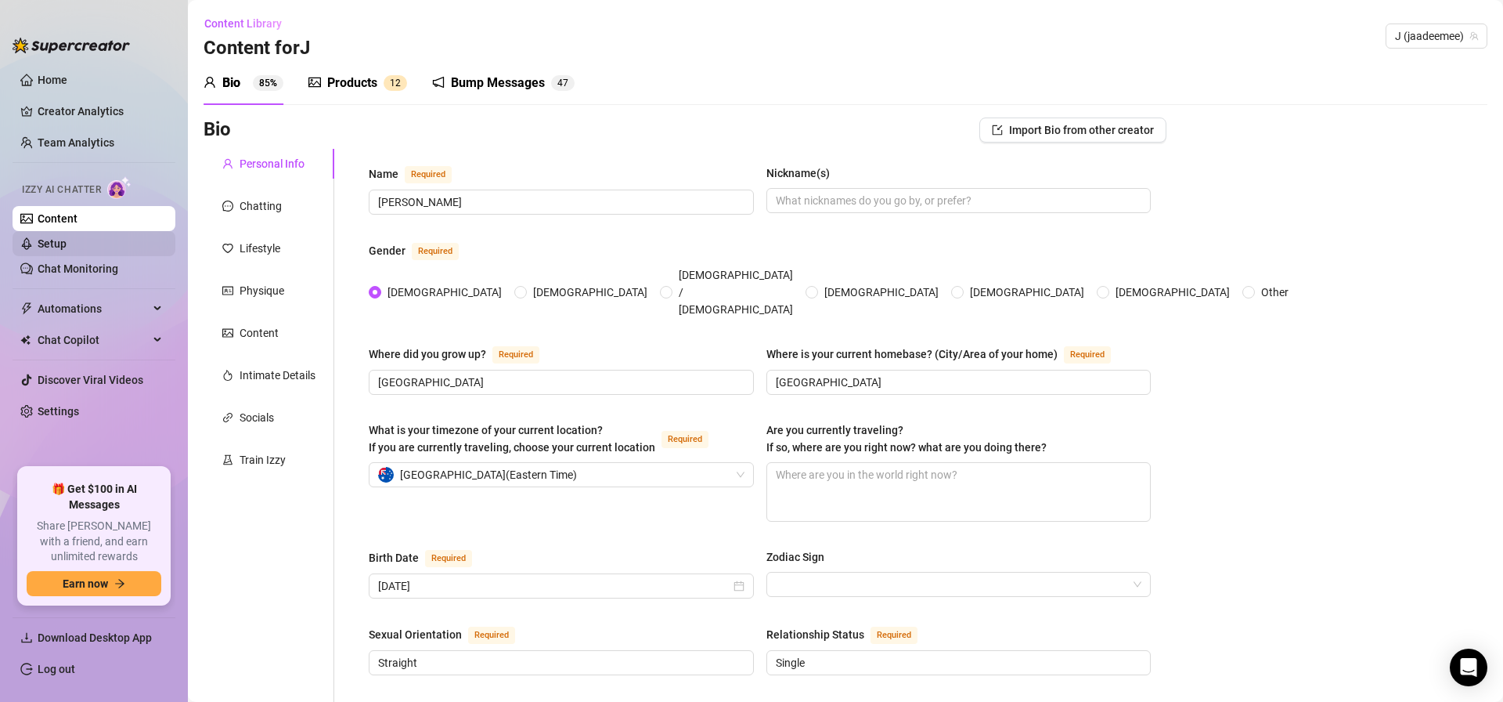
click at [67, 250] on link "Setup" at bounding box center [52, 243] width 29 height 13
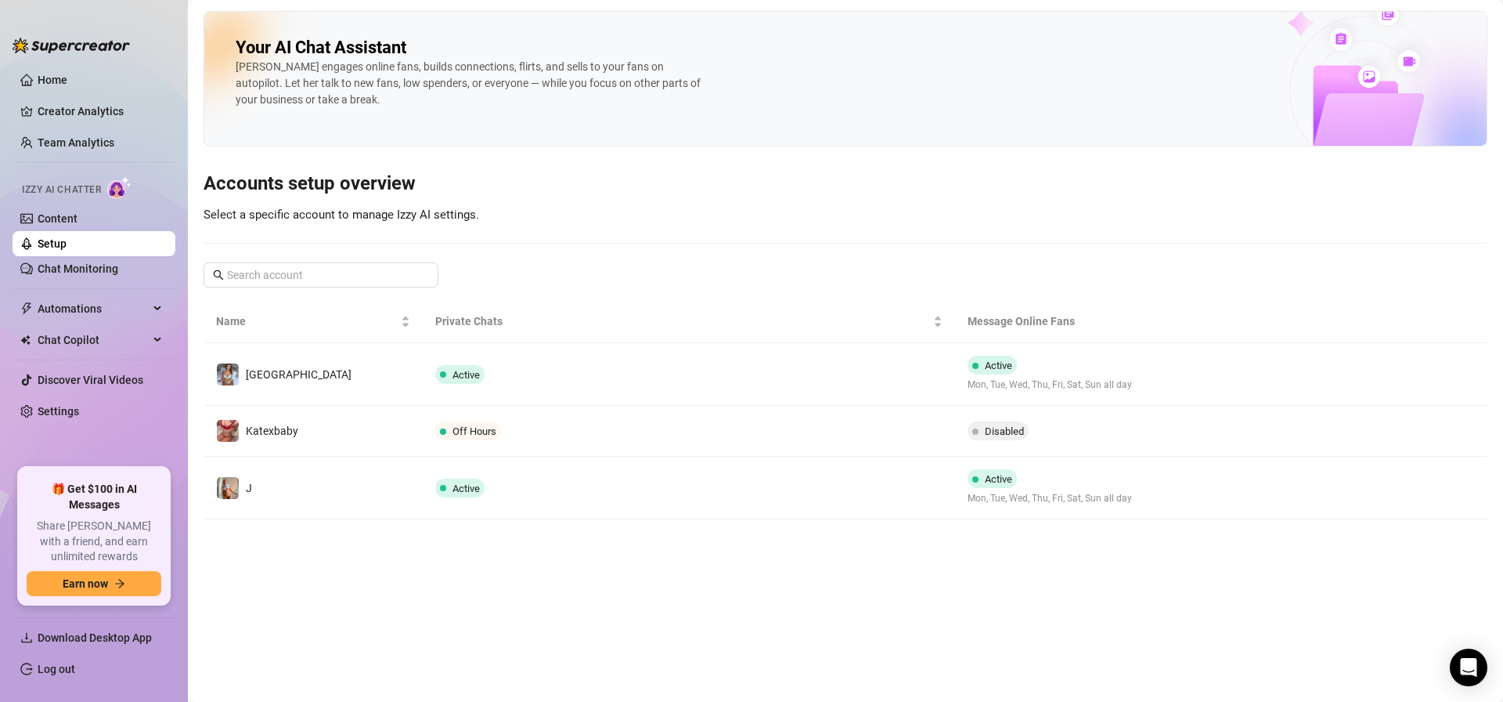
click at [67, 250] on link "Setup" at bounding box center [52, 243] width 29 height 13
click at [462, 446] on td "Off Hours" at bounding box center [689, 431] width 532 height 51
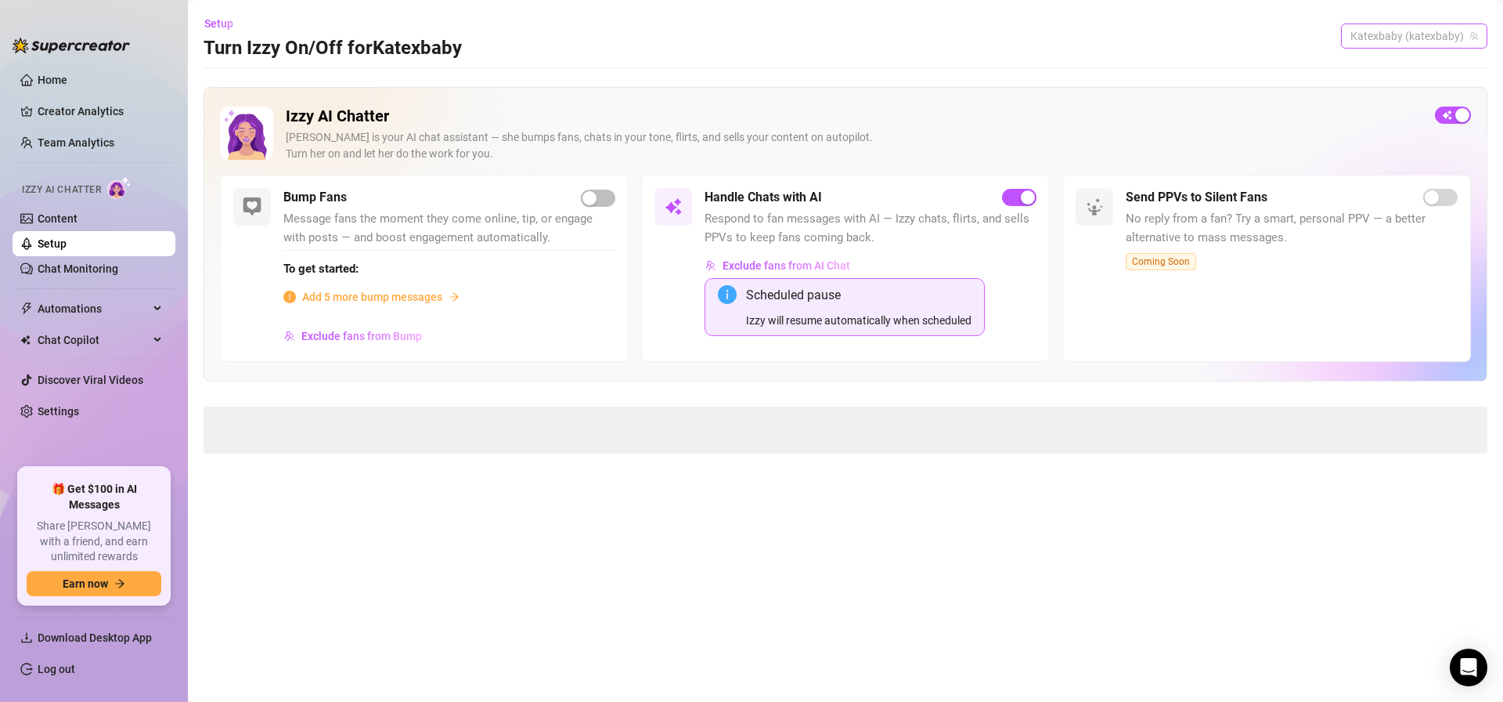
click at [1436, 48] on div "Katexbaby (katexbaby)" at bounding box center [1414, 35] width 146 height 25
click at [1460, 111] on div "button" at bounding box center [1463, 115] width 14 height 14
click at [288, 422] on span "Advanced Settings" at bounding box center [281, 425] width 91 height 17
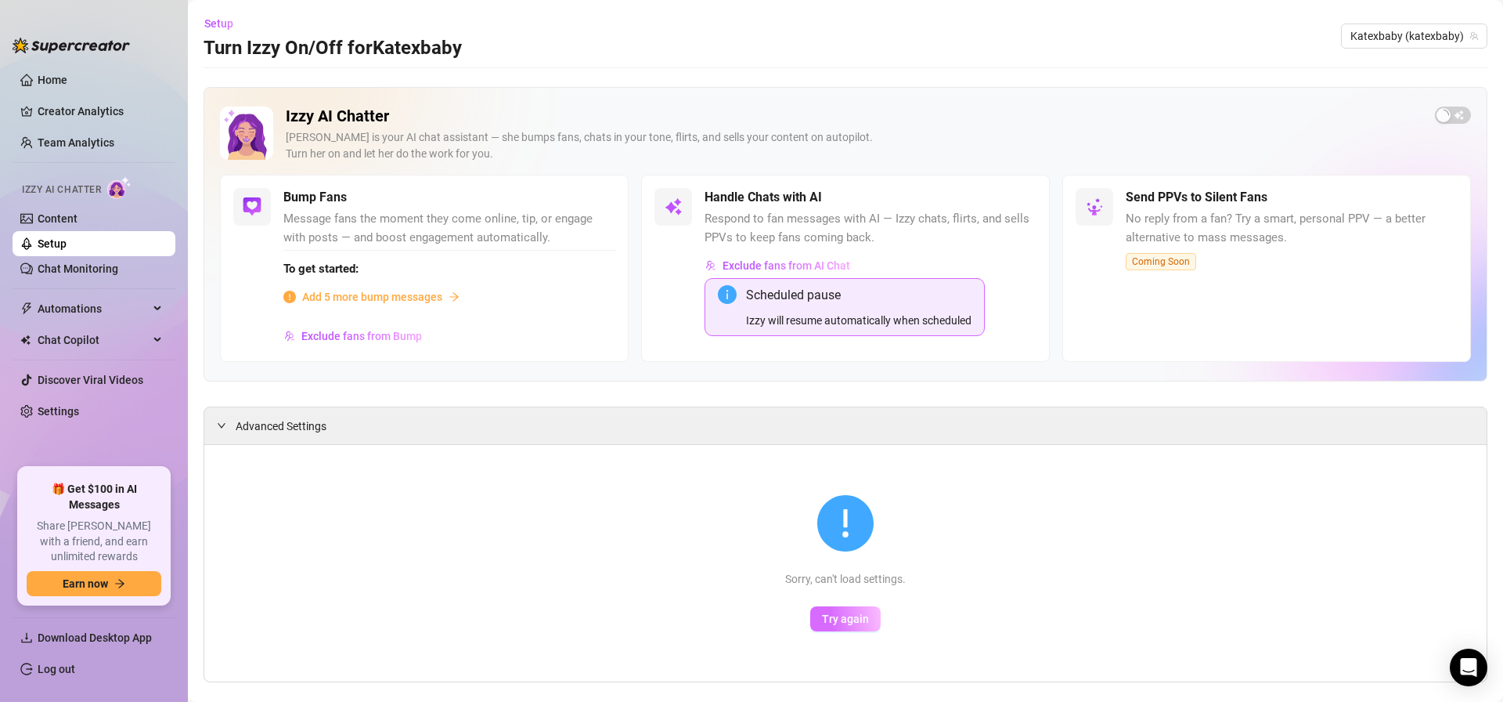
click at [821, 617] on button "Try again" at bounding box center [845, 618] width 70 height 25
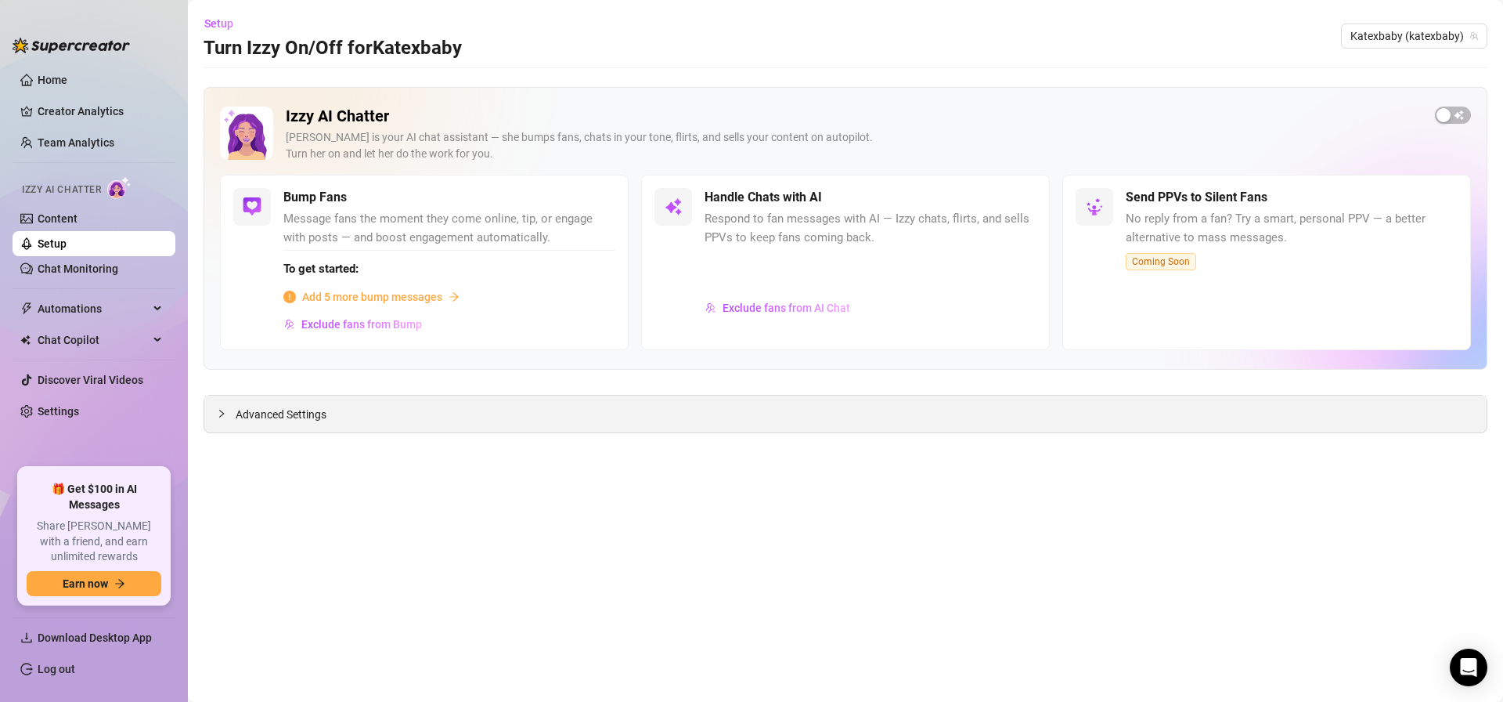
click at [355, 404] on div "Advanced Settings" at bounding box center [845, 413] width 1283 height 37
click at [229, 414] on div at bounding box center [226, 413] width 19 height 17
click at [837, 602] on span "Try again" at bounding box center [845, 607] width 47 height 13
click at [1456, 114] on span "button" at bounding box center [1453, 114] width 36 height 17
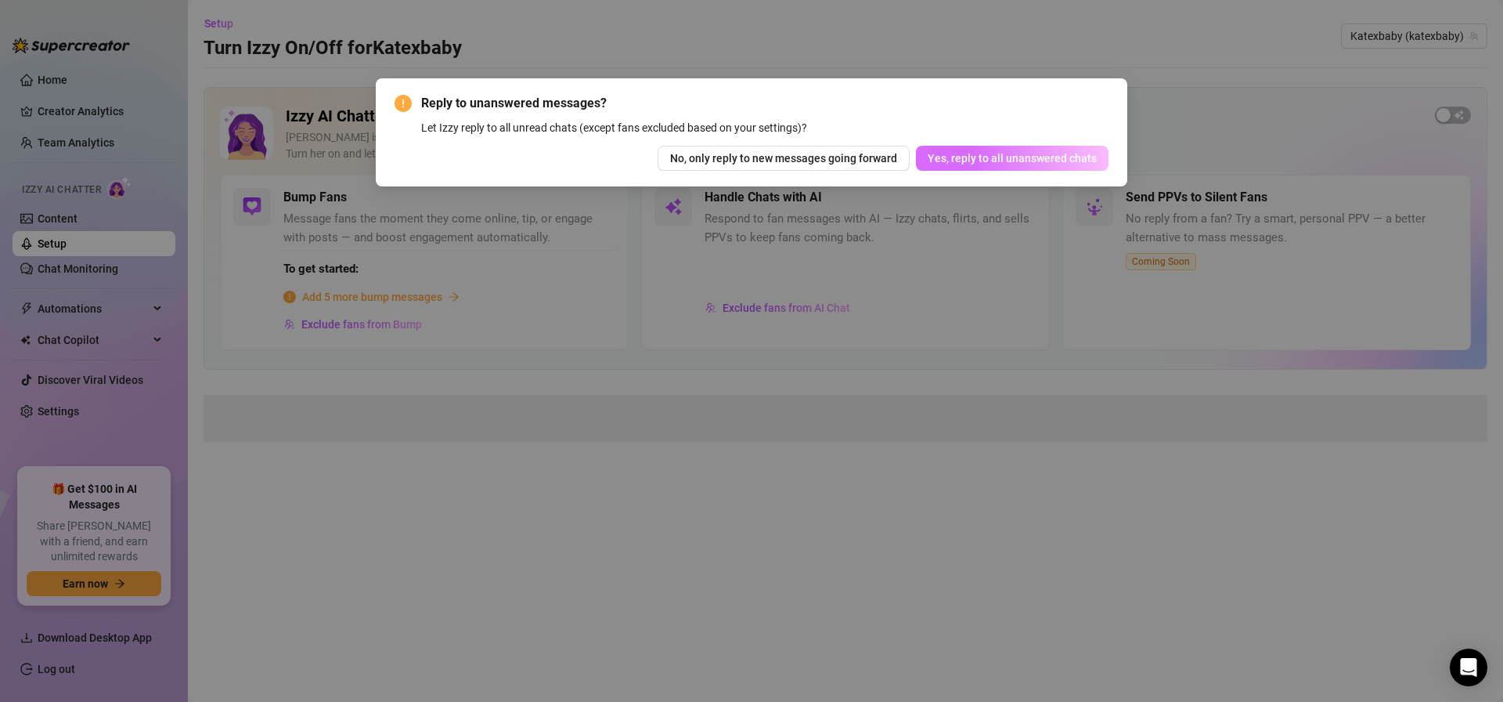
click at [999, 159] on span "Yes, reply to all unanswered chats" at bounding box center [1012, 158] width 169 height 13
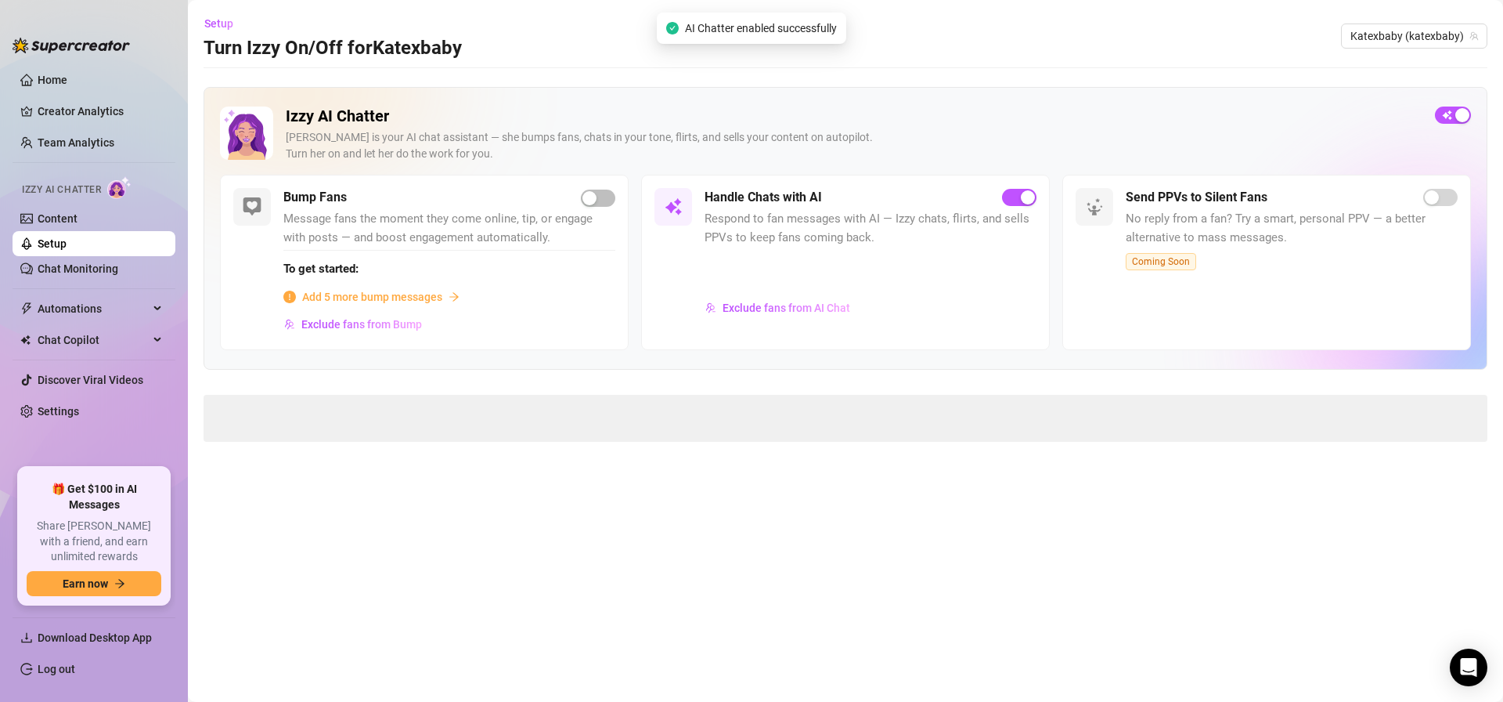
click at [307, 411] on span at bounding box center [846, 418] width 1284 height 47
click at [305, 413] on span at bounding box center [846, 418] width 1284 height 47
click at [262, 419] on span "Advanced Settings" at bounding box center [281, 414] width 91 height 17
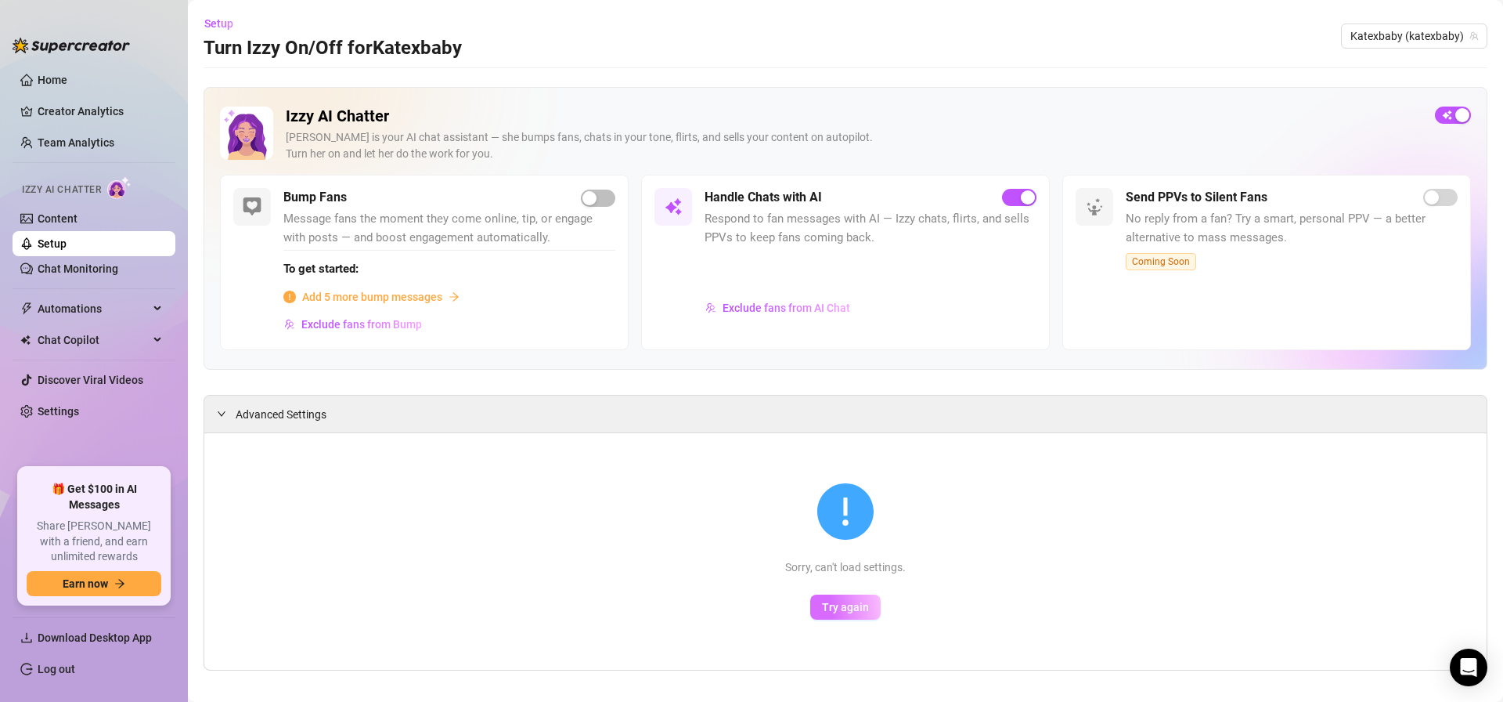
click at [826, 601] on span "Try again" at bounding box center [845, 607] width 47 height 13
click at [79, 271] on link "Chat Monitoring" at bounding box center [78, 268] width 81 height 13
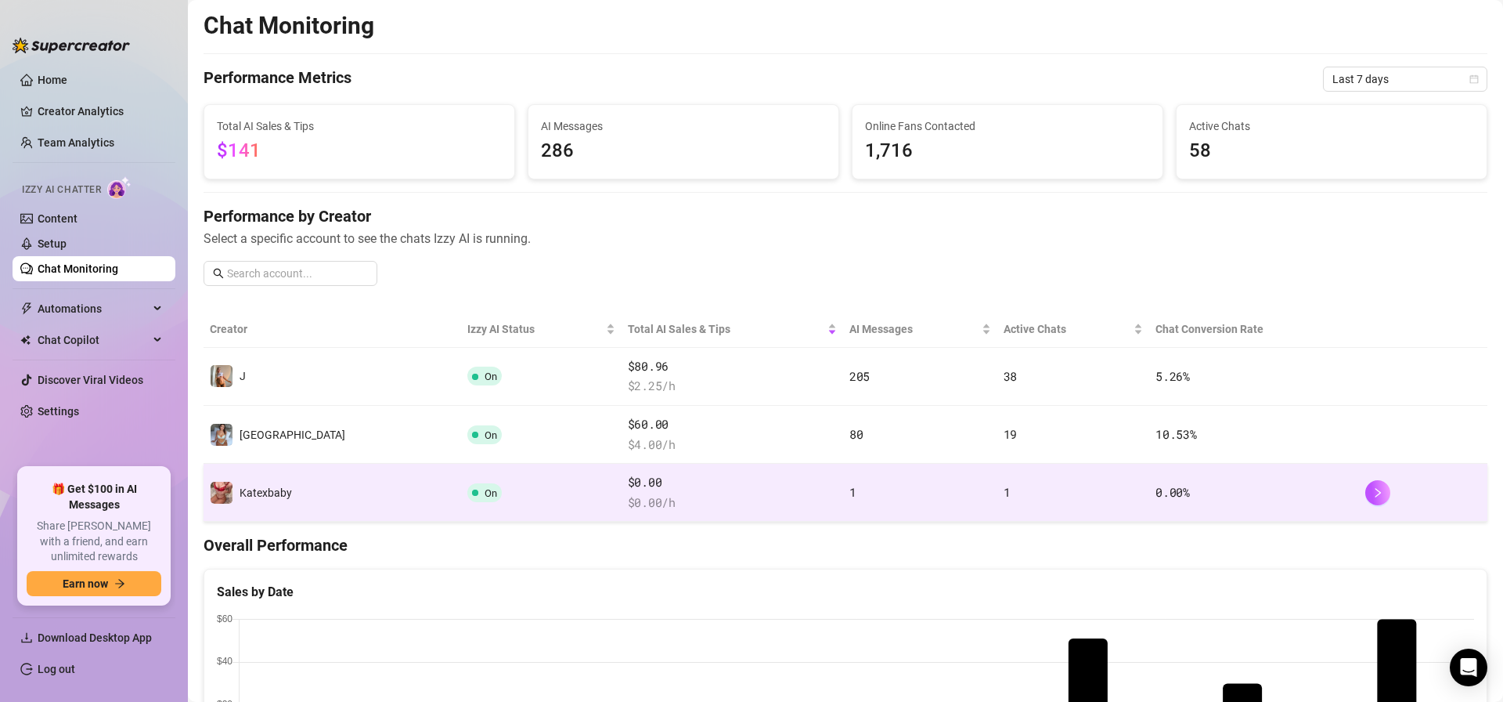
click at [478, 494] on td "On" at bounding box center [541, 493] width 161 height 58
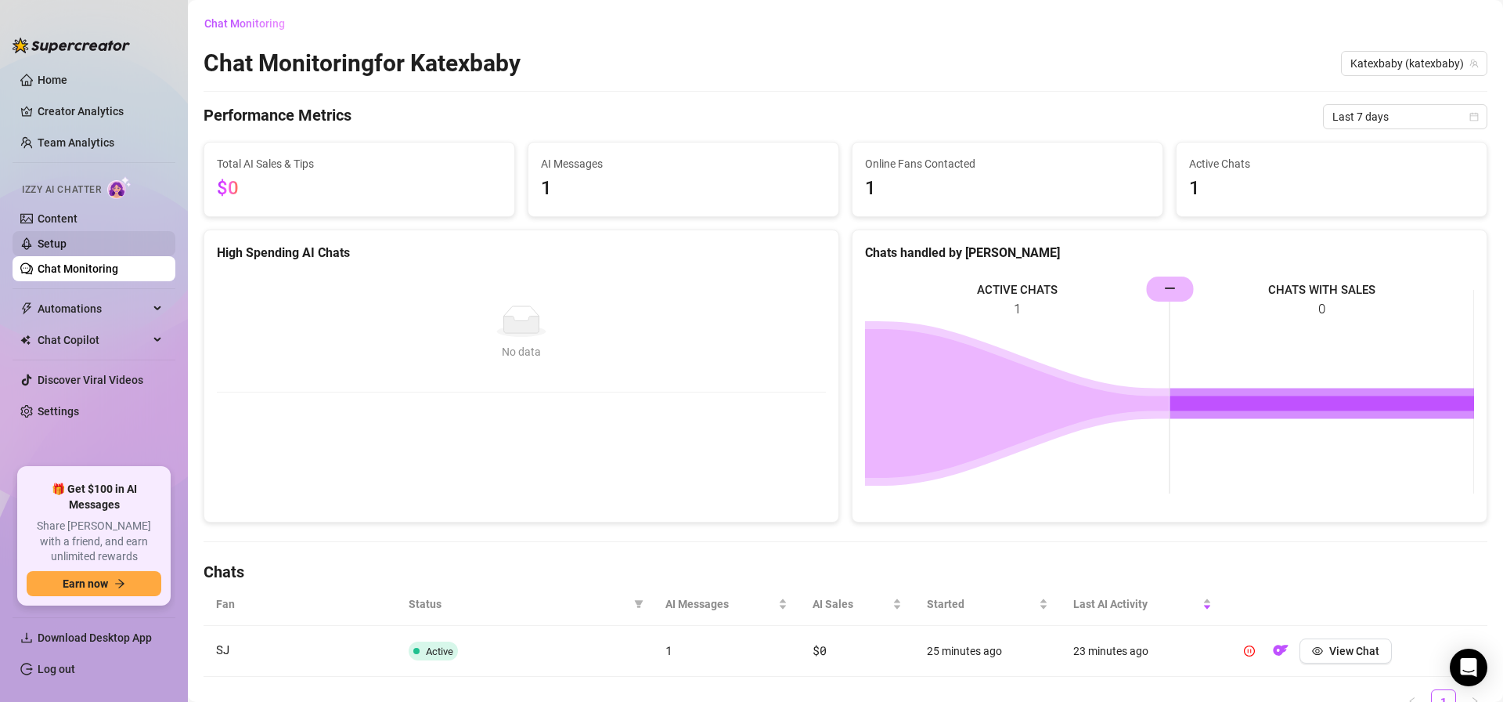
click at [67, 247] on link "Setup" at bounding box center [52, 243] width 29 height 13
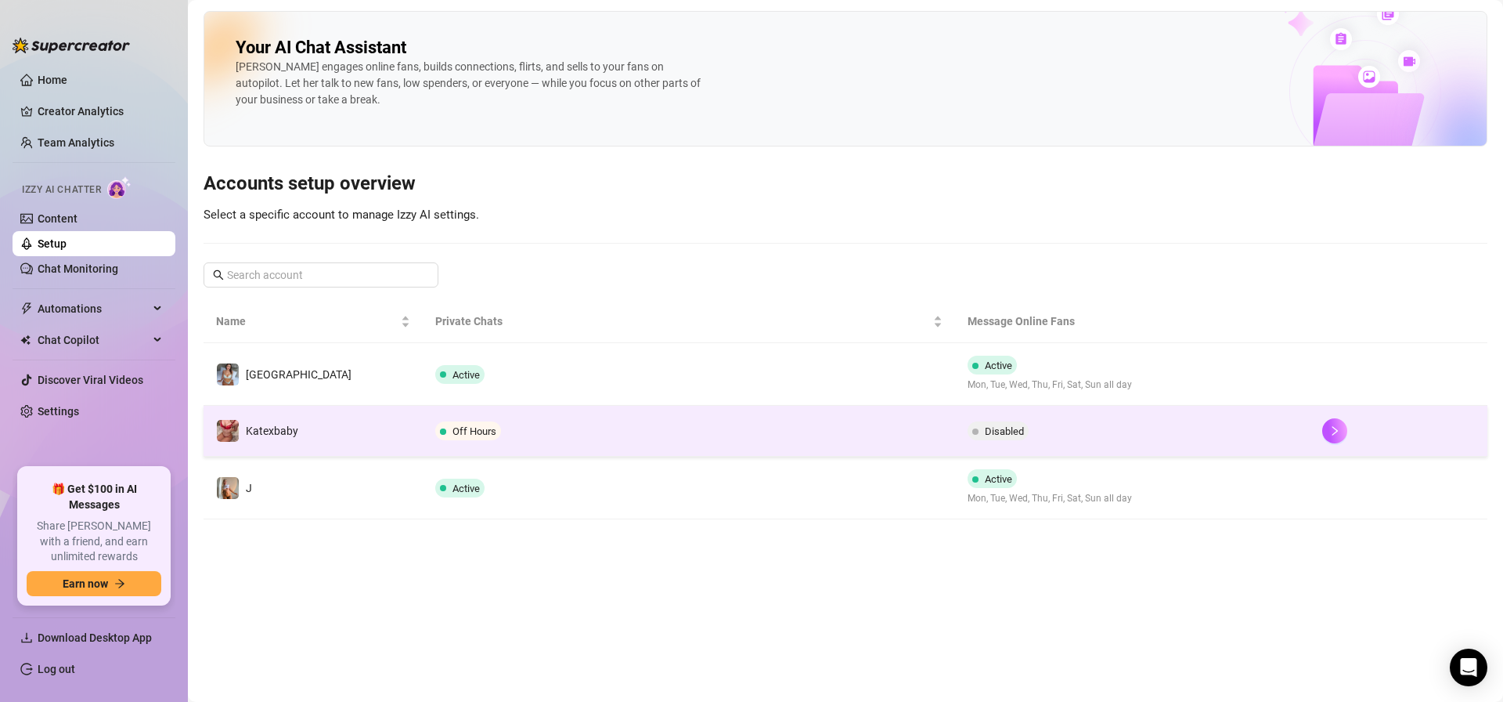
click at [543, 426] on td "Off Hours" at bounding box center [689, 431] width 532 height 51
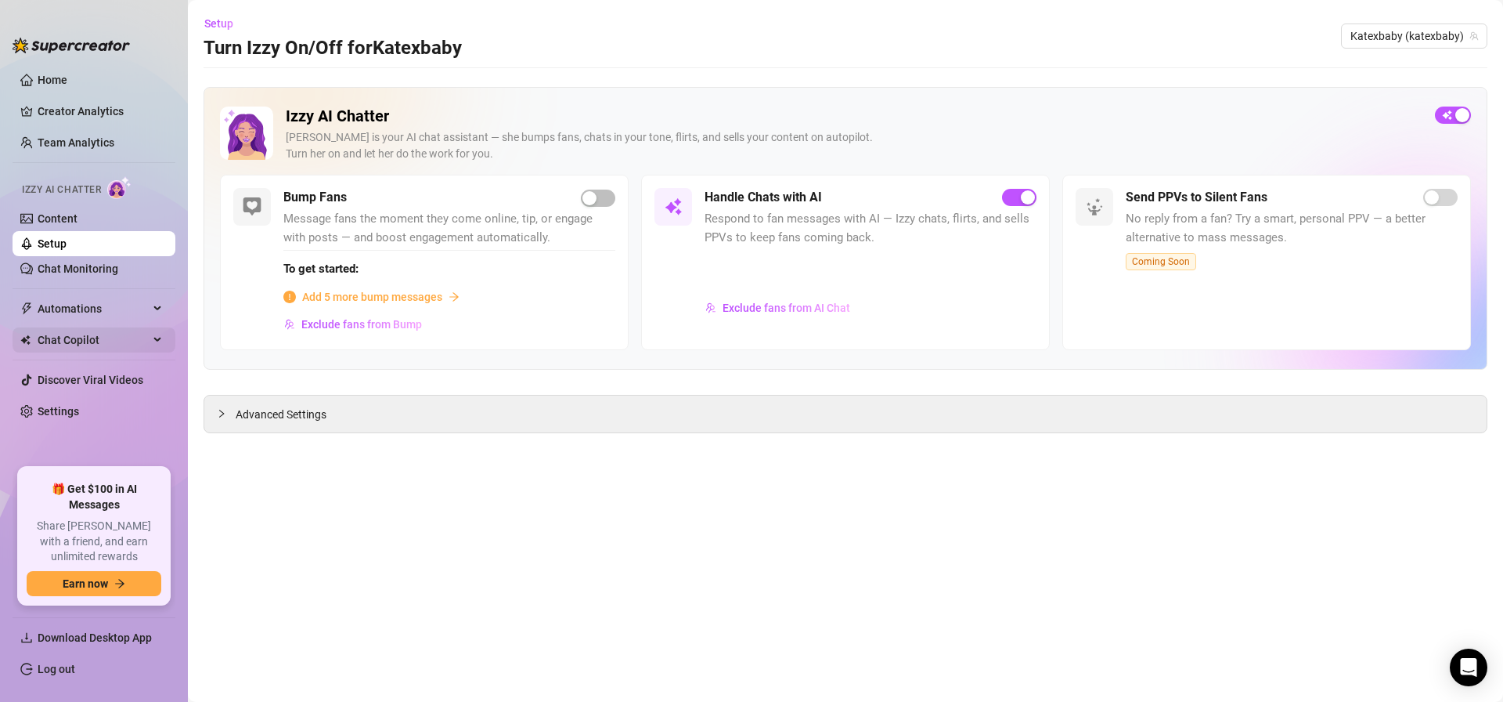
click at [69, 333] on span "Chat Copilot" at bounding box center [93, 339] width 111 height 25
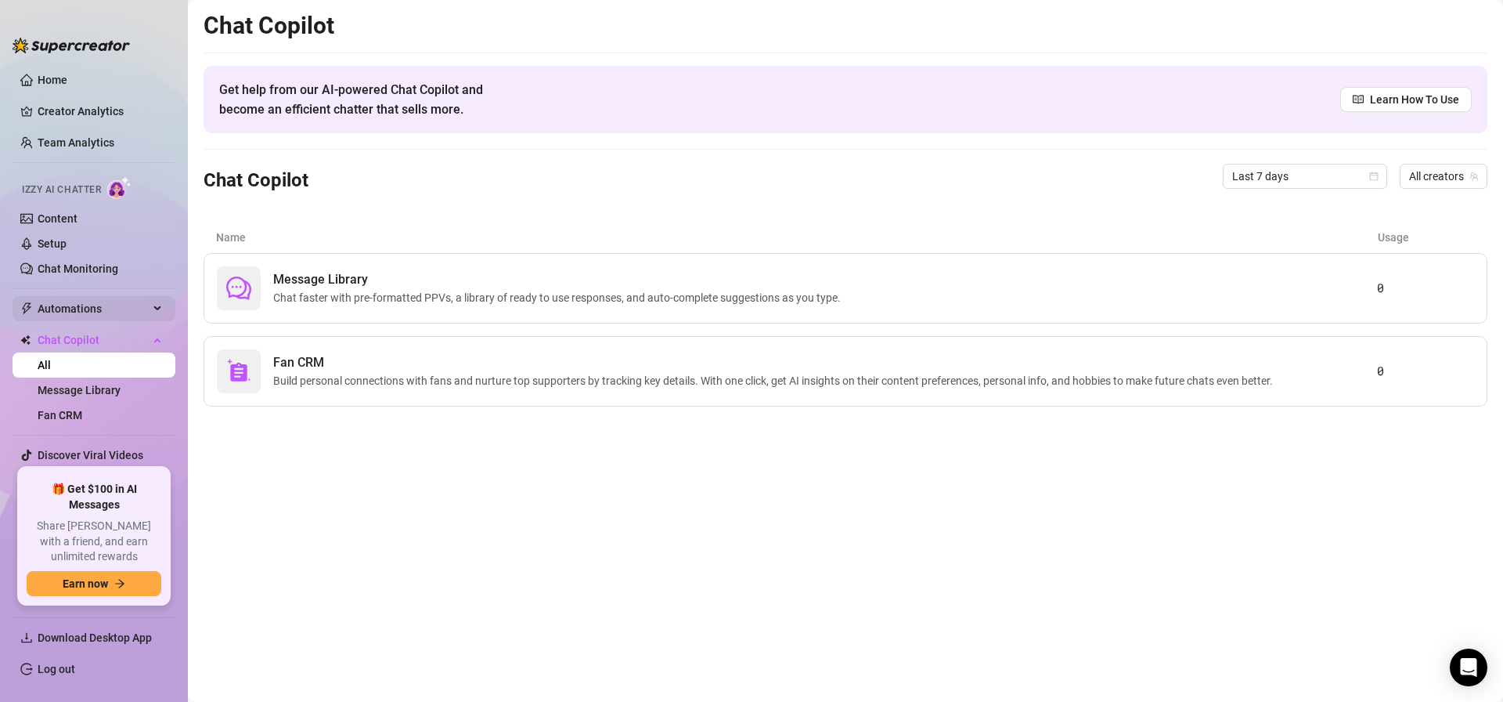
click at [120, 302] on span "Automations" at bounding box center [93, 308] width 111 height 25
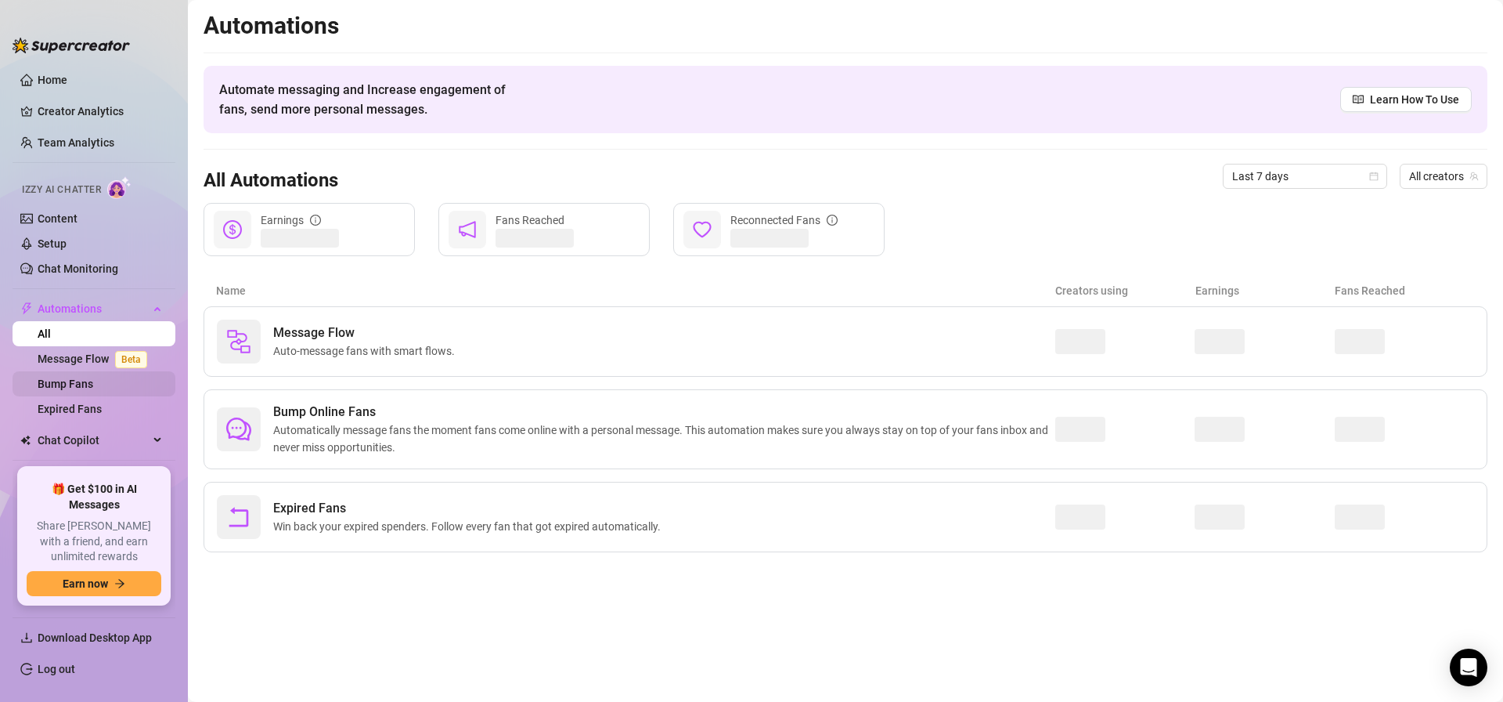
click at [93, 377] on link "Bump Fans" at bounding box center [66, 383] width 56 height 13
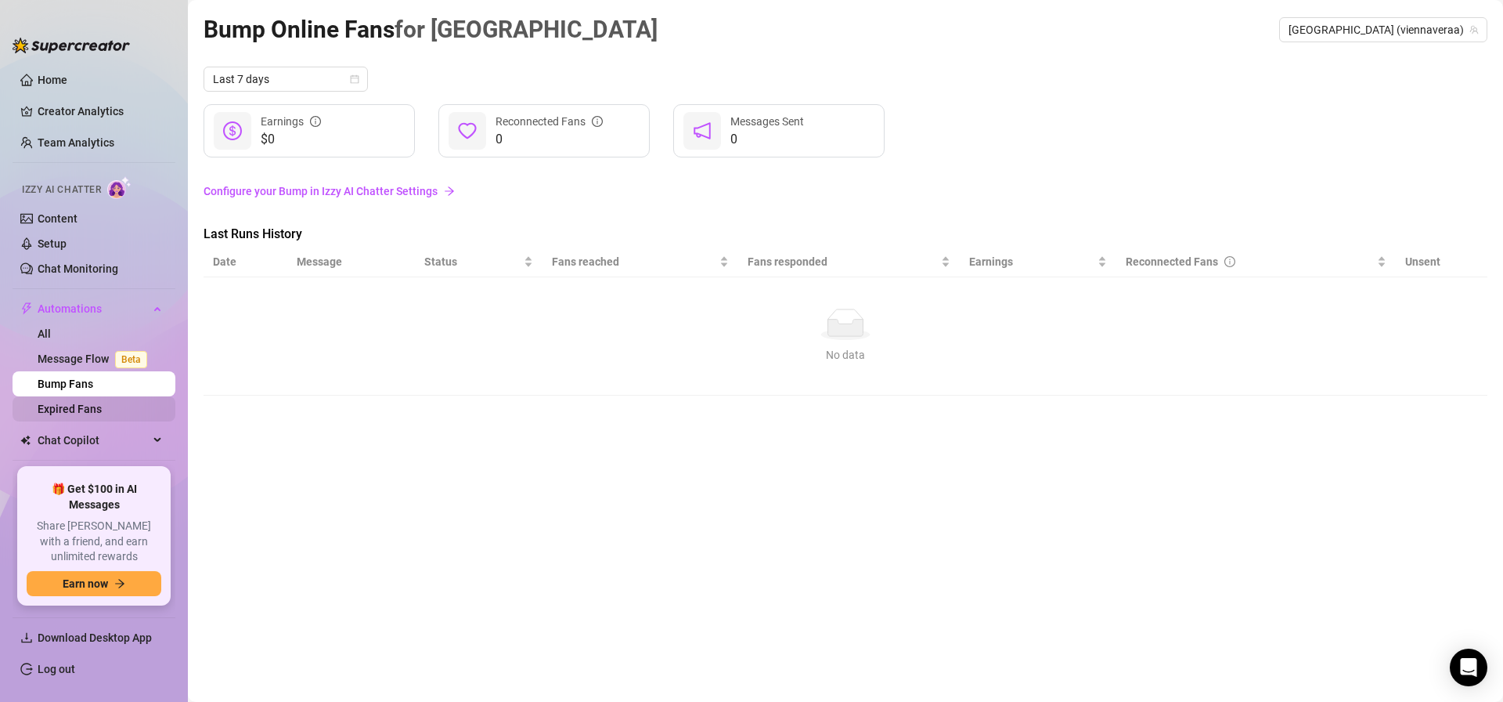
click at [102, 409] on link "Expired Fans" at bounding box center [70, 408] width 64 height 13
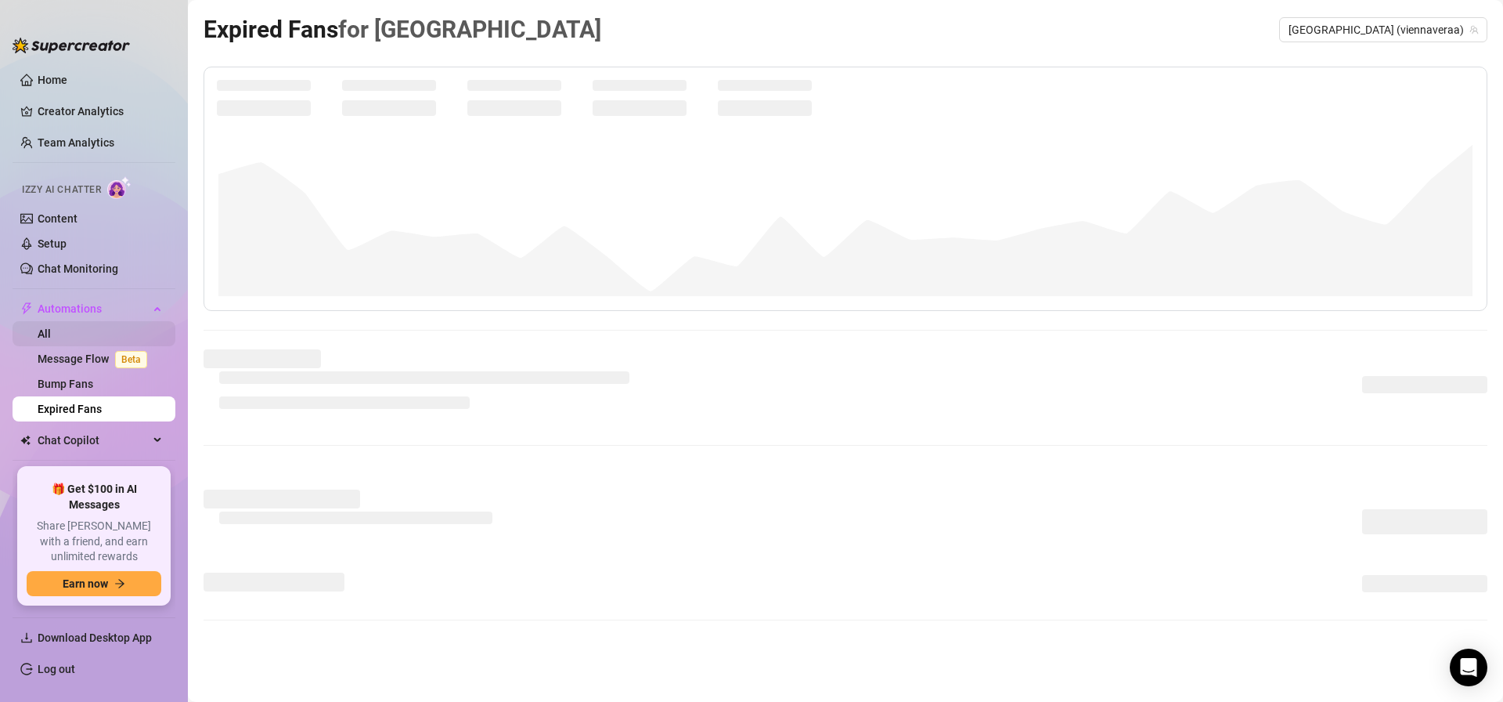
click at [51, 339] on link "All" at bounding box center [44, 333] width 13 height 13
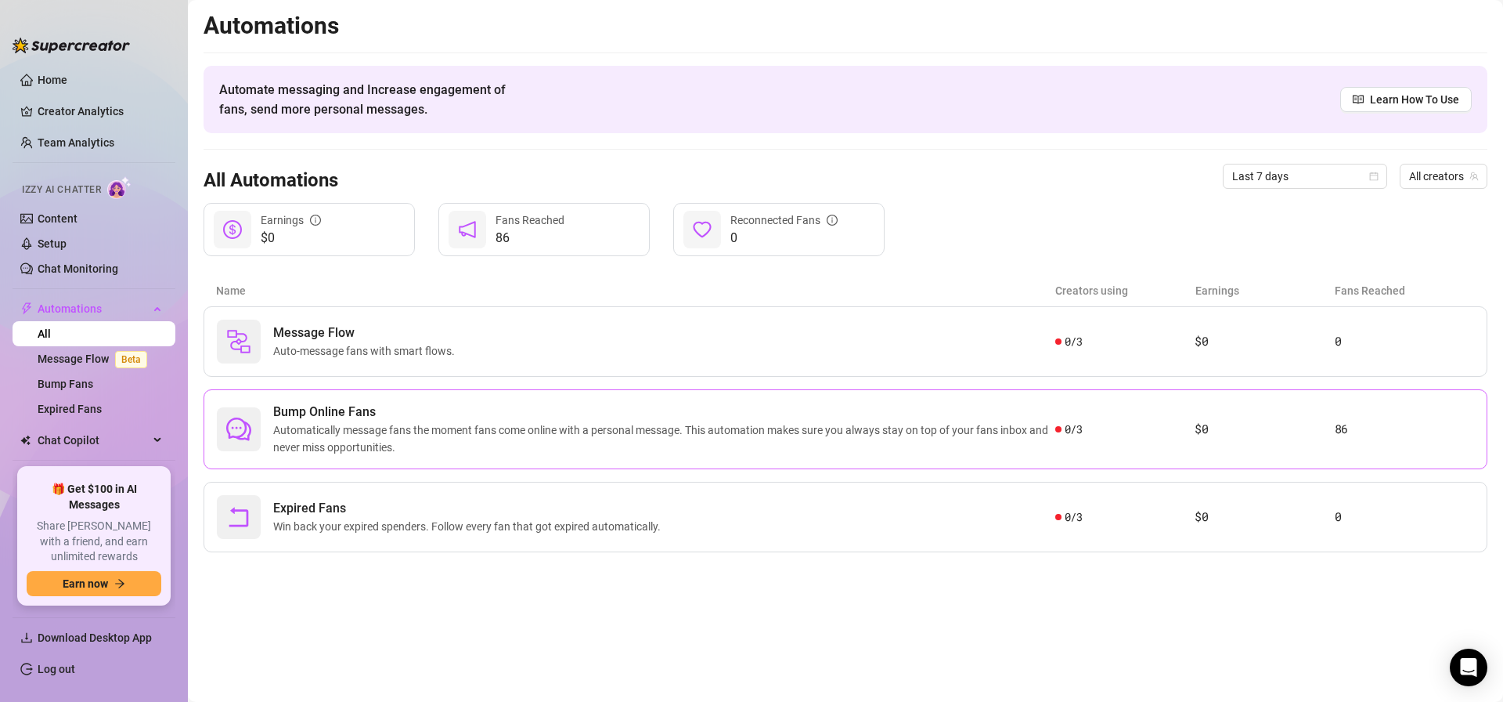
click at [944, 428] on span "Automatically message fans the moment fans come online with a personal message.…" at bounding box center [664, 438] width 782 height 34
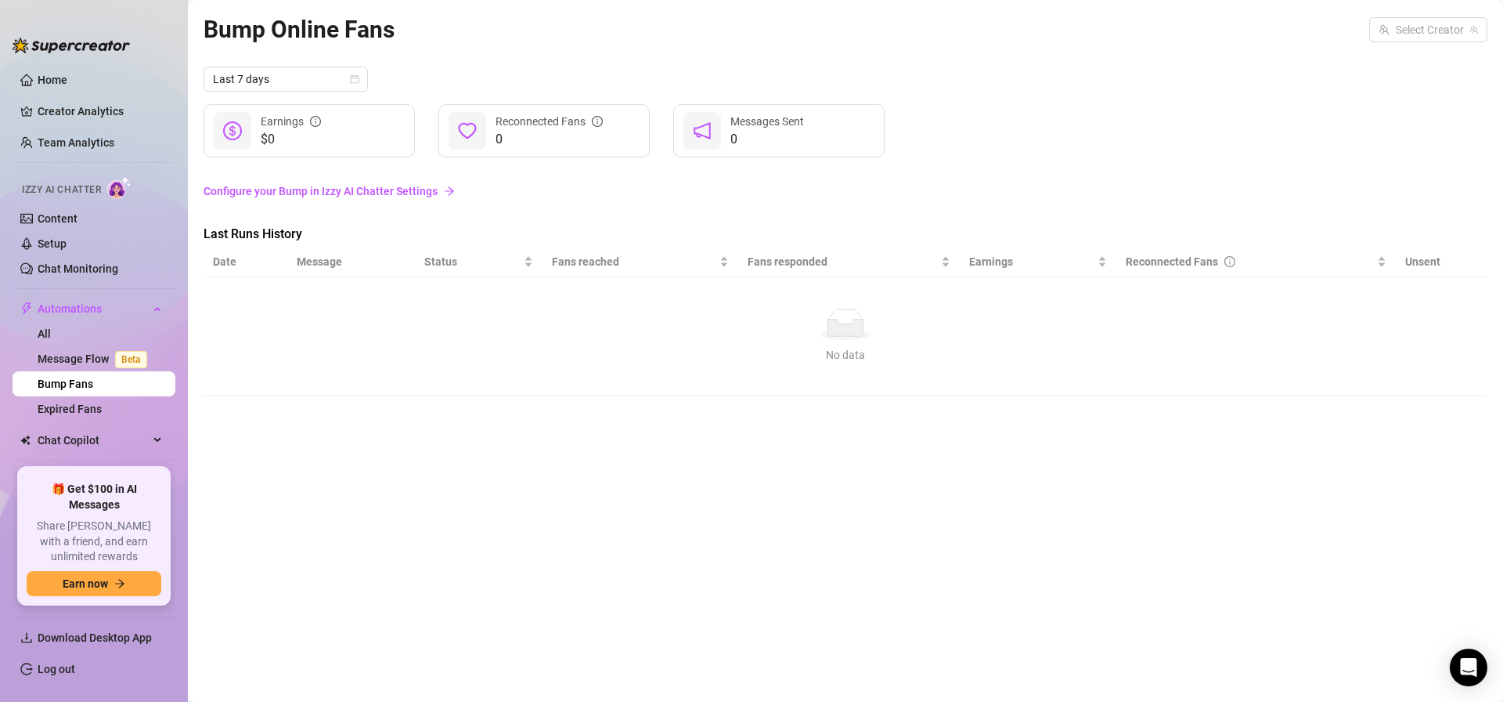
click at [372, 189] on link "Configure your Bump in Izzy AI Chatter Settings" at bounding box center [846, 190] width 1284 height 17
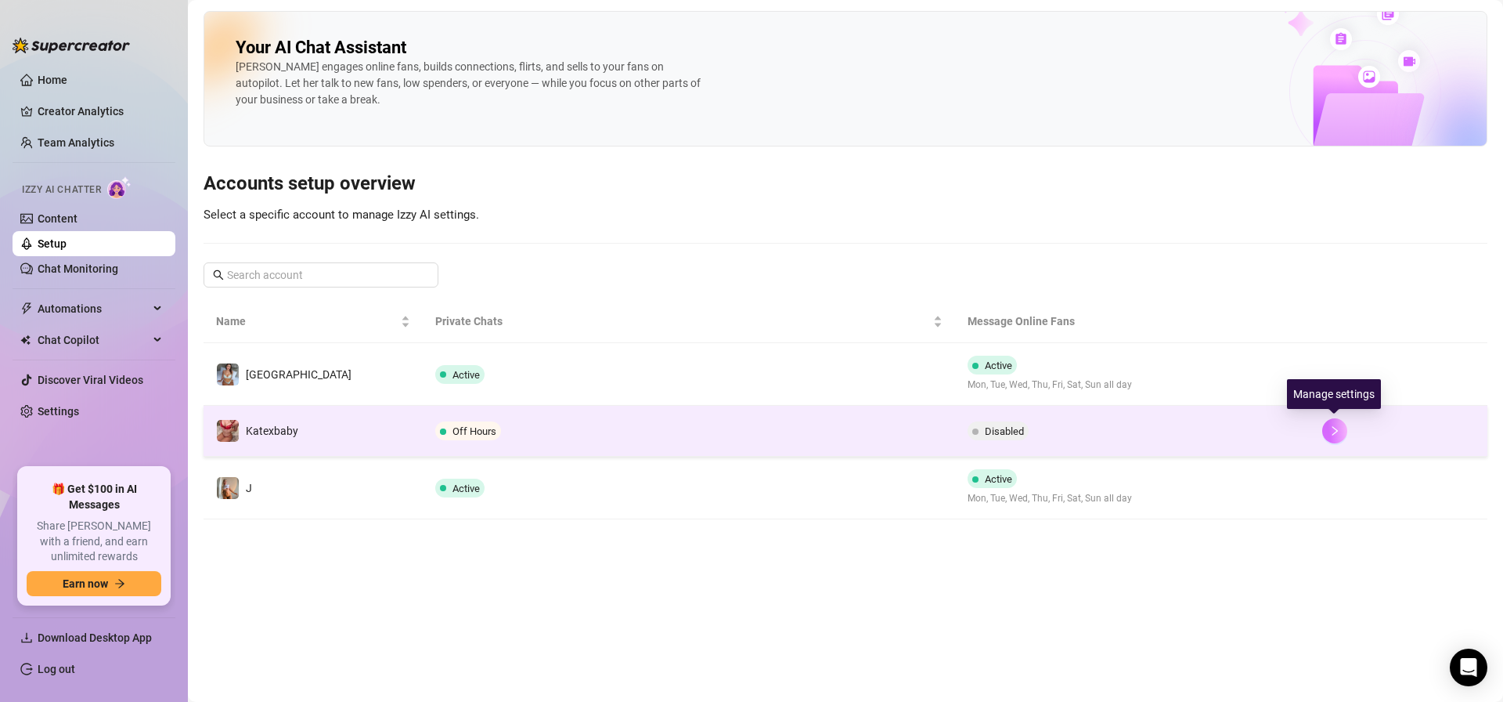
click at [1330, 435] on icon "right" at bounding box center [1335, 430] width 11 height 11
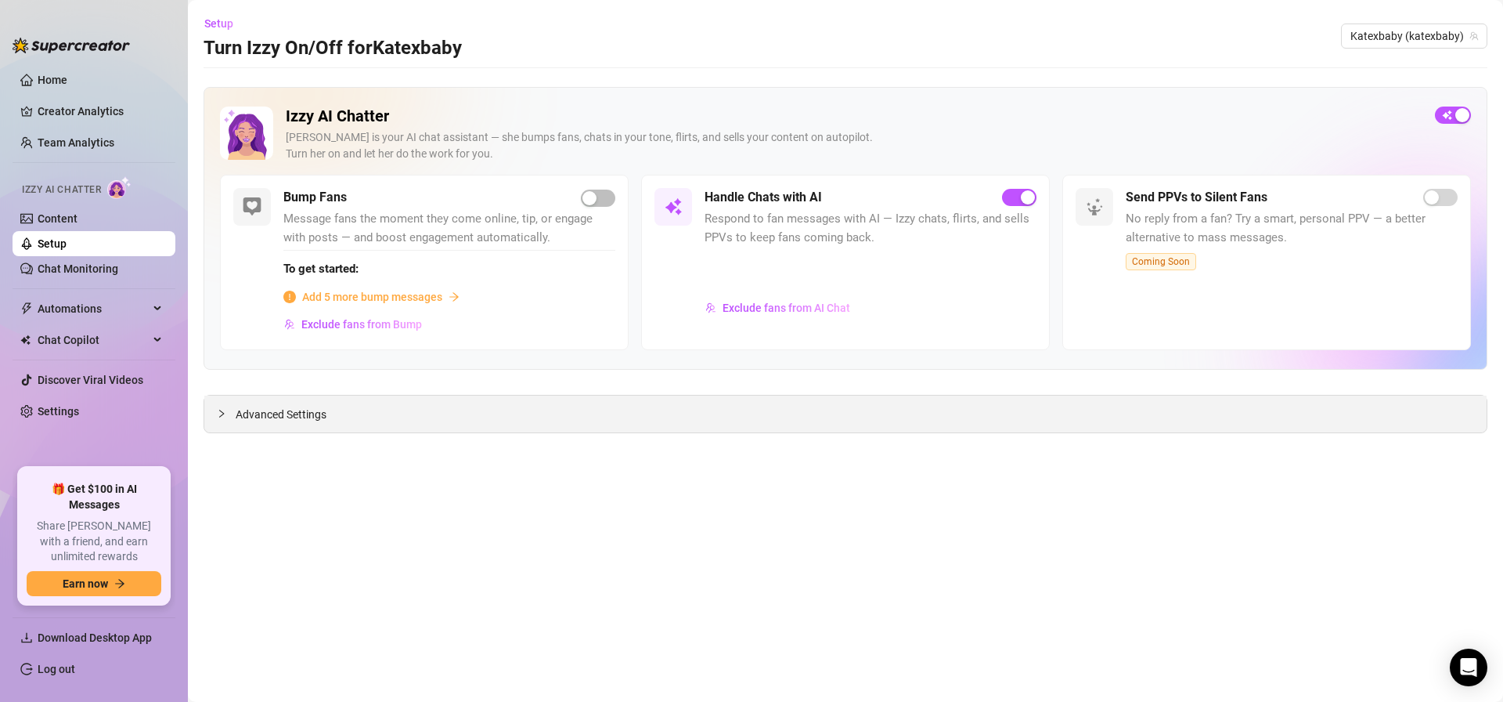
click at [265, 416] on span "Advanced Settings" at bounding box center [281, 414] width 91 height 17
click at [826, 607] on span "Try again" at bounding box center [845, 607] width 47 height 13
click at [226, 402] on div "Advanced Settings" at bounding box center [845, 413] width 1283 height 37
click at [225, 409] on icon "collapsed" at bounding box center [221, 413] width 9 height 9
click at [80, 105] on link "Creator Analytics" at bounding box center [100, 111] width 125 height 25
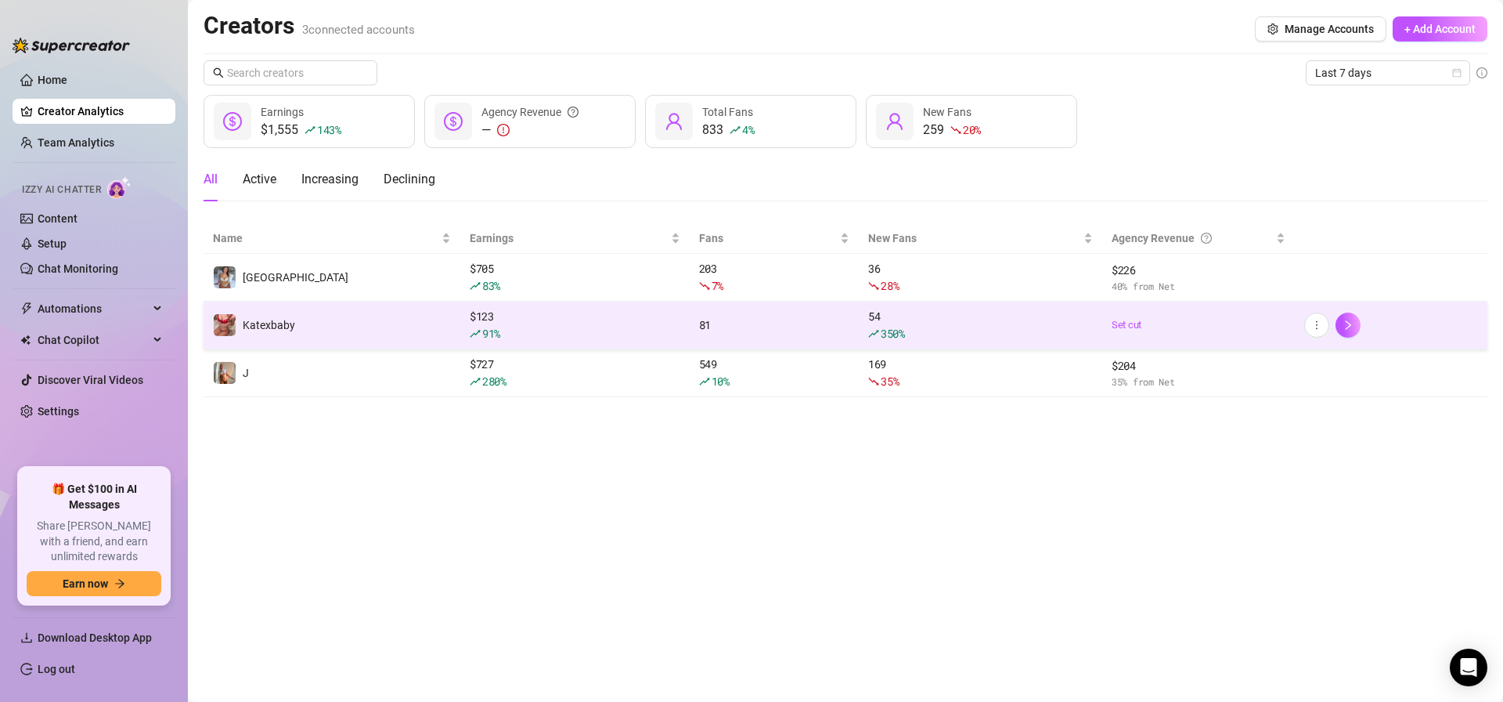
click at [456, 326] on td "Katexbaby" at bounding box center [332, 325] width 257 height 48
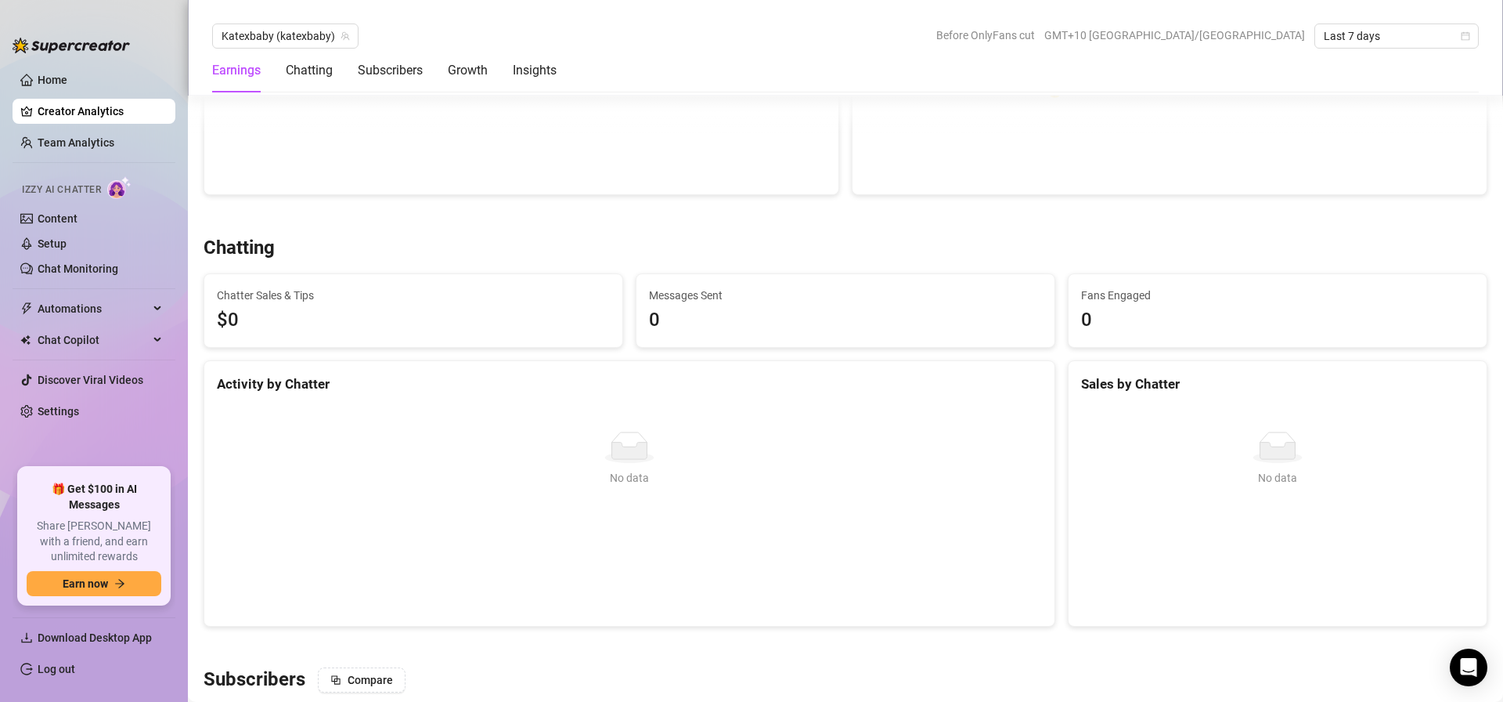
scroll to position [420, 0]
click at [67, 250] on link "Setup" at bounding box center [52, 243] width 29 height 13
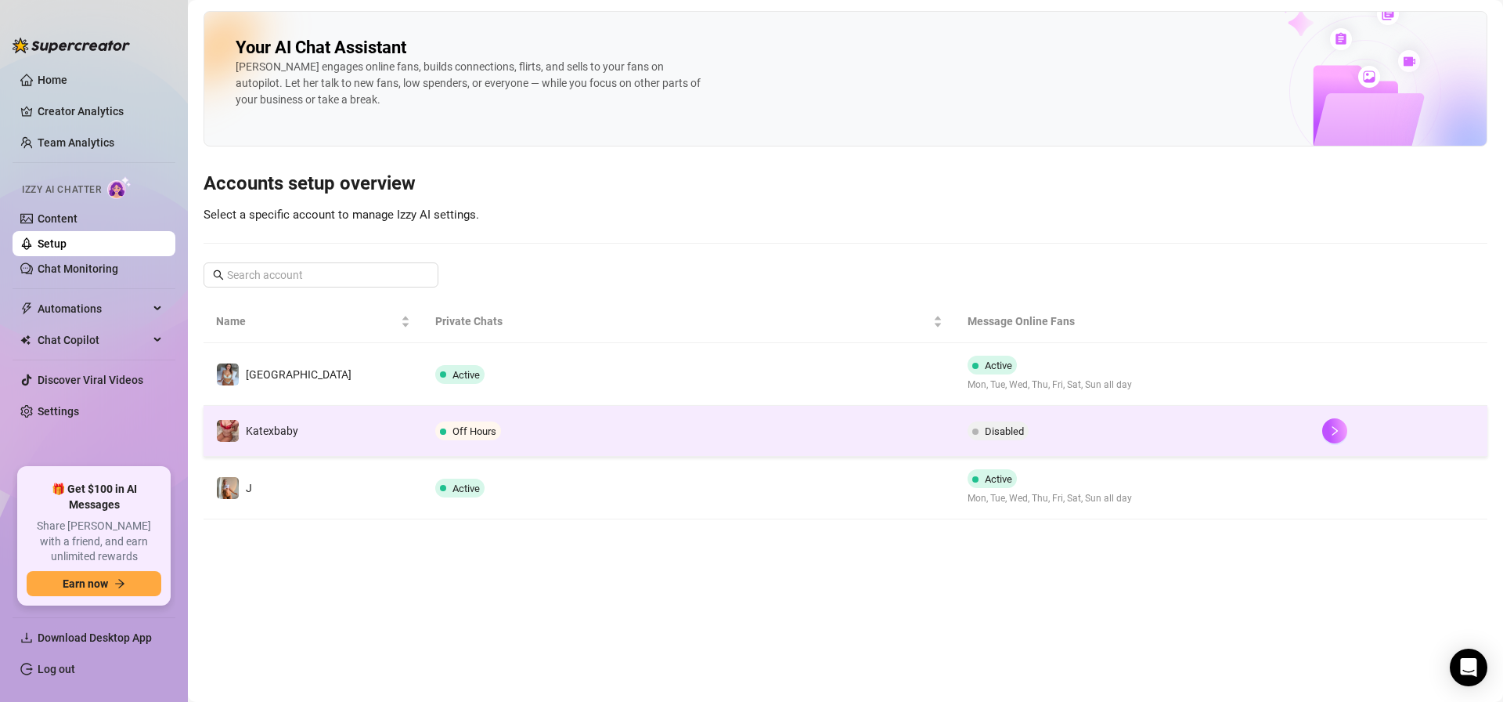
click at [467, 431] on span "Off Hours" at bounding box center [475, 431] width 44 height 12
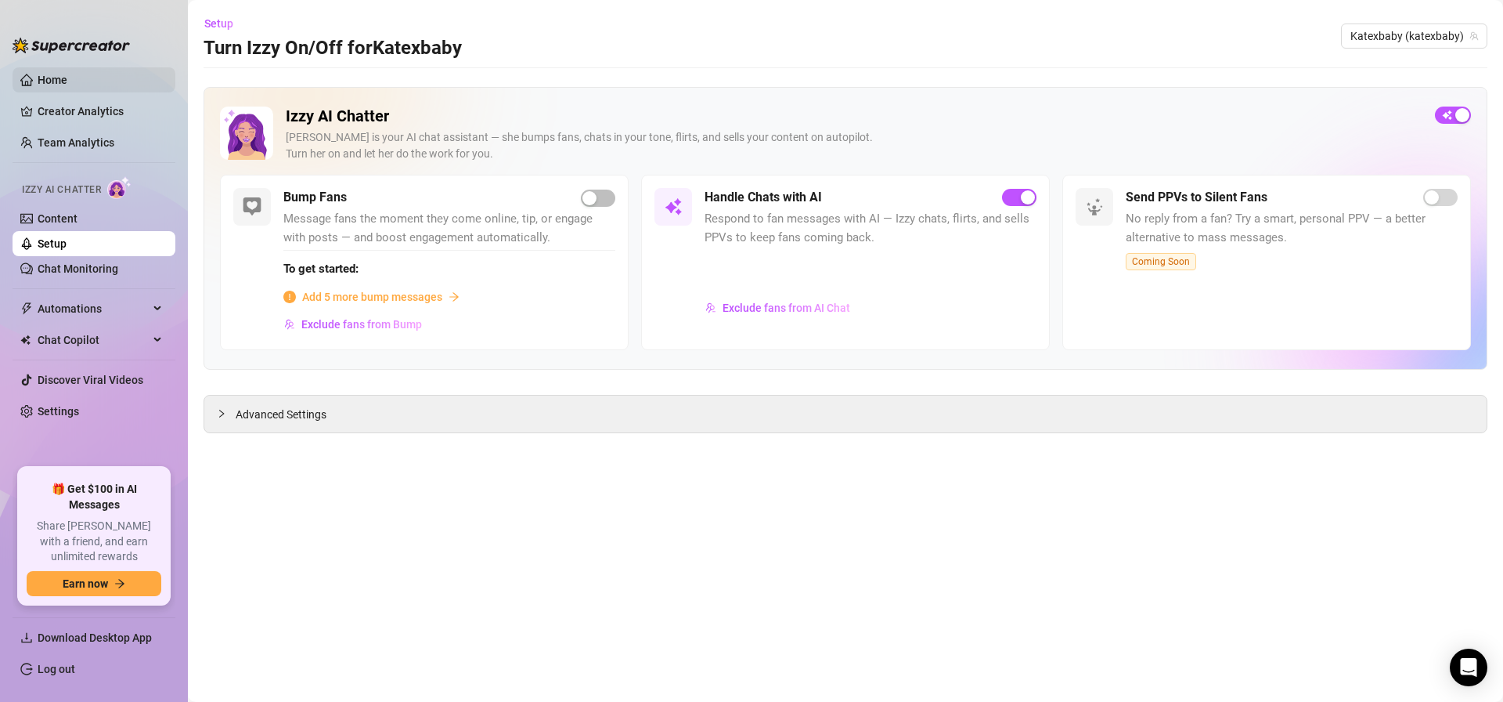
click at [67, 86] on link "Home" at bounding box center [53, 80] width 30 height 13
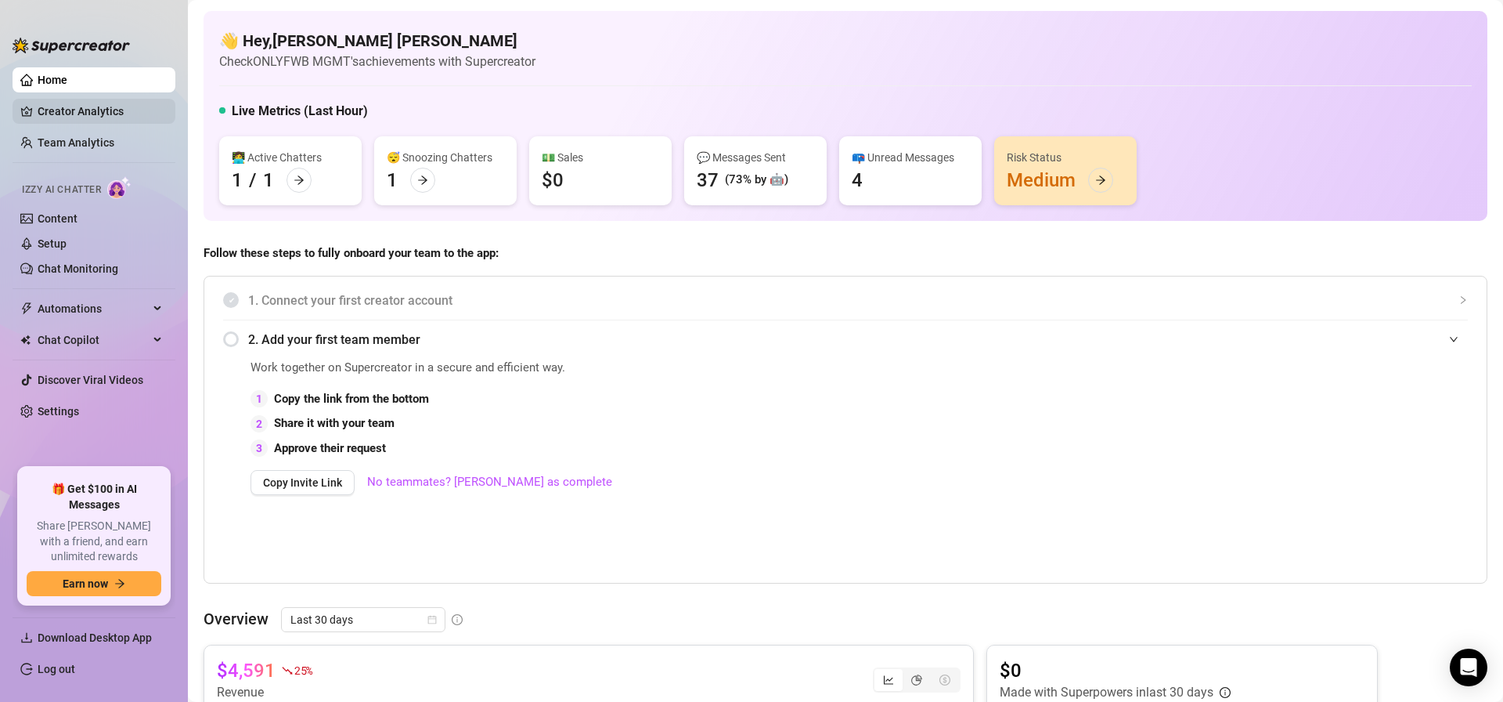
click at [88, 108] on link "Creator Analytics" at bounding box center [100, 111] width 125 height 25
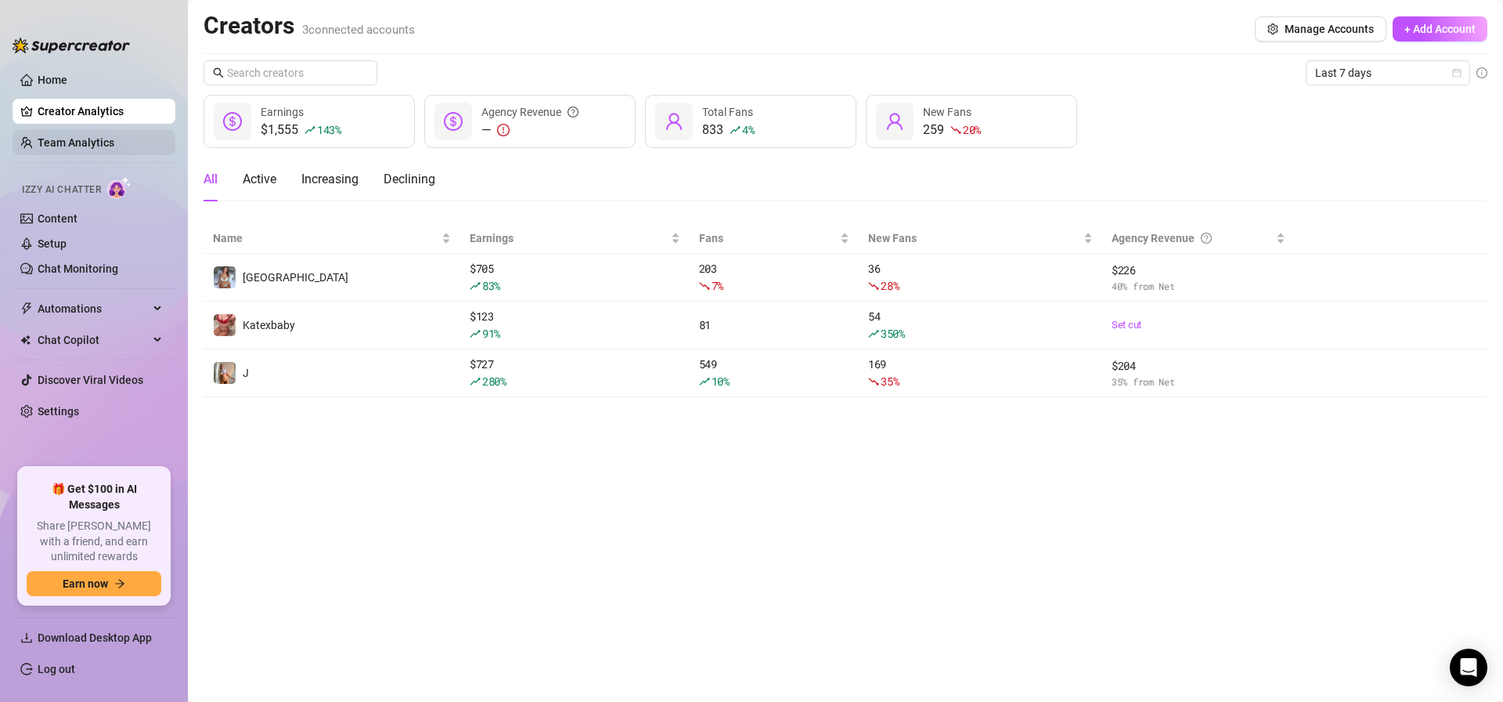
click at [90, 139] on link "Team Analytics" at bounding box center [76, 142] width 77 height 13
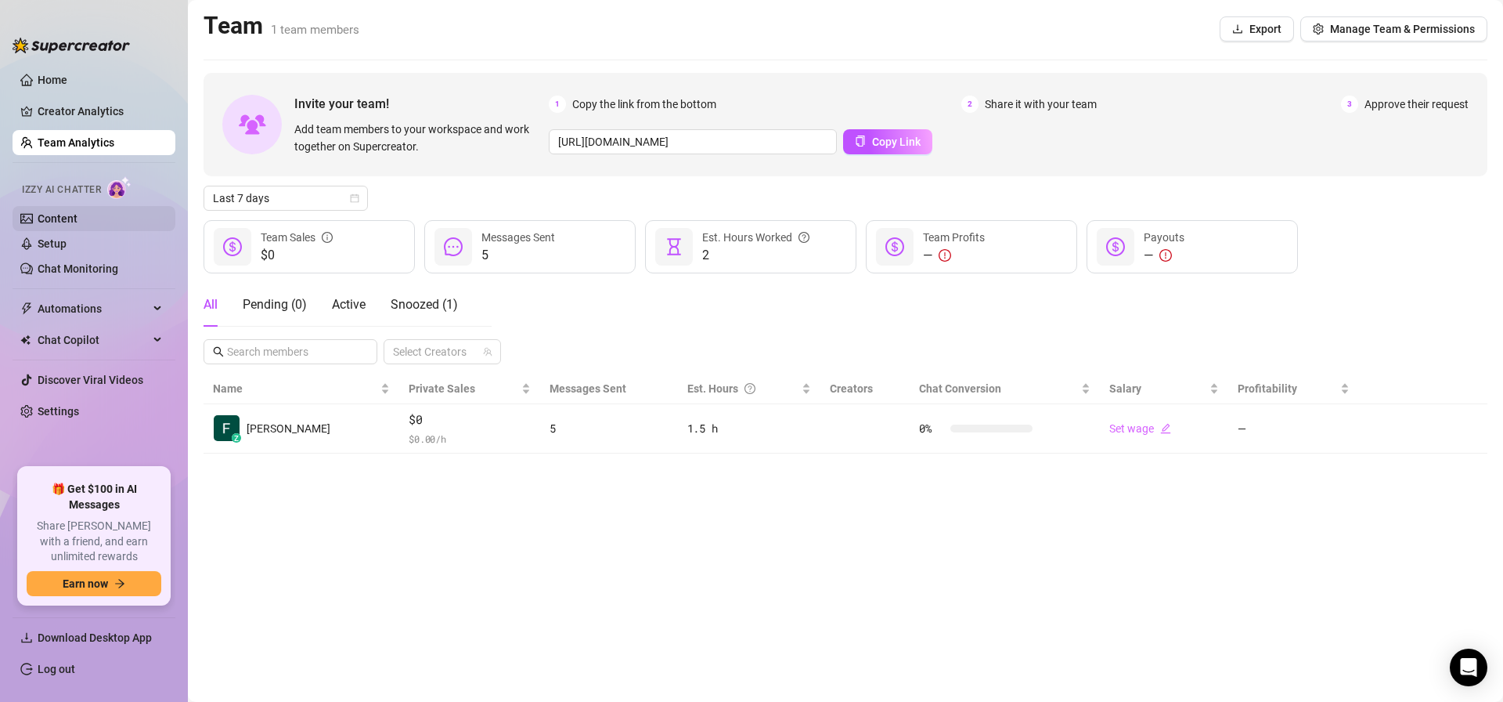
click at [78, 217] on link "Content" at bounding box center [58, 218] width 40 height 13
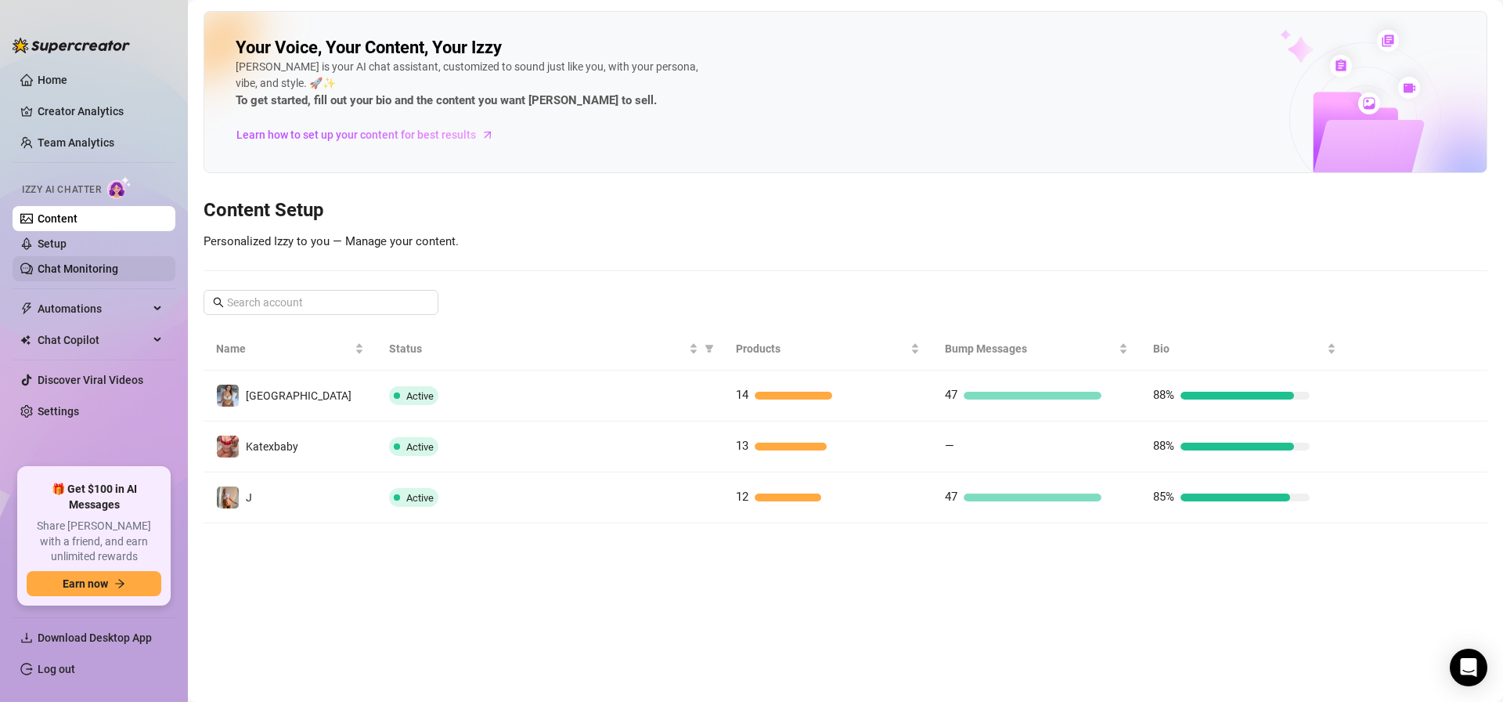
click at [76, 262] on link "Chat Monitoring" at bounding box center [78, 268] width 81 height 13
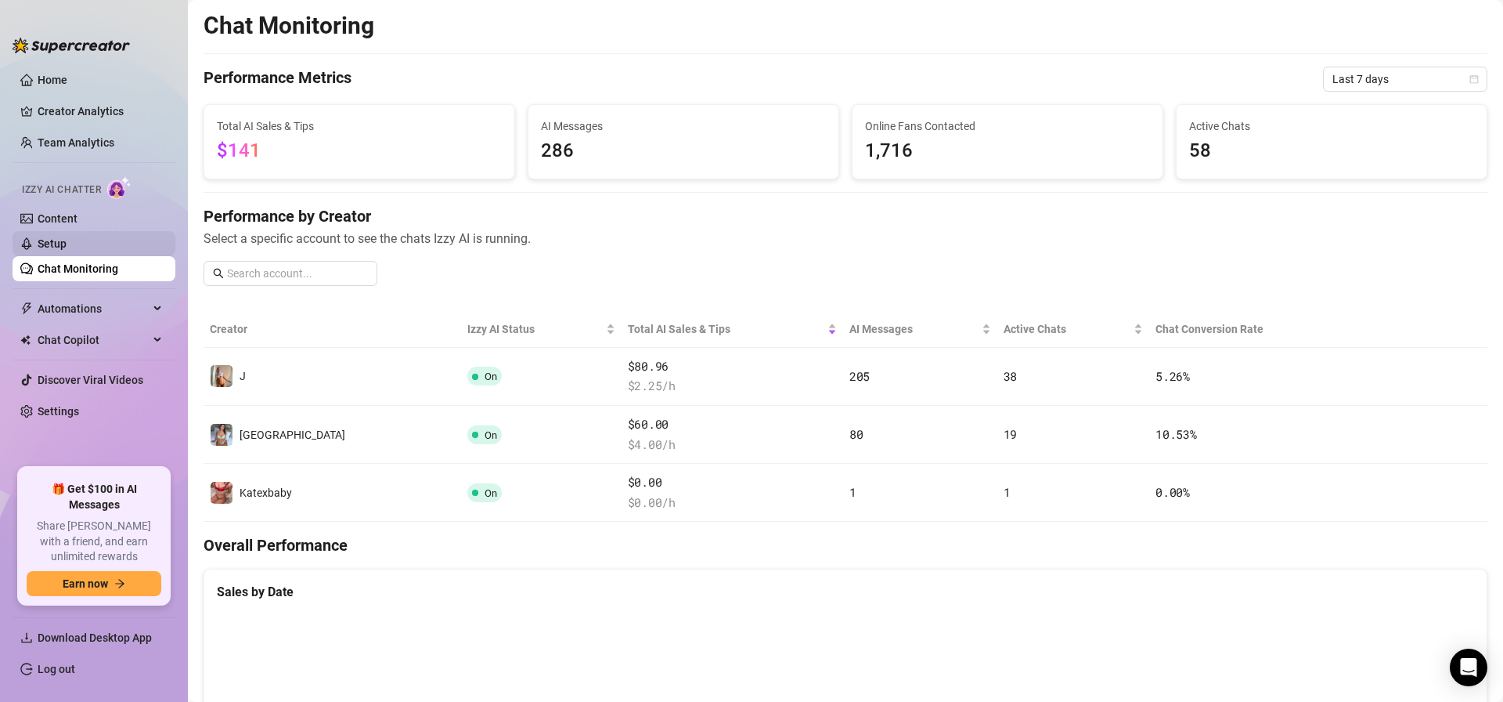
click at [67, 248] on link "Setup" at bounding box center [52, 243] width 29 height 13
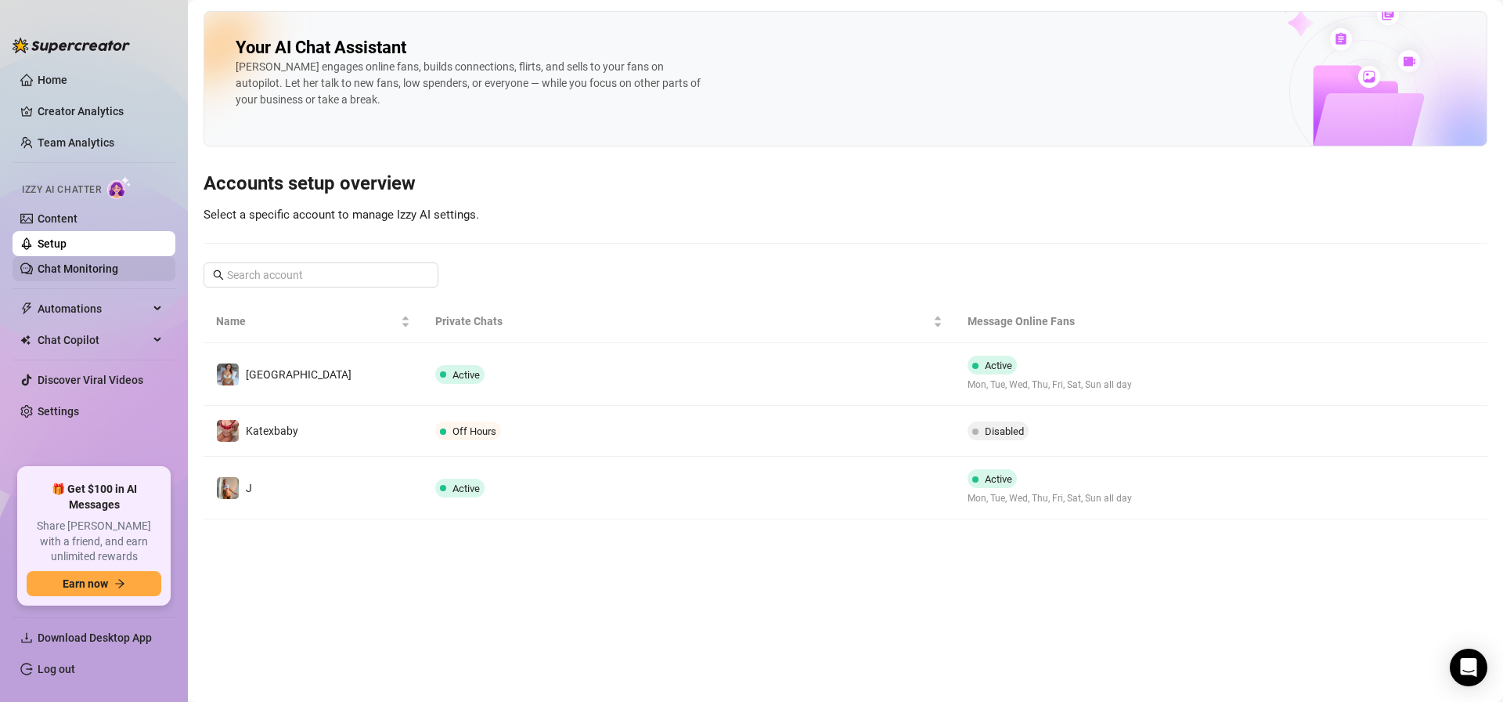
click at [93, 275] on link "Chat Monitoring" at bounding box center [78, 268] width 81 height 13
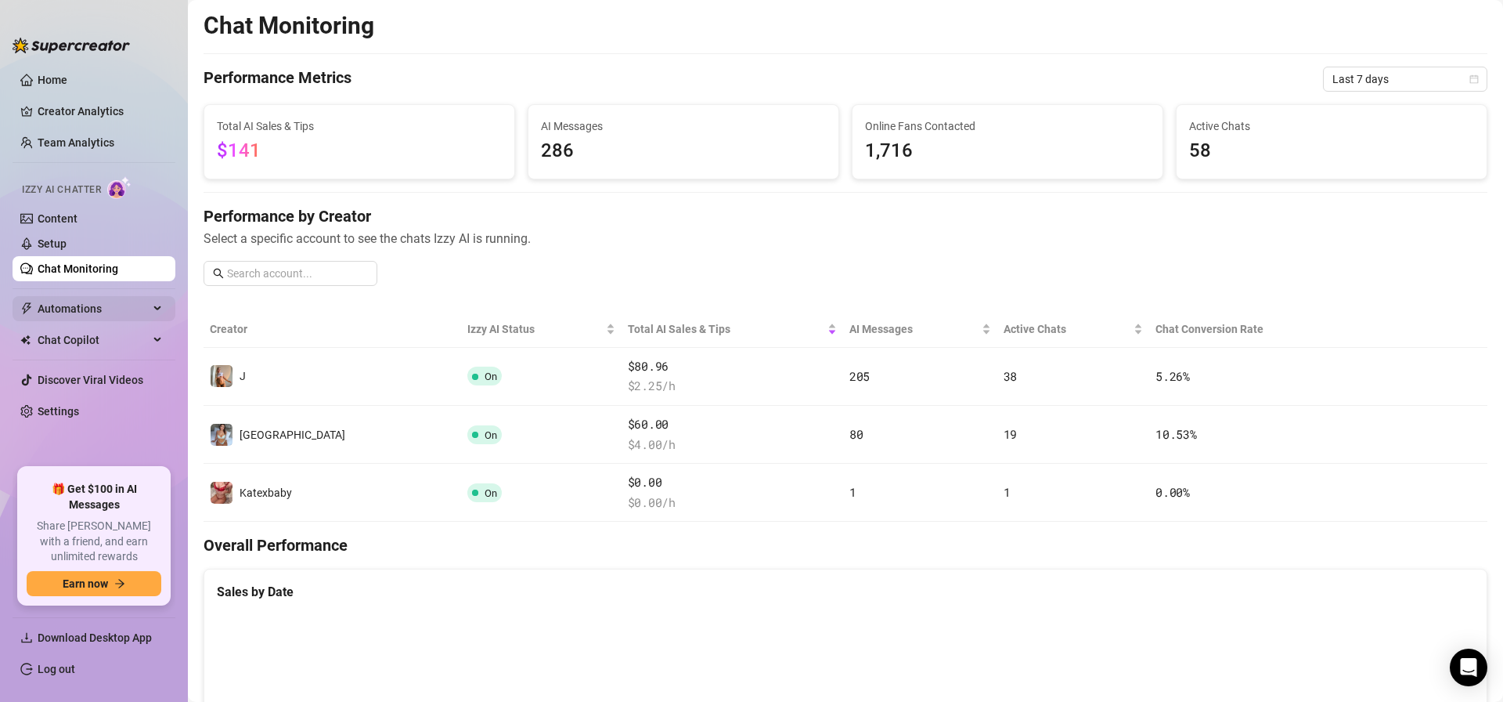
click at [109, 315] on span "Automations" at bounding box center [93, 308] width 111 height 25
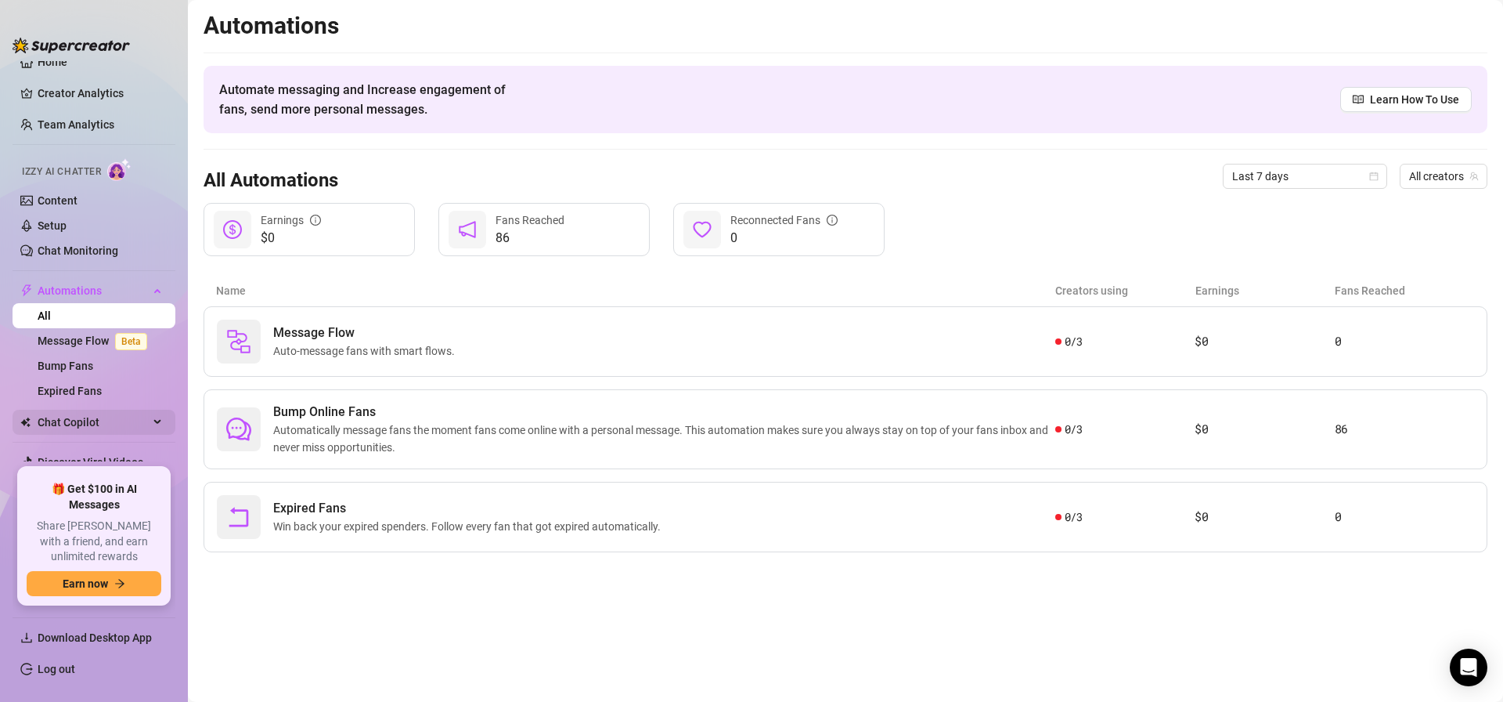
scroll to position [20, 0]
click at [106, 420] on span "Chat Copilot" at bounding box center [93, 419] width 111 height 25
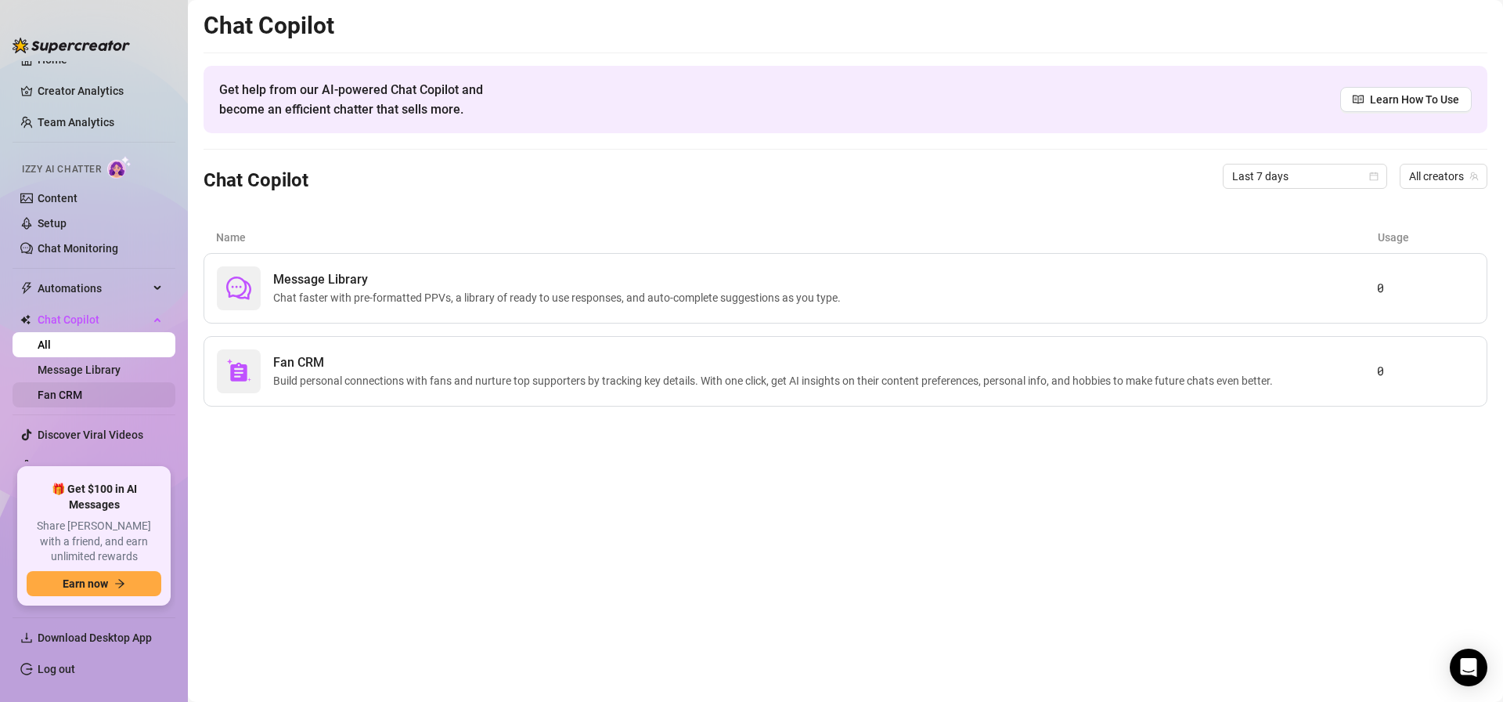
click at [82, 388] on link "Fan CRM" at bounding box center [60, 394] width 45 height 13
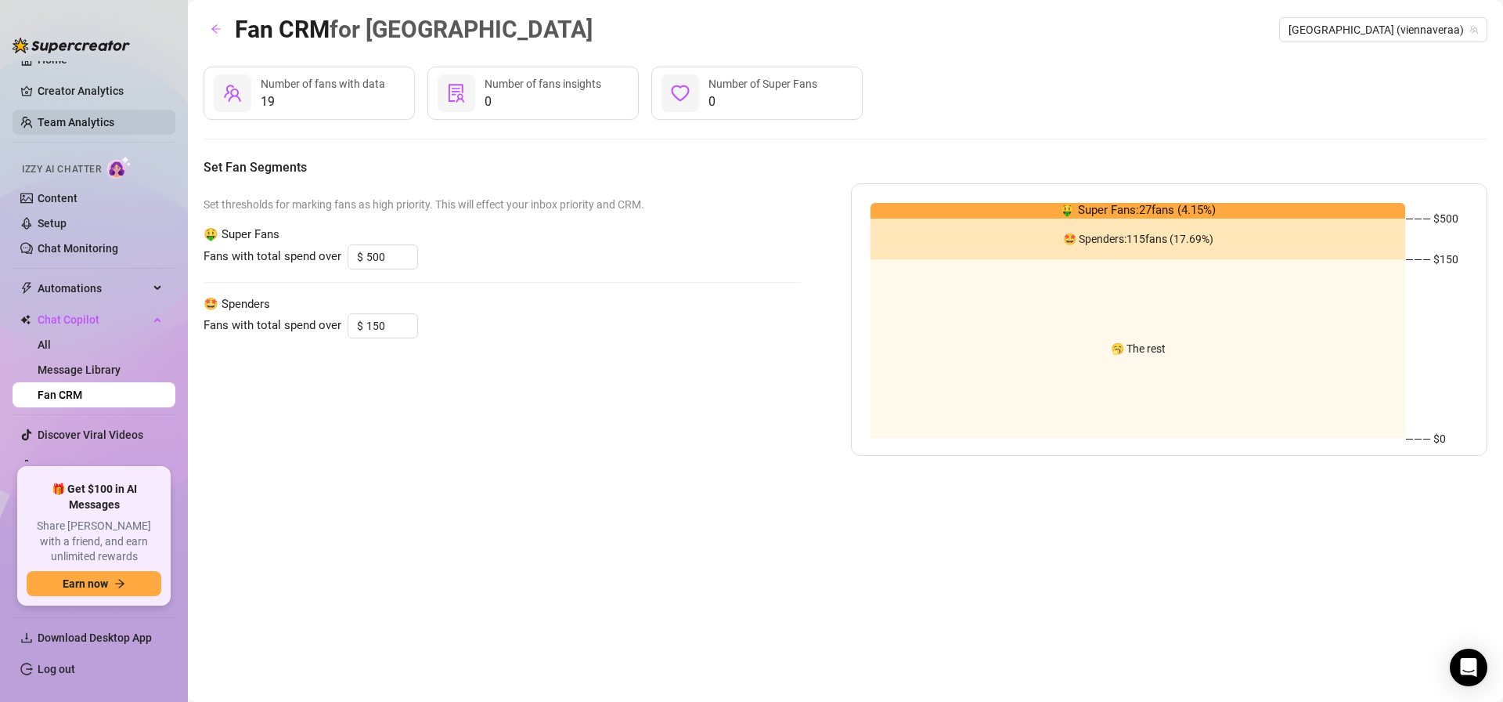
click at [110, 128] on link "Team Analytics" at bounding box center [76, 122] width 77 height 13
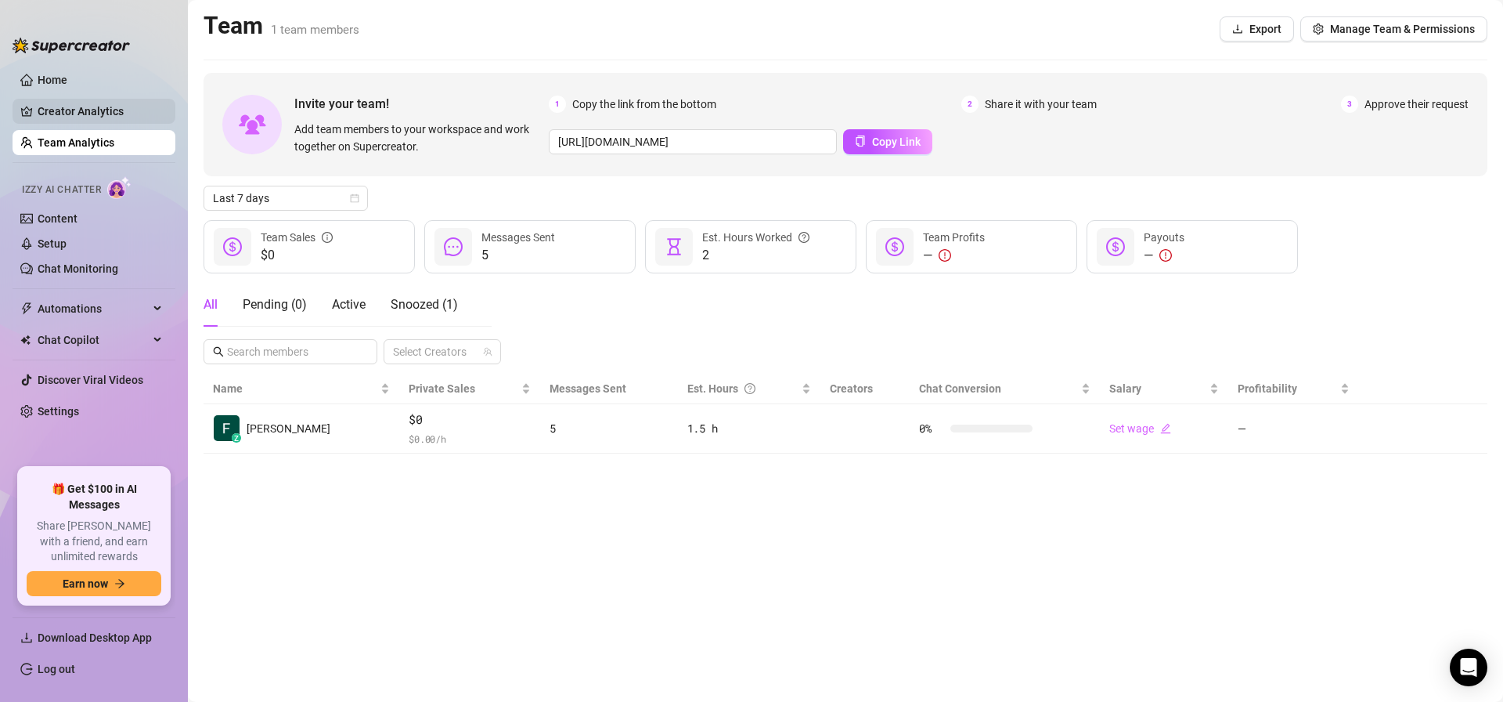
click at [112, 108] on link "Creator Analytics" at bounding box center [100, 111] width 125 height 25
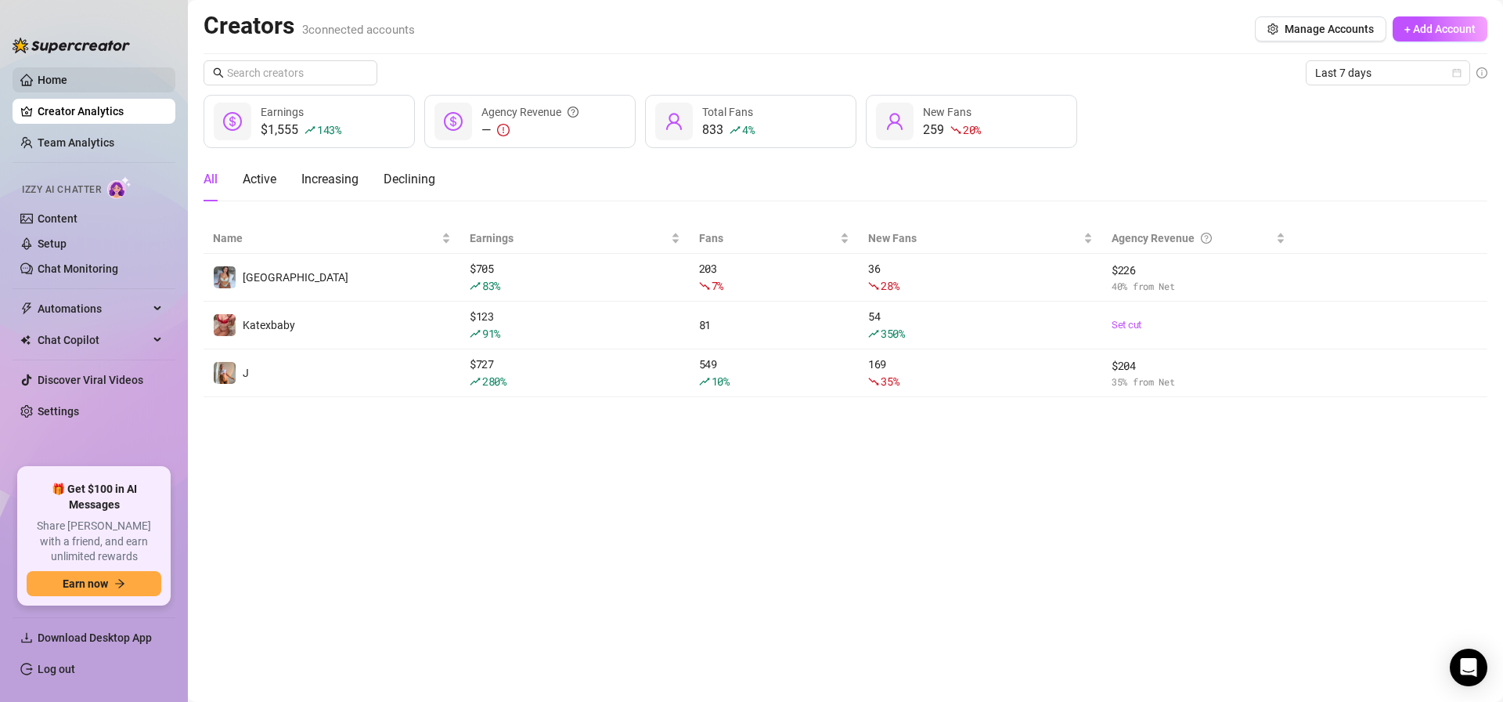
click at [67, 86] on link "Home" at bounding box center [53, 80] width 30 height 13
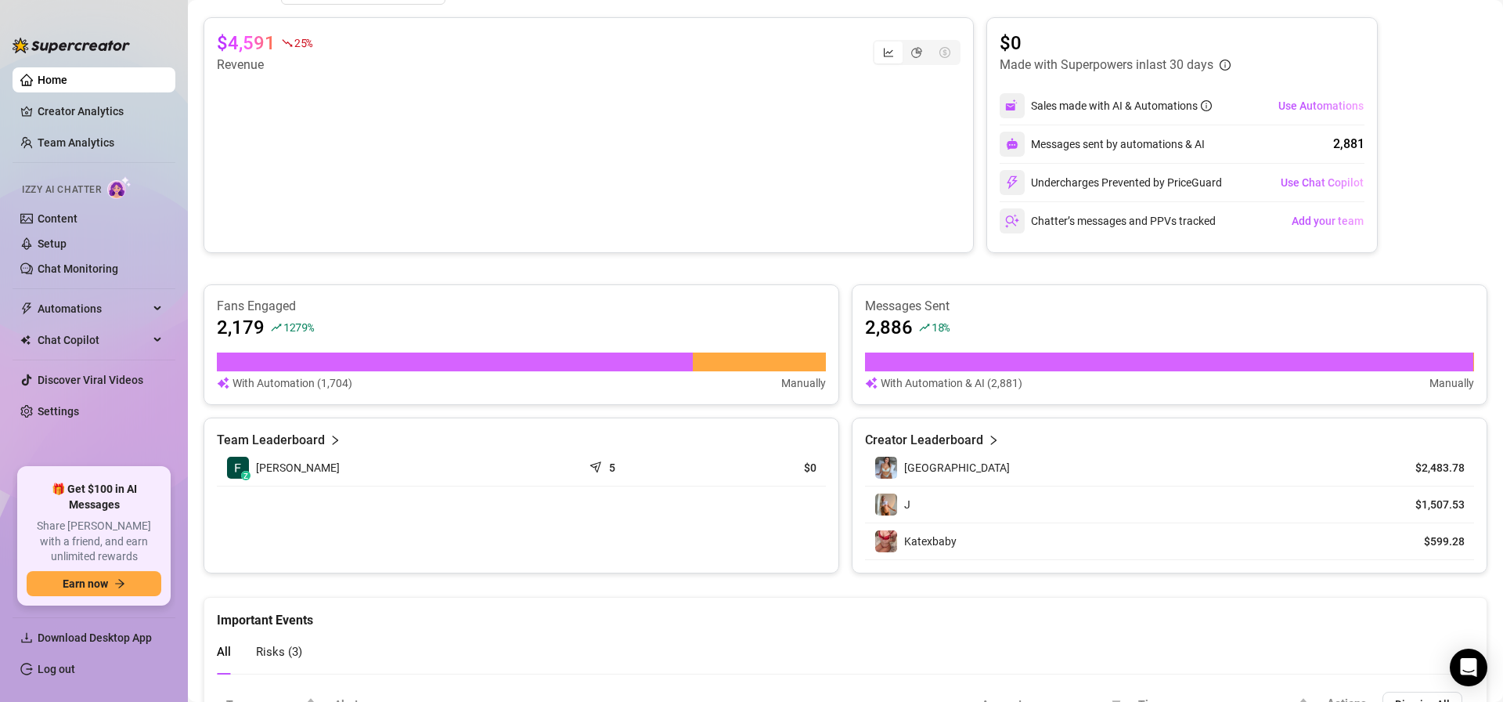
scroll to position [836, 0]
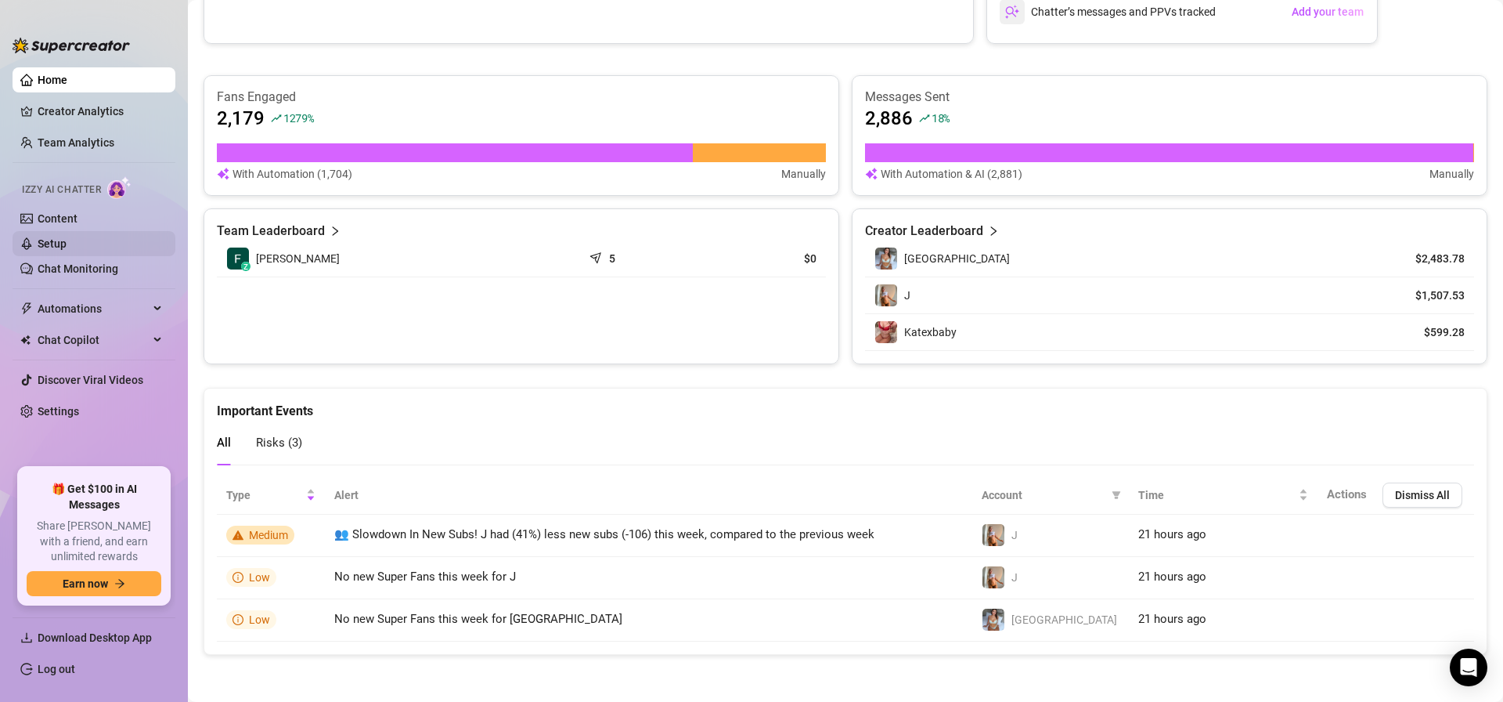
click at [67, 249] on link "Setup" at bounding box center [52, 243] width 29 height 13
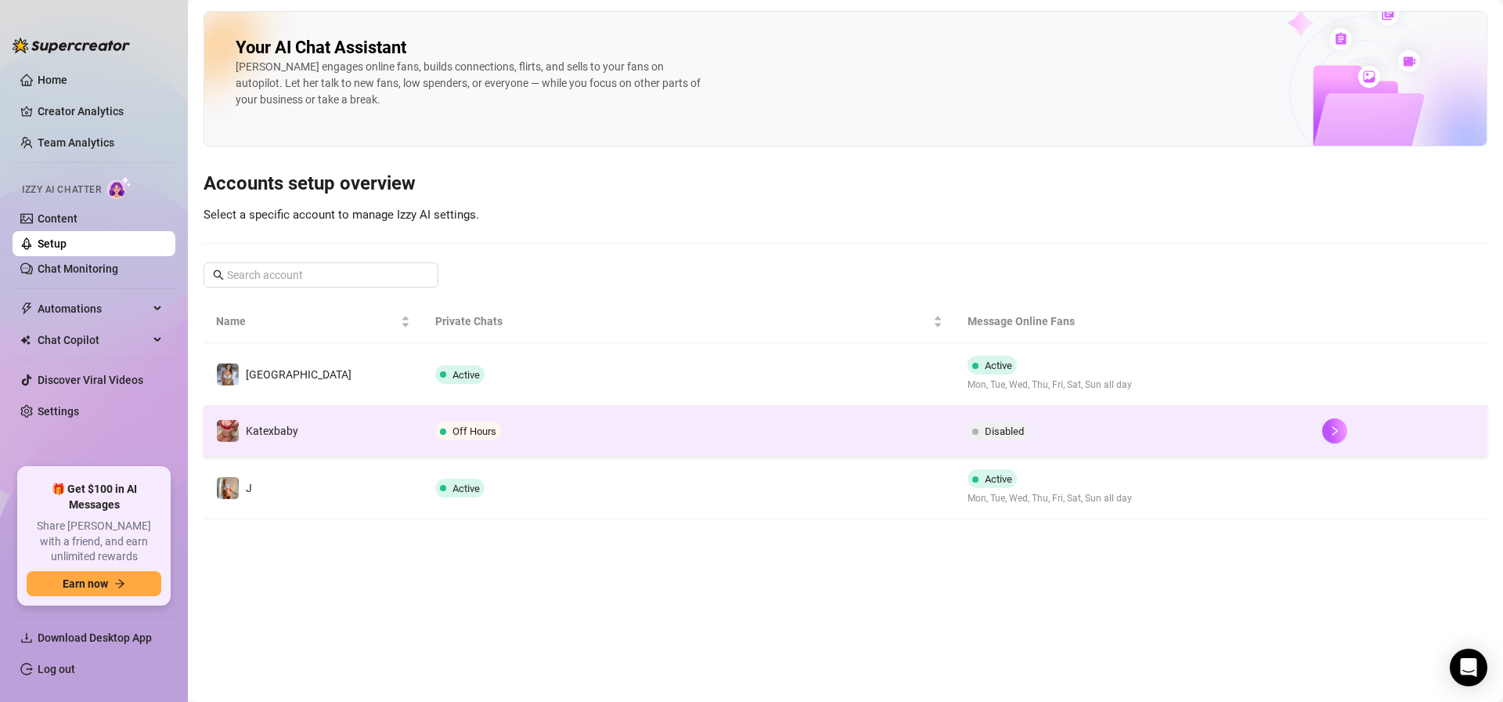
click at [294, 435] on span "Katexbaby" at bounding box center [272, 430] width 52 height 13
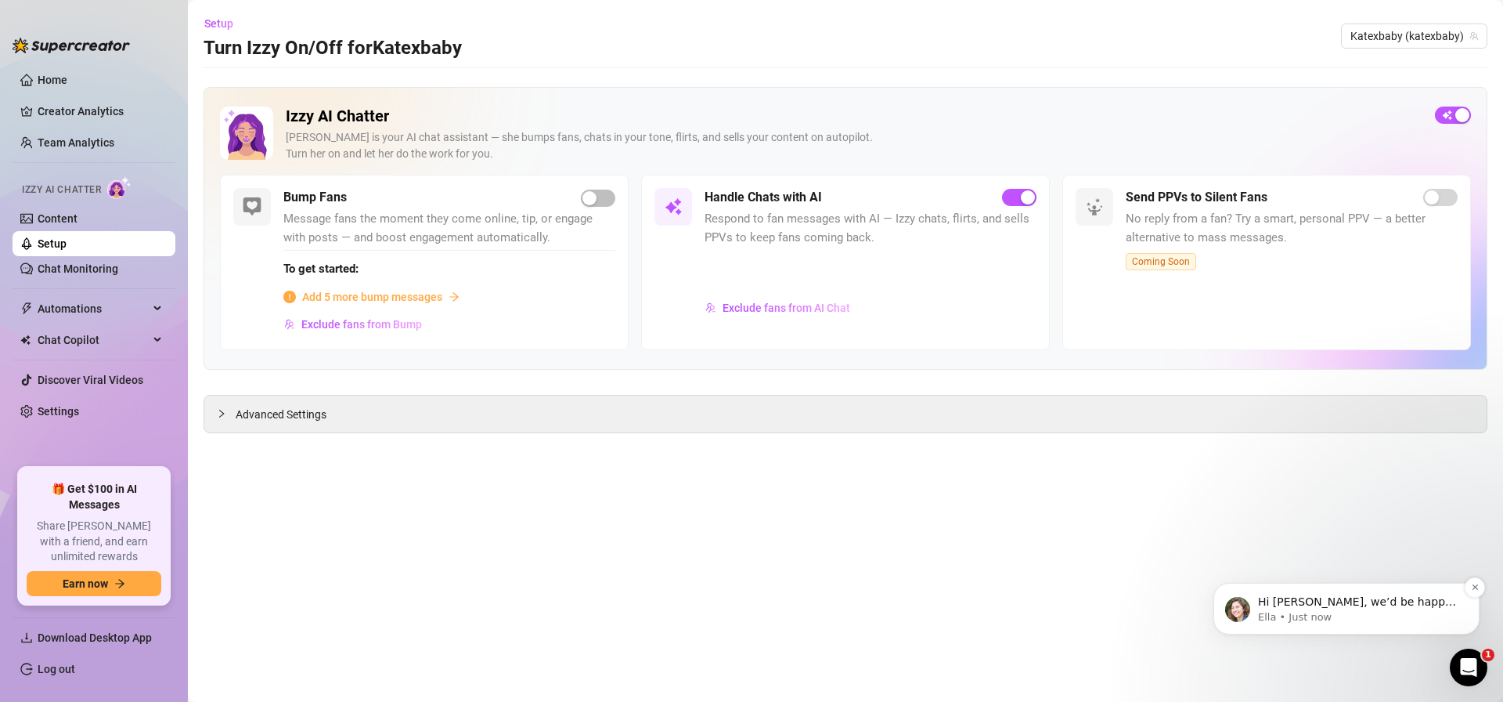
click at [1323, 594] on div "Hi Fraser, we’d be happy to give you a tour of the platform and discuss pricing…" at bounding box center [1359, 602] width 207 height 20
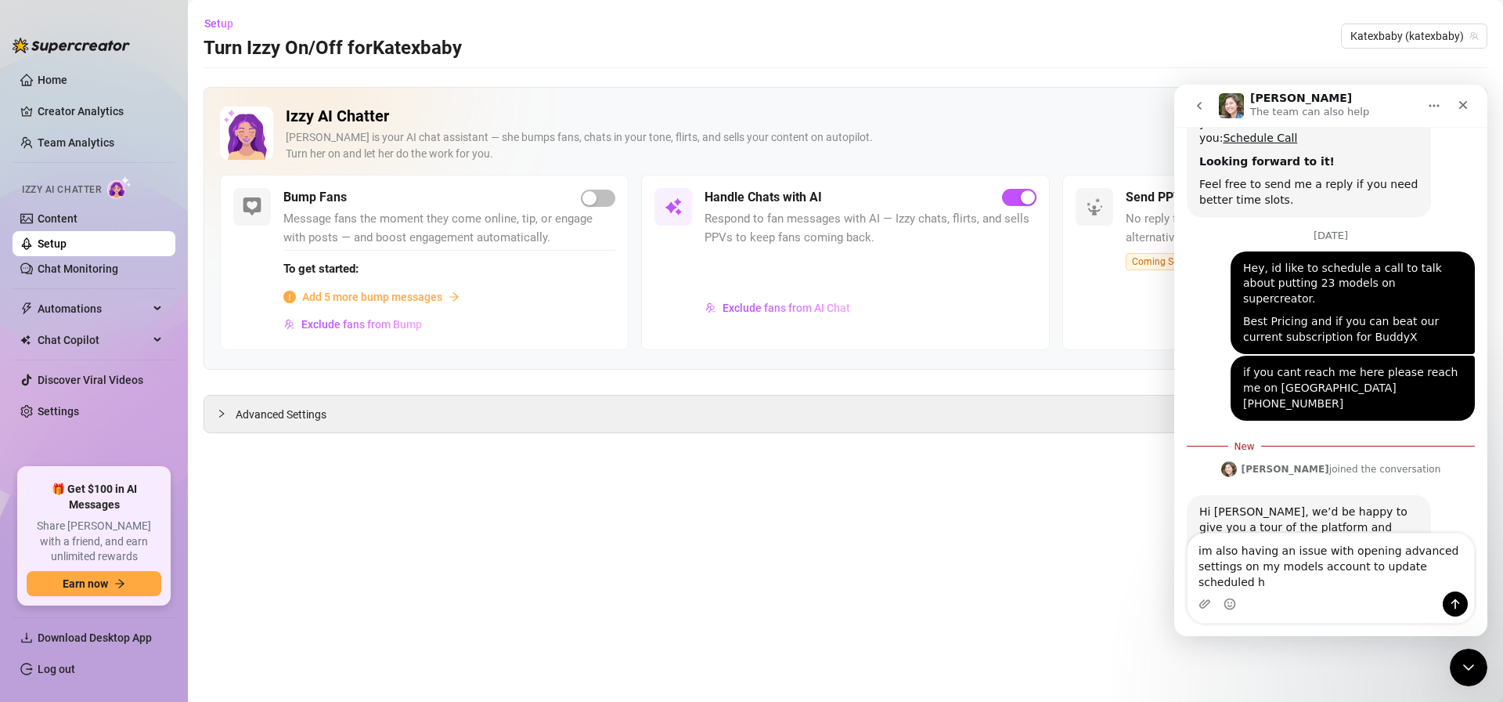
scroll to position [274, 0]
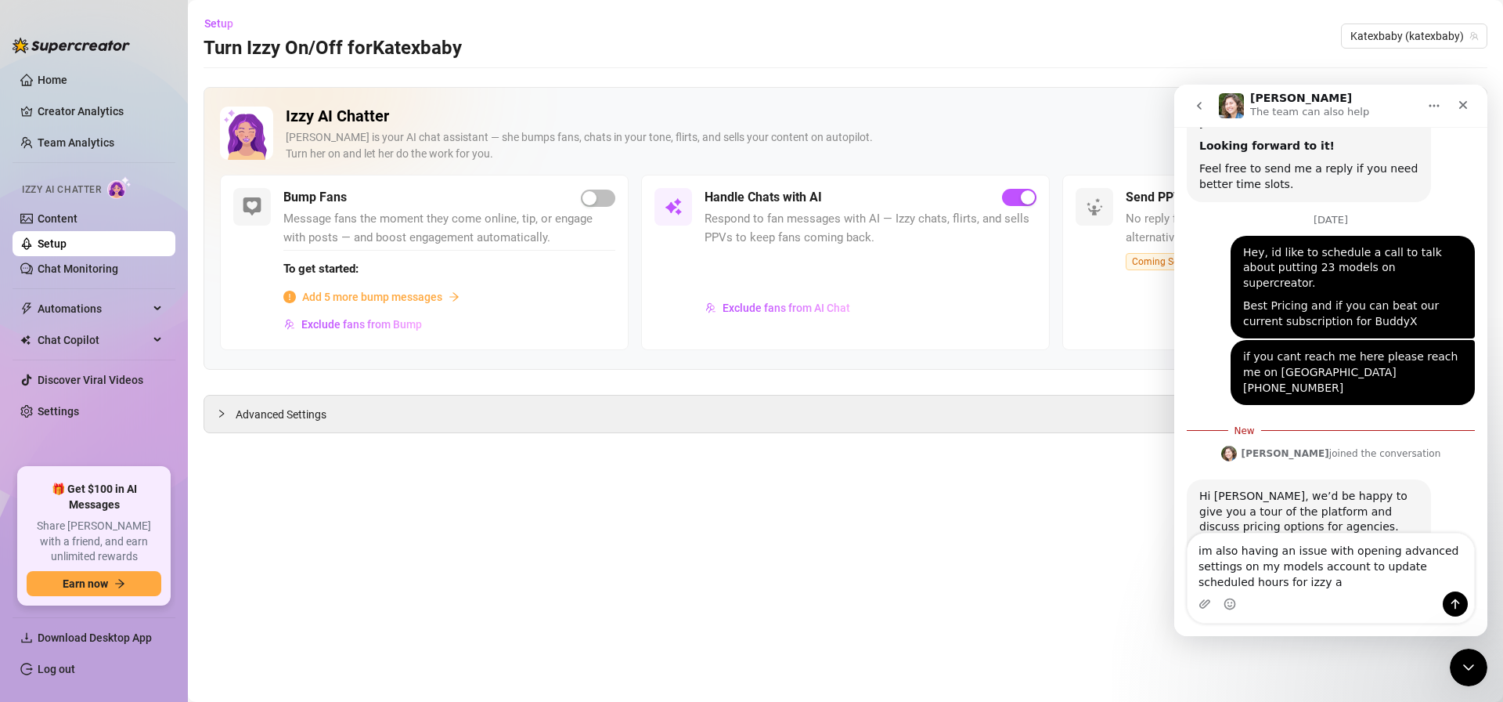
type textarea "im also having an issue with opening advanced settings on my models account to …"
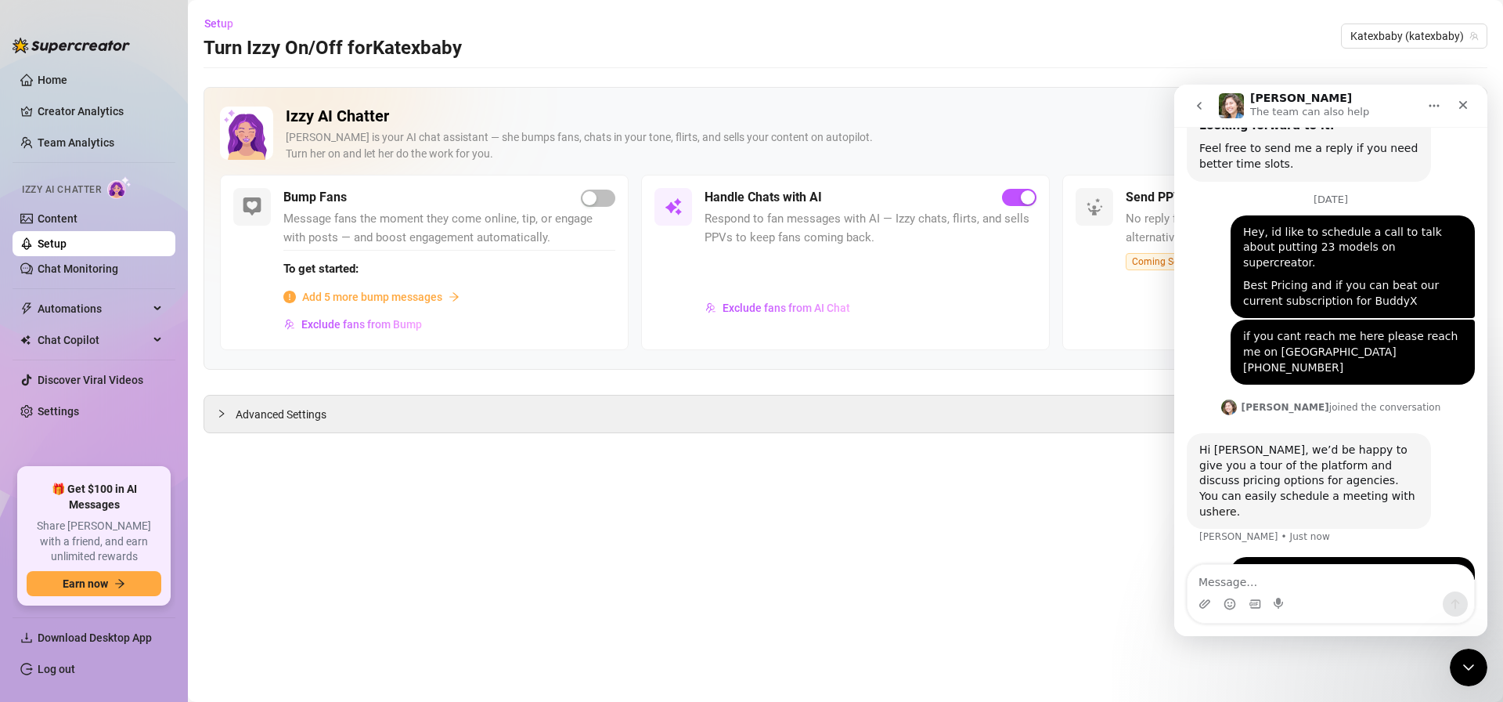
click at [1237, 505] on link "here" at bounding box center [1224, 511] width 25 height 13
click at [1224, 585] on textarea "Message…" at bounding box center [1331, 578] width 287 height 27
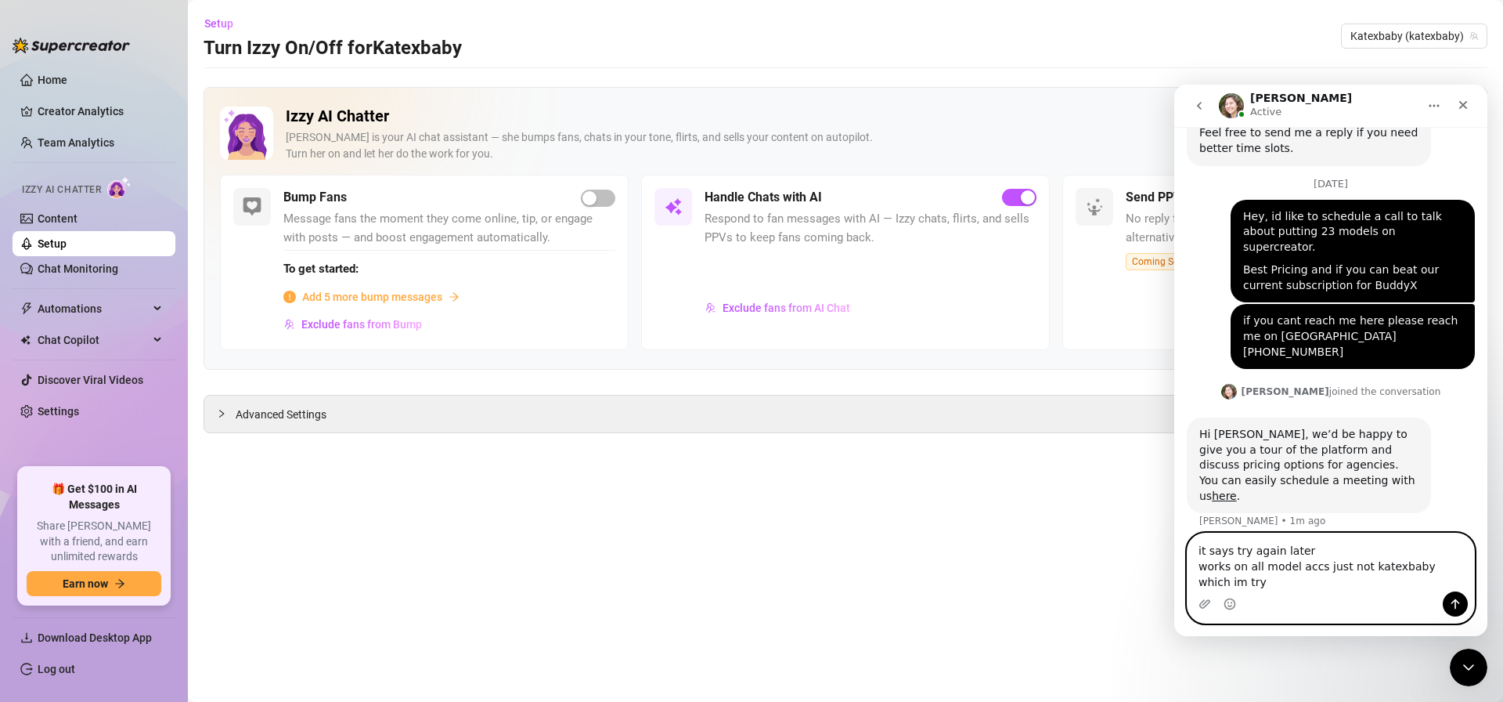
scroll to position [326, 0]
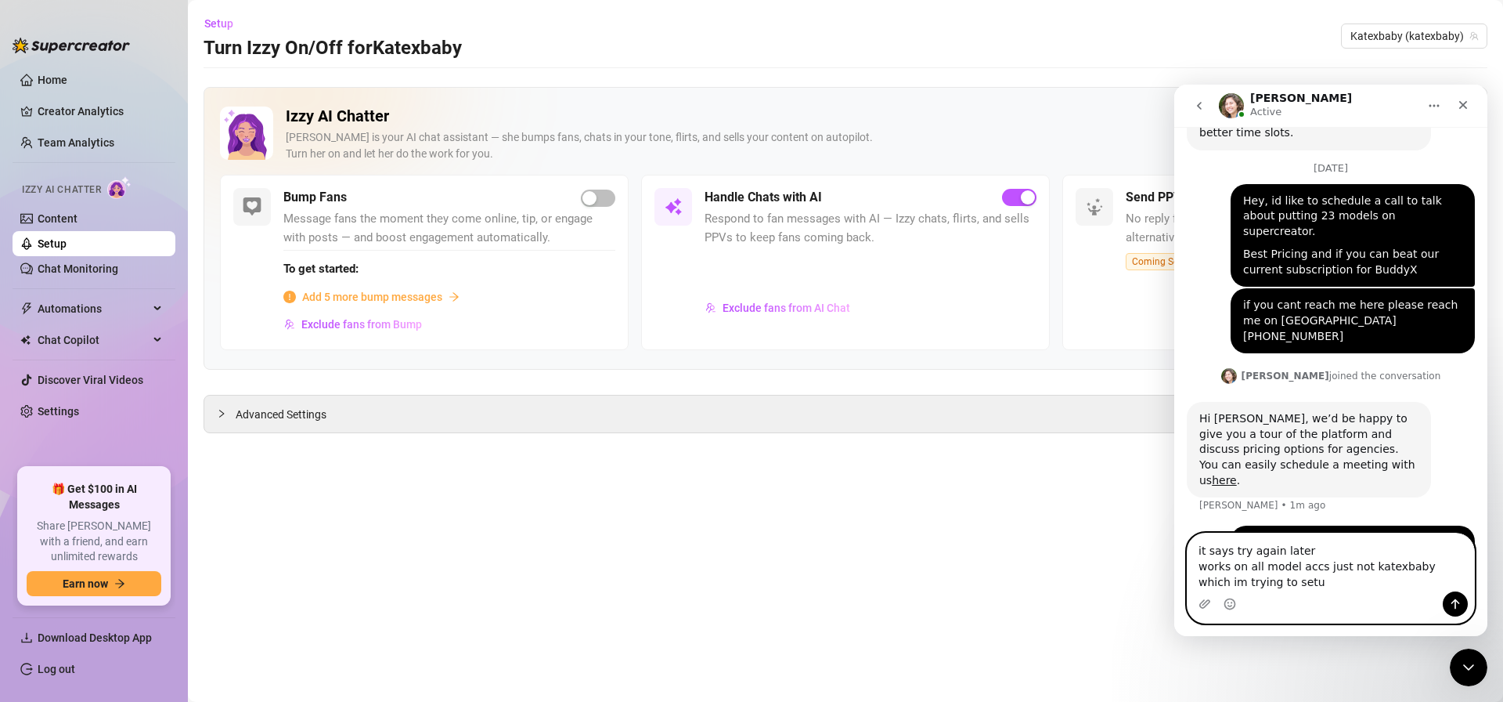
type textarea "it says try again later works on all model accs just not katexbaby which im try…"
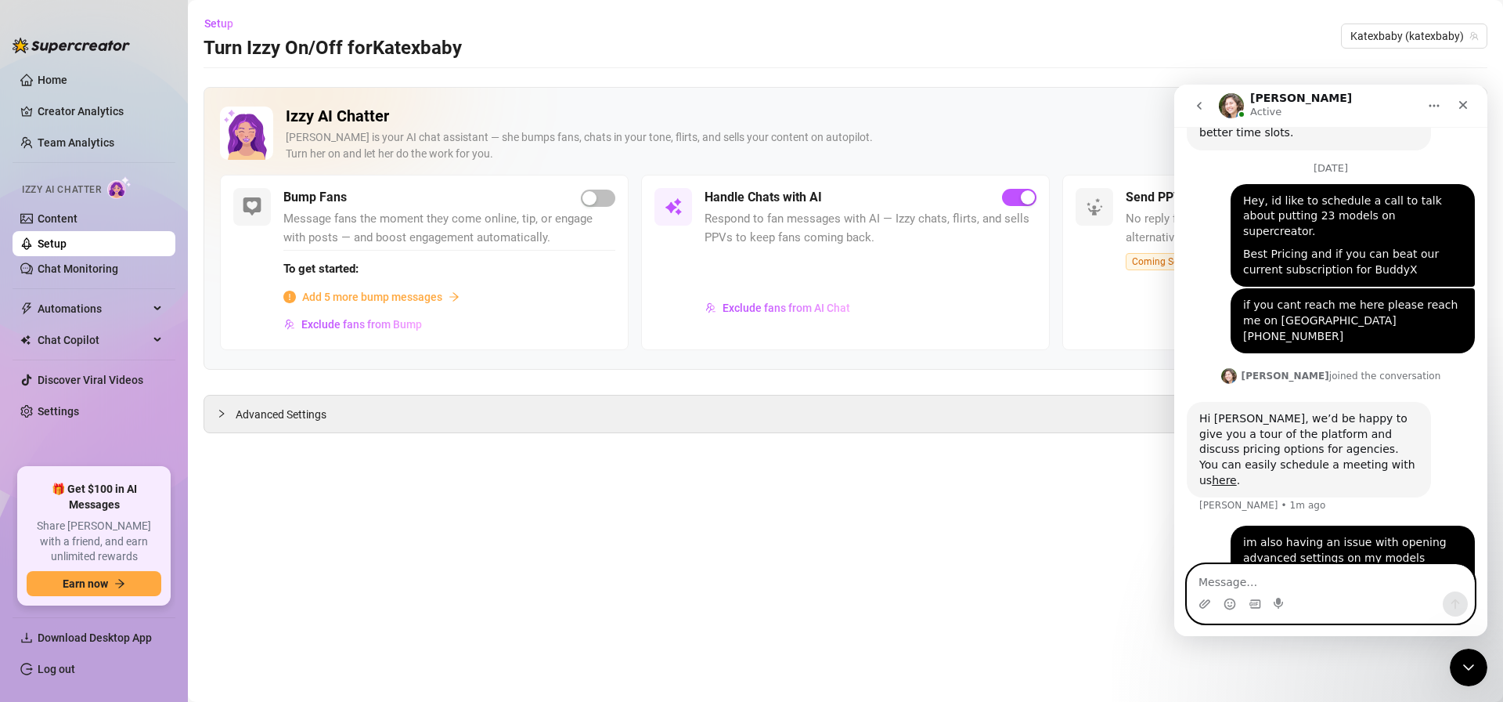
scroll to position [361, 0]
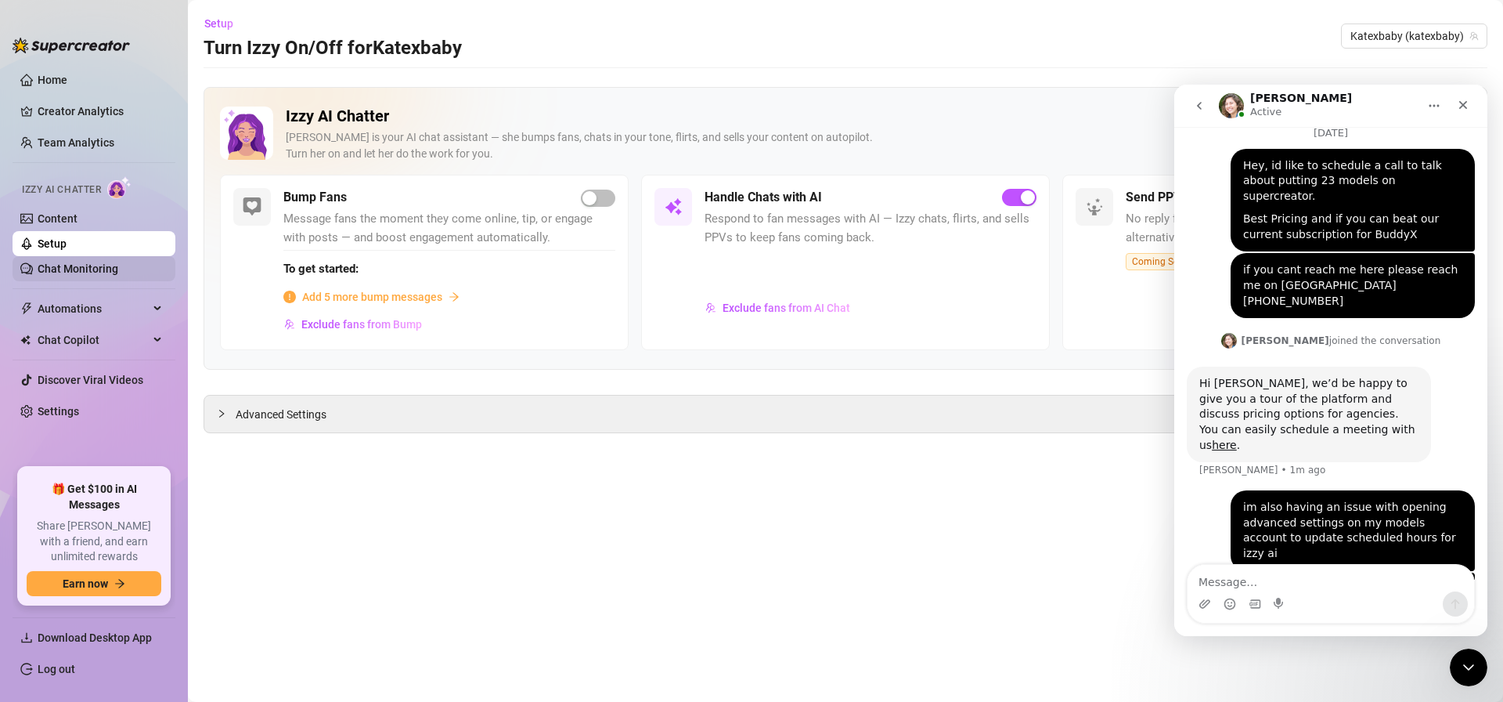
click at [81, 266] on link "Chat Monitoring" at bounding box center [78, 268] width 81 height 13
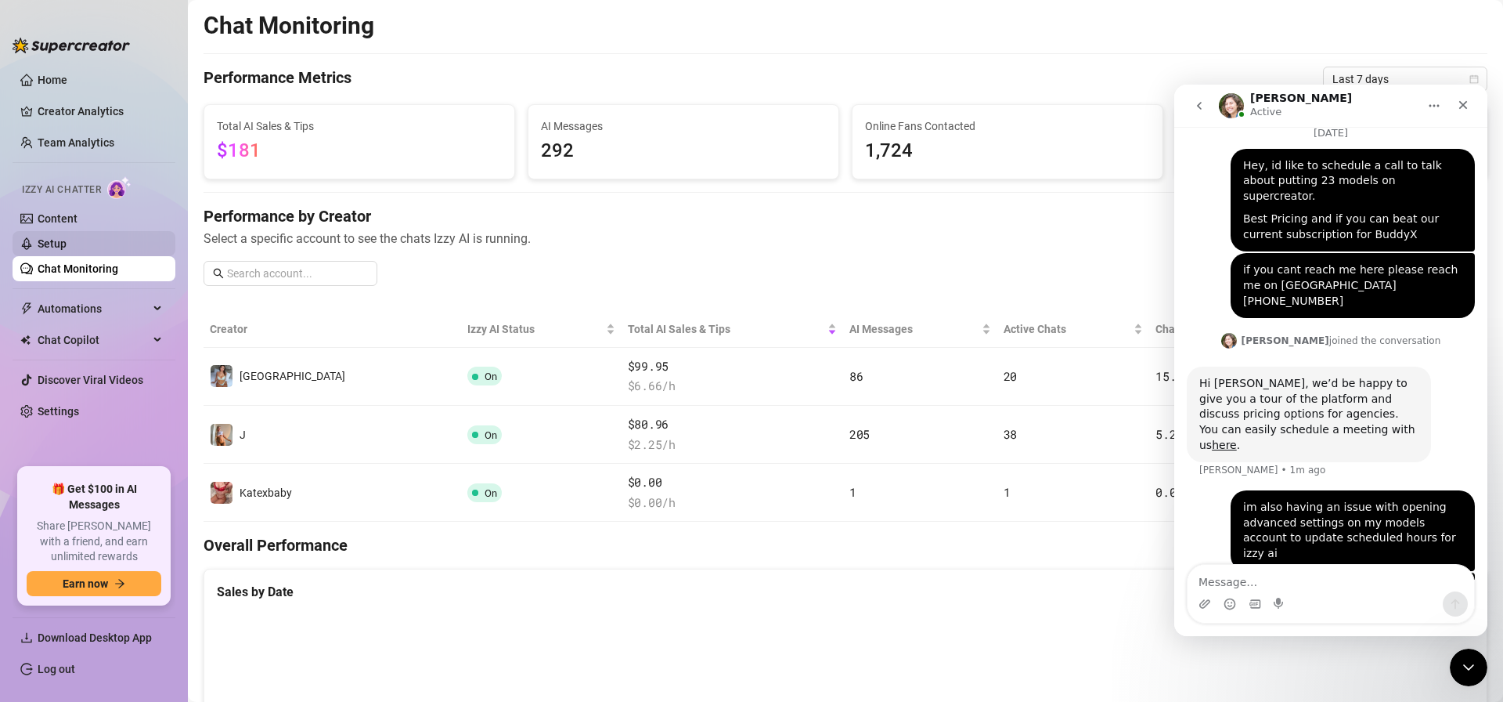
click at [60, 249] on link "Setup" at bounding box center [52, 243] width 29 height 13
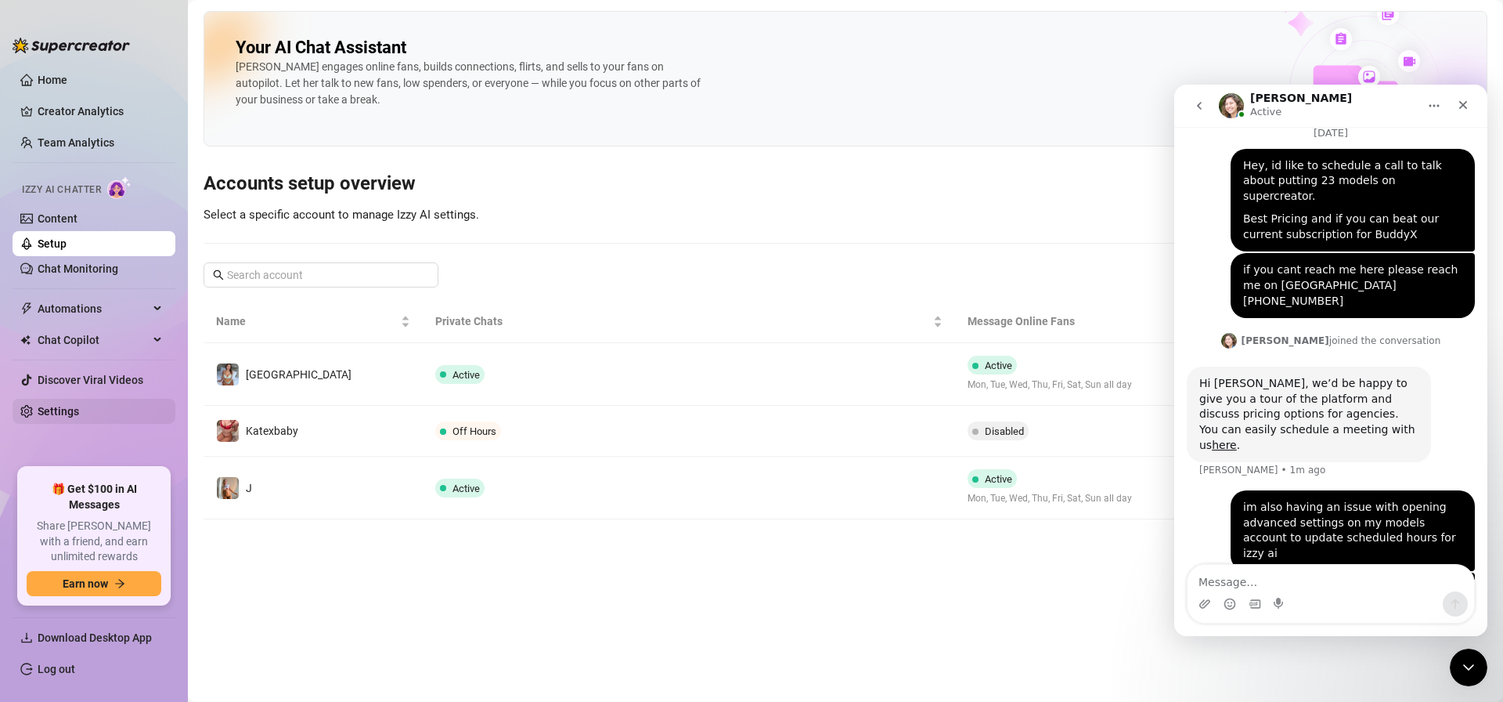
click at [79, 409] on link "Settings" at bounding box center [59, 411] width 42 height 13
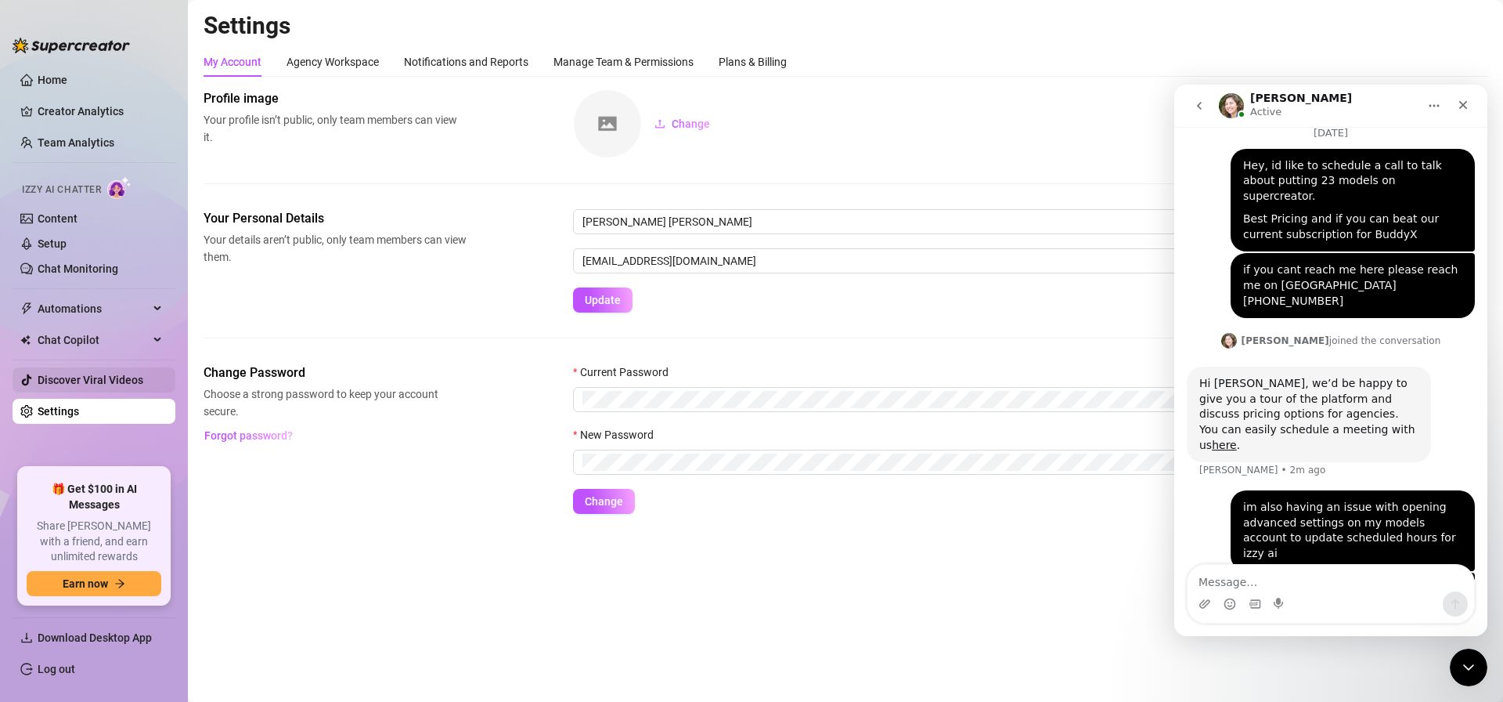
click at [116, 381] on link "Discover Viral Videos" at bounding box center [91, 380] width 106 height 13
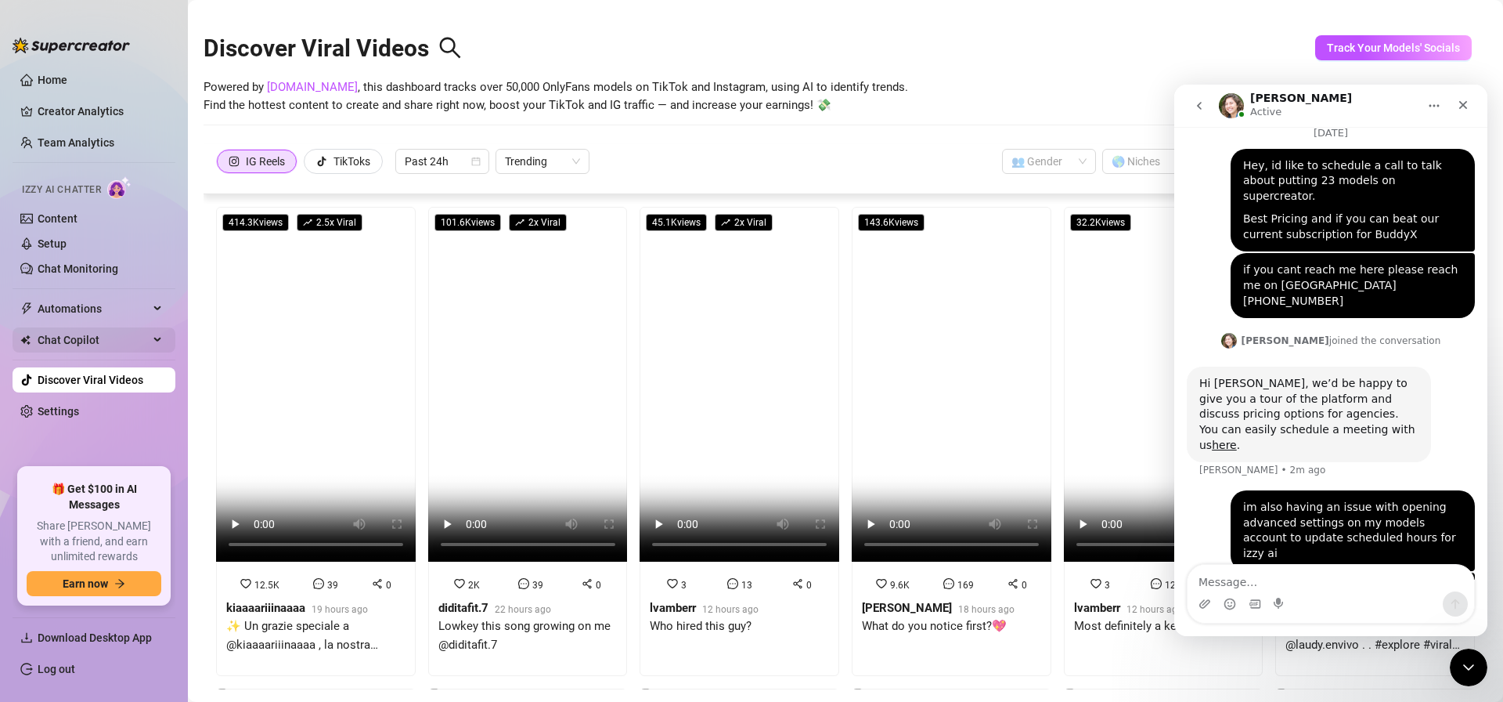
click at [115, 345] on span "Chat Copilot" at bounding box center [93, 339] width 111 height 25
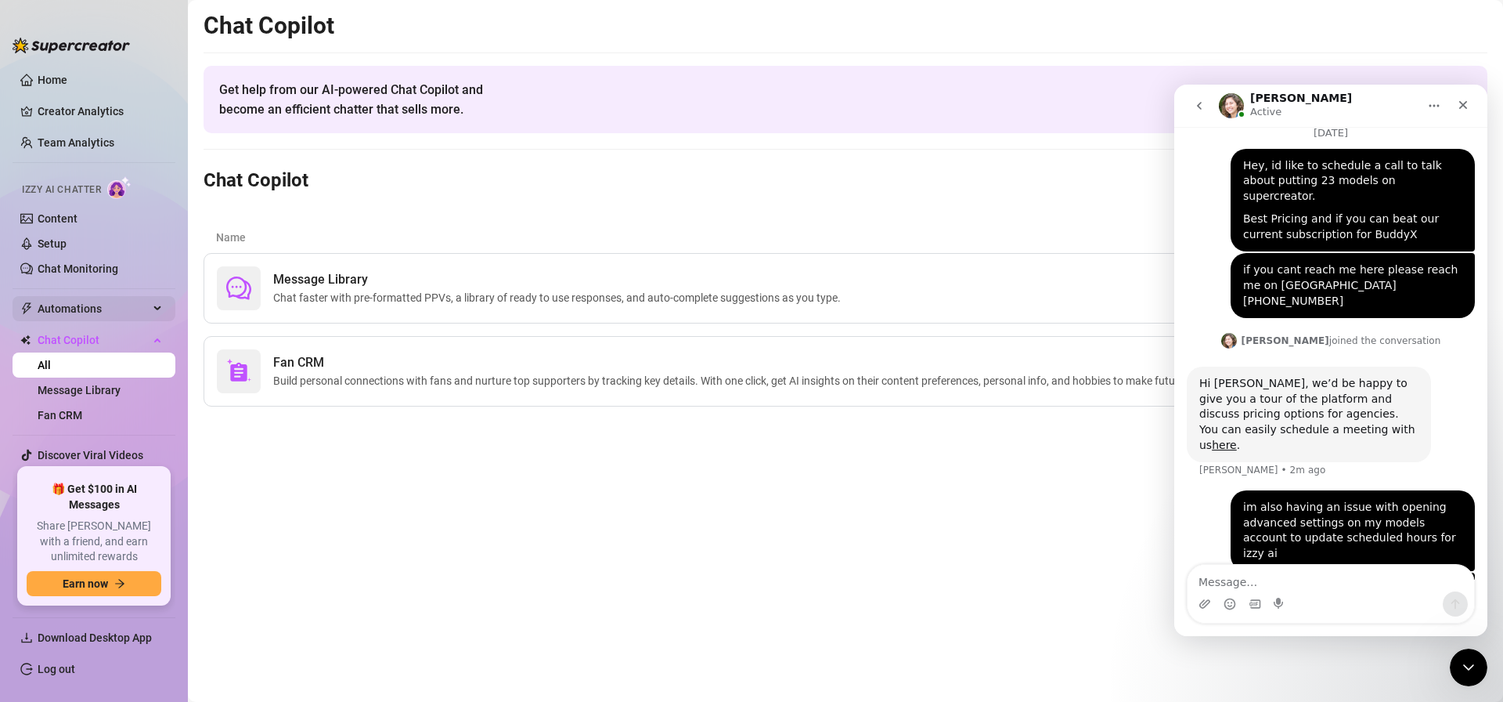
click at [140, 305] on span "Automations" at bounding box center [93, 308] width 111 height 25
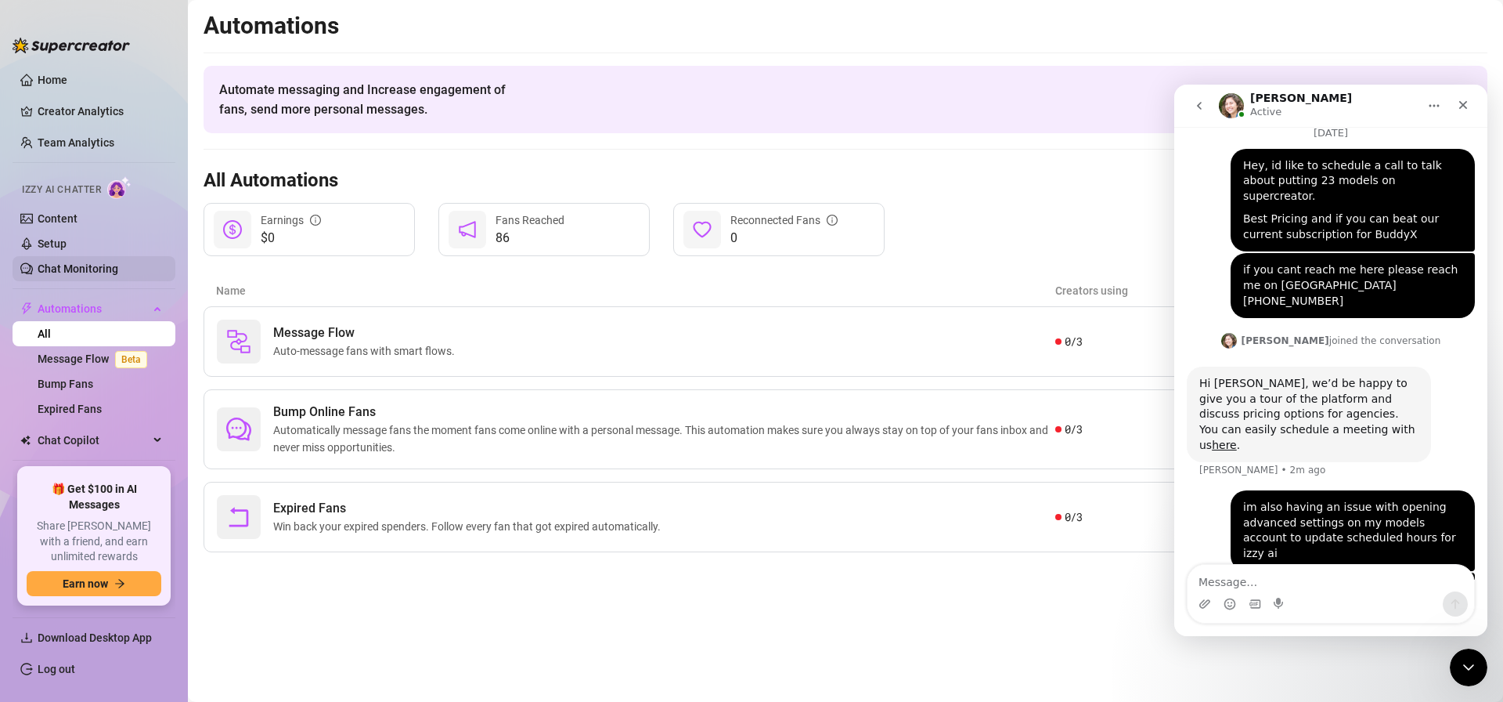
click at [118, 265] on link "Chat Monitoring" at bounding box center [78, 268] width 81 height 13
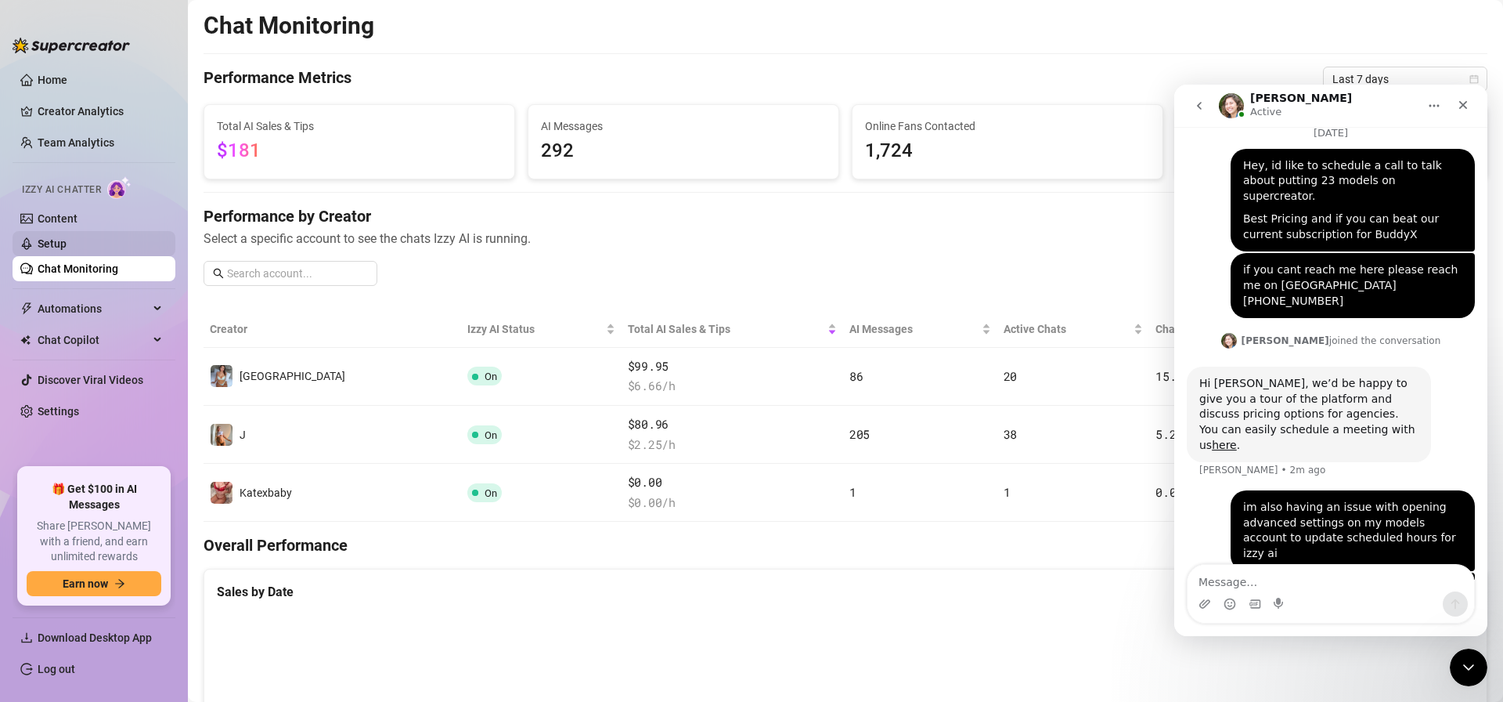
click at [67, 245] on link "Setup" at bounding box center [52, 243] width 29 height 13
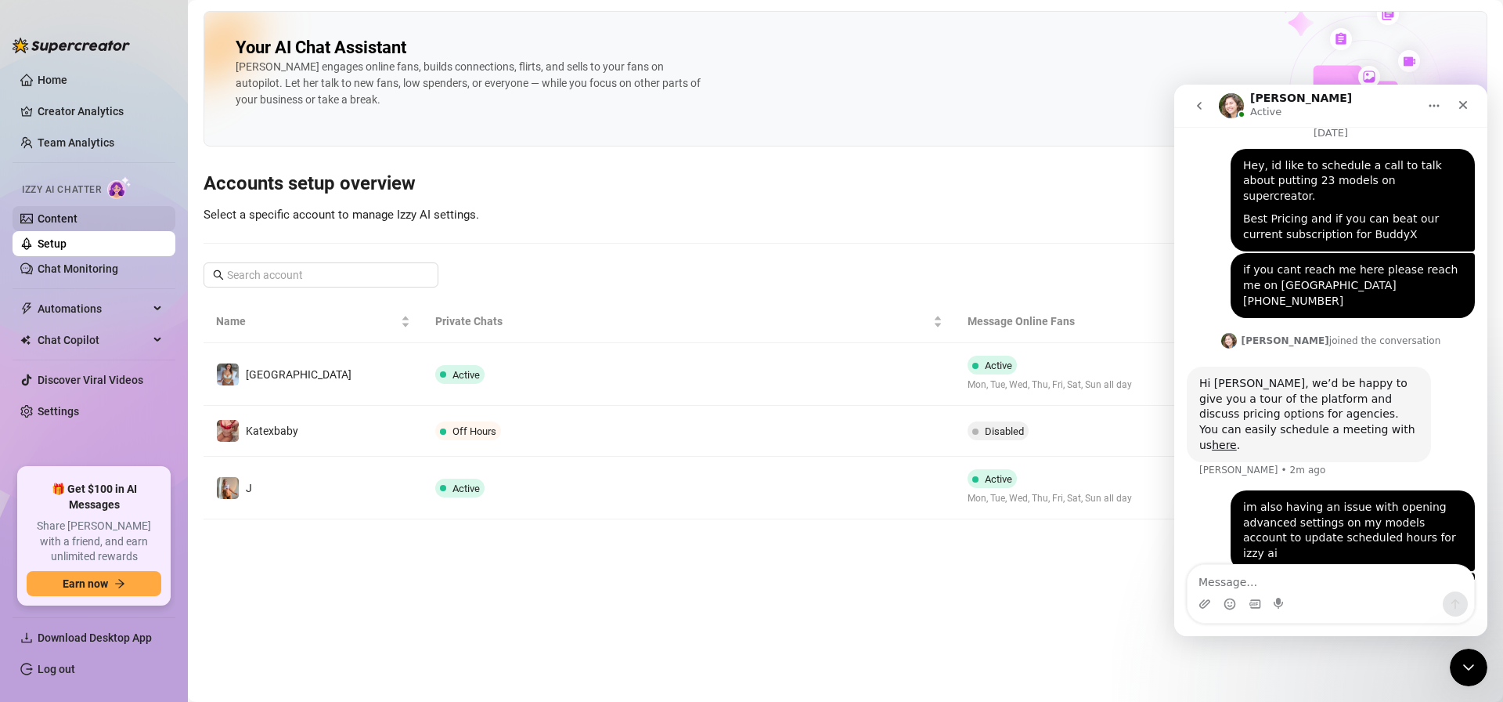
click at [78, 222] on link "Content" at bounding box center [58, 218] width 40 height 13
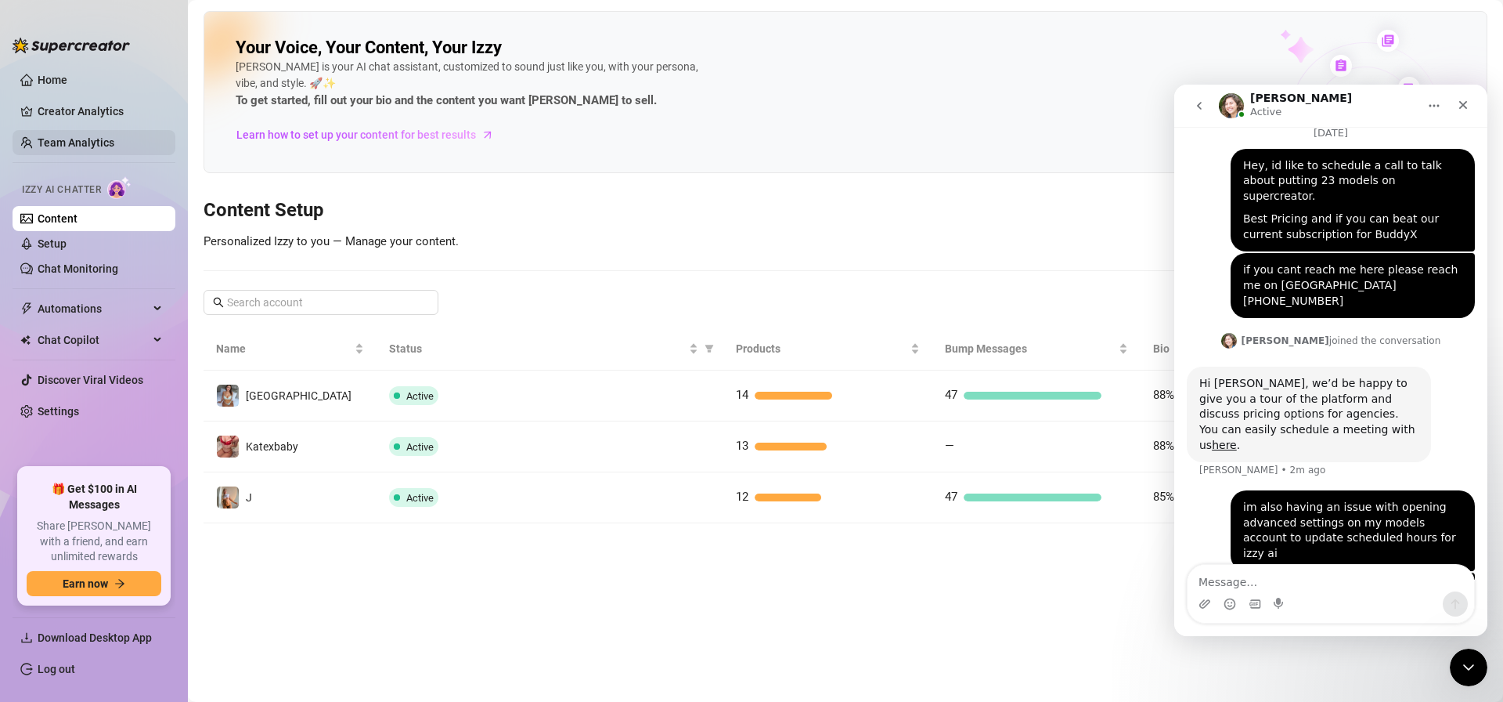
click at [103, 136] on link "Team Analytics" at bounding box center [76, 142] width 77 height 13
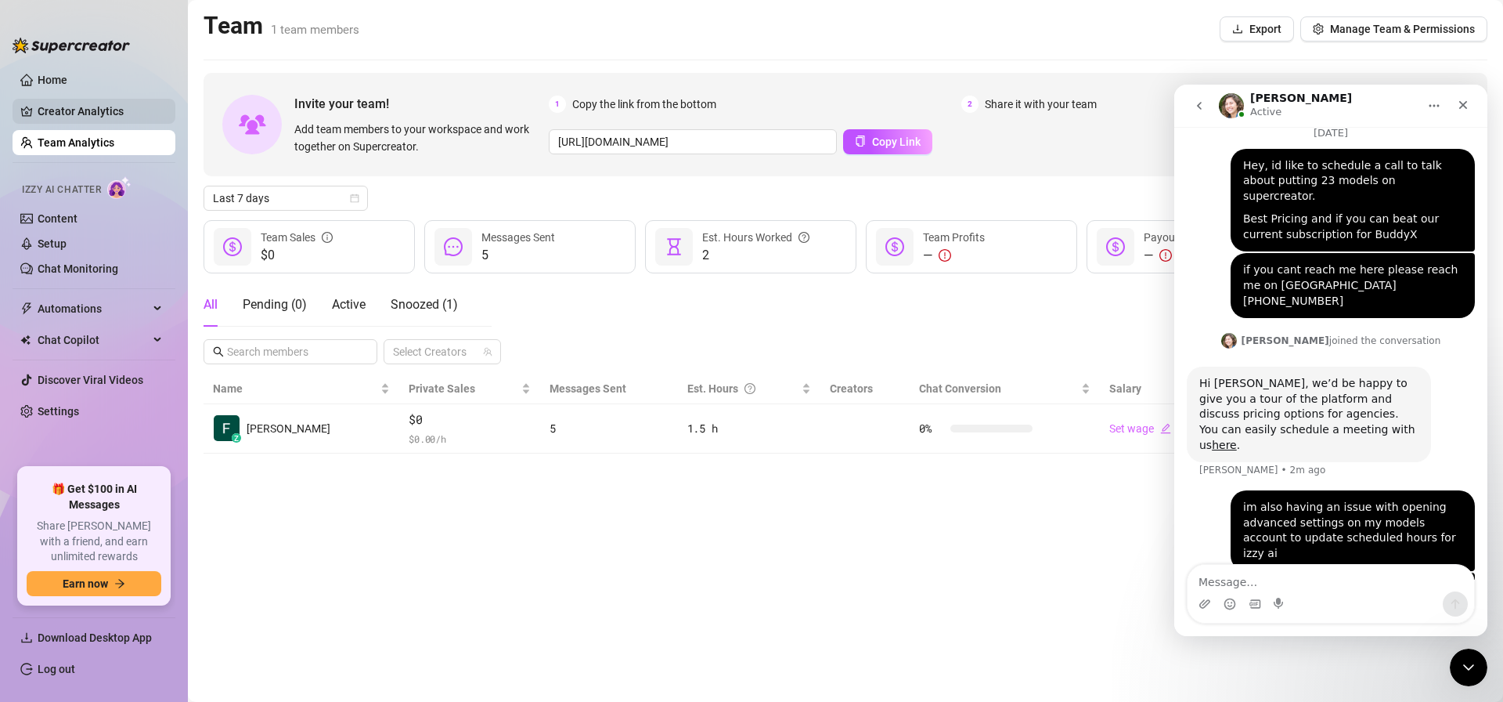
click at [111, 106] on link "Creator Analytics" at bounding box center [100, 111] width 125 height 25
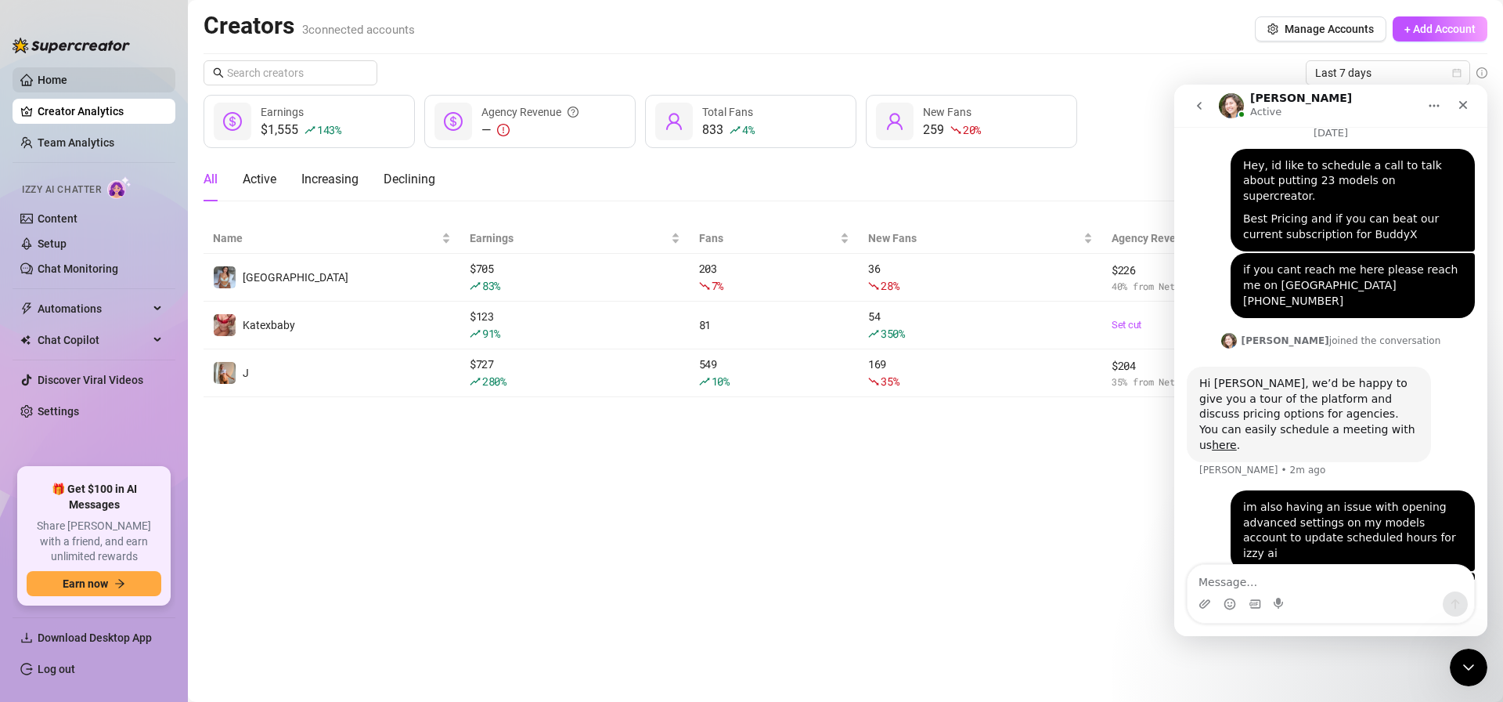
click at [67, 78] on link "Home" at bounding box center [53, 80] width 30 height 13
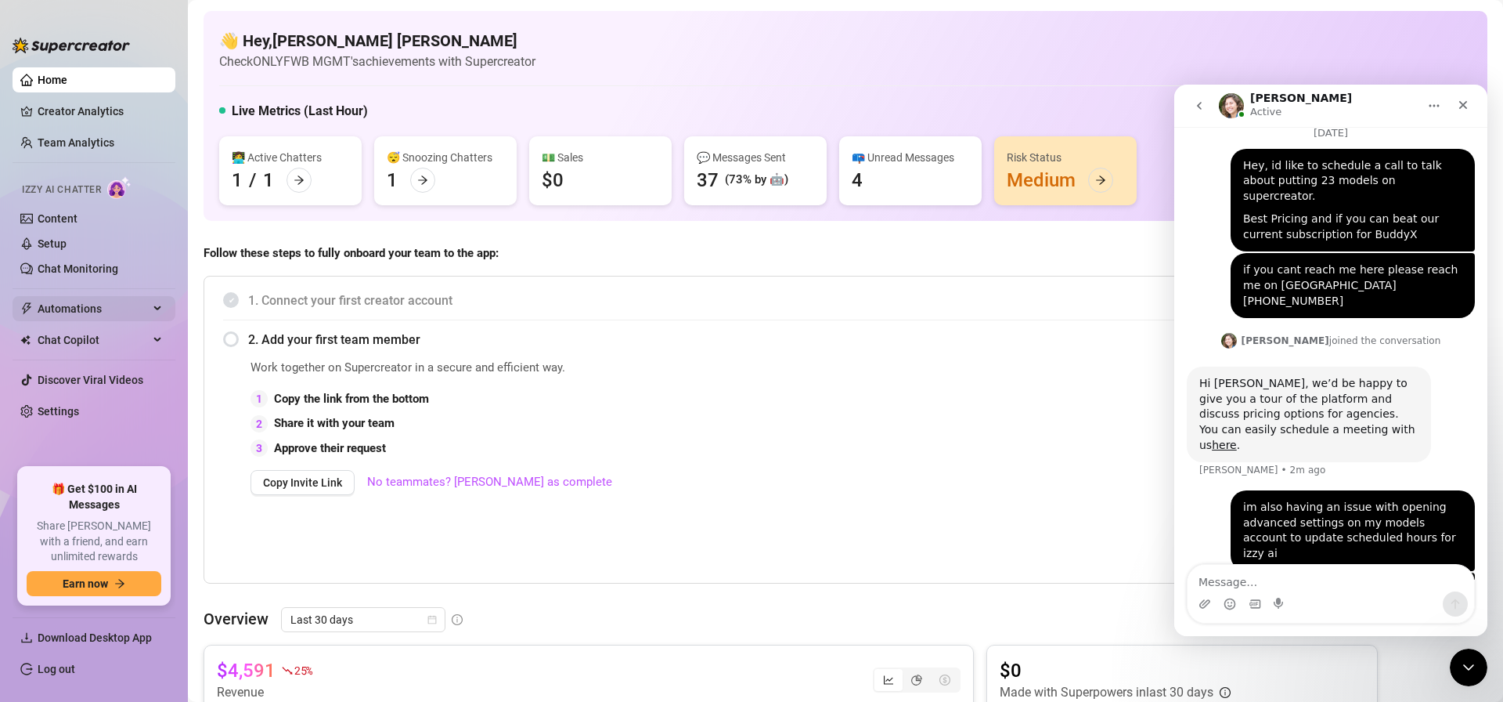
click at [97, 302] on span "Automations" at bounding box center [93, 308] width 111 height 25
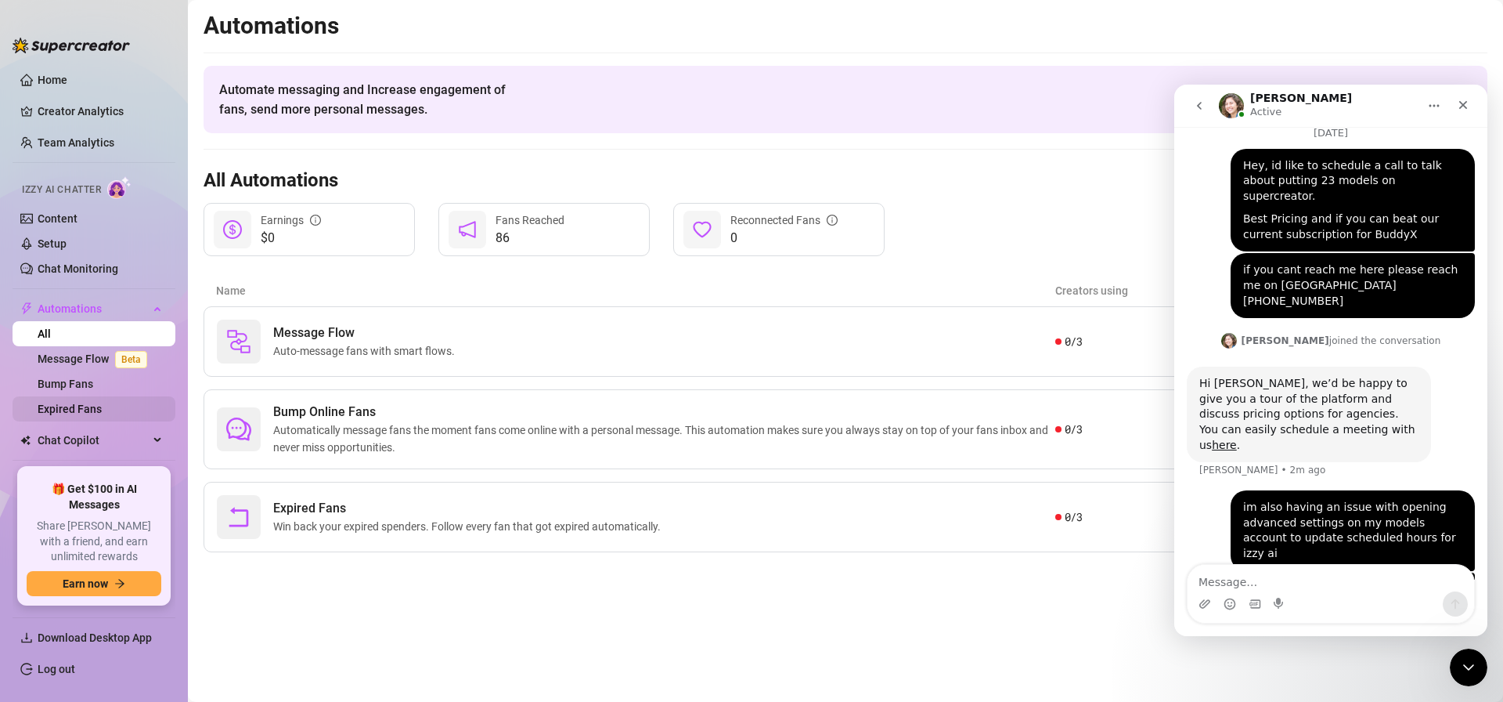
scroll to position [53, 0]
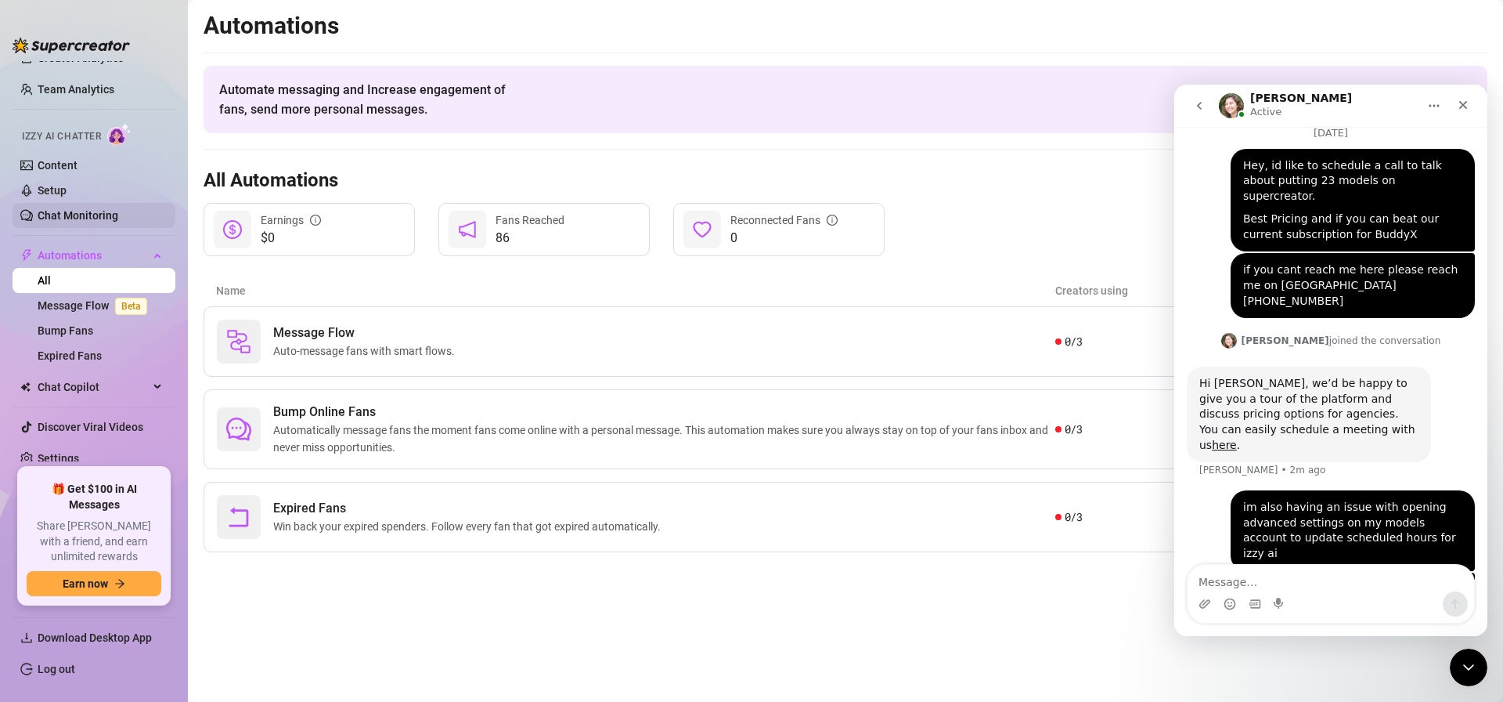
click at [81, 218] on link "Chat Monitoring" at bounding box center [78, 215] width 81 height 13
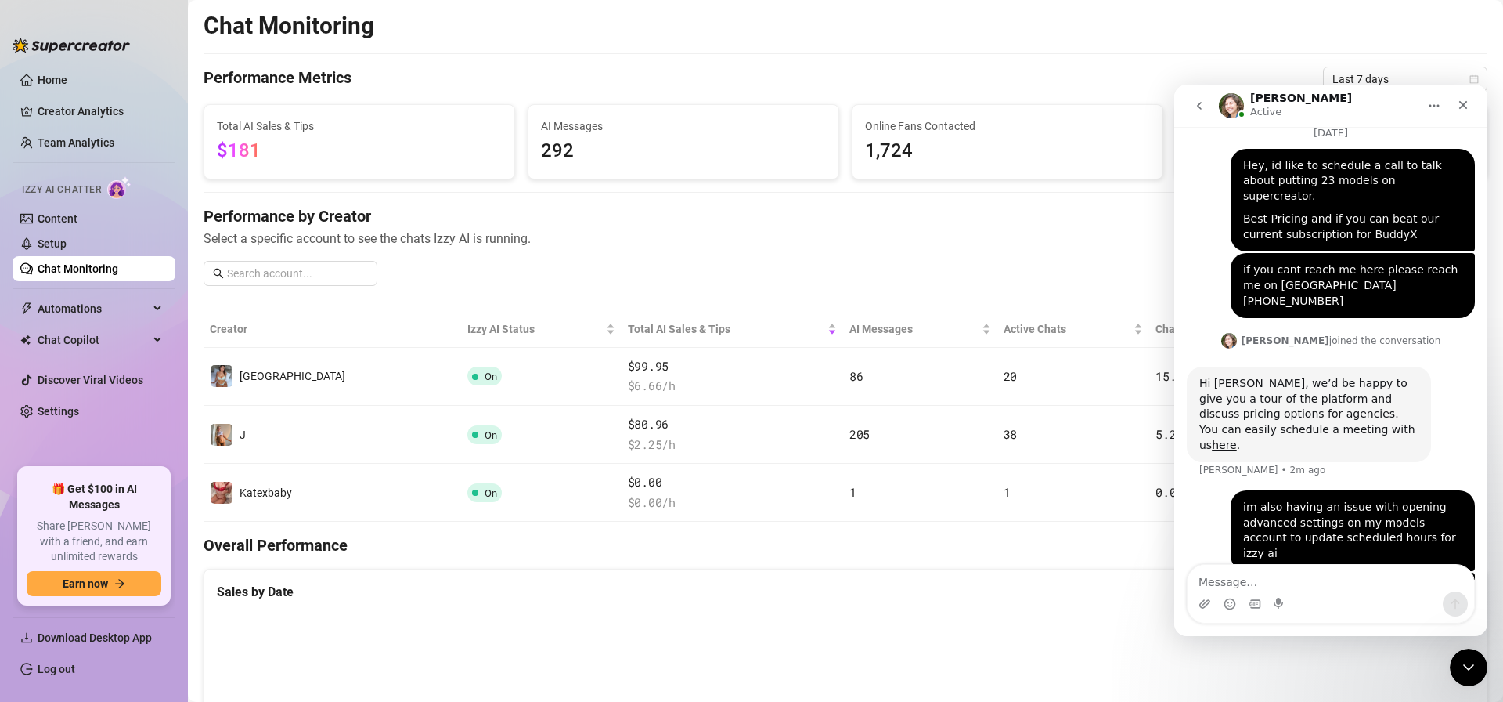
click at [79, 191] on span "Izzy AI Chatter" at bounding box center [61, 189] width 79 height 15
click at [67, 237] on link "Setup" at bounding box center [52, 243] width 29 height 13
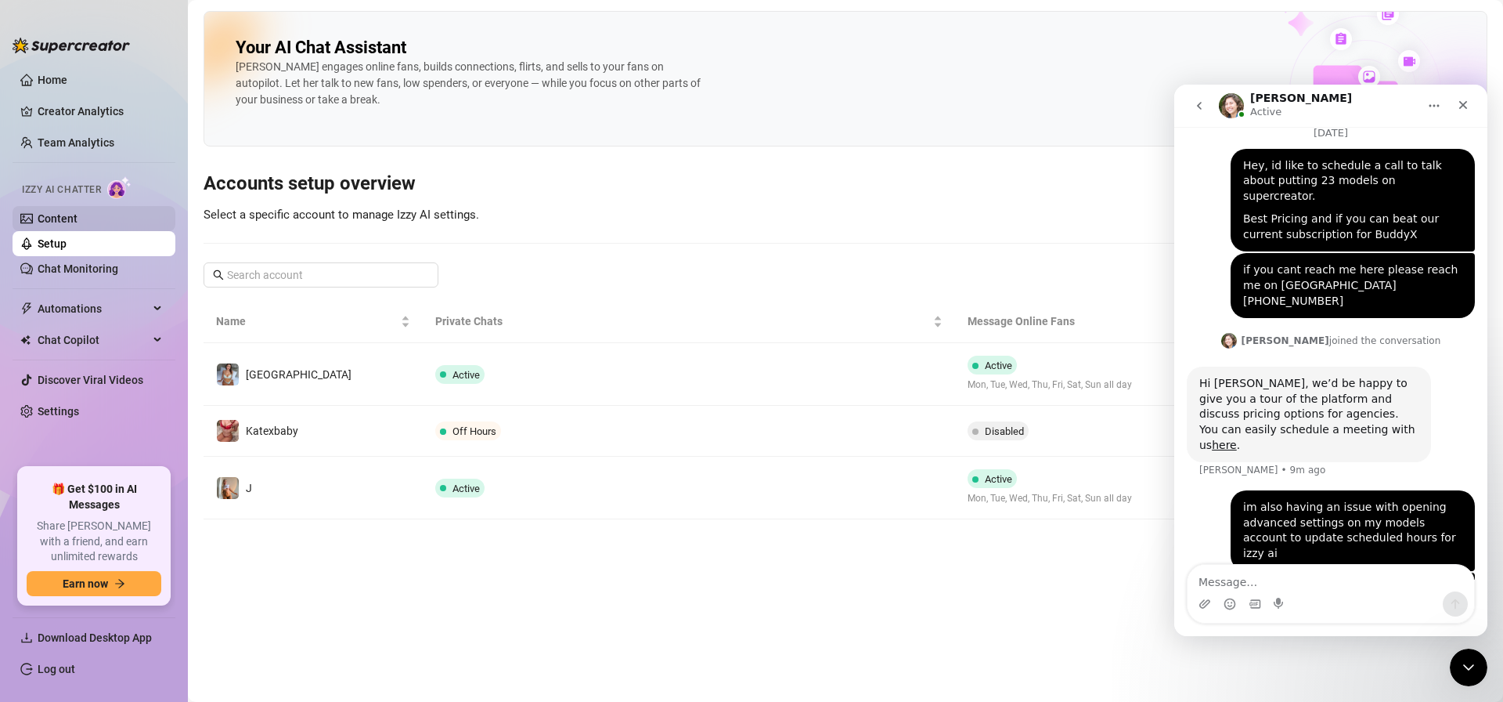
click at [76, 217] on link "Content" at bounding box center [58, 218] width 40 height 13
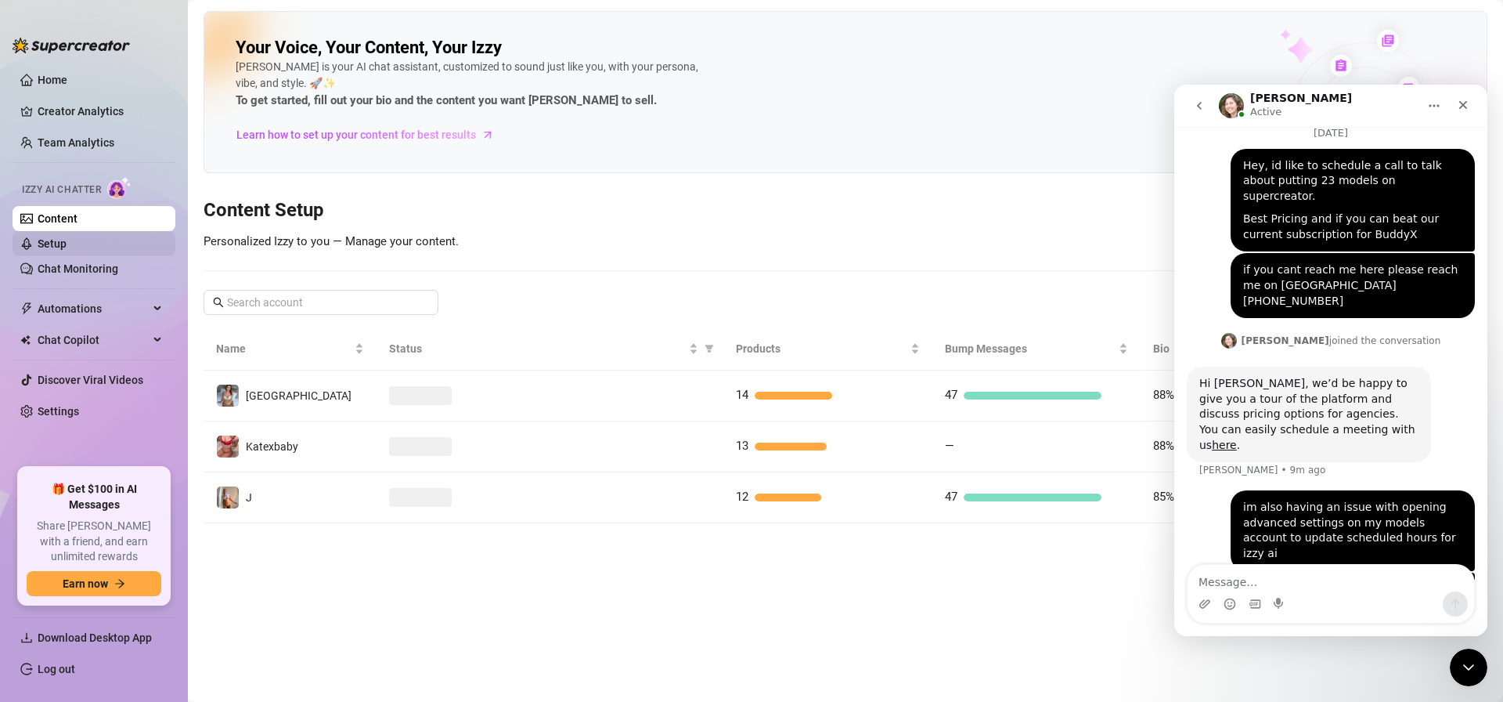
click at [67, 240] on link "Setup" at bounding box center [52, 243] width 29 height 13
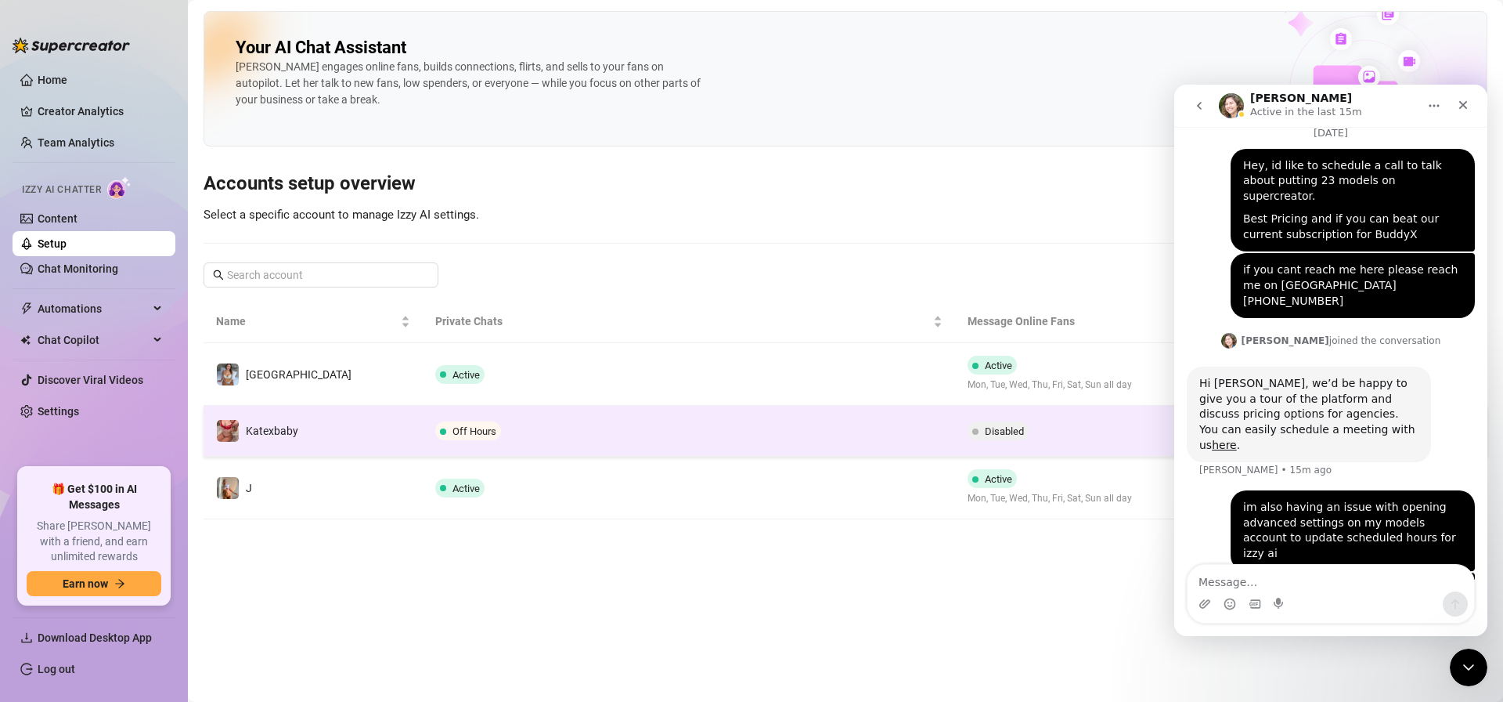
click at [710, 439] on td "Off Hours" at bounding box center [689, 431] width 532 height 51
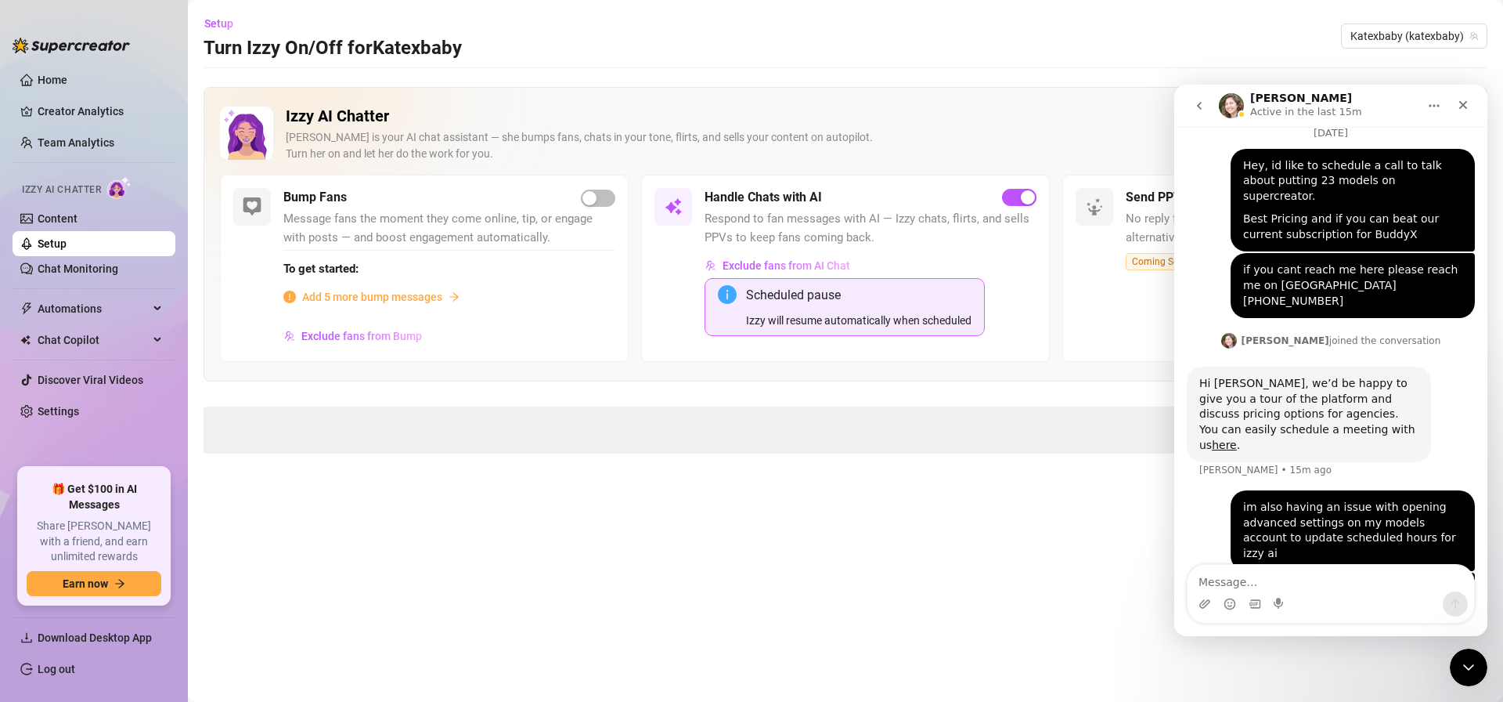
click at [433, 415] on span at bounding box center [846, 429] width 1284 height 47
click at [78, 218] on link "Content" at bounding box center [58, 218] width 40 height 13
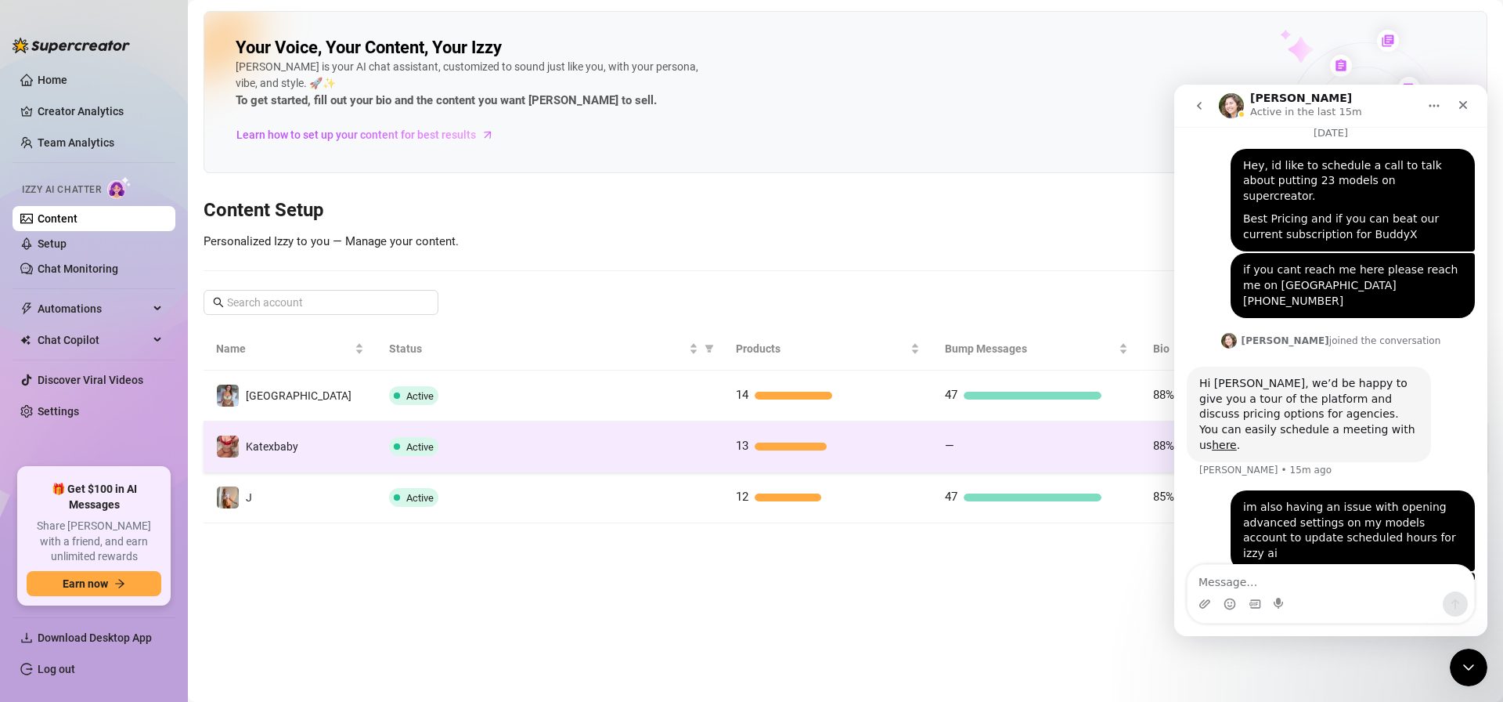
click at [660, 446] on div "Active" at bounding box center [550, 446] width 322 height 19
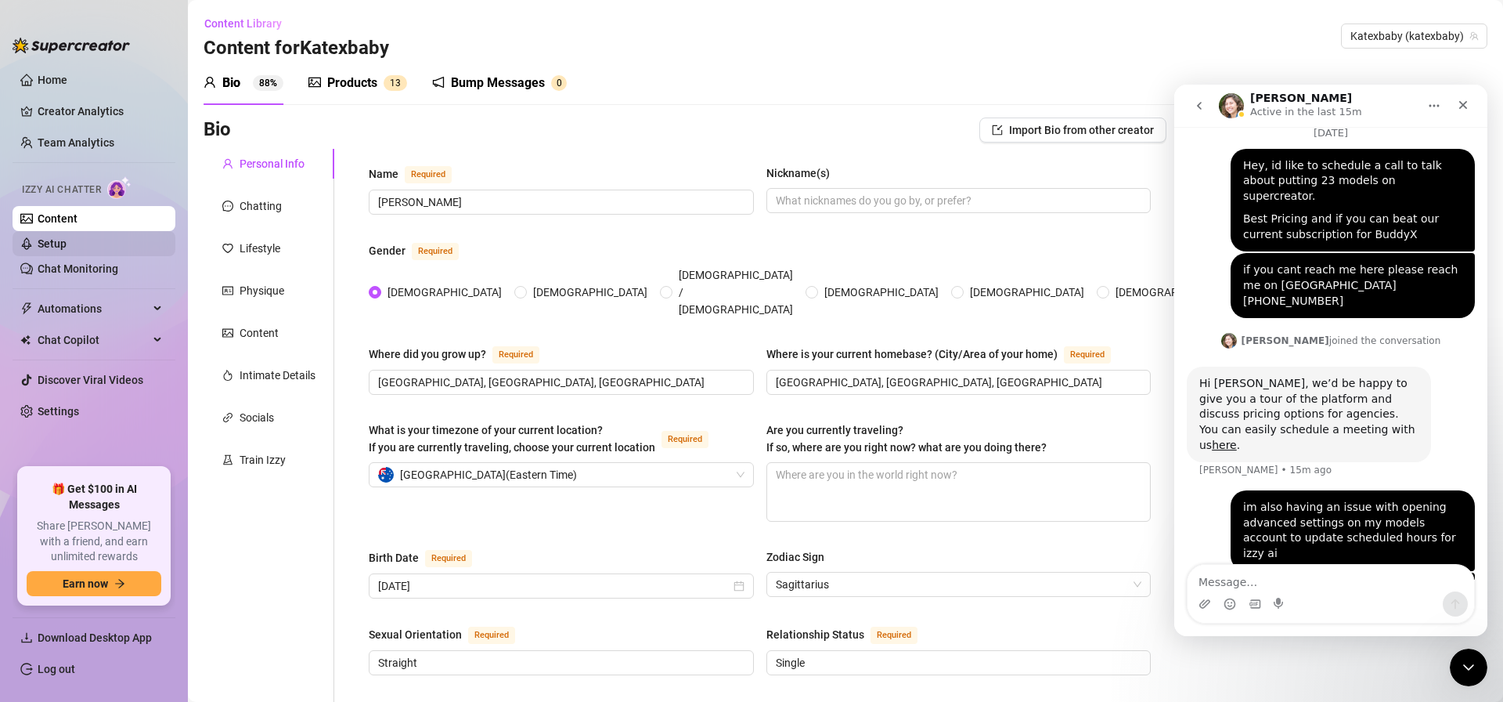
click at [67, 237] on link "Setup" at bounding box center [52, 243] width 29 height 13
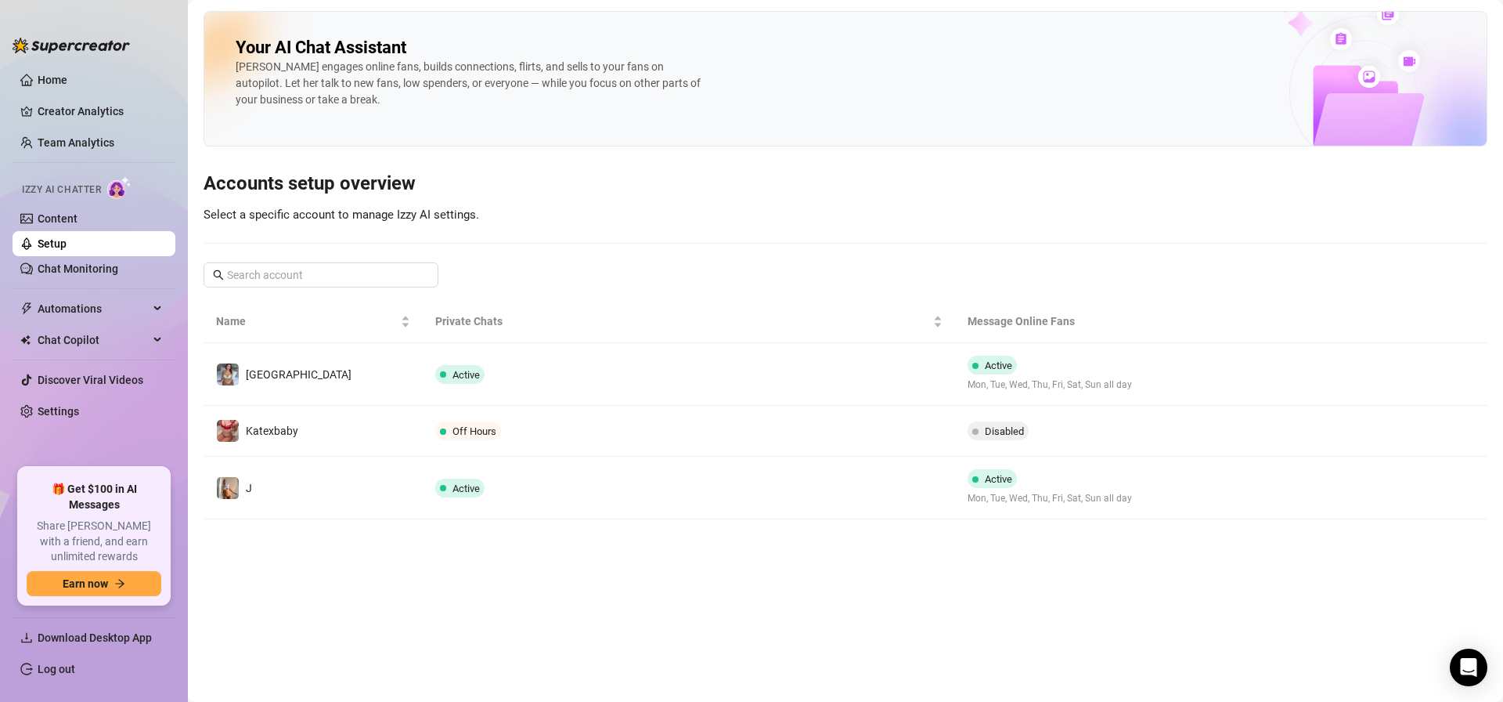
click at [453, 426] on span "Off Hours" at bounding box center [475, 431] width 44 height 12
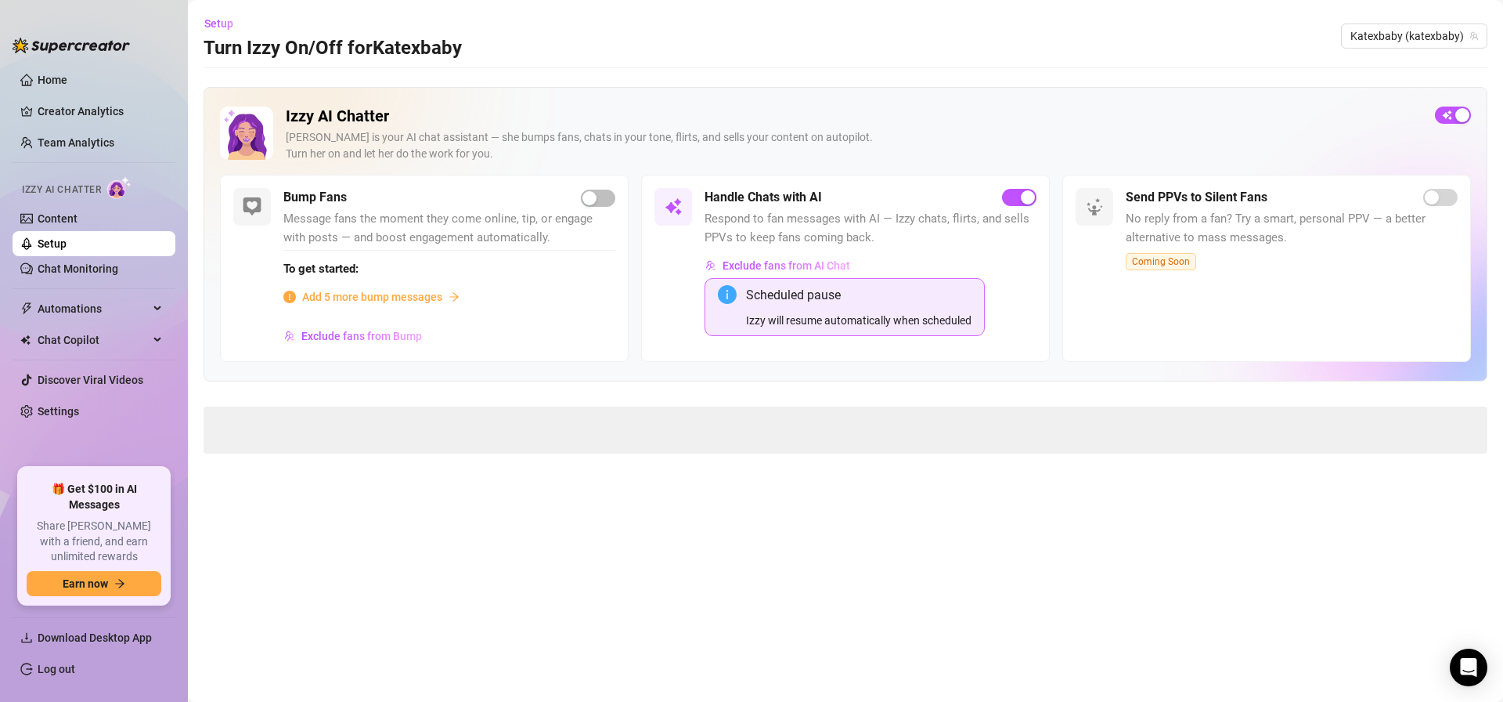
click at [420, 296] on span "Add 5 more bump messages" at bounding box center [372, 296] width 140 height 17
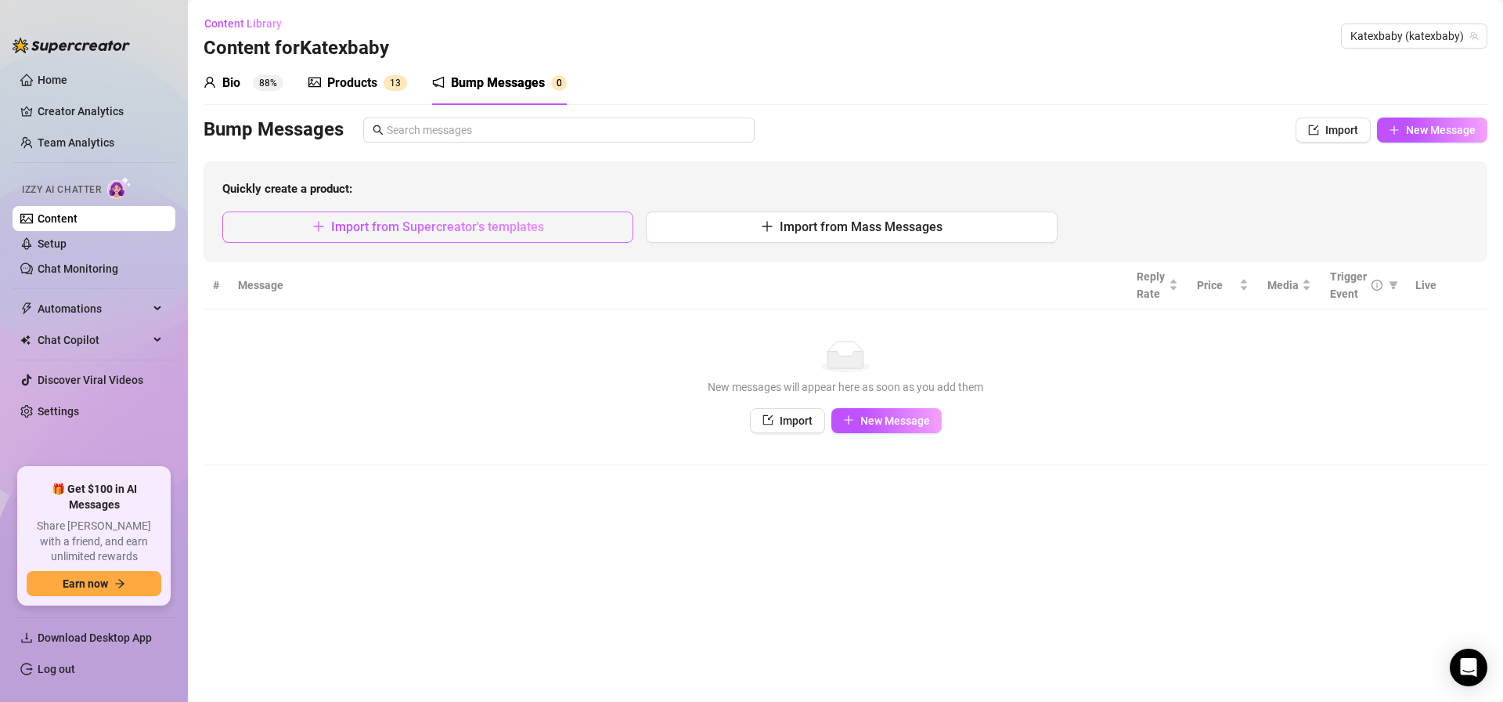
click at [540, 224] on span "Import from Supercreator's templates" at bounding box center [437, 226] width 213 height 15
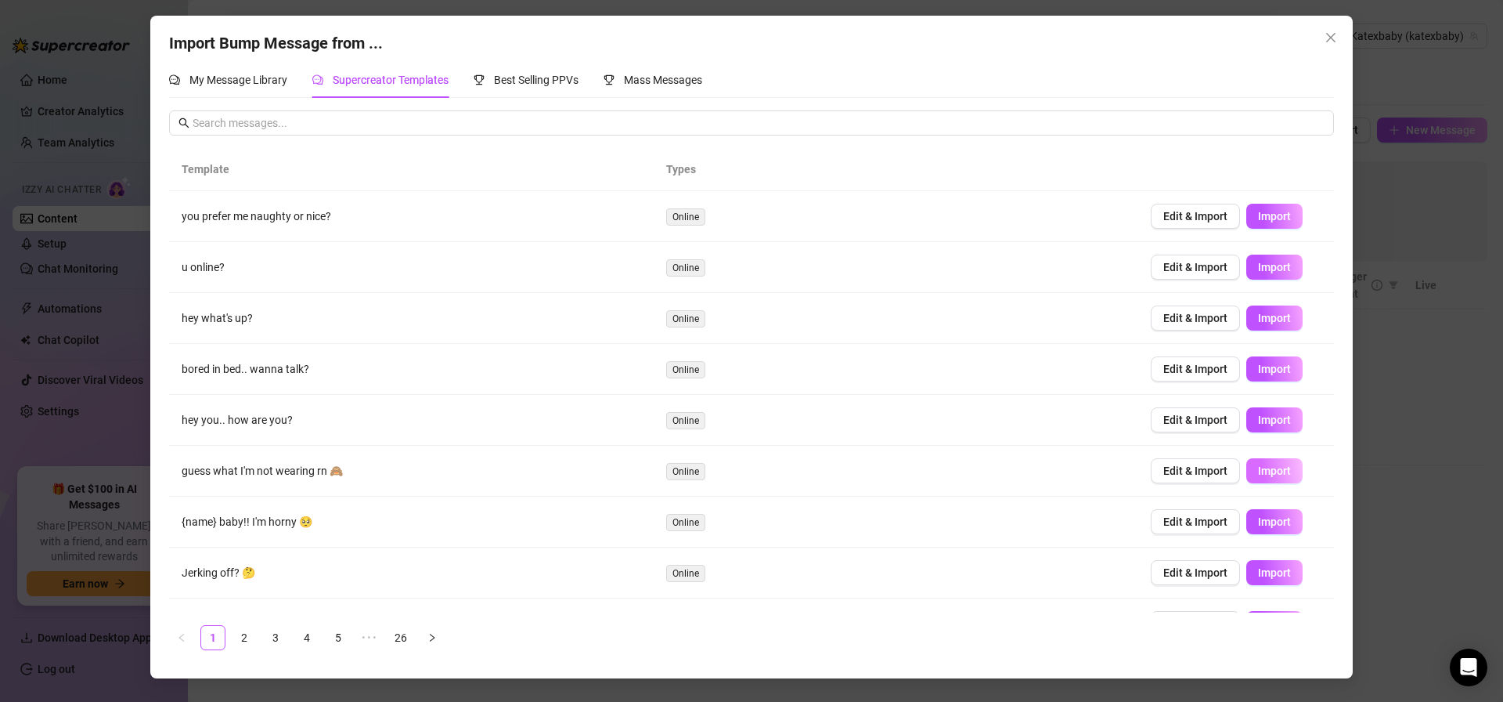
click at [1271, 467] on span "Import" at bounding box center [1274, 470] width 33 height 13
type textarea "guess what I'm not wearing rn 🙈"
click at [1441, 648] on div "Import Bump Message from ... My Message Library Supercreator Templates Best Sel…" at bounding box center [751, 351] width 1503 height 702
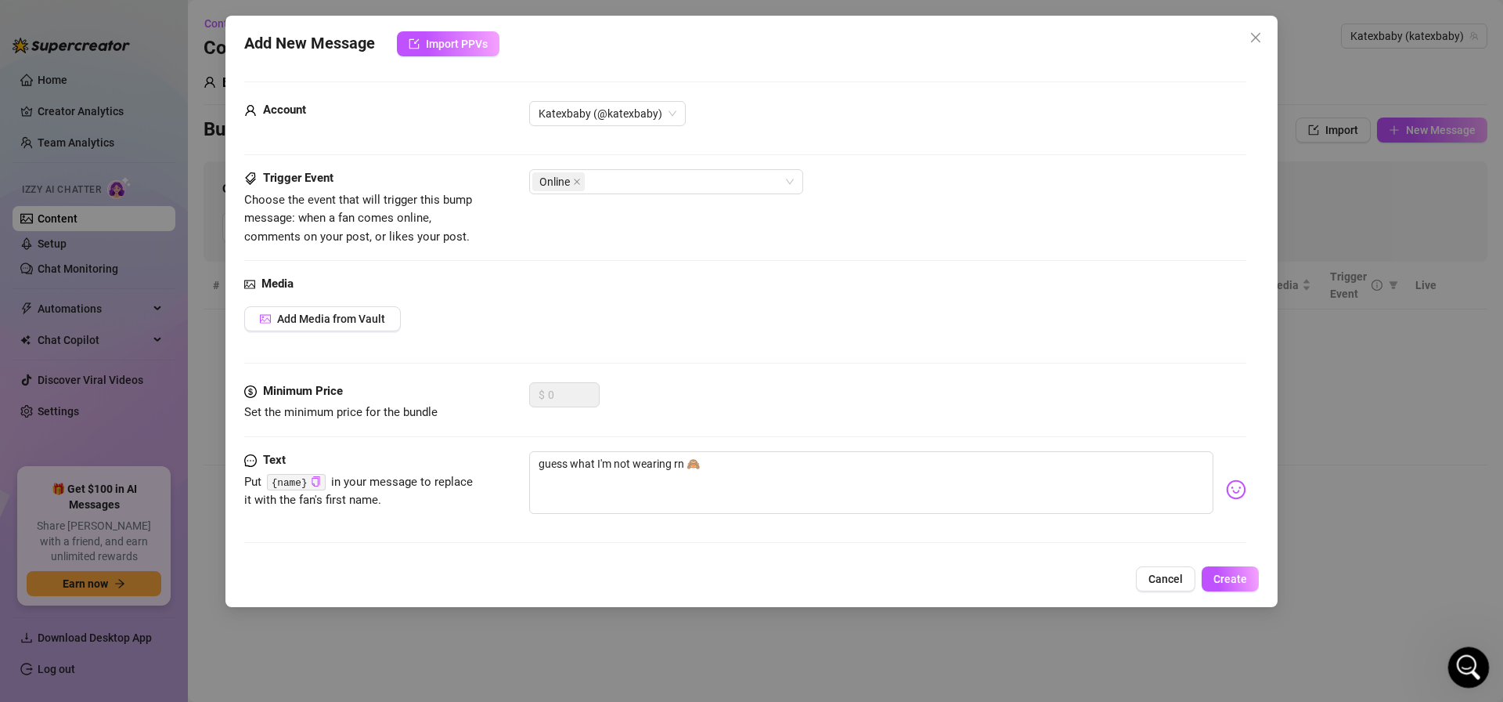
click at [1462, 662] on icon "Open Intercom Messenger" at bounding box center [1467, 665] width 26 height 26
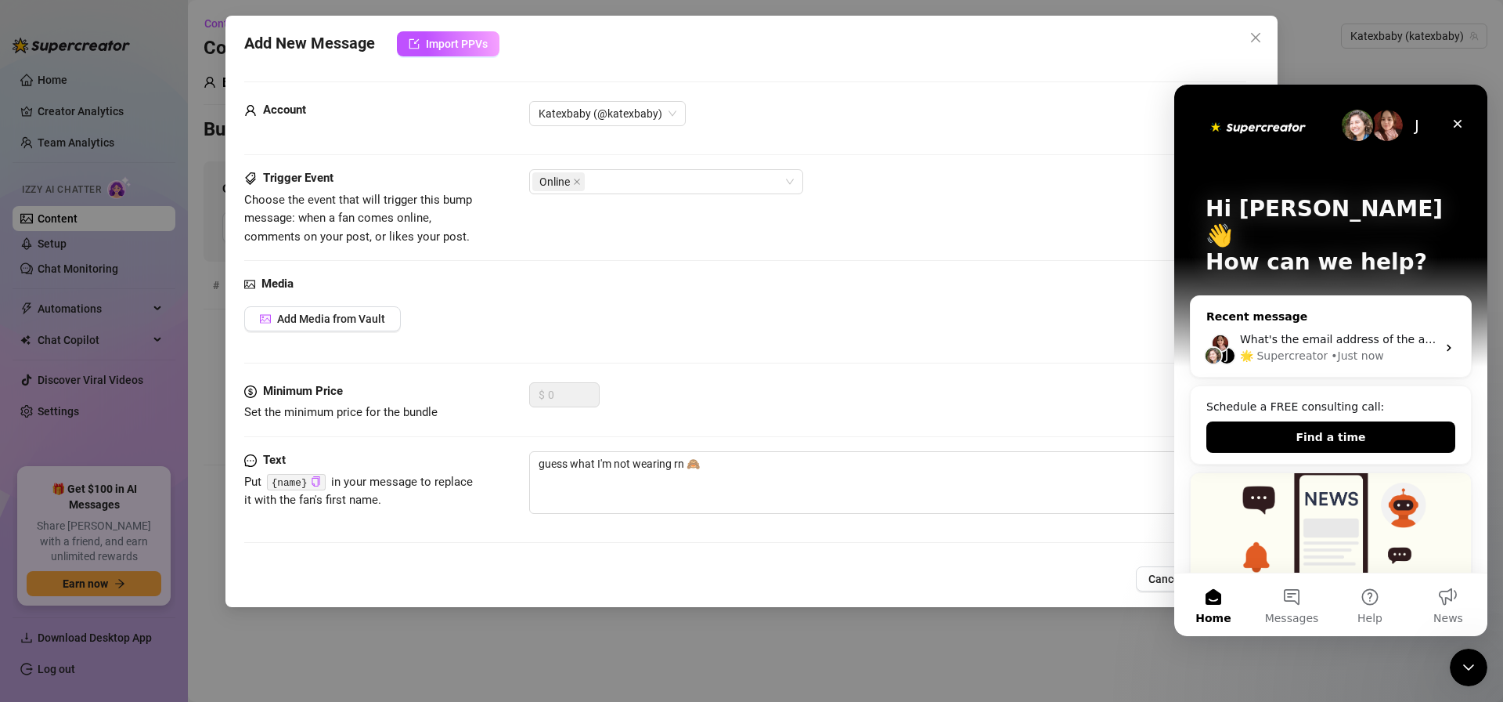
click at [1351, 348] on div "• Just now" at bounding box center [1357, 356] width 52 height 16
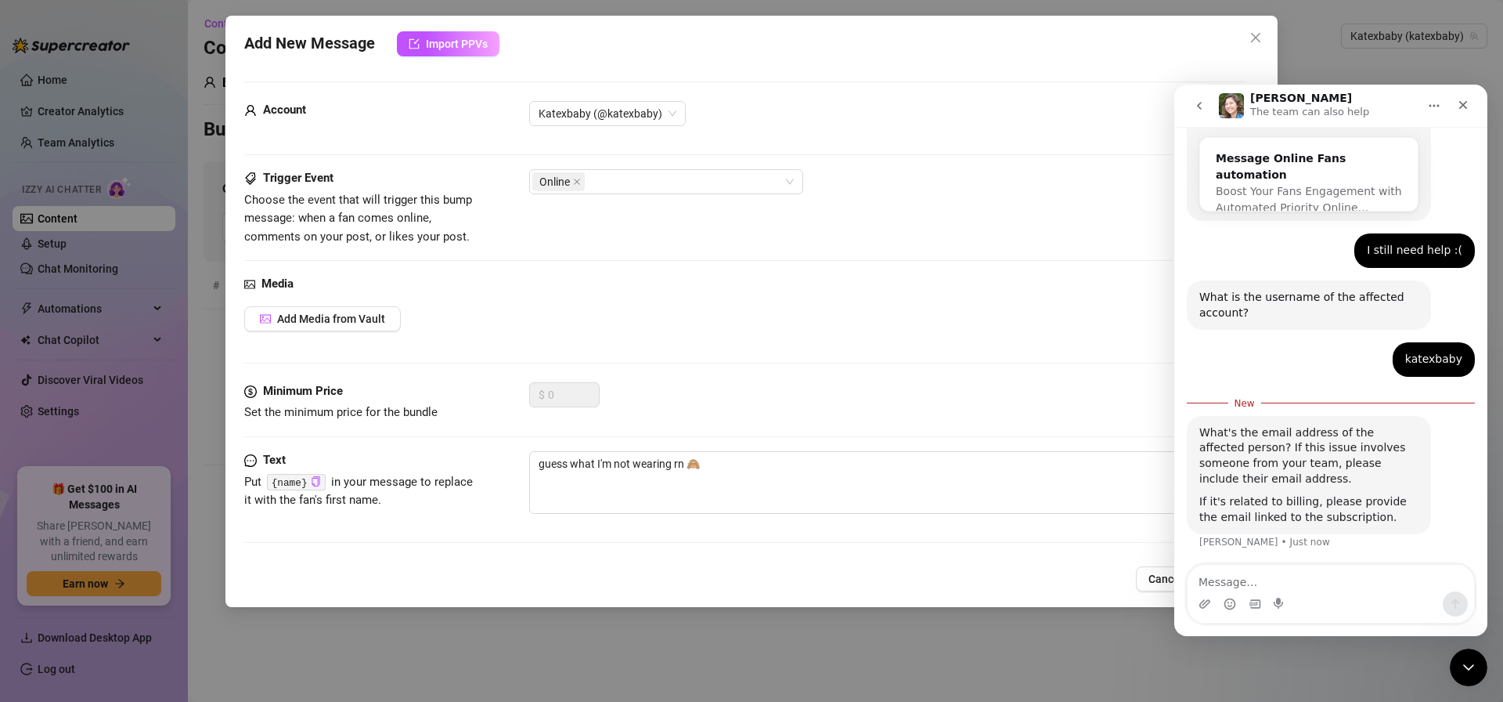
scroll to position [319, 0]
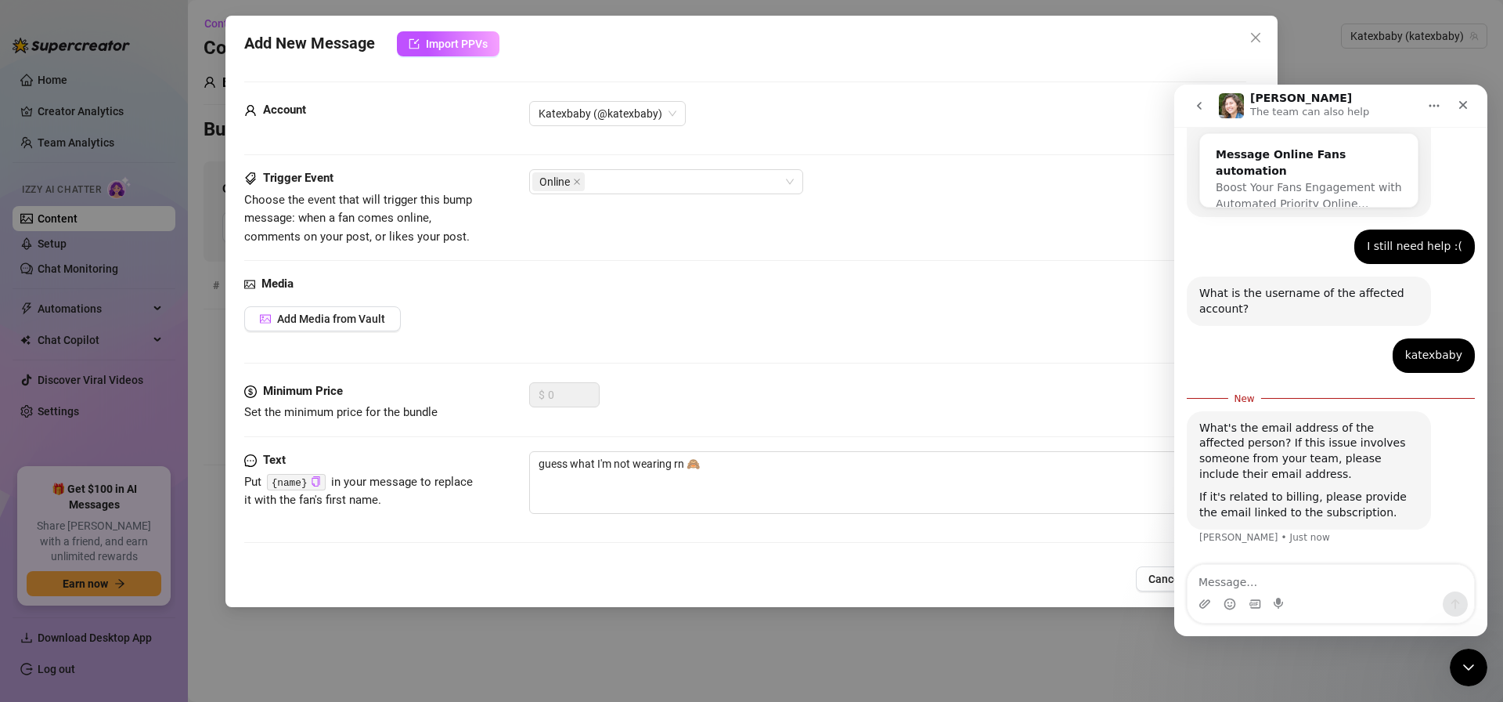
click at [1256, 574] on textarea "Message…" at bounding box center [1331, 578] width 287 height 27
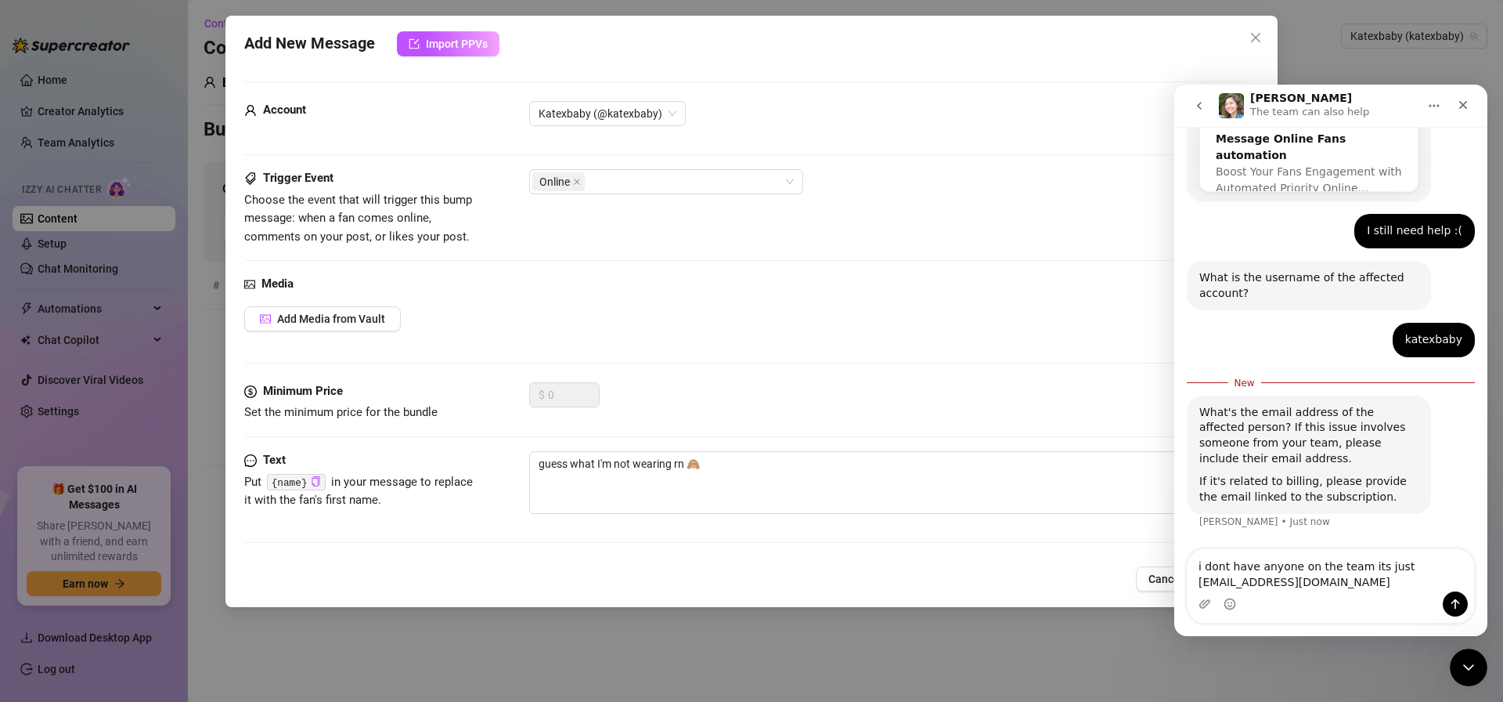
type textarea "i dont have anyone on the team its just fraserhenshall@gmail.com"
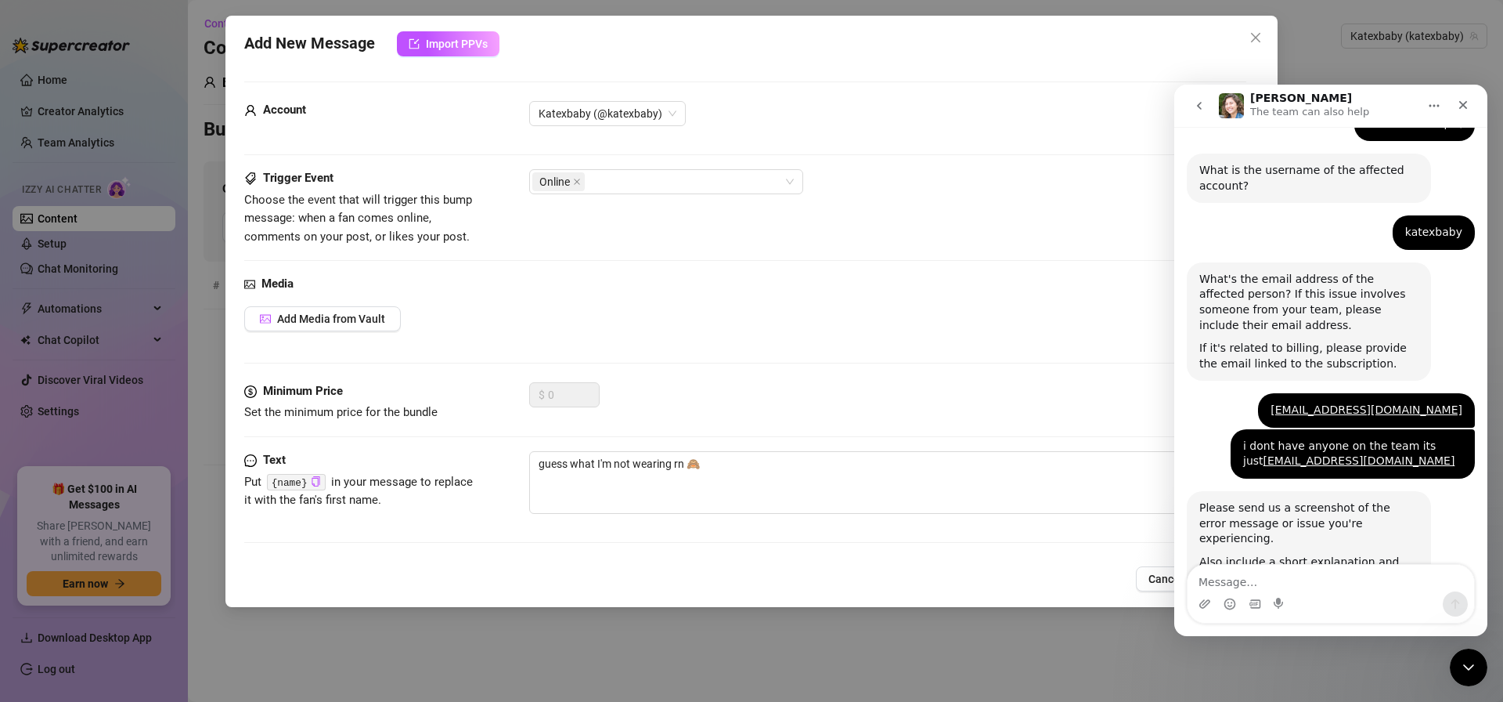
scroll to position [554, 0]
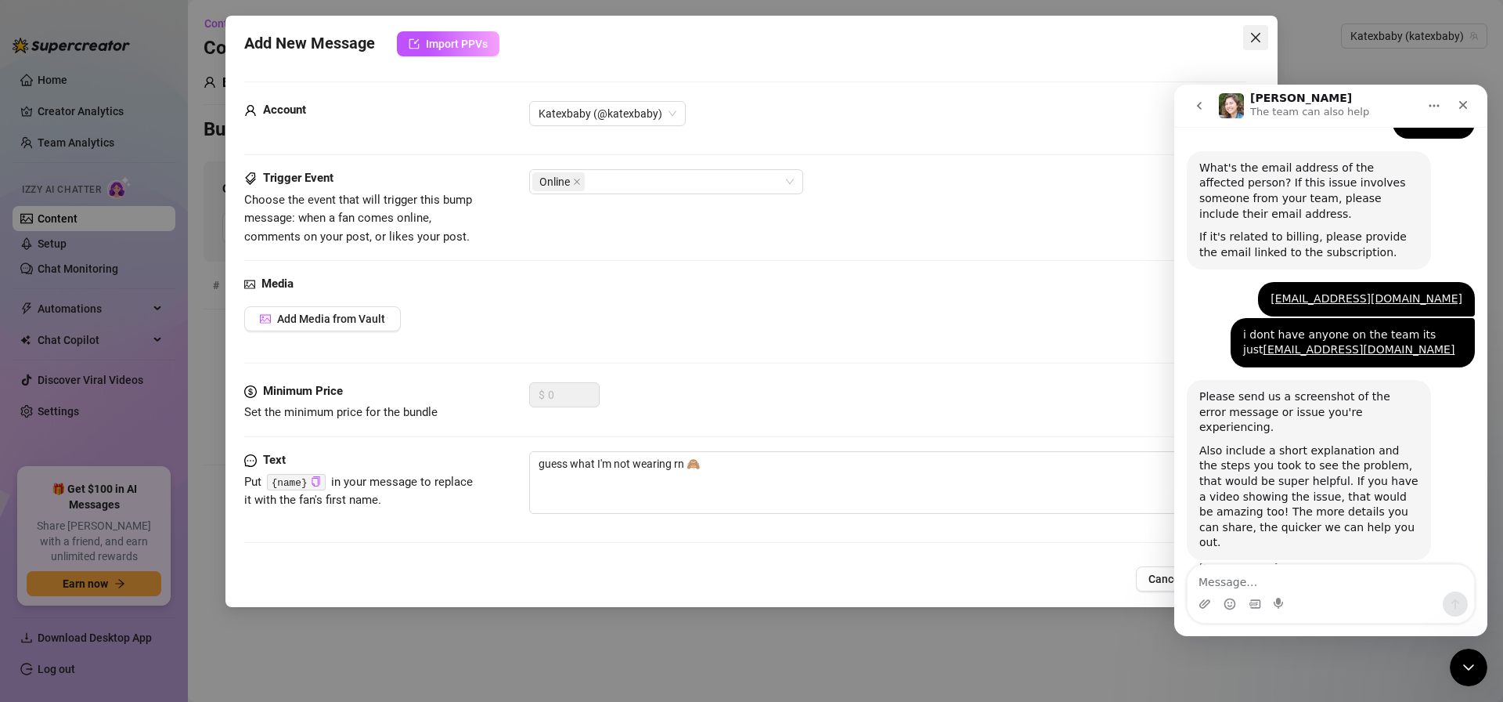
click at [1257, 43] on icon "close" at bounding box center [1256, 37] width 13 height 13
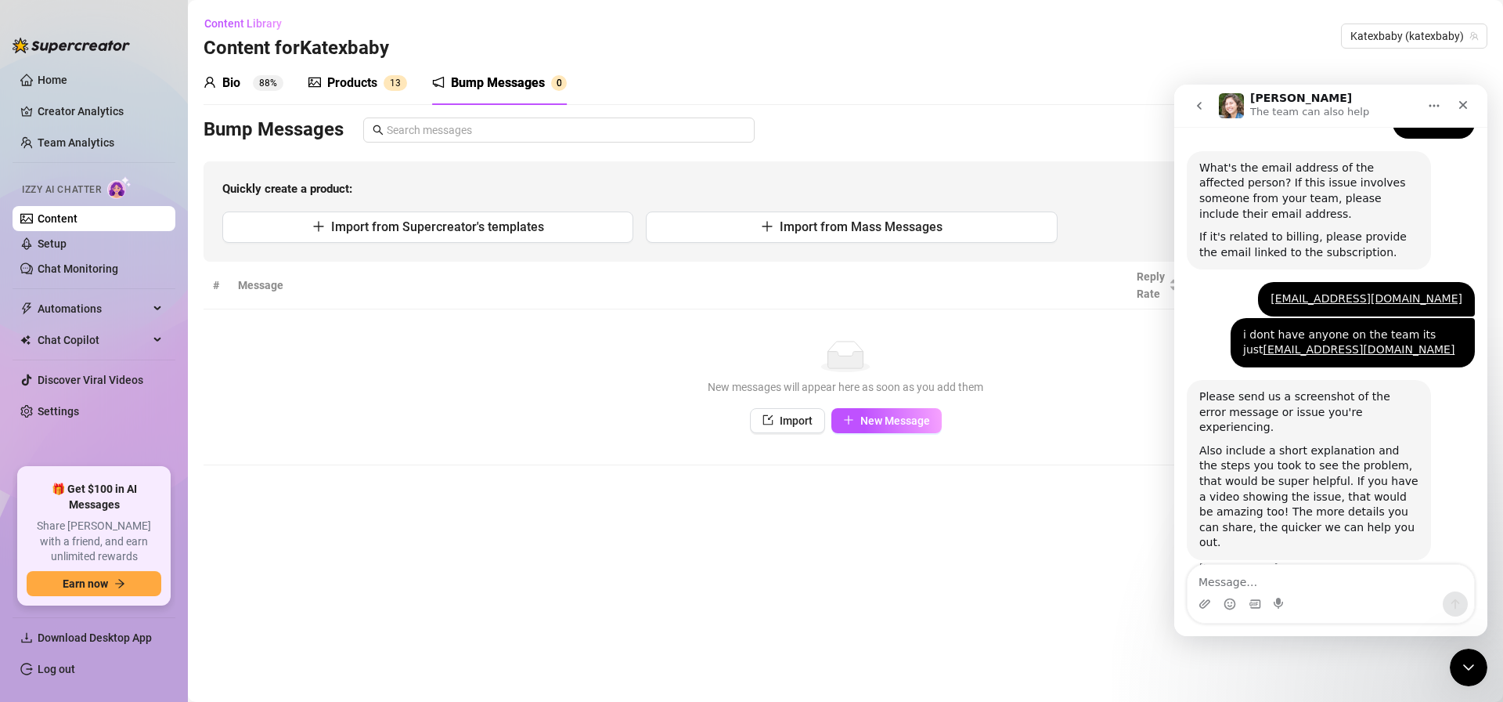
scroll to position [752, 0]
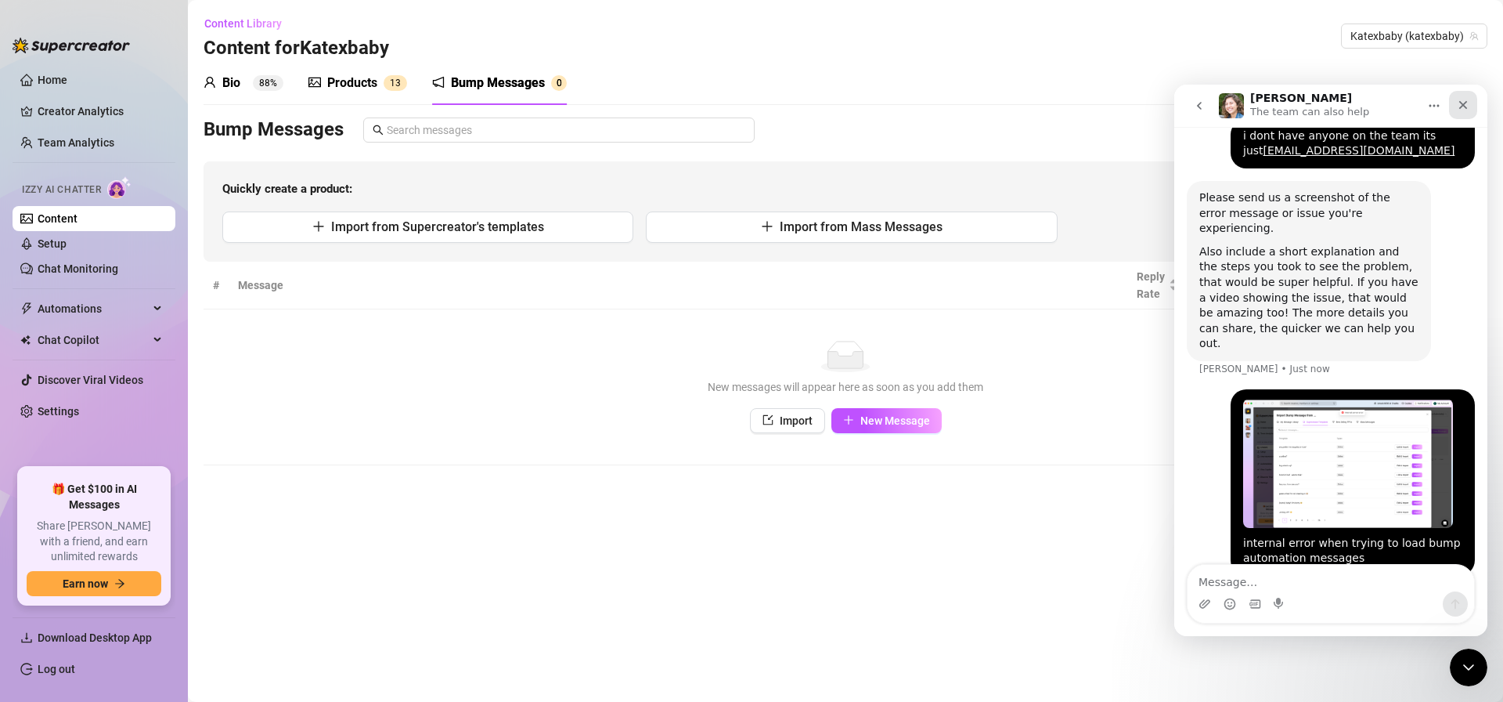
click at [1458, 110] on icon "Close" at bounding box center [1463, 105] width 13 height 13
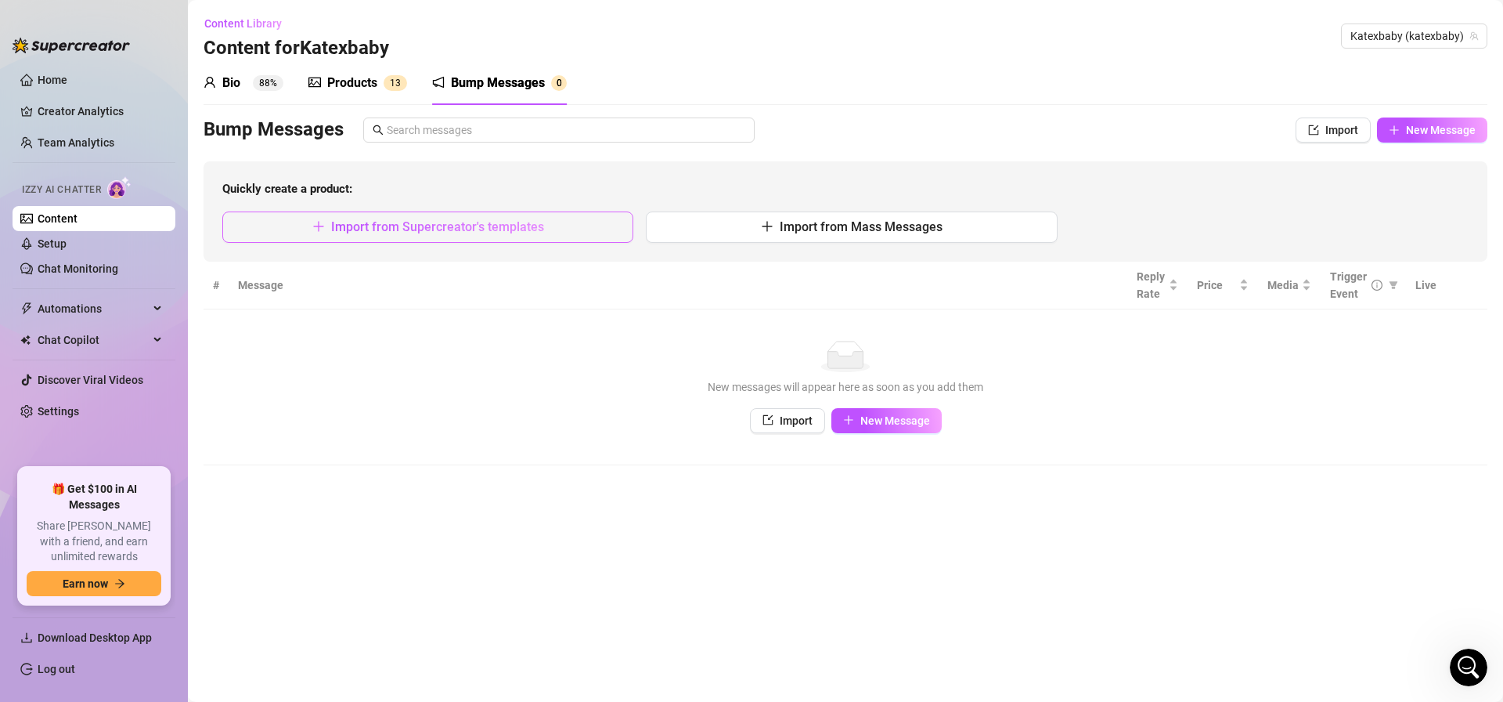
click at [301, 230] on button "Import from Supercreator's templates" at bounding box center [427, 226] width 411 height 31
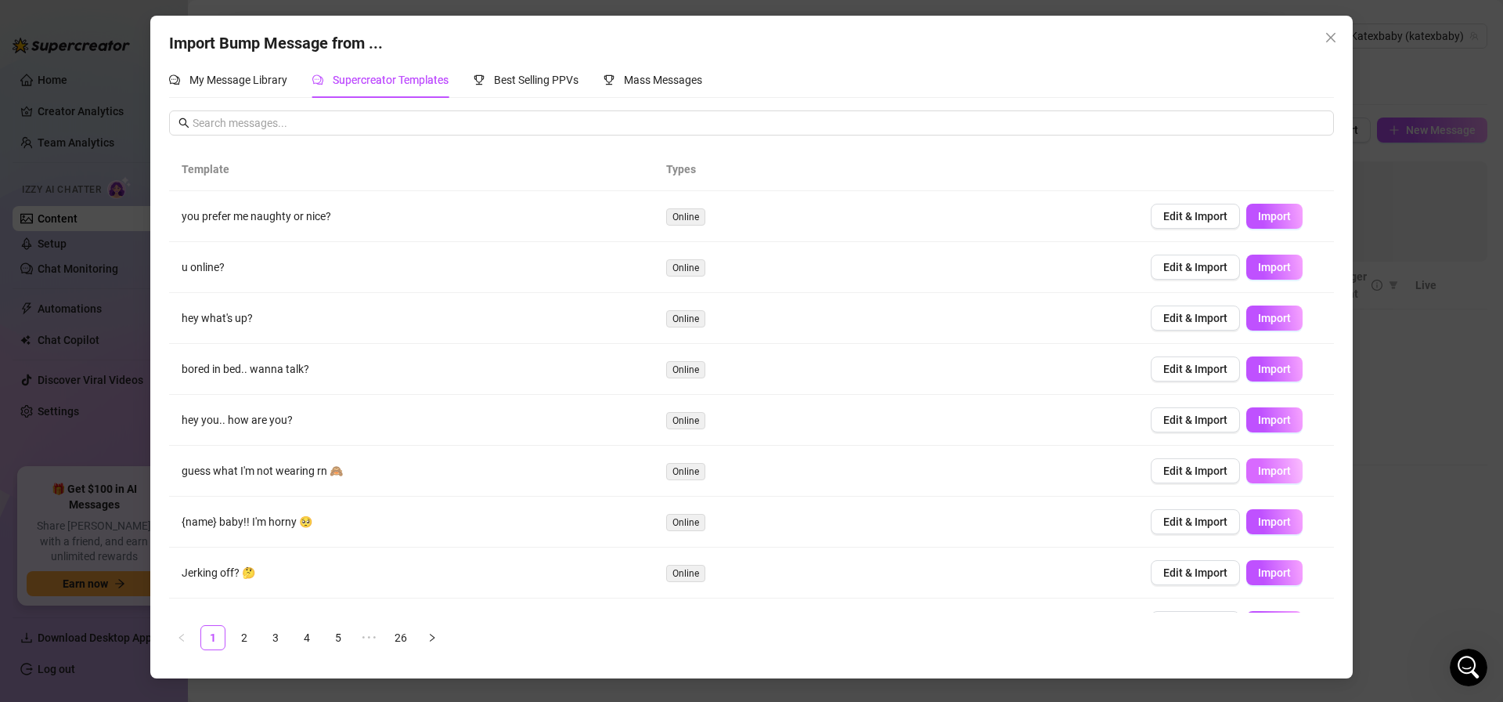
click at [1263, 475] on span "Import" at bounding box center [1274, 470] width 33 height 13
type textarea "guess what I'm not wearing rn 🙈"
click at [1332, 39] on icon "close" at bounding box center [1330, 37] width 9 height 9
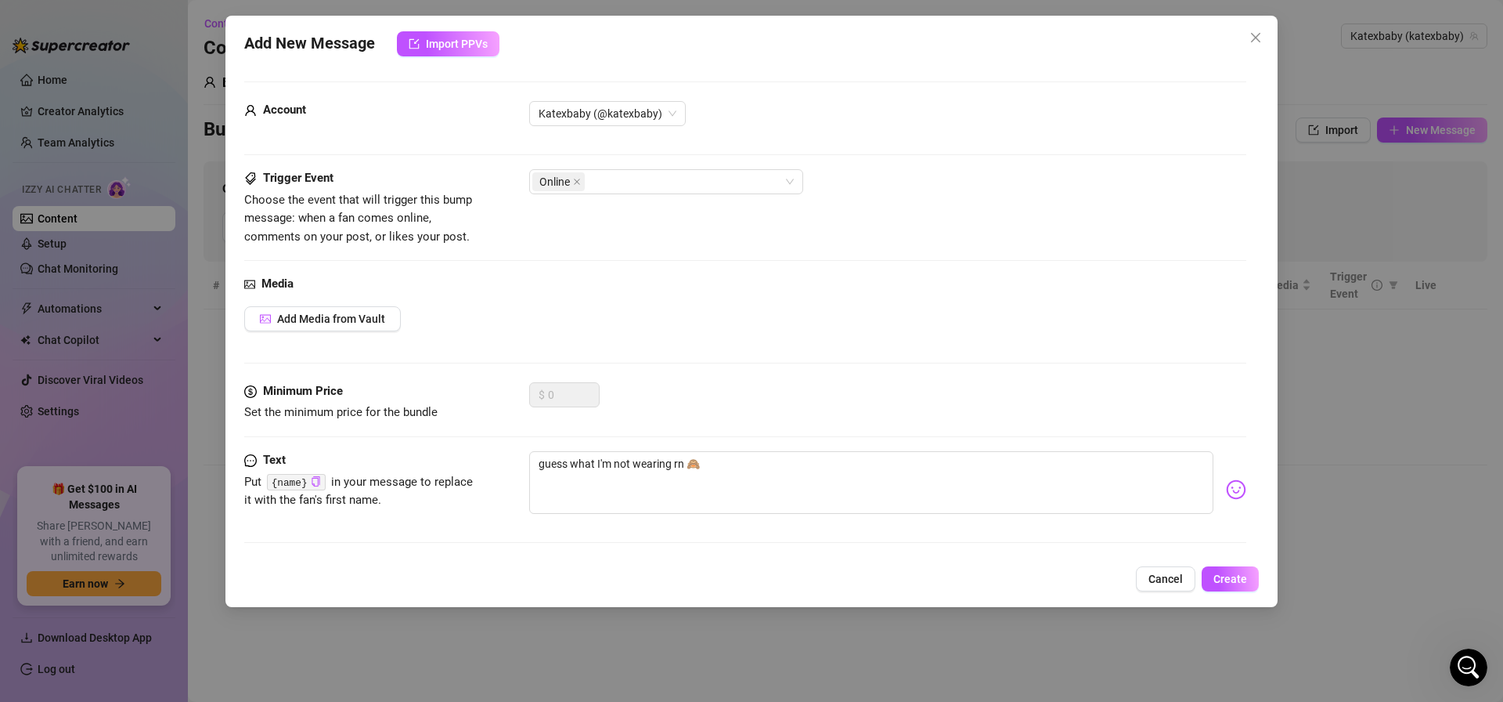
click at [199, 293] on div "Add New Message Import PPVs Account Katexbaby (@katexbaby) Trigger Event Choose…" at bounding box center [751, 351] width 1503 height 702
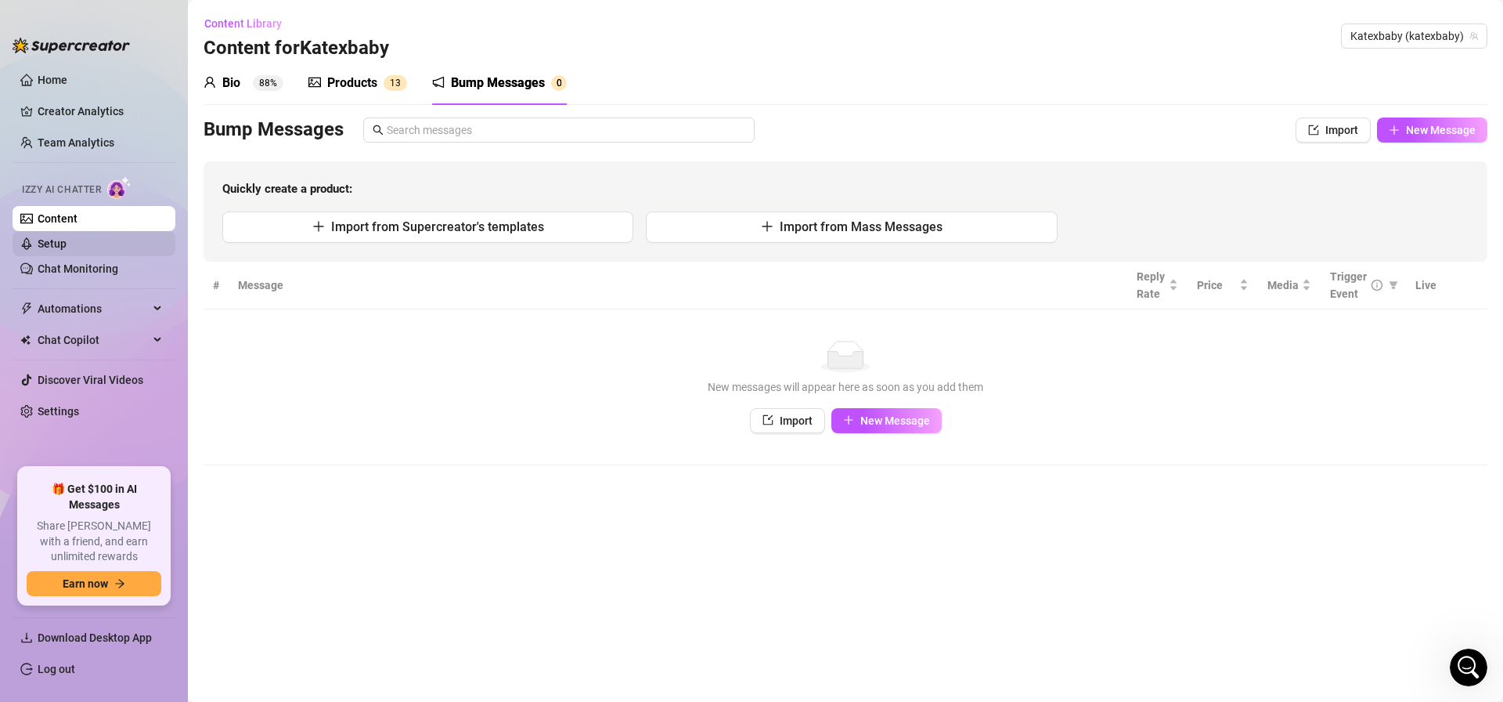
click at [67, 241] on link "Setup" at bounding box center [52, 243] width 29 height 13
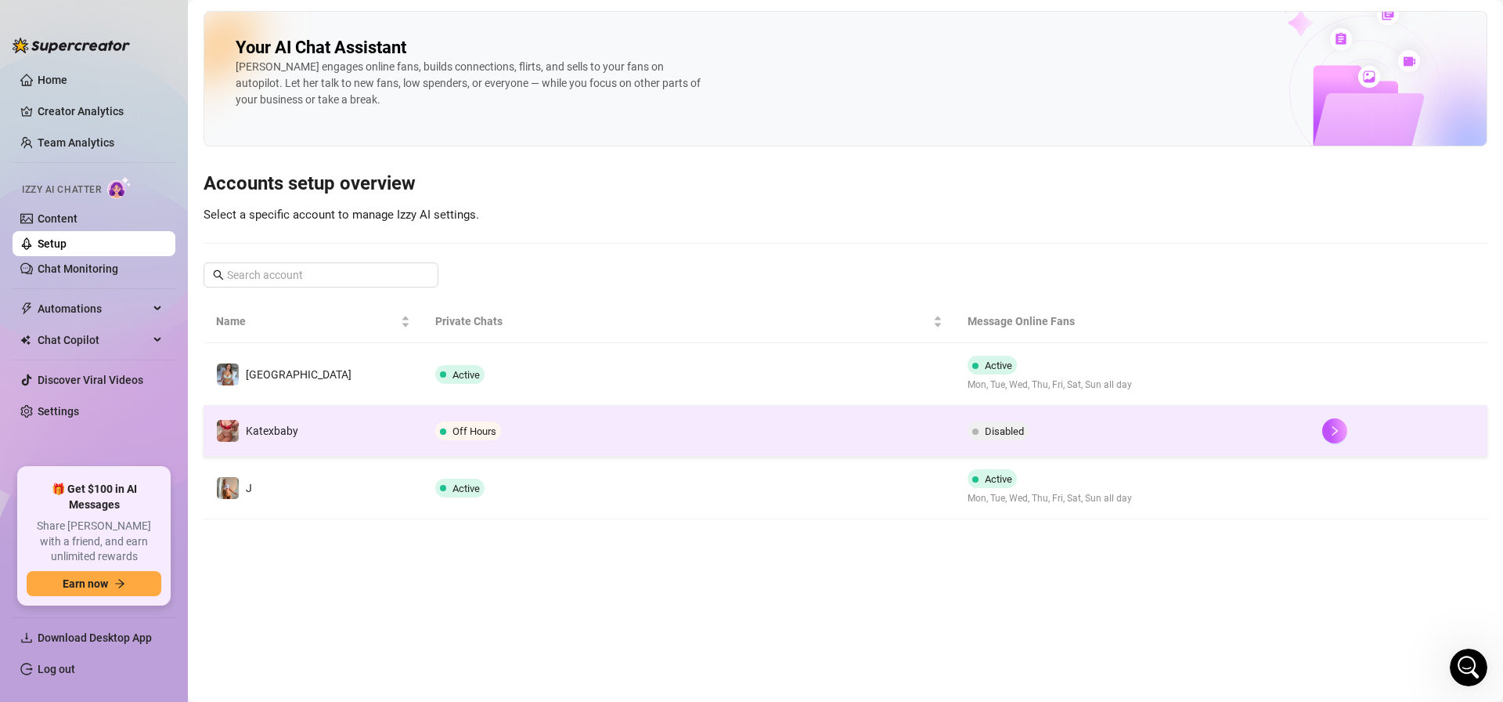
click at [588, 435] on td "Off Hours" at bounding box center [689, 431] width 532 height 51
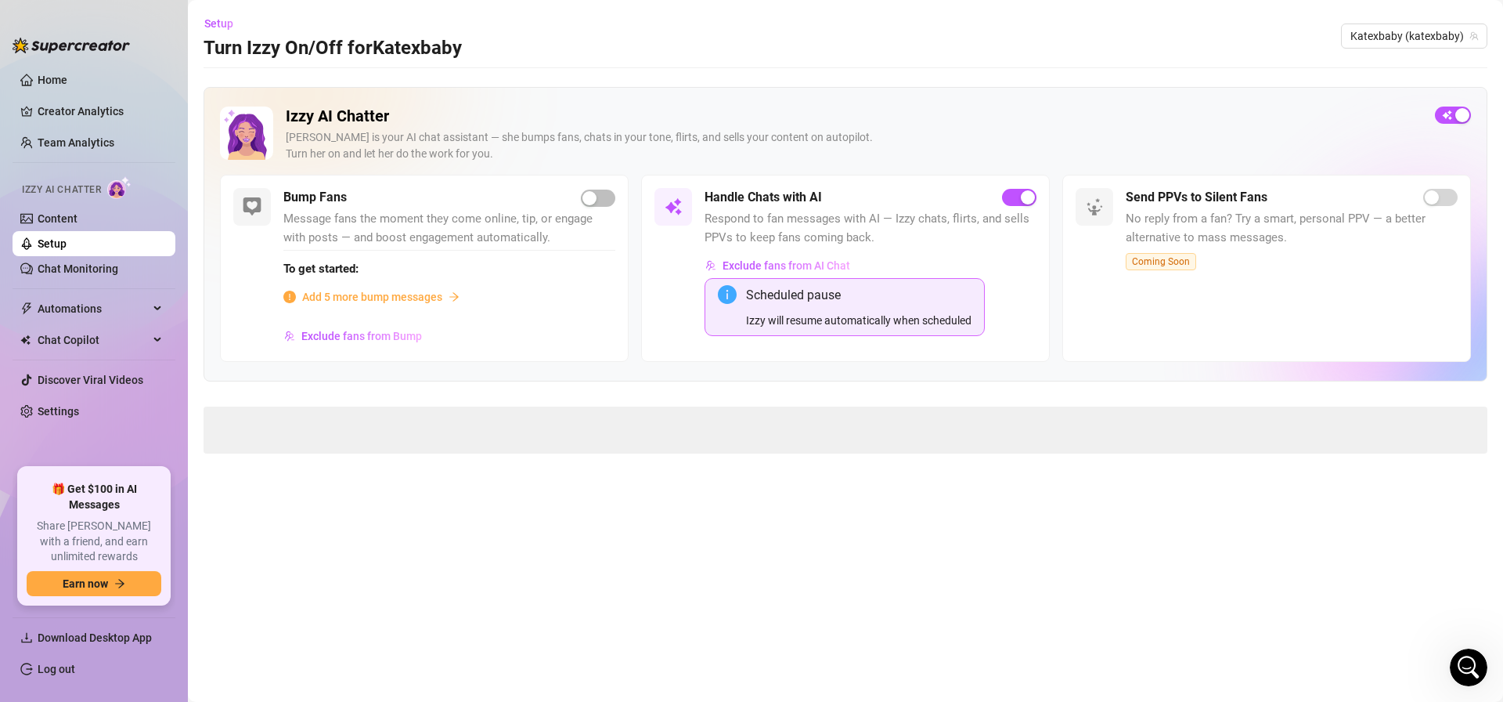
click at [262, 442] on span at bounding box center [846, 429] width 1284 height 47
click at [258, 440] on span at bounding box center [846, 429] width 1284 height 47
click at [258, 439] on span at bounding box center [846, 429] width 1284 height 47
click at [258, 438] on span at bounding box center [846, 429] width 1284 height 47
click at [318, 435] on div "Advanced Settings" at bounding box center [845, 425] width 1283 height 37
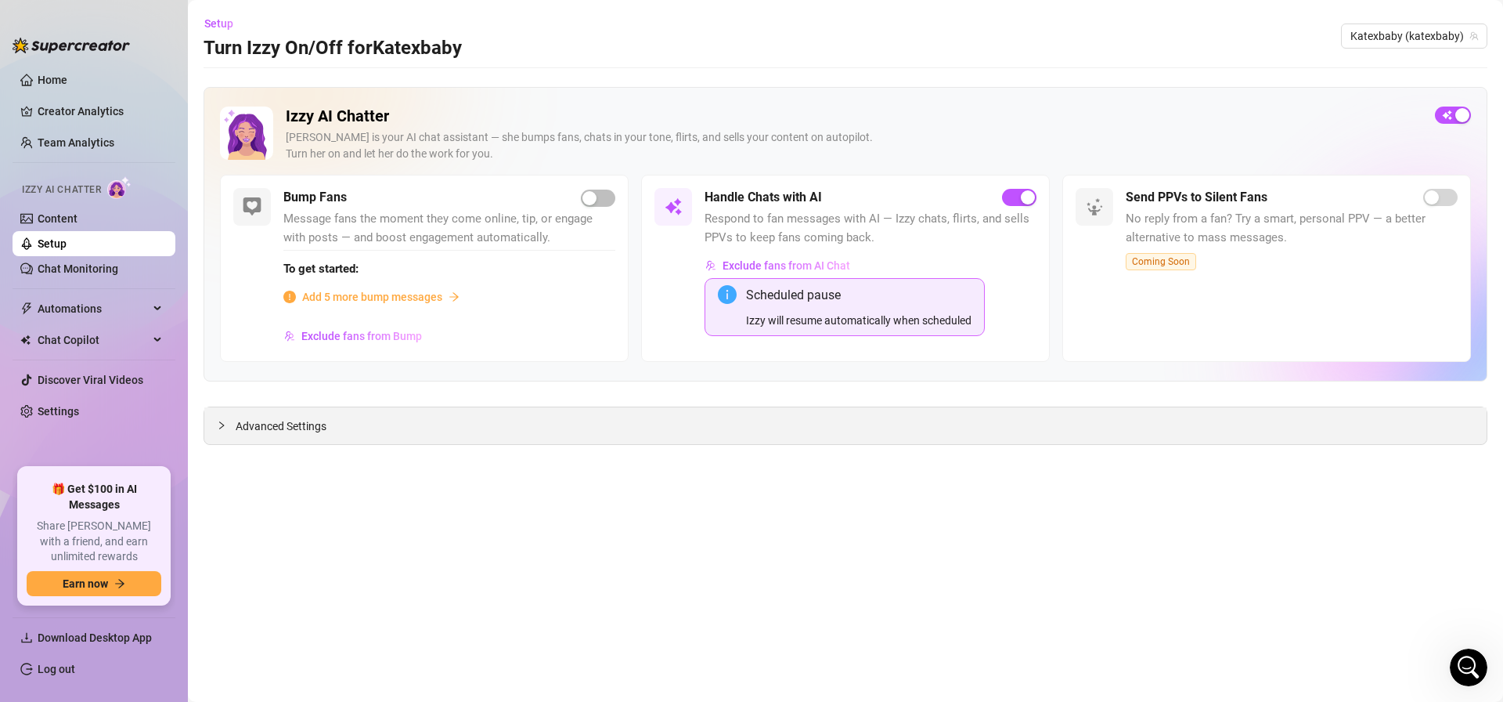
click at [287, 430] on span "Advanced Settings" at bounding box center [281, 425] width 91 height 17
drag, startPoint x: 816, startPoint y: 576, endPoint x: 663, endPoint y: 572, distance: 152.7
click at [666, 572] on div "Sorry, can't load settings. Try again" at bounding box center [846, 562] width 1258 height 211
click at [565, 557] on div "Sorry, can't load settings. Try again" at bounding box center [846, 562] width 1258 height 211
click at [1467, 666] on icon "Open Intercom Messenger" at bounding box center [1466, 665] width 11 height 13
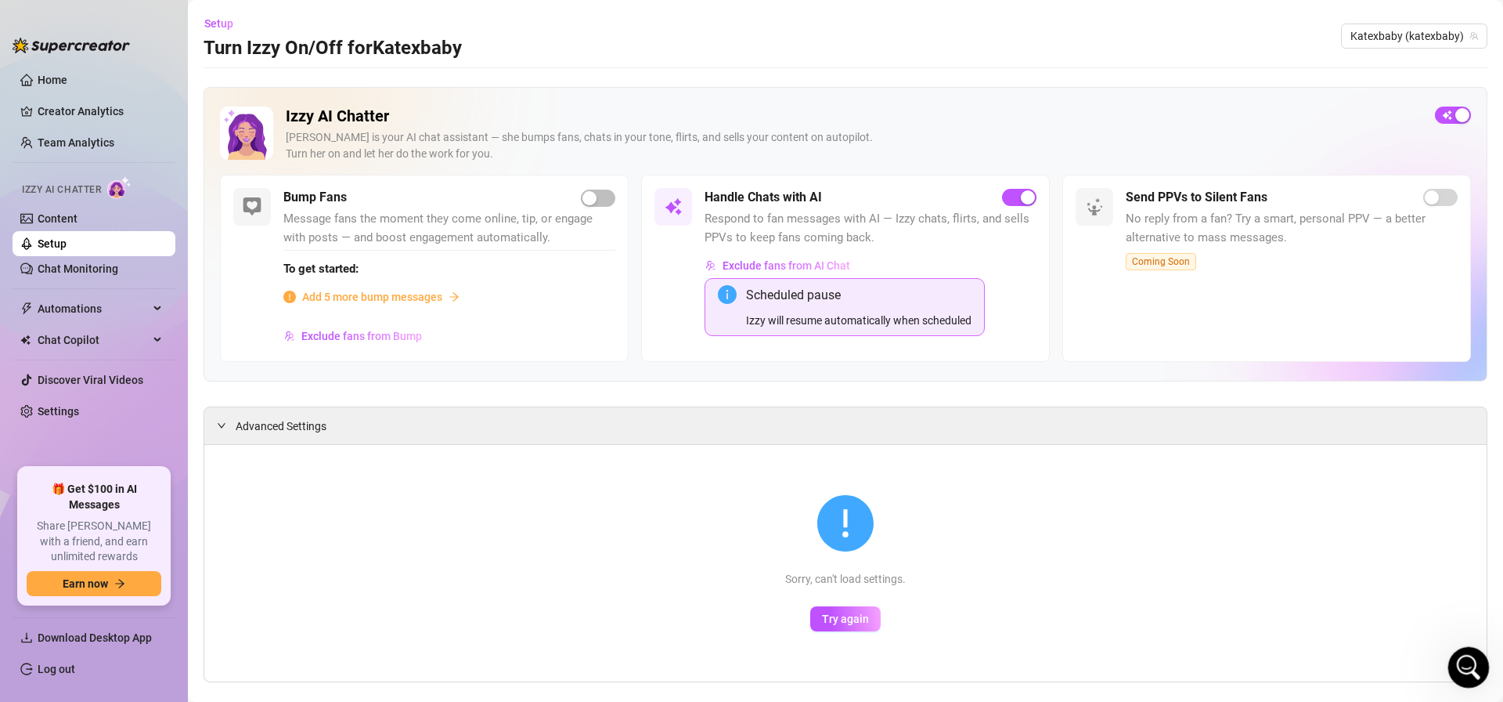
click at [1467, 666] on icon "Open Intercom Messenger" at bounding box center [1466, 665] width 11 height 13
click at [1454, 662] on div "Open Intercom Messenger" at bounding box center [1467, 665] width 52 height 52
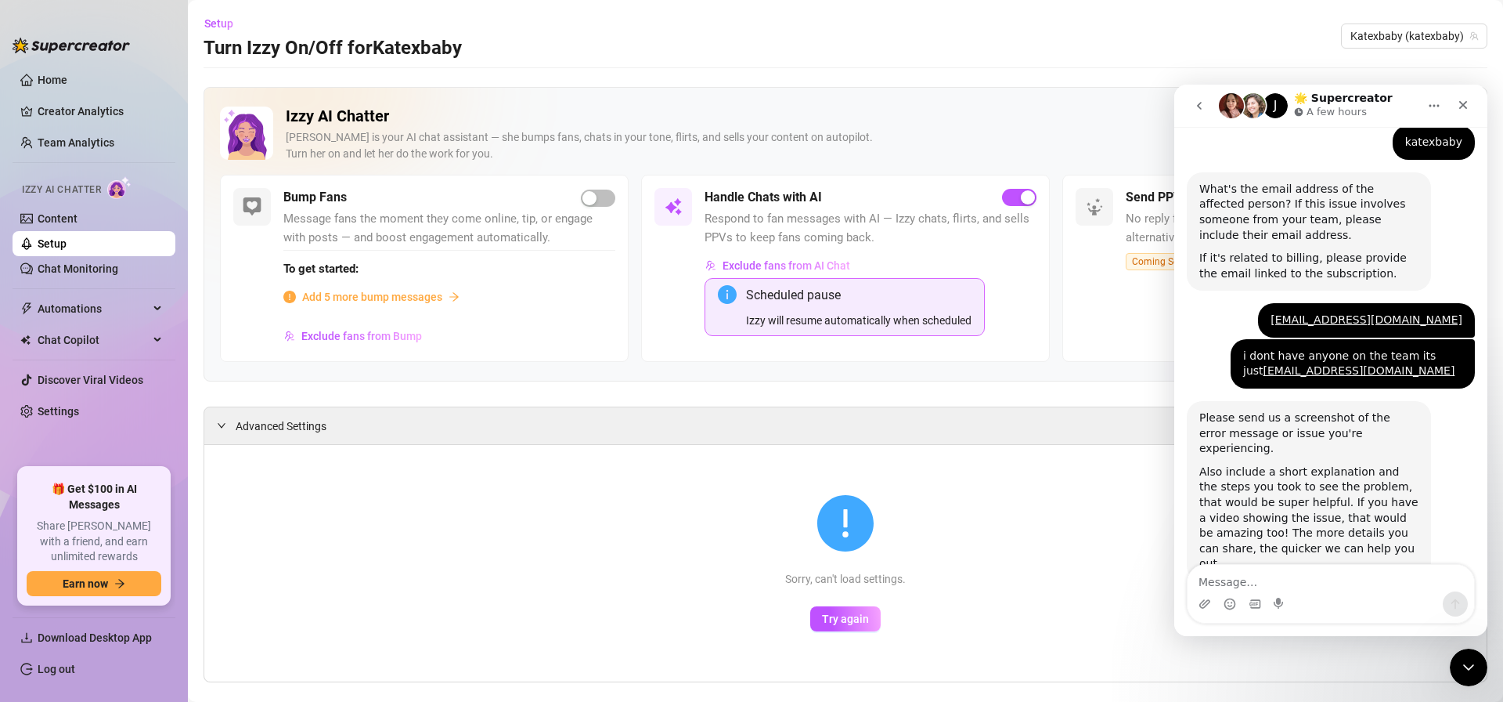
scroll to position [752, 0]
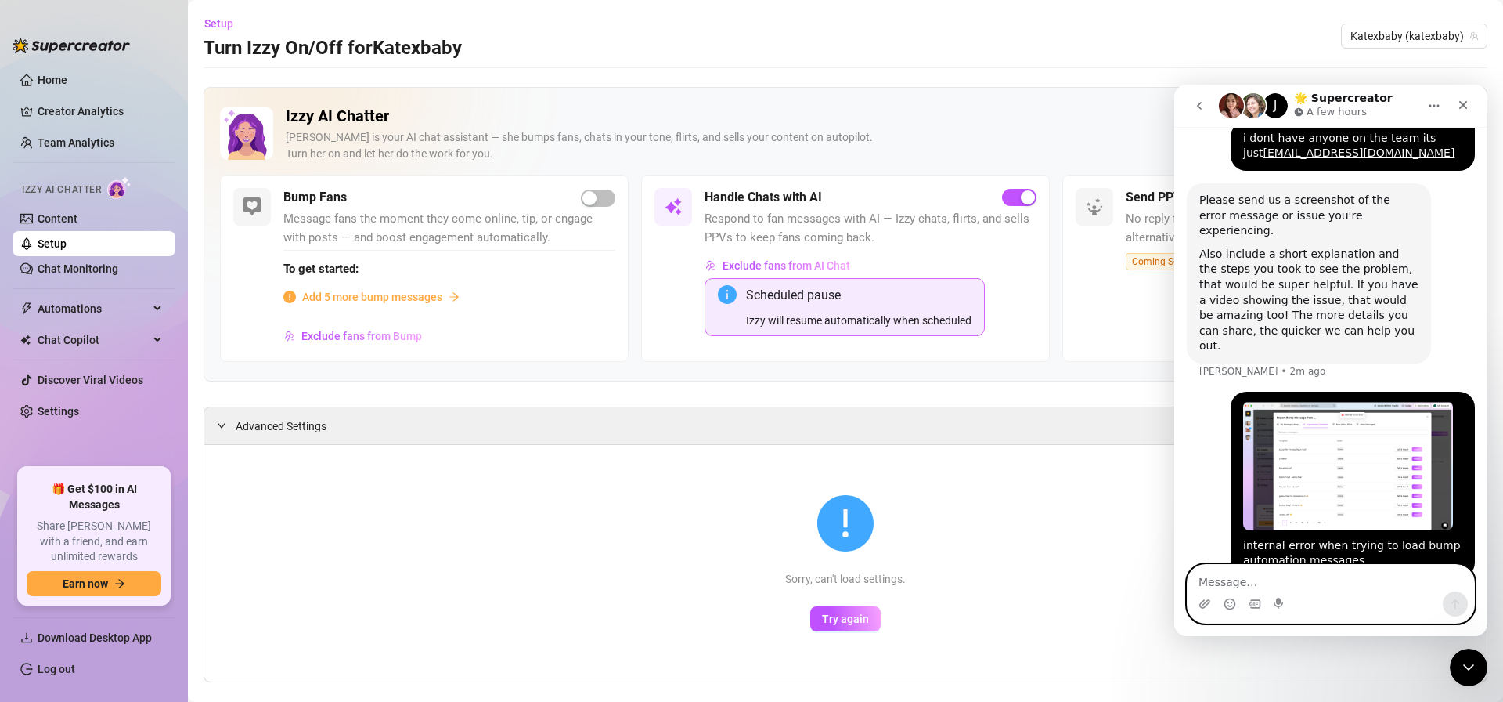
click at [1254, 581] on textarea "Message…" at bounding box center [1331, 578] width 287 height 27
click at [1301, 431] on img "Fraser says…" at bounding box center [1348, 465] width 210 height 129
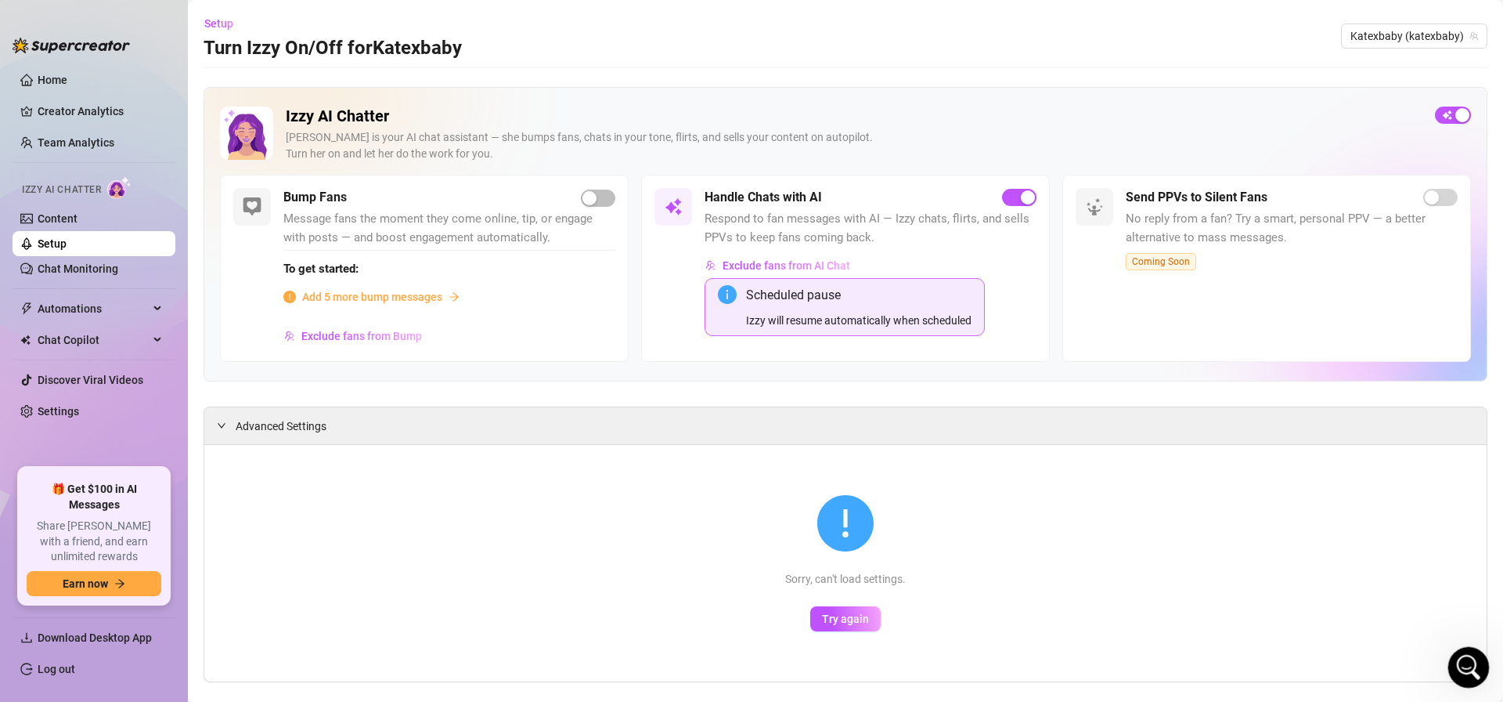
click at [1469, 675] on icon "Open Intercom Messenger" at bounding box center [1467, 665] width 26 height 26
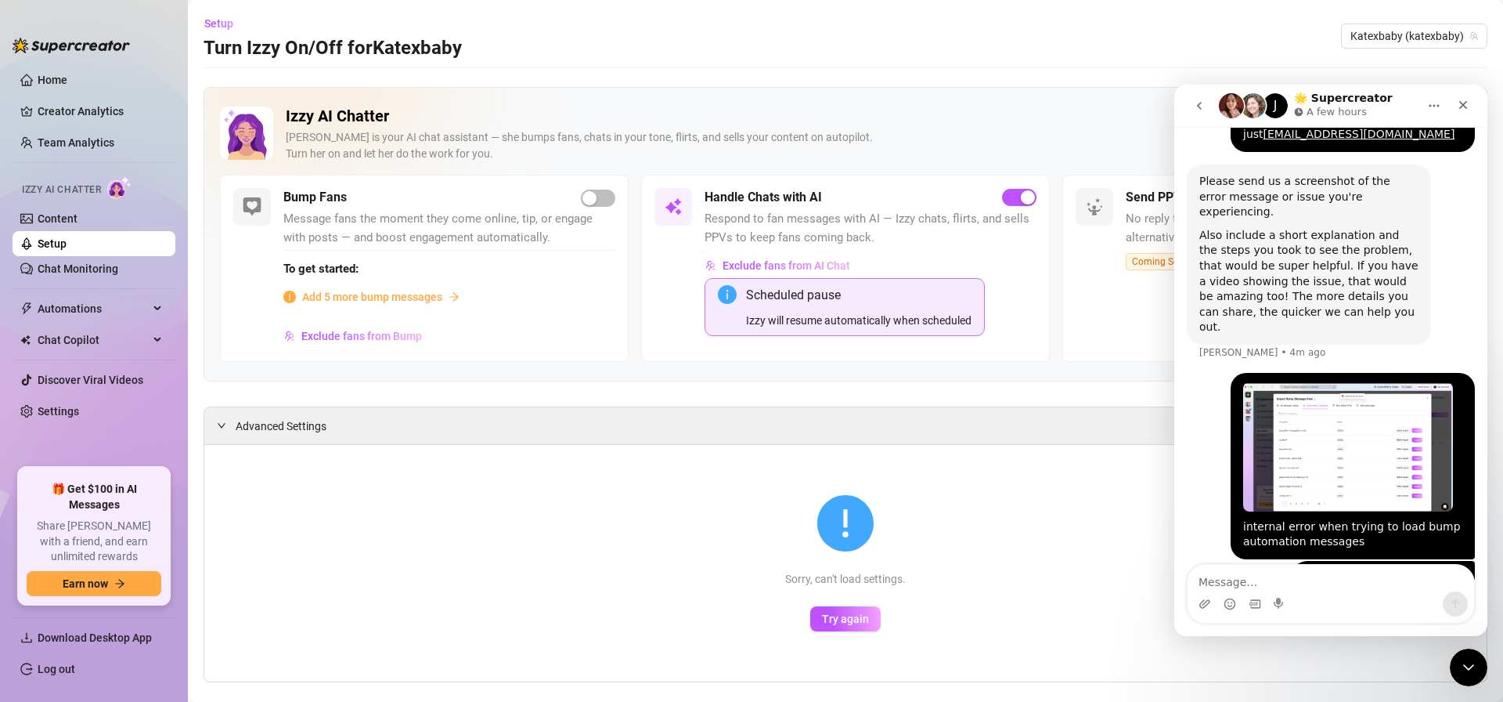
scroll to position [790, 0]
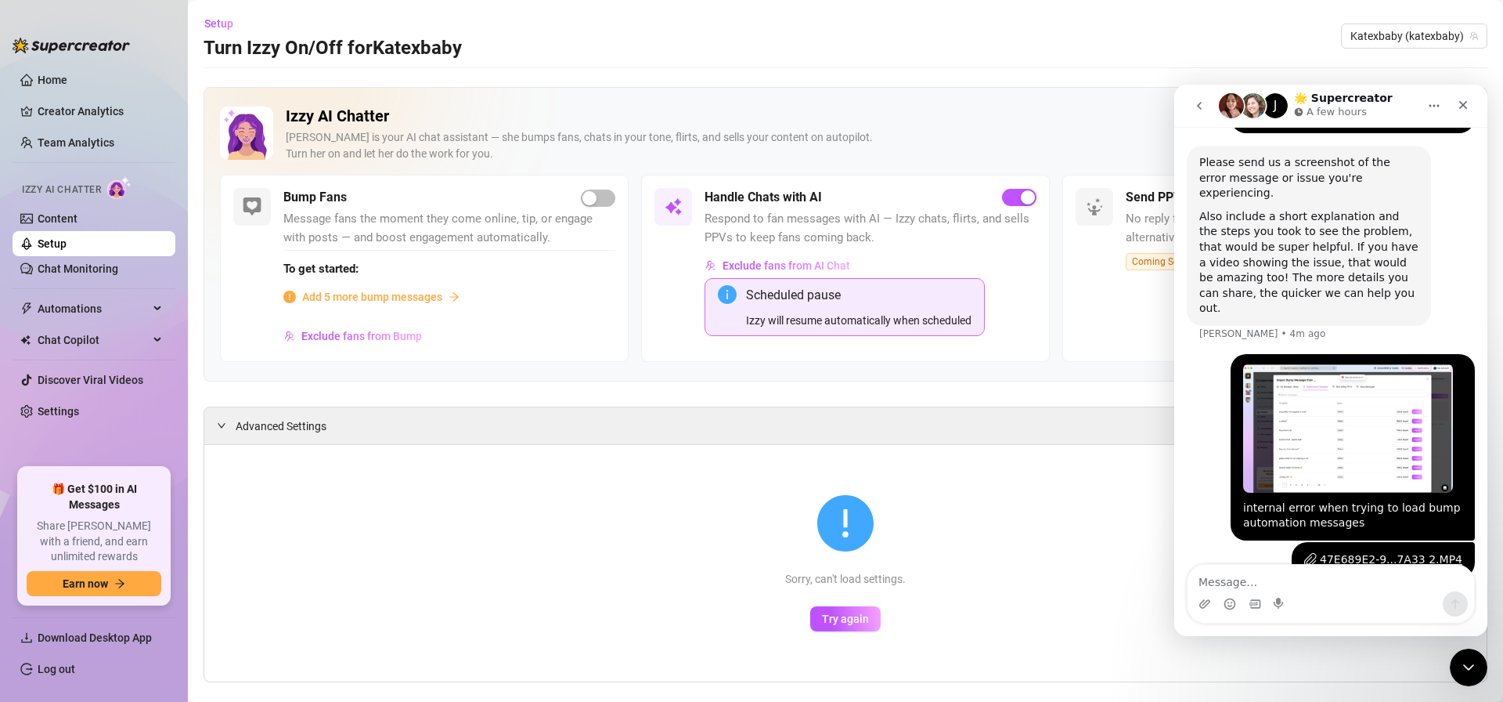
click at [1265, 110] on div "J" at bounding box center [1275, 105] width 25 height 25
click at [1238, 110] on img "Intercom messenger" at bounding box center [1231, 105] width 25 height 25
drag, startPoint x: 1232, startPoint y: 106, endPoint x: 1243, endPoint y: 110, distance: 12.2
click at [1233, 107] on img "Intercom messenger" at bounding box center [1231, 105] width 25 height 25
drag, startPoint x: 1327, startPoint y: 107, endPoint x: 1373, endPoint y: 110, distance: 46.3
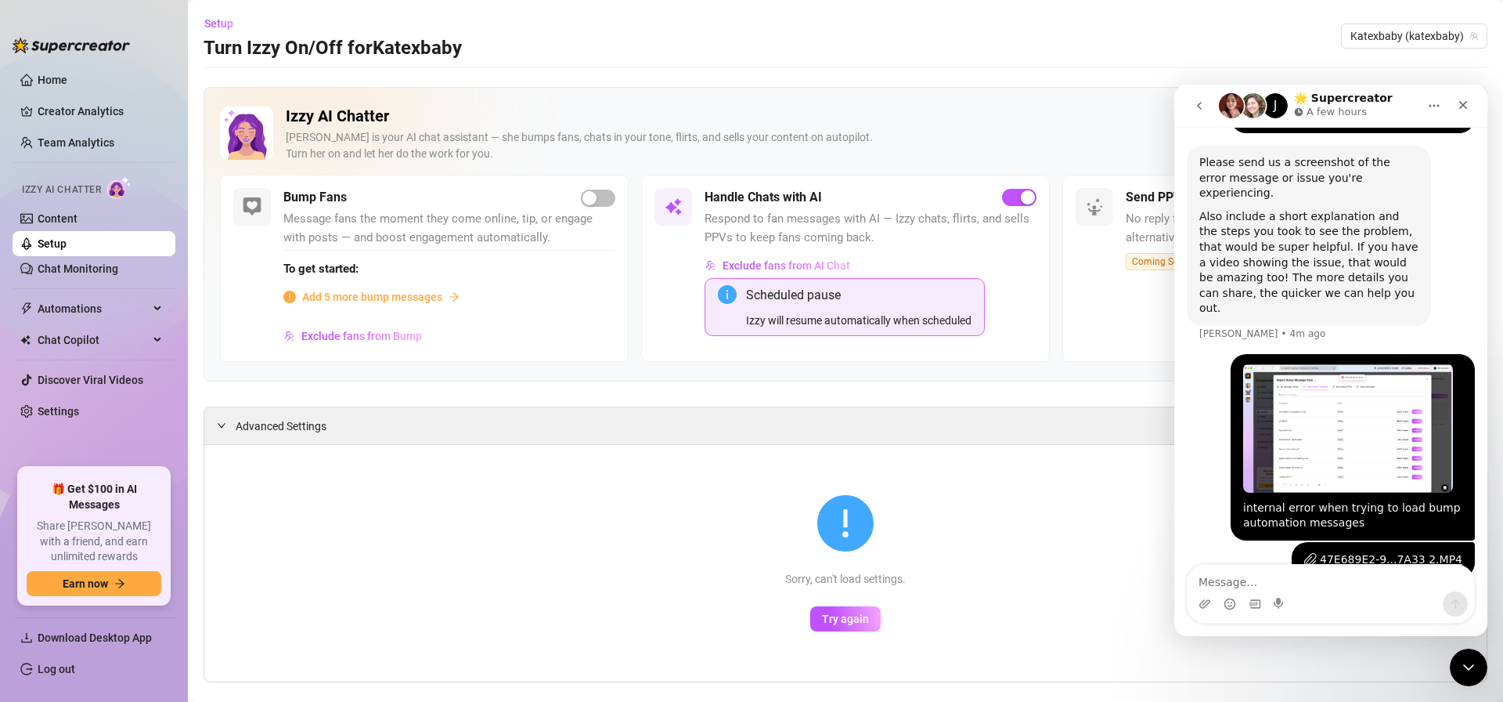
click at [1327, 107] on p "A few hours" at bounding box center [1337, 112] width 60 height 16
click at [1428, 106] on icon "Home" at bounding box center [1434, 105] width 13 height 13
click at [1199, 106] on icon "go back" at bounding box center [1199, 105] width 13 height 13
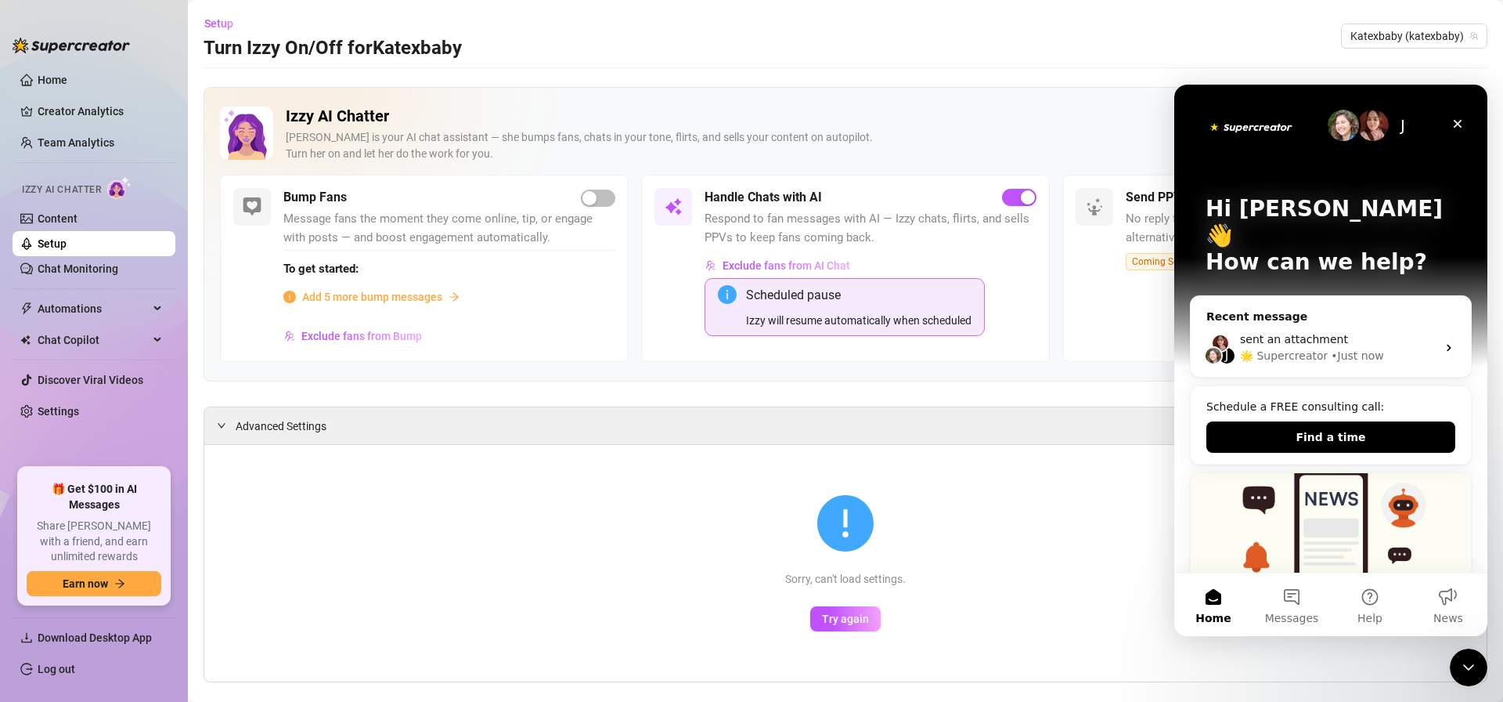
scroll to position [0, 0]
click at [1338, 348] on div "• Just now" at bounding box center [1357, 356] width 52 height 16
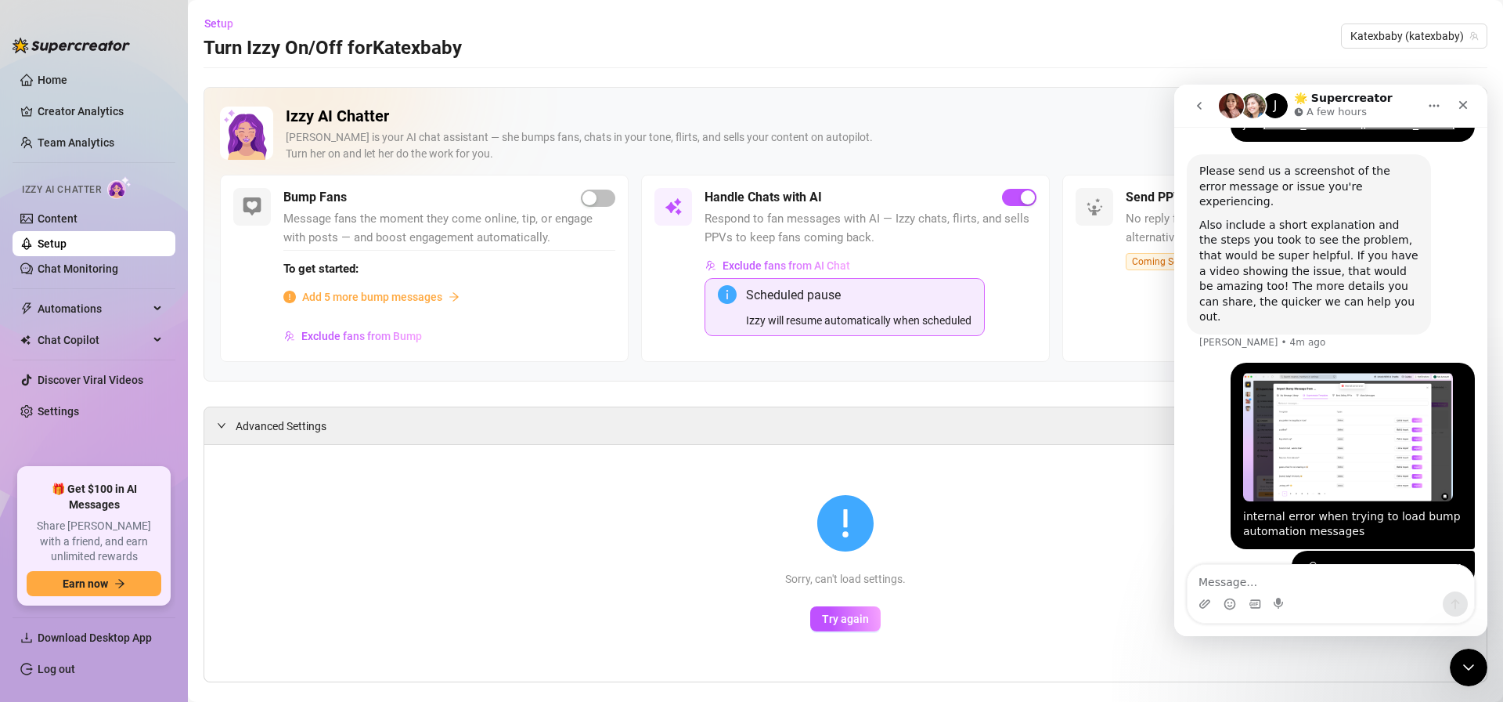
scroll to position [790, 0]
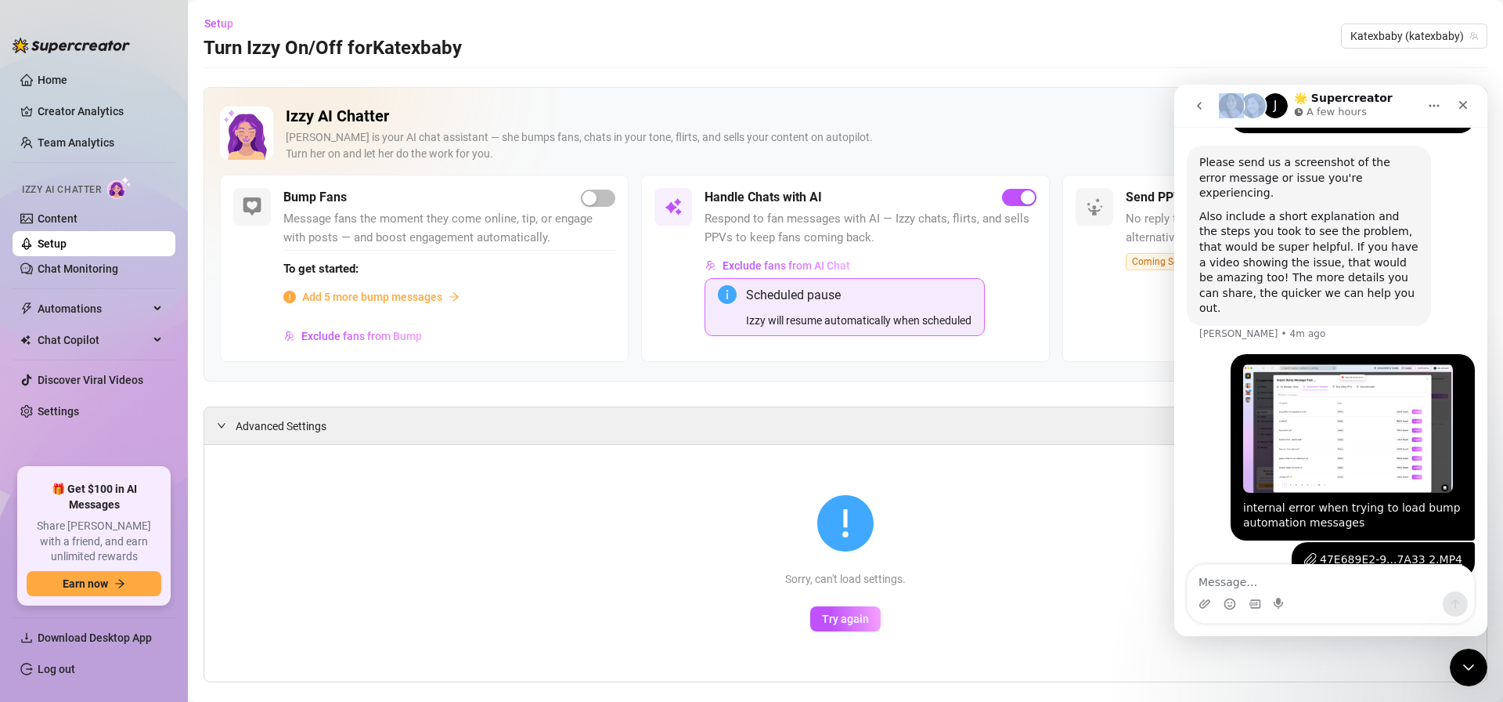
drag, startPoint x: 1266, startPoint y: 110, endPoint x: 1226, endPoint y: 110, distance: 39.9
click at [1226, 110] on div "J" at bounding box center [1253, 105] width 69 height 27
click at [1264, 163] on div "Please send us a screenshot of the error message or issue you're experiencing." at bounding box center [1309, 178] width 219 height 46
click at [1234, 209] on div "Also include a short explanation and the steps you took to see the problem, tha…" at bounding box center [1309, 262] width 219 height 107
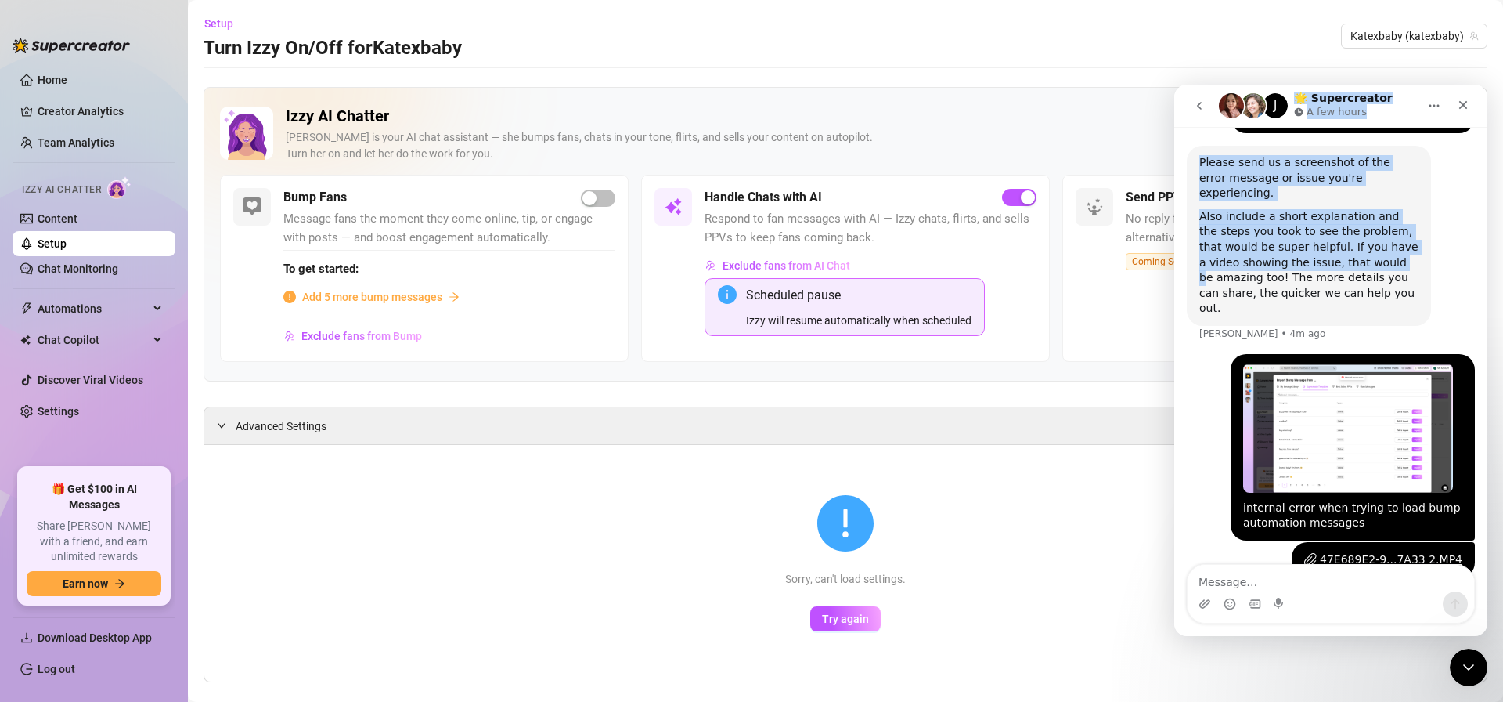
drag, startPoint x: 1390, startPoint y: 165, endPoint x: 1356, endPoint y: 249, distance: 90.3
click at [1356, 249] on div "J 🌟 Supercreator A few hours Ask us anything, or share your feedback :) Hey, Wh…" at bounding box center [1331, 360] width 313 height 551
click at [1357, 249] on div "Also include a short explanation and the steps you took to see the problem, tha…" at bounding box center [1309, 262] width 219 height 107
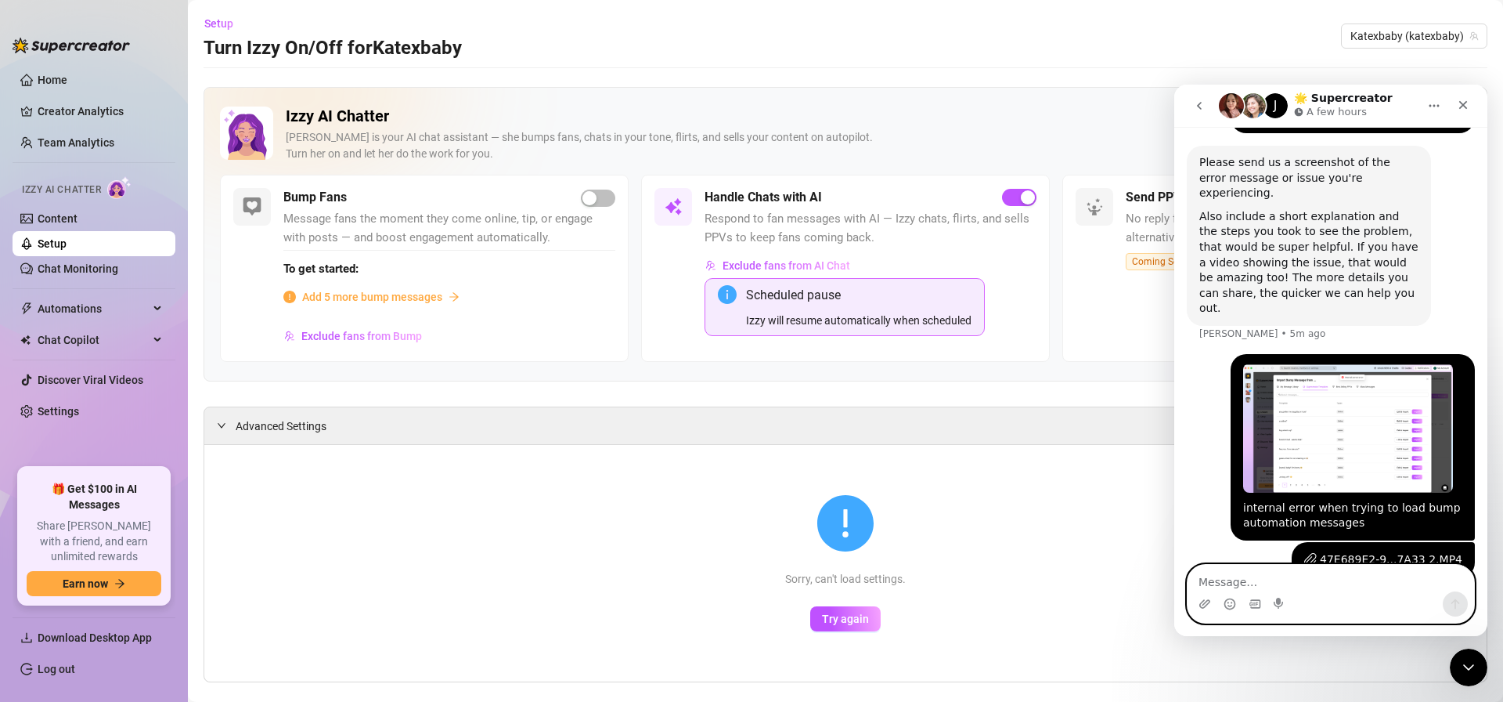
click at [1250, 580] on textarea "Message…" at bounding box center [1331, 578] width 287 height 27
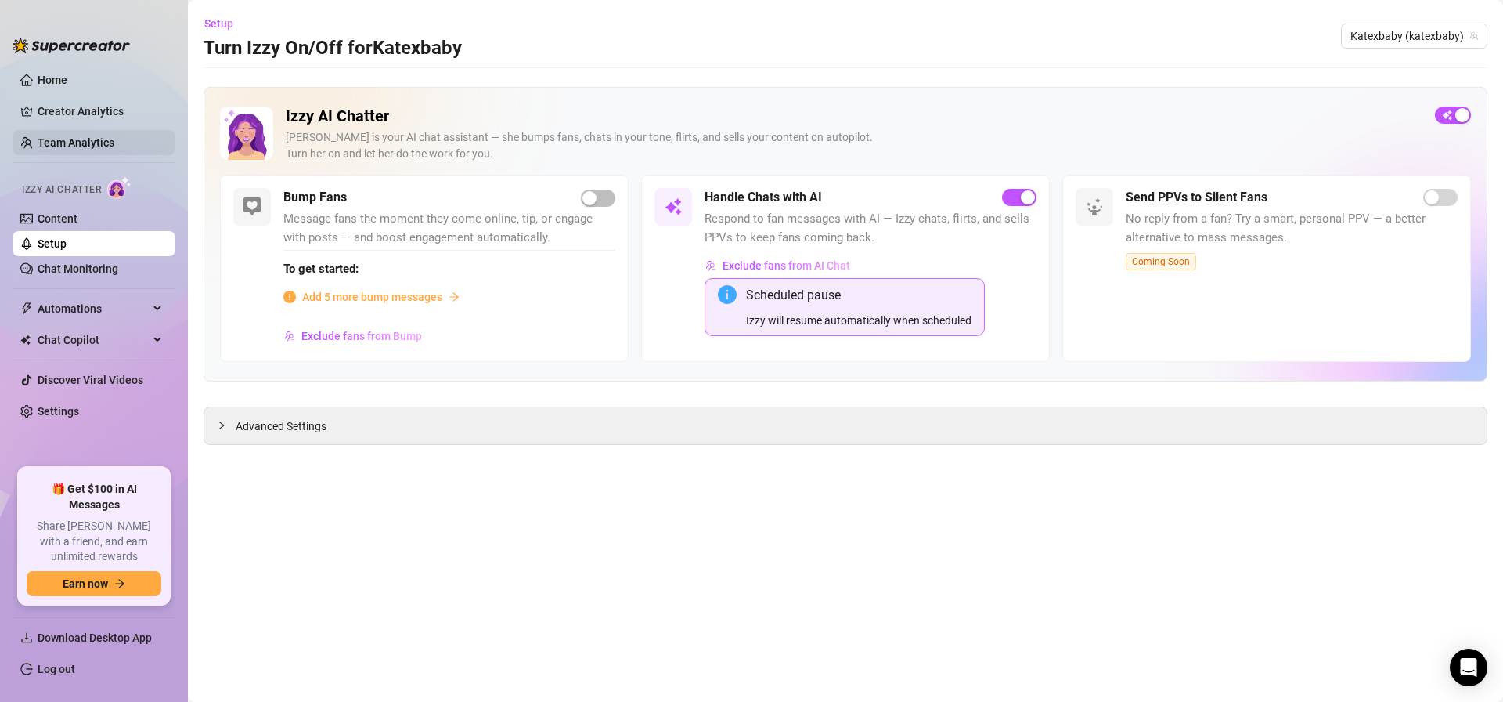
click at [92, 149] on link "Team Analytics" at bounding box center [76, 142] width 77 height 13
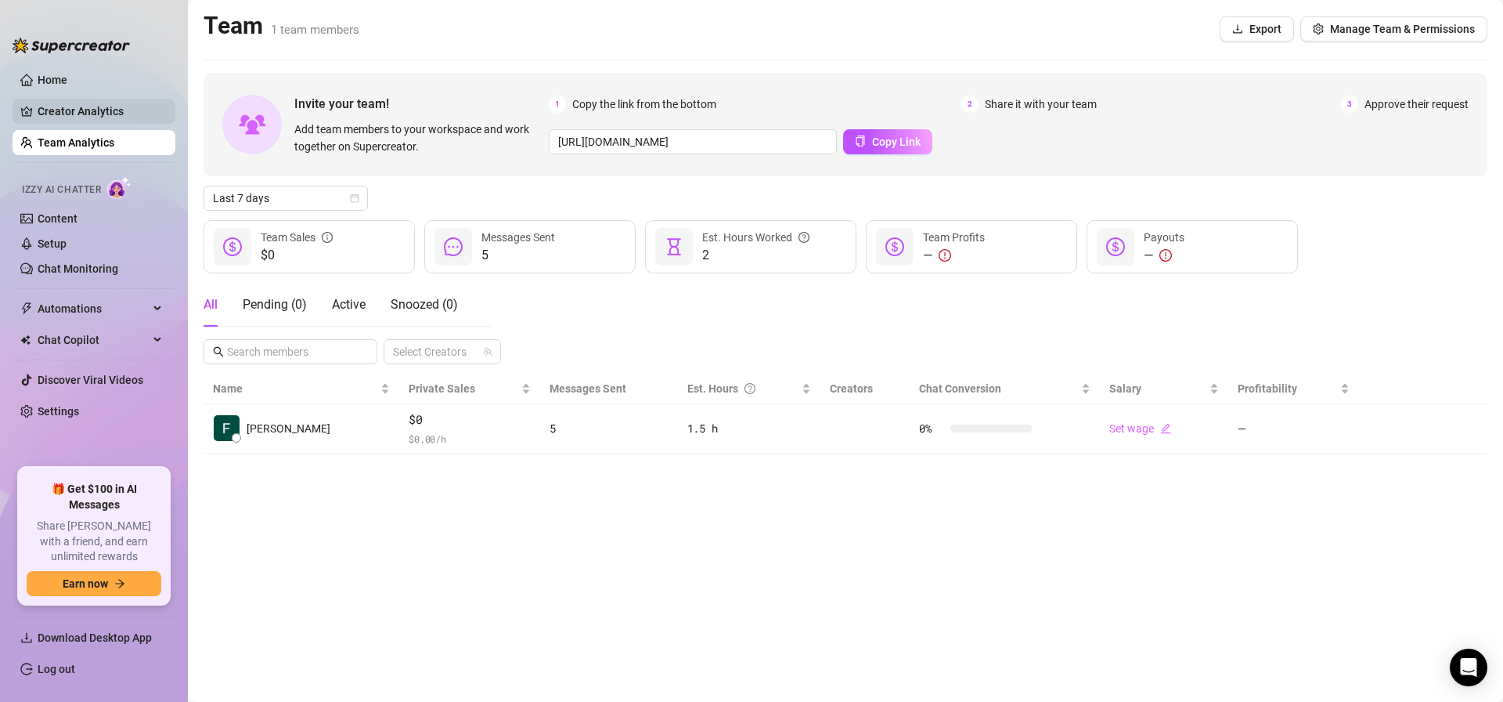
click at [88, 119] on link "Creator Analytics" at bounding box center [100, 111] width 125 height 25
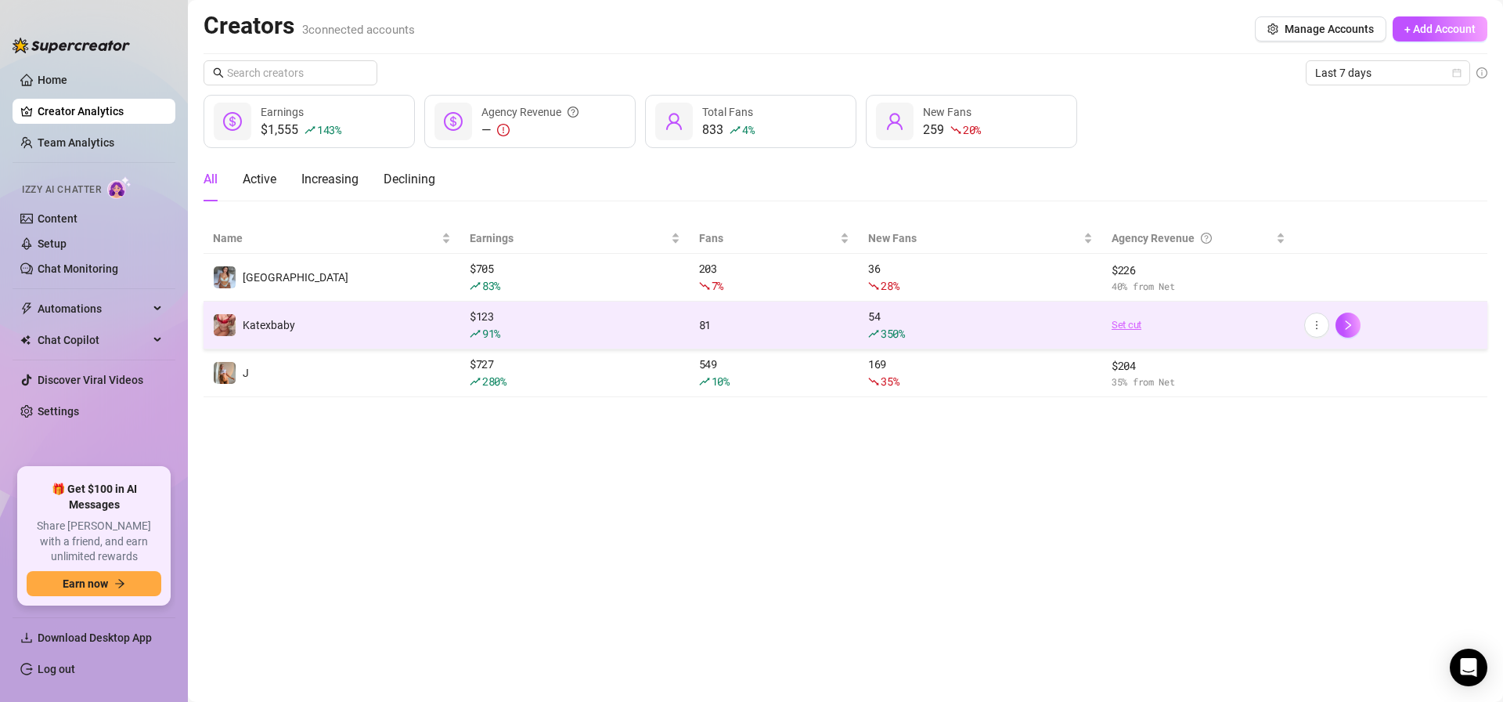
click at [1135, 329] on link "Set cut" at bounding box center [1199, 325] width 174 height 16
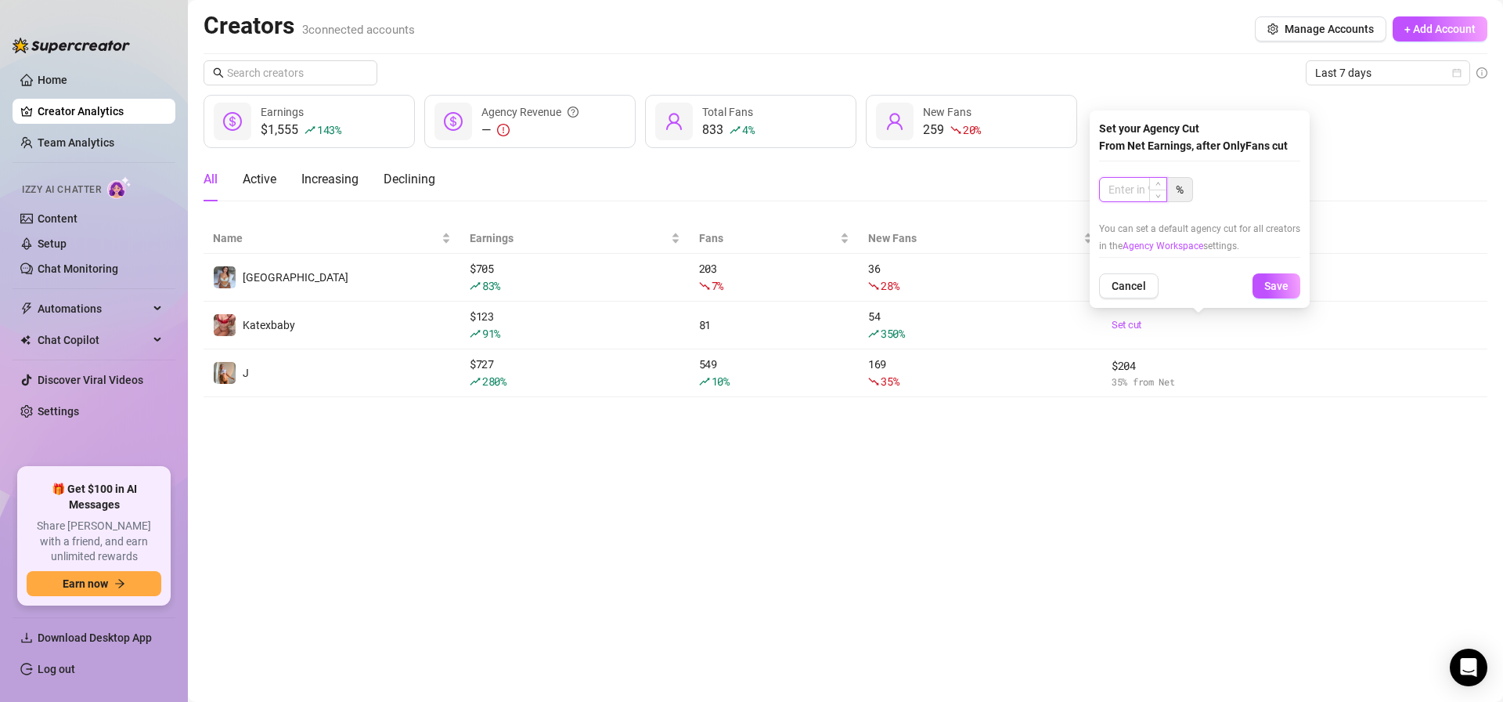
click at [1135, 196] on input at bounding box center [1133, 189] width 67 height 23
type input "40"
click at [1268, 287] on span "Save" at bounding box center [1277, 286] width 24 height 13
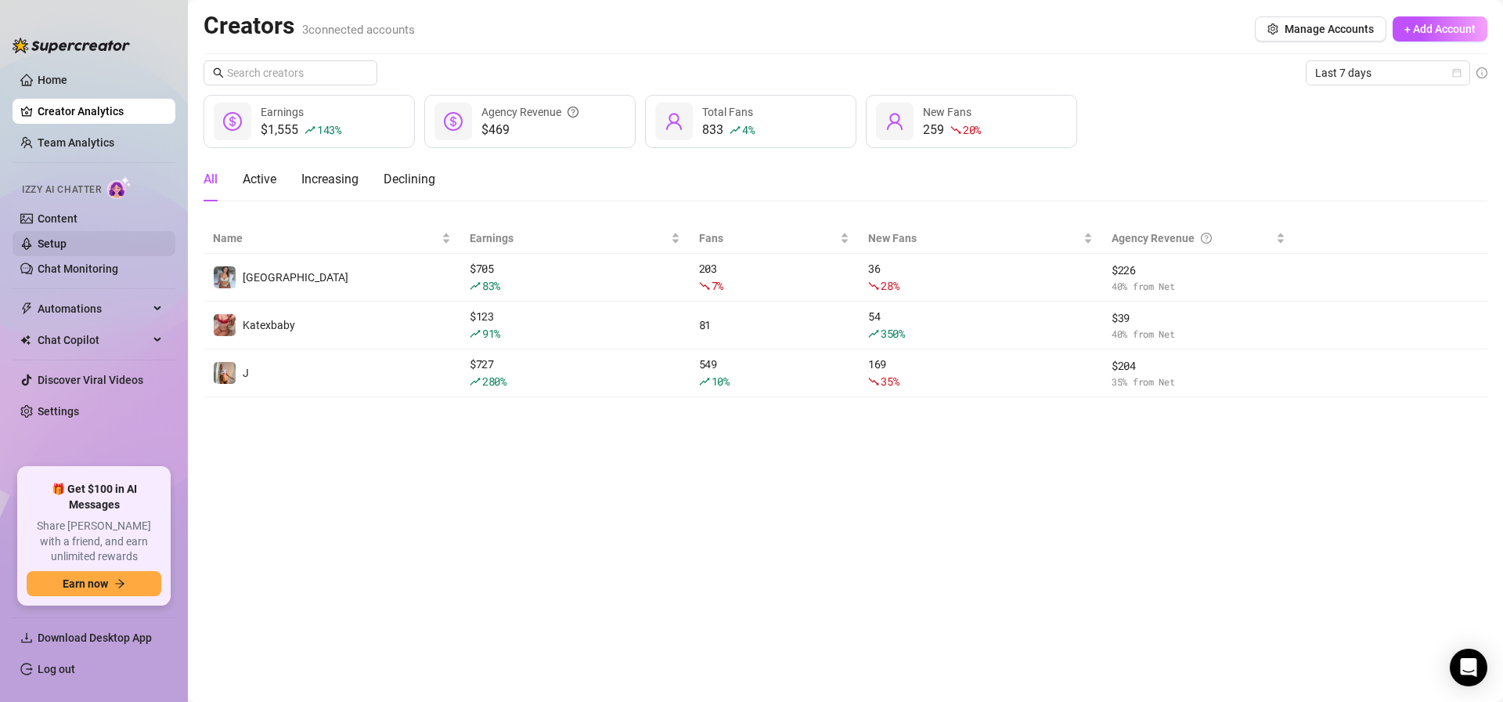
click at [67, 237] on link "Setup" at bounding box center [52, 243] width 29 height 13
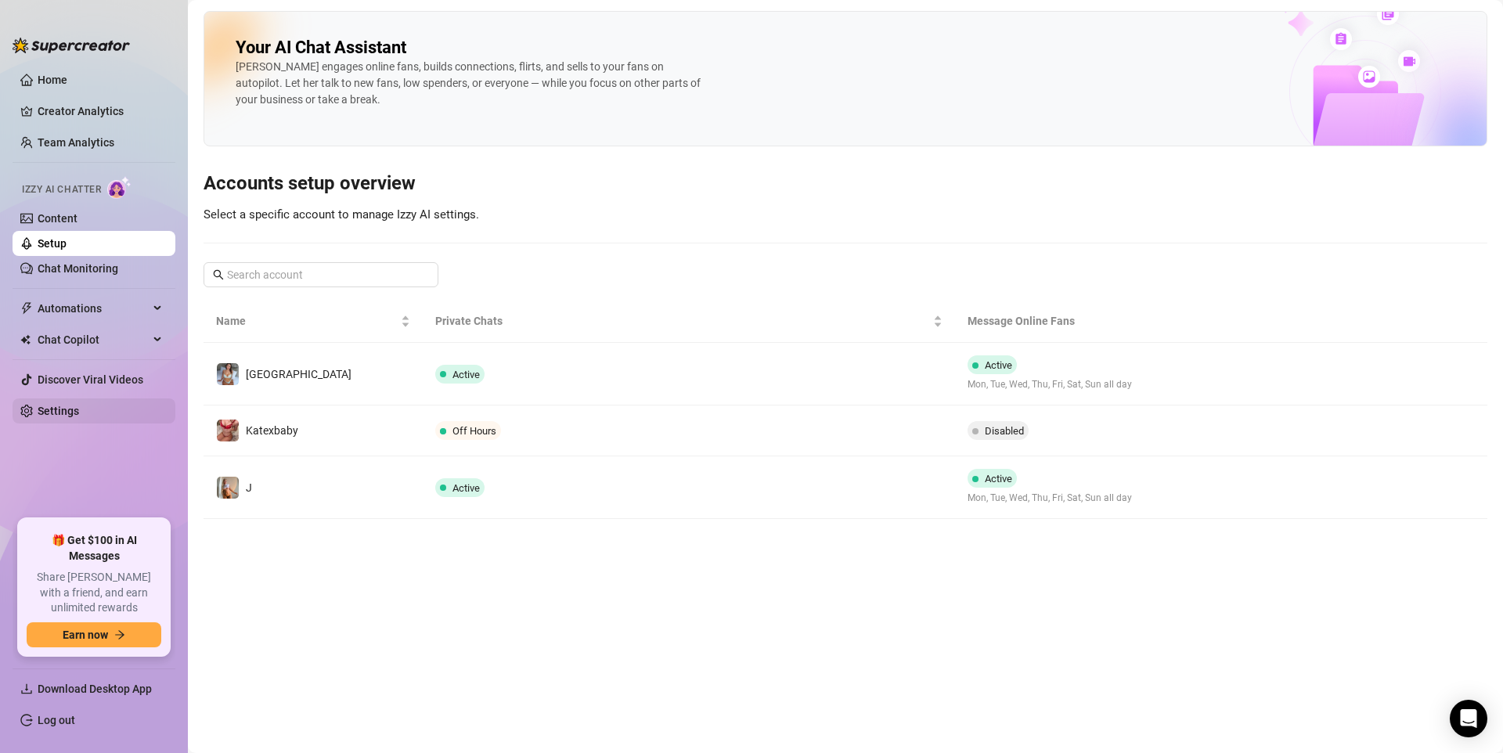
click at [79, 406] on link "Settings" at bounding box center [59, 411] width 42 height 13
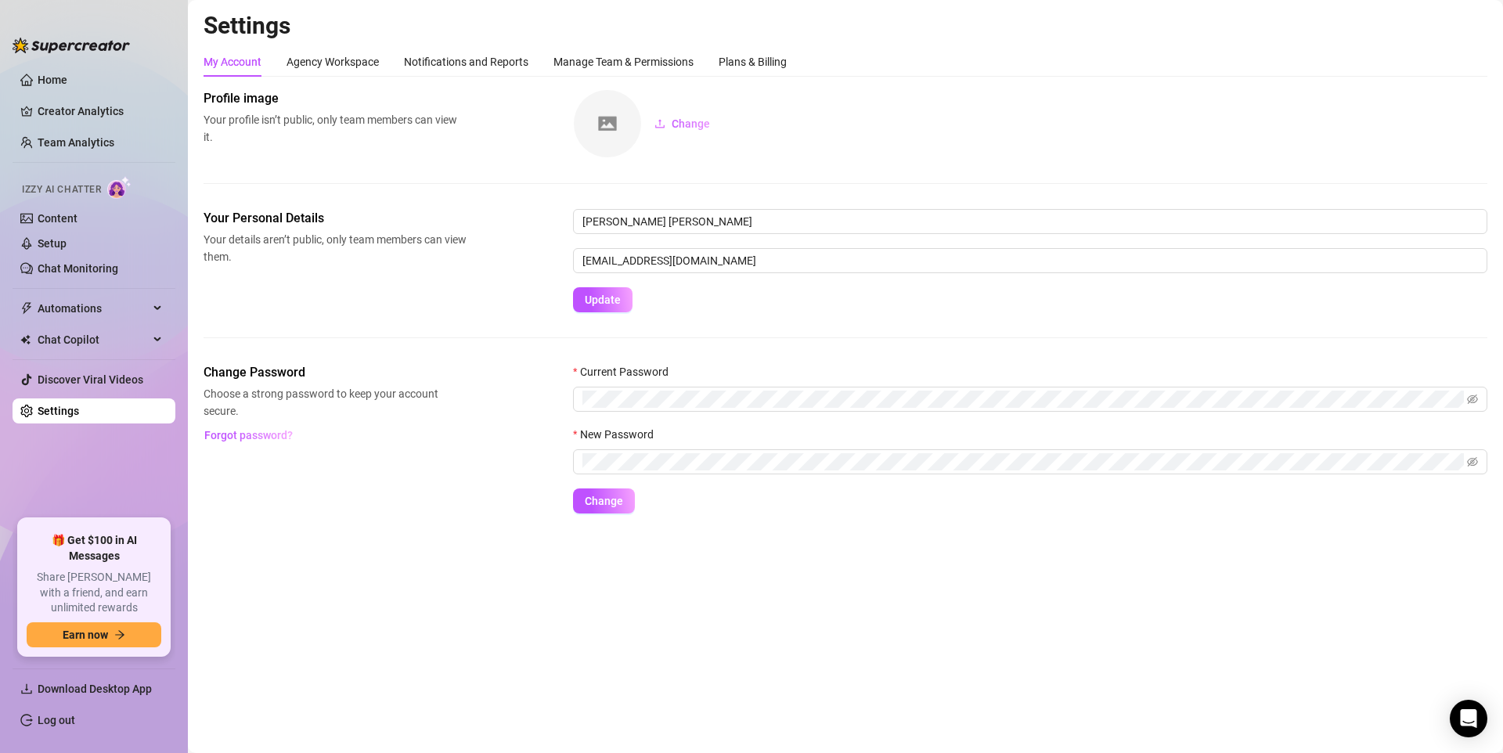
click at [733, 80] on div "My Account Agency Workspace Notifications and Reports Manage Team & Permissions…" at bounding box center [846, 280] width 1284 height 467
click at [738, 69] on div "Plans & Billing" at bounding box center [753, 61] width 68 height 17
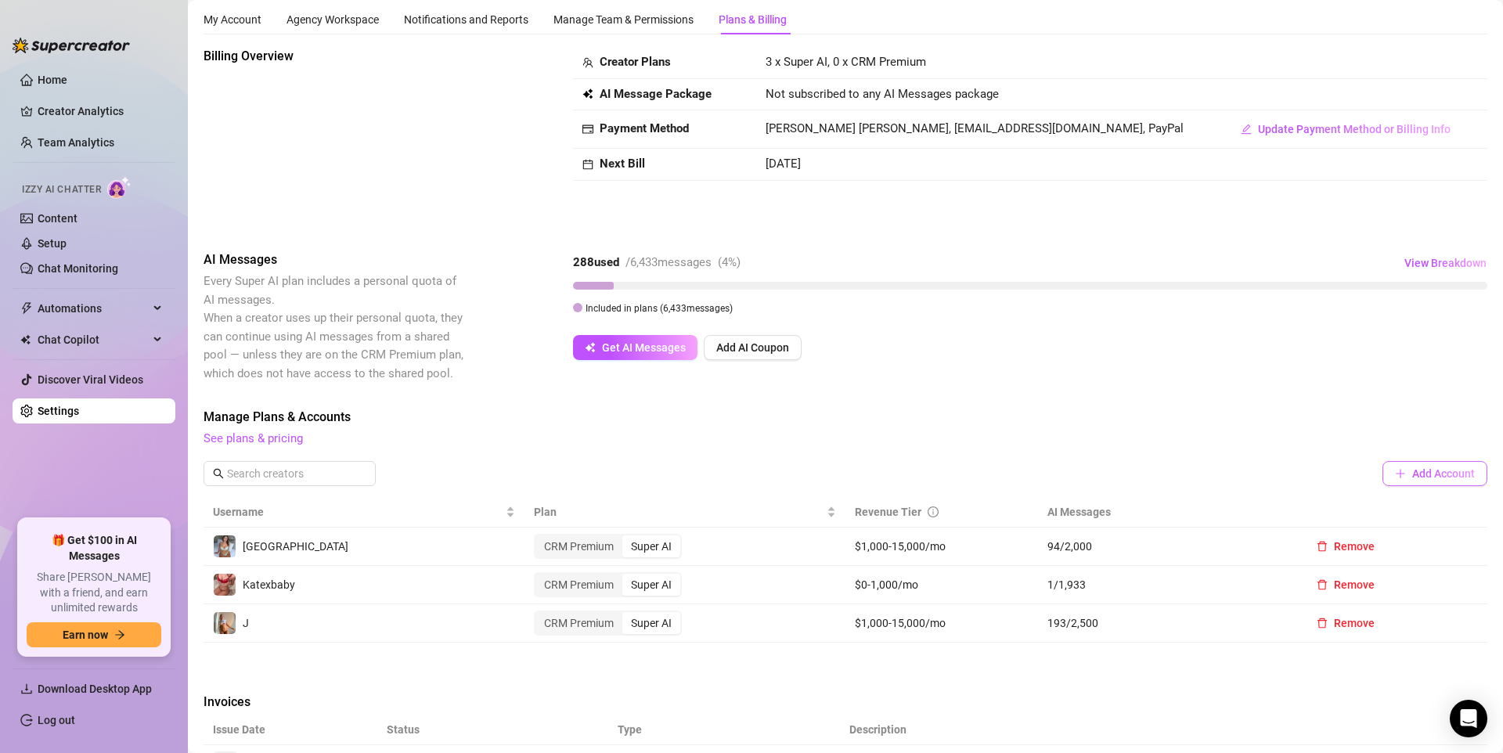
click at [1431, 479] on button "Add Account" at bounding box center [1435, 473] width 105 height 25
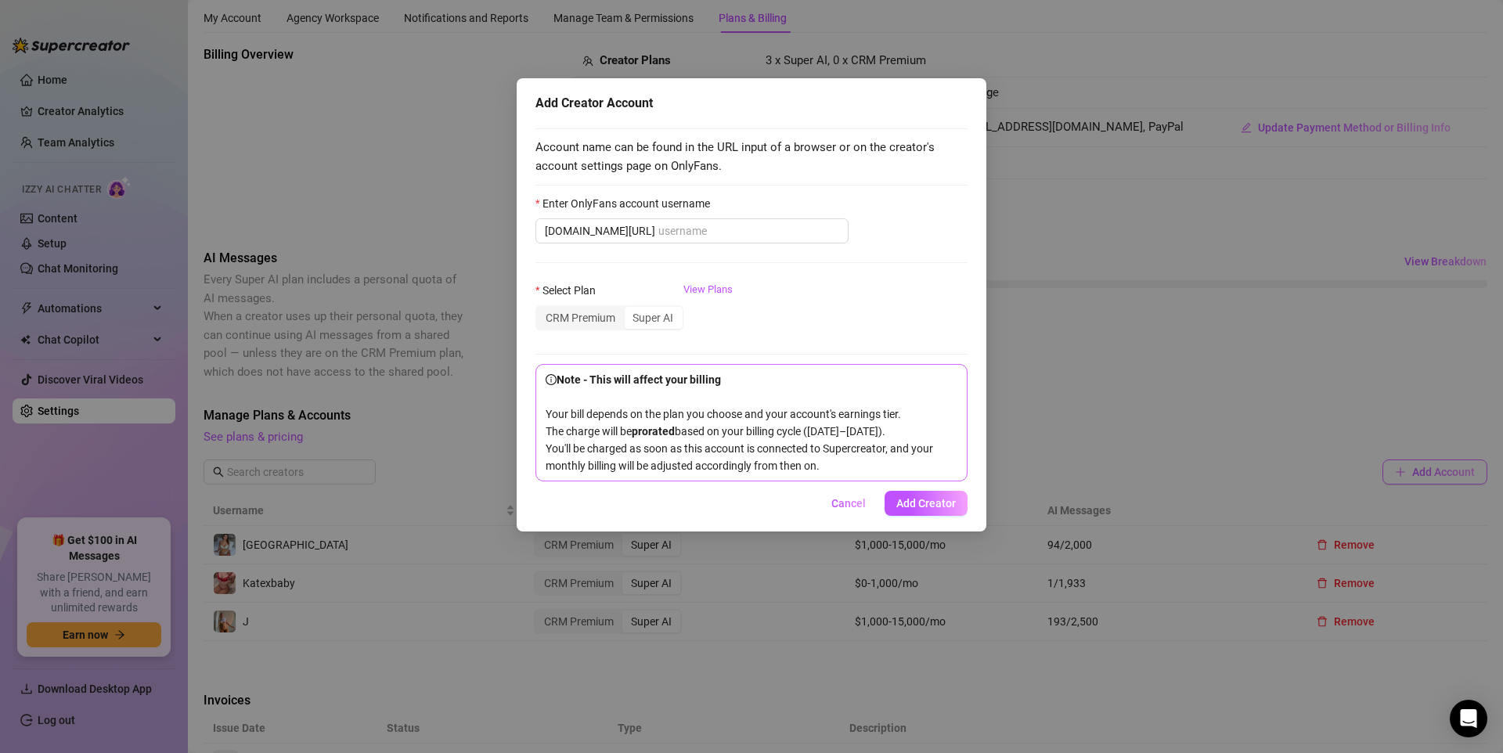
scroll to position [42, 0]
click at [850, 510] on span "Cancel" at bounding box center [849, 503] width 34 height 13
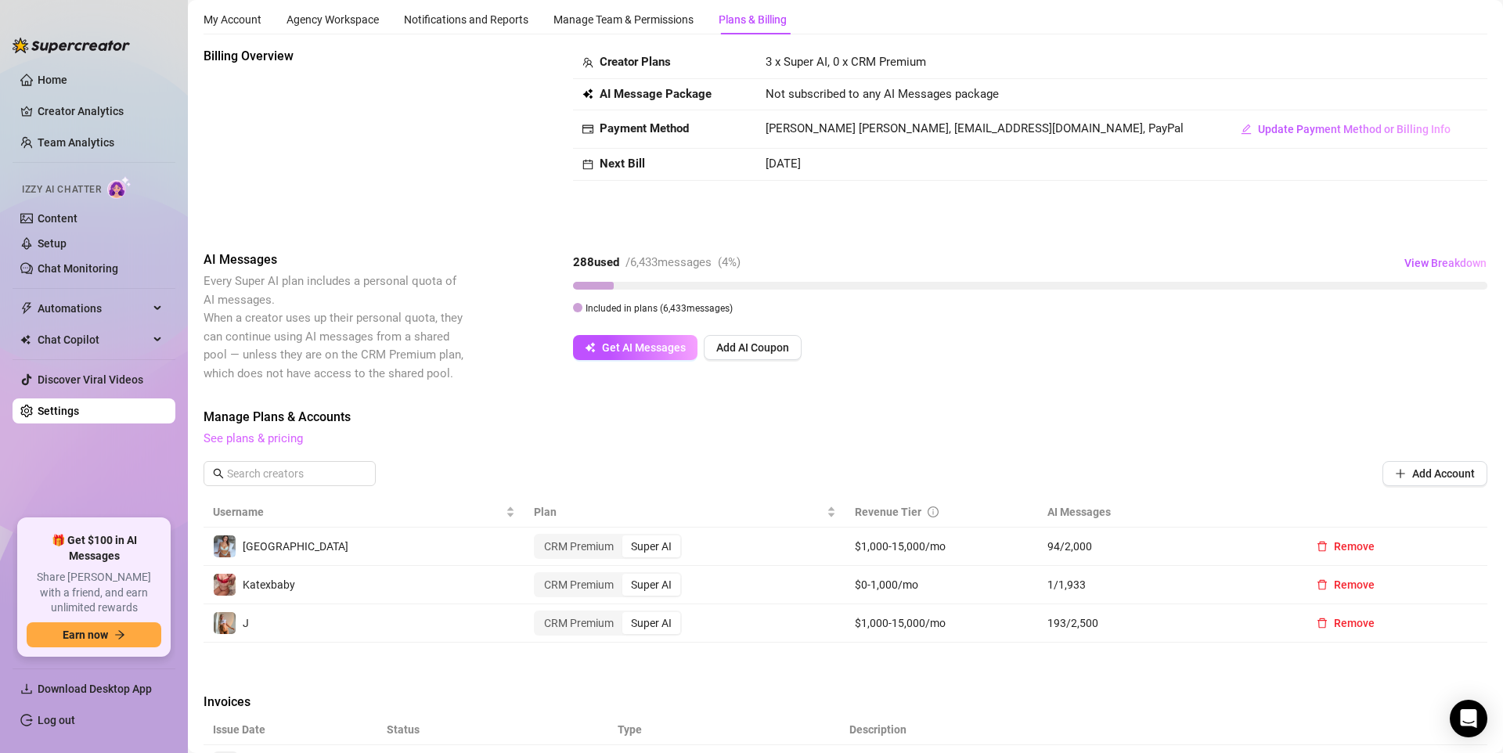
click at [278, 443] on link "See plans & pricing" at bounding box center [253, 438] width 99 height 14
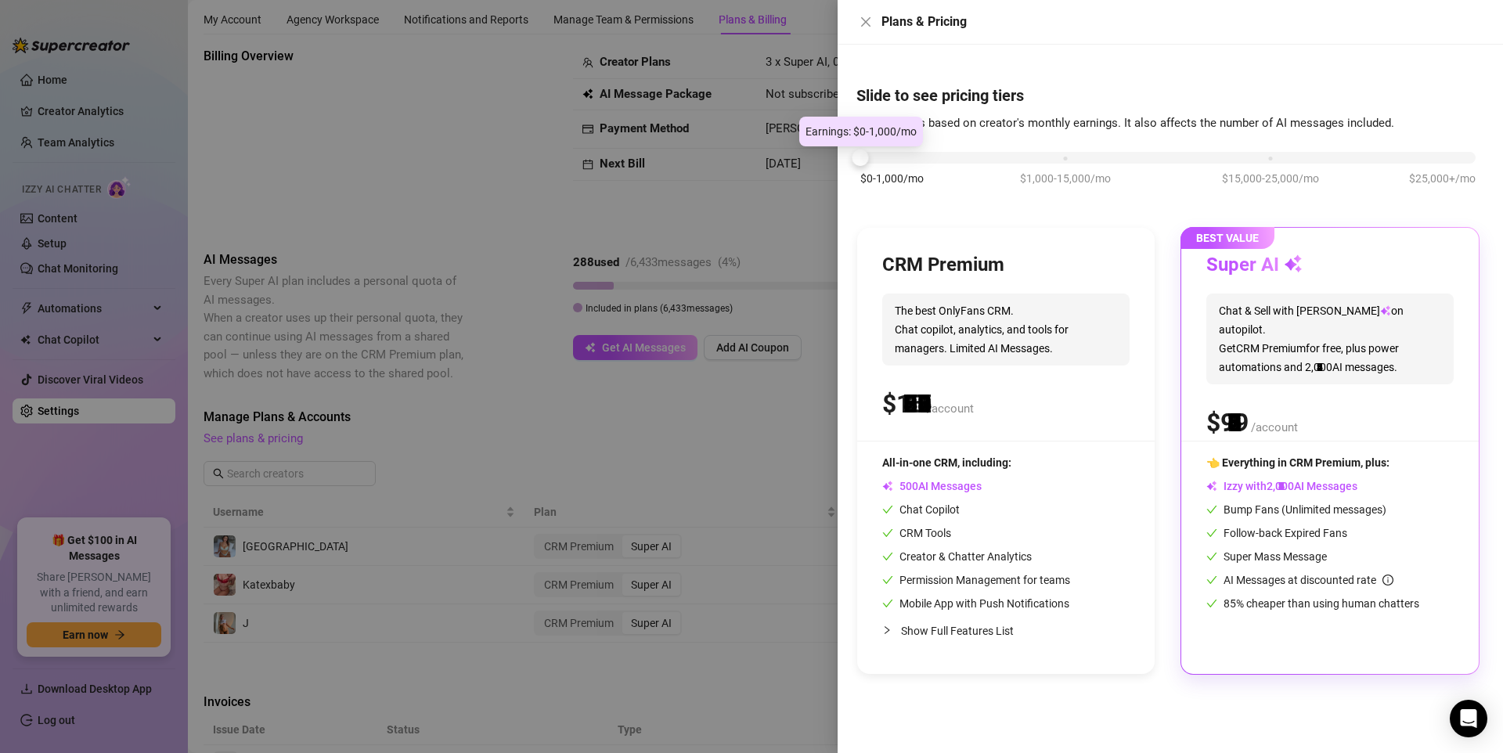
drag, startPoint x: 919, startPoint y: 167, endPoint x: 835, endPoint y: 177, distance: 85.2
click at [857, 171] on div "$0-1,000/mo $1,000-15,000/mo $15,000-25,000/mo $25,000+/mo" at bounding box center [1168, 176] width 623 height 88
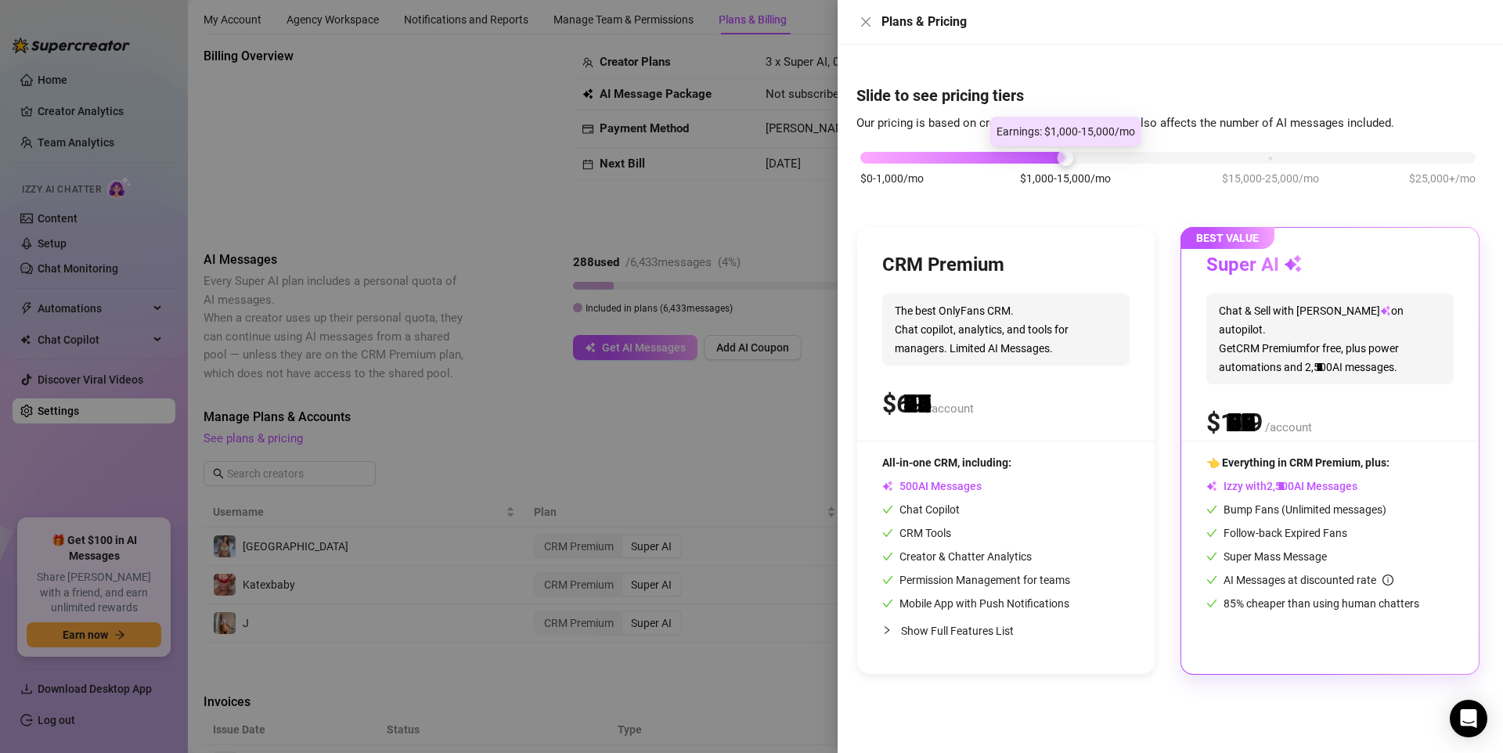
drag, startPoint x: 904, startPoint y: 161, endPoint x: 1032, endPoint y: 159, distance: 127.7
click at [1032, 158] on div "$0-1,000/mo $1,000-15,000/mo $15,000-25,000/mo $25,000+/mo" at bounding box center [1168, 153] width 615 height 9
click at [398, 494] on div at bounding box center [751, 376] width 1503 height 753
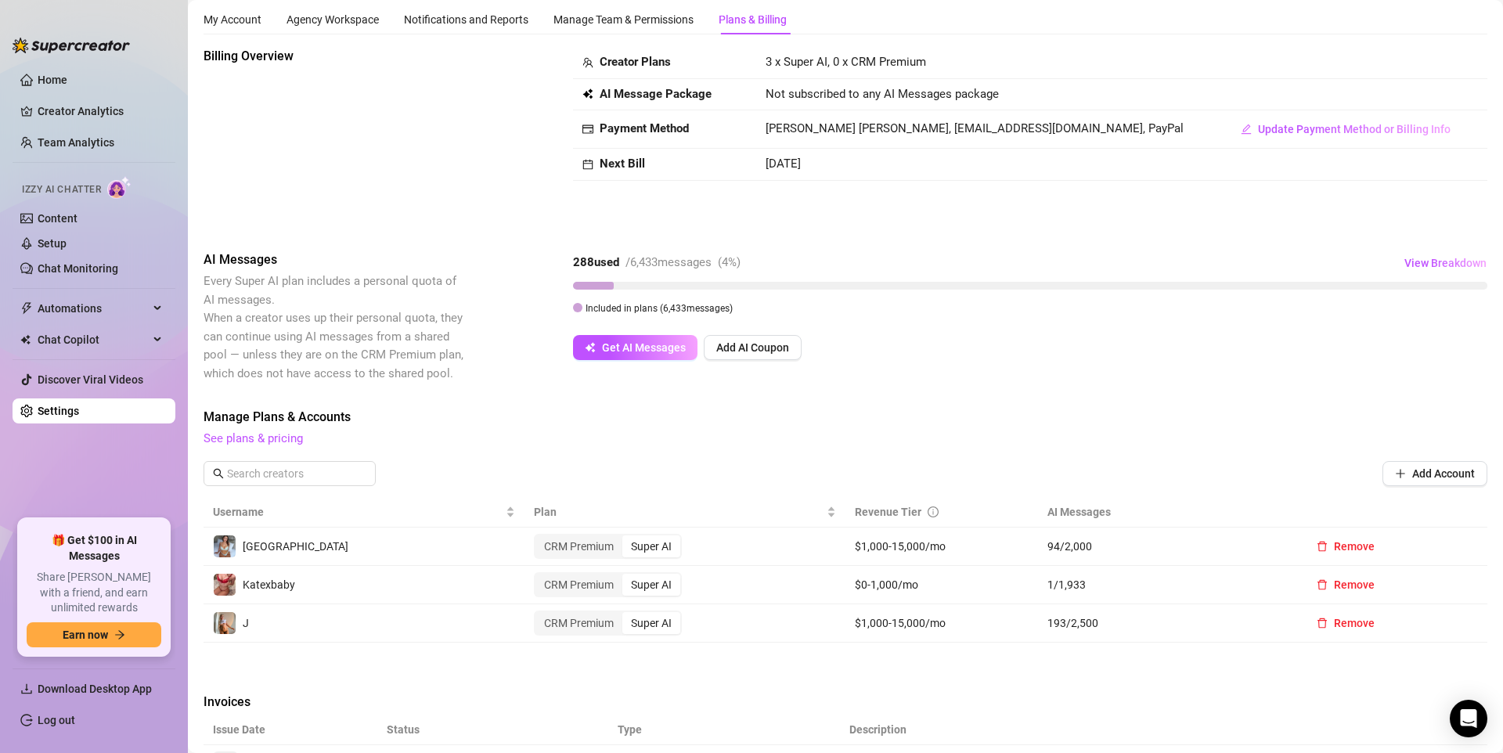
click at [430, 582] on div "Katexbaby" at bounding box center [364, 584] width 302 height 23
drag, startPoint x: 251, startPoint y: 577, endPoint x: 269, endPoint y: 587, distance: 20.7
click at [284, 589] on div "Katexbaby" at bounding box center [269, 584] width 52 height 17
click at [266, 586] on span "Katexbaby" at bounding box center [269, 585] width 52 height 13
click at [67, 241] on link "Setup" at bounding box center [52, 243] width 29 height 13
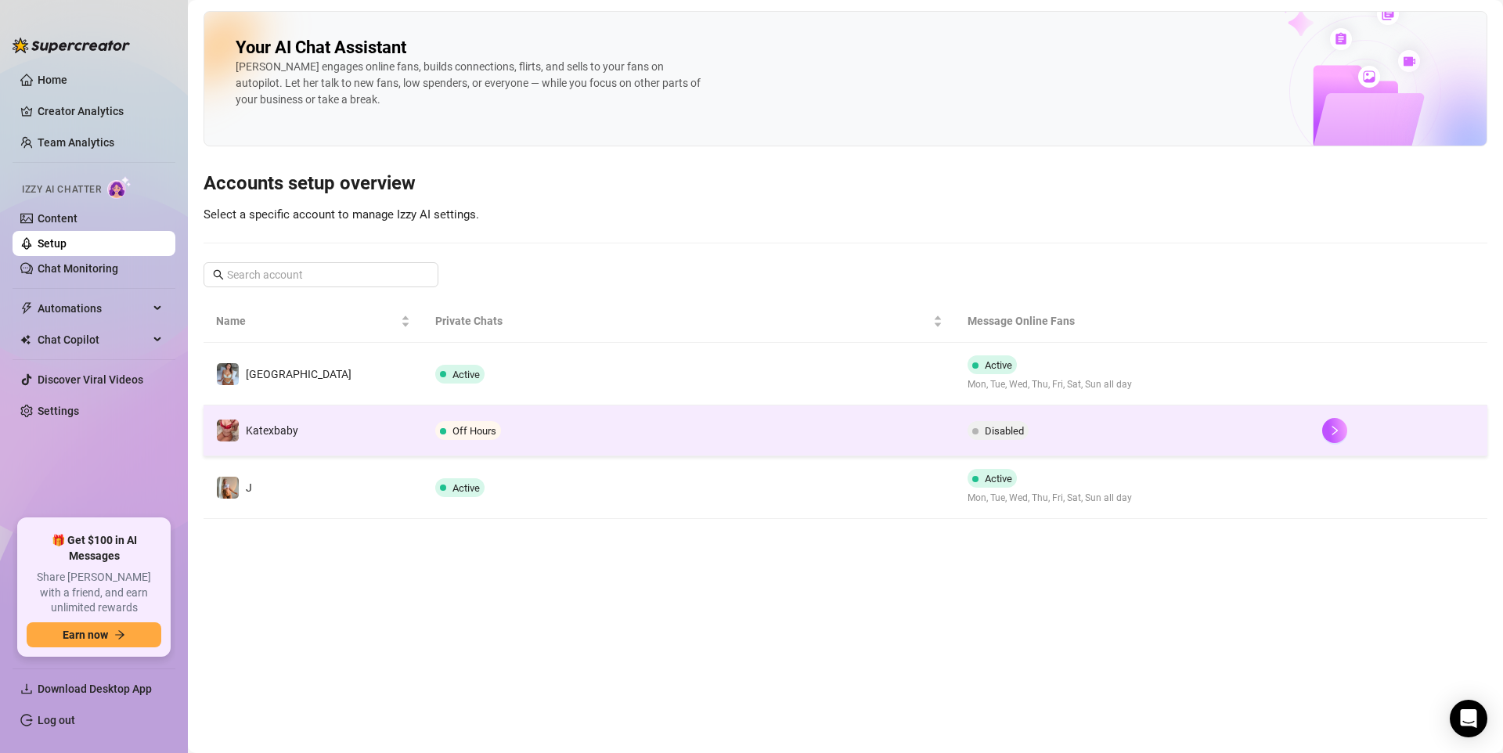
click at [405, 442] on td "Katexbaby" at bounding box center [313, 431] width 219 height 51
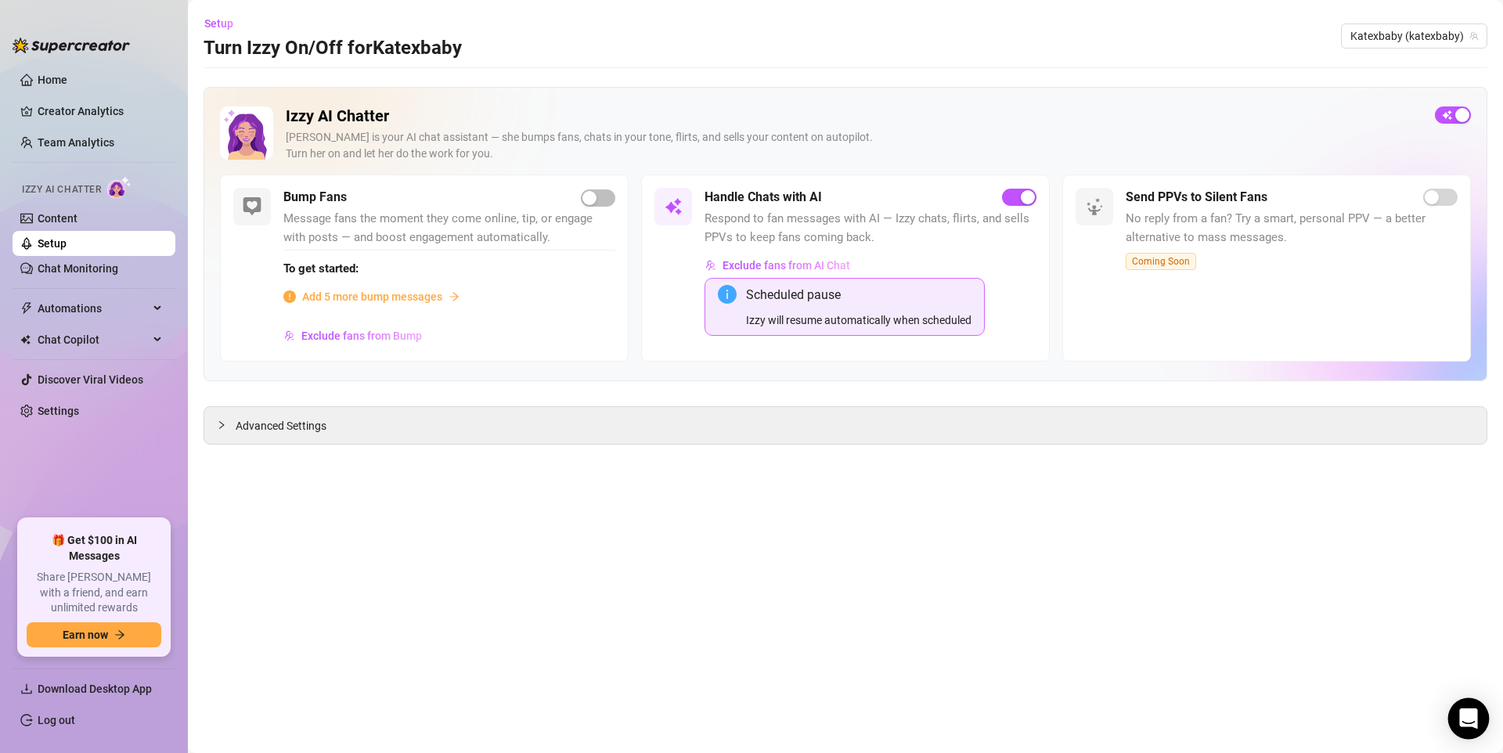
click at [1455, 701] on div "Open Intercom Messenger" at bounding box center [1470, 719] width 42 height 42
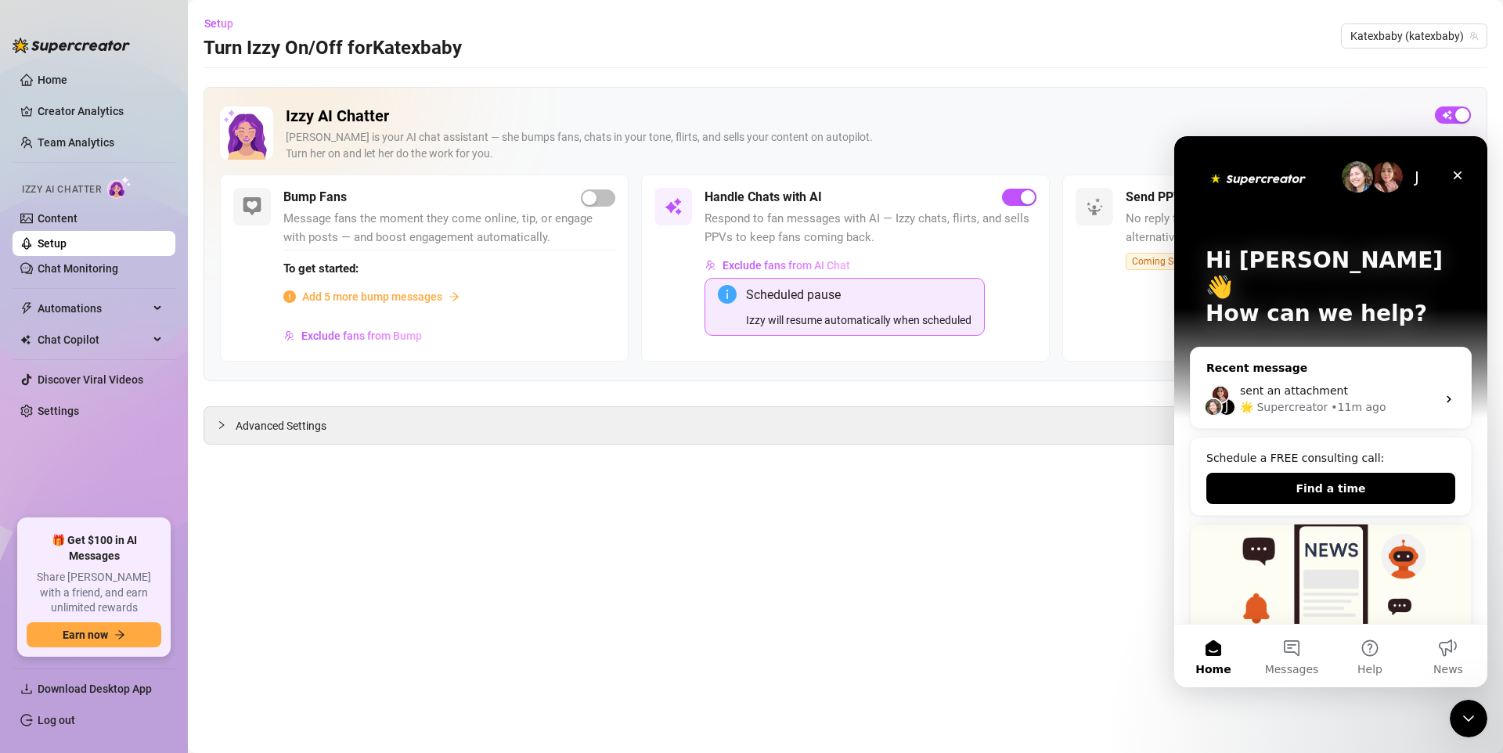
click at [1317, 384] on span "sent an attachment" at bounding box center [1294, 390] width 108 height 13
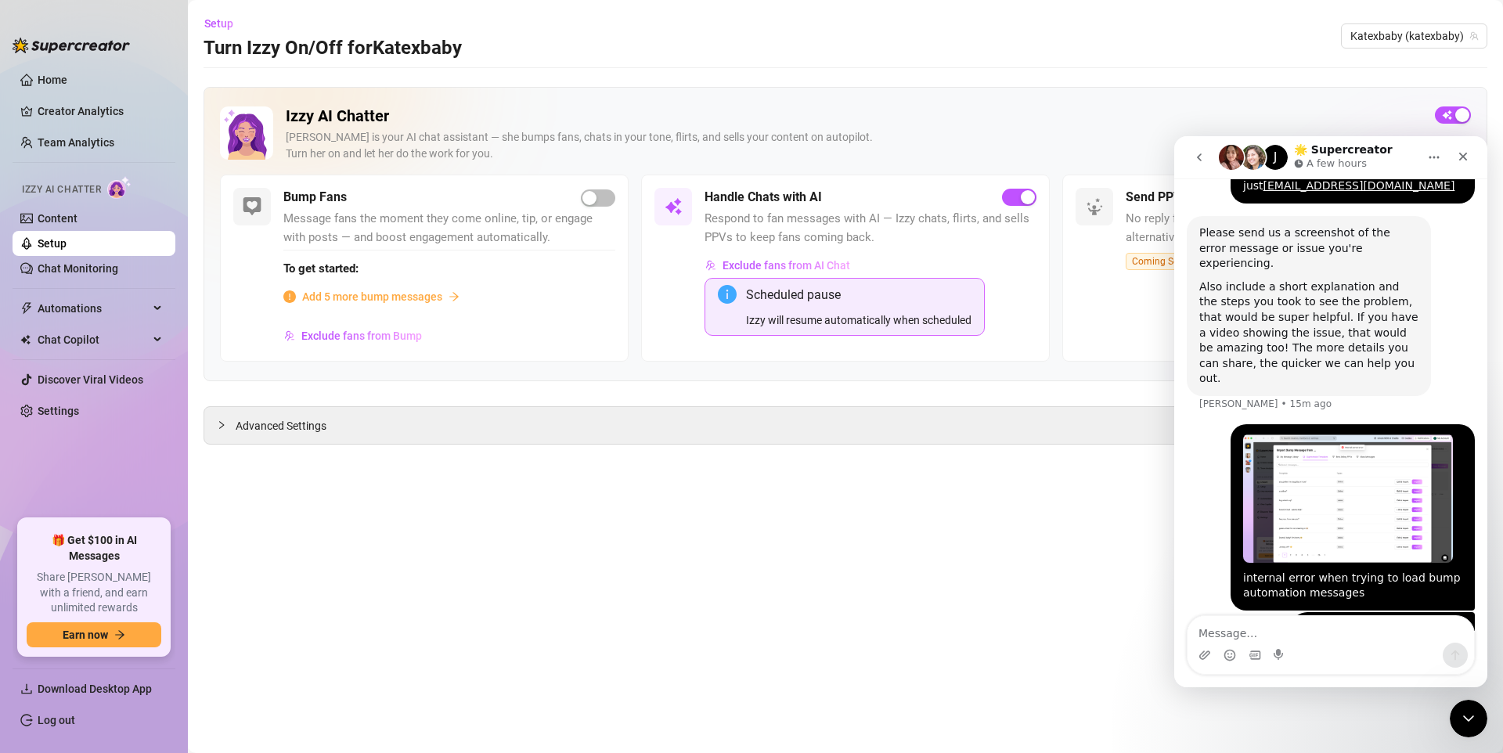
scroll to position [790, 0]
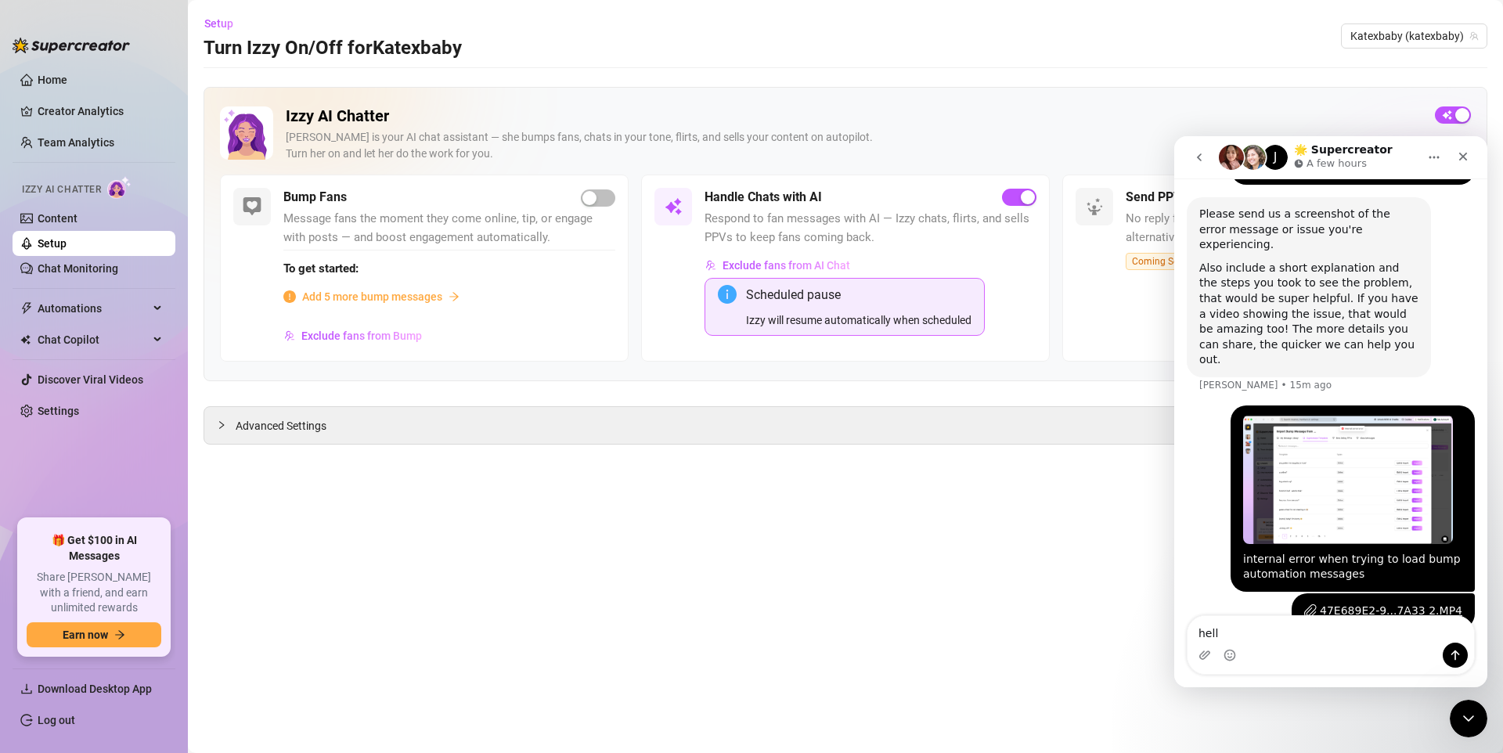
type textarea "hello"
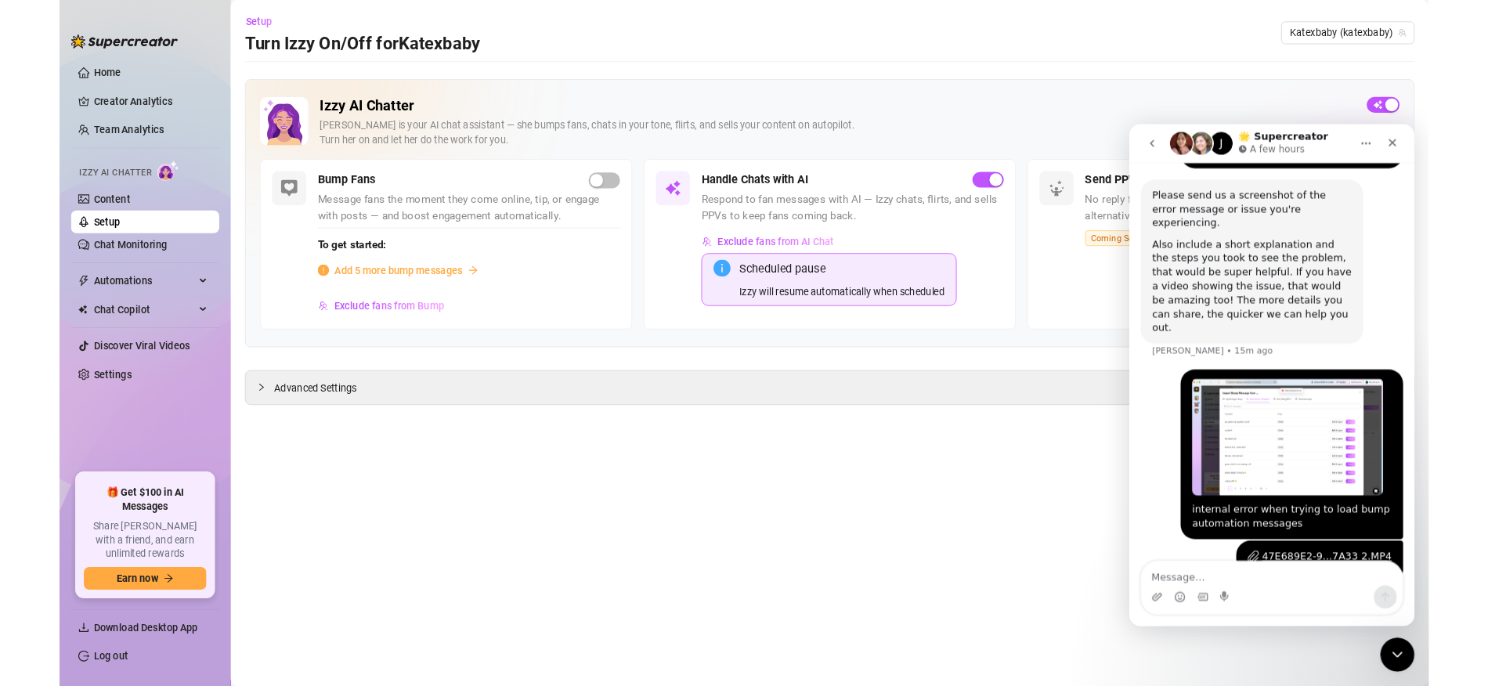
scroll to position [825, 0]
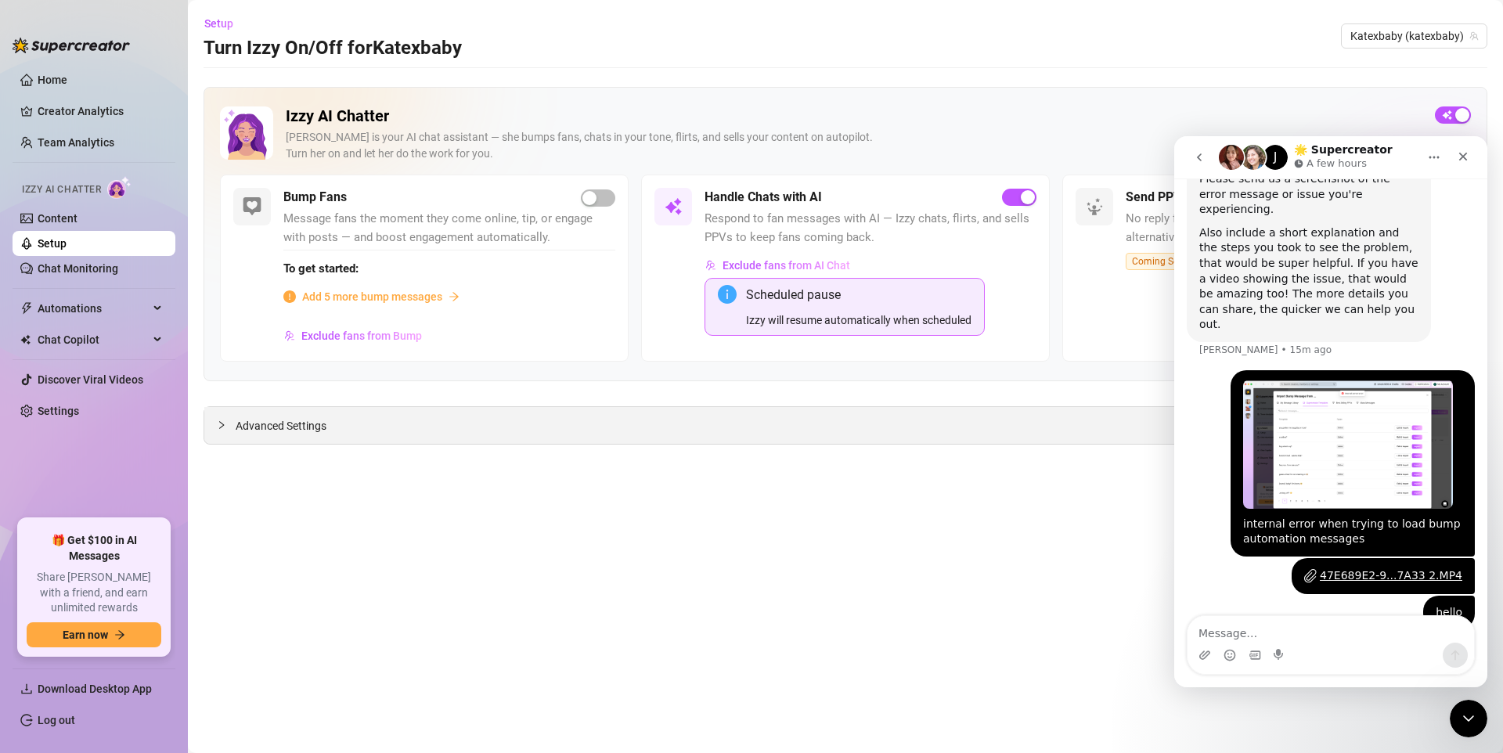
drag, startPoint x: 608, startPoint y: 406, endPoint x: 573, endPoint y: 411, distance: 34.8
click at [608, 407] on div "Advanced Settings" at bounding box center [845, 425] width 1283 height 37
drag, startPoint x: 565, startPoint y: 410, endPoint x: 522, endPoint y: 411, distance: 42.3
click at [565, 410] on div "Advanced Settings" at bounding box center [845, 425] width 1283 height 37
click at [218, 403] on div "Izzy AI Chatter [PERSON_NAME] is your AI chat assistant — she bumps fans, chats…" at bounding box center [846, 266] width 1284 height 358
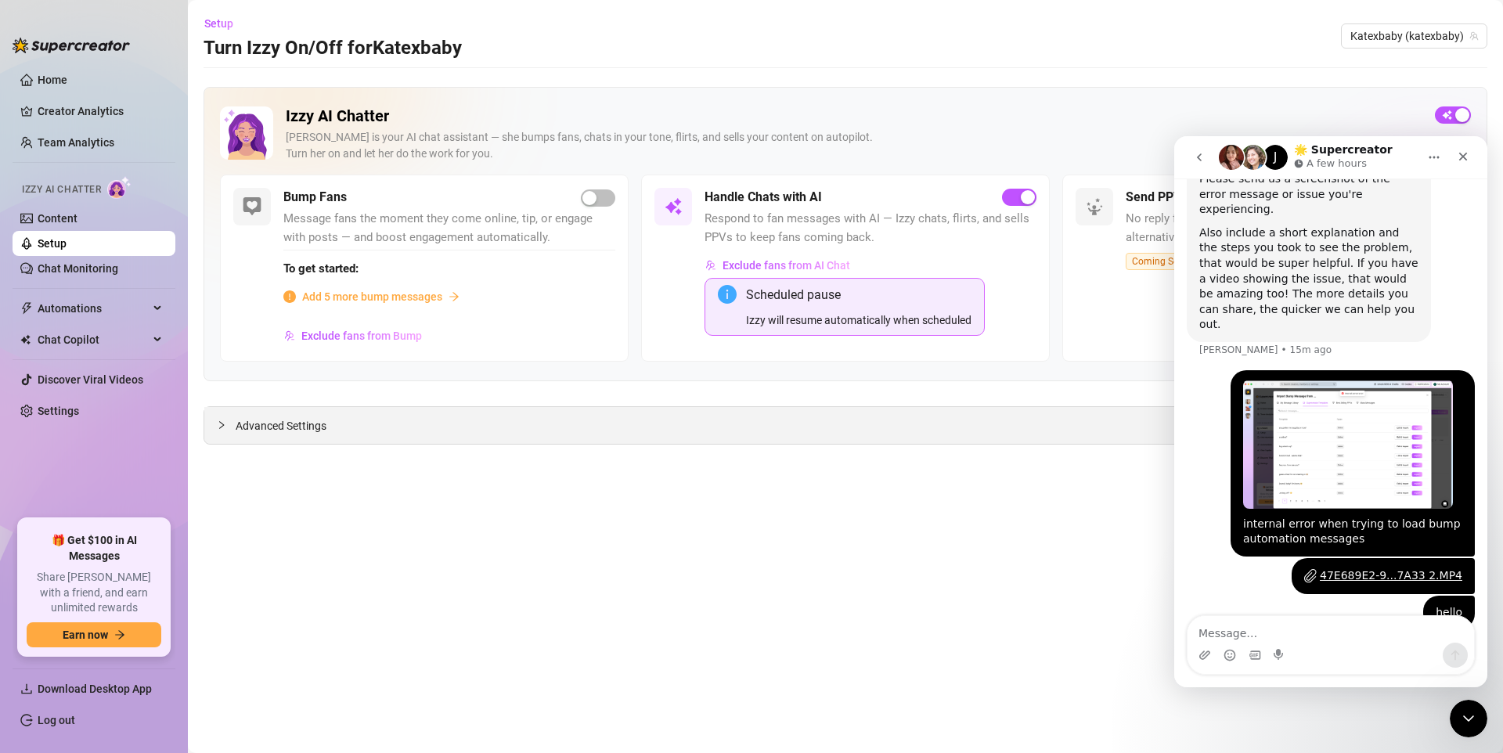
click at [222, 410] on div "Advanced Settings" at bounding box center [845, 425] width 1283 height 37
click at [225, 417] on div at bounding box center [226, 425] width 19 height 17
click at [218, 424] on icon "expanded" at bounding box center [221, 424] width 9 height 9
click at [218, 424] on icon "collapsed" at bounding box center [221, 424] width 9 height 9
click at [814, 607] on button "Try again" at bounding box center [845, 618] width 70 height 25
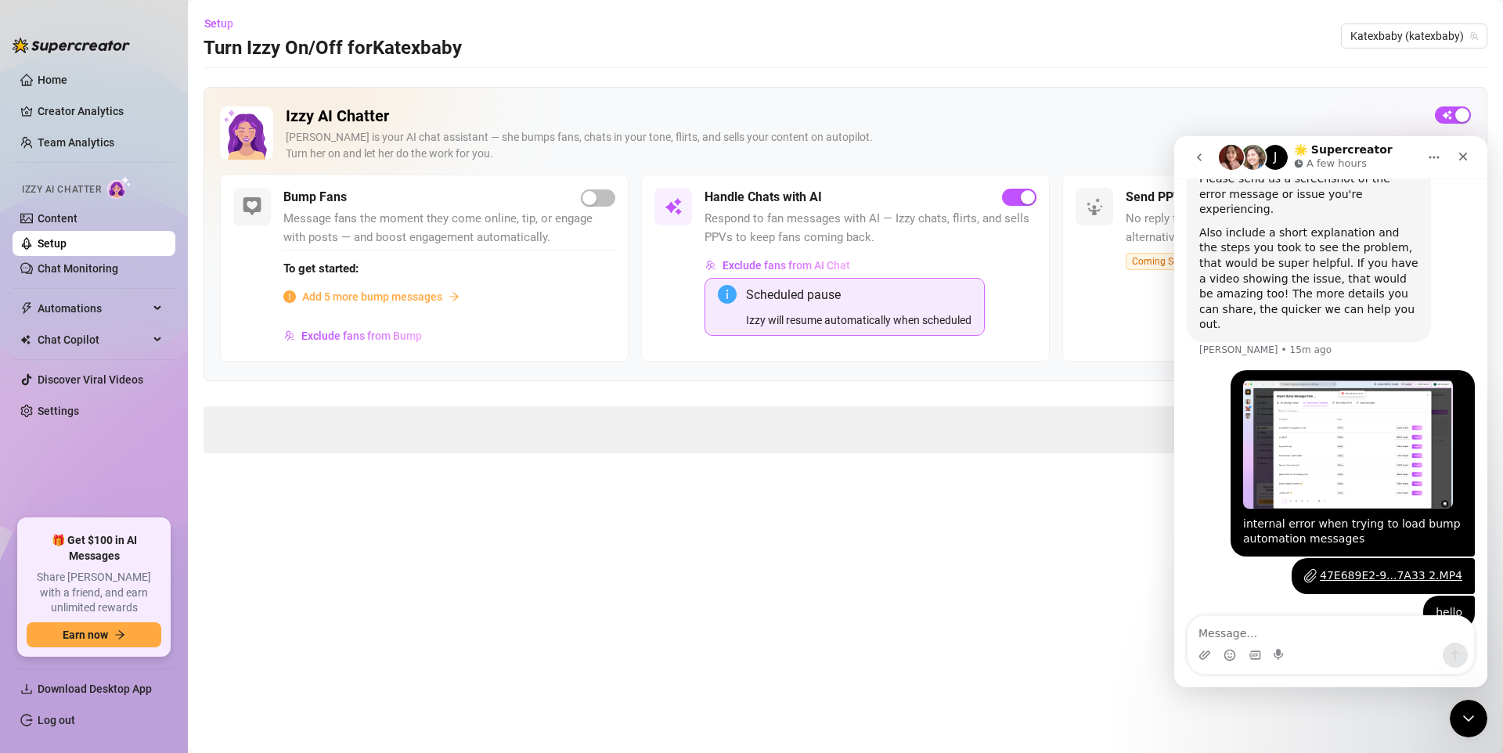
drag, startPoint x: 1234, startPoint y: 157, endPoint x: 1230, endPoint y: 164, distance: 8.1
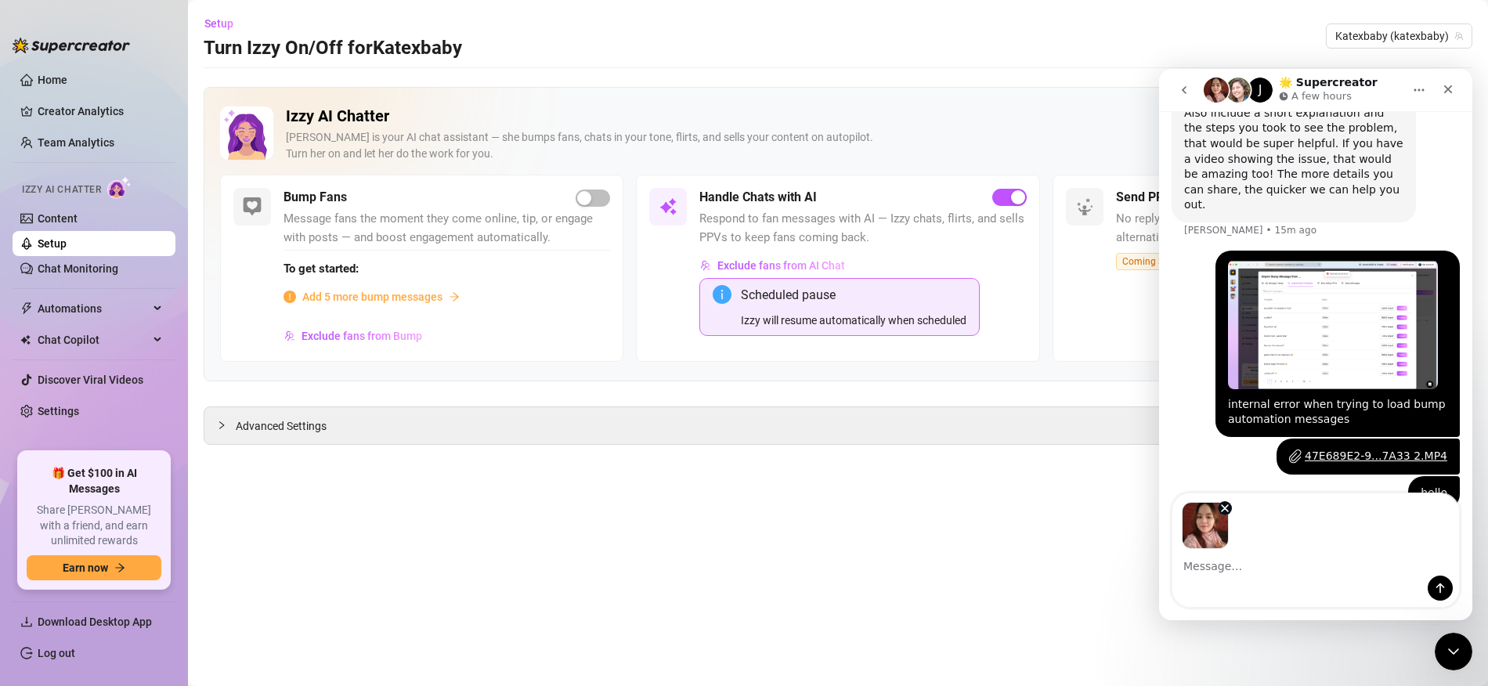
scroll to position [881, 0]
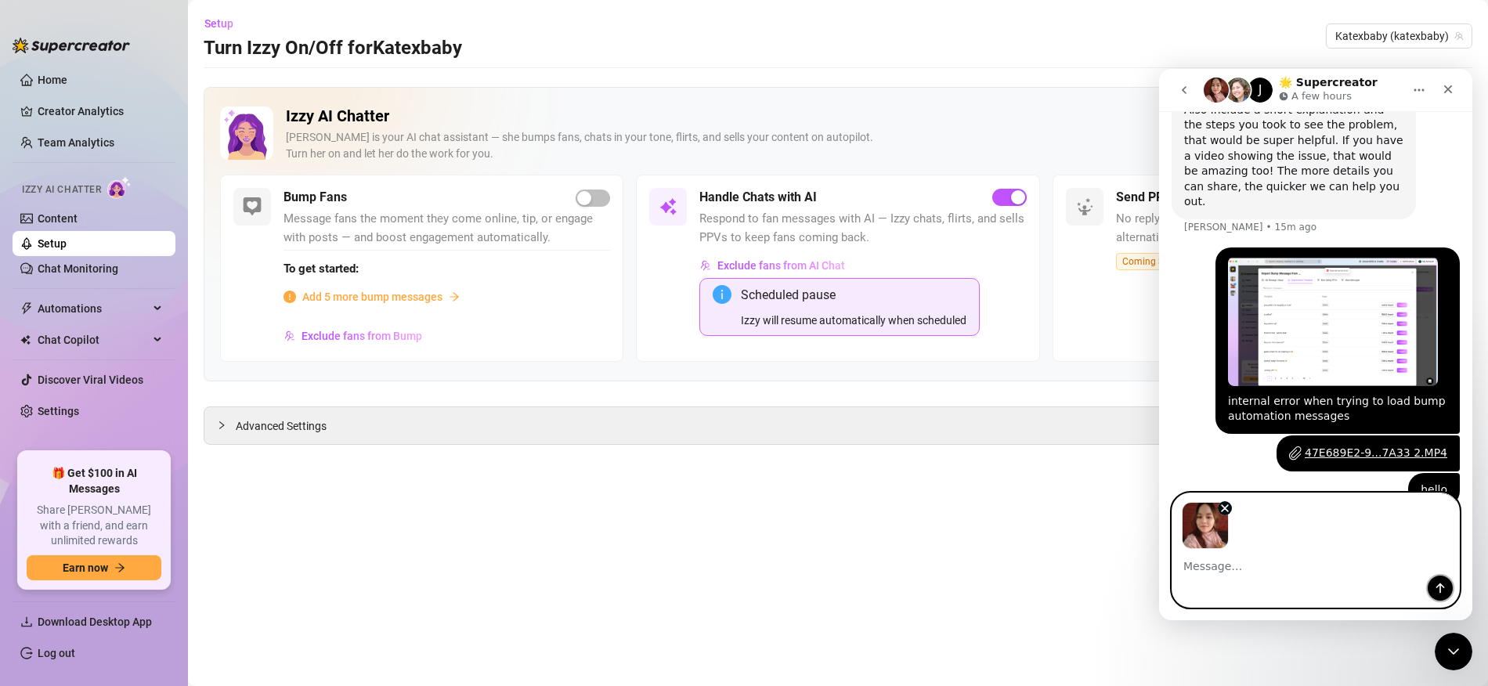
click at [1442, 589] on icon "Send a message…" at bounding box center [1440, 588] width 13 height 13
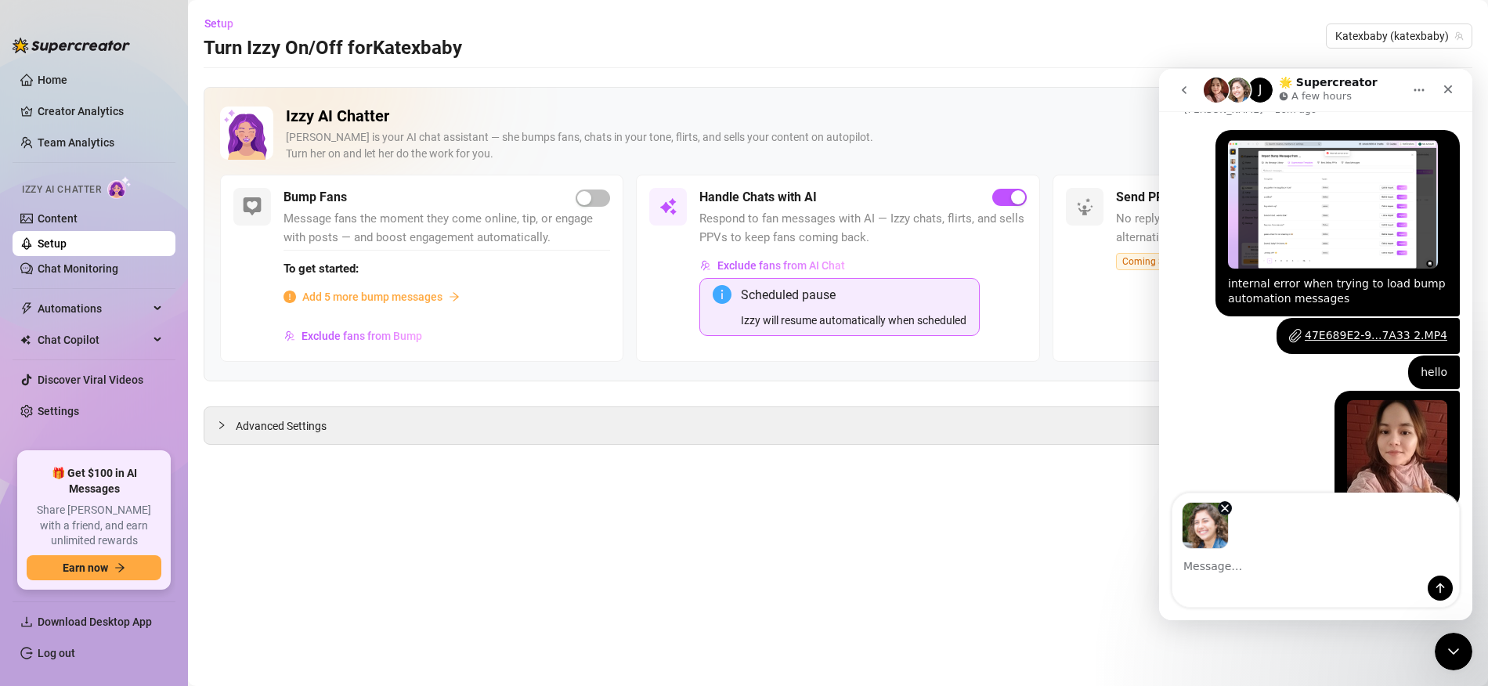
scroll to position [1001, 0]
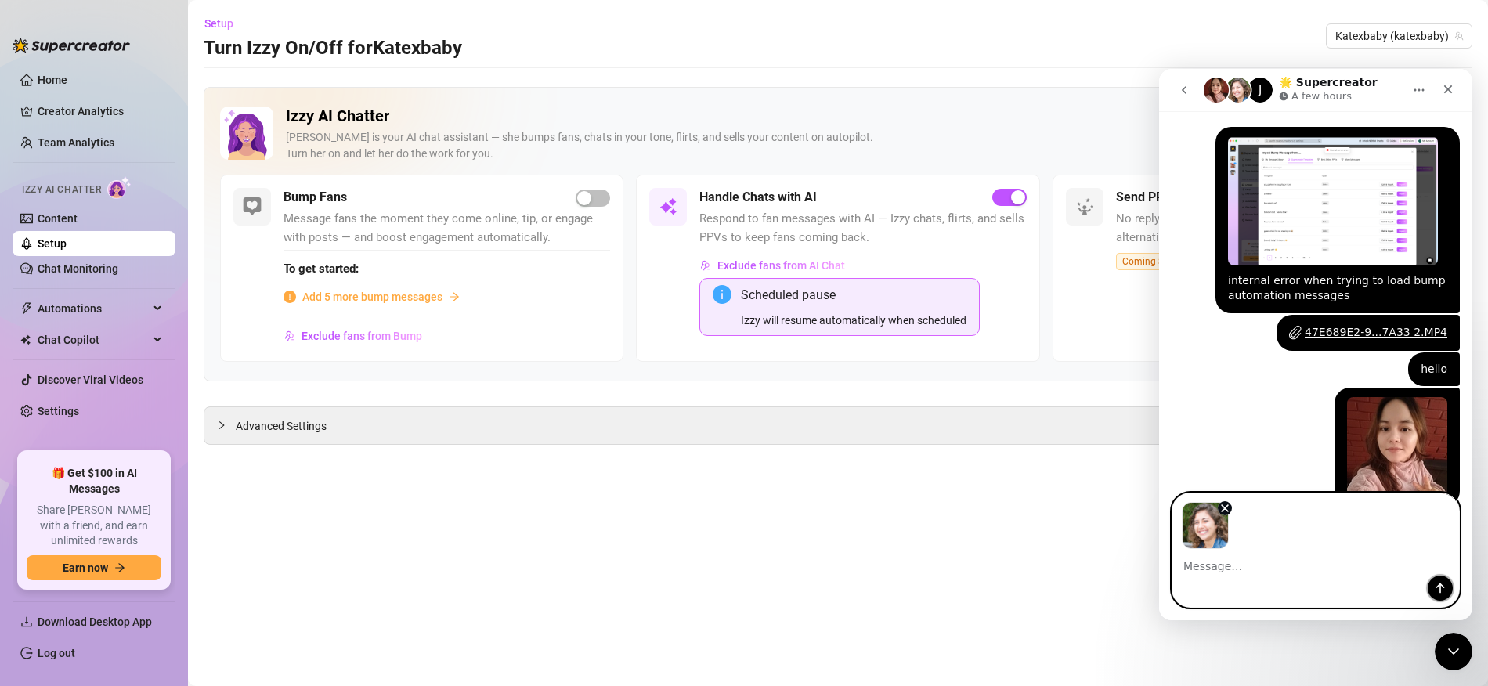
click at [1438, 588] on icon "Send a message…" at bounding box center [1440, 588] width 13 height 13
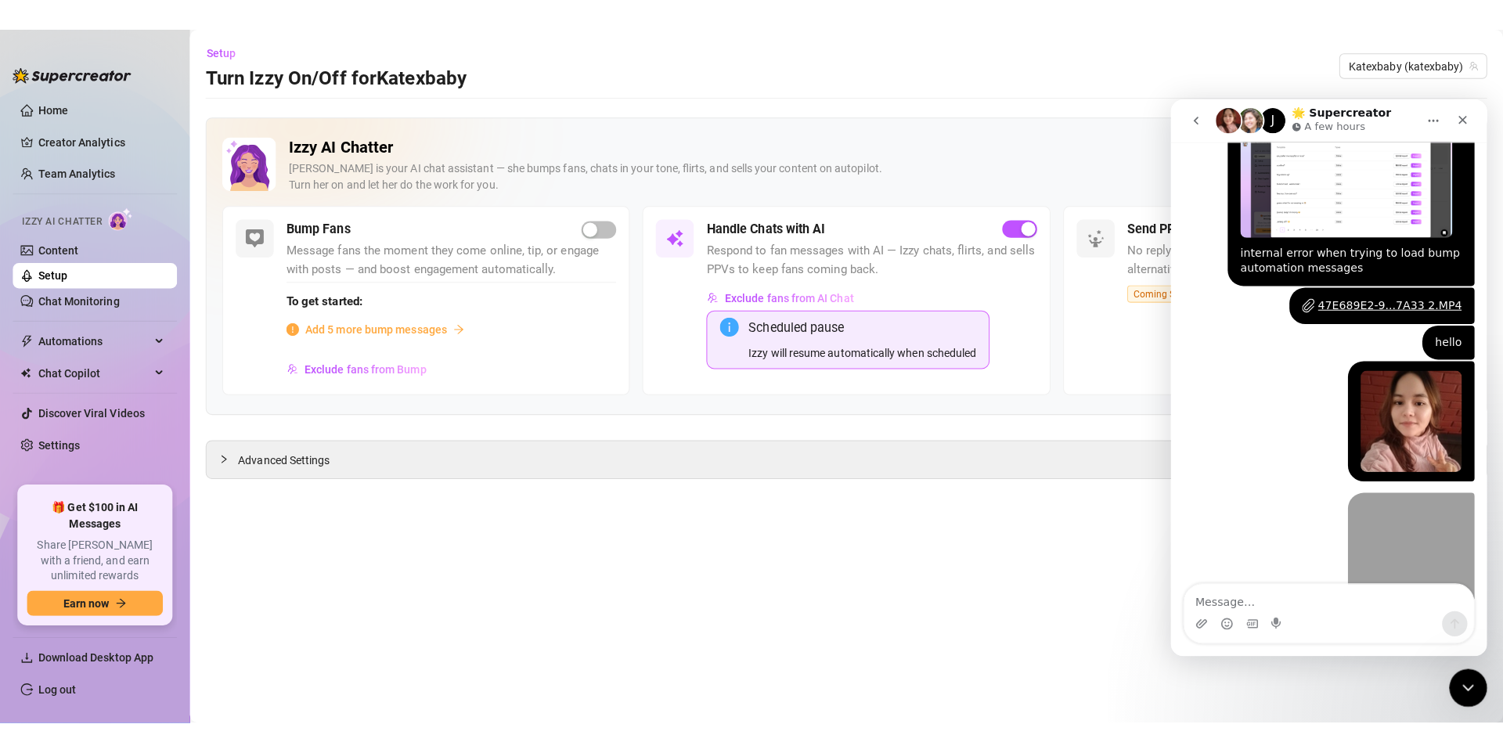
scroll to position [1066, 0]
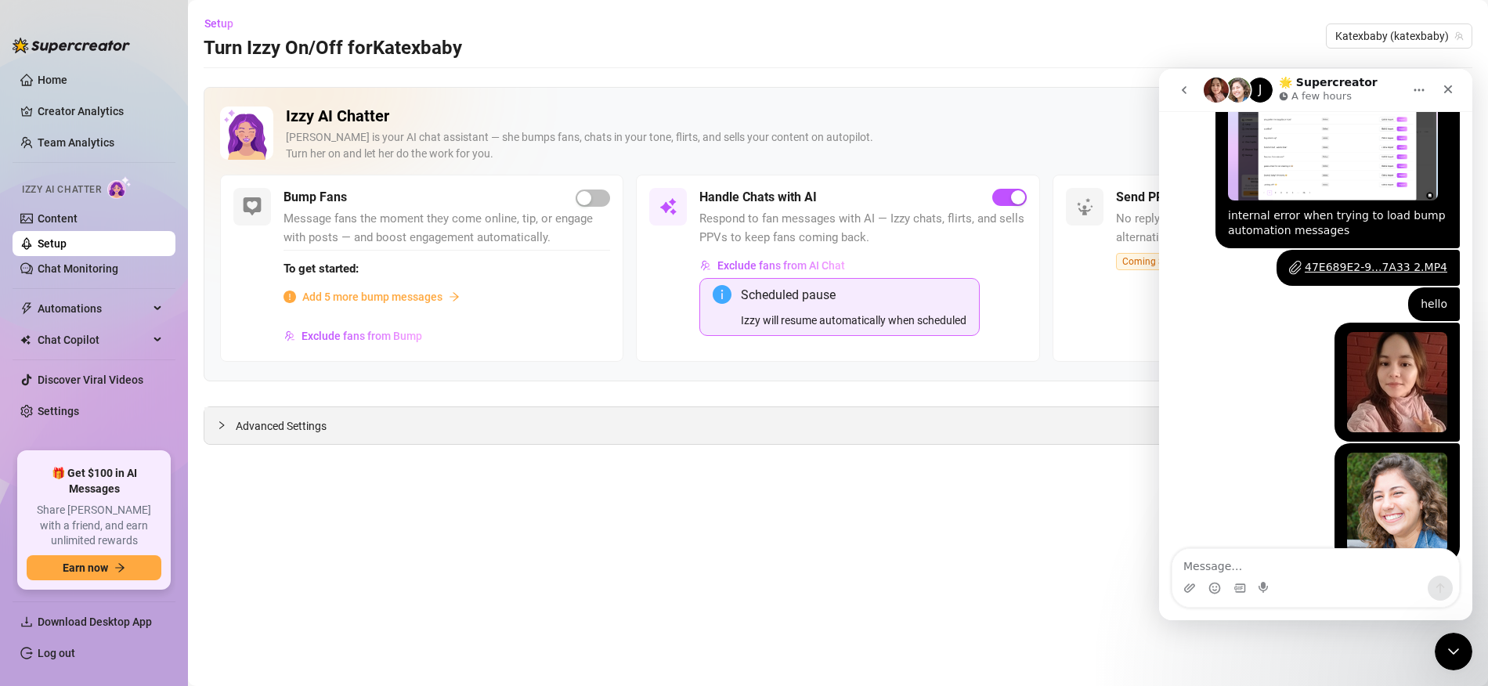
drag, startPoint x: 800, startPoint y: 427, endPoint x: 784, endPoint y: 427, distance: 16.4
click at [799, 427] on div "Advanced Settings" at bounding box center [837, 425] width 1267 height 37
click at [264, 427] on span "Advanced Settings" at bounding box center [281, 425] width 91 height 17
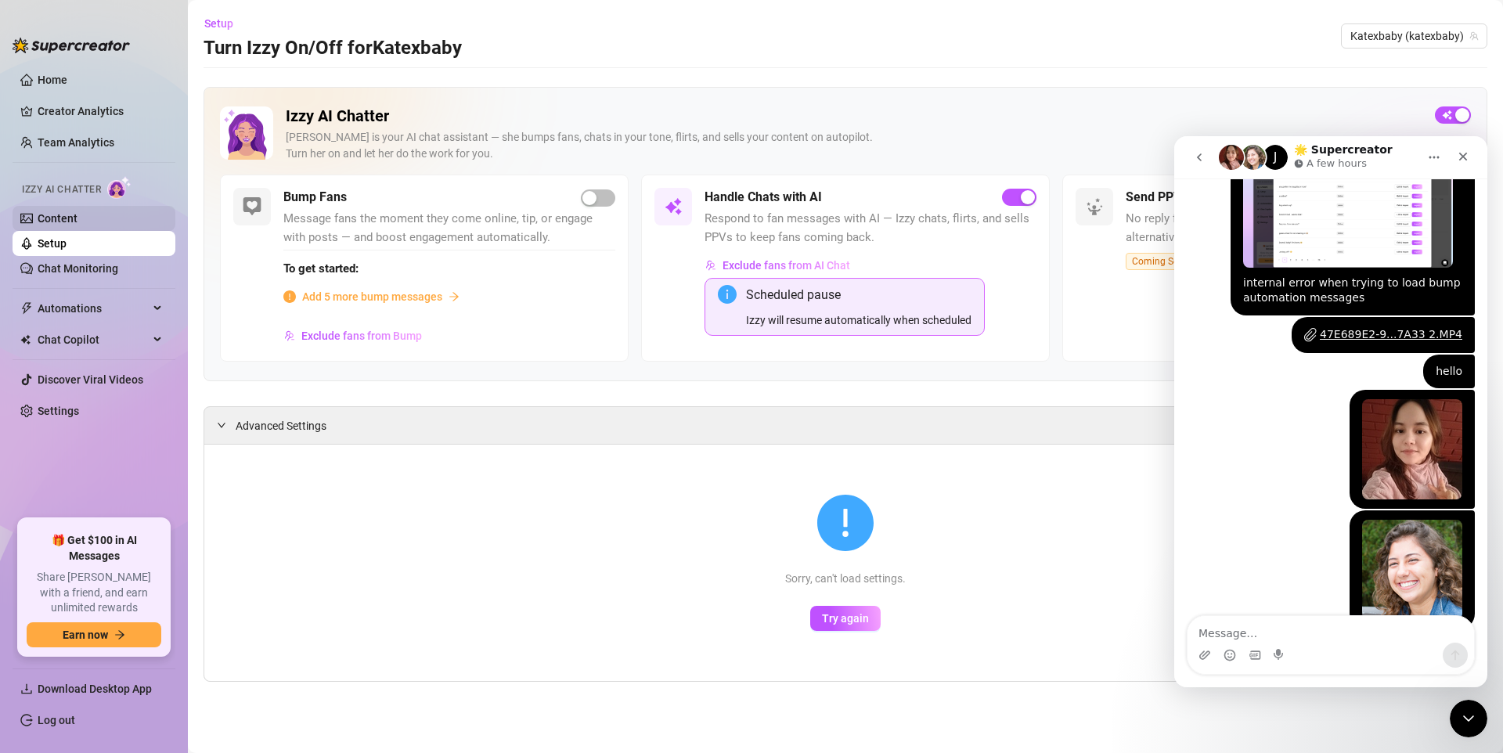
click at [63, 225] on link "Content" at bounding box center [58, 218] width 40 height 13
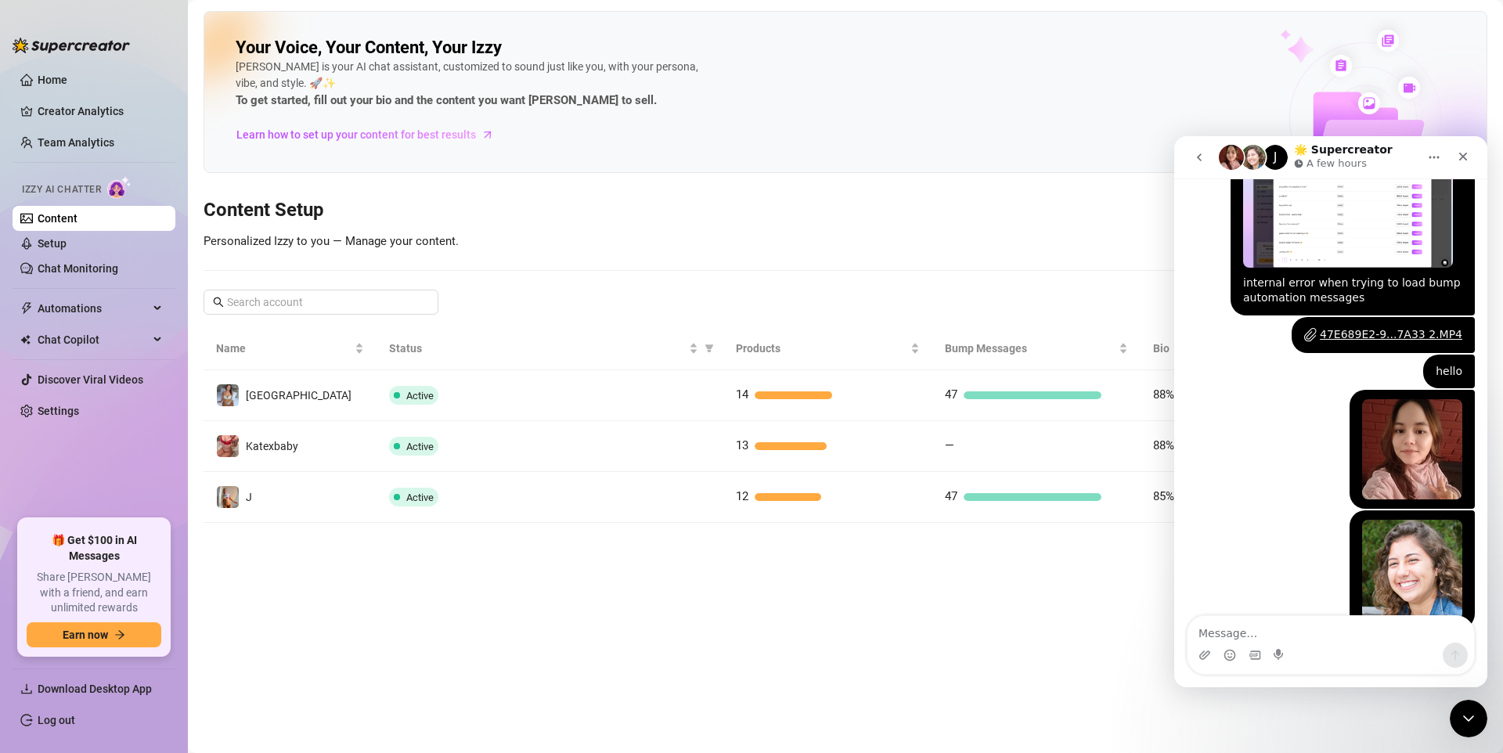
click at [321, 403] on td "[GEOGRAPHIC_DATA]" at bounding box center [290, 395] width 173 height 51
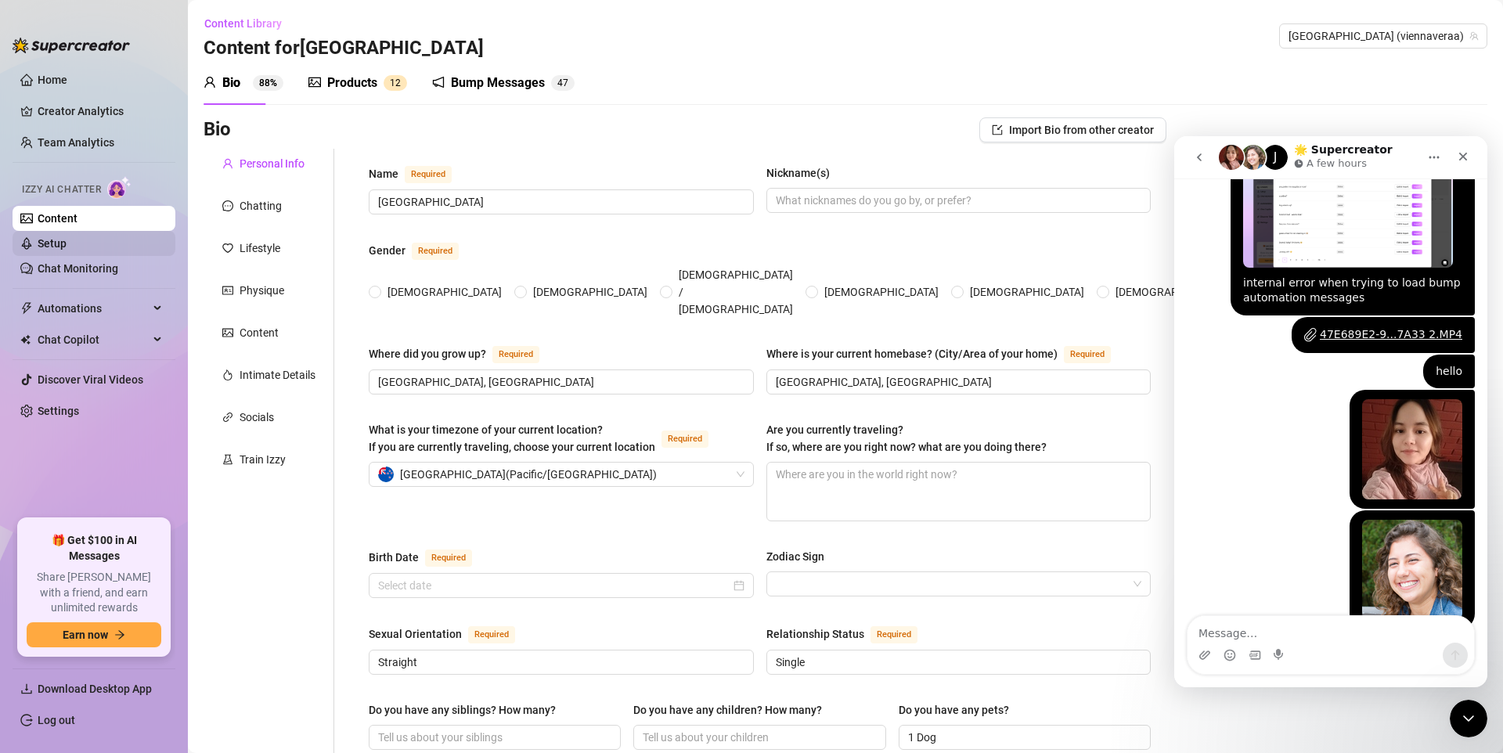
radio input "true"
type input "July 29th, 2001"
click at [67, 247] on link "Setup" at bounding box center [52, 243] width 29 height 13
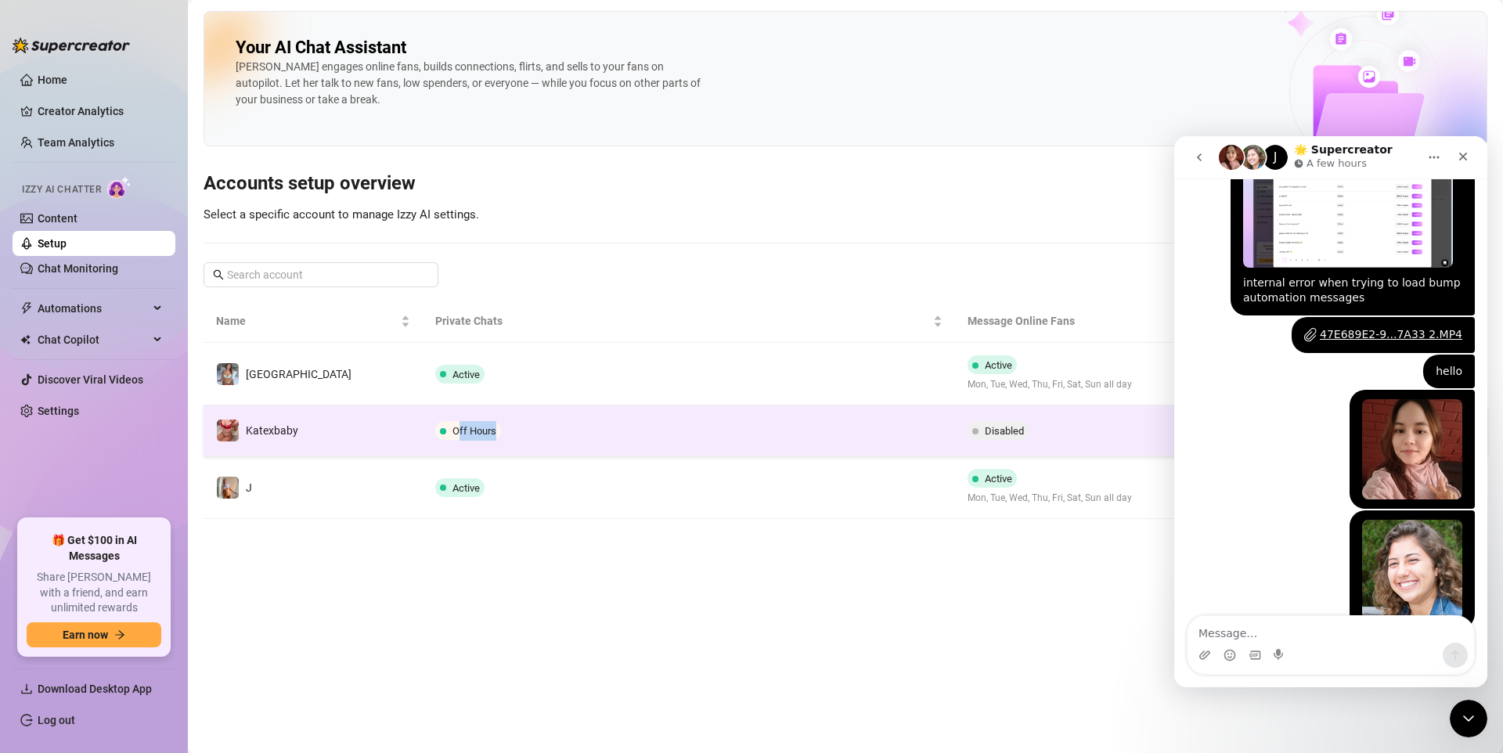
drag, startPoint x: 452, startPoint y: 431, endPoint x: 510, endPoint y: 431, distance: 57.9
click at [510, 431] on td "Off Hours" at bounding box center [689, 431] width 532 height 51
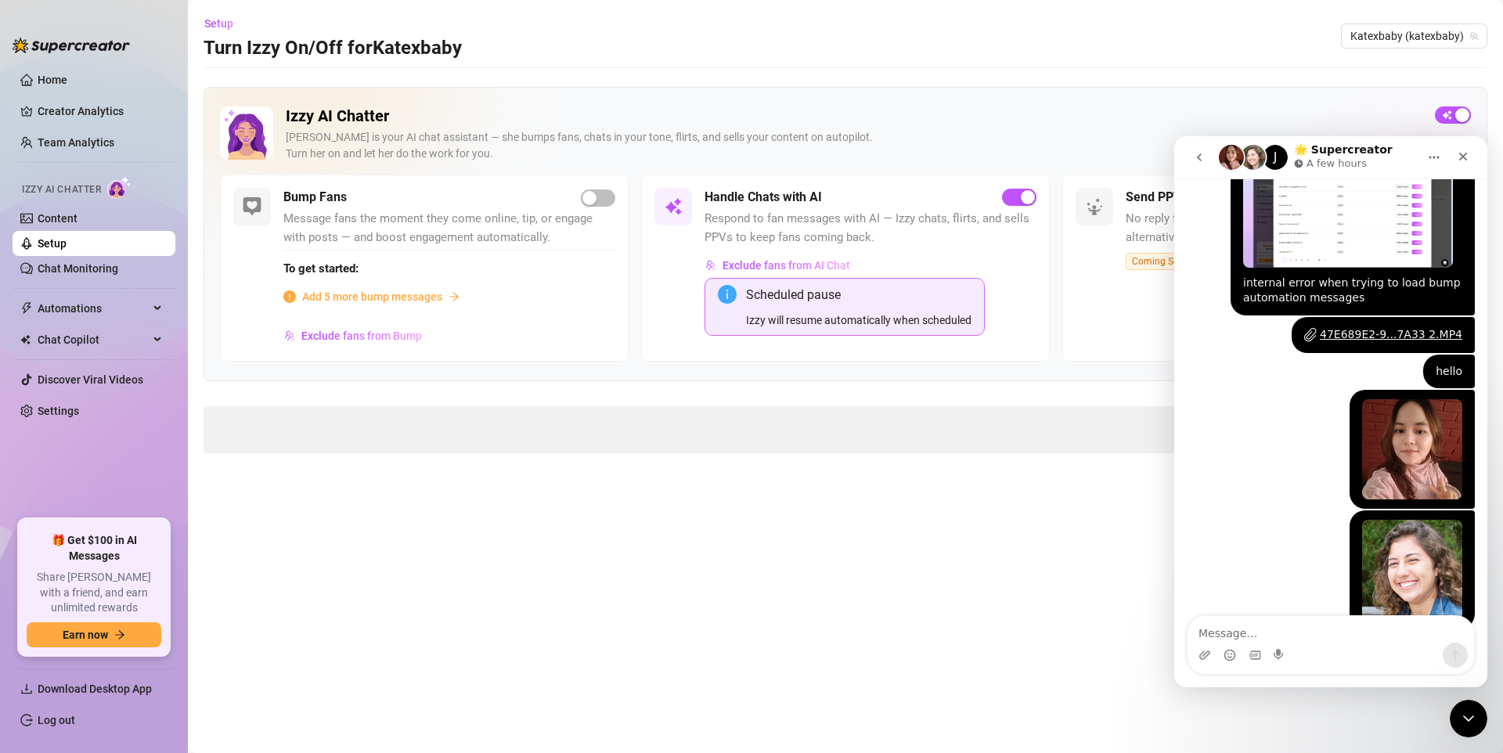
click at [509, 431] on span at bounding box center [846, 429] width 1284 height 47
click at [453, 435] on span at bounding box center [846, 429] width 1284 height 47
click at [453, 431] on span at bounding box center [846, 429] width 1284 height 47
drag, startPoint x: 453, startPoint y: 431, endPoint x: 480, endPoint y: 415, distance: 30.9
click at [453, 430] on span at bounding box center [846, 429] width 1284 height 47
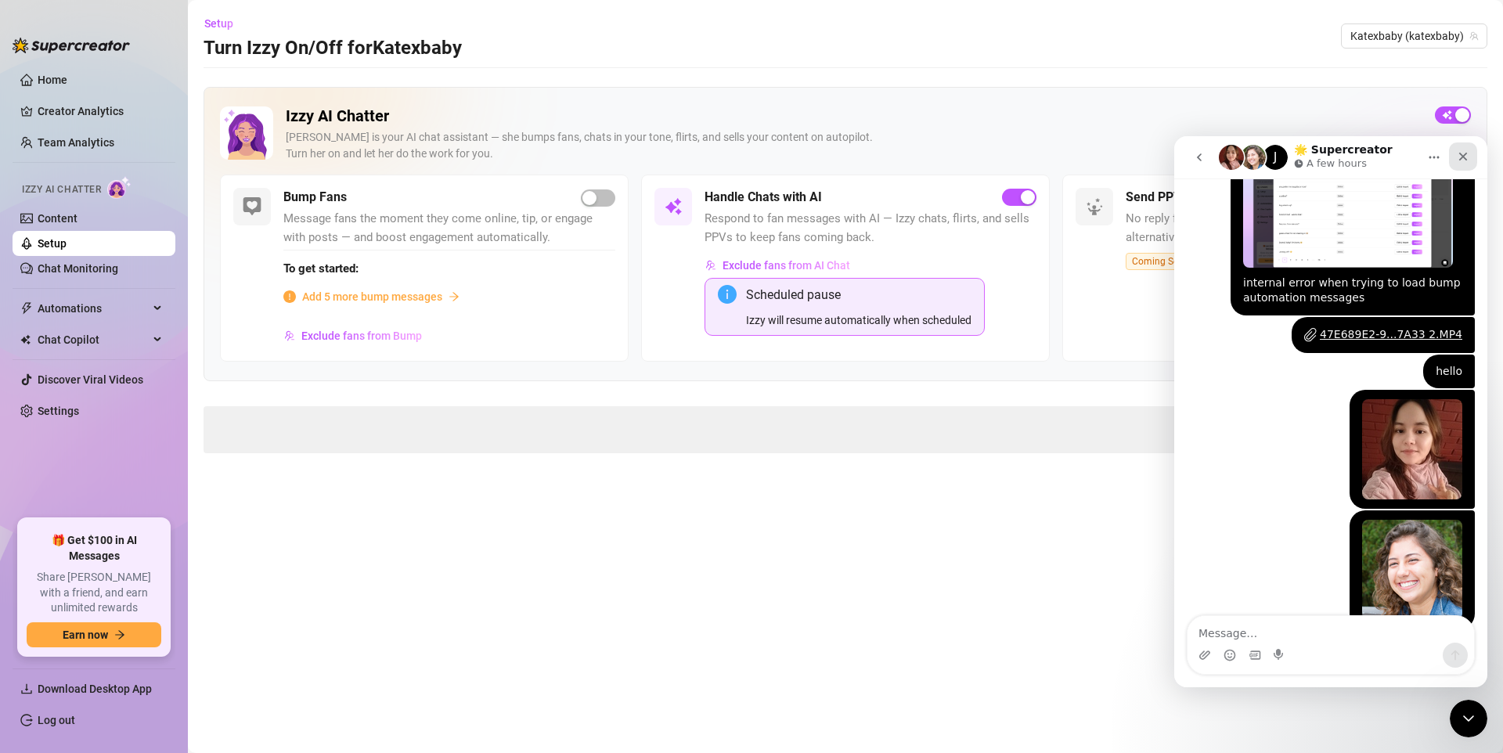
click at [1466, 162] on icon "Close" at bounding box center [1463, 156] width 13 height 13
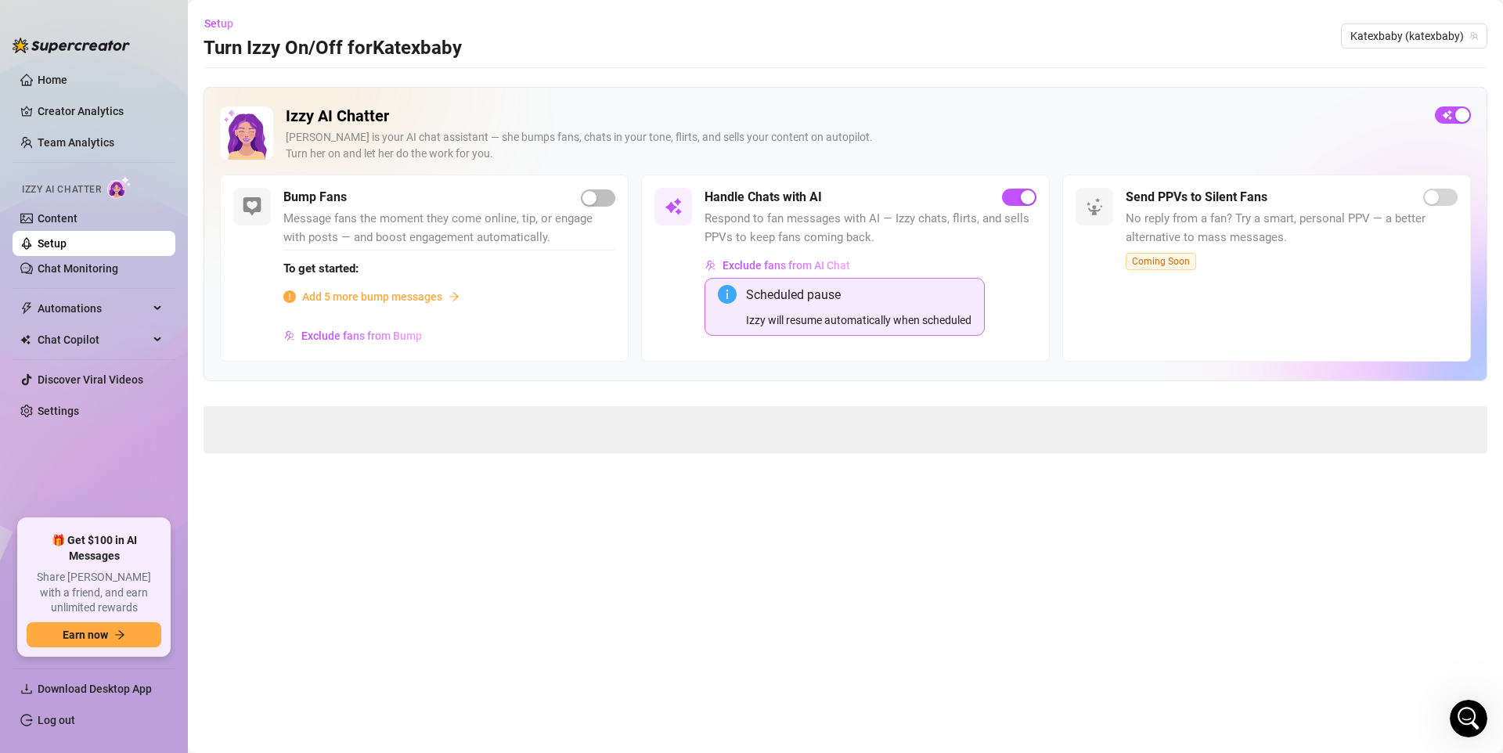
scroll to position [1066, 0]
click at [53, 212] on link "Content" at bounding box center [58, 218] width 40 height 13
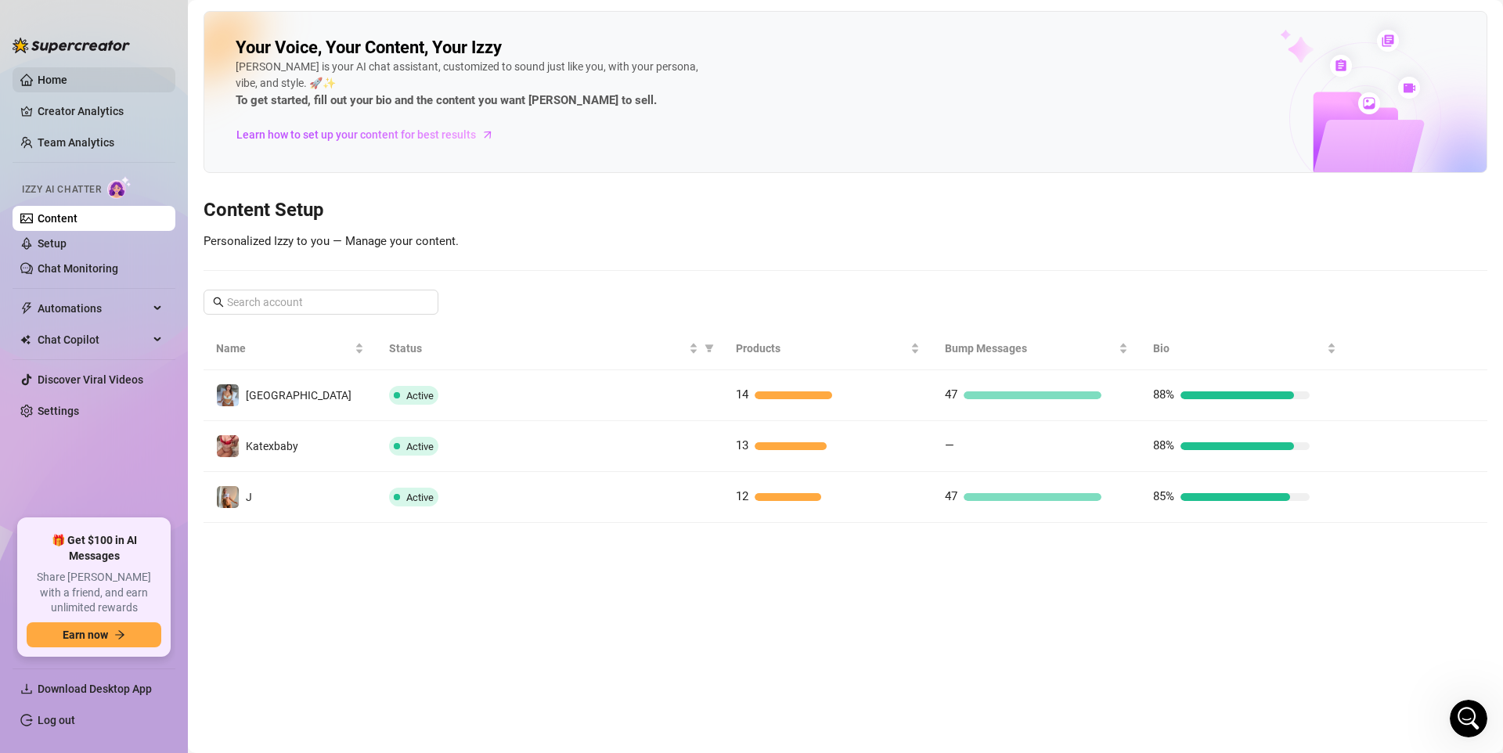
click at [67, 75] on link "Home" at bounding box center [53, 80] width 30 height 13
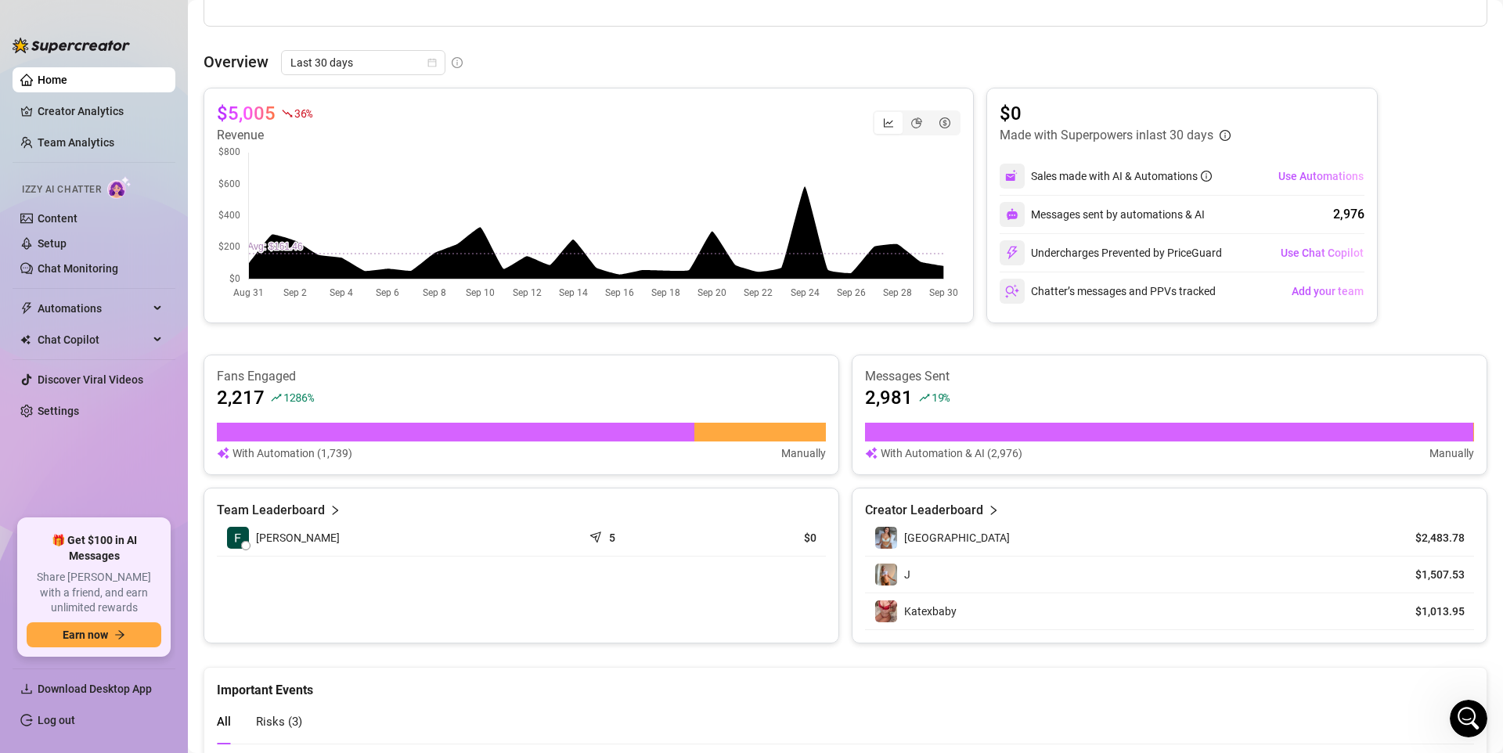
scroll to position [558, 0]
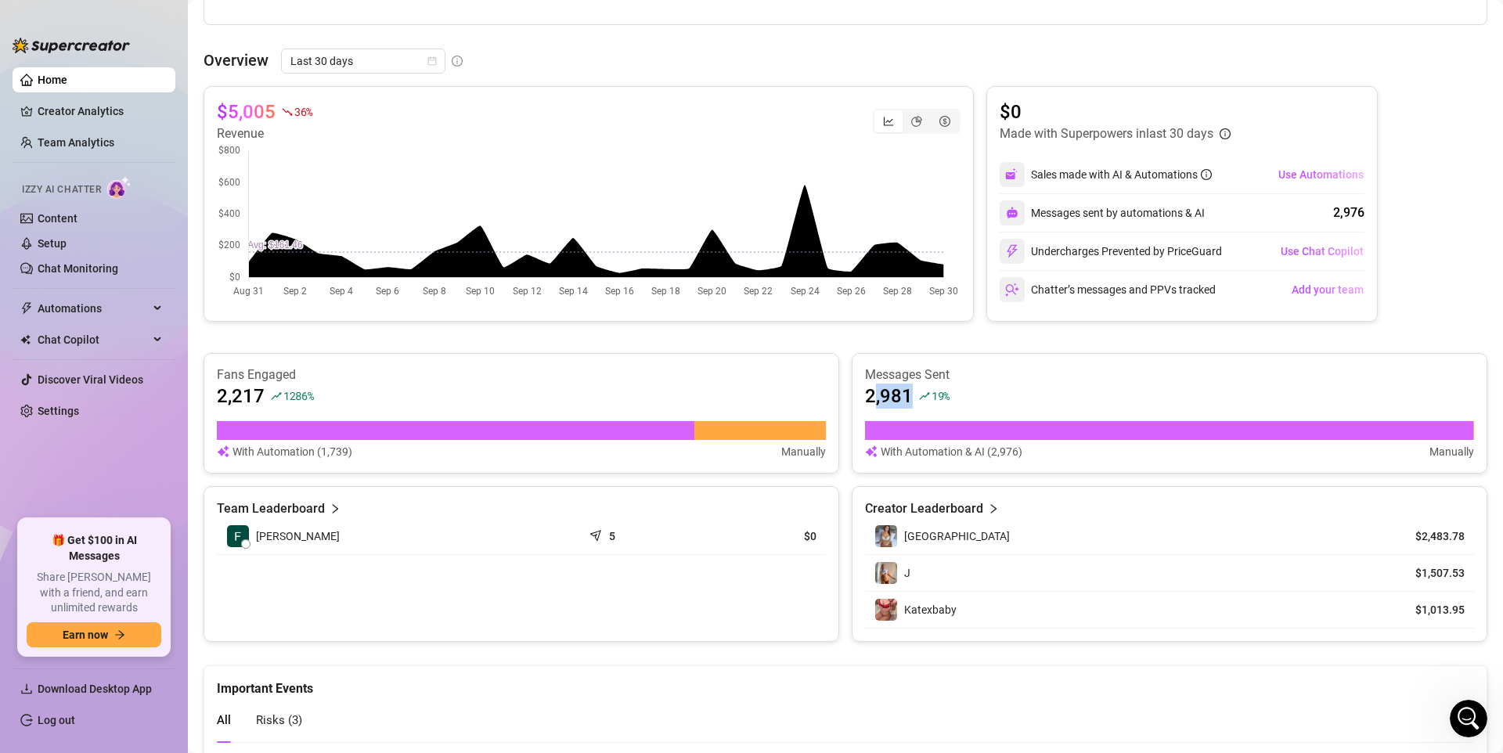
drag, startPoint x: 875, startPoint y: 395, endPoint x: 916, endPoint y: 396, distance: 40.7
click at [916, 396] on div "2,981 19 %" at bounding box center [1169, 396] width 609 height 25
drag, startPoint x: 937, startPoint y: 452, endPoint x: 1031, endPoint y: 457, distance: 94.1
click at [1031, 457] on div "With Automation & AI (2,976) Manually" at bounding box center [1169, 451] width 609 height 17
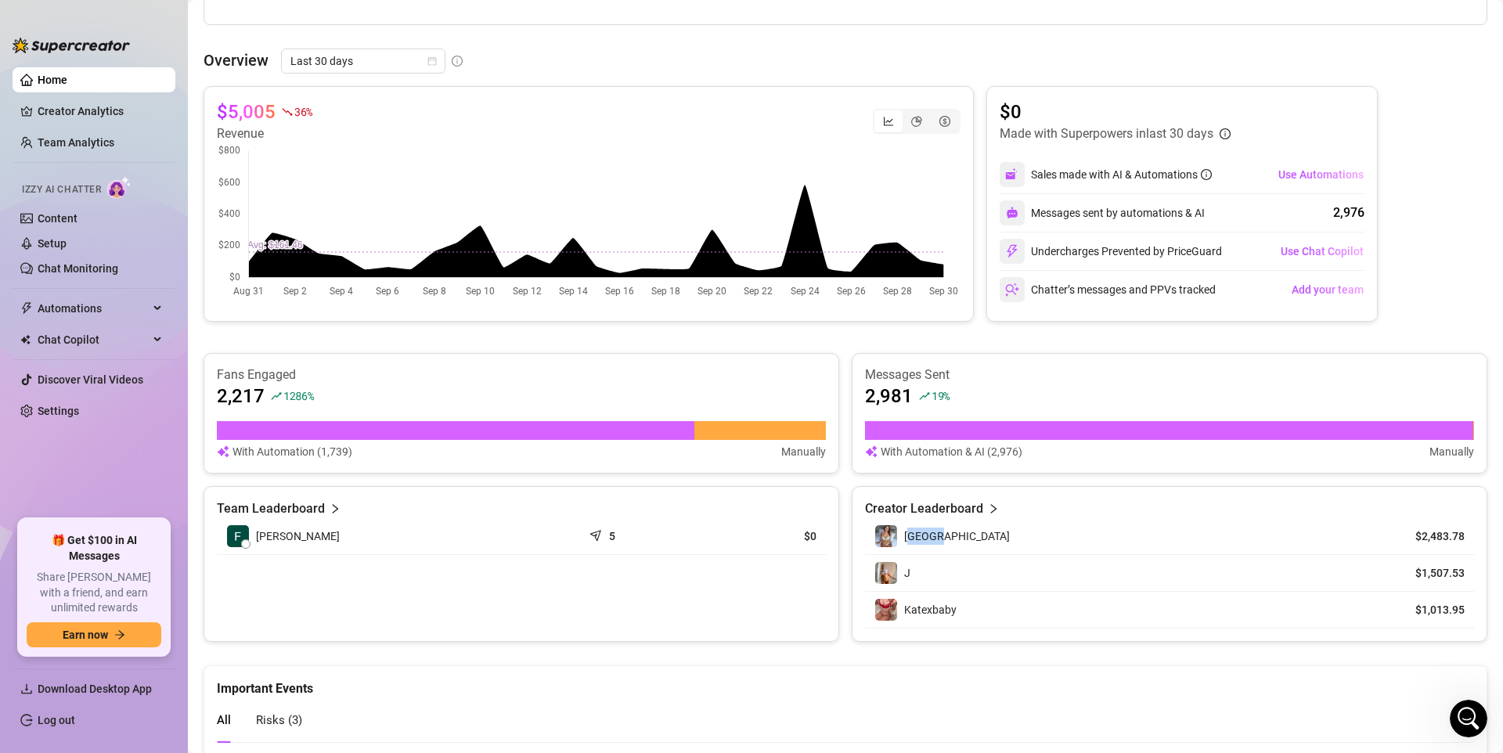
drag, startPoint x: 921, startPoint y: 532, endPoint x: 835, endPoint y: 503, distance: 90.1
click at [969, 531] on div "[GEOGRAPHIC_DATA]" at bounding box center [1125, 536] width 500 height 23
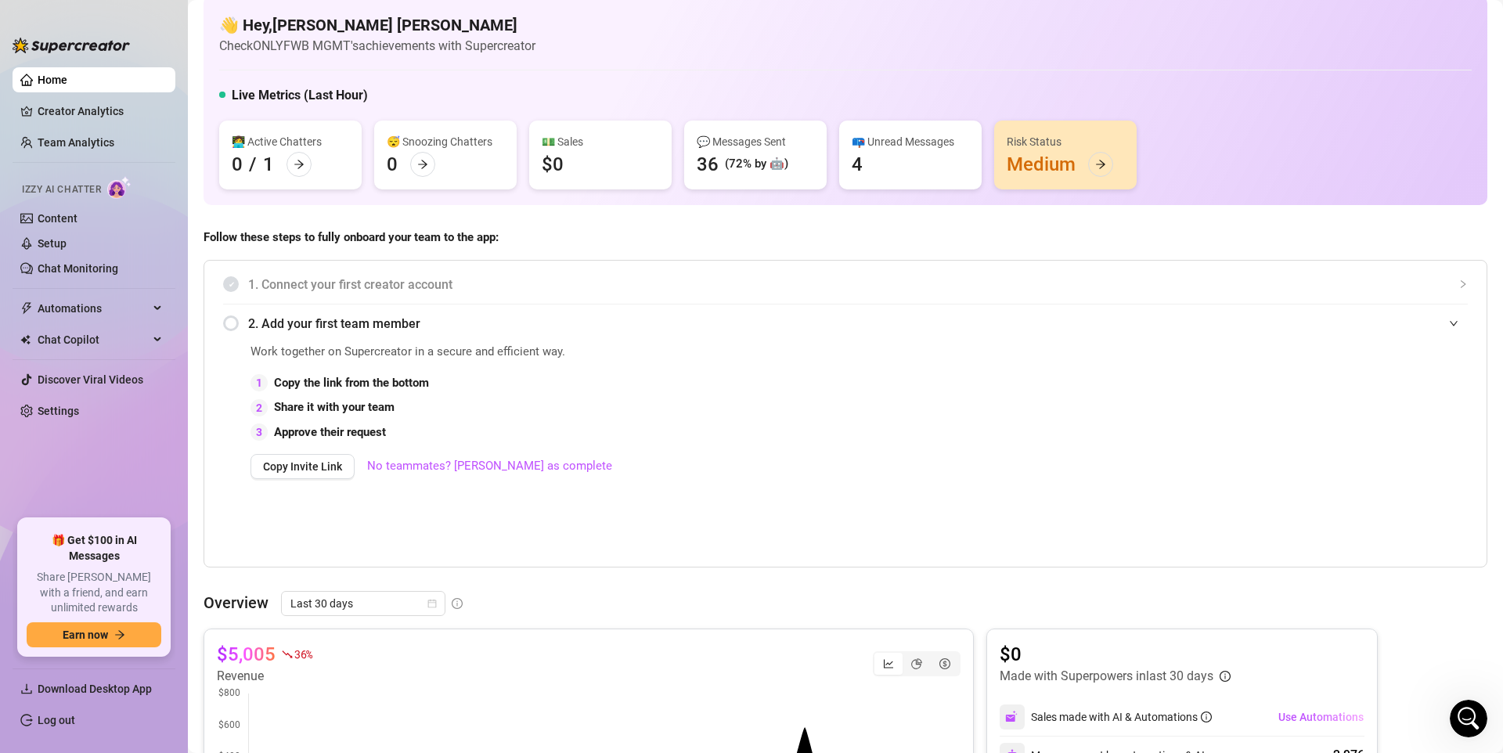
scroll to position [0, 0]
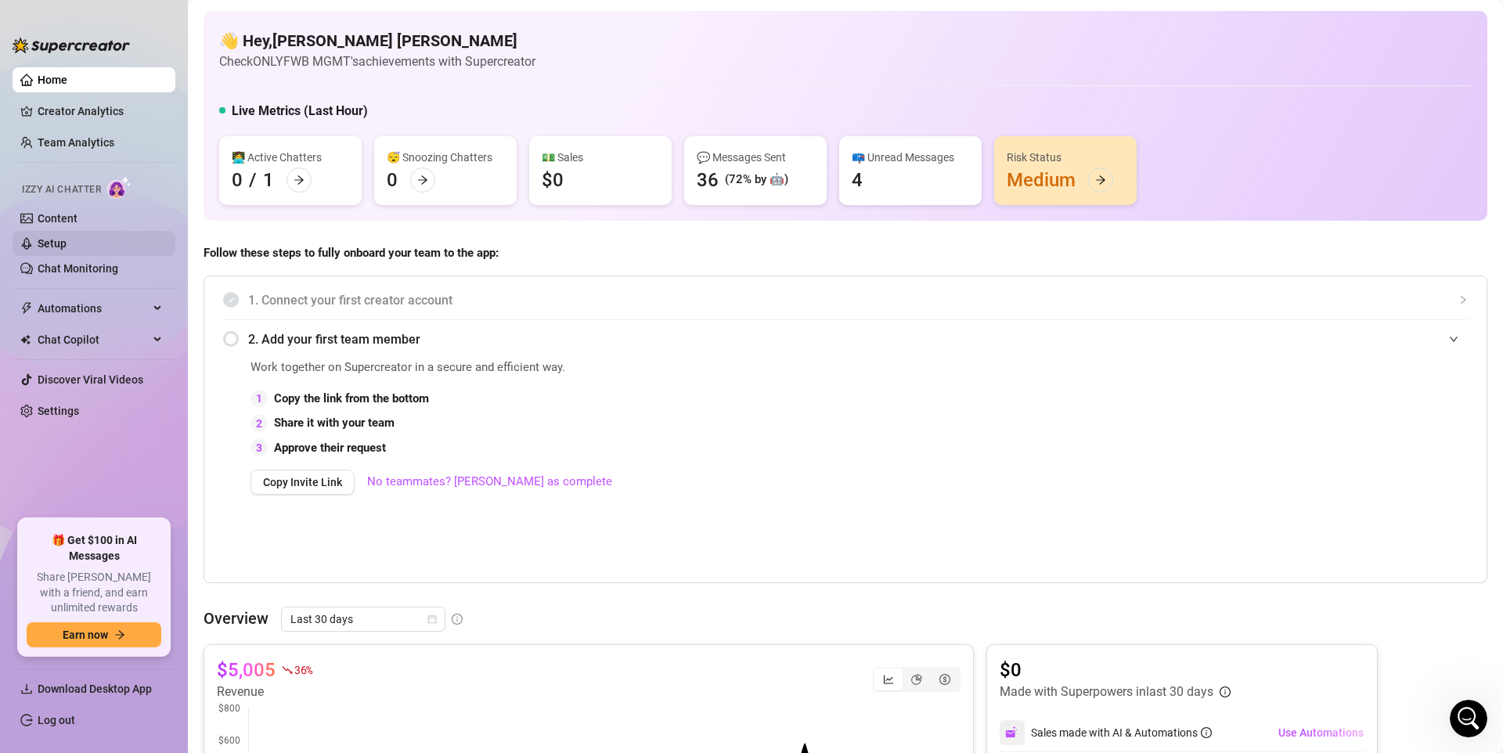
click at [67, 243] on link "Setup" at bounding box center [52, 243] width 29 height 13
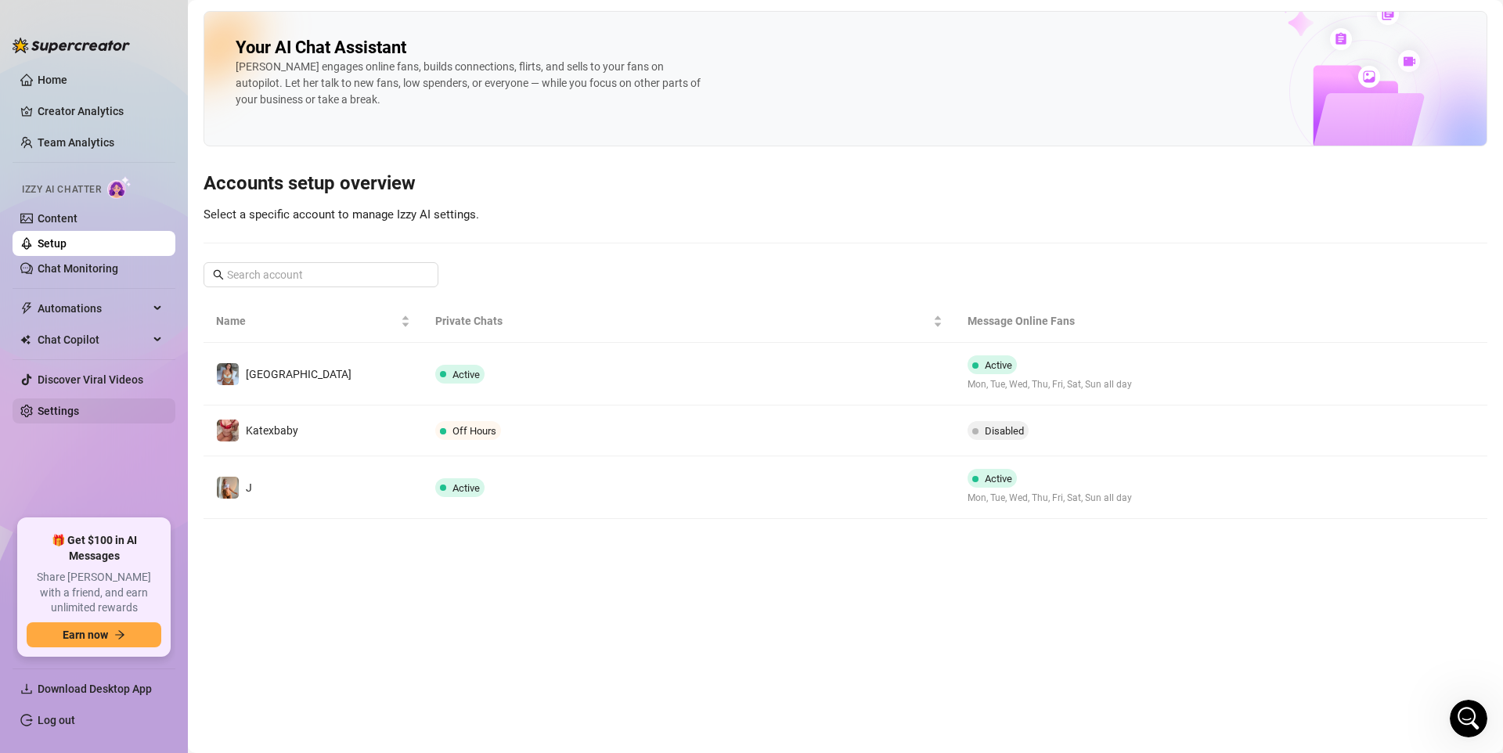
click at [77, 413] on link "Settings" at bounding box center [59, 411] width 42 height 13
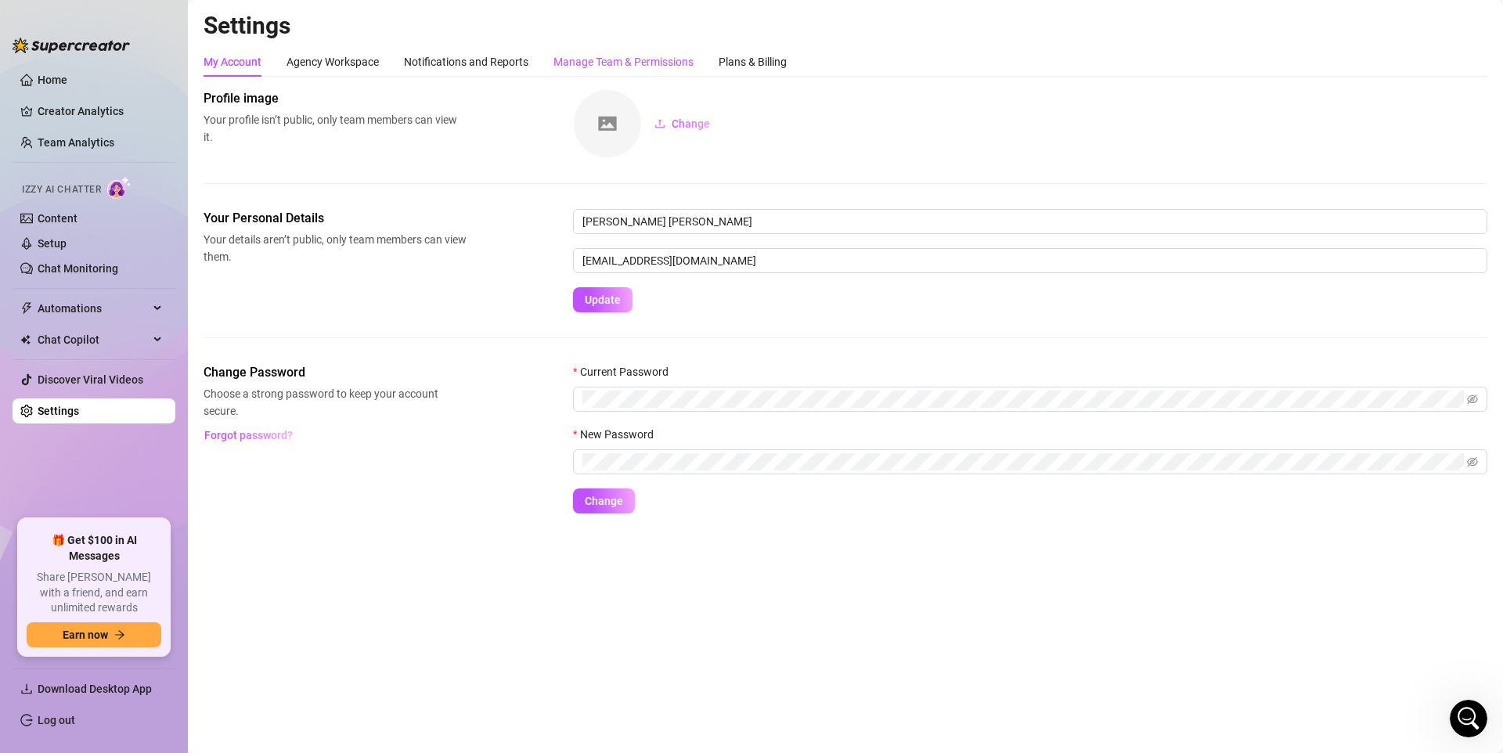
click at [682, 66] on div "Manage Team & Permissions" at bounding box center [624, 61] width 140 height 17
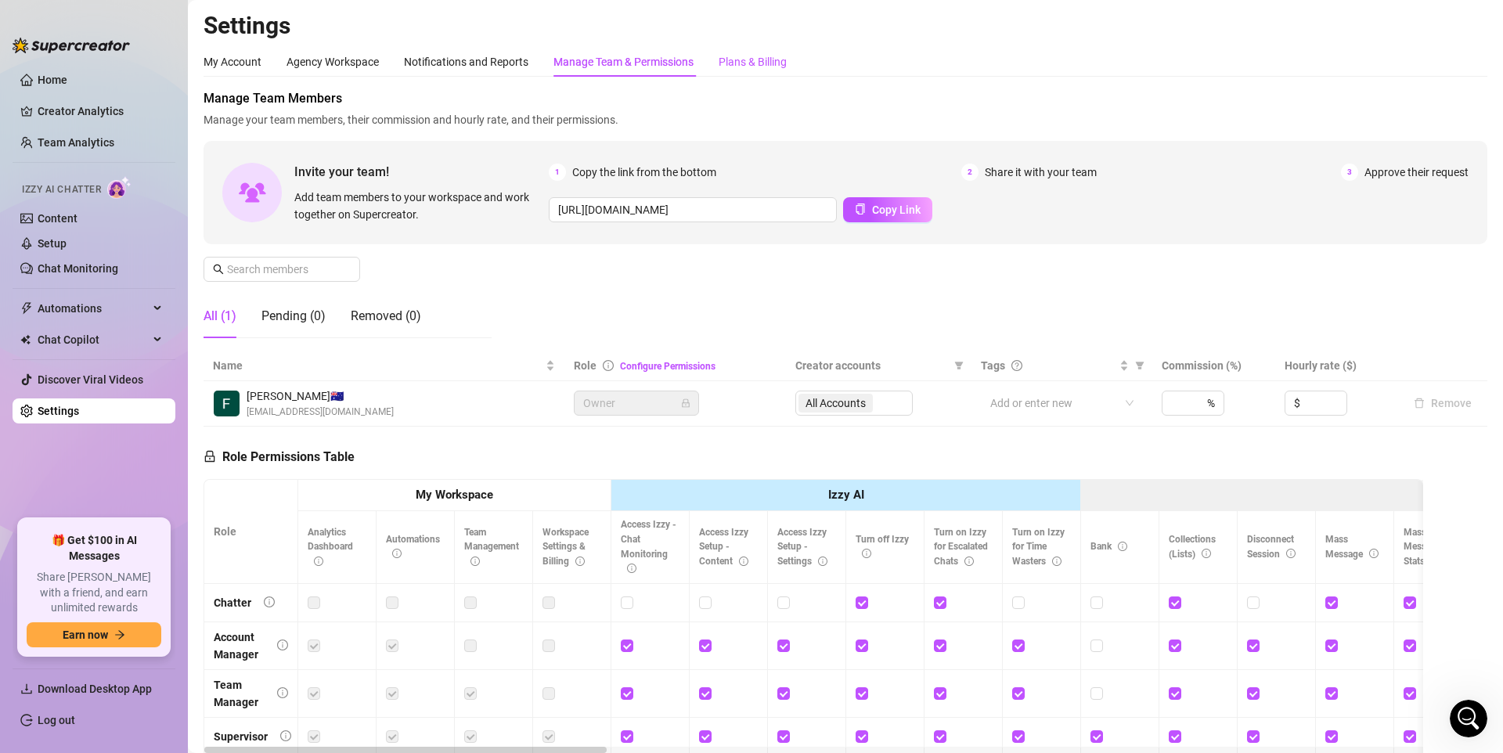
click at [750, 63] on div "Plans & Billing" at bounding box center [753, 61] width 68 height 17
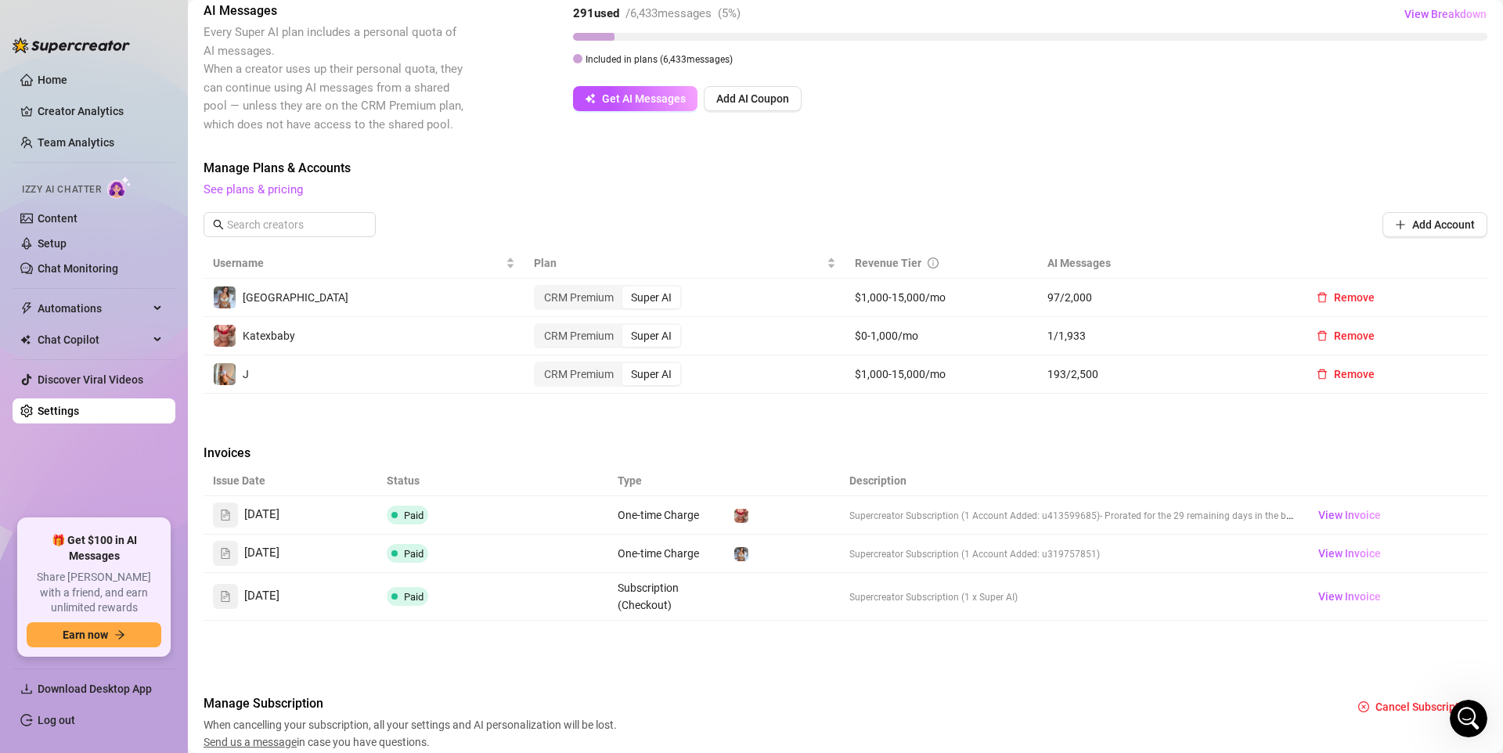
scroll to position [293, 0]
drag, startPoint x: 1081, startPoint y: 371, endPoint x: 1106, endPoint y: 371, distance: 25.1
click at [1106, 371] on td "193 / 2,500" at bounding box center [1166, 373] width 257 height 38
click at [1106, 371] on span "193 / 2,500" at bounding box center [1167, 372] width 238 height 17
drag, startPoint x: 1064, startPoint y: 335, endPoint x: 1057, endPoint y: 301, distance: 35.2
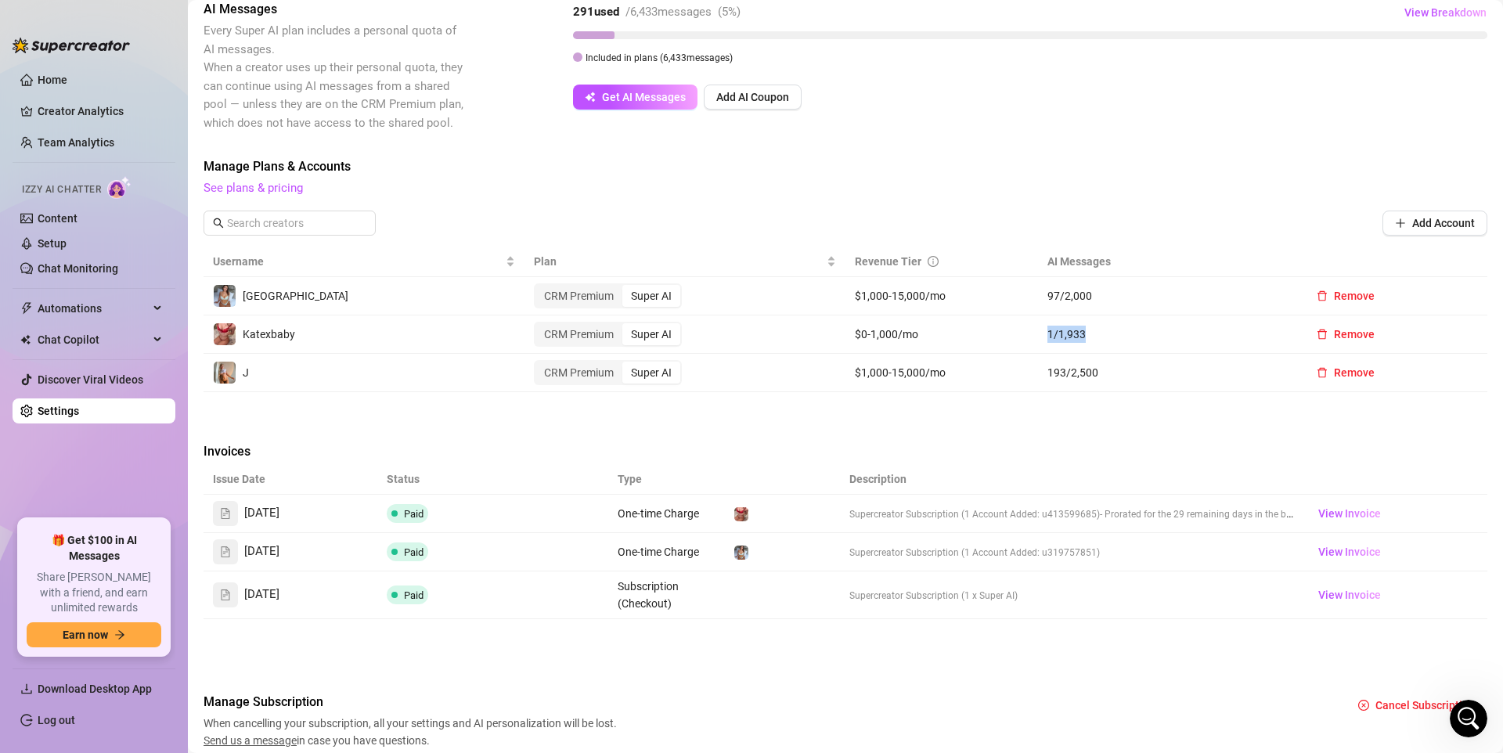
click at [1082, 329] on span "1 / 1,933" at bounding box center [1167, 334] width 238 height 17
drag, startPoint x: 1046, startPoint y: 294, endPoint x: 1100, endPoint y: 306, distance: 55.3
click at [1100, 306] on td "97 / 2,000" at bounding box center [1166, 296] width 257 height 38
click at [67, 237] on link "Setup" at bounding box center [52, 243] width 29 height 13
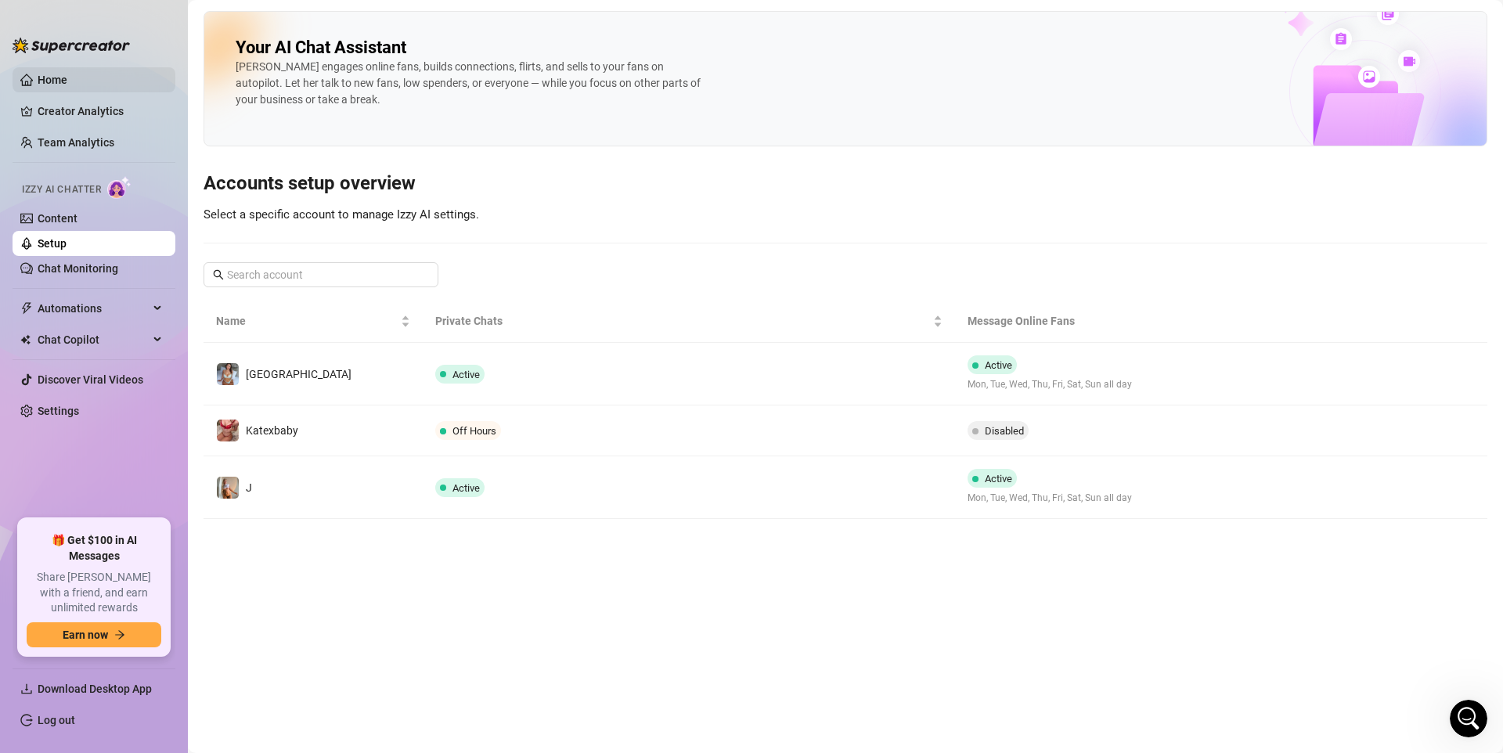
click at [67, 74] on link "Home" at bounding box center [53, 80] width 30 height 13
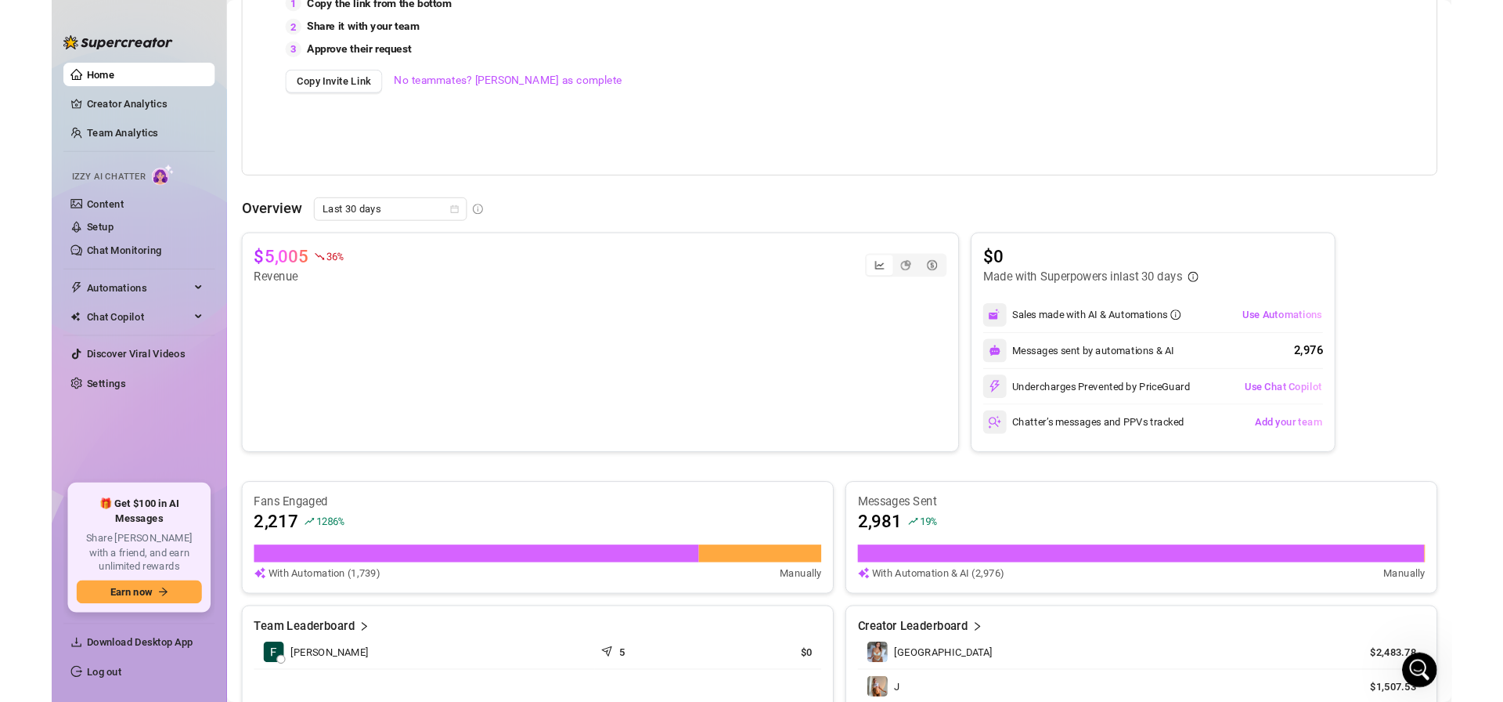
scroll to position [396, 0]
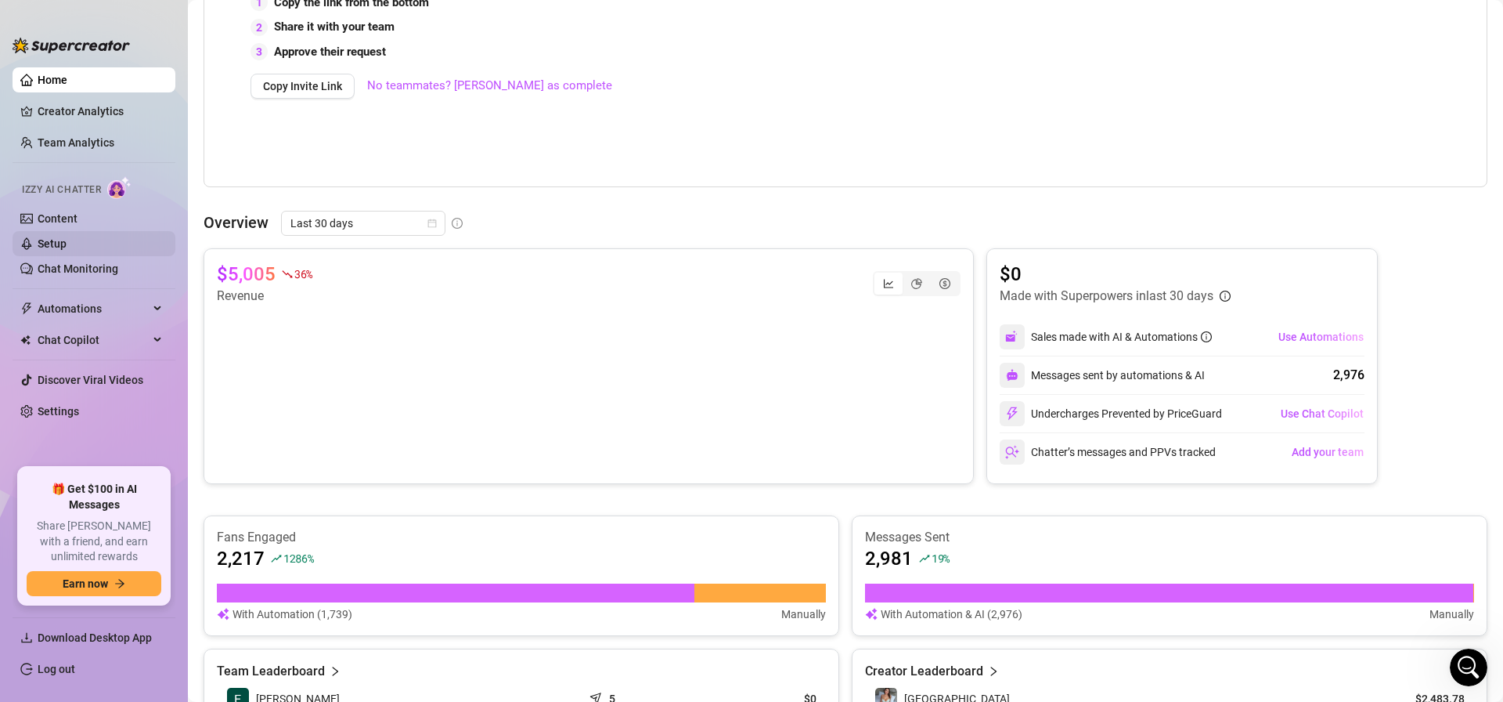
click at [67, 247] on link "Setup" at bounding box center [52, 243] width 29 height 13
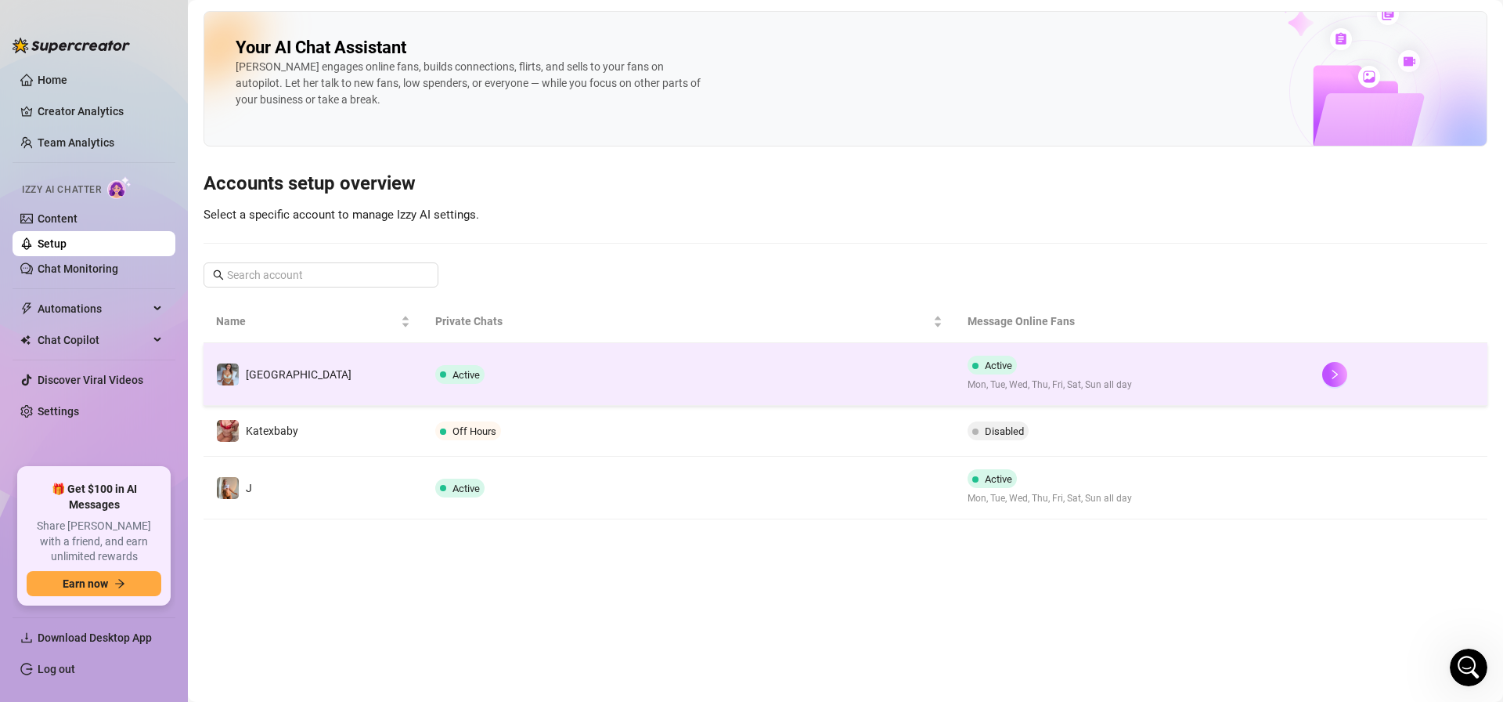
click at [340, 383] on td "[GEOGRAPHIC_DATA]" at bounding box center [313, 374] width 219 height 63
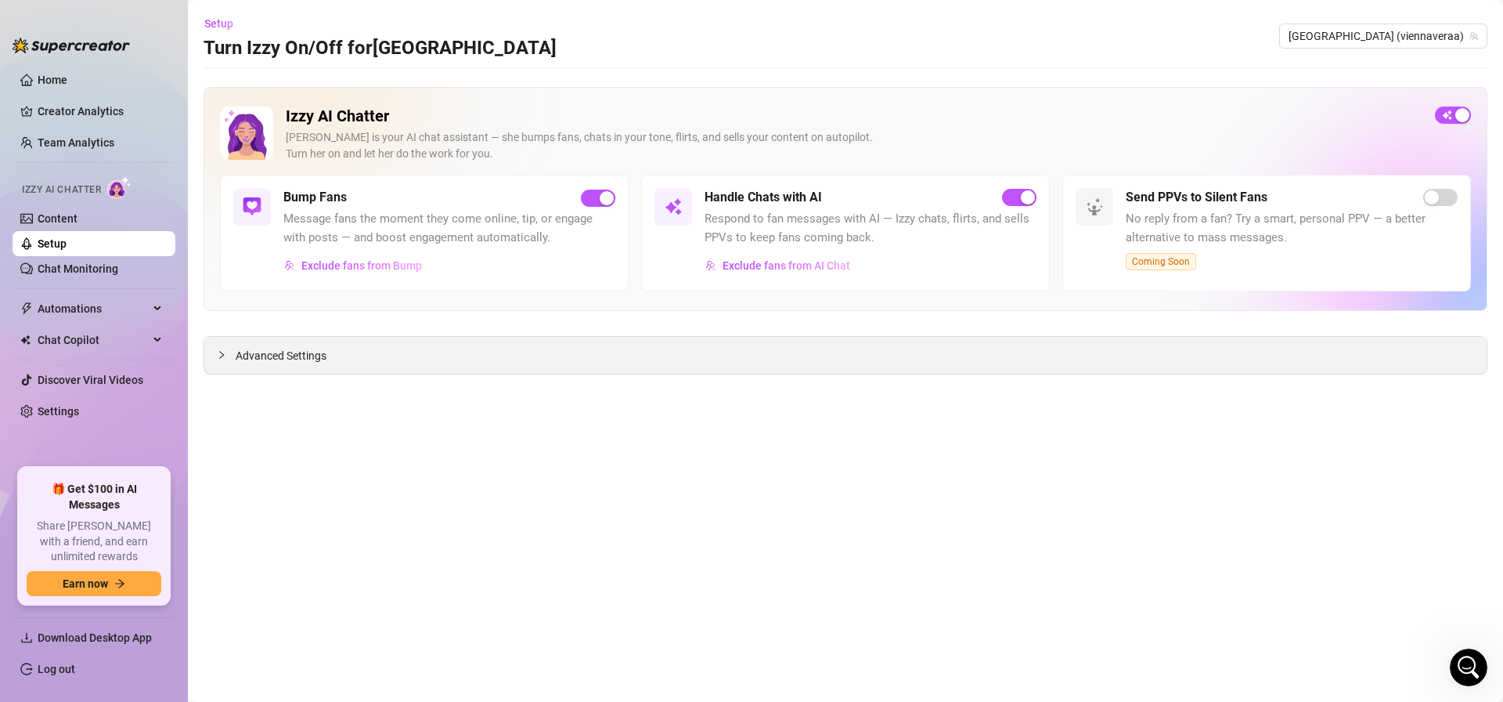
click at [247, 358] on span "Advanced Settings" at bounding box center [281, 355] width 91 height 17
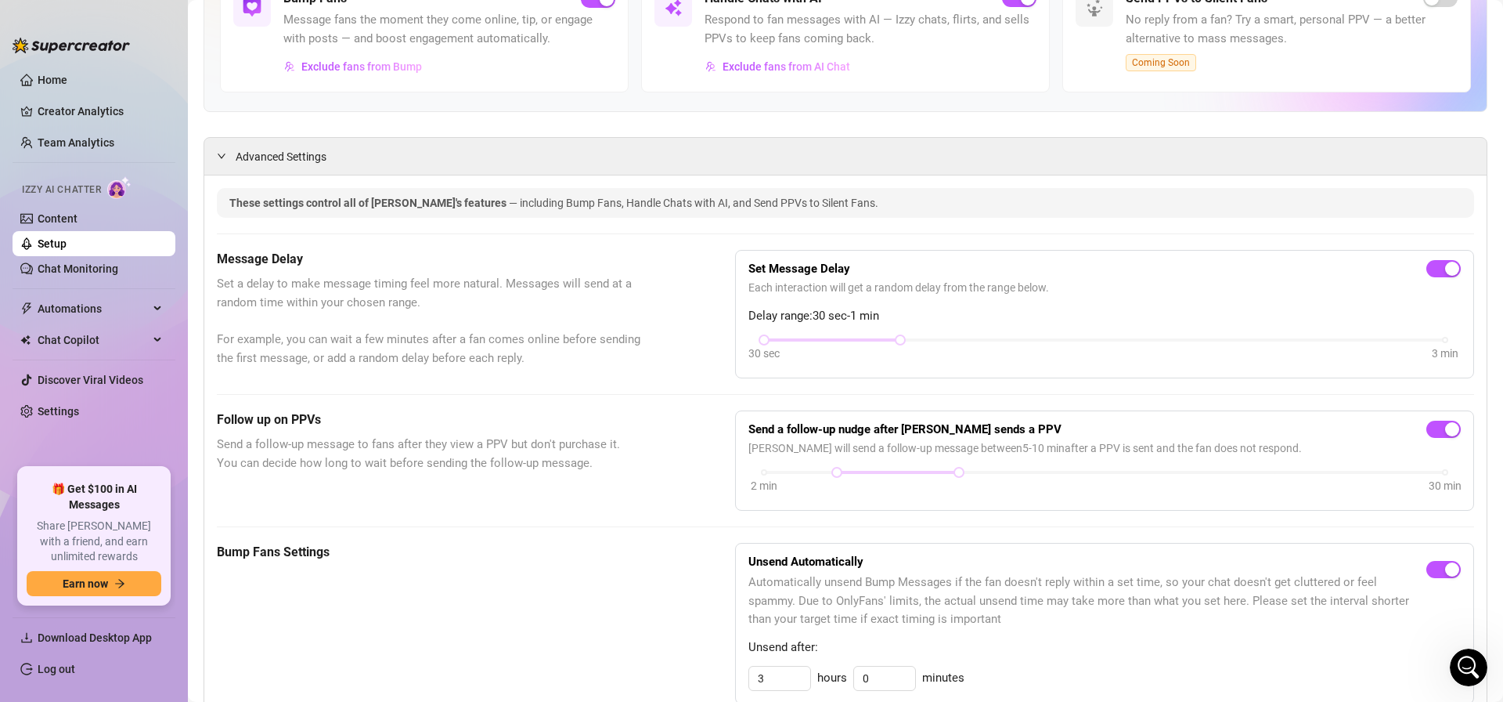
scroll to position [215, 0]
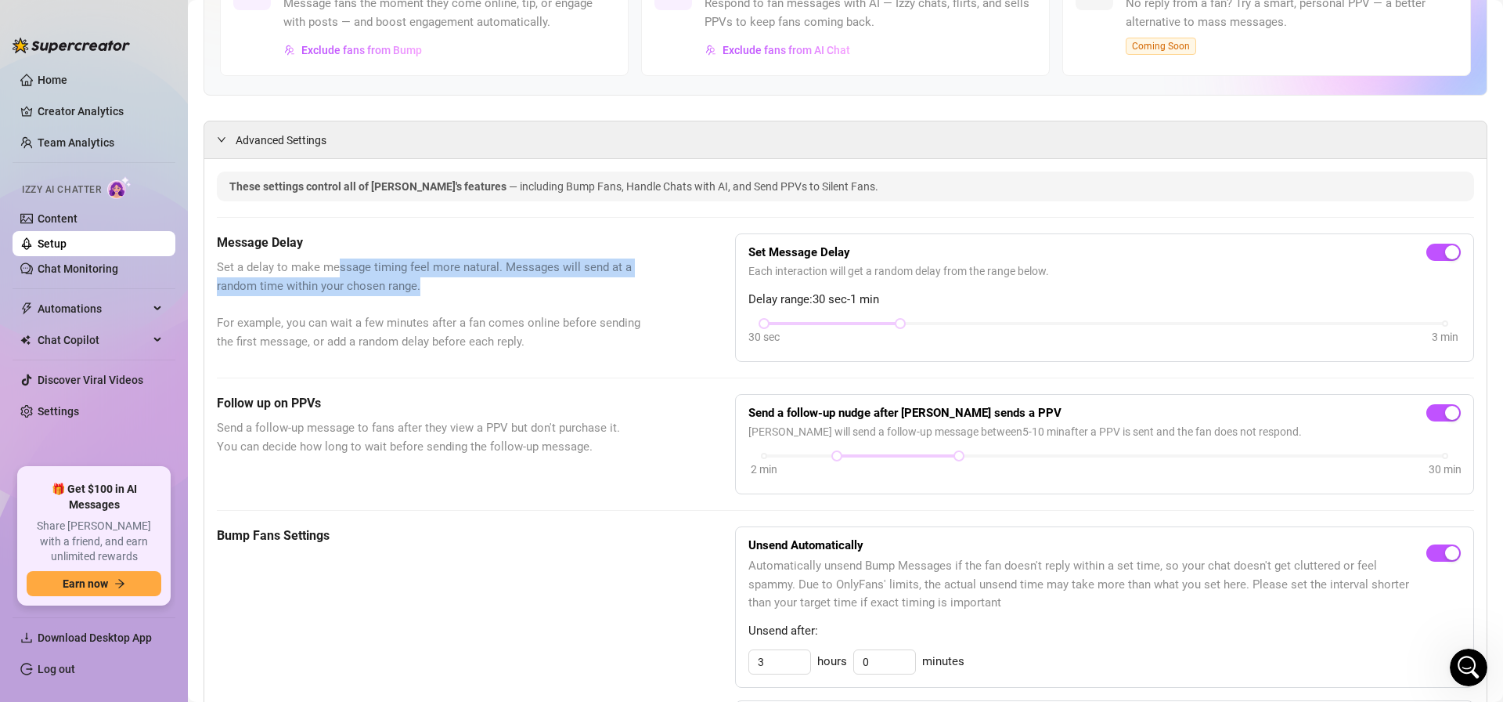
drag, startPoint x: 351, startPoint y: 268, endPoint x: 518, endPoint y: 295, distance: 169.8
click at [518, 295] on span "Set a delay to make message timing feel more natural. Messages will send at a r…" at bounding box center [437, 304] width 440 height 92
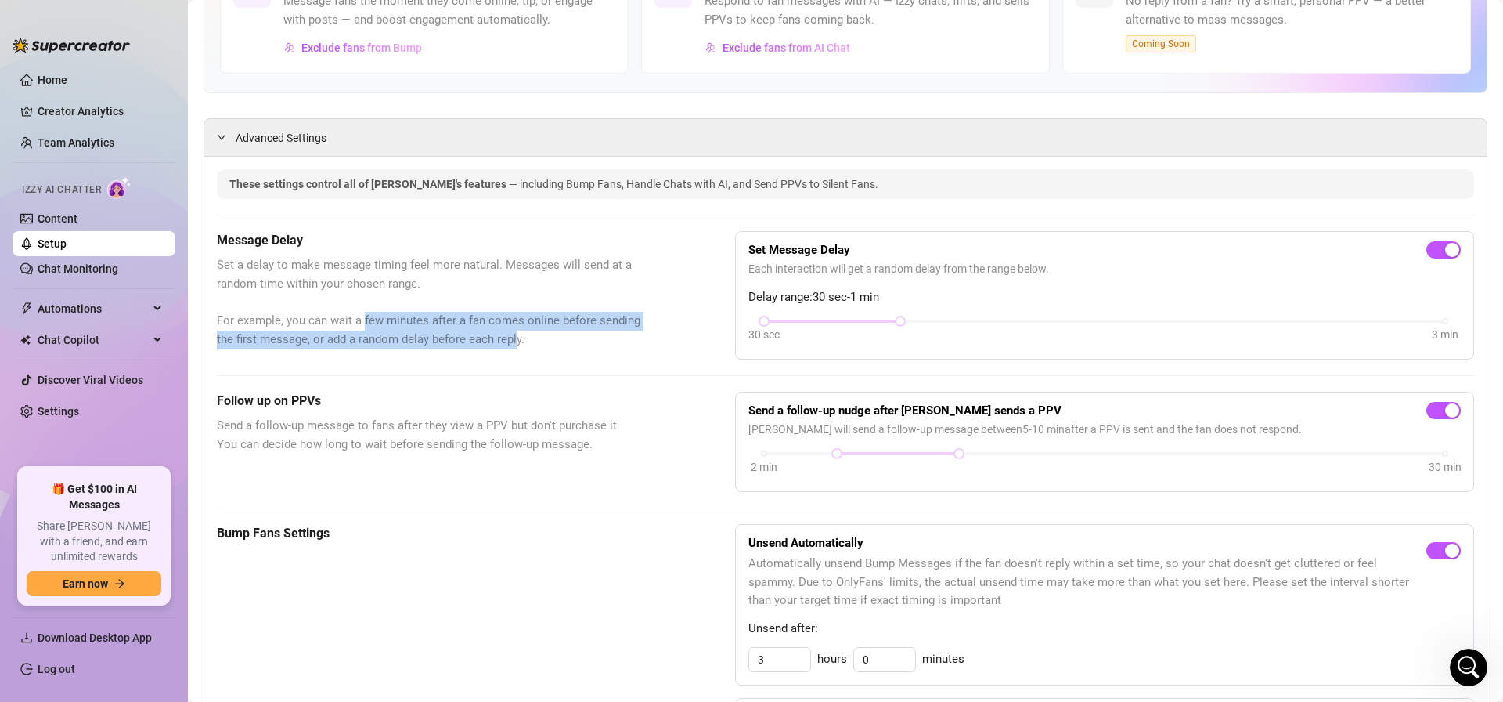
drag, startPoint x: 378, startPoint y: 324, endPoint x: 517, endPoint y: 334, distance: 139.0
click at [517, 334] on span "Set a delay to make message timing feel more natural. Messages will send at a r…" at bounding box center [437, 302] width 440 height 92
click at [482, 330] on span "Set a delay to make message timing feel more natural. Messages will send at a r…" at bounding box center [437, 302] width 440 height 92
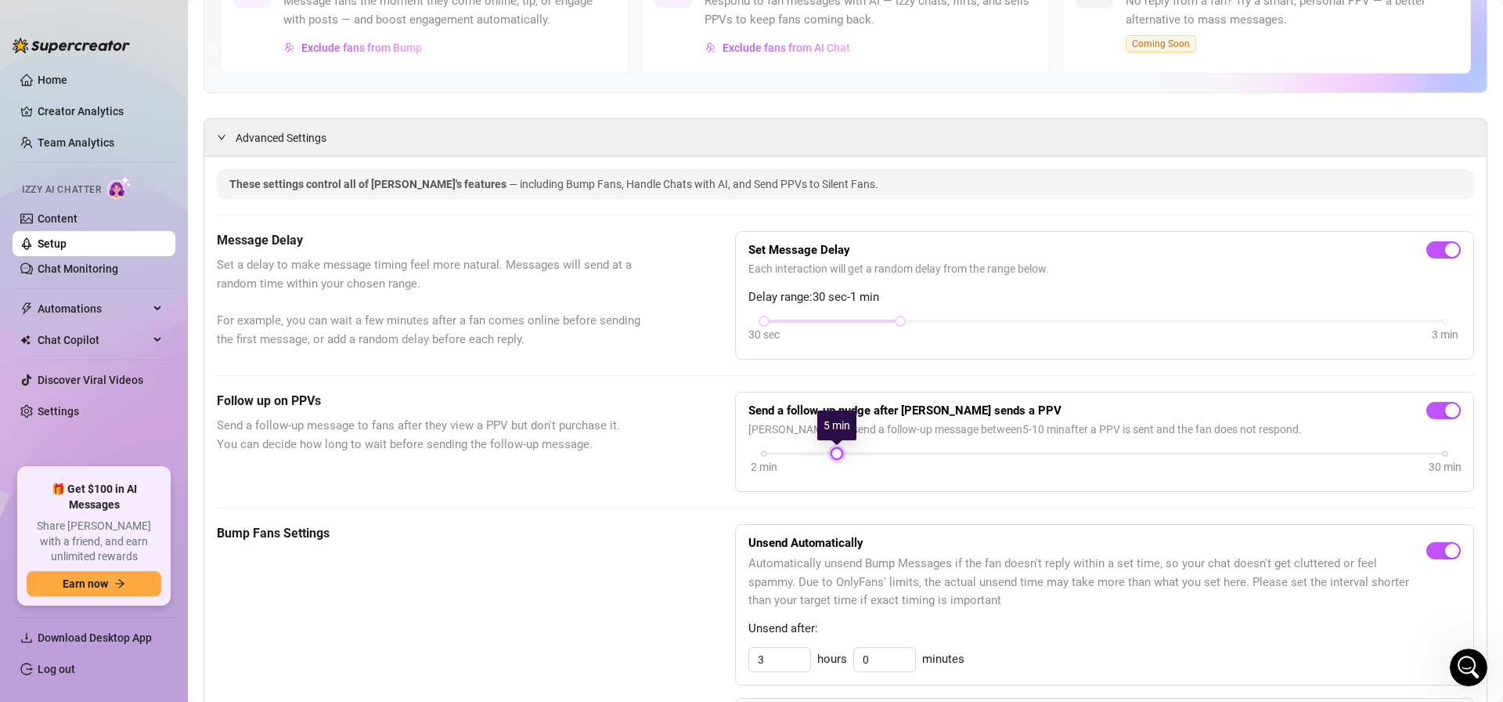
drag, startPoint x: 961, startPoint y: 454, endPoint x: 843, endPoint y: 453, distance: 118.2
click at [841, 453] on div at bounding box center [837, 453] width 8 height 8
drag, startPoint x: 831, startPoint y: 452, endPoint x: 817, endPoint y: 451, distance: 14.1
click at [817, 451] on div at bounding box center [813, 453] width 8 height 8
click at [650, 440] on span "Send a follow-up message to fans after they view a PPV but don't purchase it. Y…" at bounding box center [437, 435] width 440 height 37
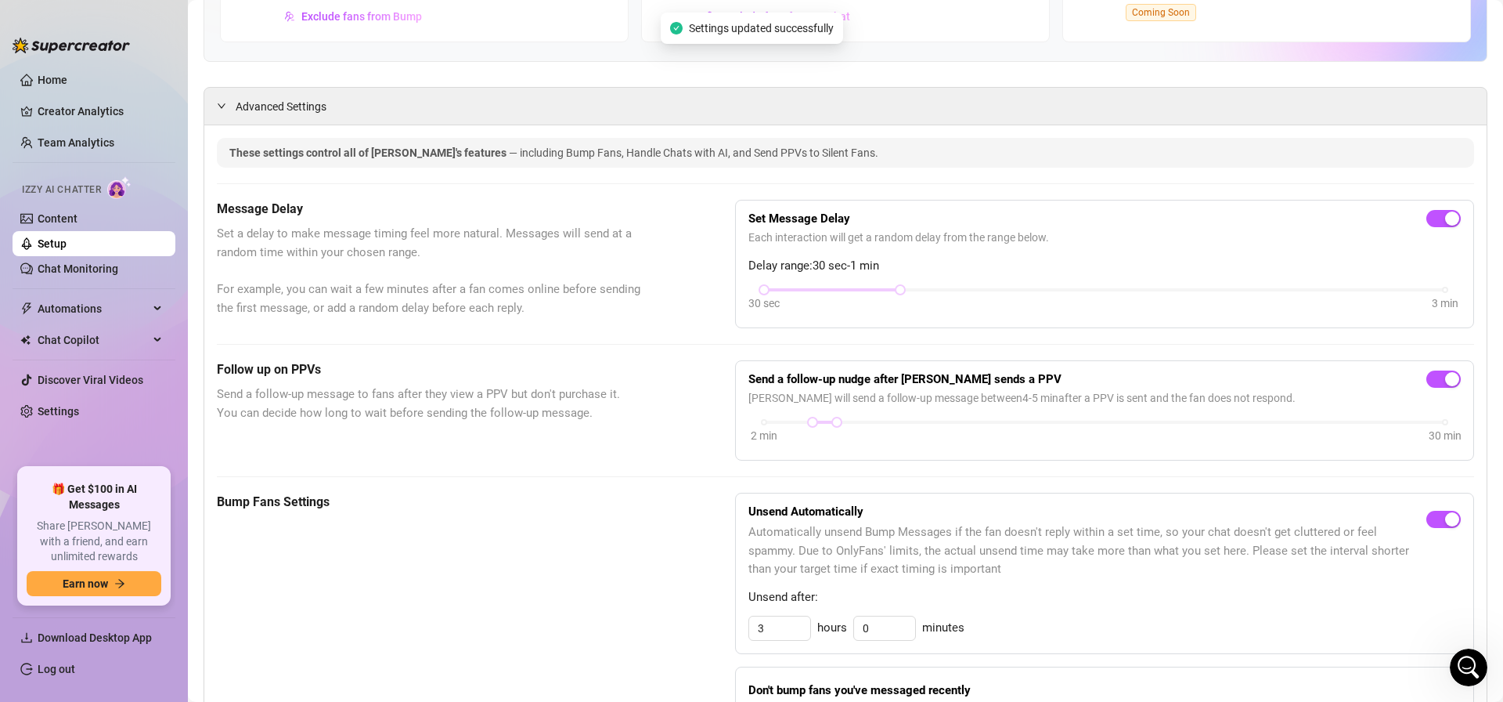
scroll to position [248, 0]
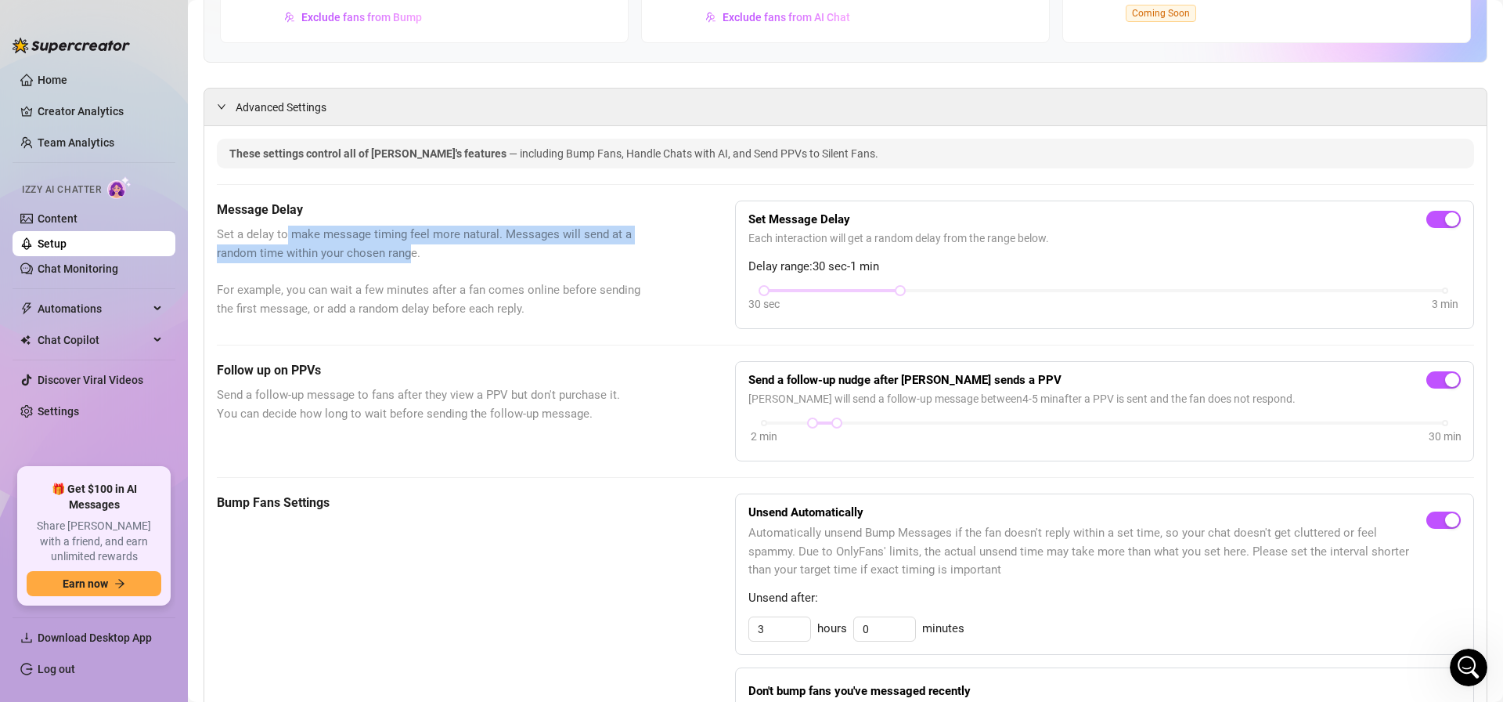
drag, startPoint x: 285, startPoint y: 240, endPoint x: 410, endPoint y: 251, distance: 124.9
click at [410, 251] on span "Set a delay to make message timing feel more natural. Messages will send at a r…" at bounding box center [437, 272] width 440 height 92
click at [428, 259] on span "Set a delay to make message timing feel more natural. Messages will send at a r…" at bounding box center [437, 272] width 440 height 92
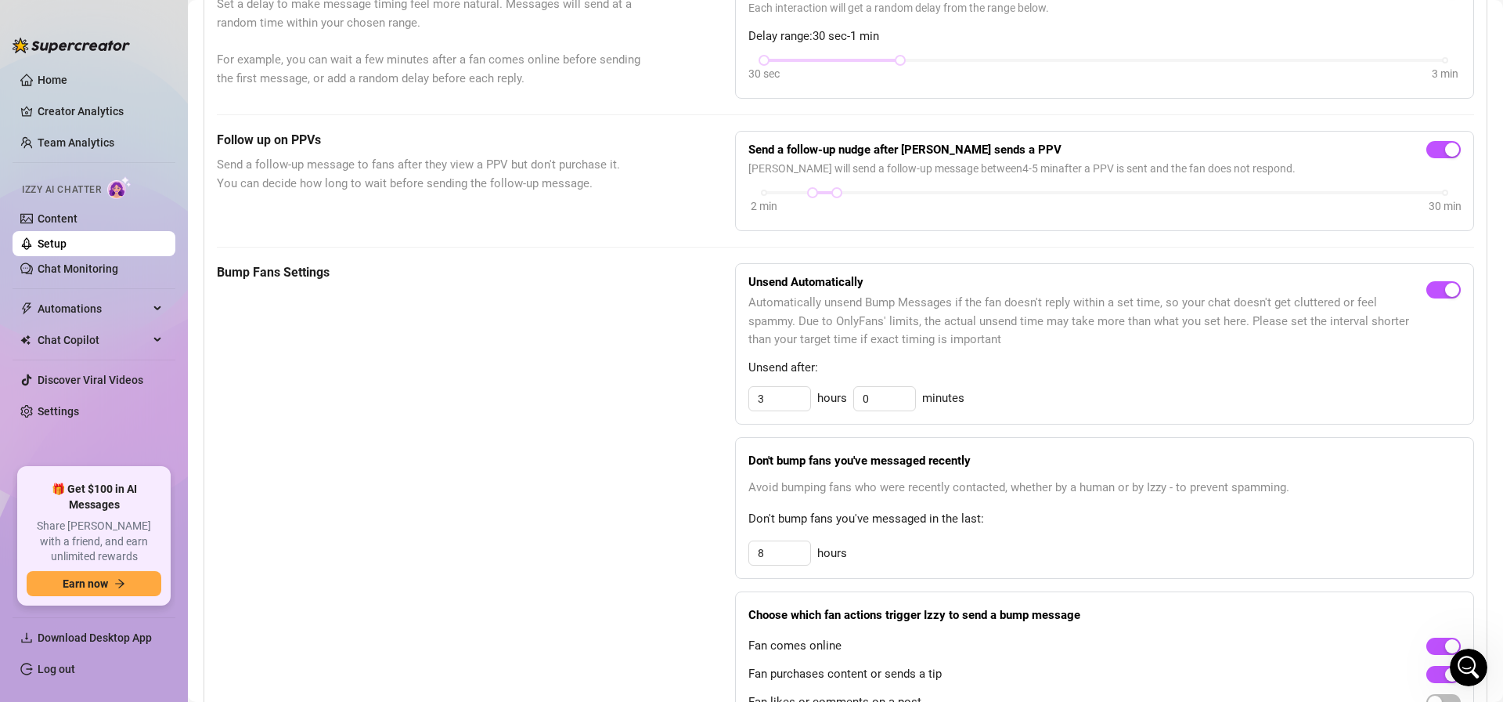
scroll to position [483, 0]
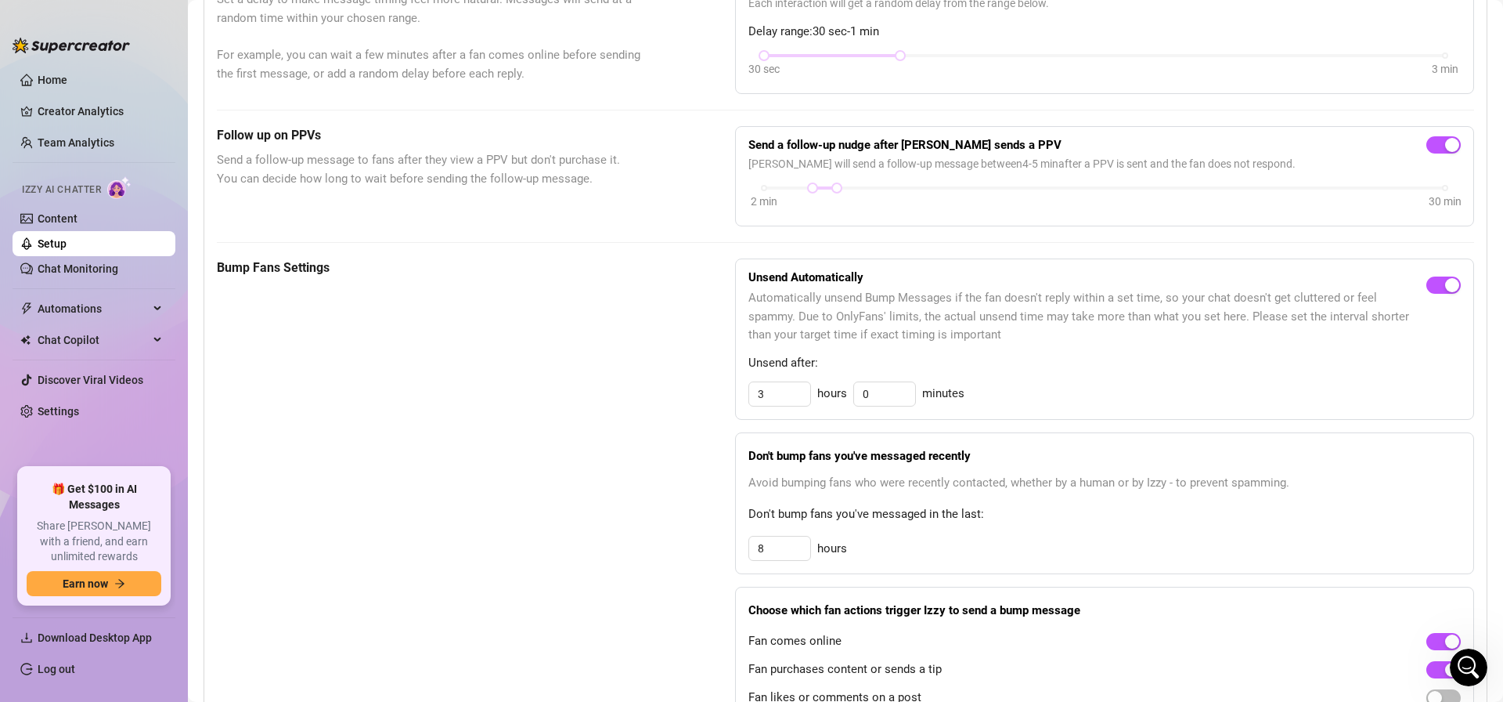
drag, startPoint x: 884, startPoint y: 488, endPoint x: 1069, endPoint y: 493, distance: 184.9
click at [1069, 493] on div "Don't bump fans you've messaged recently Avoid bumping fans who were recently c…" at bounding box center [1104, 503] width 739 height 142
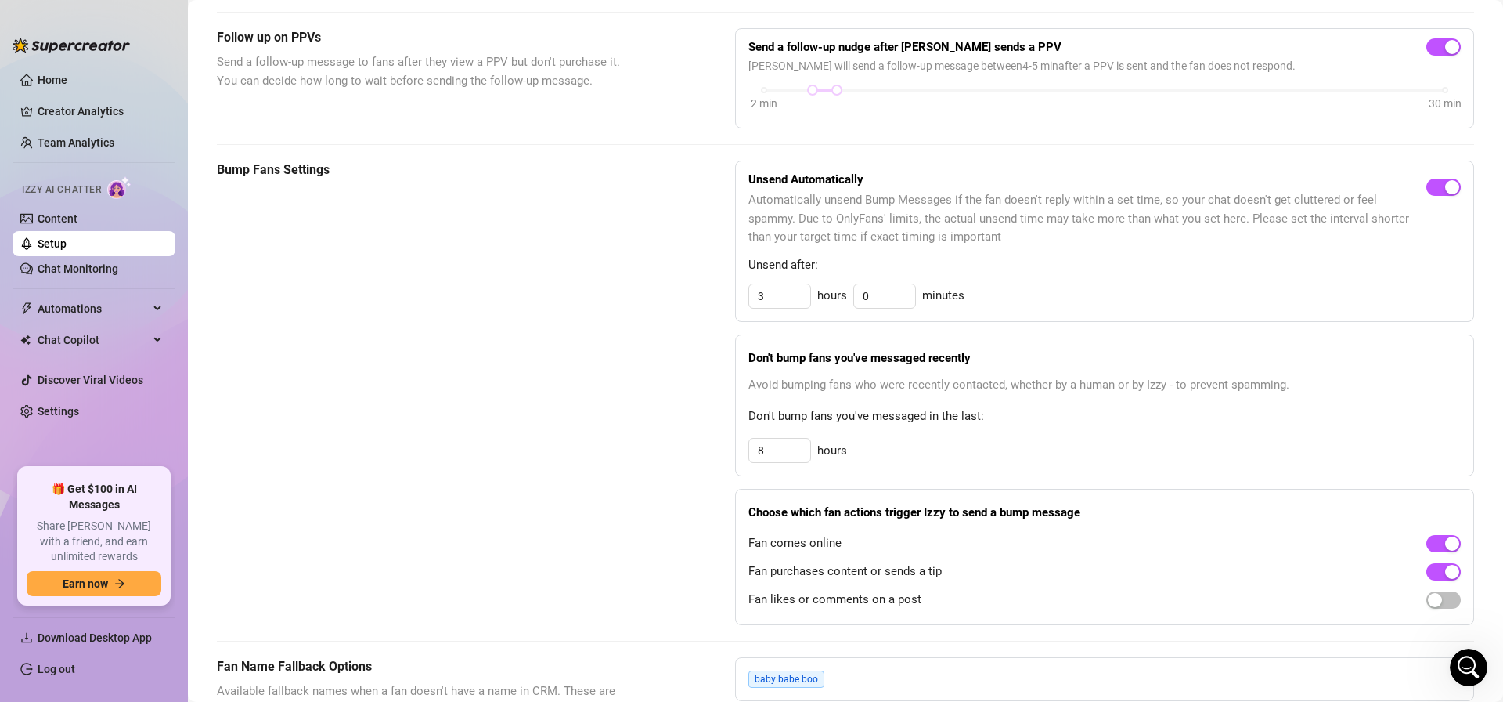
scroll to position [587, 0]
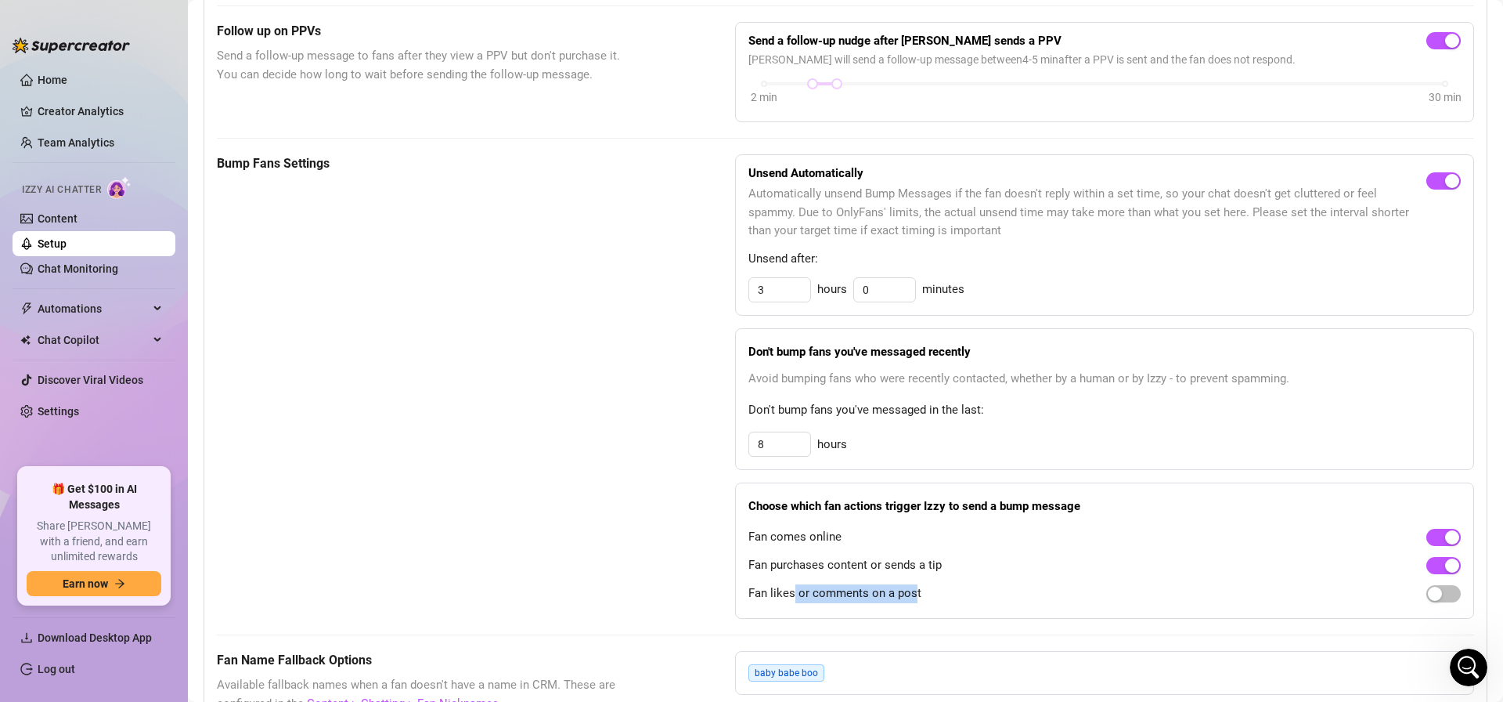
drag, startPoint x: 879, startPoint y: 594, endPoint x: 918, endPoint y: 594, distance: 38.4
click at [913, 594] on span "Fan likes or comments on a post" at bounding box center [835, 593] width 173 height 19
click at [946, 597] on div "Fan likes or comments on a post" at bounding box center [1105, 592] width 713 height 25
click at [1448, 594] on span "button" at bounding box center [1444, 593] width 34 height 17
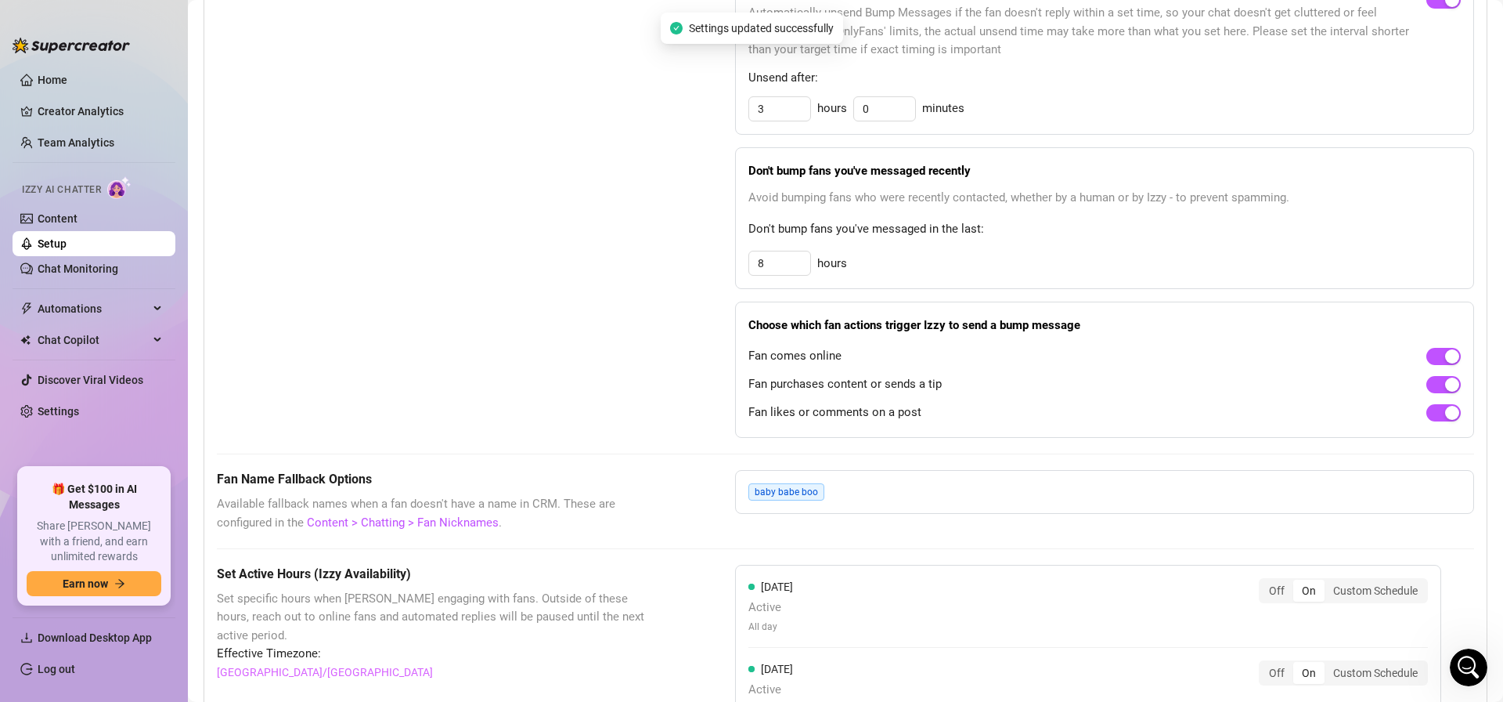
scroll to position [769, 0]
click at [778, 489] on span "baby babe boo" at bounding box center [787, 490] width 76 height 17
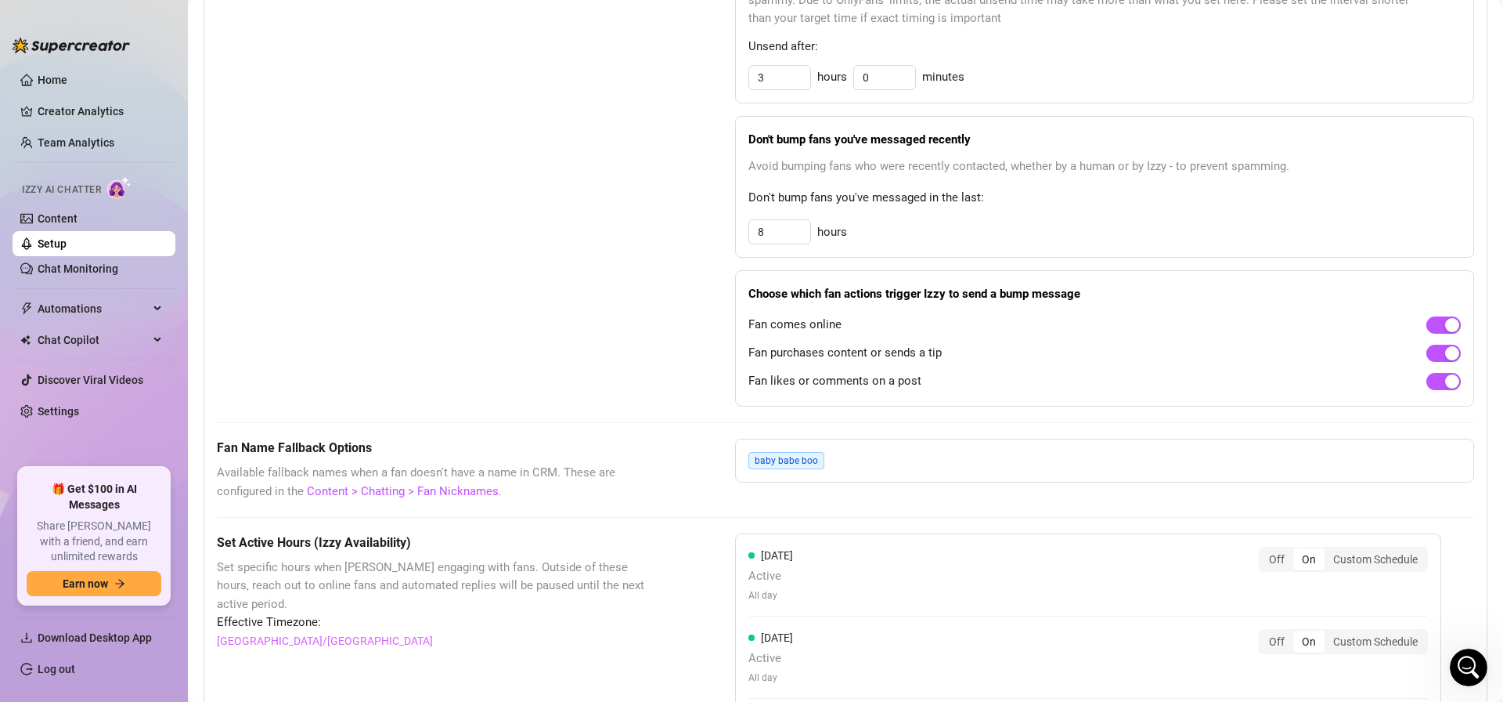
scroll to position [804, 0]
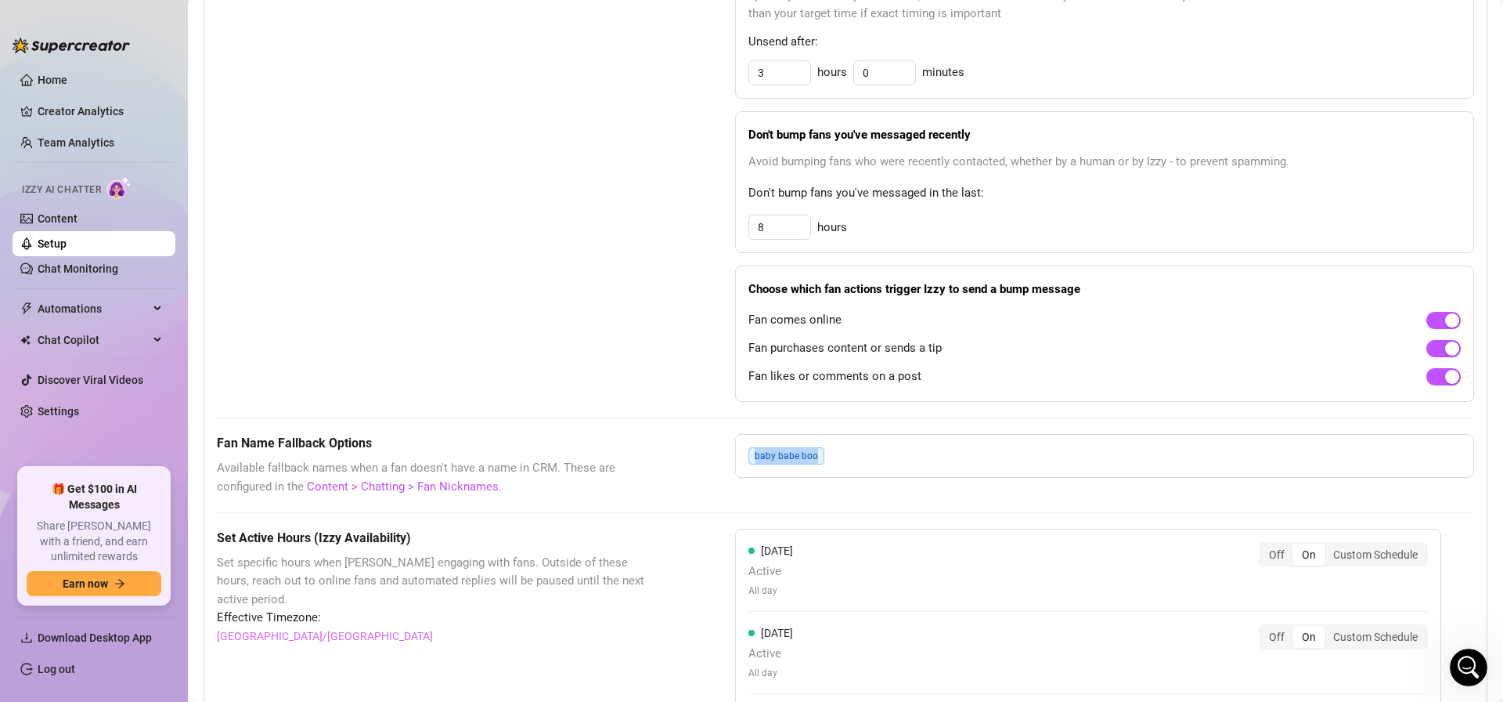
drag, startPoint x: 814, startPoint y: 457, endPoint x: 719, endPoint y: 457, distance: 95.5
click at [719, 457] on div "Fan Name Fallback Options Available fallback names when a fan doesn't have a na…" at bounding box center [846, 465] width 1258 height 62
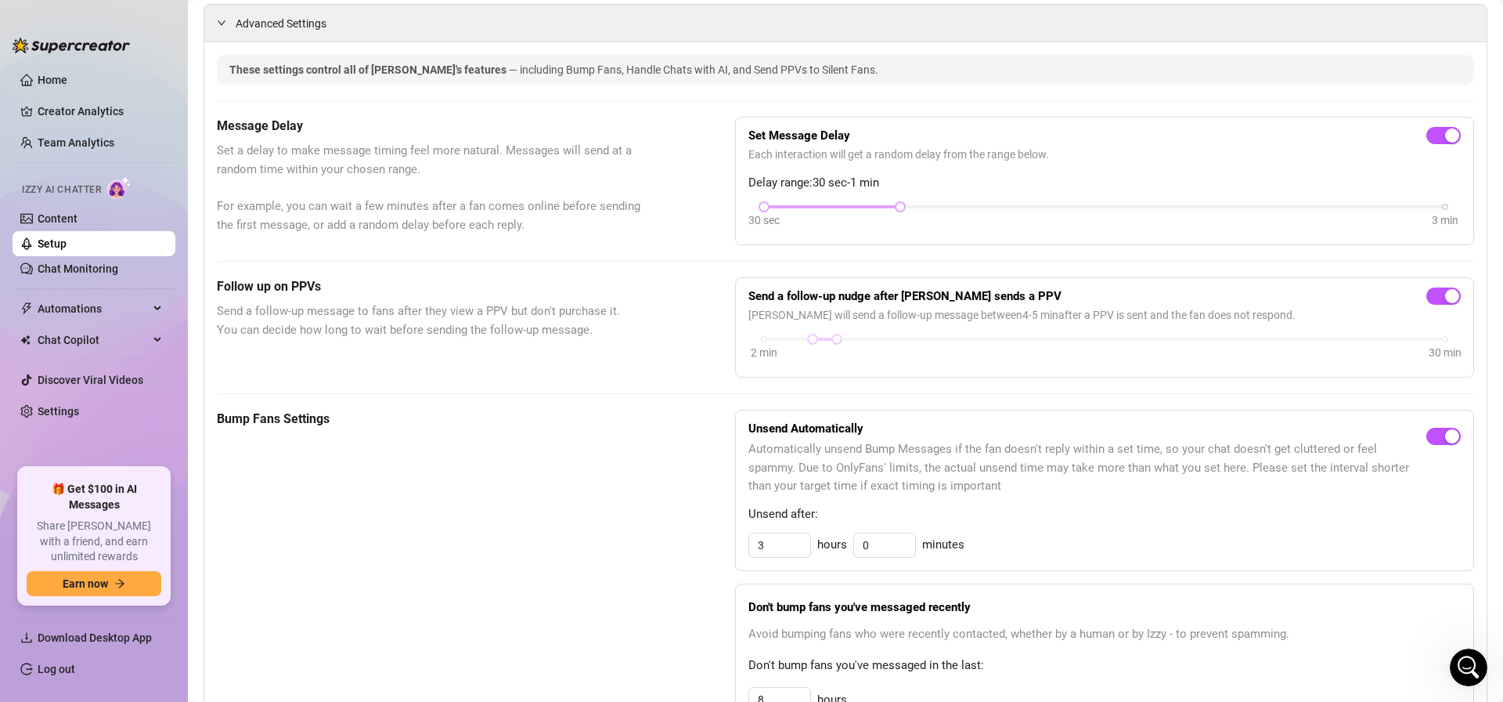
scroll to position [331, 0]
drag, startPoint x: 890, startPoint y: 208, endPoint x: 761, endPoint y: 212, distance: 128.5
click at [750, 209] on div "30 sec 3 min" at bounding box center [1105, 218] width 713 height 30
drag, startPoint x: 898, startPoint y: 208, endPoint x: 759, endPoint y: 206, distance: 139.4
click at [760, 206] on div at bounding box center [764, 208] width 8 height 8
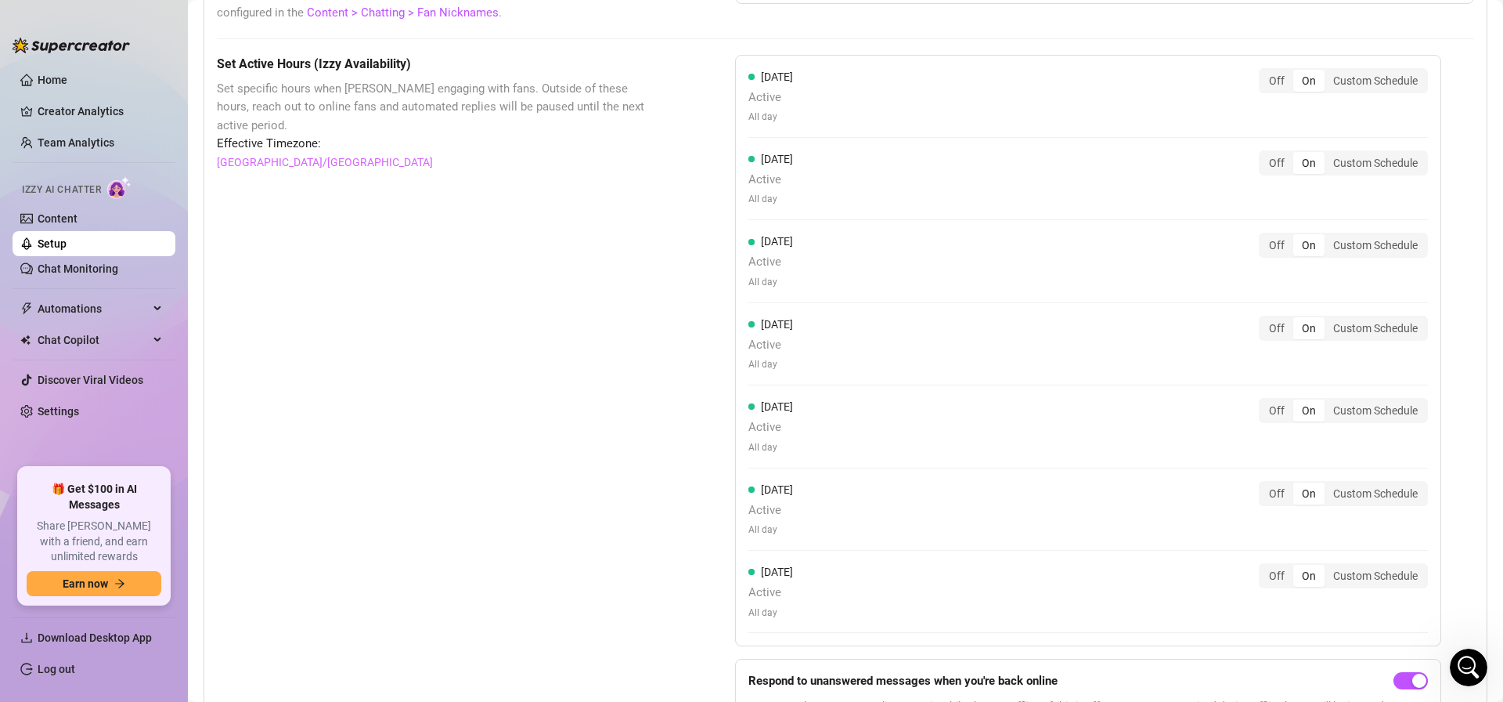
scroll to position [1377, 0]
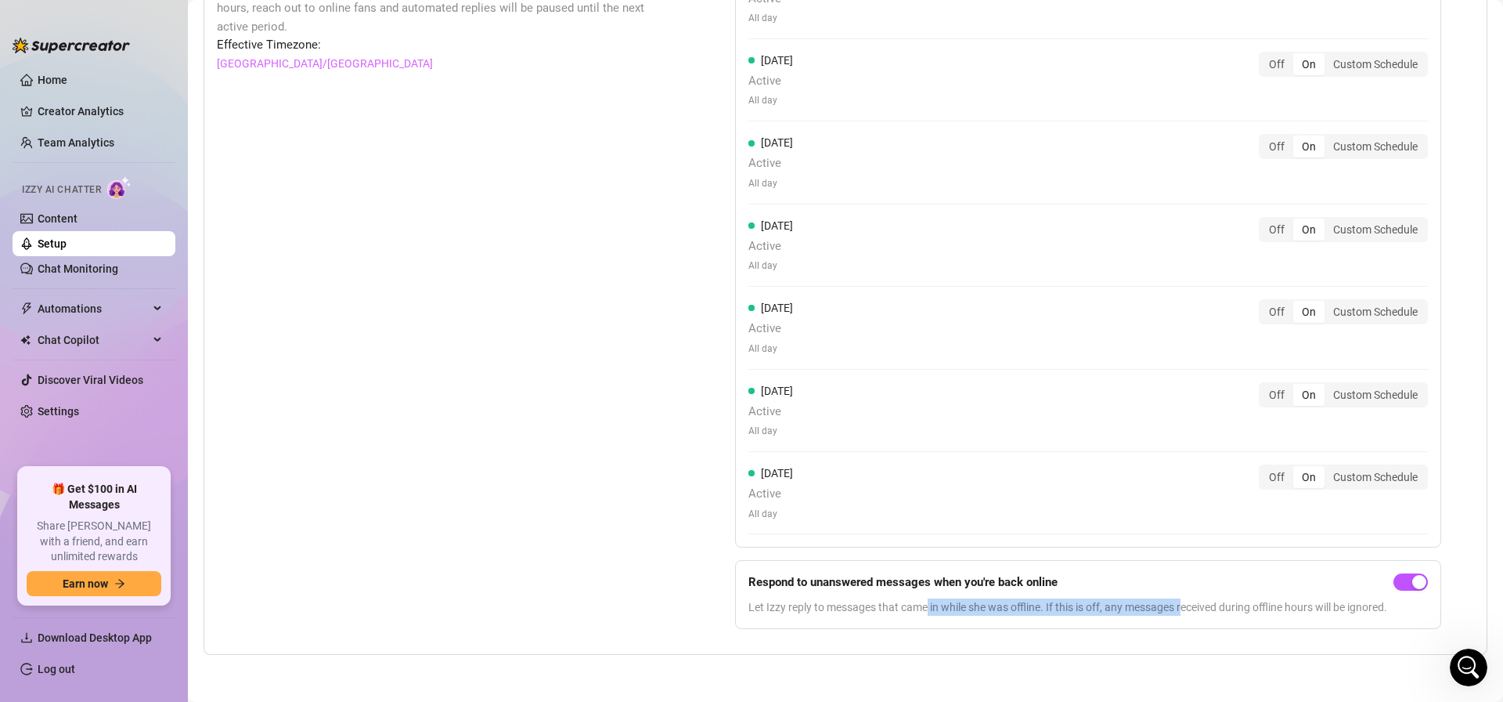
drag, startPoint x: 951, startPoint y: 609, endPoint x: 1189, endPoint y: 613, distance: 237.3
click at [1189, 613] on span "Let Izzy reply to messages that came in while she was offline. If this is off, …" at bounding box center [1068, 606] width 639 height 17
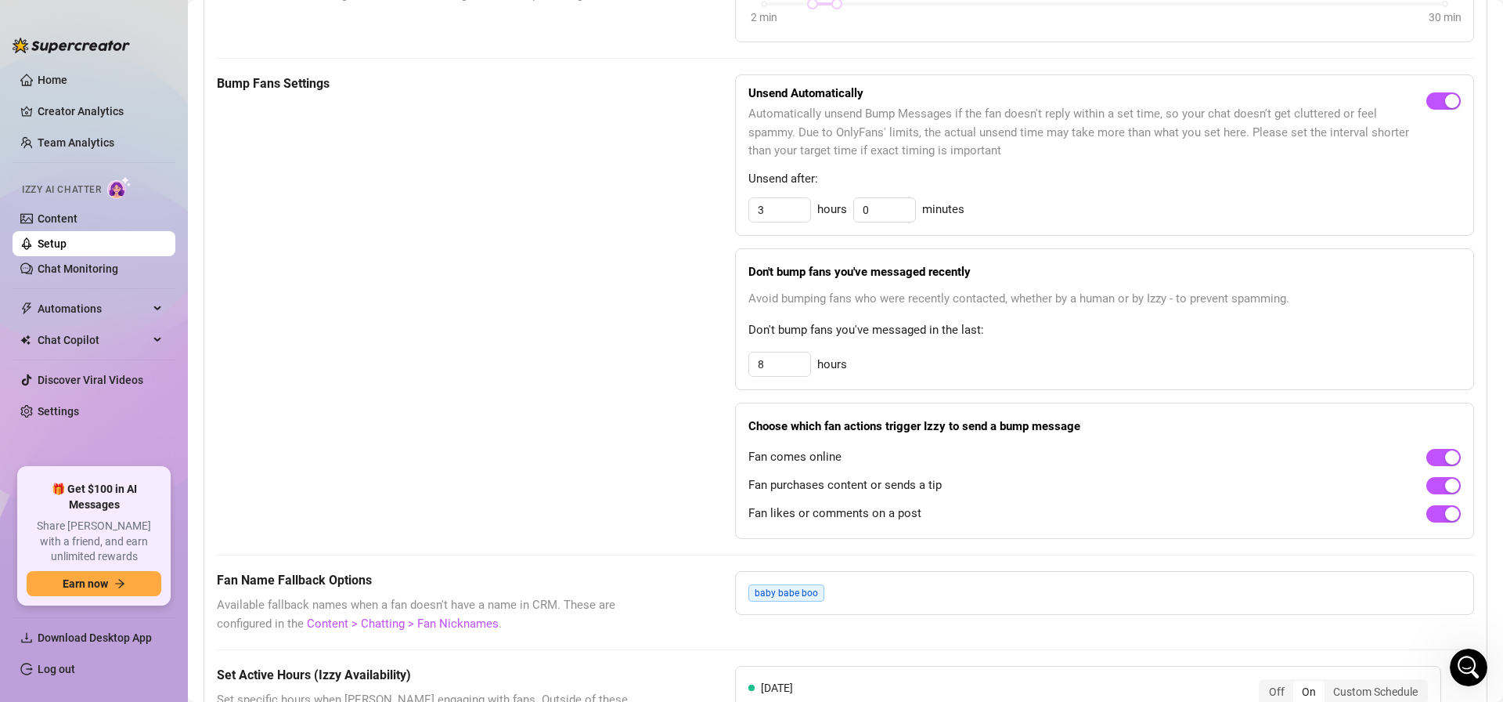
scroll to position [641, 0]
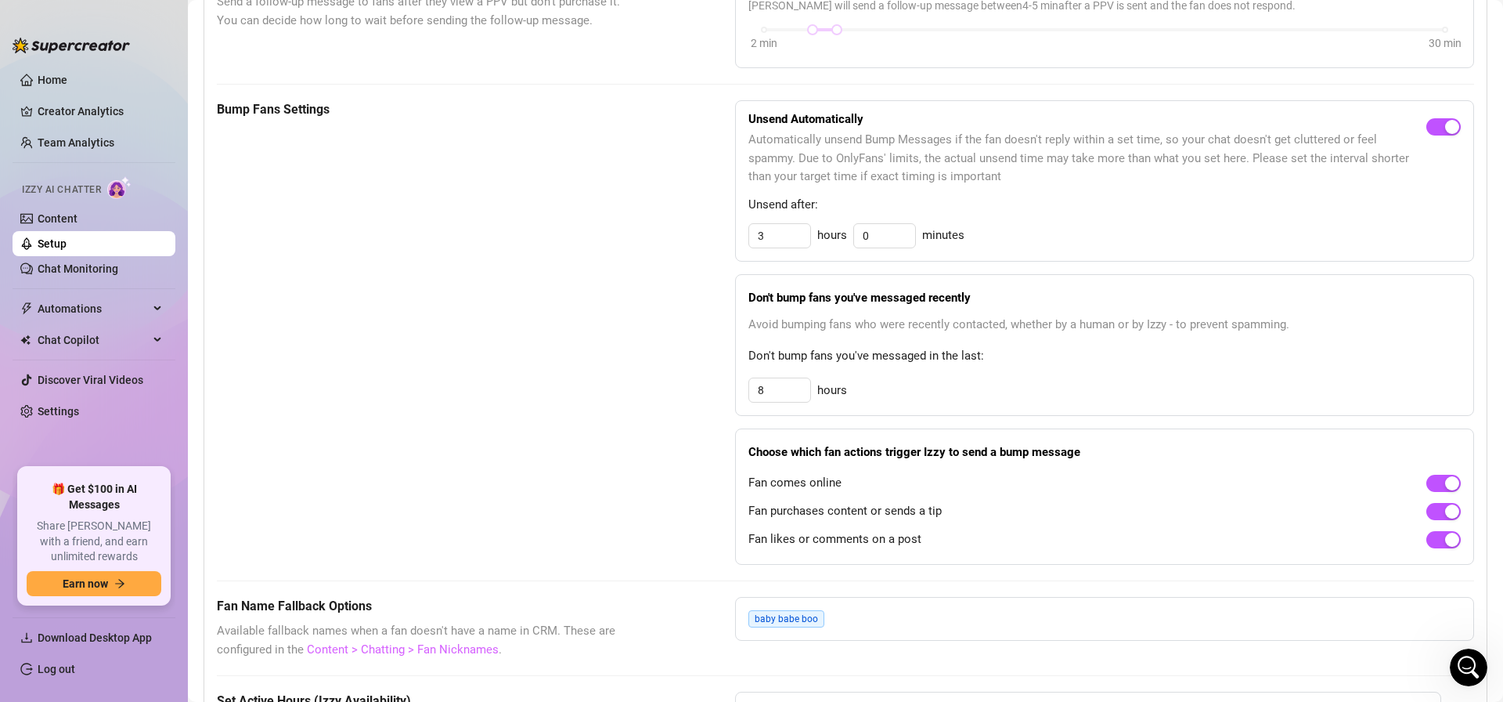
click at [376, 648] on link "Content > Chatting > Fan Nicknames" at bounding box center [403, 649] width 192 height 14
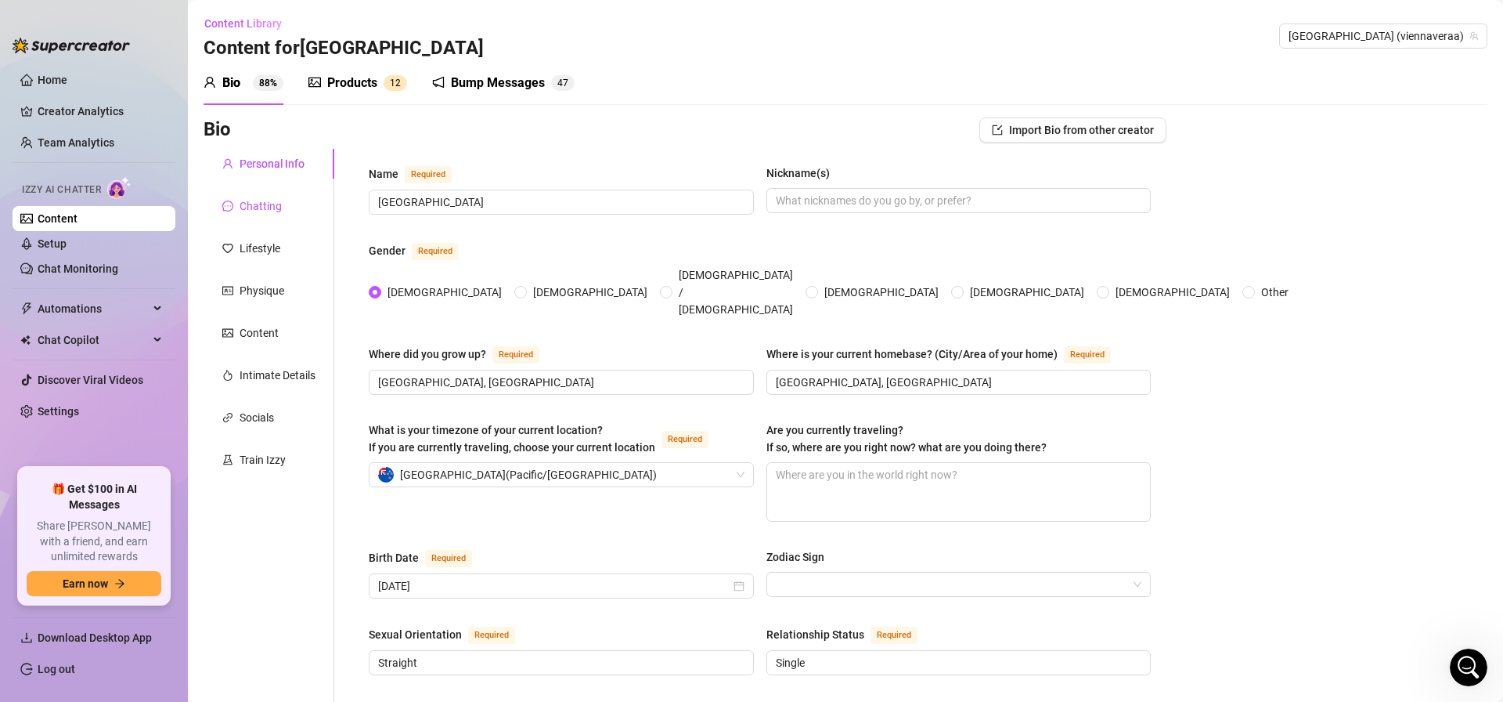
click at [260, 204] on div "Chatting" at bounding box center [261, 205] width 42 height 17
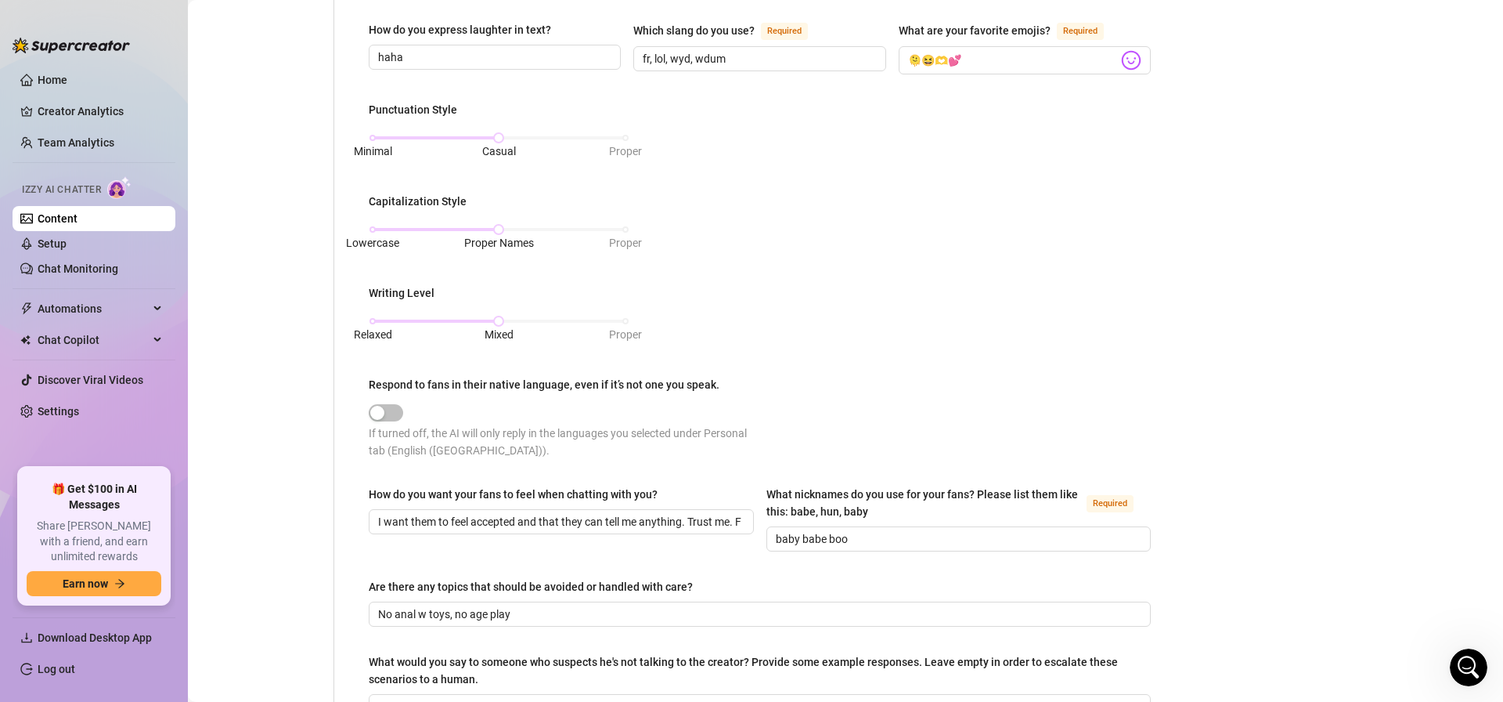
scroll to position [539, 0]
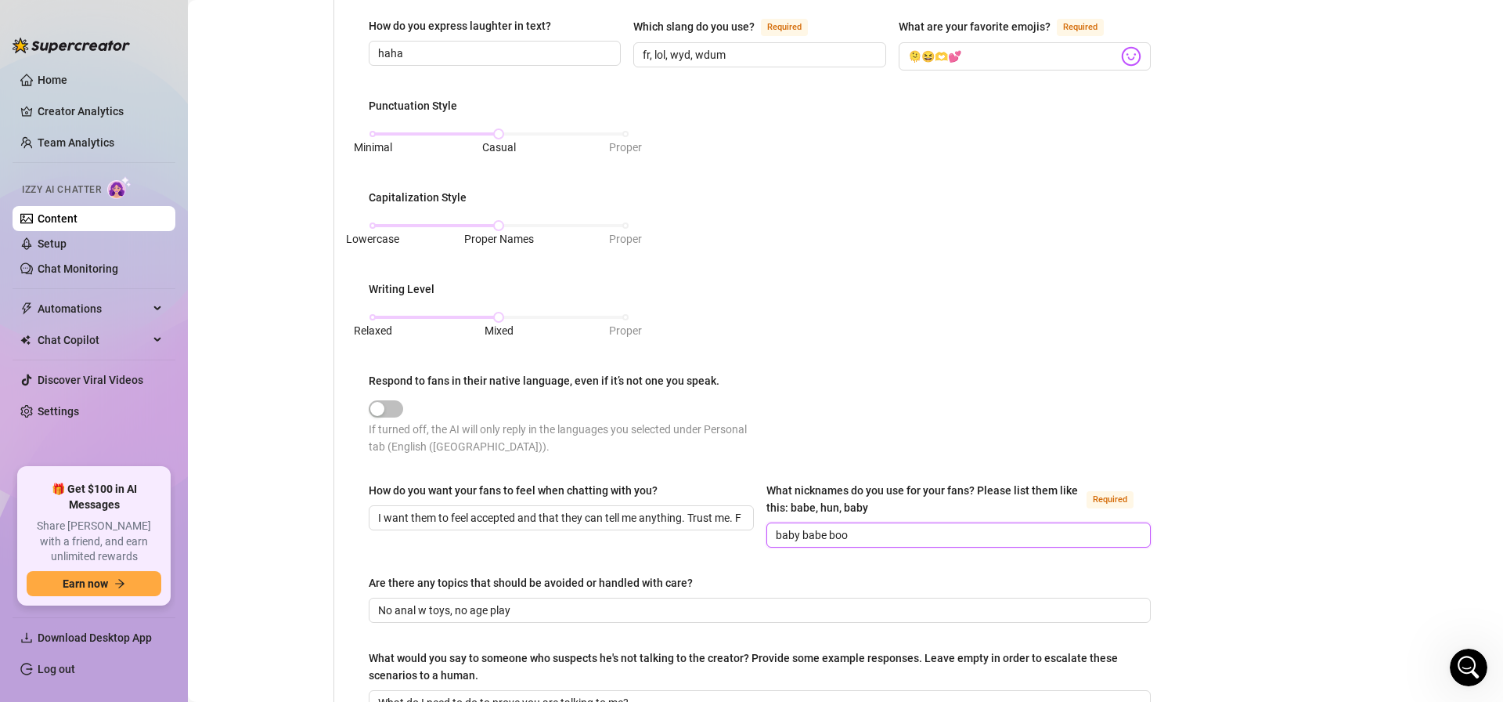
drag, startPoint x: 799, startPoint y: 535, endPoint x: 821, endPoint y: 544, distance: 24.6
click at [799, 535] on input "baby babe boo" at bounding box center [957, 534] width 363 height 17
click at [824, 537] on input "baby, babe boo" at bounding box center [957, 534] width 363 height 17
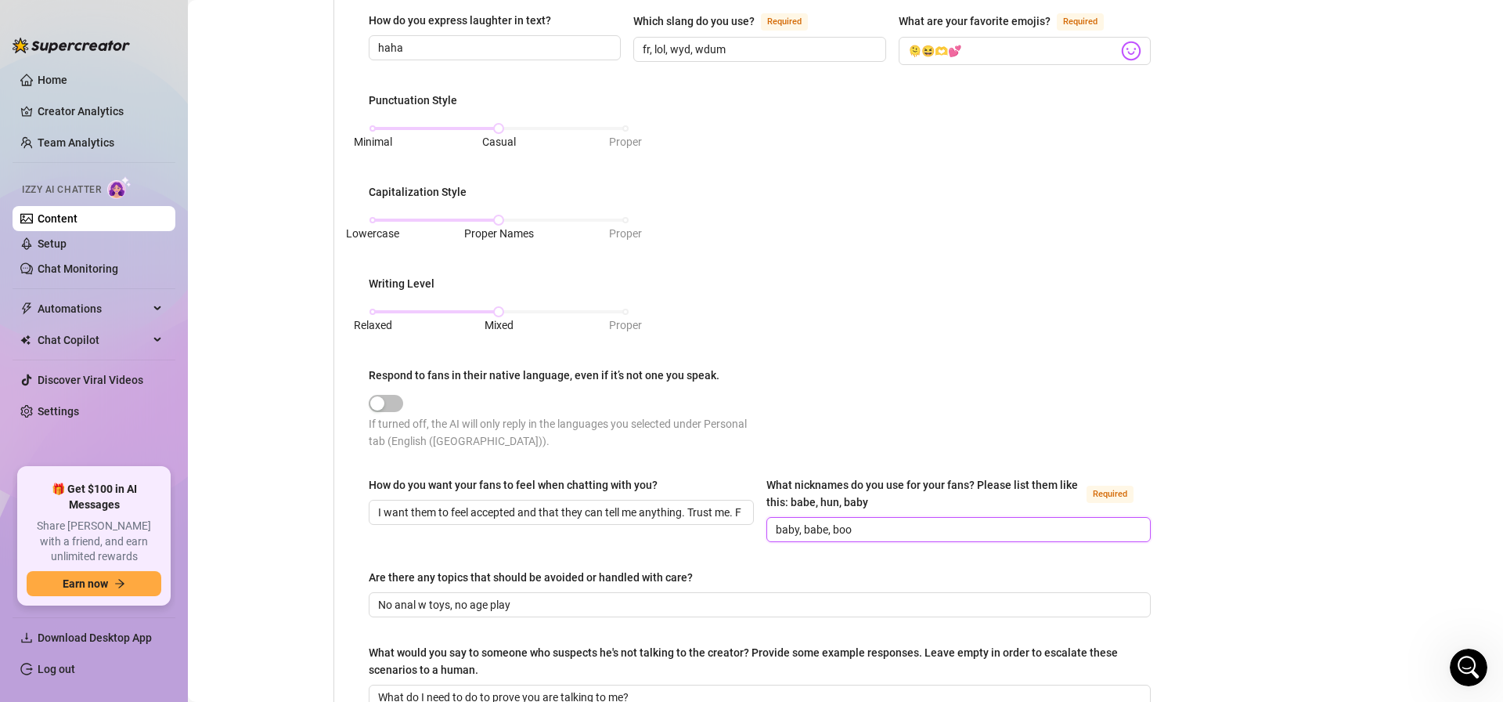
type input "baby, babe, boo"
click at [886, 539] on span "baby, babe, boo" at bounding box center [959, 529] width 385 height 25
click at [874, 529] on input "baby, babe, boo" at bounding box center [957, 526] width 363 height 17
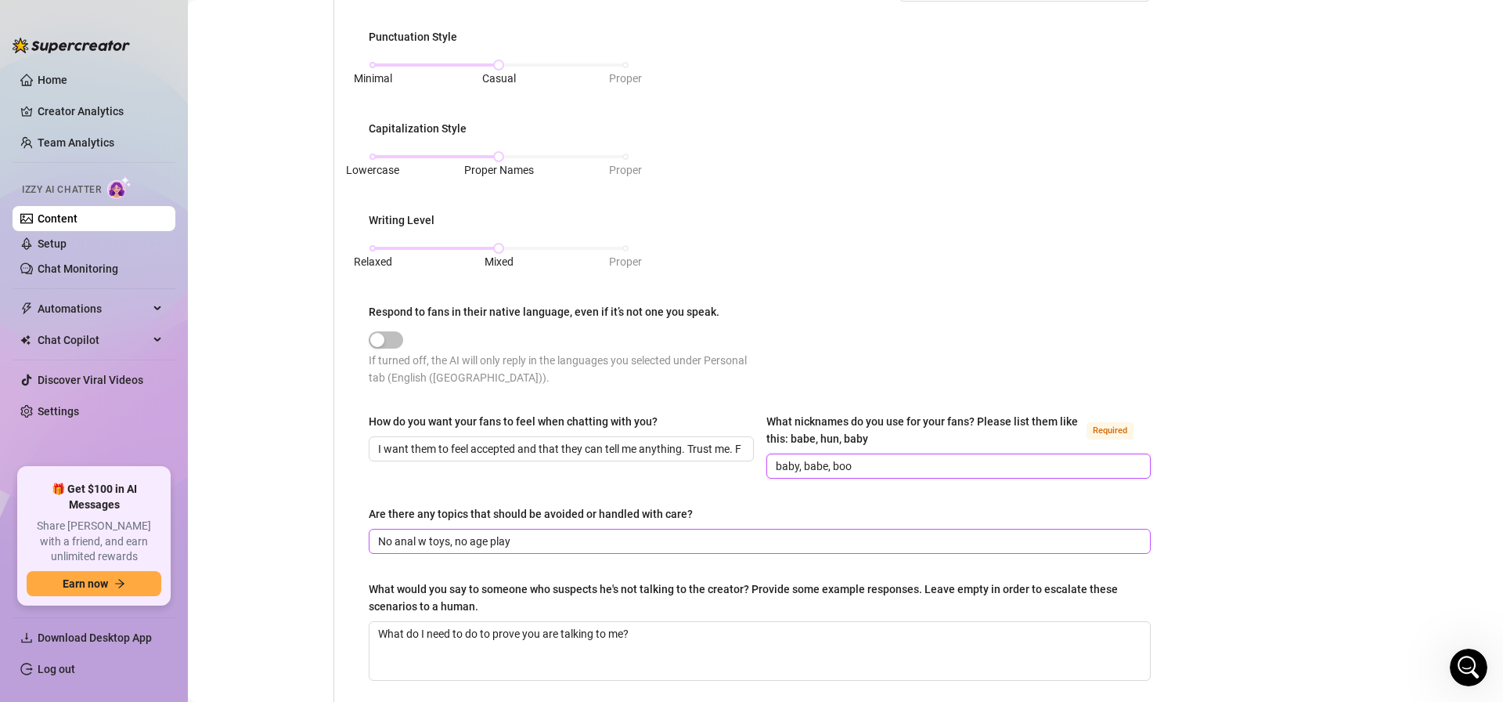
scroll to position [753, 0]
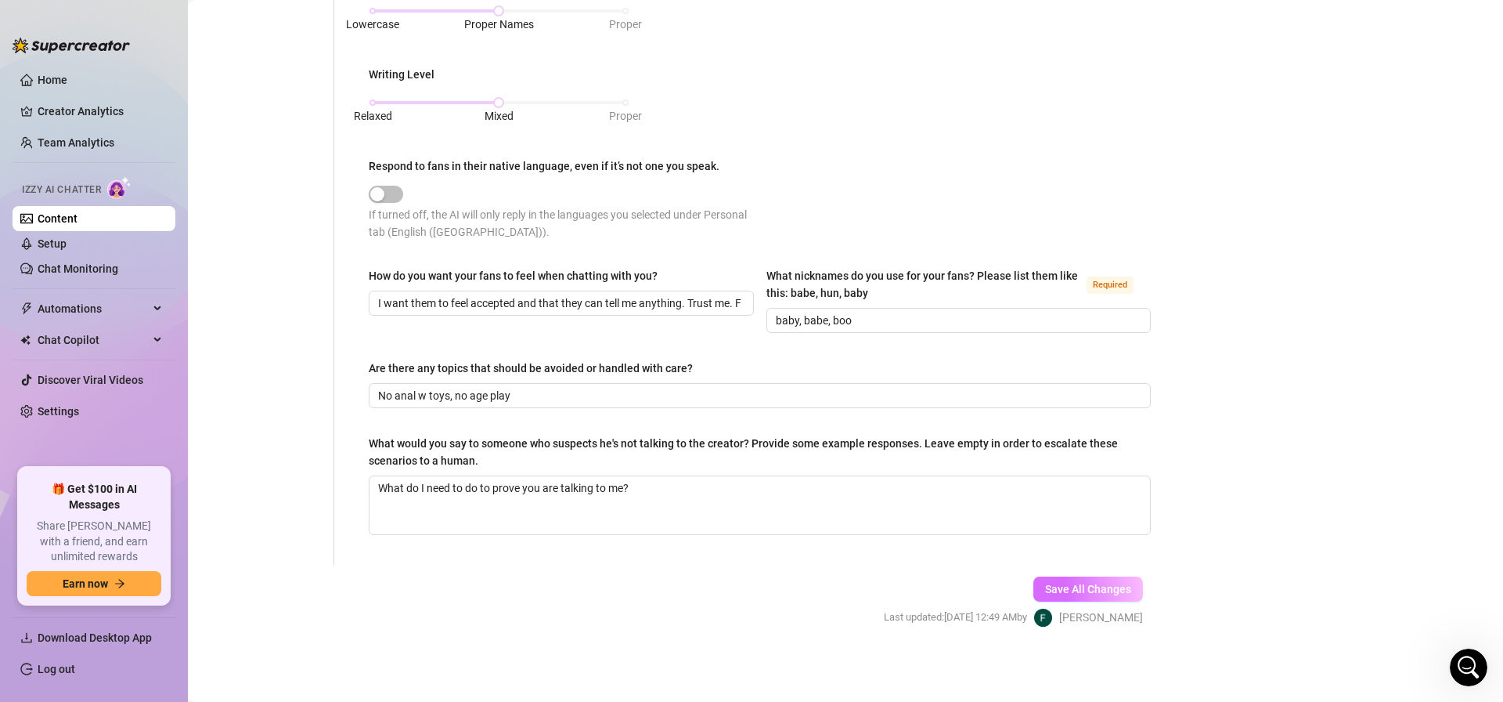
click at [1075, 591] on span "Save All Changes" at bounding box center [1088, 589] width 86 height 13
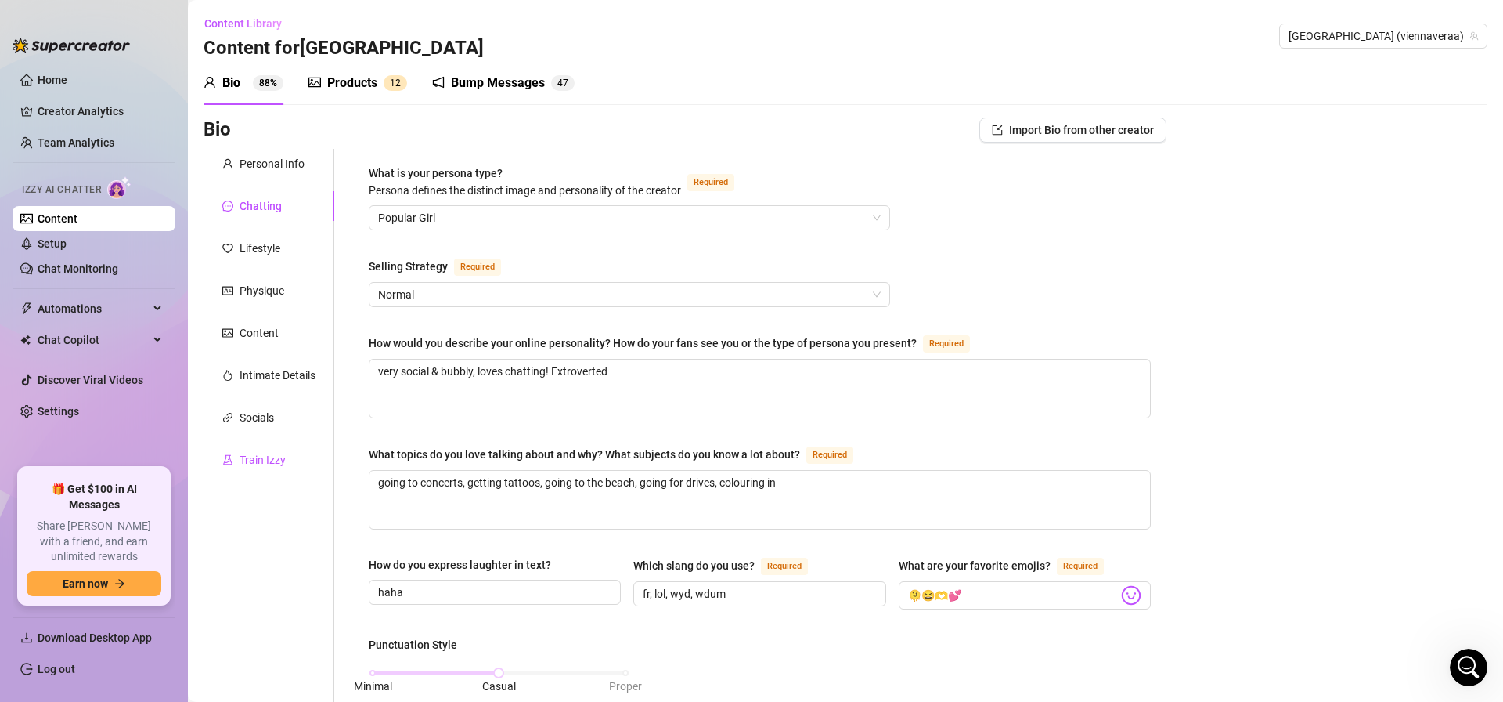
click at [269, 462] on div "Train Izzy" at bounding box center [263, 459] width 46 height 17
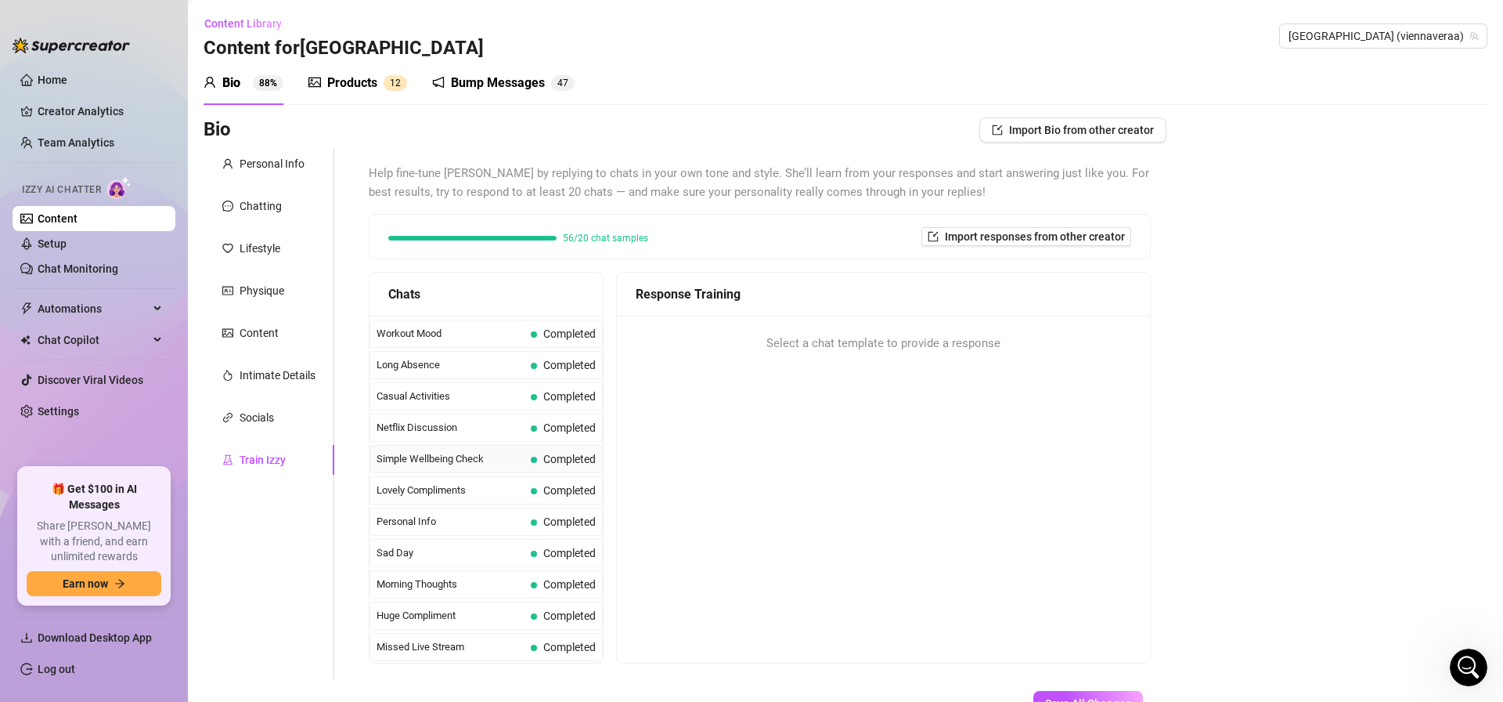
scroll to position [114, 0]
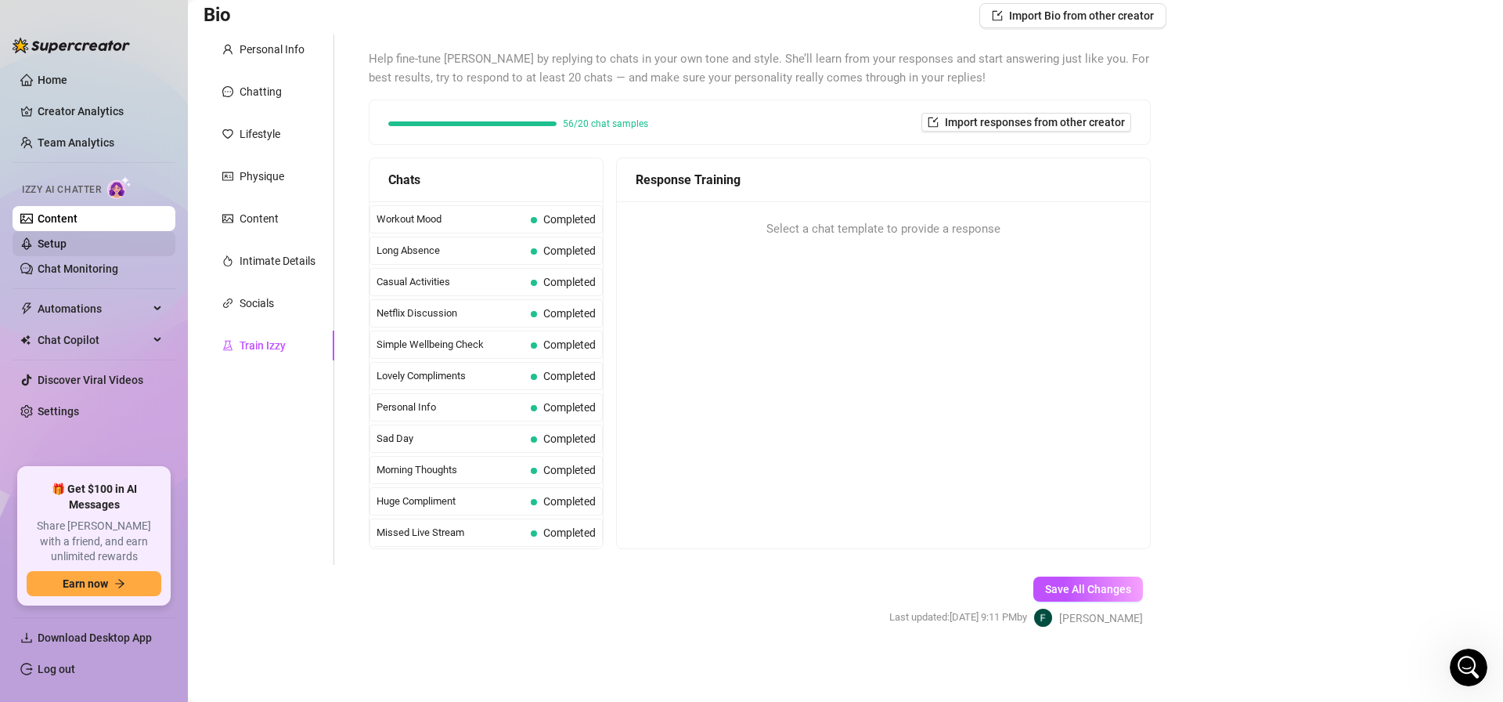
click at [67, 249] on link "Setup" at bounding box center [52, 243] width 29 height 13
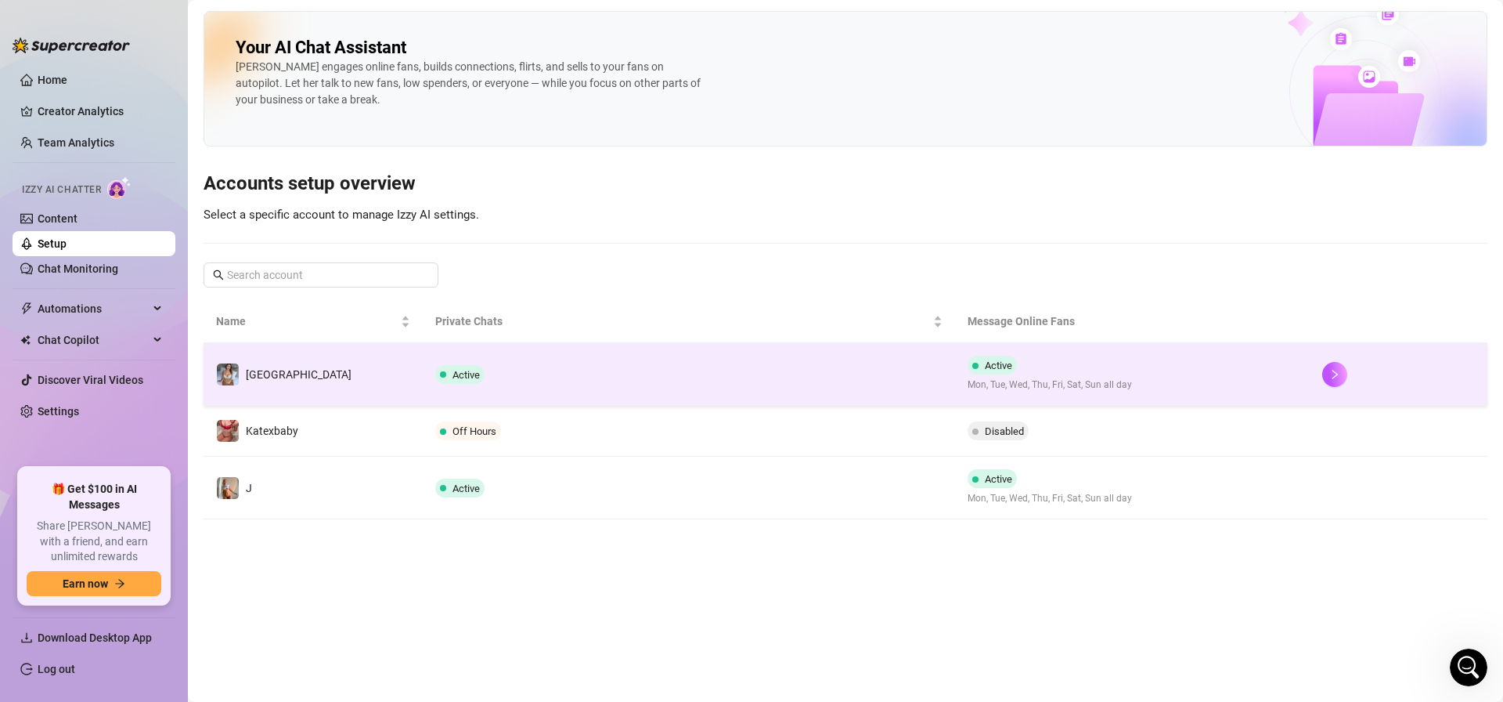
click at [411, 370] on td "[GEOGRAPHIC_DATA]" at bounding box center [313, 374] width 219 height 63
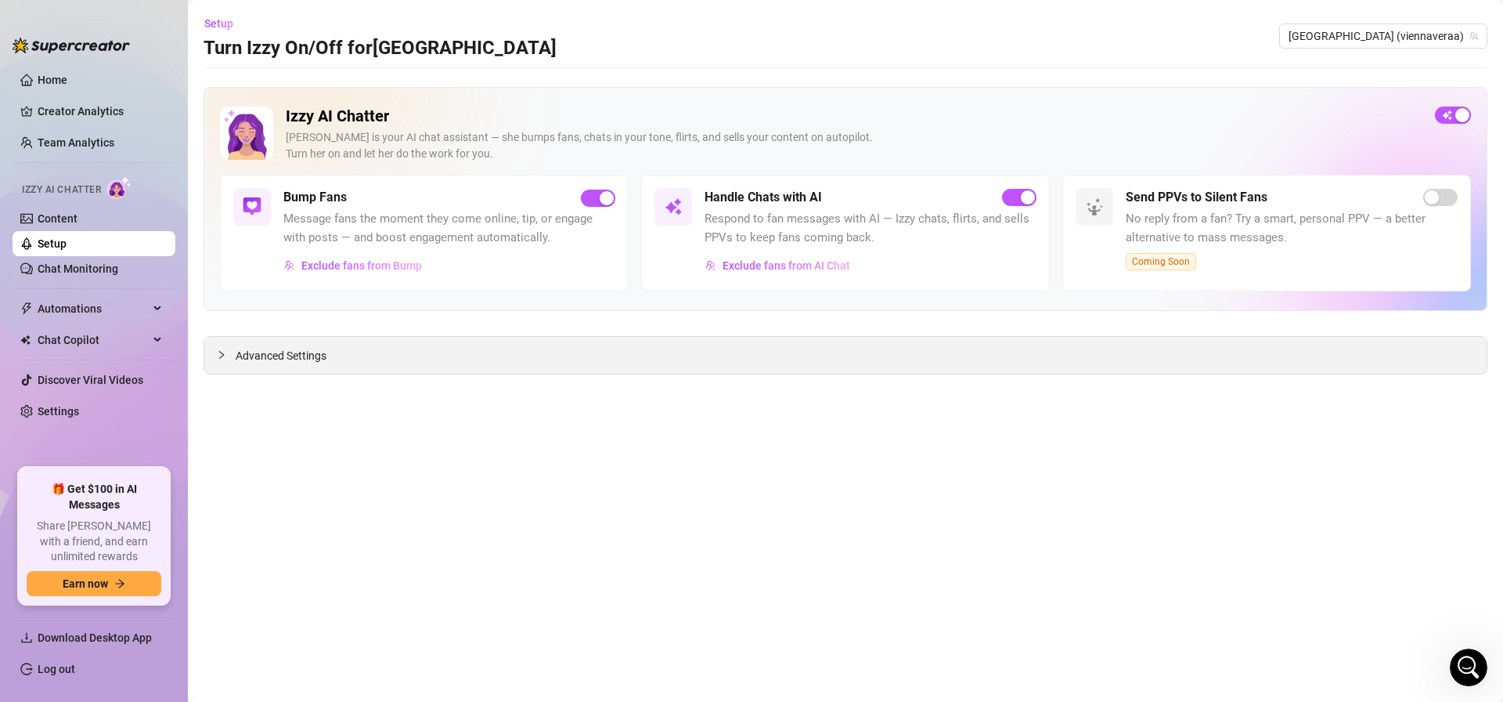
click at [467, 346] on div "Advanced Settings" at bounding box center [845, 355] width 1283 height 37
click at [258, 355] on span "Advanced Settings" at bounding box center [281, 355] width 91 height 17
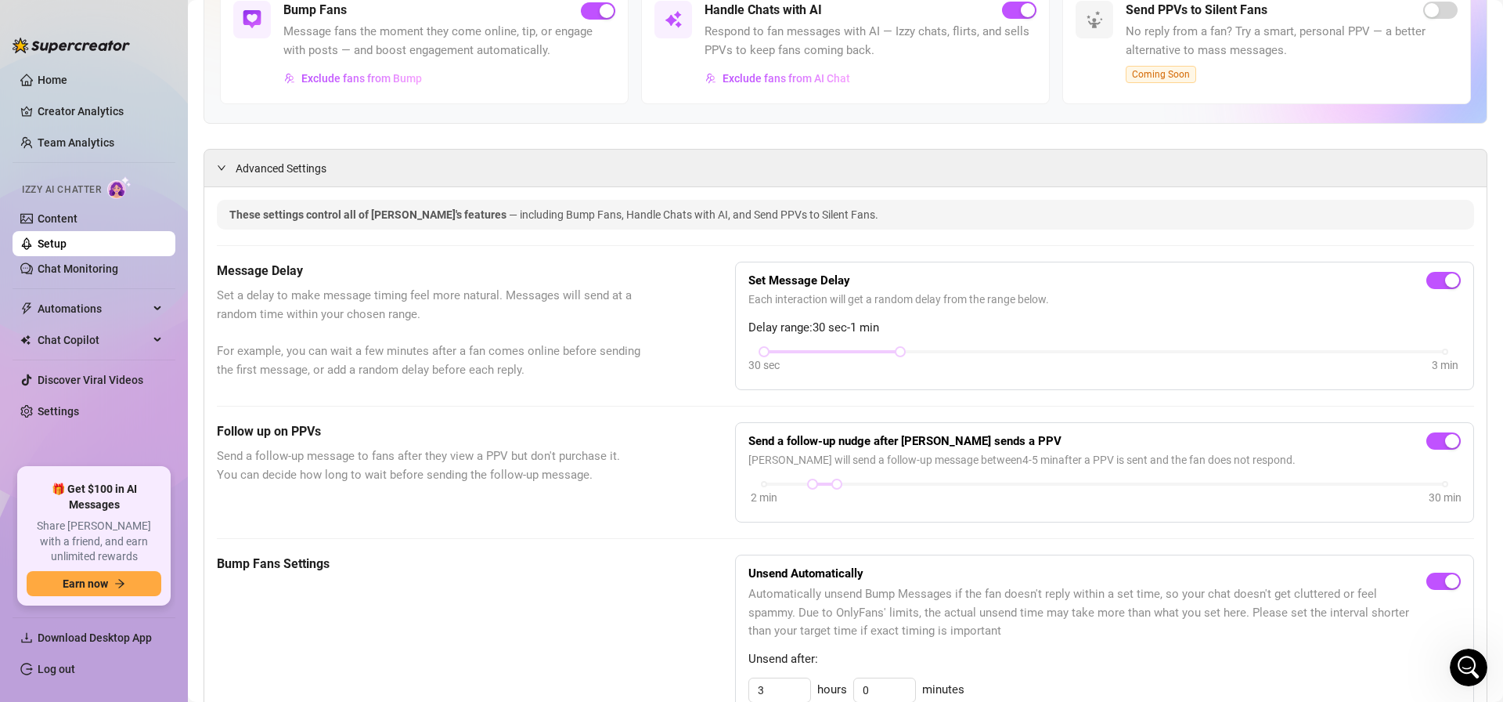
scroll to position [190, 0]
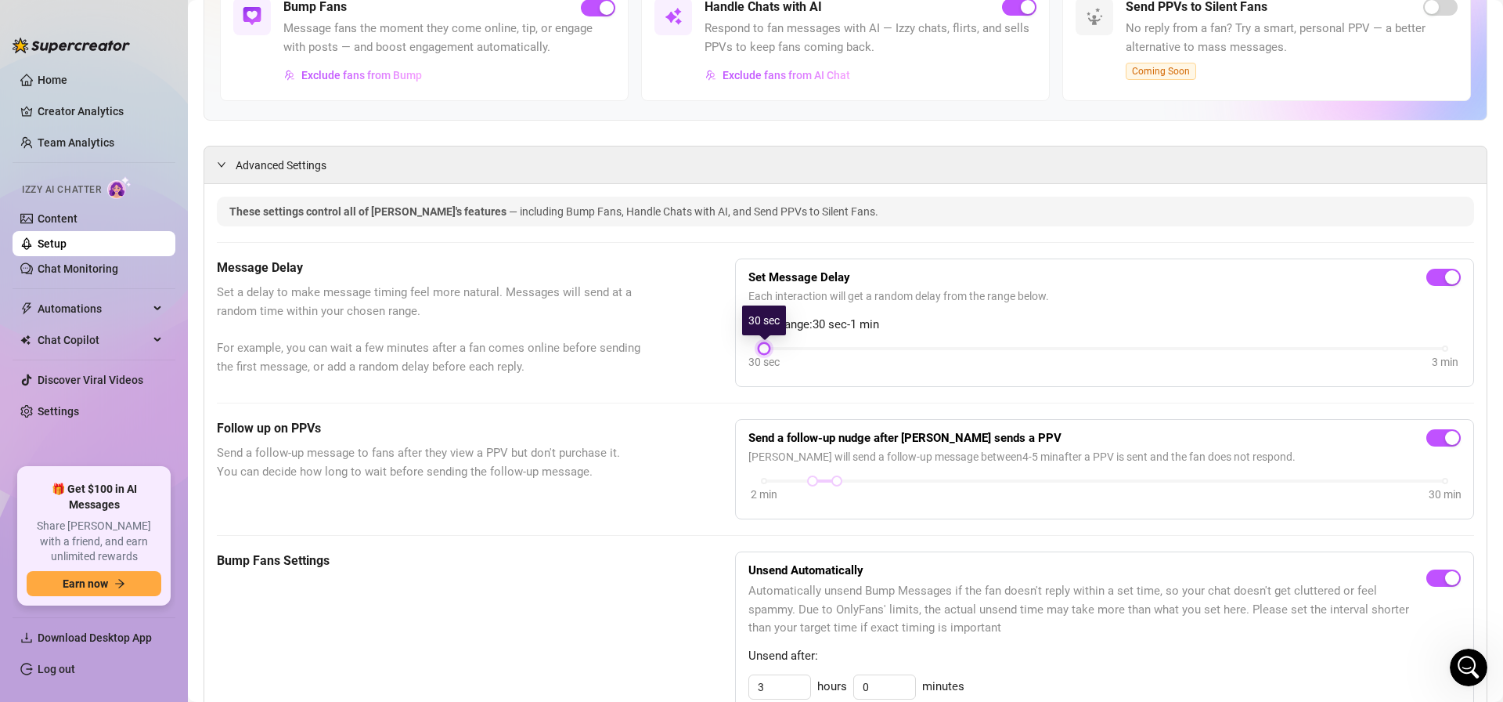
drag, startPoint x: 894, startPoint y: 347, endPoint x: 748, endPoint y: 347, distance: 146.4
click at [749, 347] on div "30 sec 3 min" at bounding box center [1105, 359] width 713 height 30
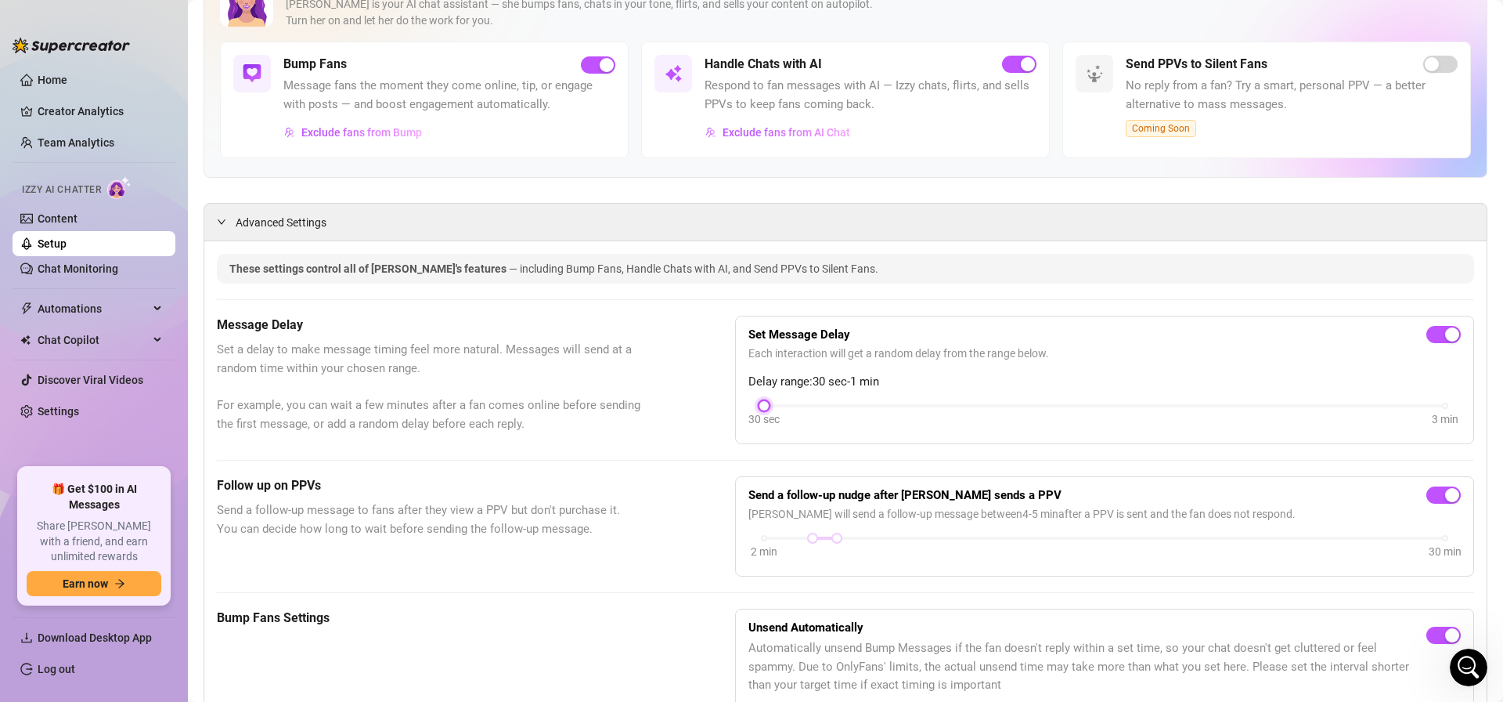
scroll to position [0, 0]
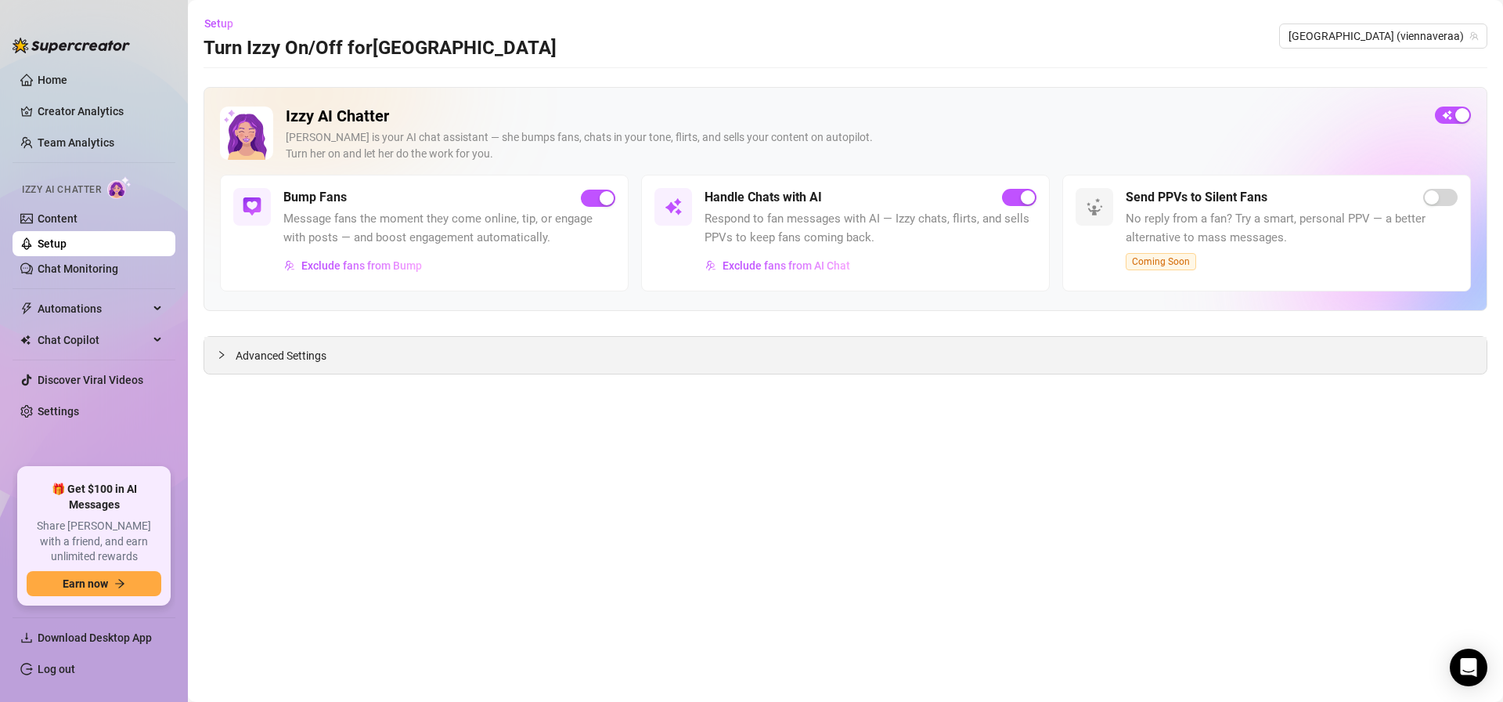
click at [288, 363] on span "Advanced Settings" at bounding box center [281, 355] width 91 height 17
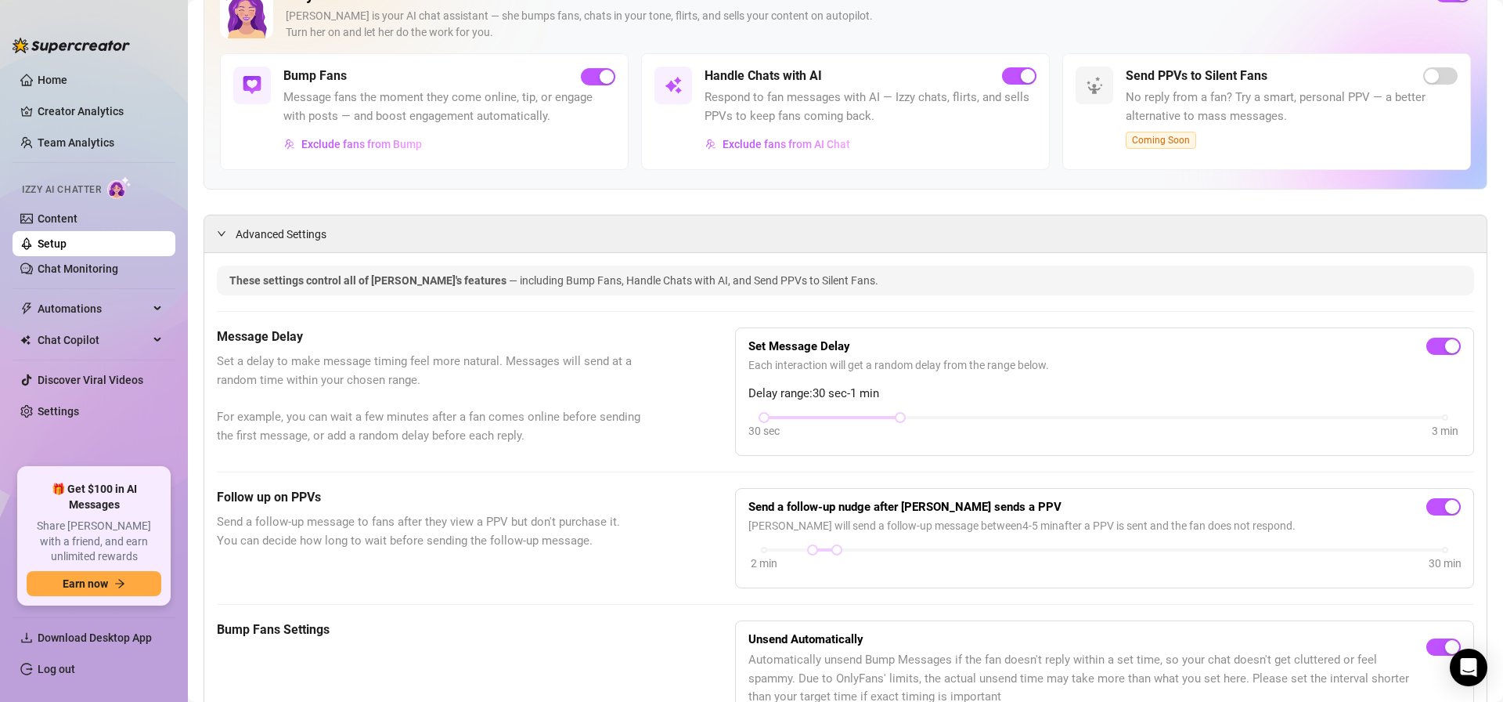
scroll to position [125, 0]
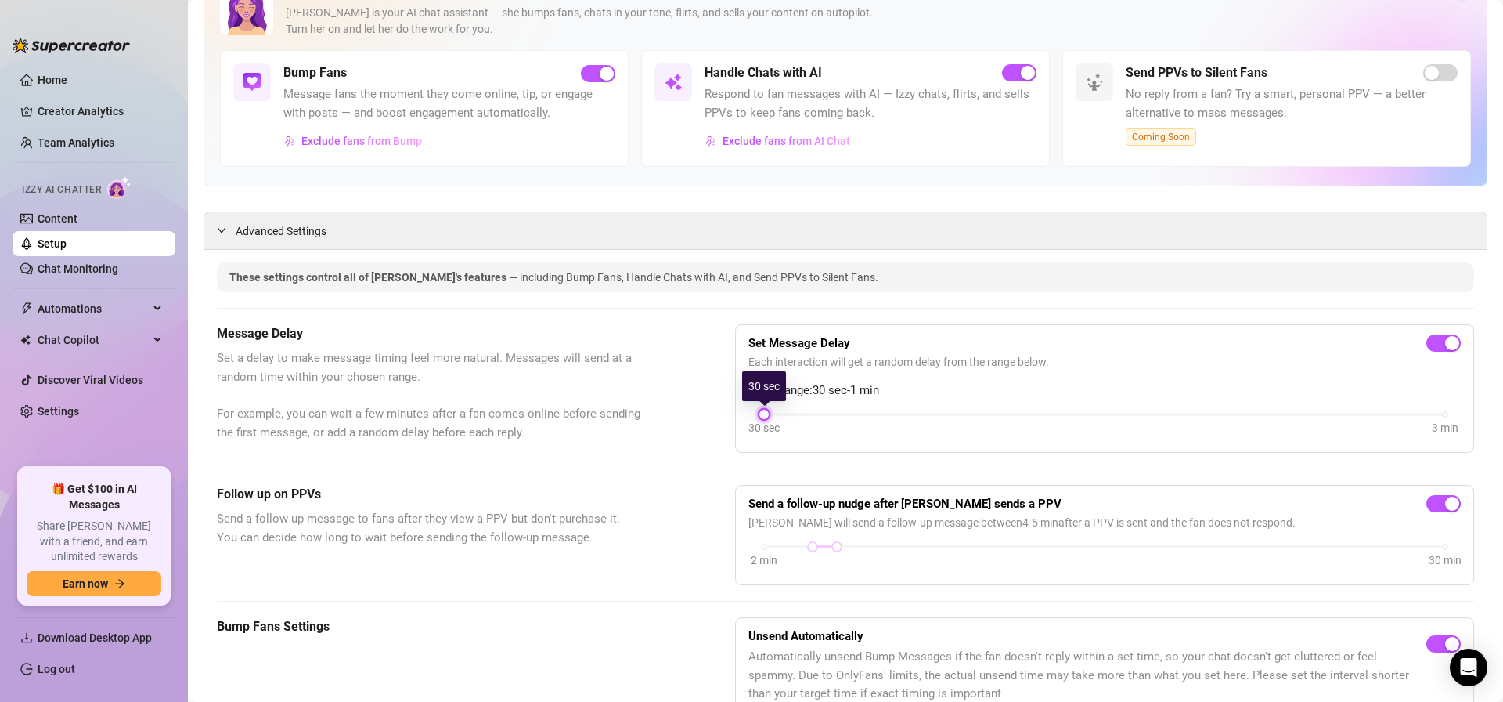
drag, startPoint x: 902, startPoint y: 410, endPoint x: 797, endPoint y: 403, distance: 105.2
click at [749, 404] on div "Set Message Delay Each interaction will get a random delay from the range below…" at bounding box center [1105, 388] width 713 height 102
click at [1452, 345] on div "button" at bounding box center [1452, 343] width 14 height 14
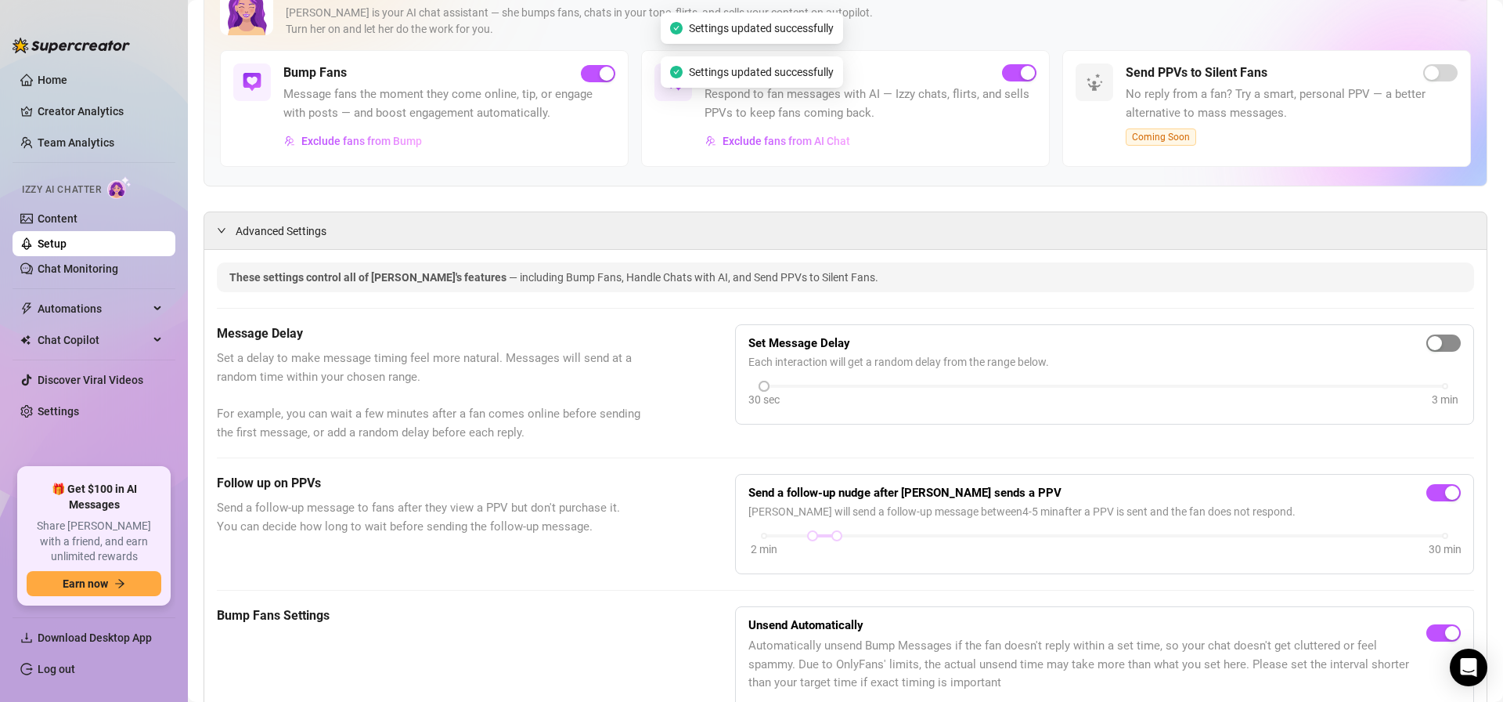
click at [1439, 345] on div "button" at bounding box center [1435, 343] width 14 height 14
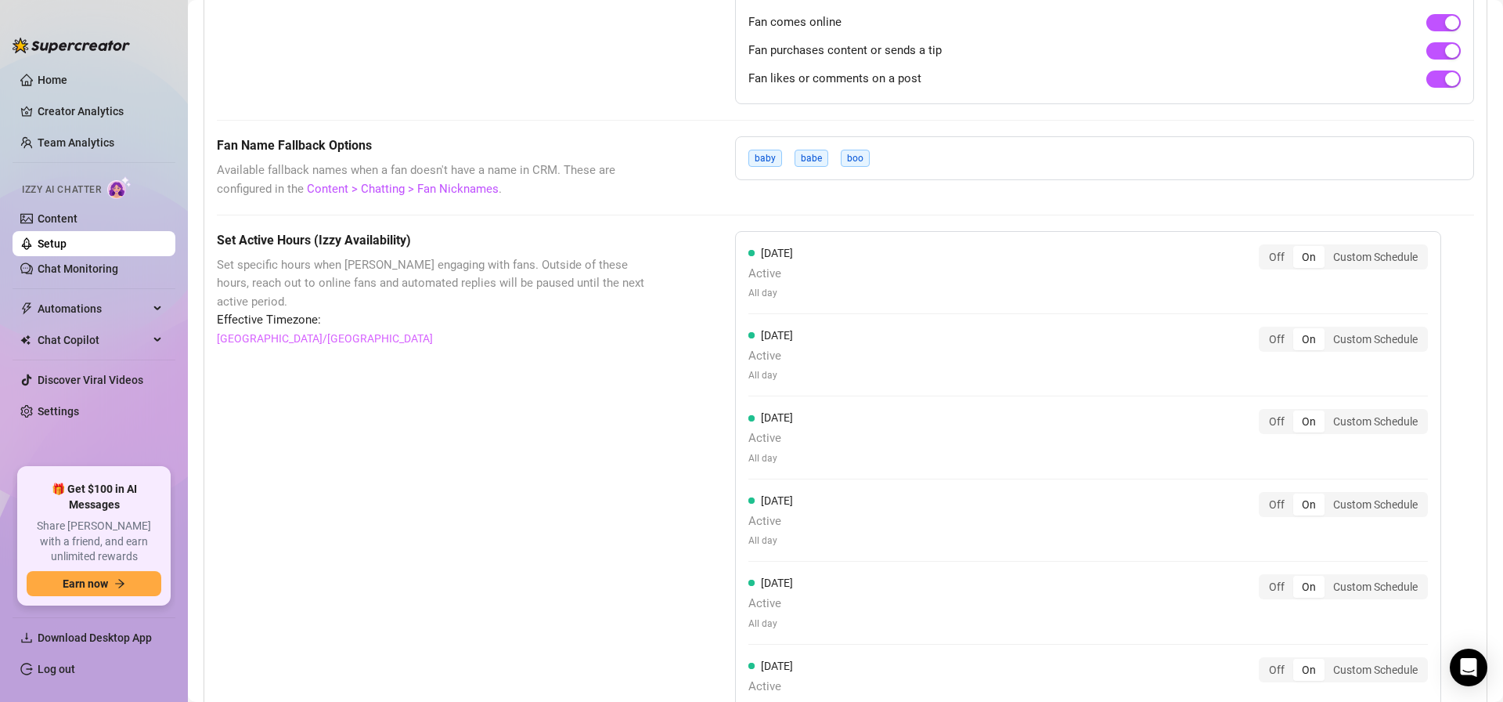
scroll to position [0, 0]
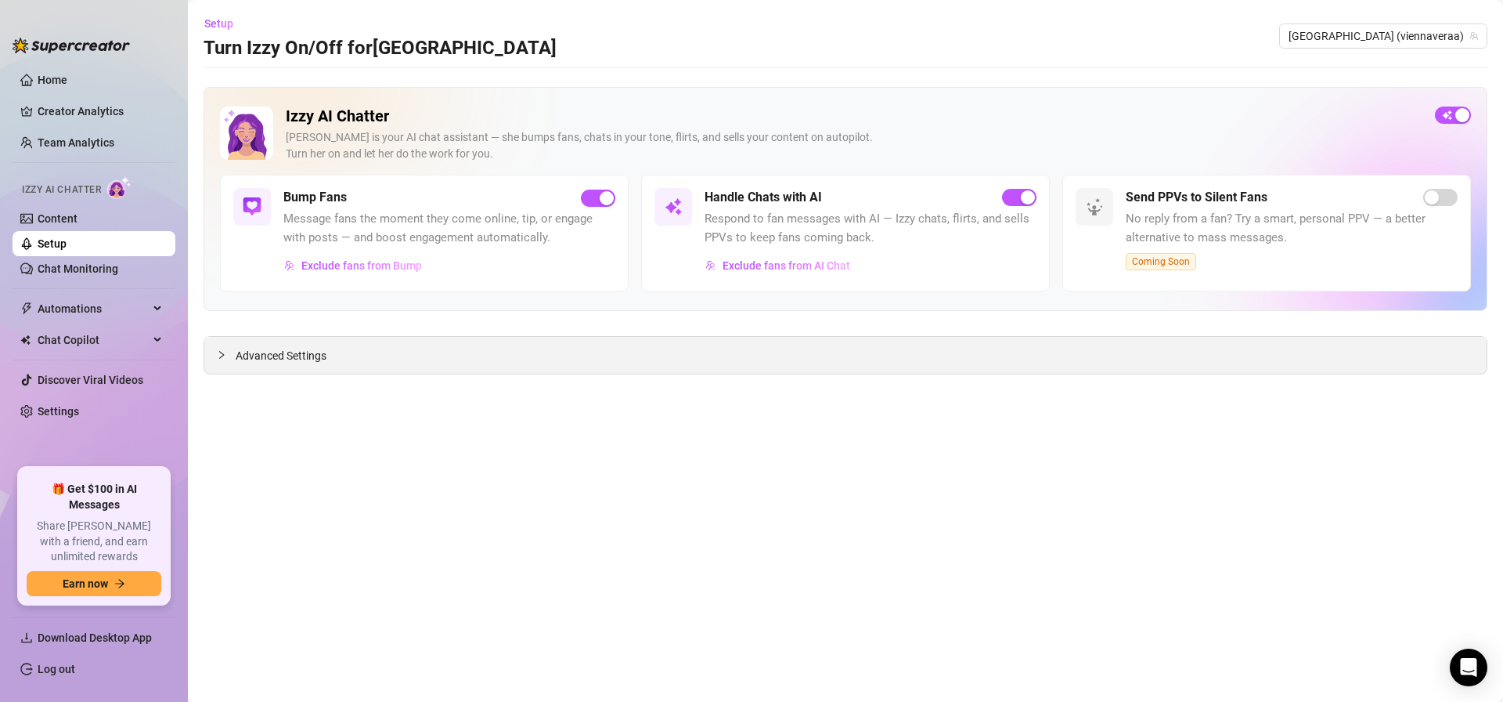
drag, startPoint x: 269, startPoint y: 374, endPoint x: 269, endPoint y: 352, distance: 21.9
click at [268, 373] on div "Advanced Settings" at bounding box center [846, 355] width 1284 height 38
click at [270, 352] on span "Advanced Settings" at bounding box center [281, 355] width 91 height 17
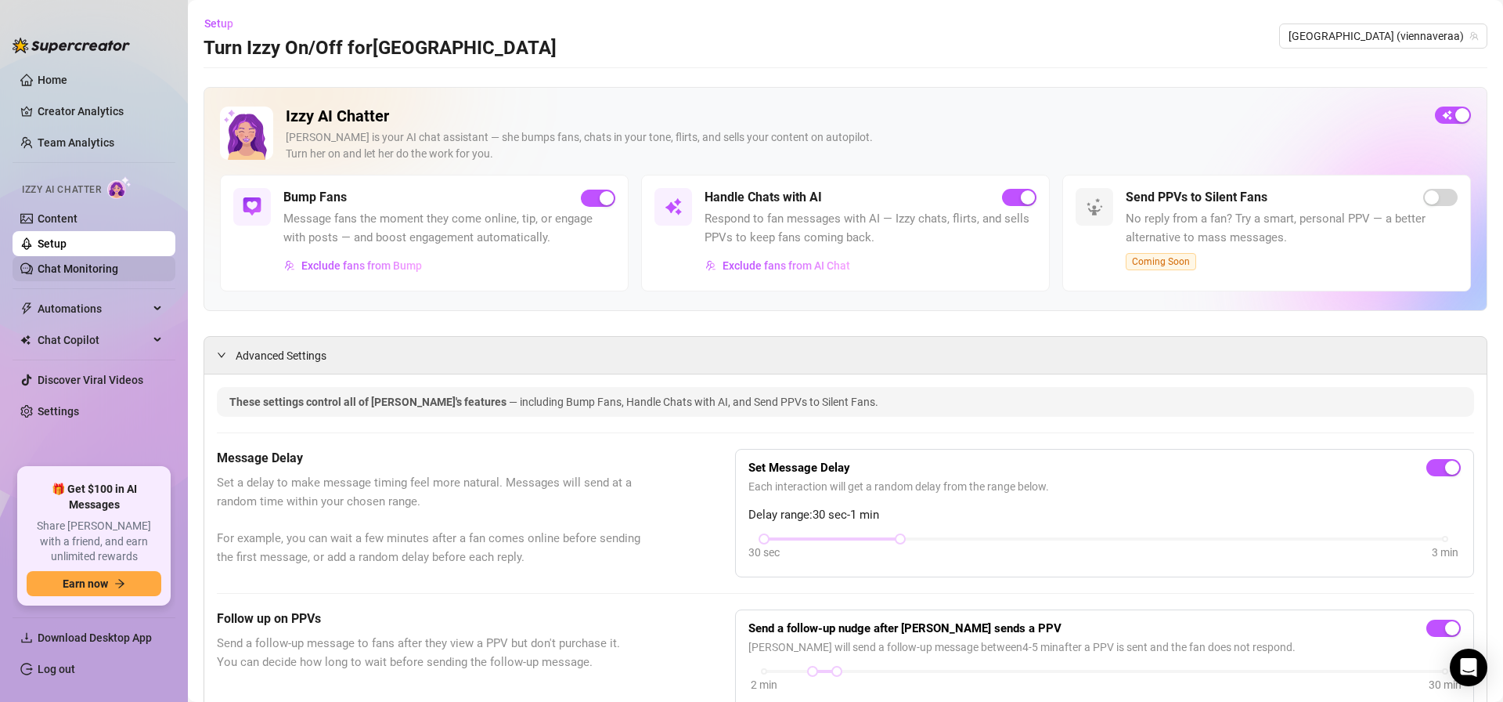
click at [97, 262] on link "Chat Monitoring" at bounding box center [78, 268] width 81 height 13
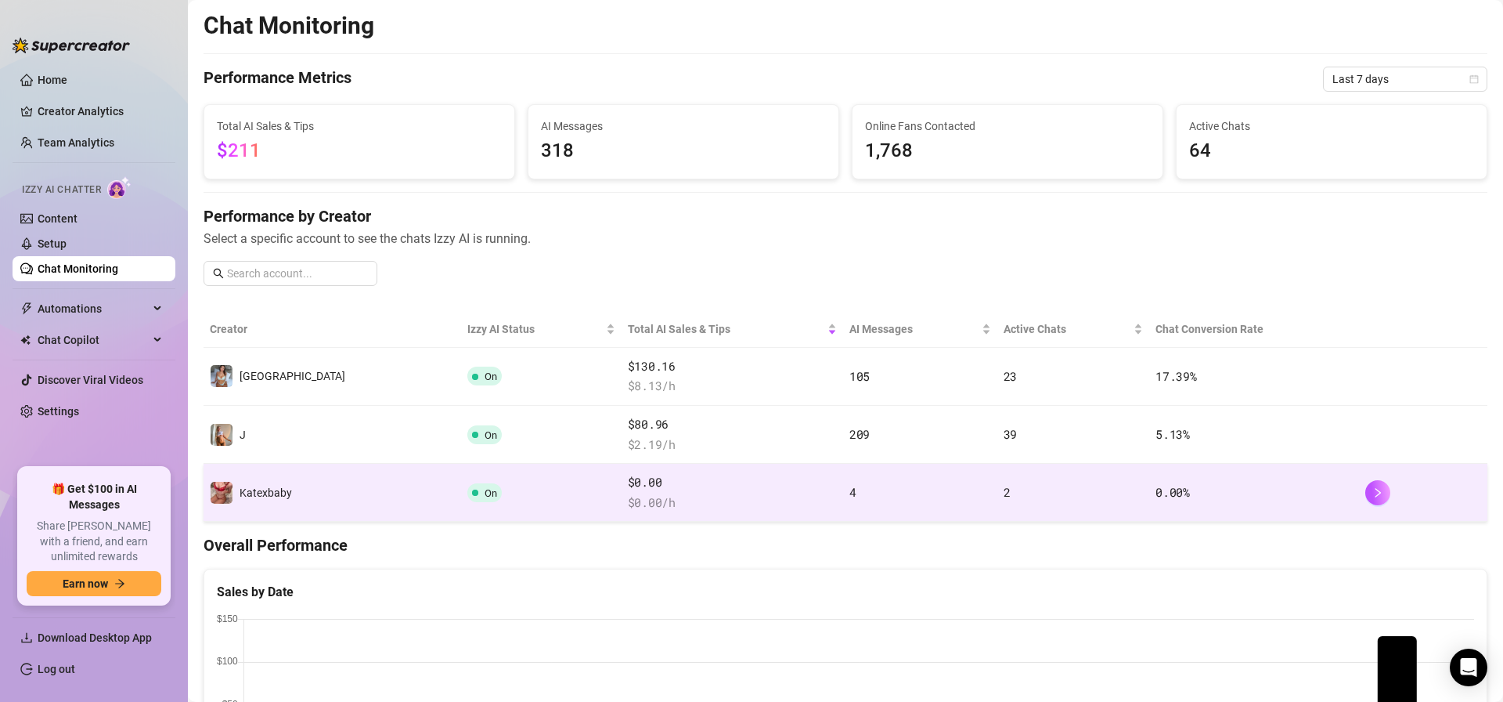
click at [333, 498] on td "Katexbaby" at bounding box center [333, 493] width 258 height 58
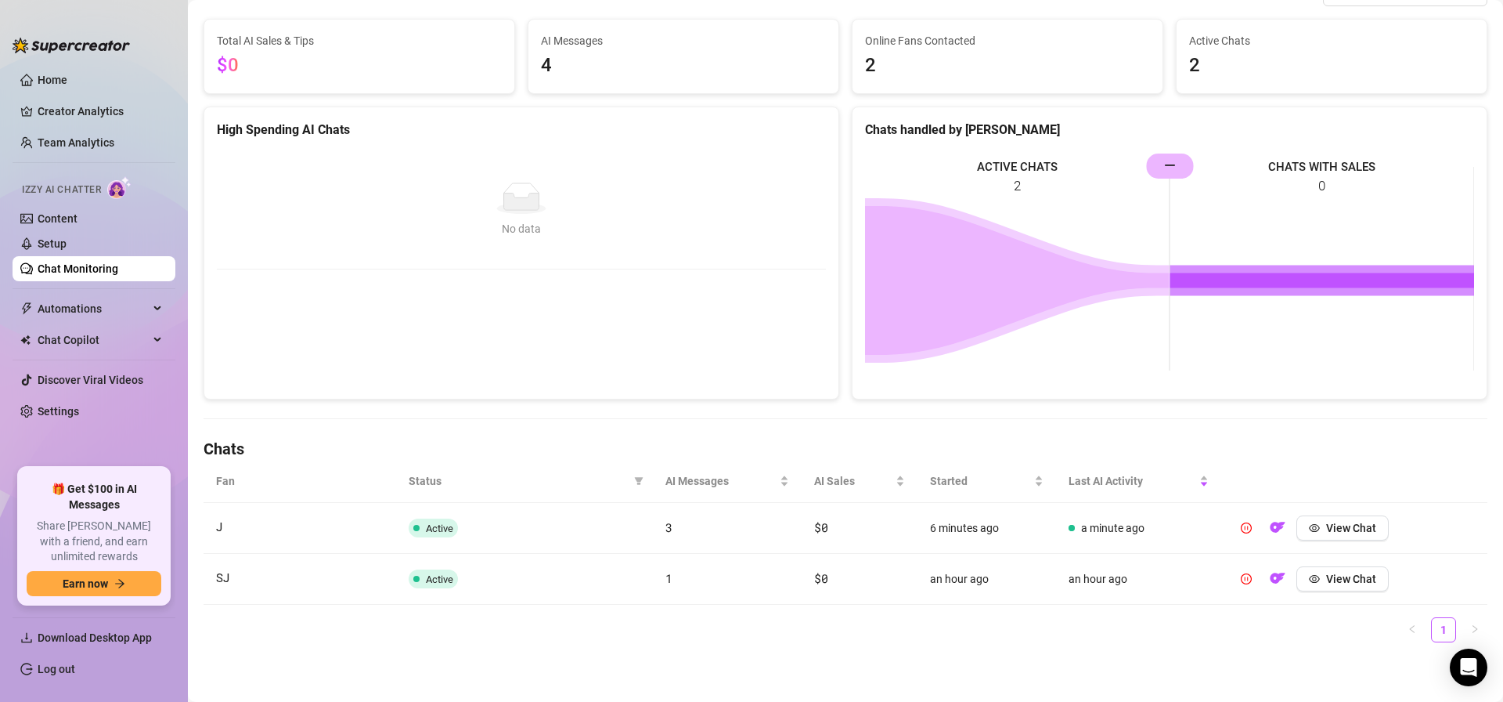
scroll to position [121, 0]
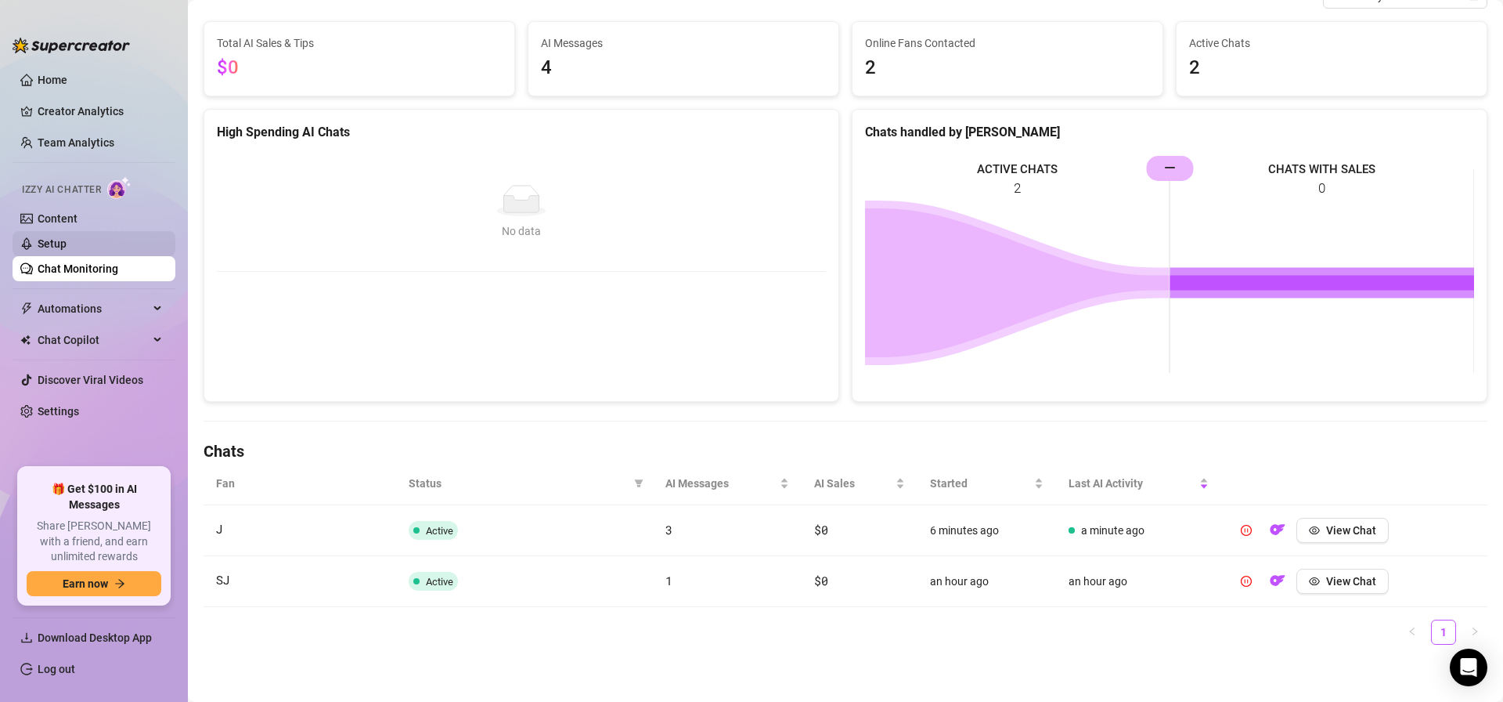
click at [67, 250] on link "Setup" at bounding box center [52, 243] width 29 height 13
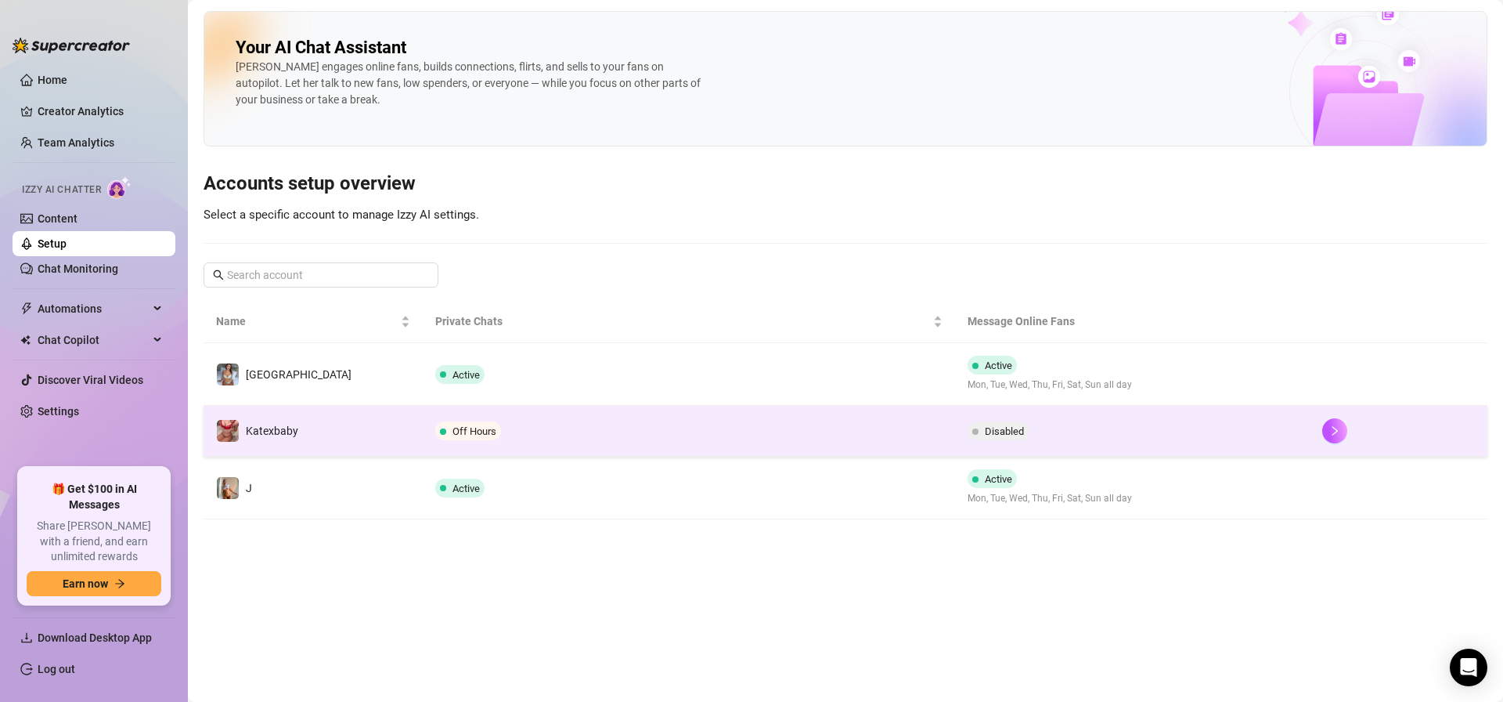
click at [462, 432] on span "Off Hours" at bounding box center [475, 431] width 44 height 12
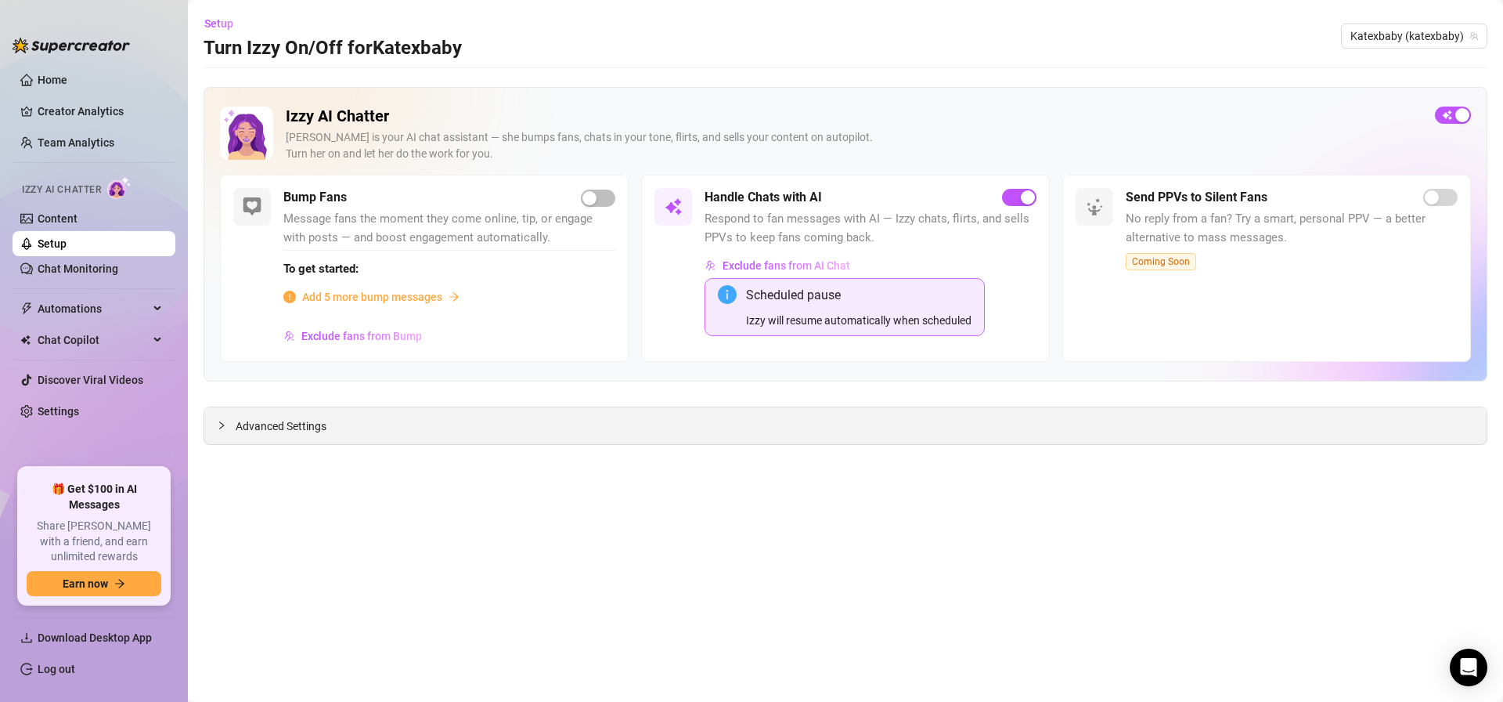
click at [385, 439] on div "Advanced Settings" at bounding box center [845, 425] width 1283 height 37
click at [313, 434] on div "Advanced Settings" at bounding box center [845, 425] width 1283 height 37
drag, startPoint x: 295, startPoint y: 428, endPoint x: 286, endPoint y: 428, distance: 9.4
click at [293, 428] on span "Advanced Settings" at bounding box center [281, 425] width 91 height 17
click at [219, 19] on span "Setup" at bounding box center [218, 23] width 29 height 13
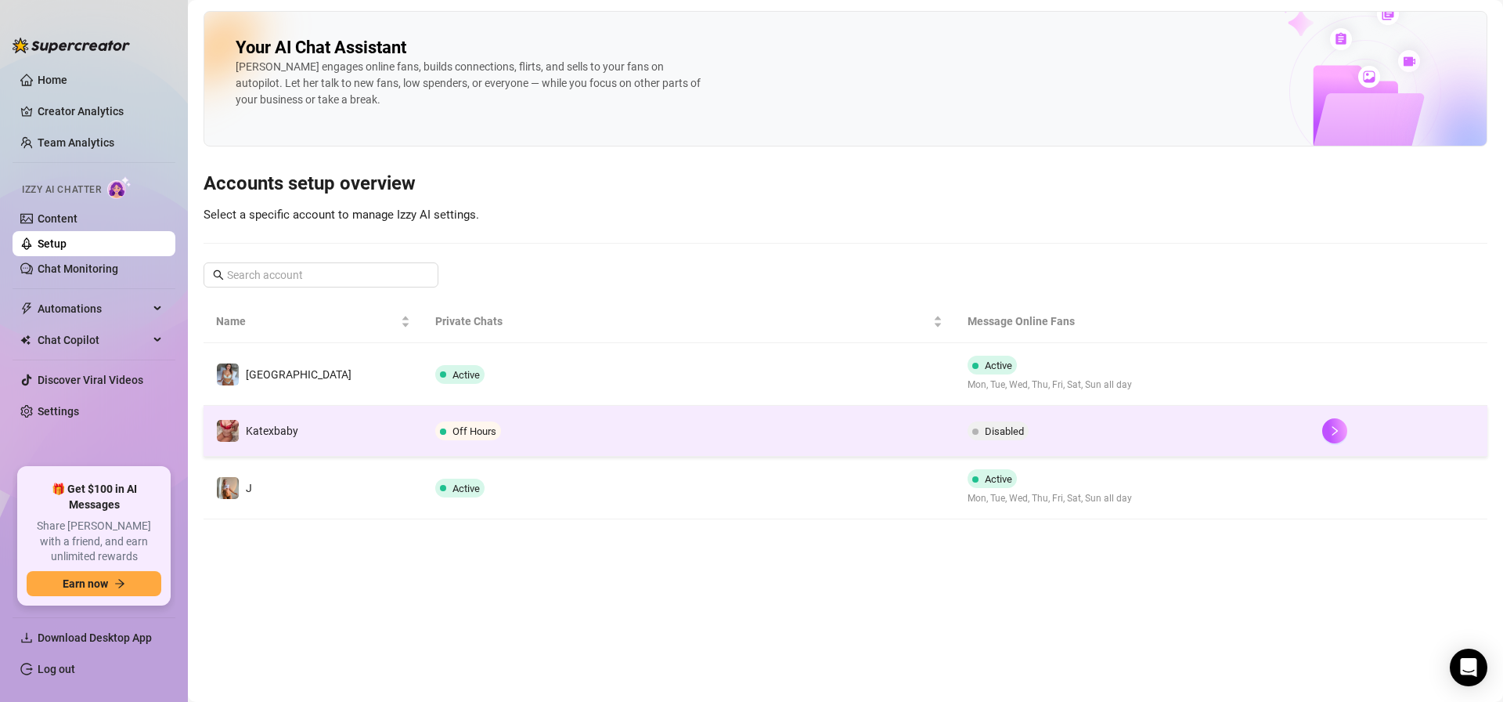
click at [517, 416] on td "Off Hours" at bounding box center [689, 431] width 532 height 51
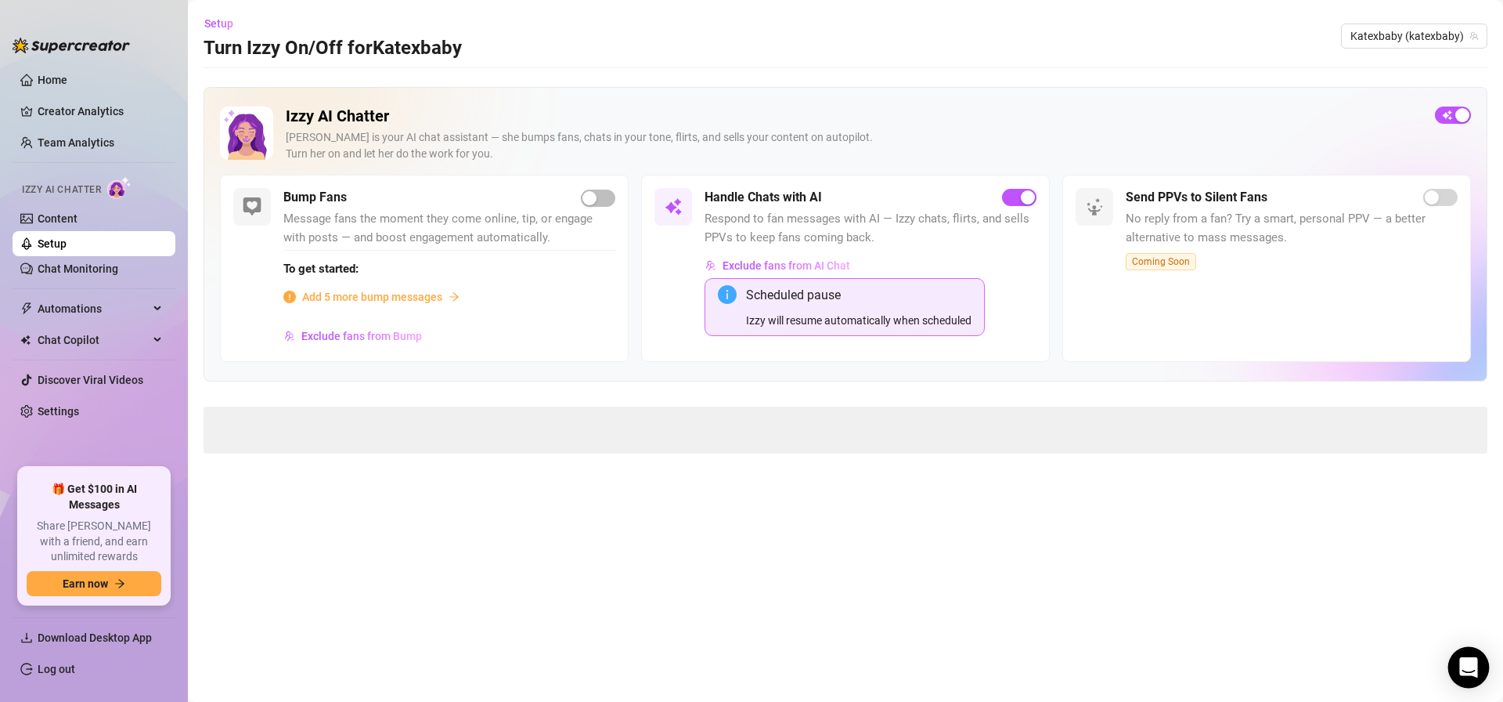
click at [1478, 655] on div "Open Intercom Messenger" at bounding box center [1470, 668] width 42 height 42
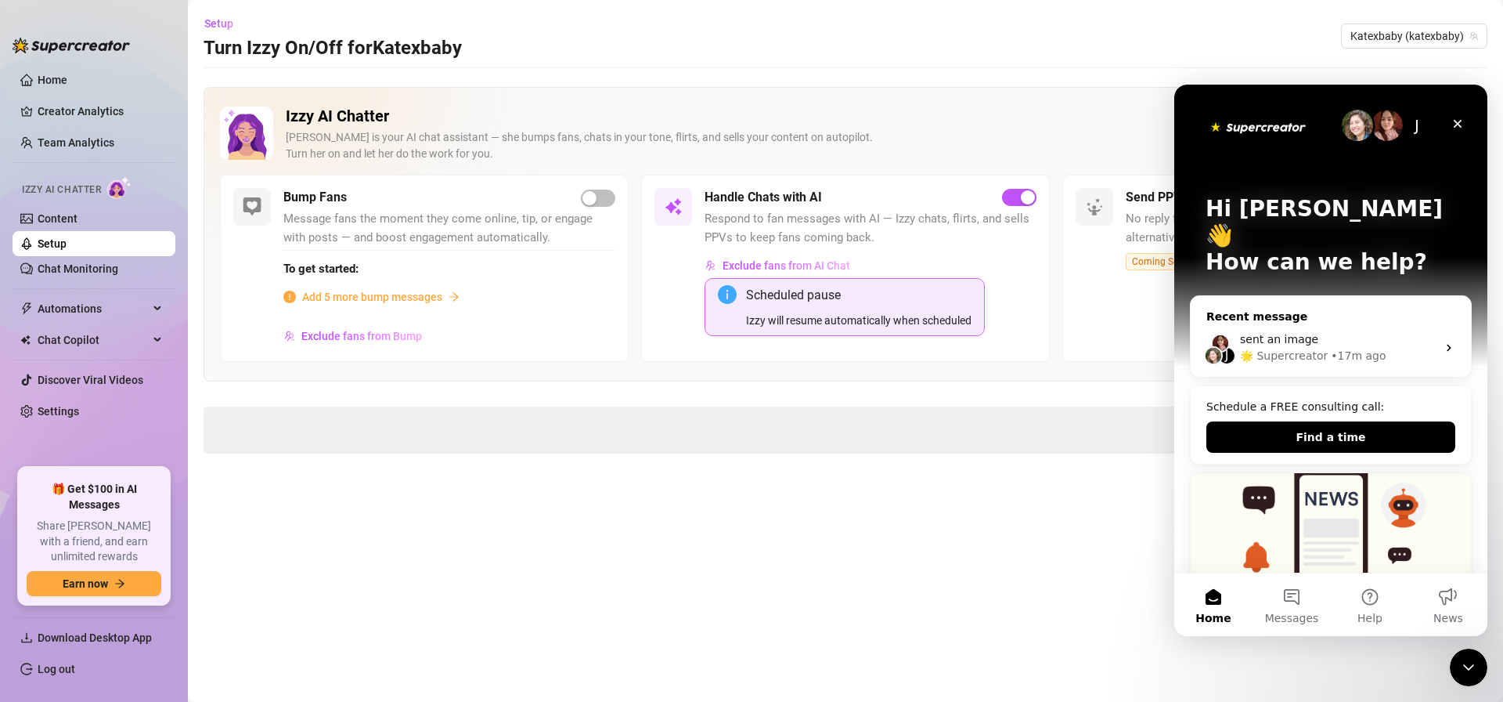
click at [1315, 331] on div "sent an image" at bounding box center [1338, 339] width 197 height 16
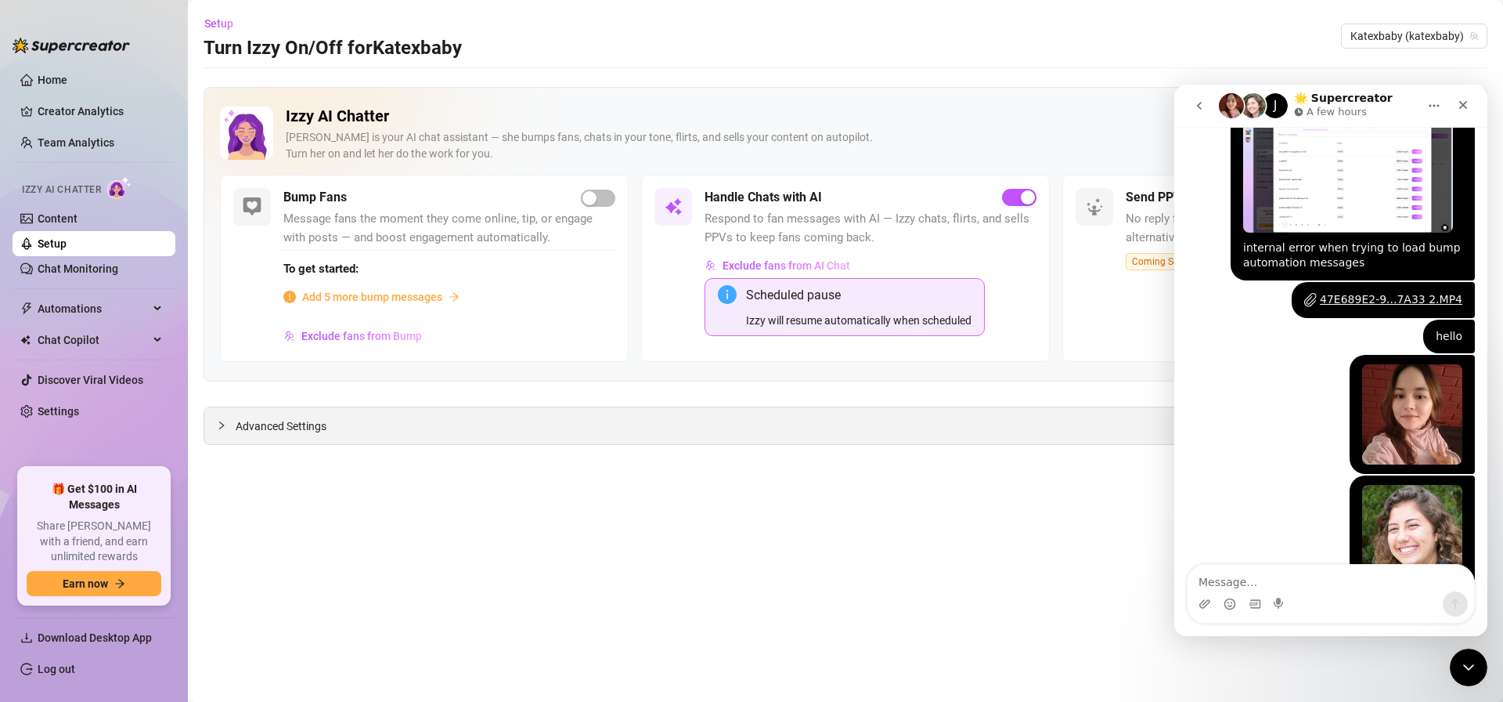
scroll to position [1056, 0]
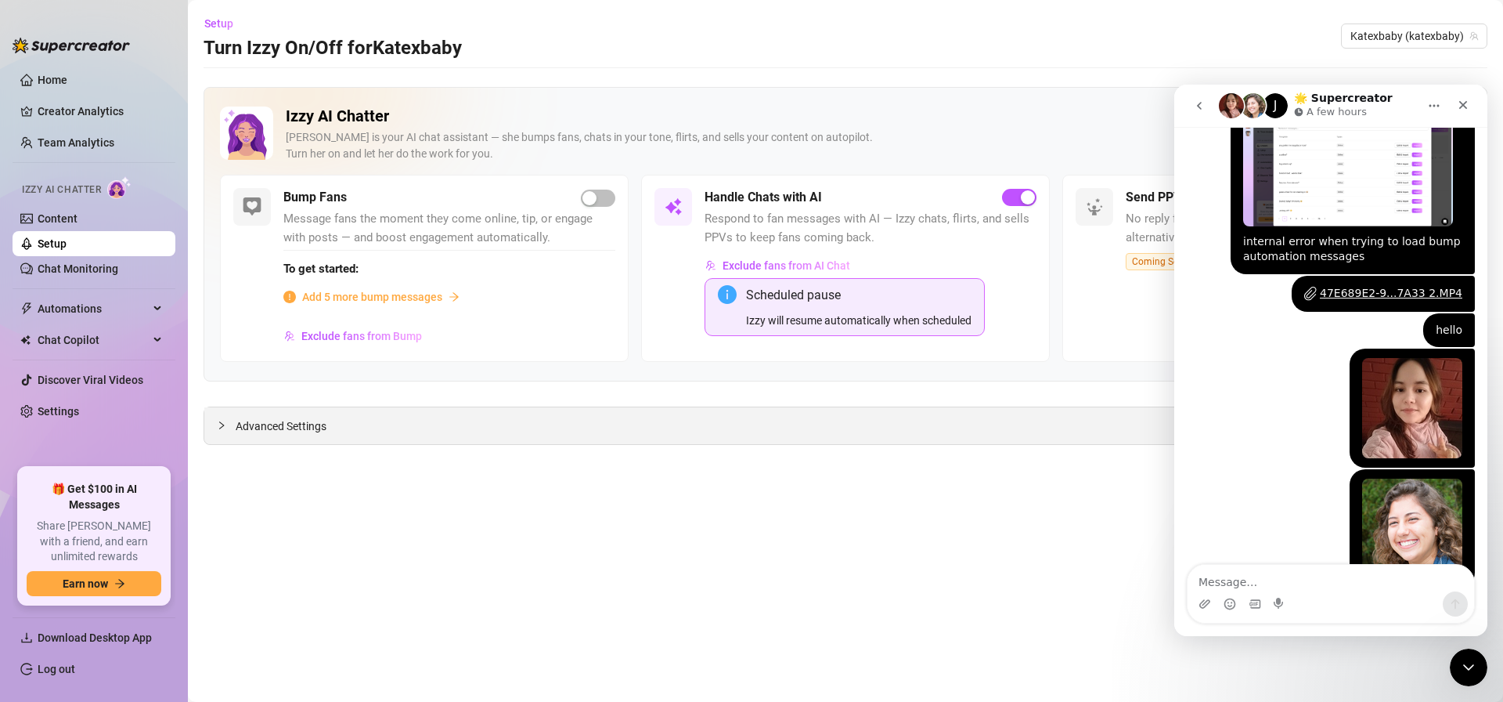
click at [936, 420] on div "Advanced Settings" at bounding box center [845, 425] width 1283 height 37
click at [1457, 106] on icon "Close" at bounding box center [1463, 105] width 13 height 13
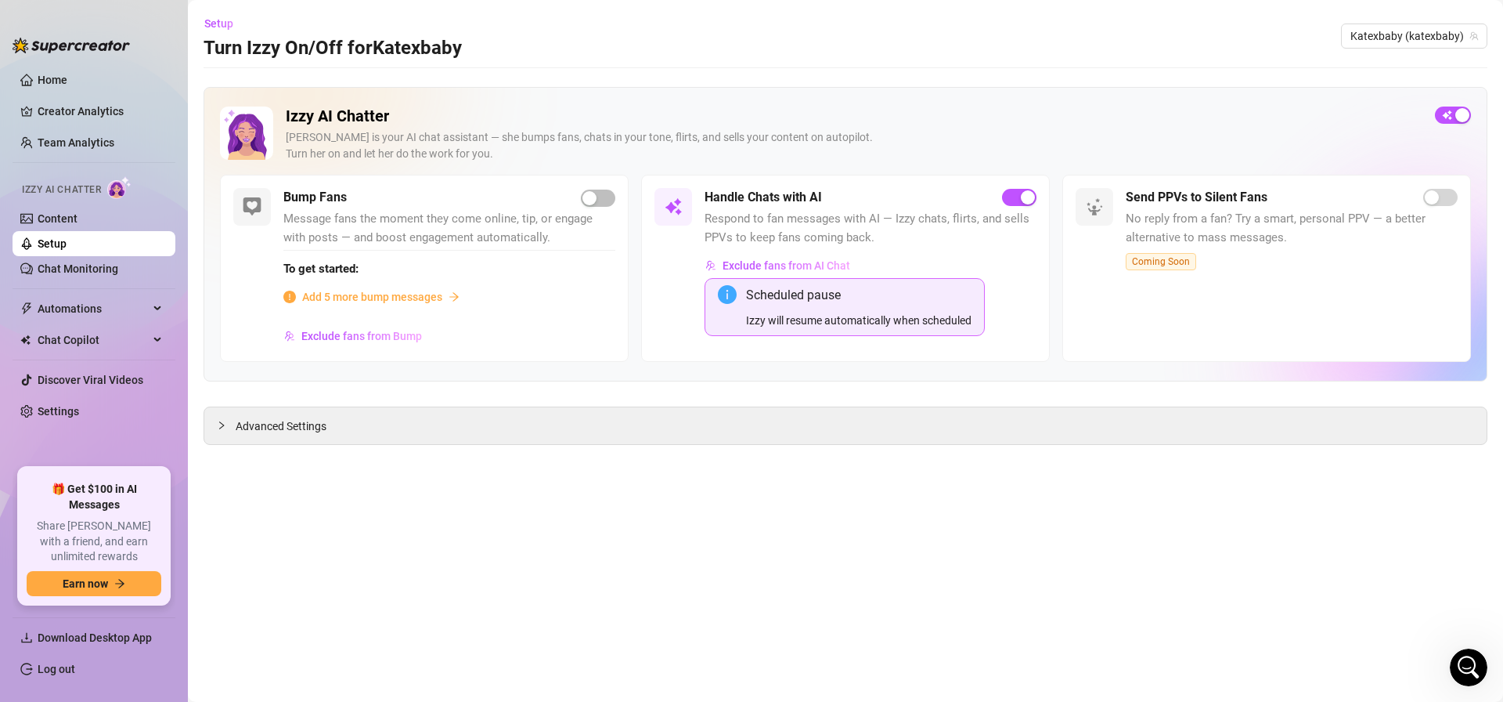
scroll to position [1066, 0]
click at [67, 238] on link "Setup" at bounding box center [52, 243] width 29 height 13
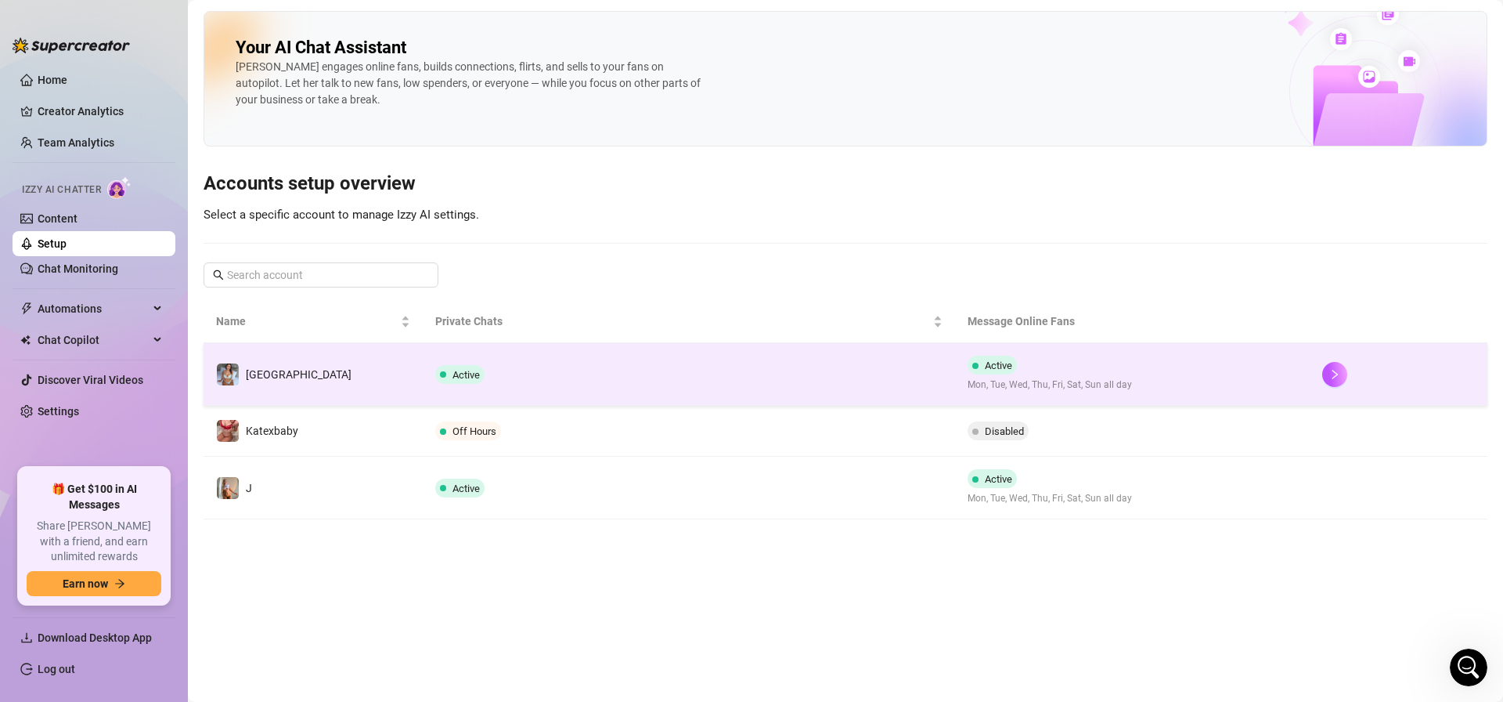
click at [518, 381] on td "Active" at bounding box center [689, 374] width 532 height 63
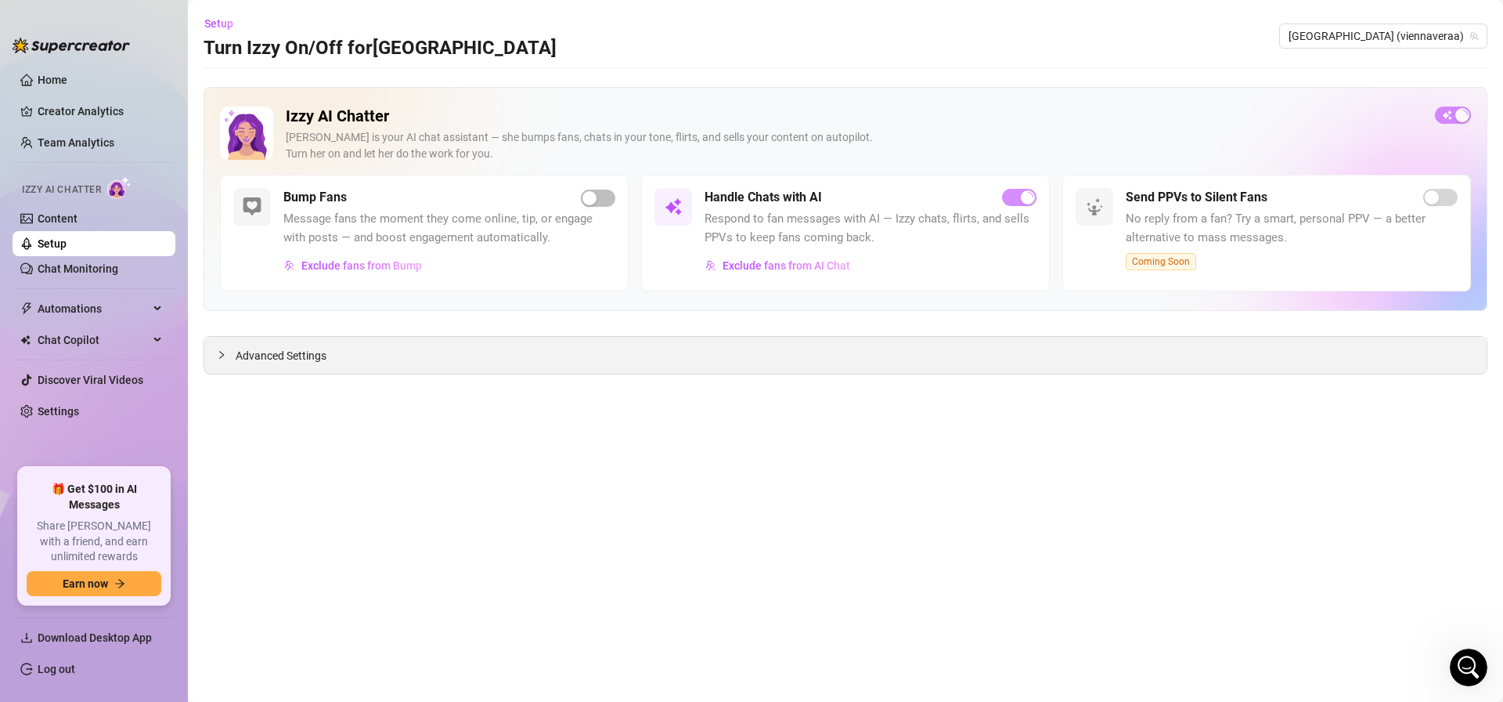
click at [352, 340] on div "Advanced Settings" at bounding box center [845, 355] width 1283 height 37
click at [330, 356] on div "Advanced Settings" at bounding box center [845, 355] width 1283 height 37
click at [307, 358] on span "Advanced Settings" at bounding box center [281, 355] width 91 height 17
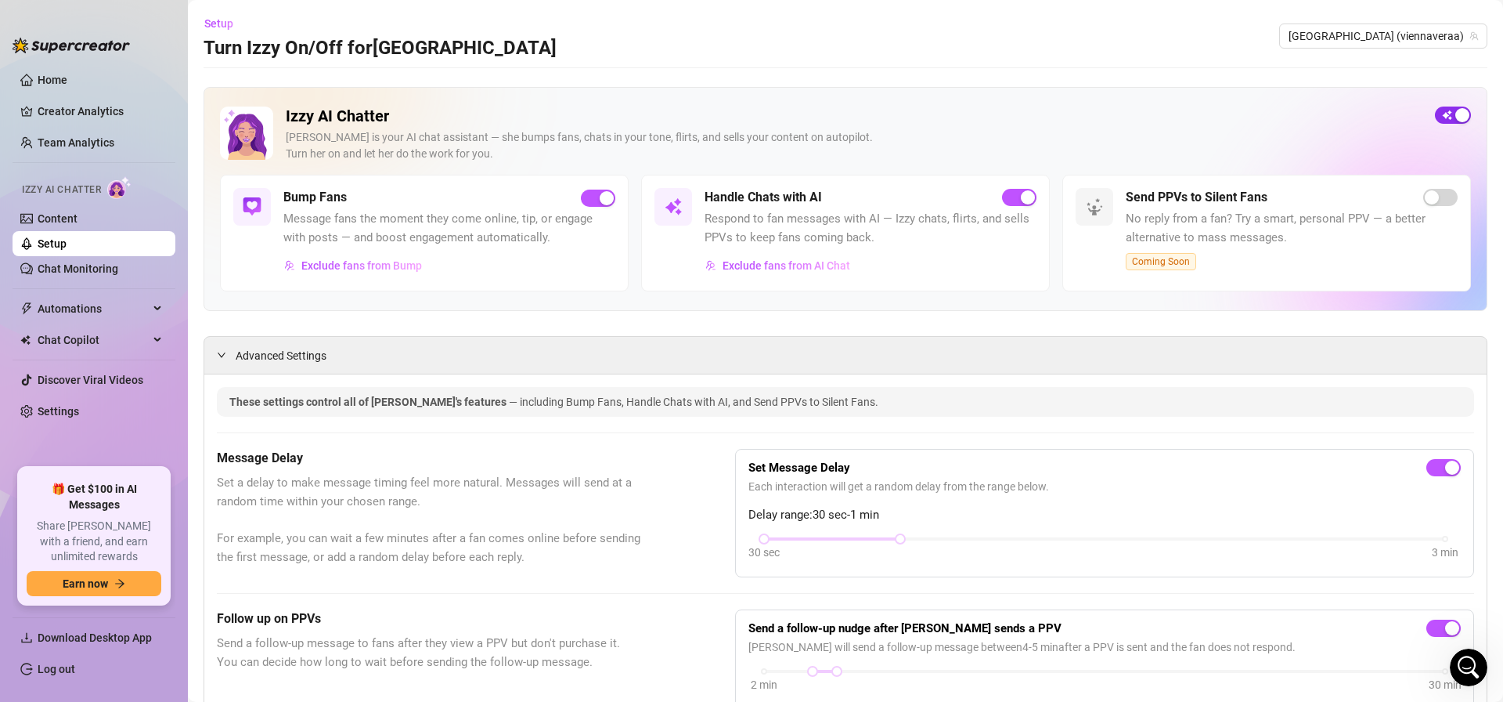
click at [1450, 118] on span "button" at bounding box center [1453, 114] width 36 height 17
drag, startPoint x: 906, startPoint y: 533, endPoint x: 749, endPoint y: 534, distance: 157.4
click at [749, 534] on div "30 sec 3 min" at bounding box center [1105, 549] width 713 height 30
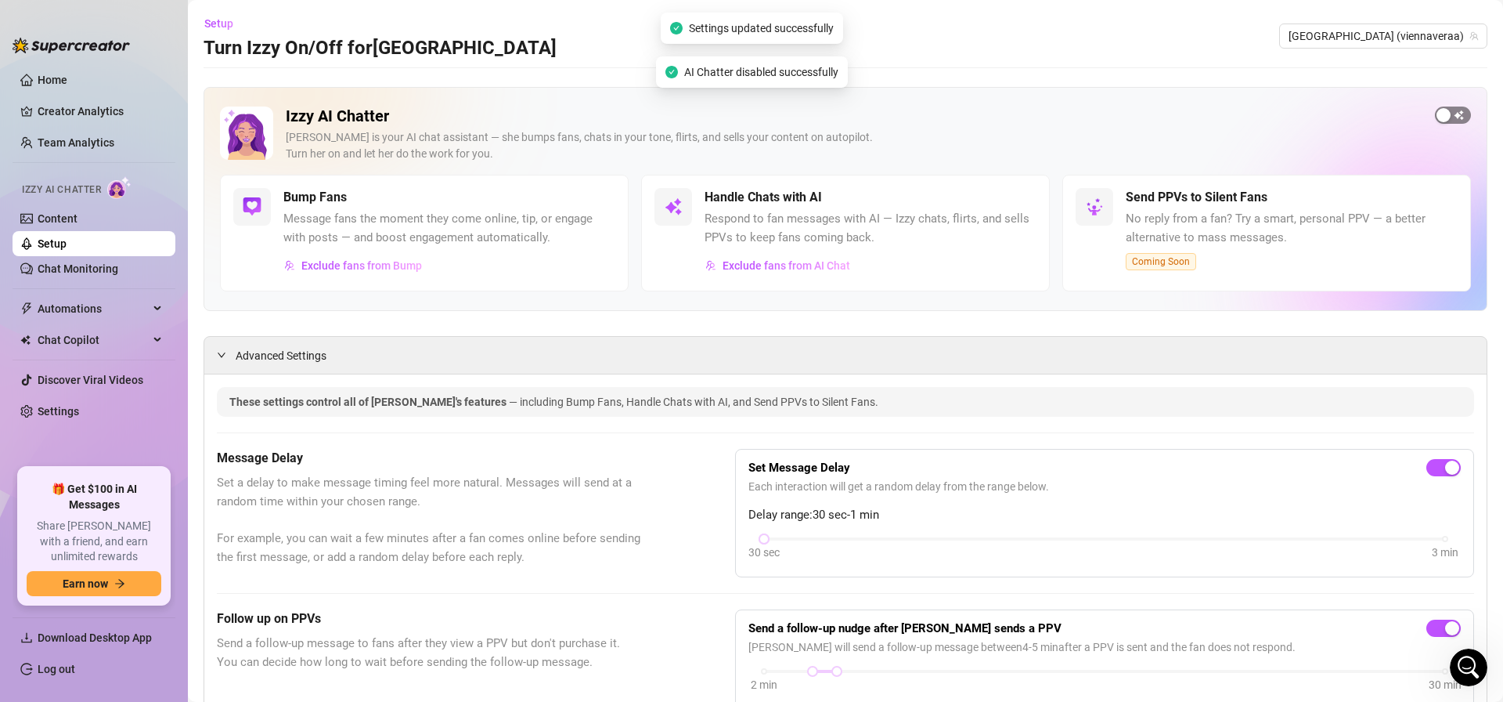
click at [1442, 117] on div "button" at bounding box center [1444, 115] width 14 height 14
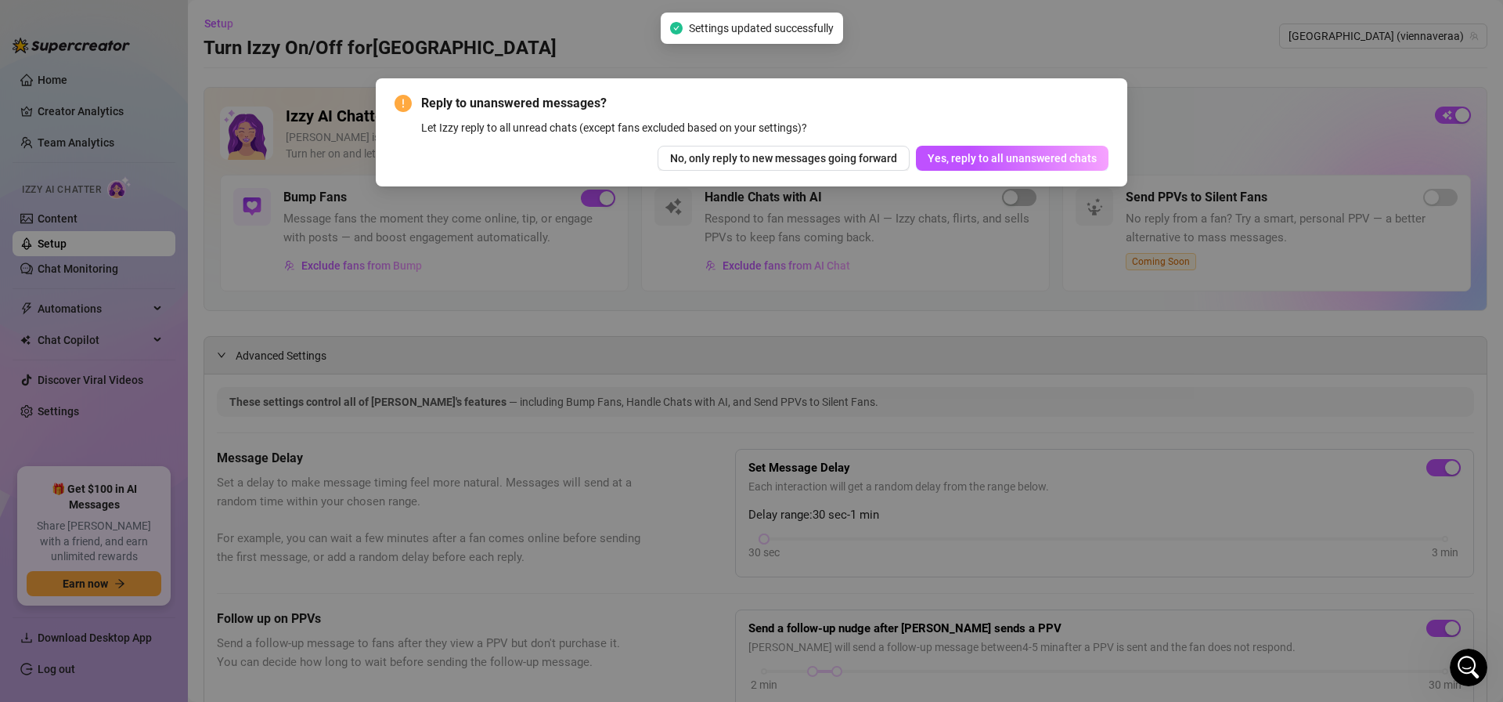
click at [990, 164] on button "Yes, reply to all unanswered chats" at bounding box center [1012, 158] width 193 height 25
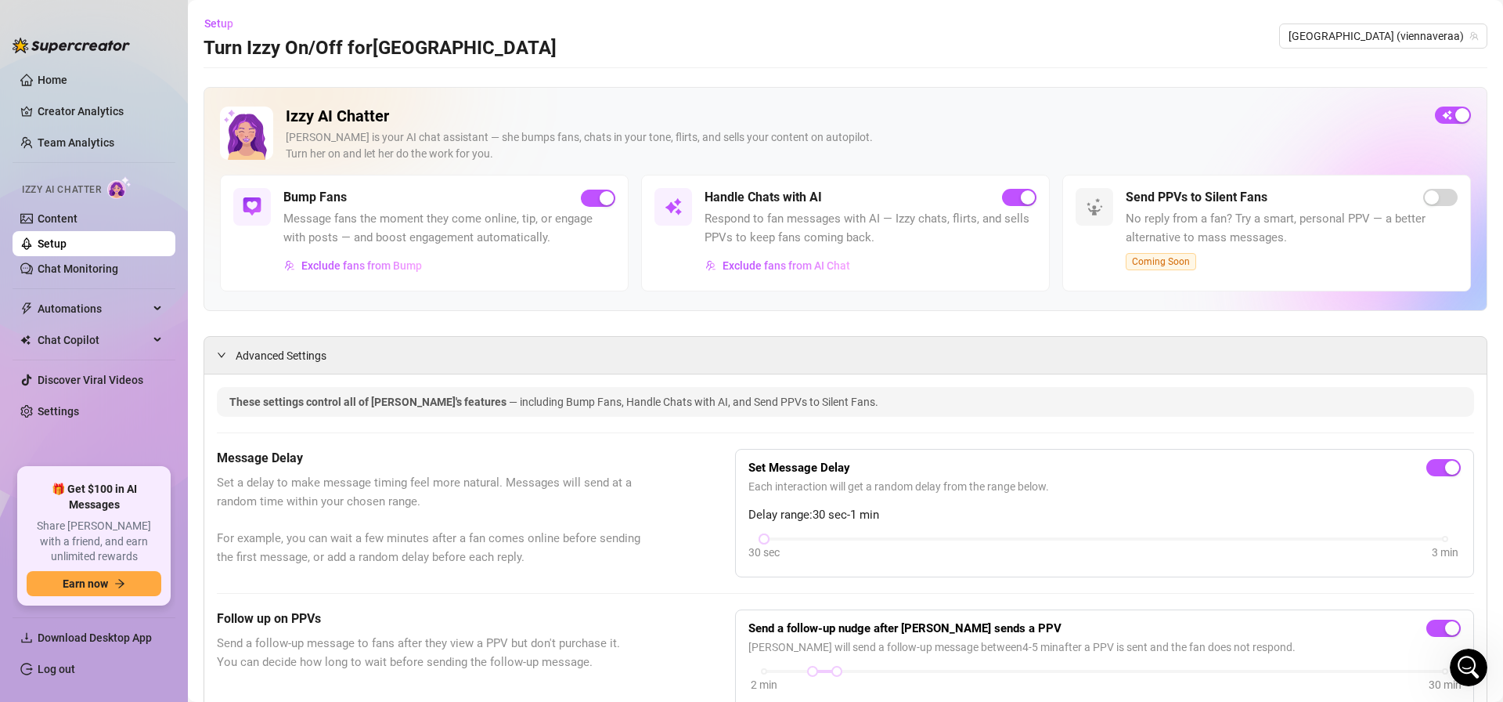
click at [1449, 50] on div "Setup Turn Izzy On/Off for [GEOGRAPHIC_DATA] [GEOGRAPHIC_DATA] ([GEOGRAPHIC_DAT…" at bounding box center [846, 36] width 1284 height 50
click at [1442, 42] on span "[GEOGRAPHIC_DATA] (viennaveraa)" at bounding box center [1383, 35] width 189 height 23
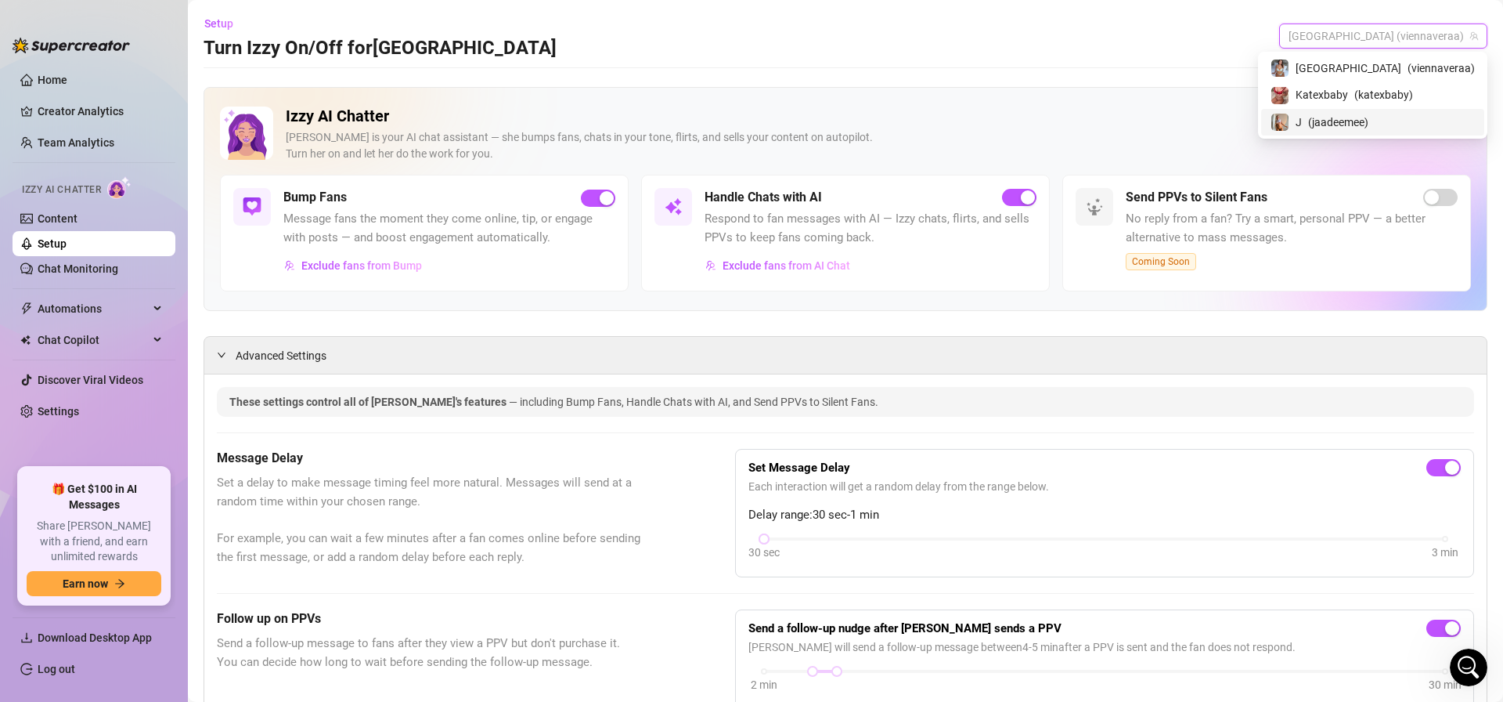
click at [1369, 124] on span "( jaadeemee )" at bounding box center [1338, 122] width 60 height 17
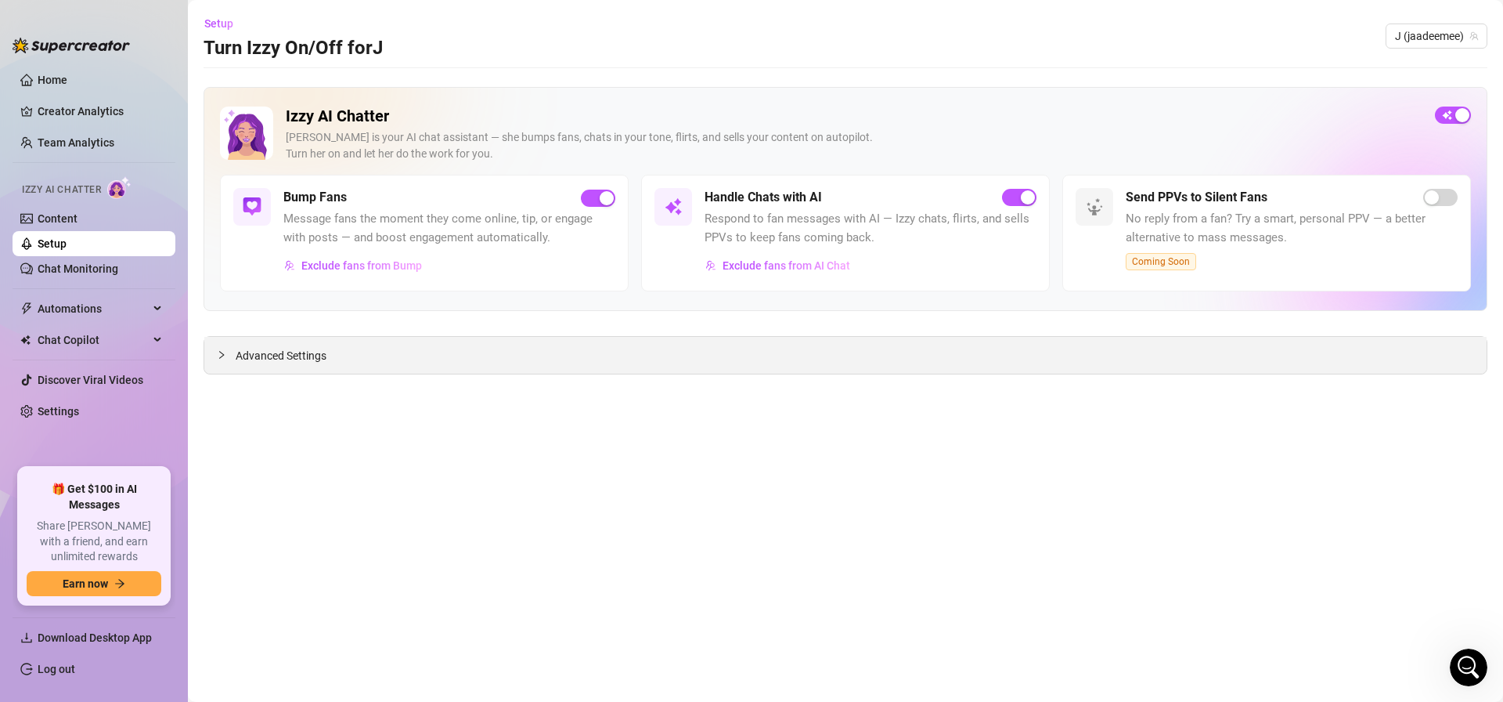
click at [312, 359] on span "Advanced Settings" at bounding box center [281, 355] width 91 height 17
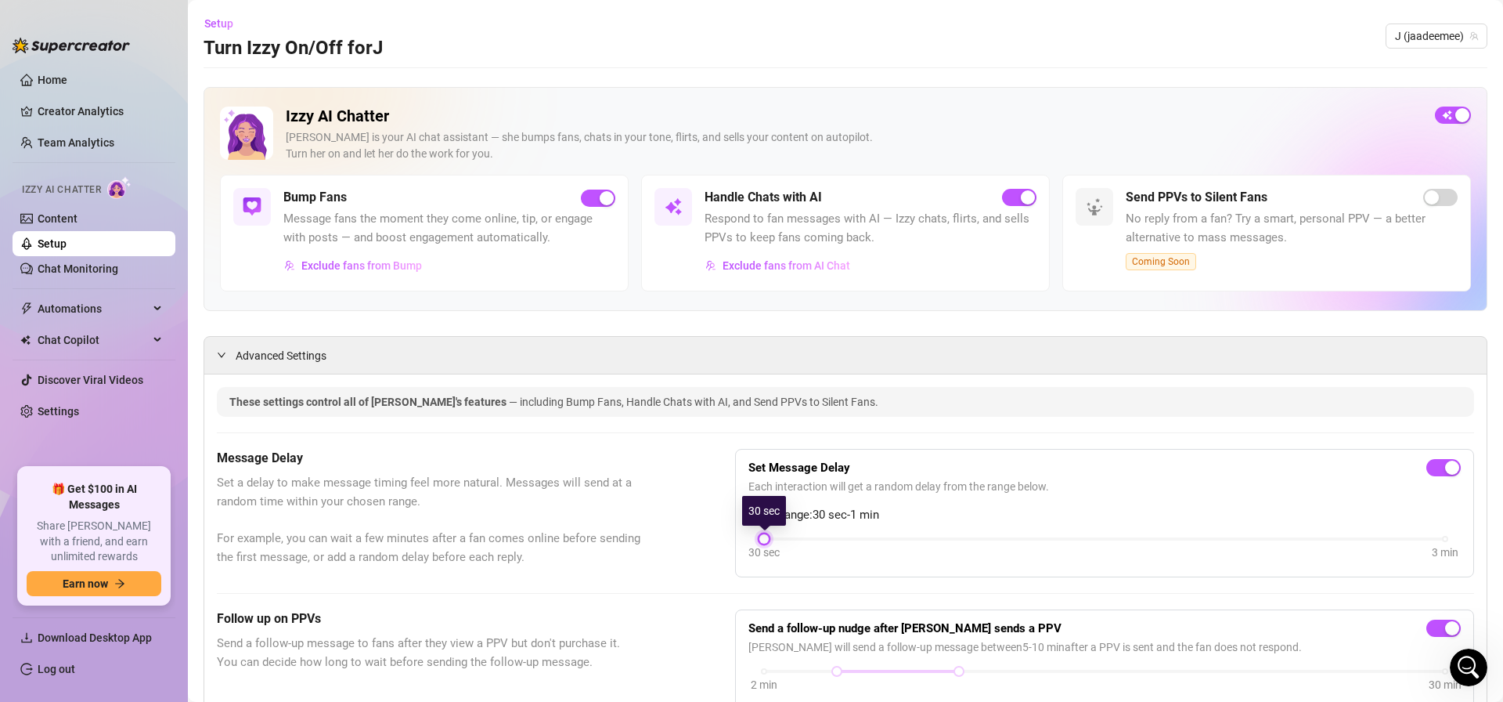
drag, startPoint x: 871, startPoint y: 536, endPoint x: 671, endPoint y: 541, distance: 199.7
click at [673, 542] on div "Message Delay Set a delay to make message timing feel more natural. Messages wi…" at bounding box center [846, 513] width 1258 height 128
click at [1435, 40] on span "J (jaadeemee)" at bounding box center [1436, 35] width 83 height 23
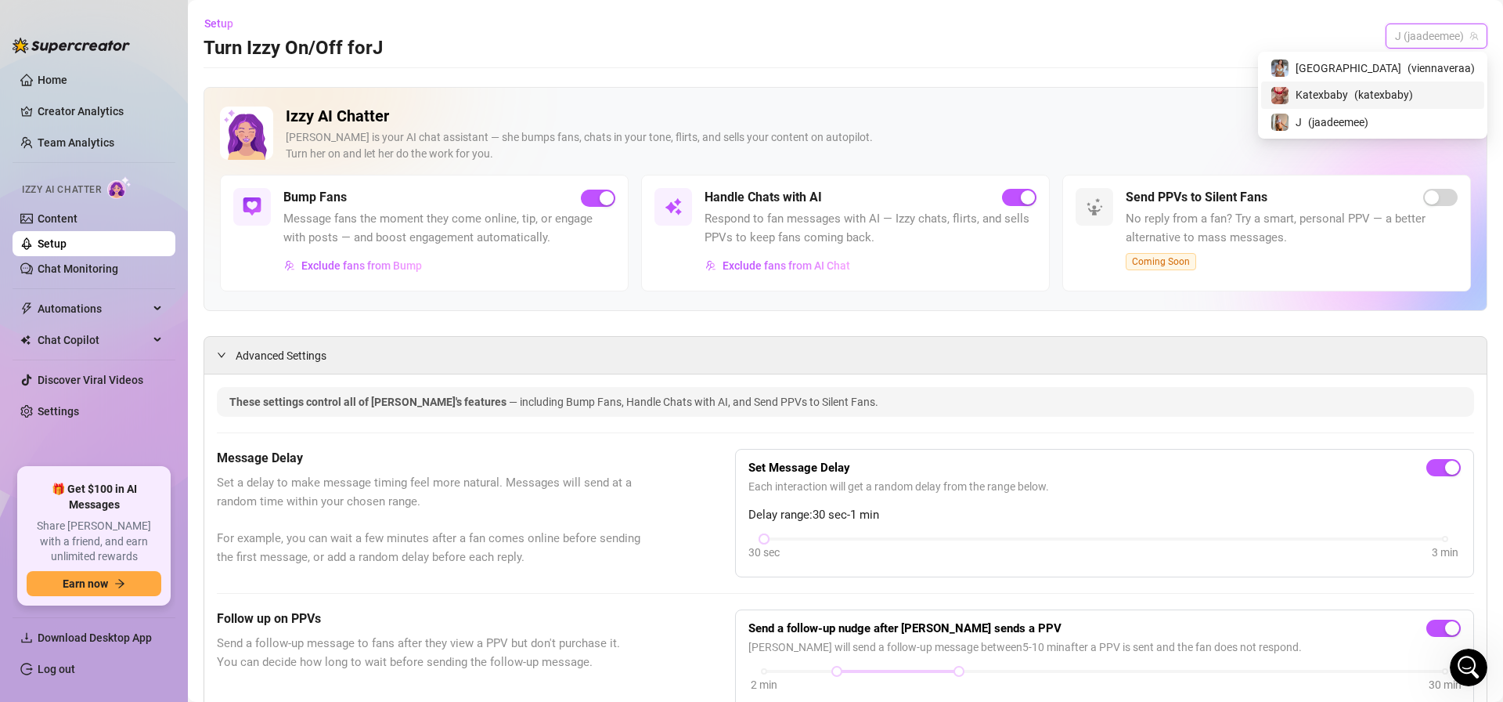
click at [1348, 91] on span "Katexbaby" at bounding box center [1322, 94] width 52 height 17
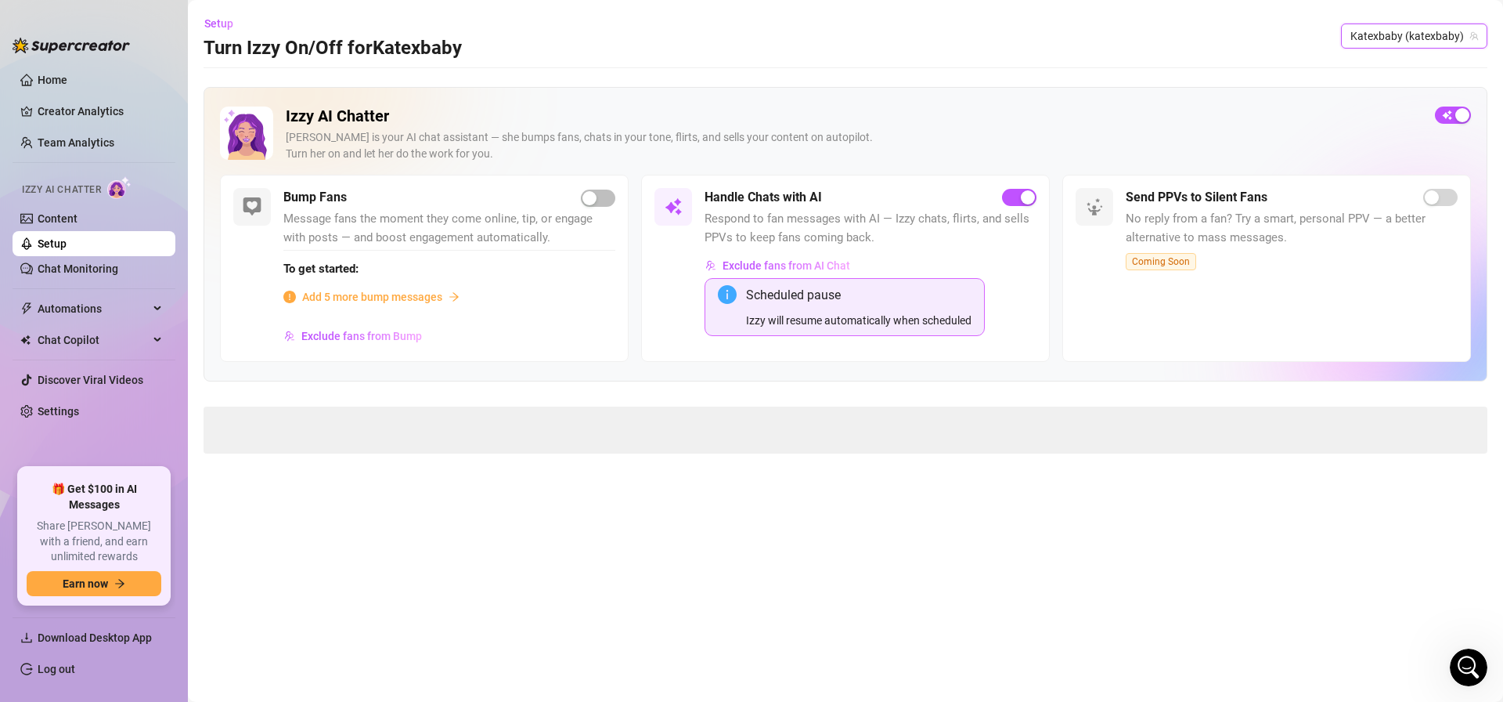
click at [1403, 44] on span "Katexbaby (katexbaby)" at bounding box center [1415, 35] width 128 height 23
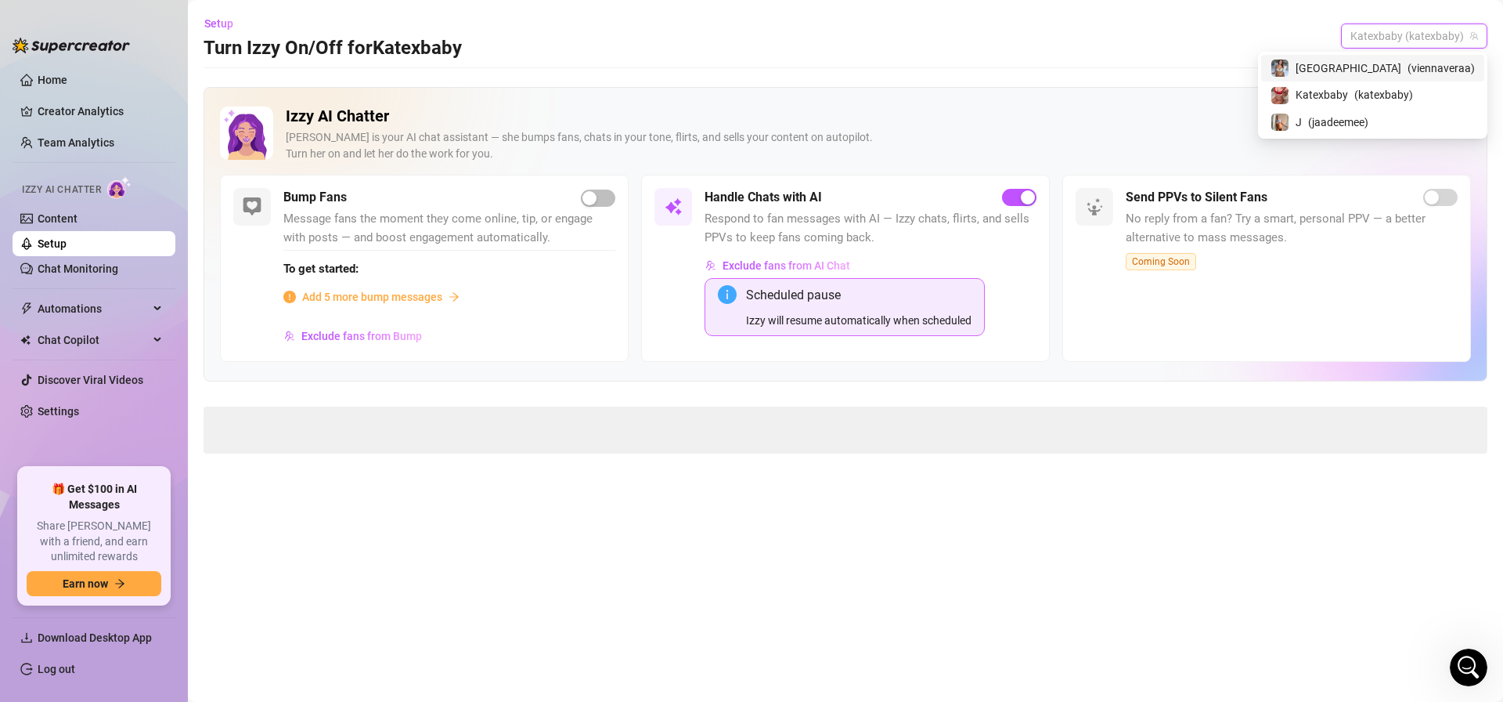
click at [1393, 70] on div "[GEOGRAPHIC_DATA] ( viennaveraa )" at bounding box center [1373, 68] width 204 height 19
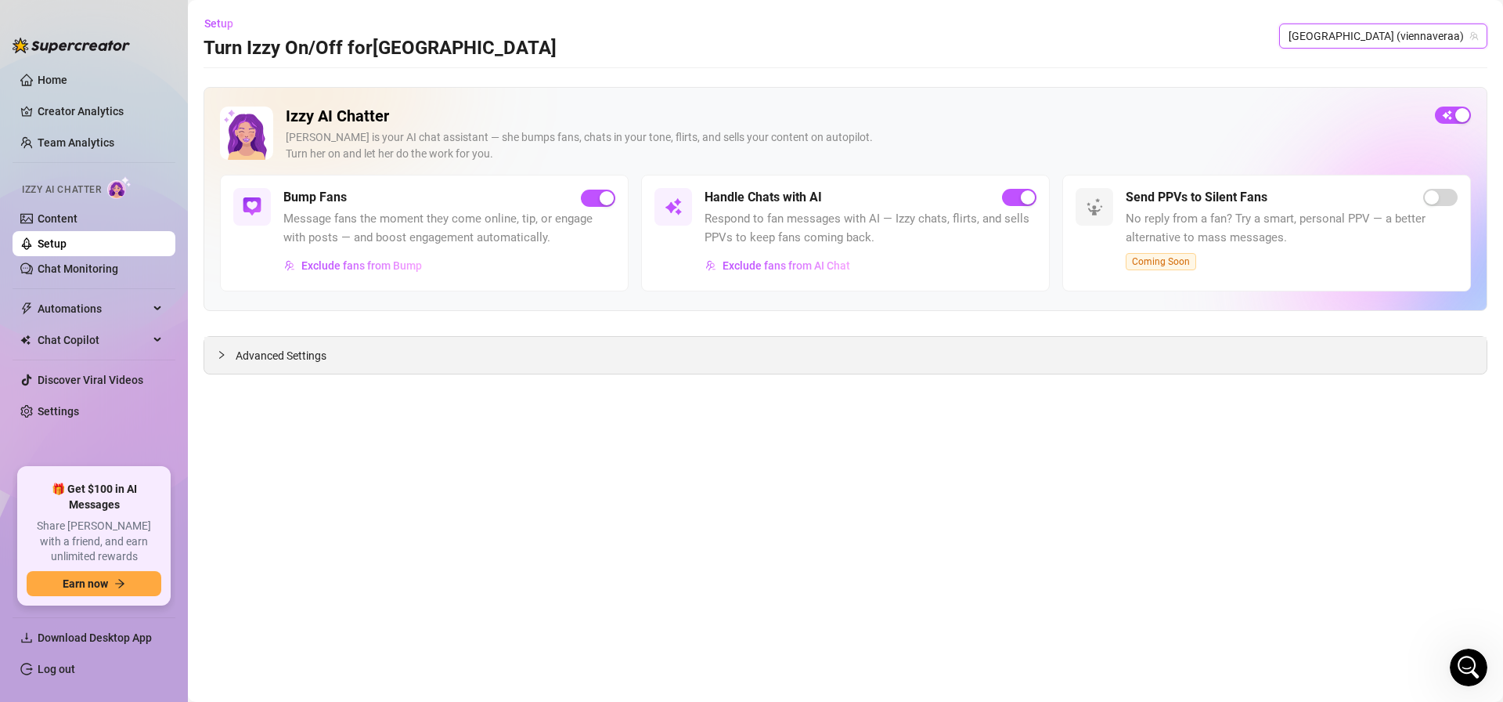
drag, startPoint x: 519, startPoint y: 356, endPoint x: 509, endPoint y: 362, distance: 11.6
click at [519, 356] on div "Advanced Settings" at bounding box center [845, 355] width 1283 height 37
click at [240, 372] on div "Advanced Settings" at bounding box center [845, 355] width 1283 height 37
click at [253, 353] on span "Advanced Settings" at bounding box center [281, 355] width 91 height 17
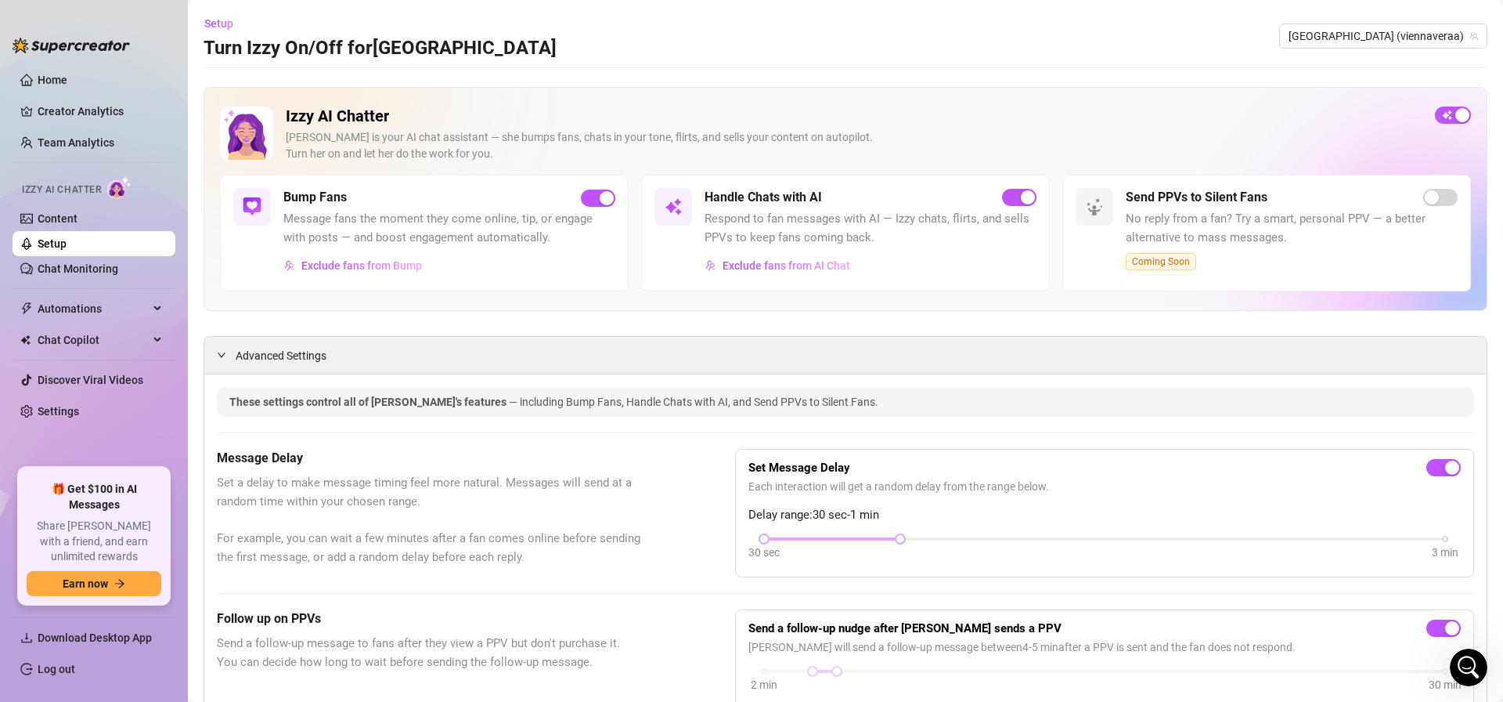
click at [819, 537] on div at bounding box center [832, 539] width 136 height 8
drag, startPoint x: 820, startPoint y: 537, endPoint x: 726, endPoint y: 550, distance: 94.9
click at [726, 550] on div "Message Delay Set a delay to make message timing feel more natural. Messages wi…" at bounding box center [846, 513] width 1258 height 128
click at [78, 215] on link "Content" at bounding box center [58, 218] width 40 height 13
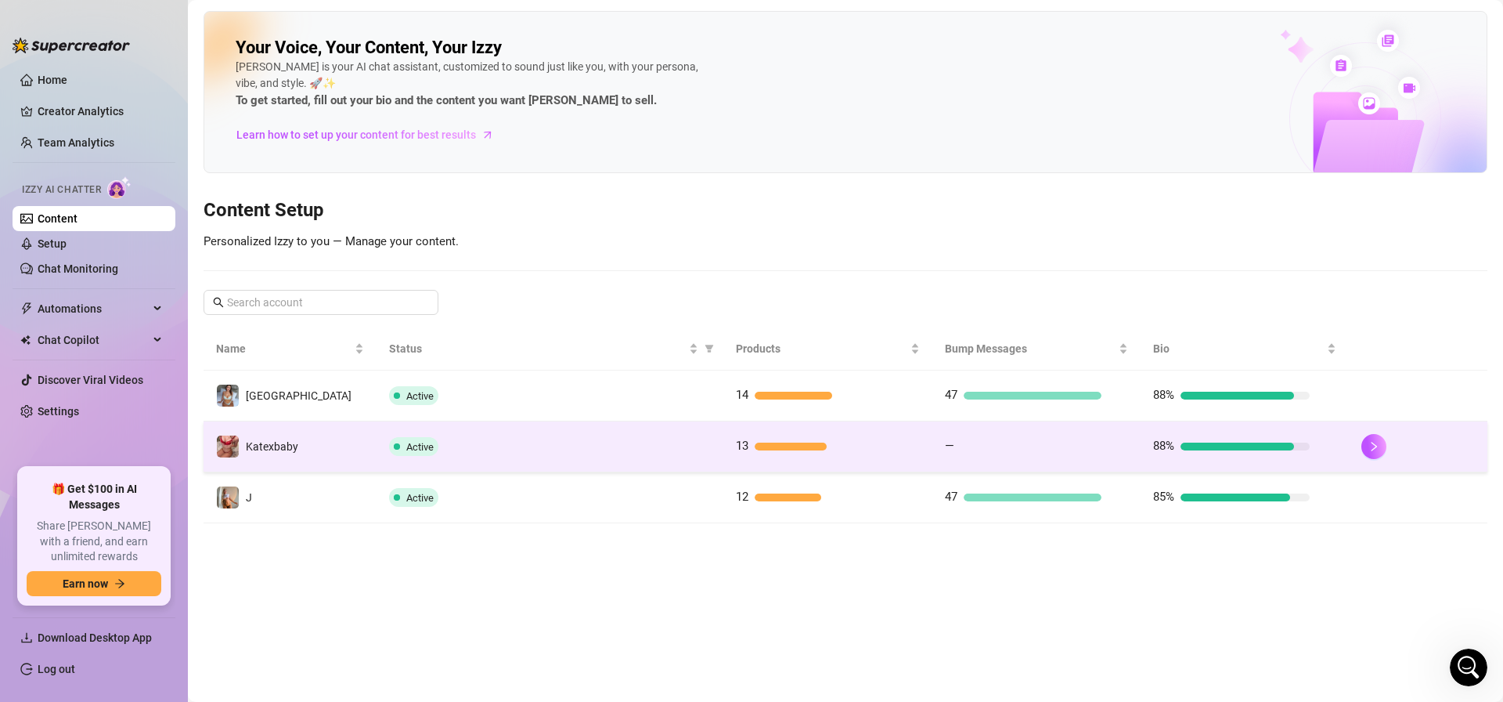
click at [467, 453] on div "Active" at bounding box center [550, 446] width 322 height 19
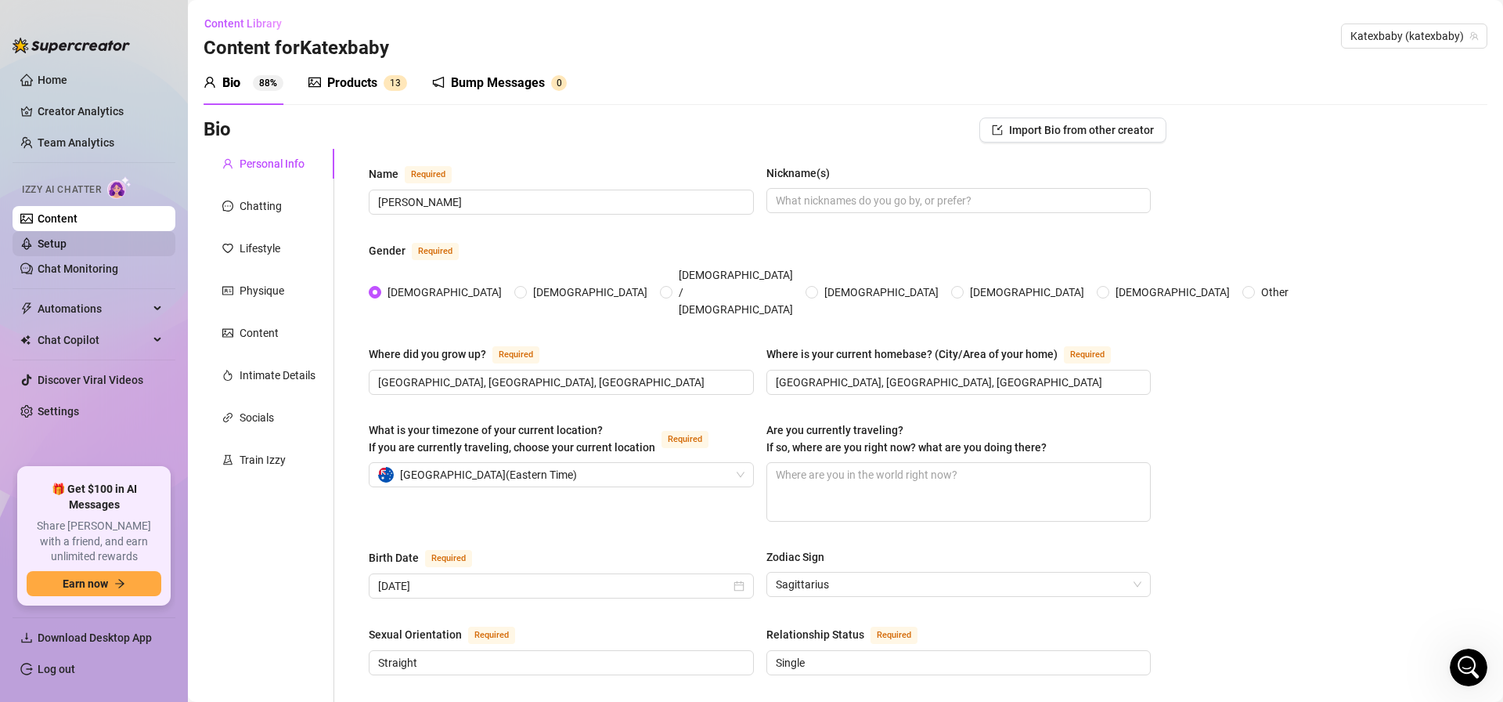
click at [52, 240] on link "Setup" at bounding box center [52, 243] width 29 height 13
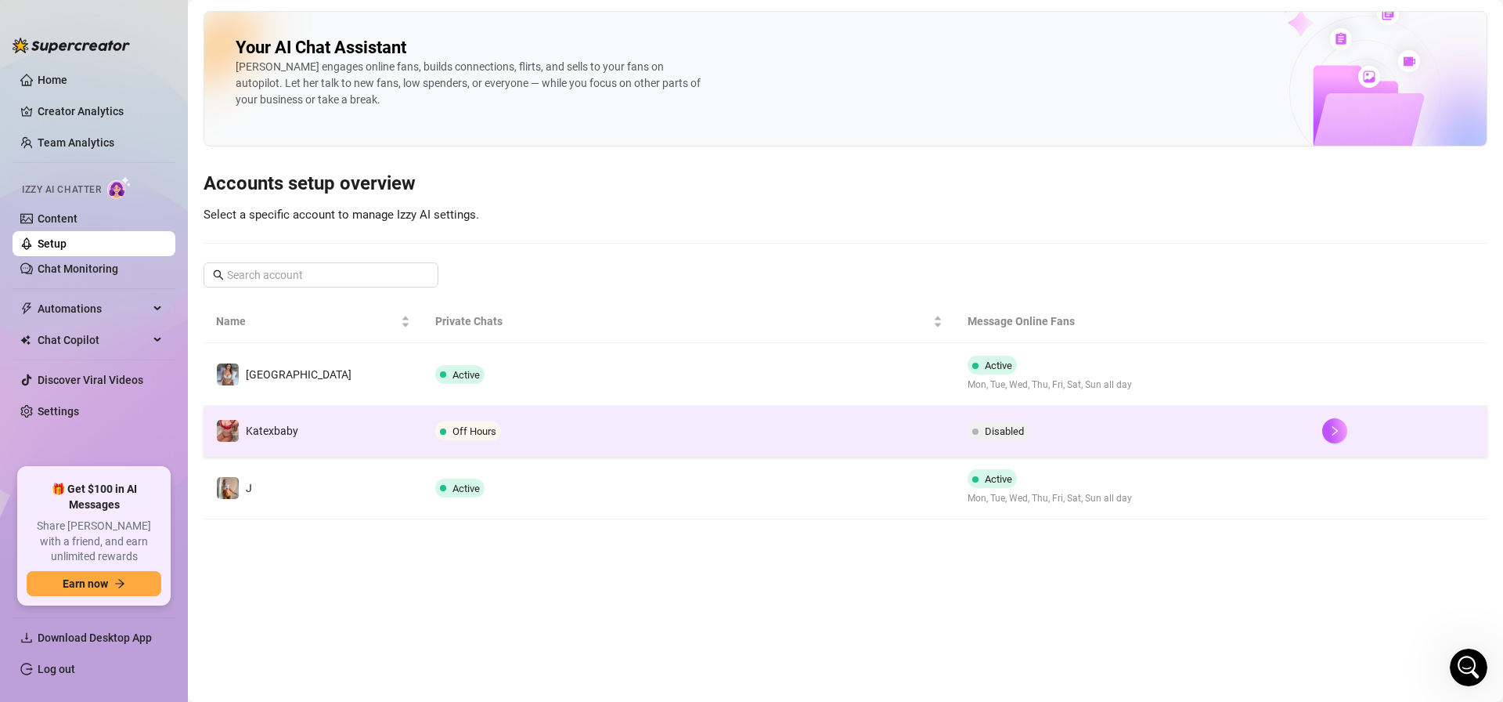
click at [362, 434] on td "Katexbaby" at bounding box center [313, 431] width 219 height 51
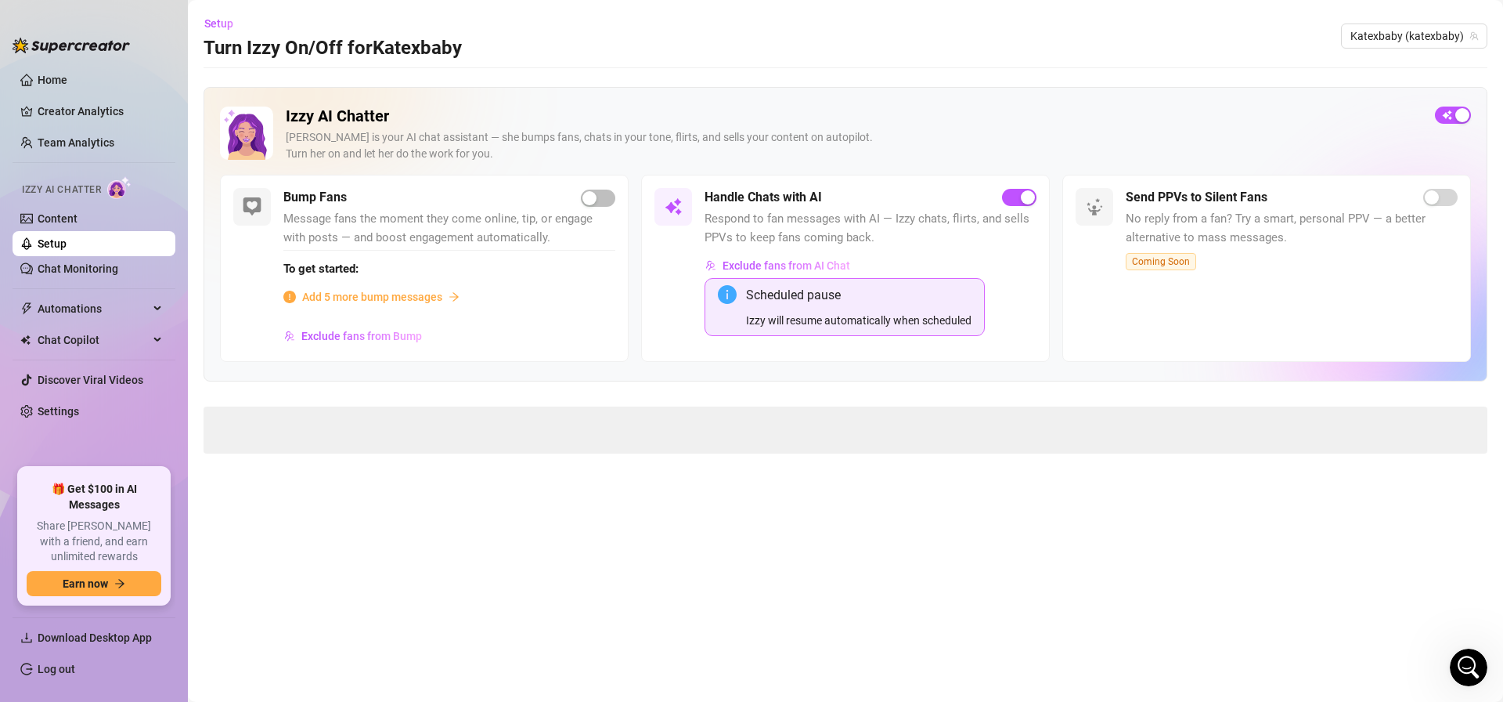
click at [258, 436] on span at bounding box center [846, 429] width 1284 height 47
click at [323, 424] on span "Advanced Settings" at bounding box center [281, 425] width 91 height 17
click at [824, 617] on span "Try again" at bounding box center [845, 618] width 47 height 13
click at [367, 423] on div "Advanced Settings" at bounding box center [845, 425] width 1283 height 37
drag, startPoint x: 251, startPoint y: 438, endPoint x: 265, endPoint y: 428, distance: 16.8
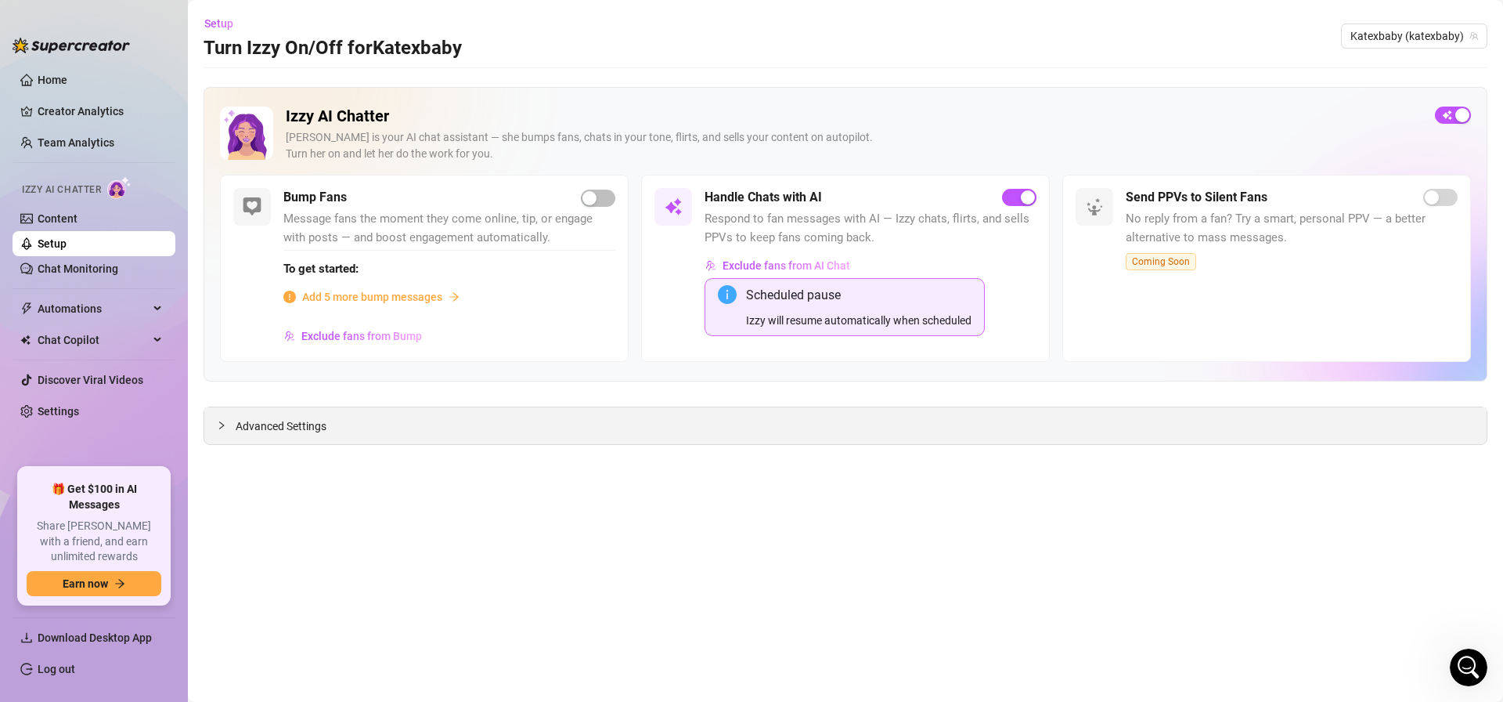
click at [253, 435] on div "Advanced Settings" at bounding box center [845, 425] width 1283 height 37
click at [269, 425] on span "Advanced Settings" at bounding box center [281, 425] width 91 height 17
click at [67, 244] on link "Setup" at bounding box center [52, 243] width 29 height 13
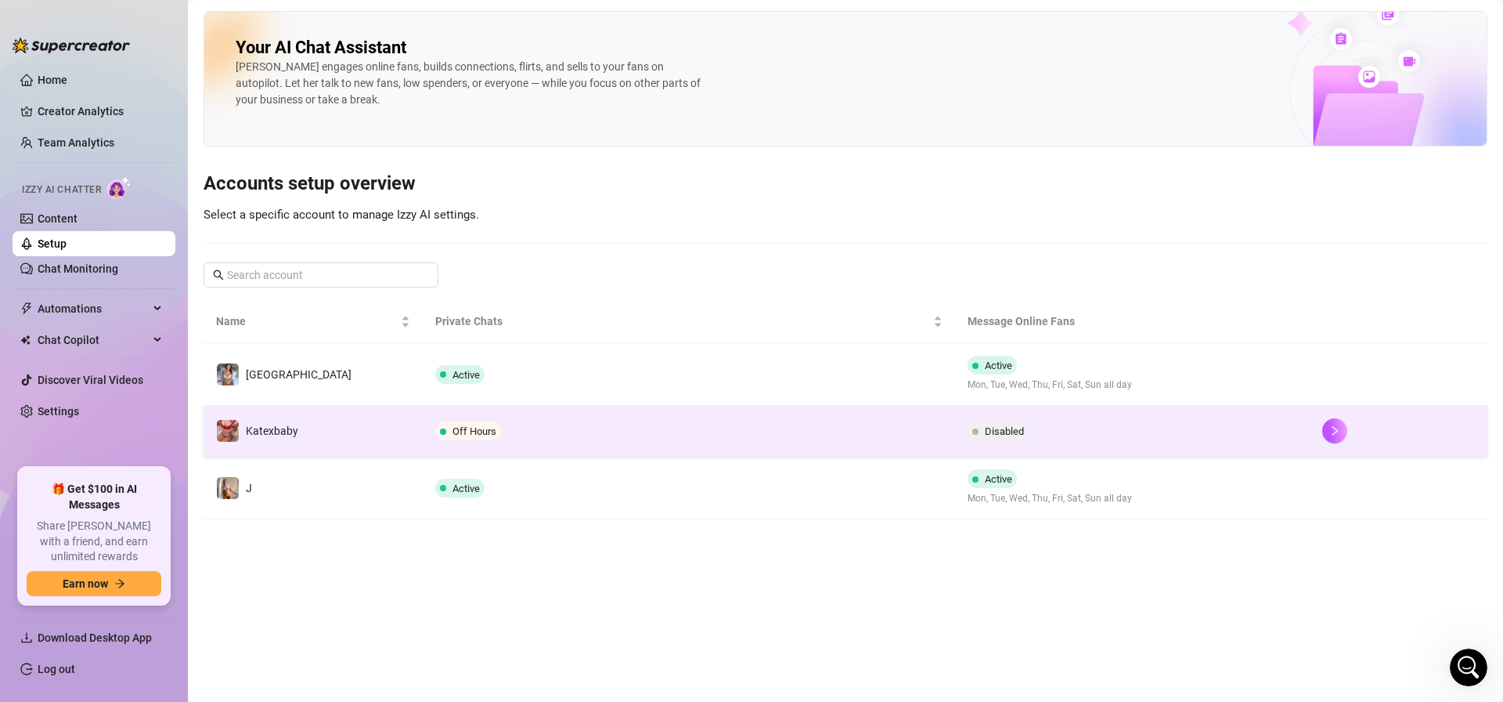
click at [986, 436] on span "Disabled" at bounding box center [1004, 431] width 39 height 12
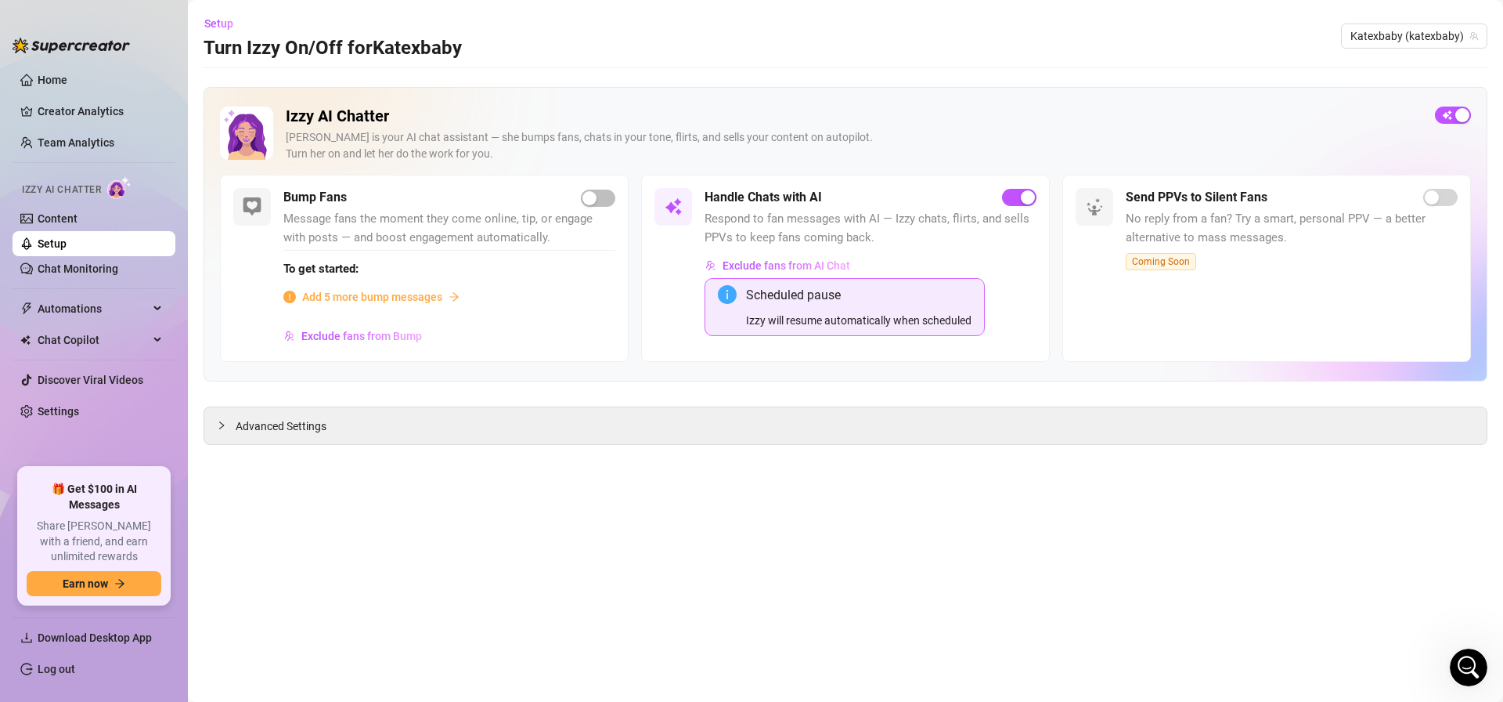
click at [787, 302] on div "Scheduled pause" at bounding box center [859, 295] width 226 height 20
click at [785, 303] on div "Scheduled pause" at bounding box center [859, 295] width 226 height 20
click at [1449, 659] on div "Open Intercom Messenger" at bounding box center [1467, 665] width 52 height 52
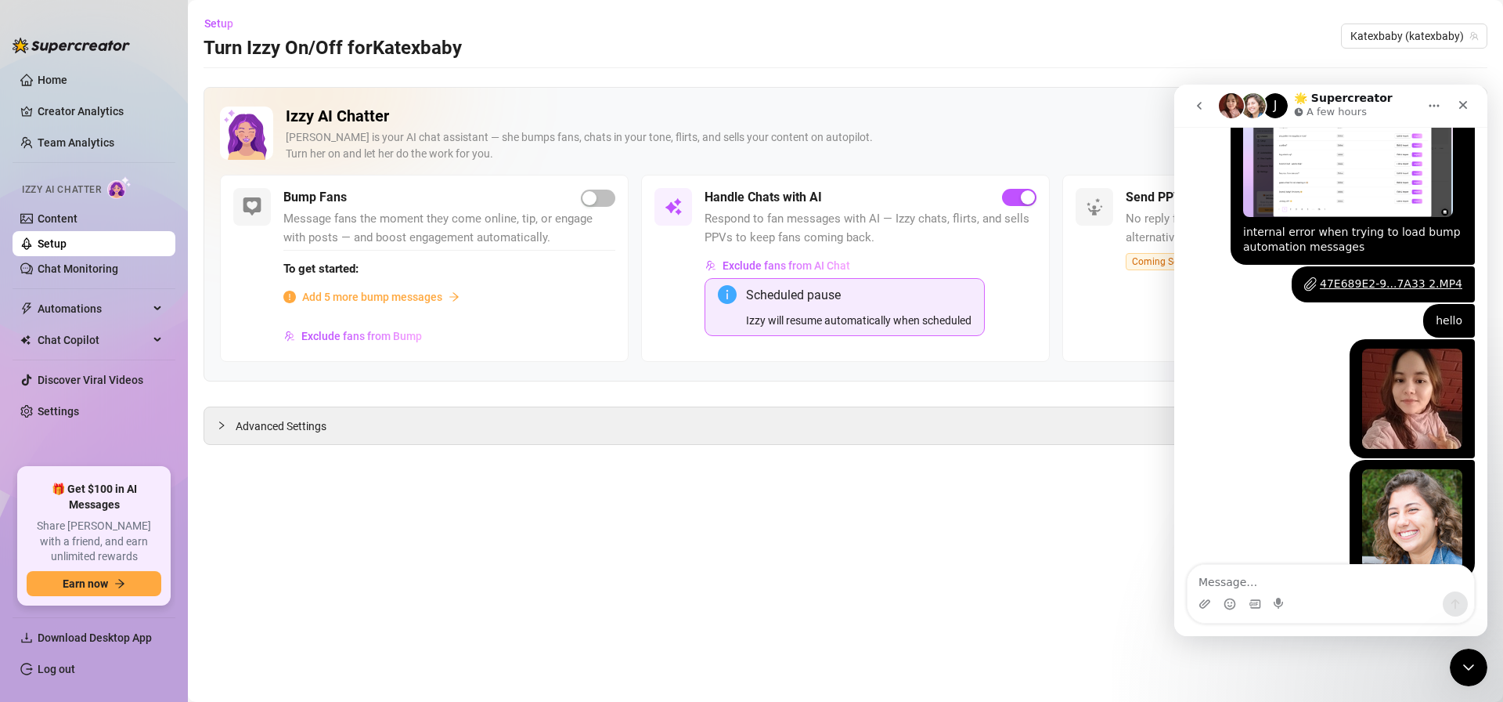
scroll to position [1066, 0]
click at [1076, 503] on main "Setup Turn Izzy On/Off for Katexbaby Katexbaby (katexbaby) Izzy AI Chatter [PER…" at bounding box center [845, 351] width 1315 height 702
click at [1463, 111] on div "Close" at bounding box center [1463, 105] width 28 height 28
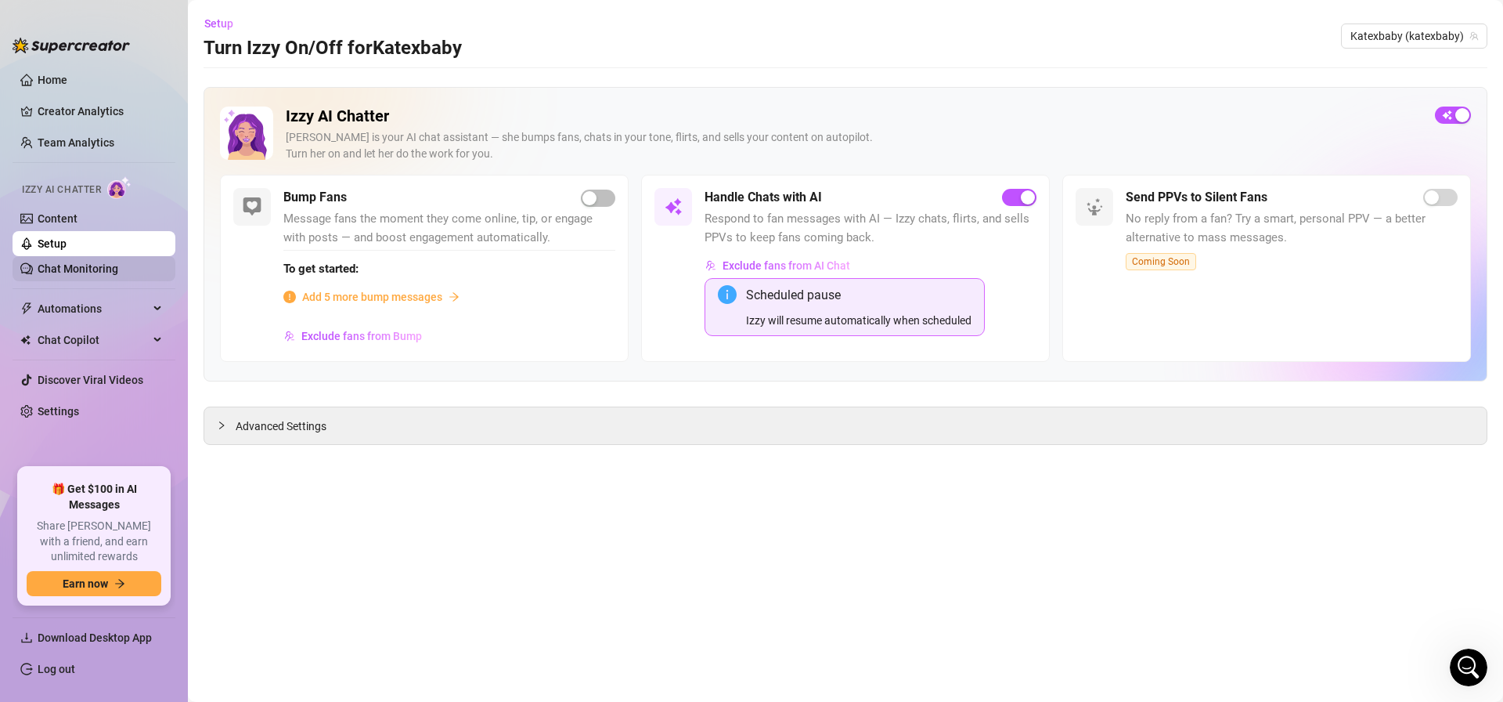
click at [85, 270] on link "Chat Monitoring" at bounding box center [78, 268] width 81 height 13
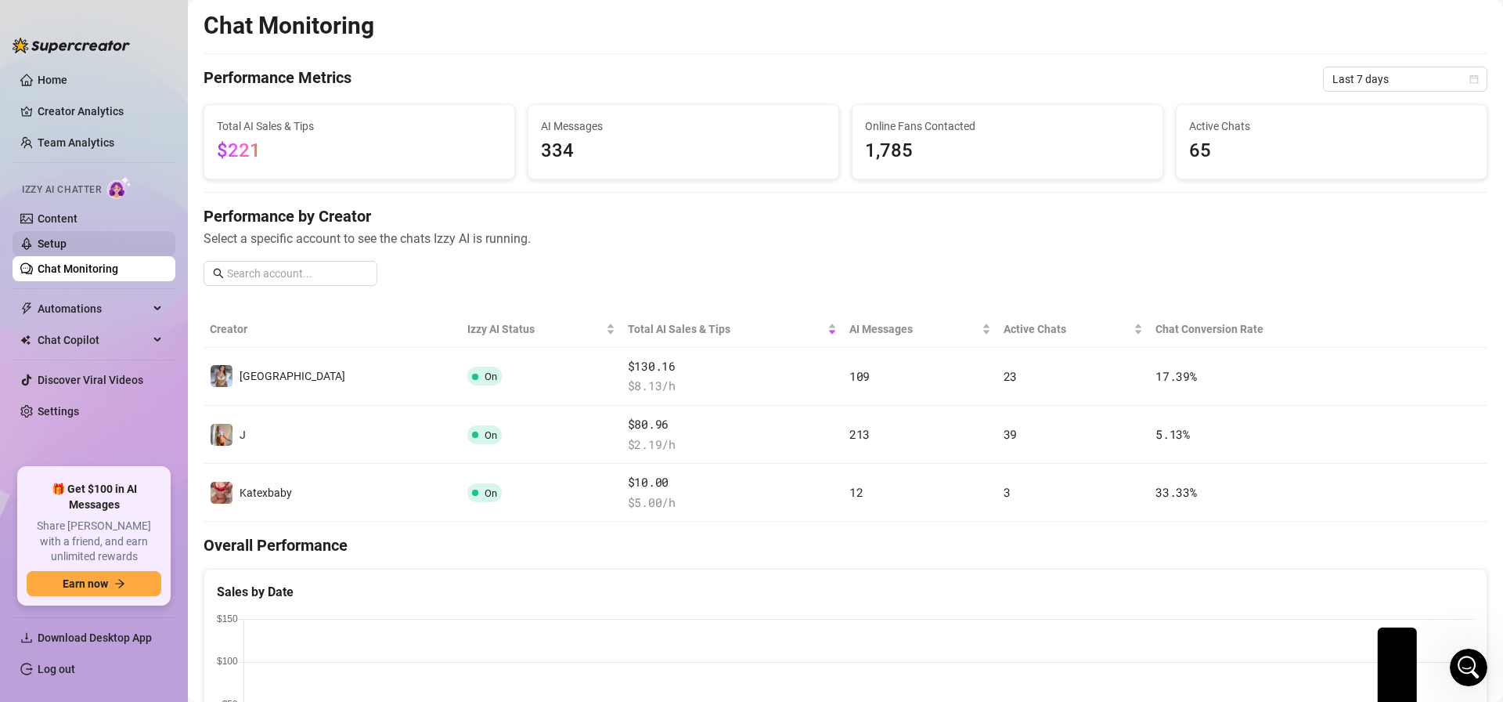
click at [67, 245] on link "Setup" at bounding box center [52, 243] width 29 height 13
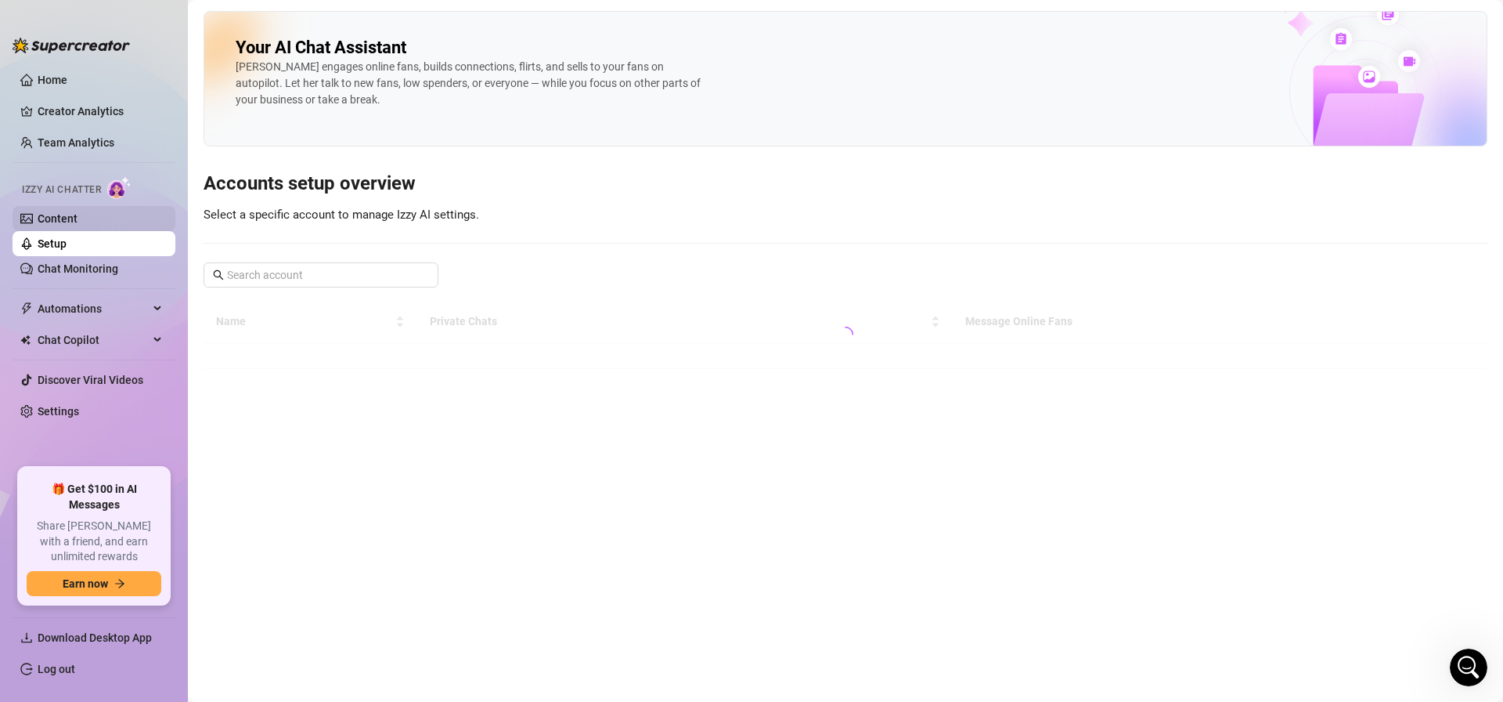
click at [78, 224] on link "Content" at bounding box center [58, 218] width 40 height 13
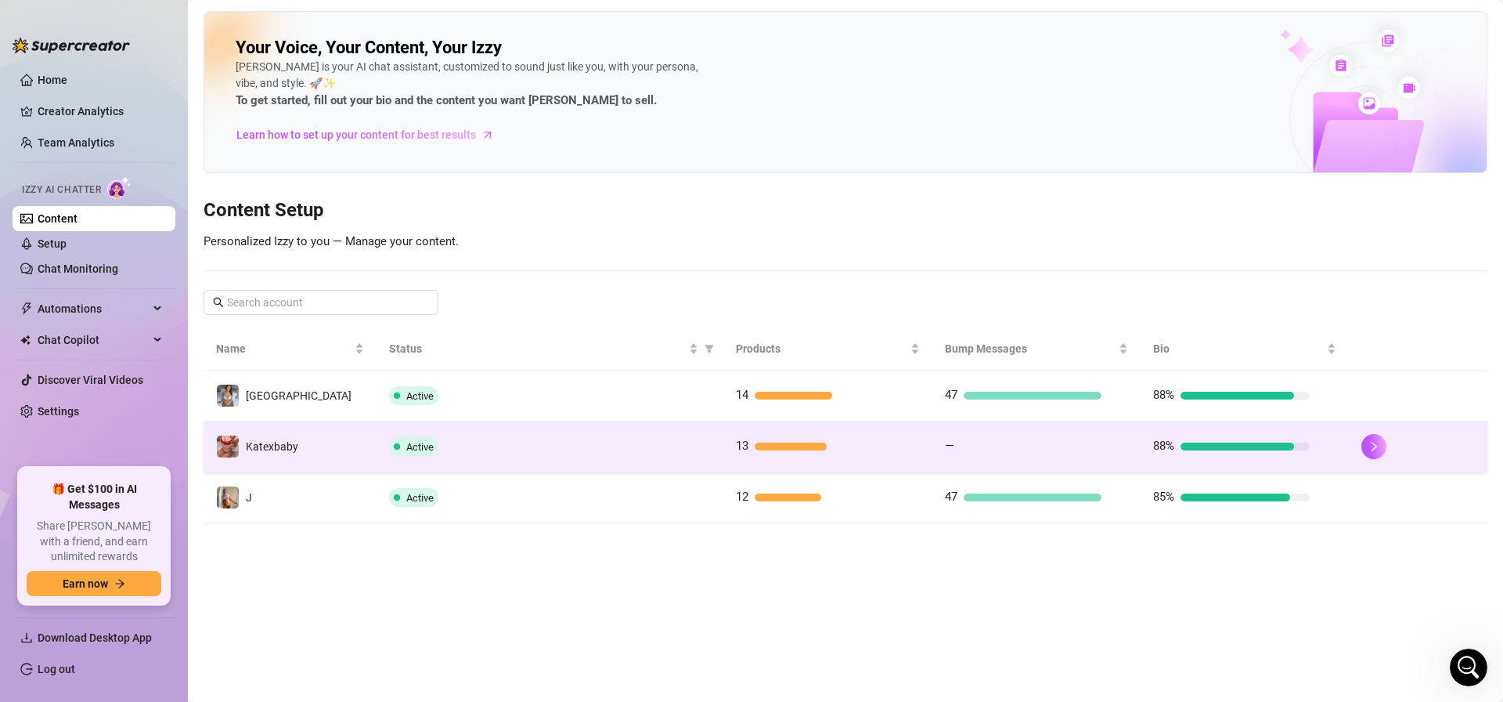
click at [545, 449] on div "Active" at bounding box center [550, 446] width 322 height 19
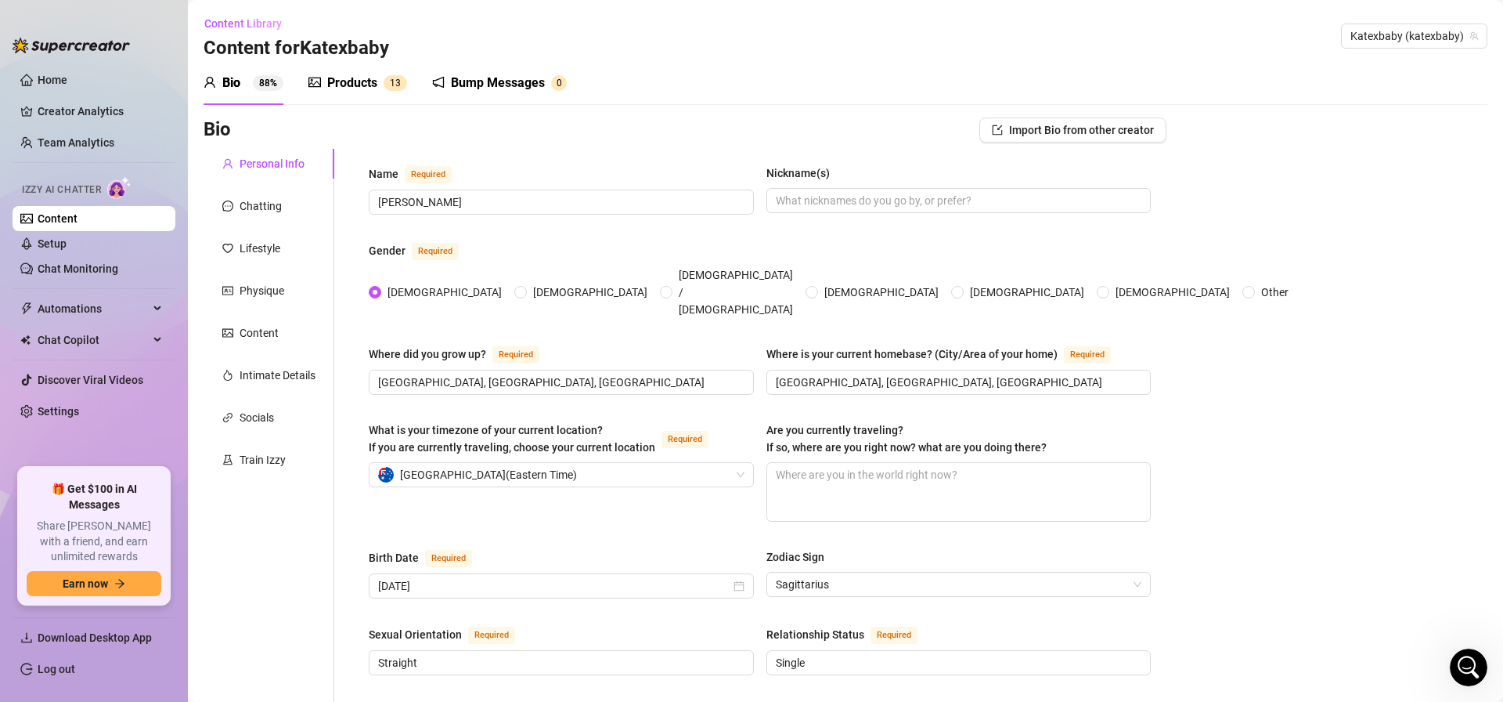
click at [473, 84] on div "Bump Messages" at bounding box center [498, 83] width 94 height 19
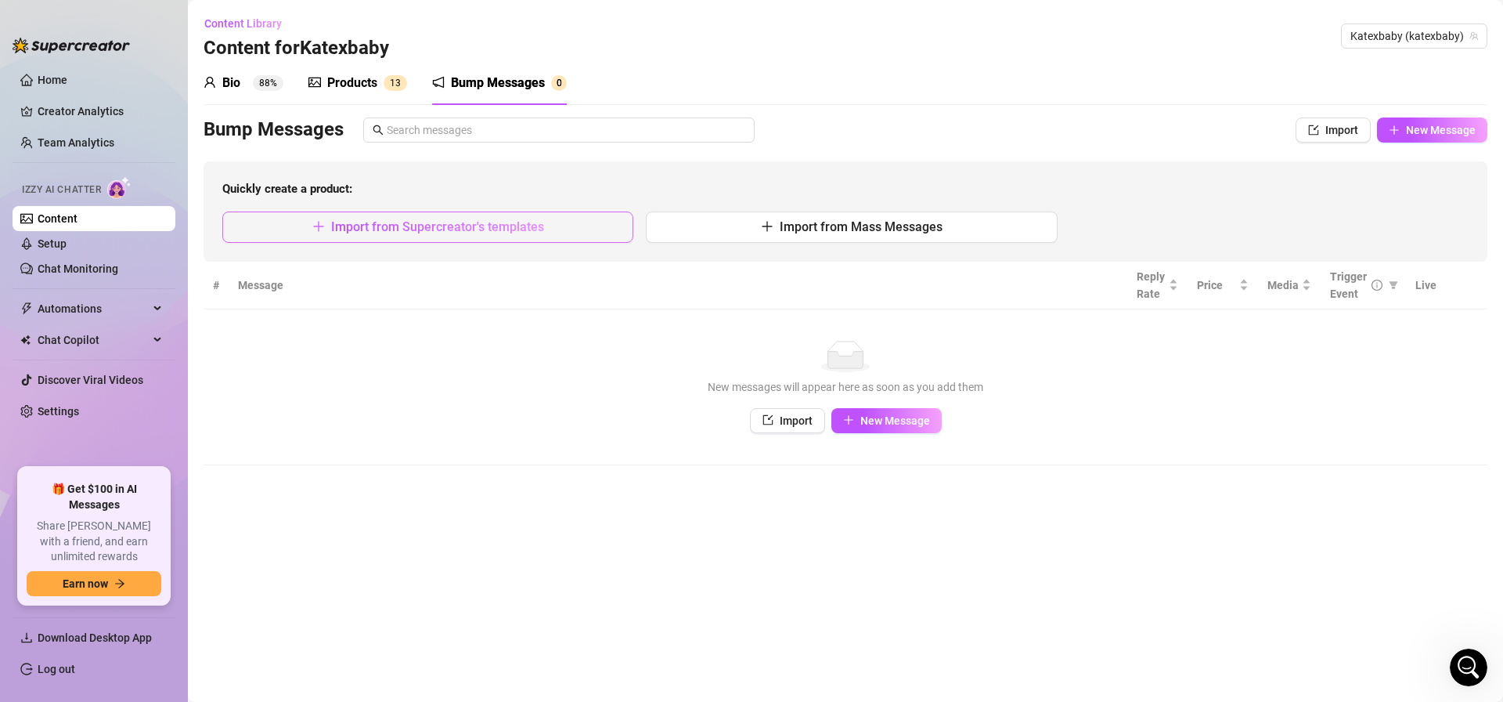
click at [489, 226] on span "Import from Supercreator's templates" at bounding box center [437, 226] width 213 height 15
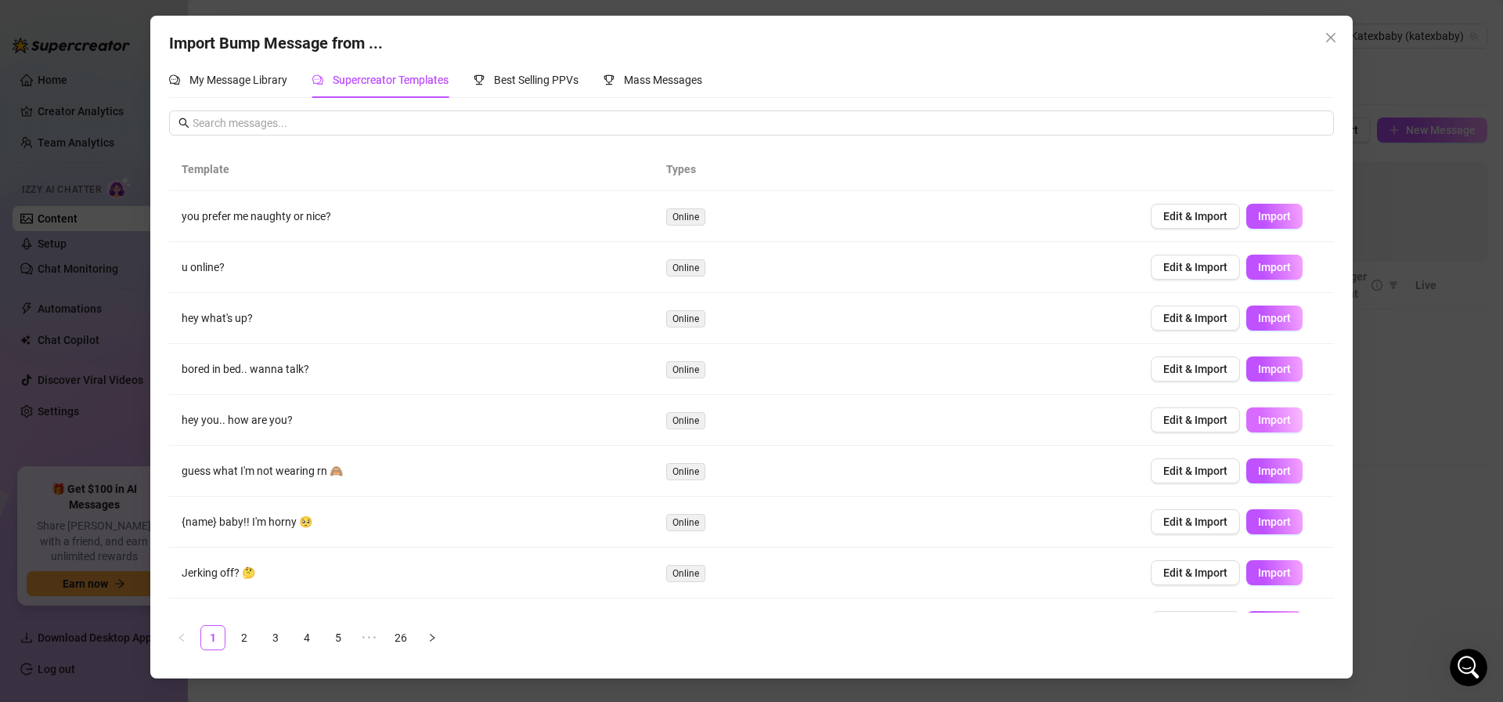
click at [1262, 416] on span "Import" at bounding box center [1274, 419] width 33 height 13
click at [1271, 473] on span "Import" at bounding box center [1274, 470] width 33 height 13
type textarea "guess what I'm not wearing rn 🙈"
click at [1325, 40] on icon "close" at bounding box center [1331, 37] width 13 height 13
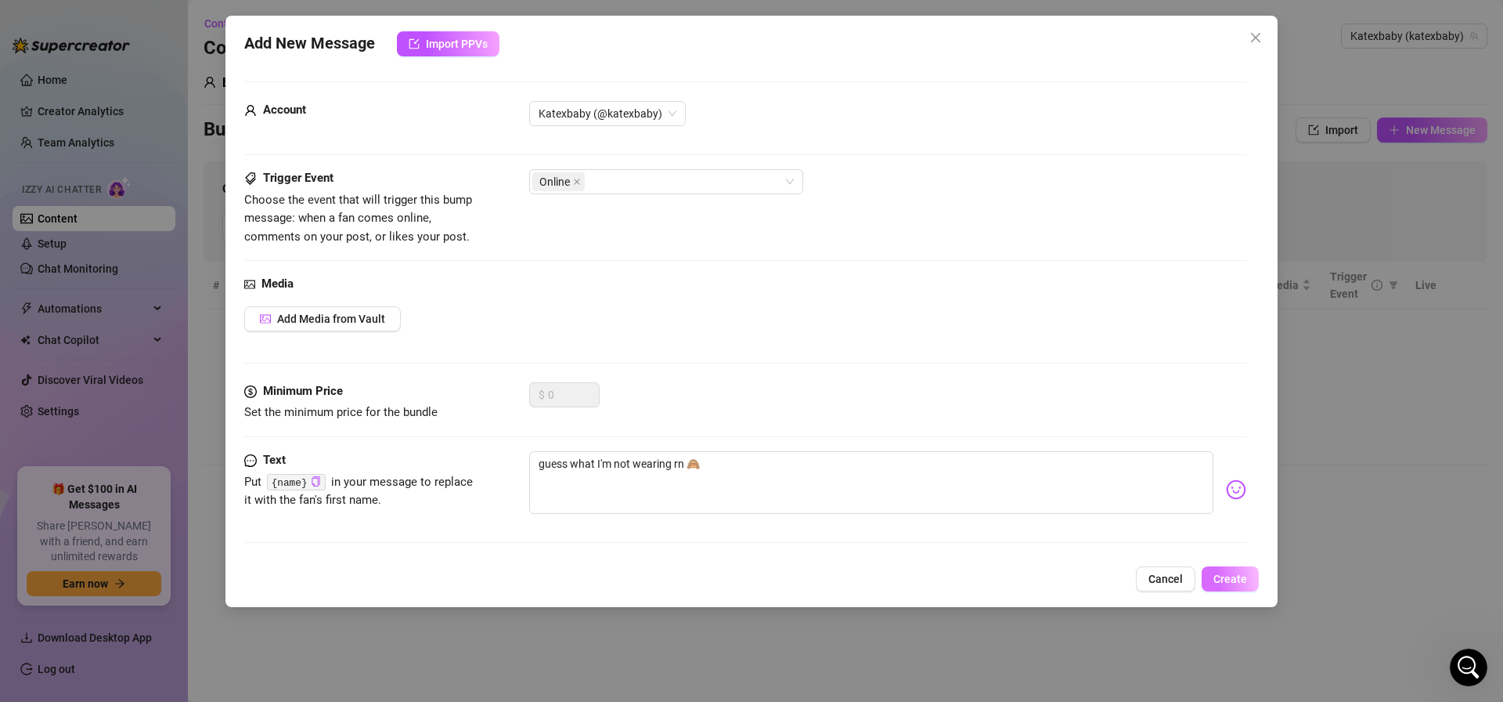
click at [1234, 568] on button "Create" at bounding box center [1230, 578] width 57 height 25
click at [1264, 35] on span "Close" at bounding box center [1255, 37] width 25 height 13
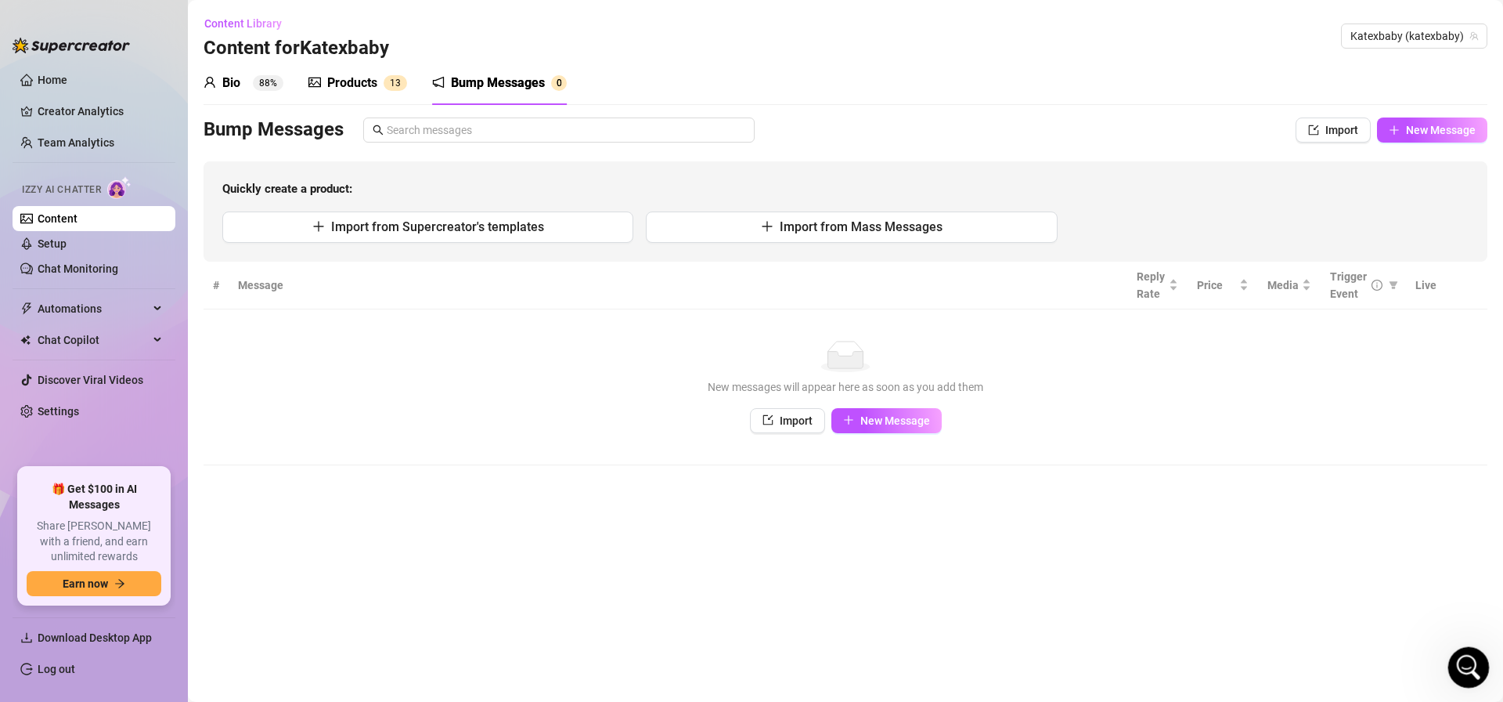
click at [1490, 680] on main "Content Library Content for Katexbaby Katexbaby (katexbaby) Bio 88% Products 1 …" at bounding box center [845, 351] width 1315 height 702
click at [1471, 669] on icon "Open Intercom Messenger" at bounding box center [1467, 665] width 26 height 26
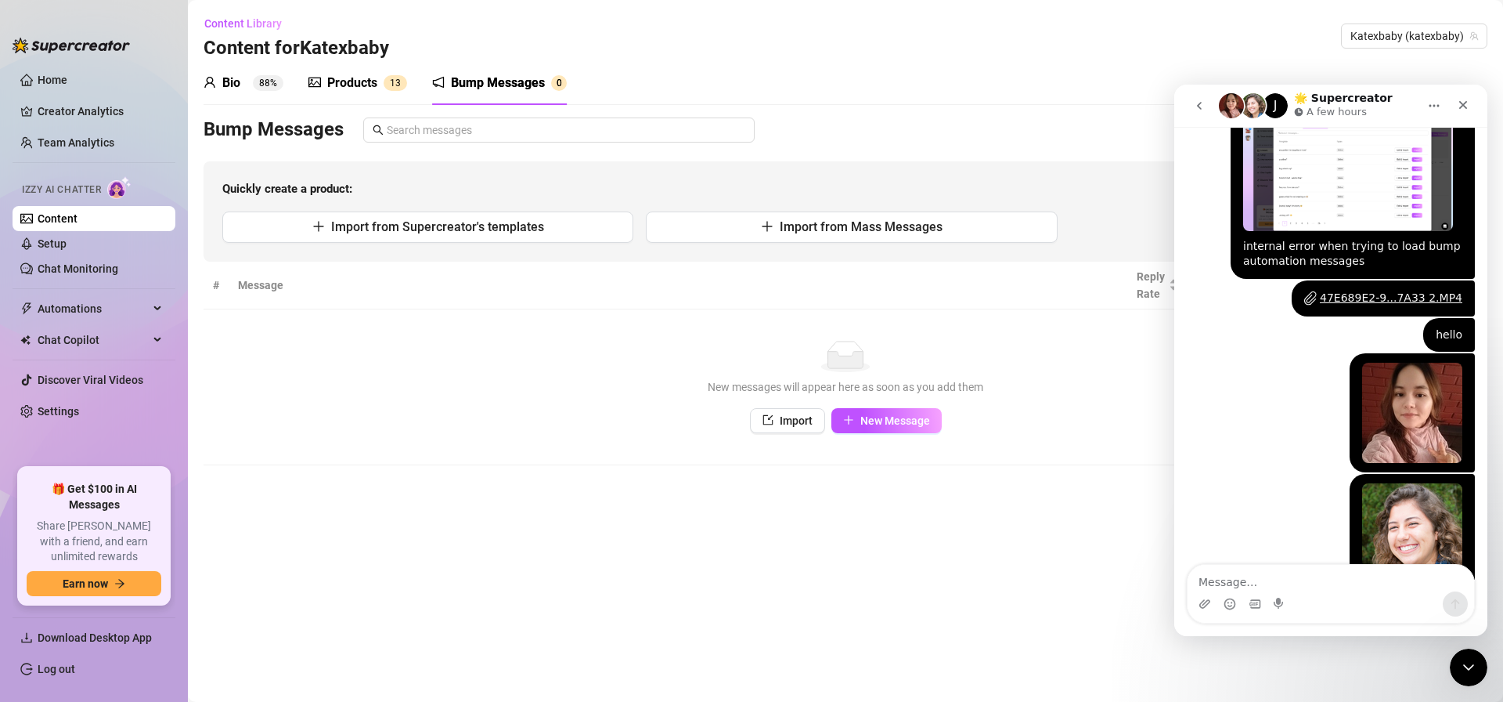
scroll to position [1066, 0]
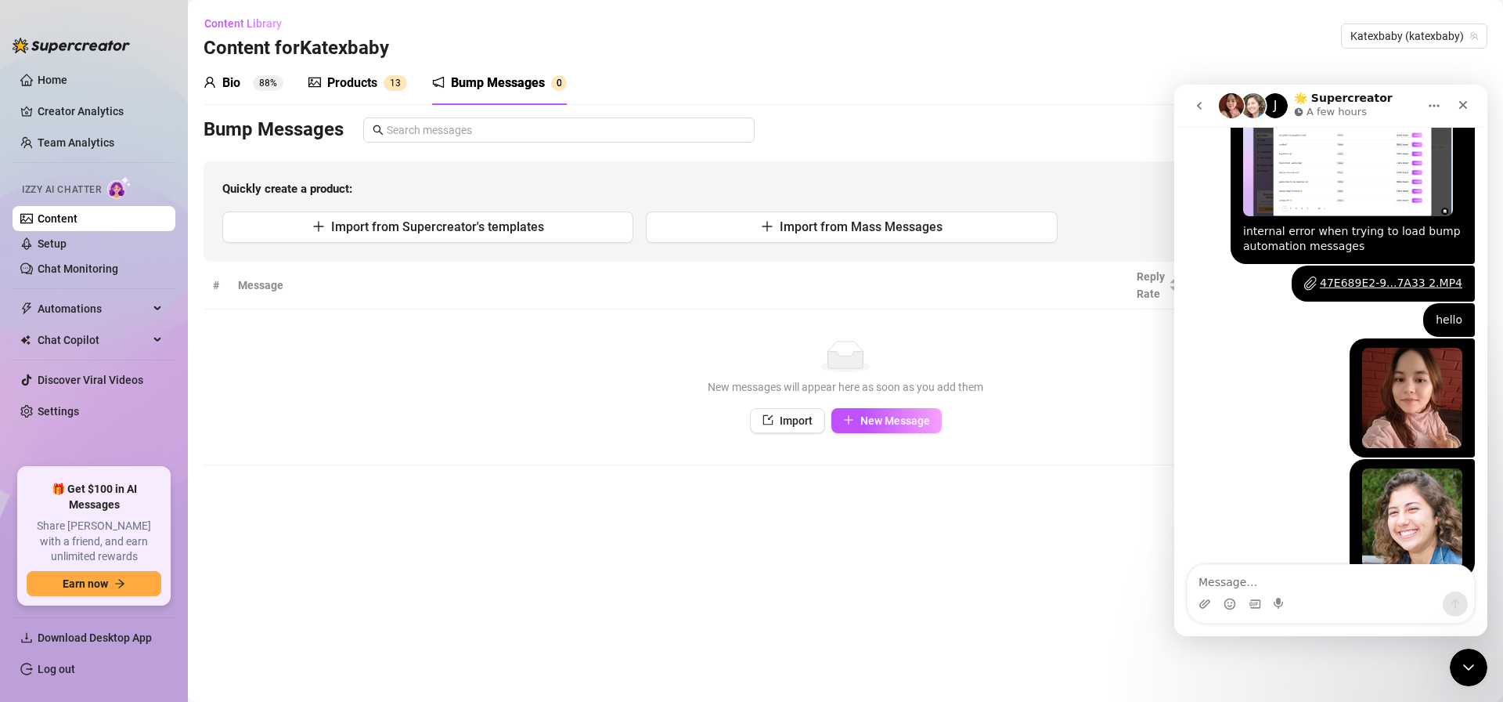
click at [1205, 108] on icon "go back" at bounding box center [1199, 105] width 13 height 13
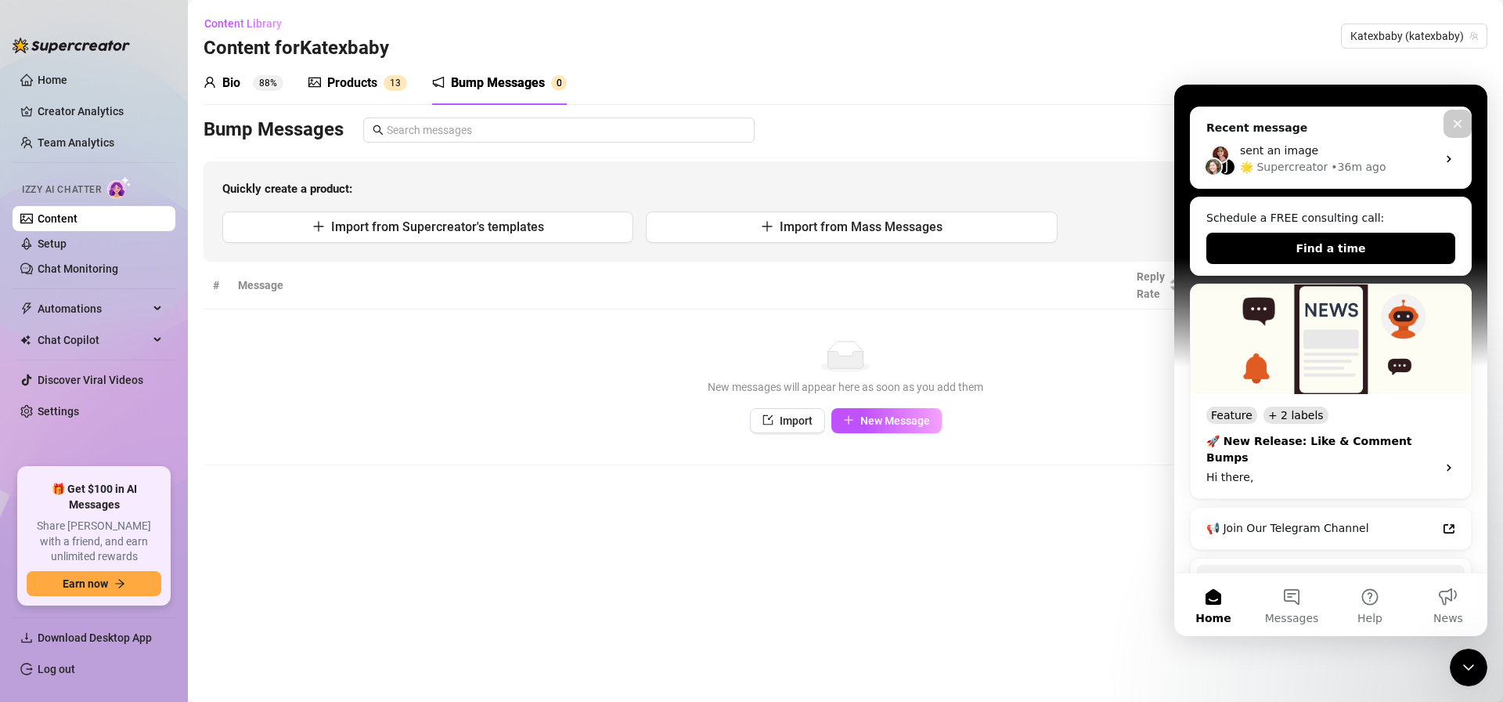
scroll to position [323, 0]
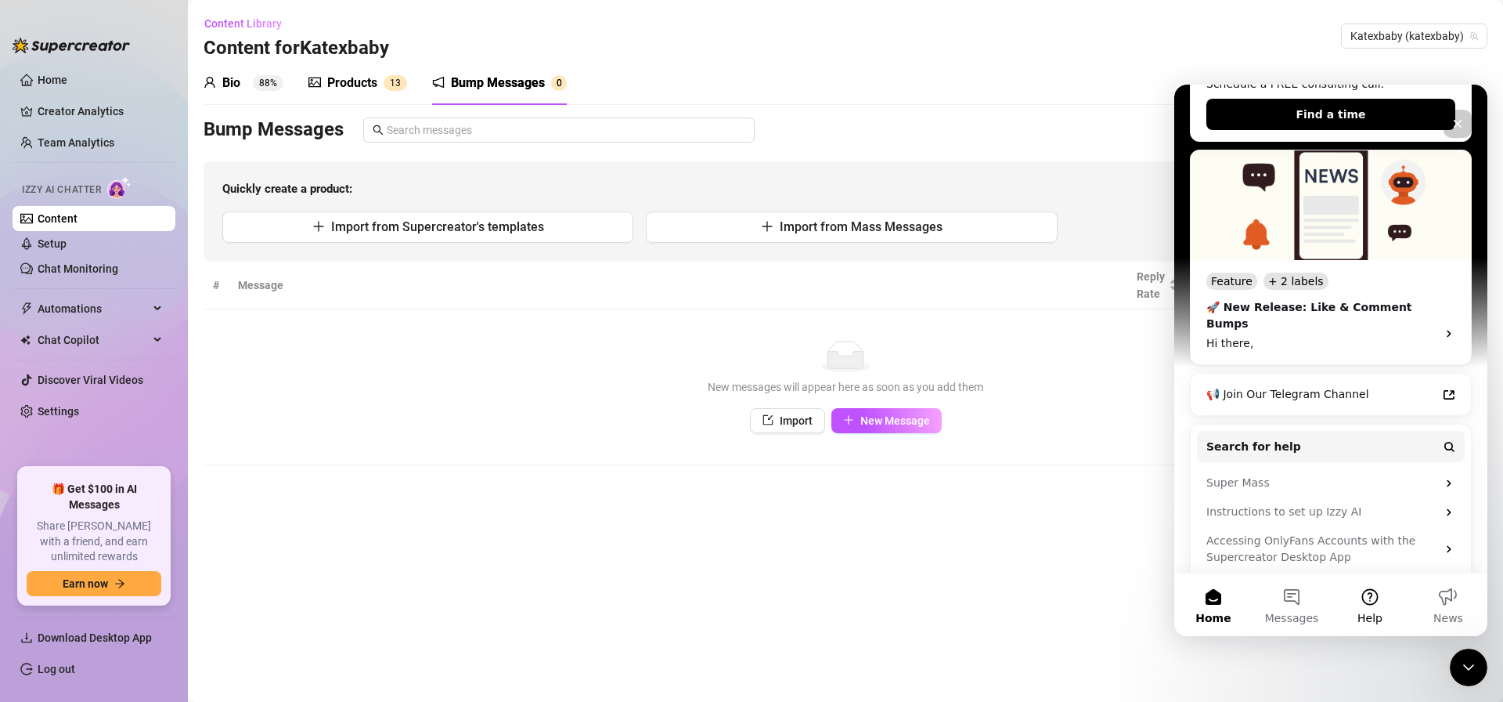
click at [1356, 594] on button "Help" at bounding box center [1370, 604] width 78 height 63
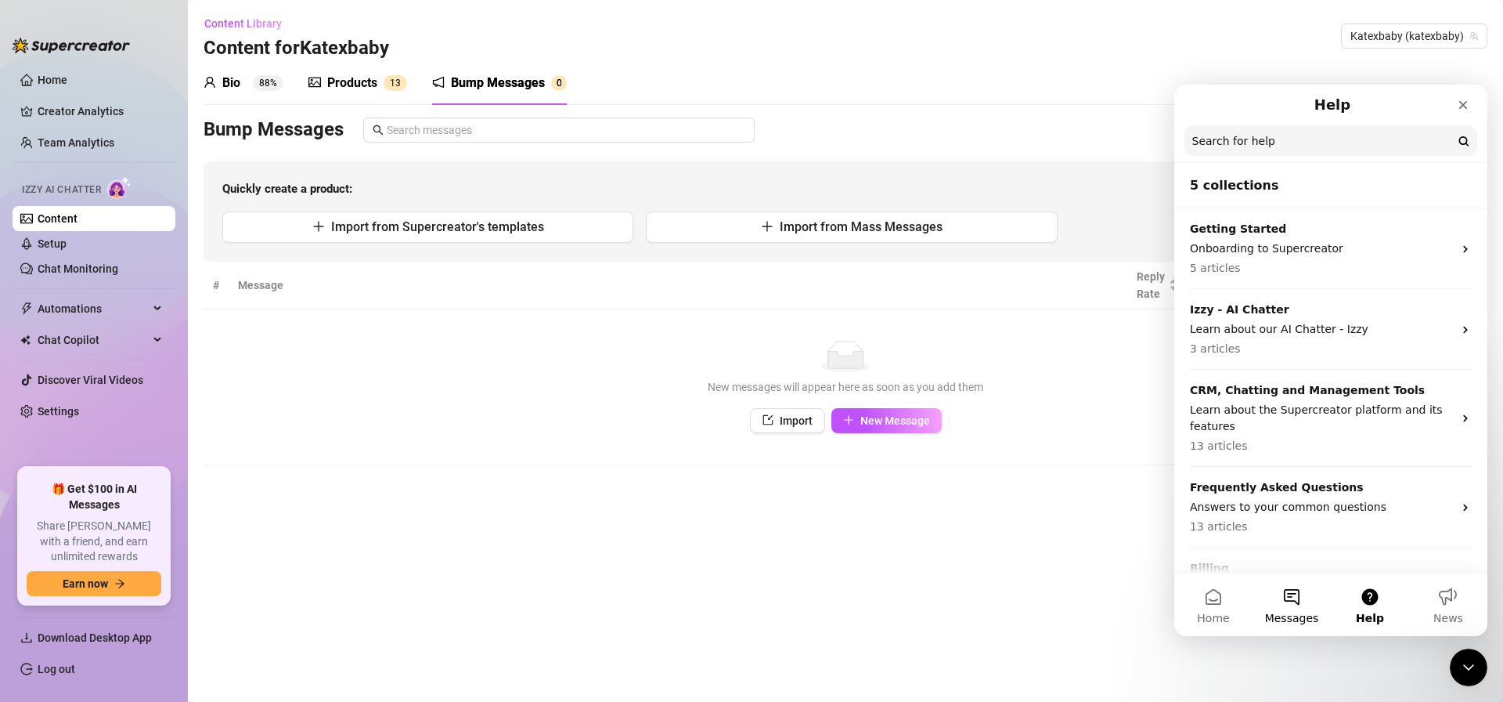
click at [1298, 608] on button "Messages" at bounding box center [1292, 604] width 78 height 63
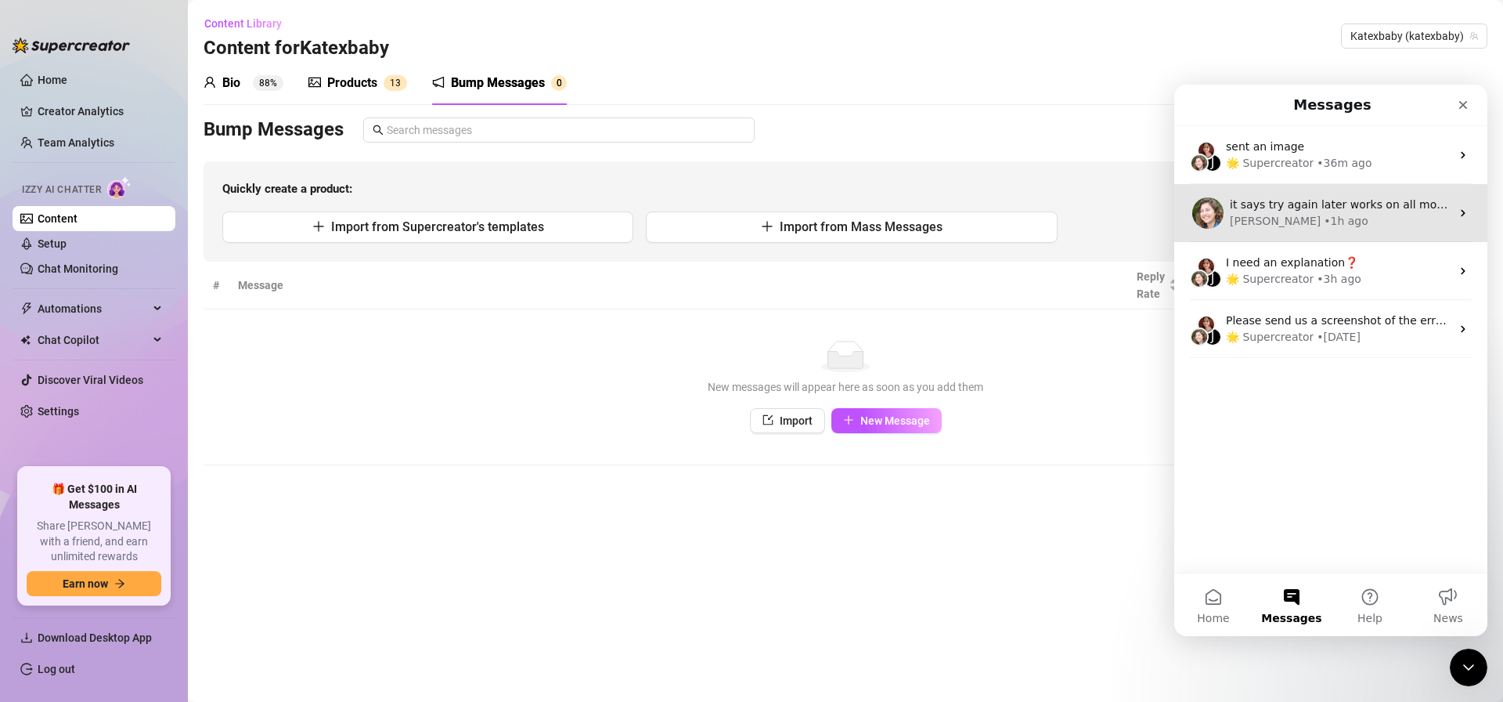
click at [1365, 218] on div "[PERSON_NAME] • 1h ago" at bounding box center [1340, 221] width 221 height 16
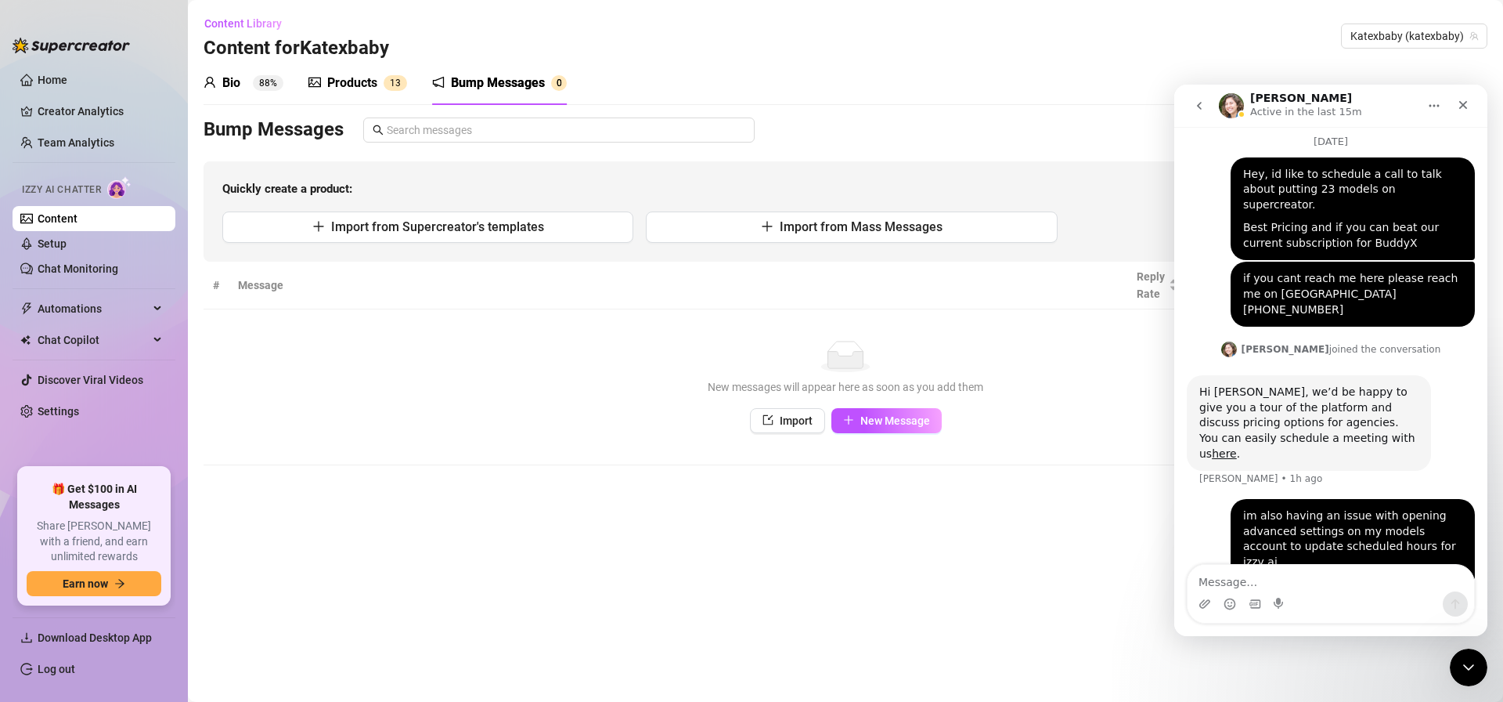
scroll to position [361, 0]
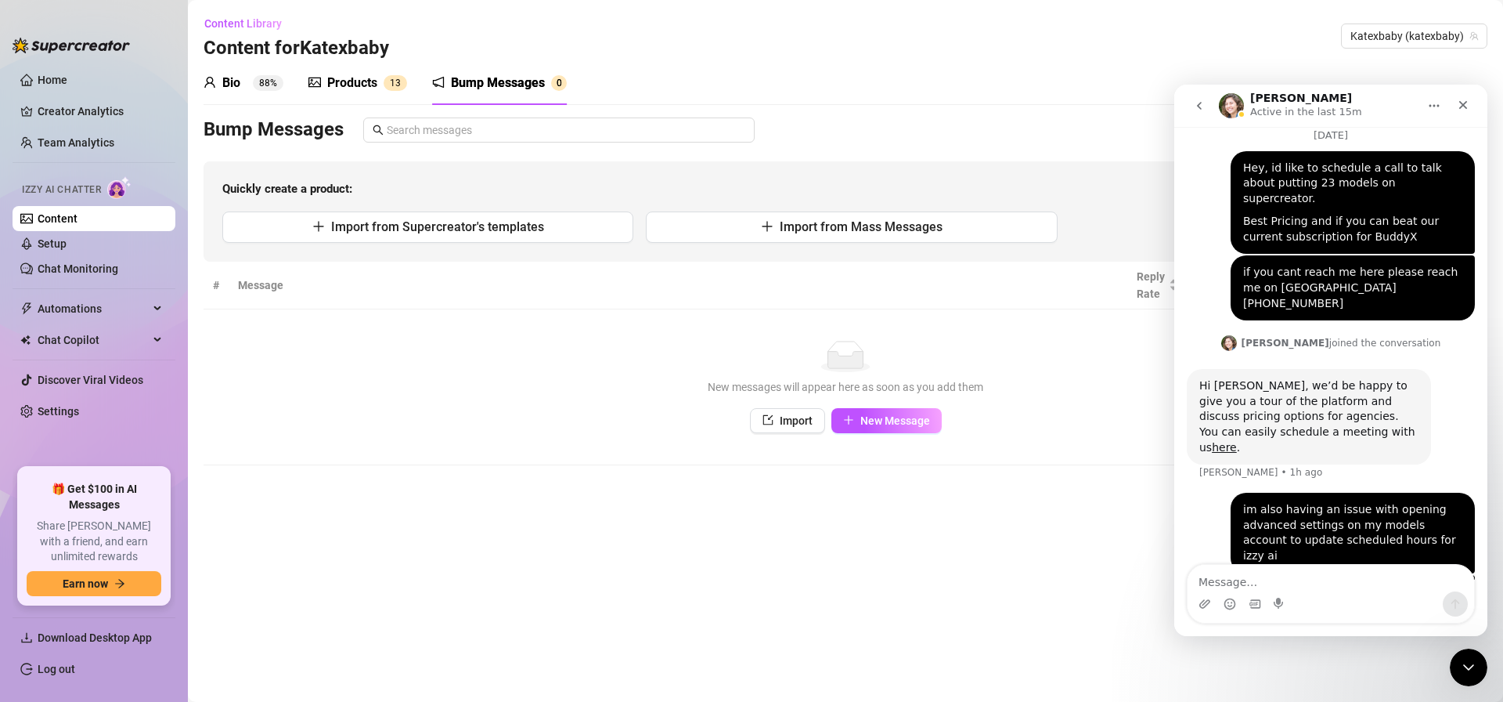
click at [1194, 107] on icon "go back" at bounding box center [1199, 105] width 13 height 13
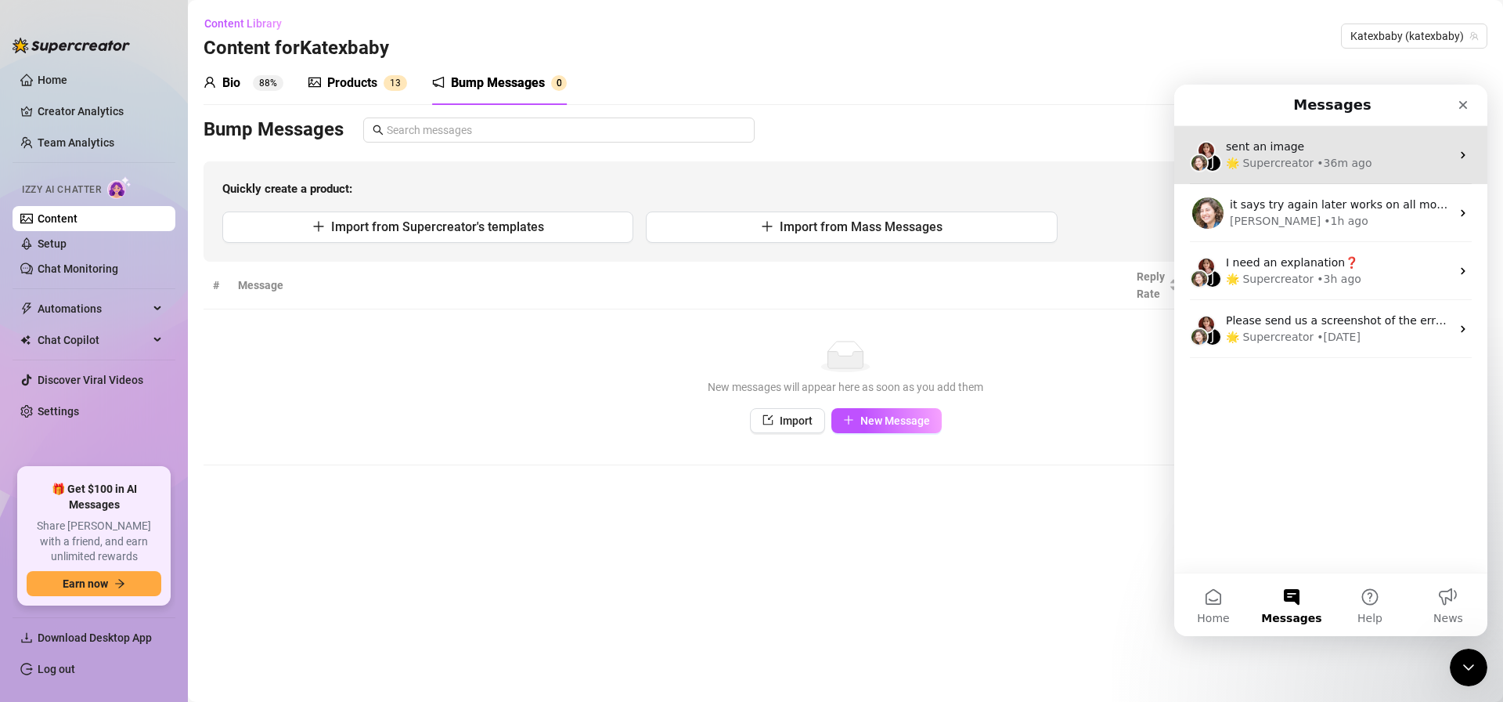
scroll to position [0, 0]
click at [1319, 160] on div "• 36m ago" at bounding box center [1344, 163] width 55 height 16
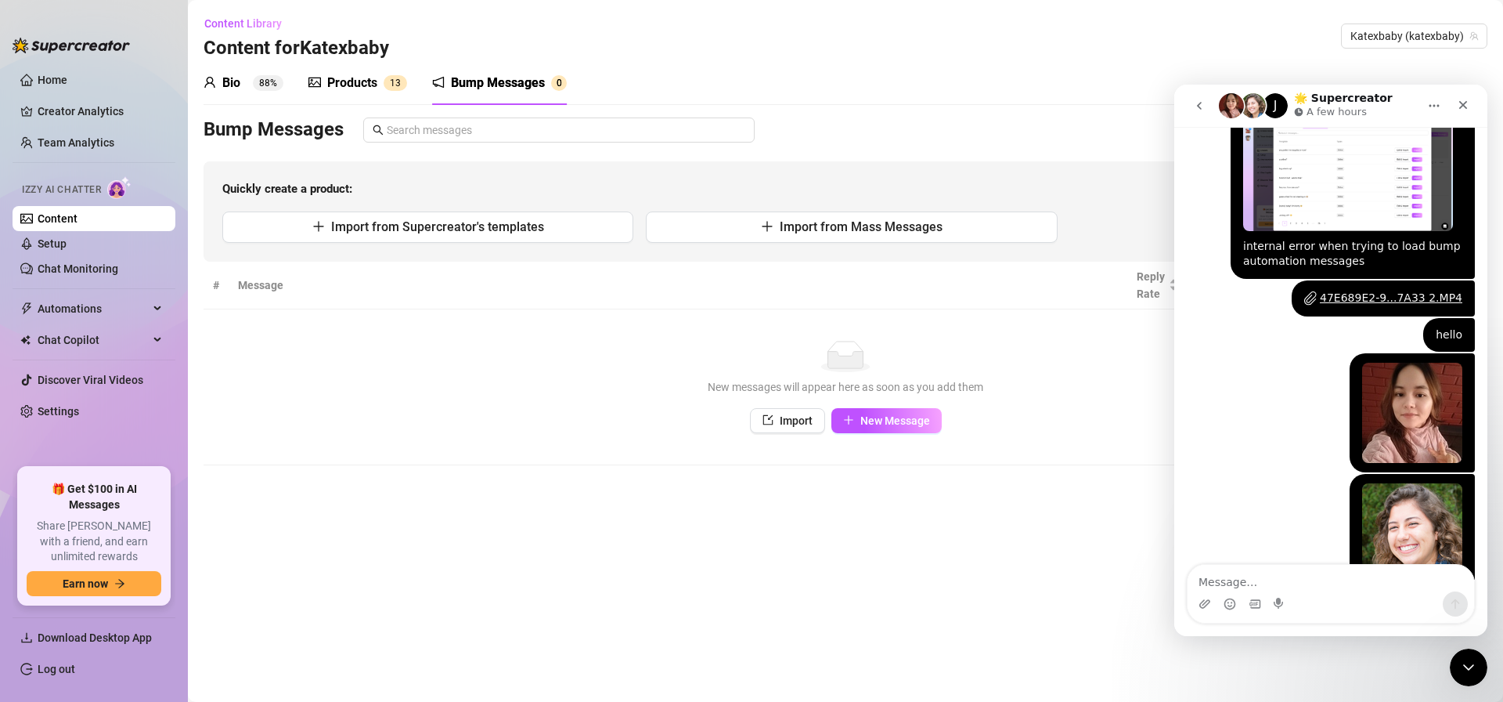
scroll to position [1066, 0]
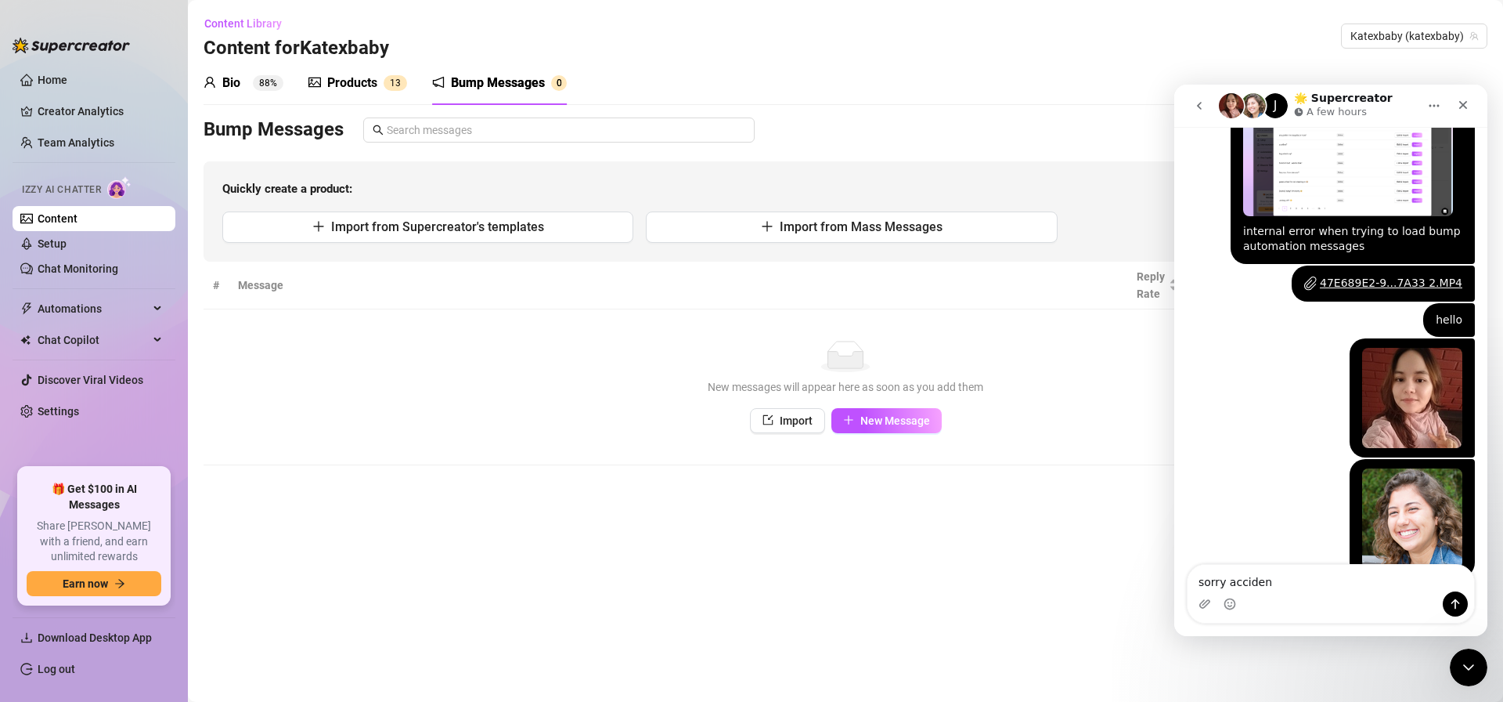
type textarea "sorry accident"
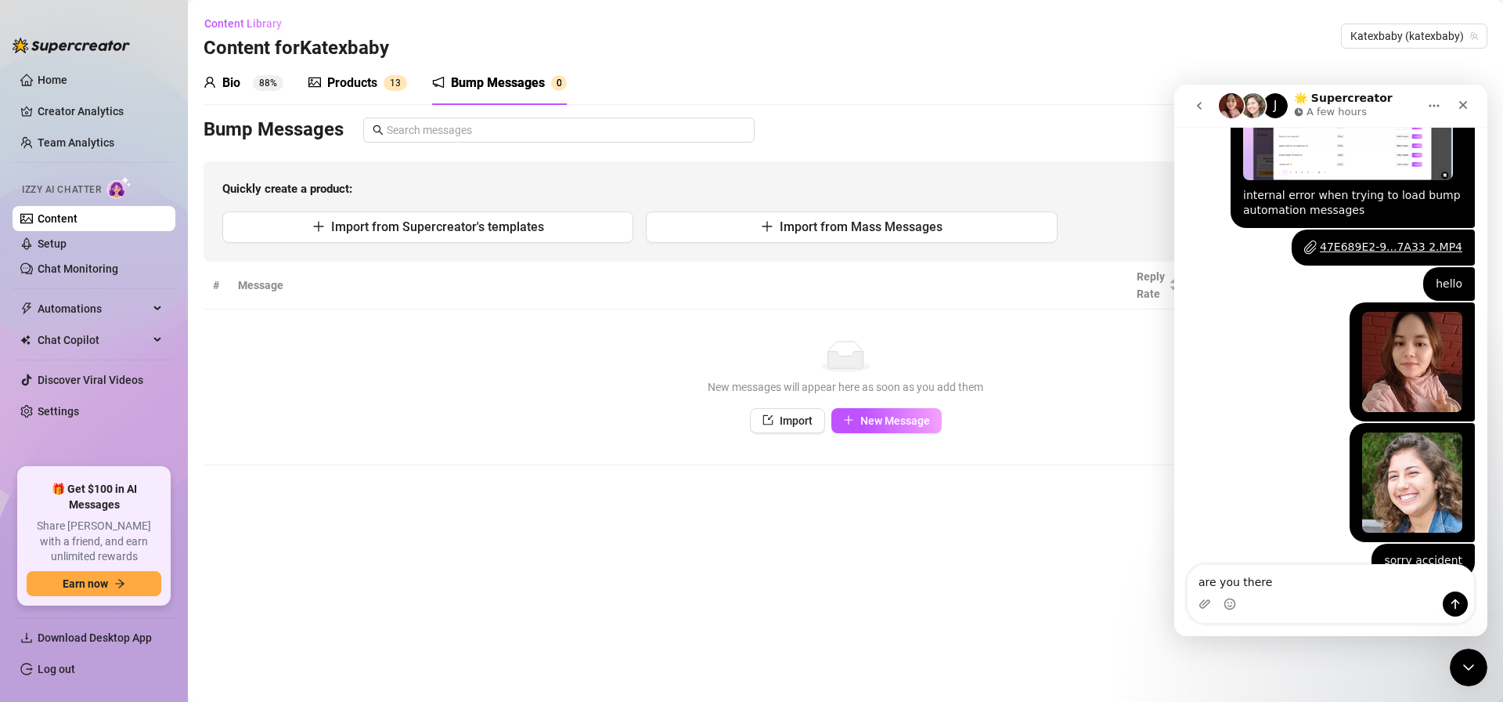
type textarea "are you there?"
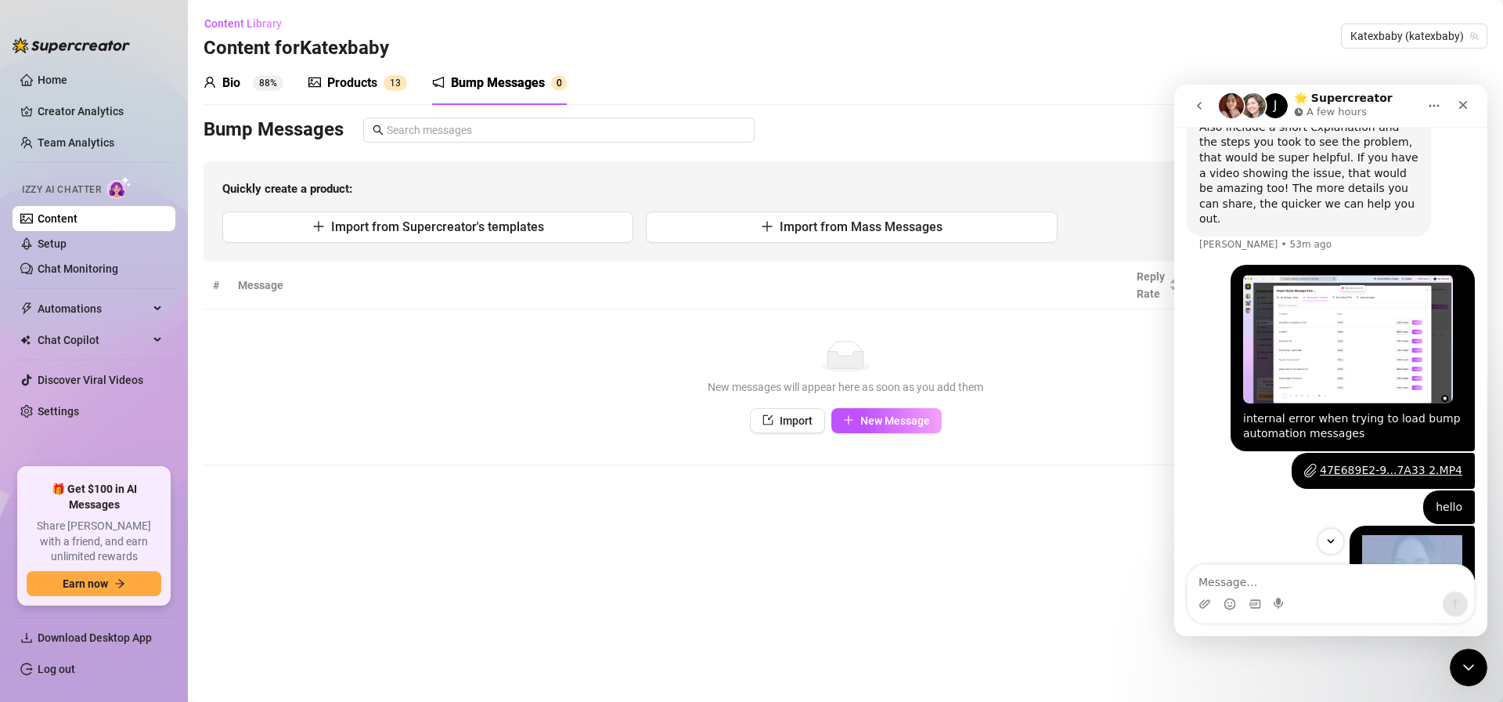
scroll to position [878, 0]
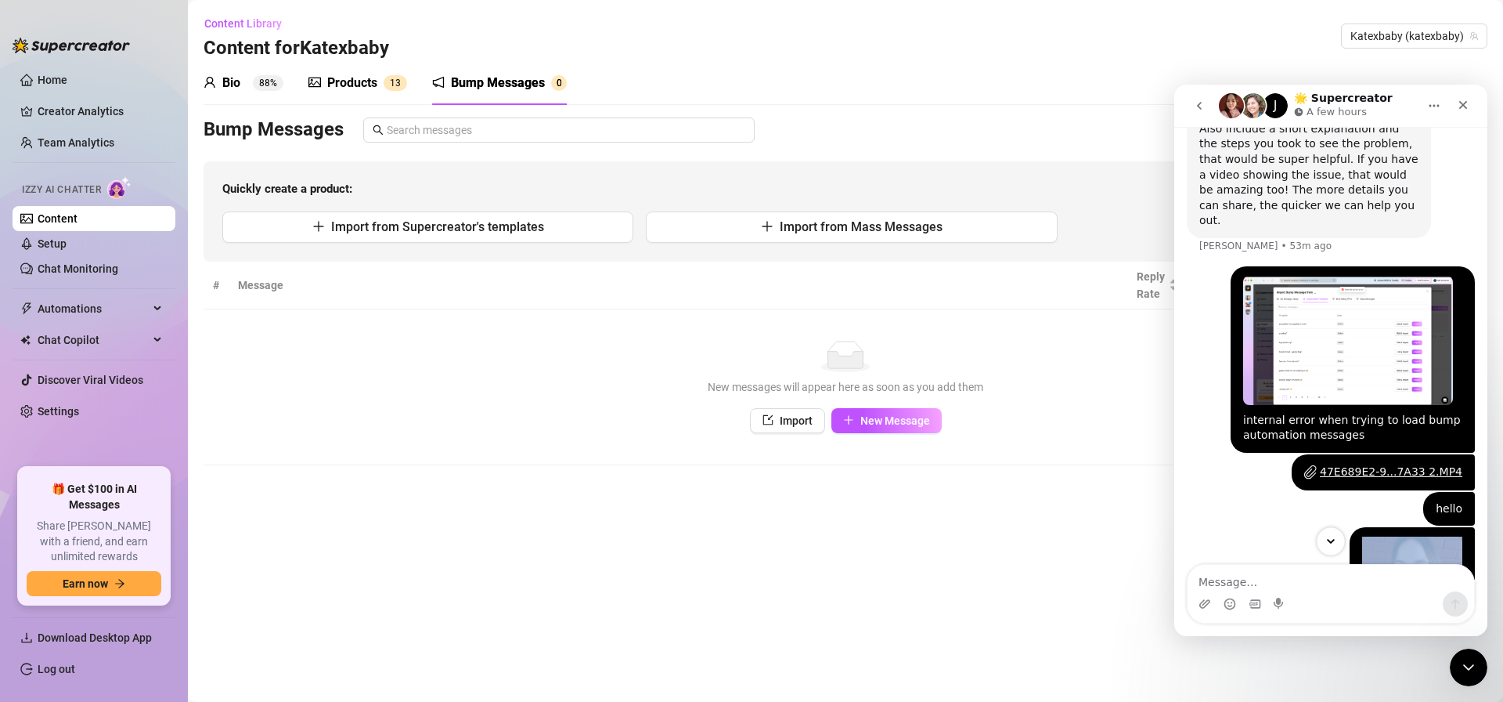
click at [1337, 539] on button "Scroll to bottom" at bounding box center [1330, 540] width 29 height 29
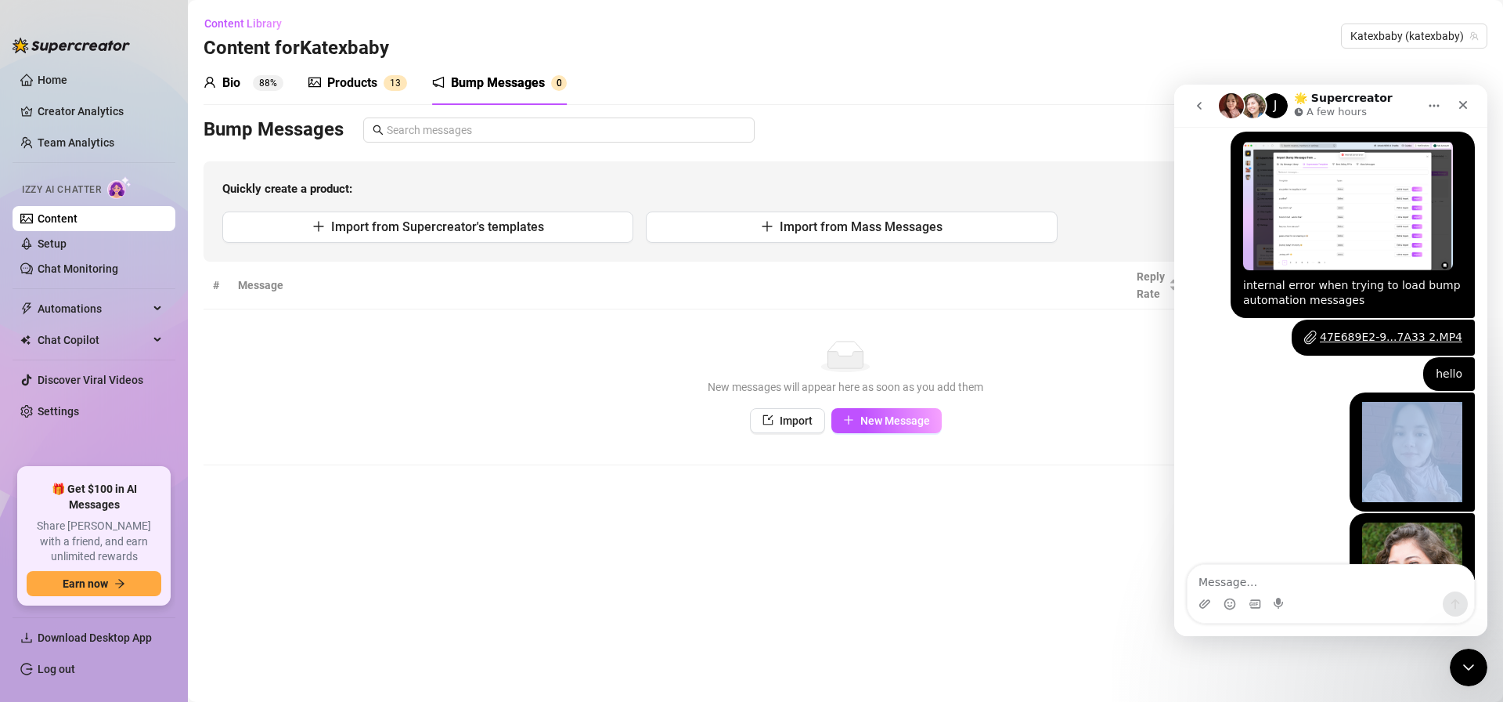
scroll to position [1138, 0]
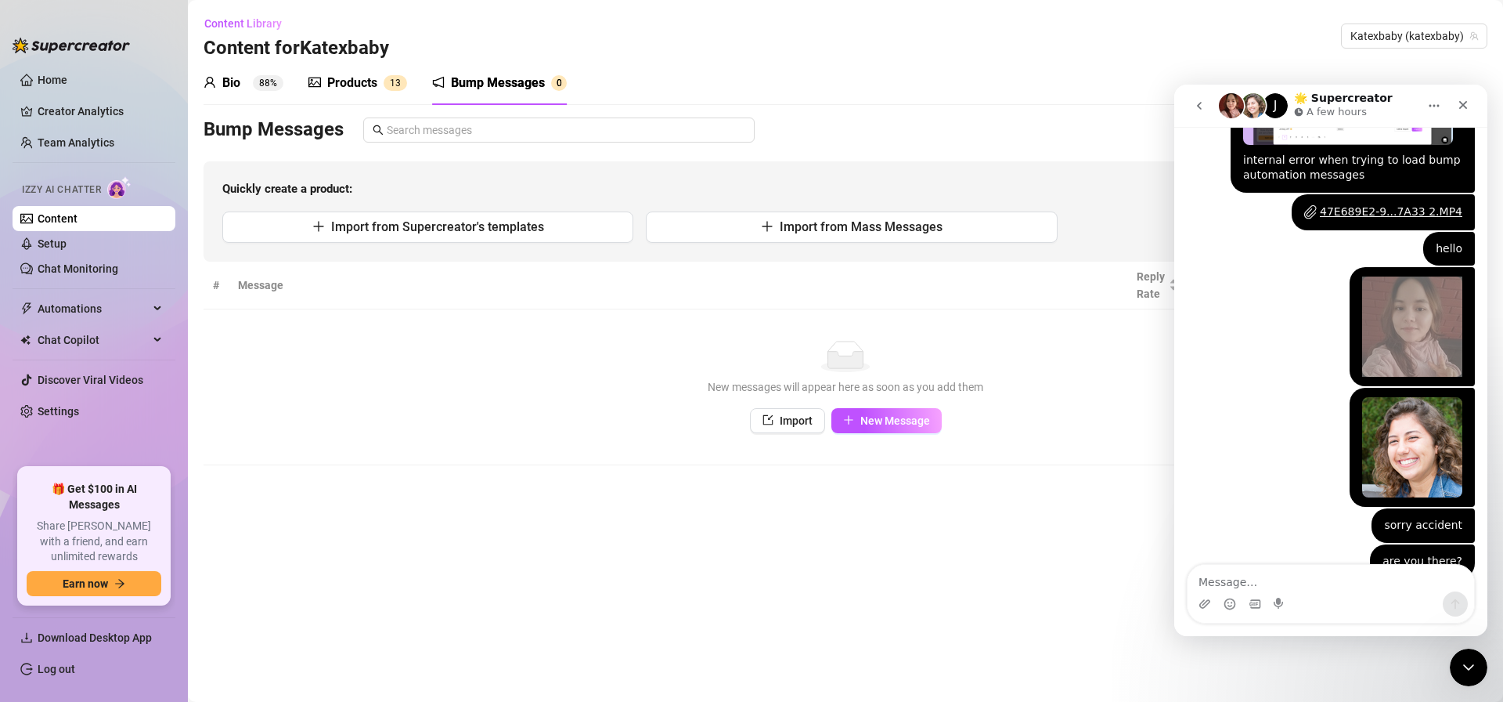
click at [222, 88] on div "Bio" at bounding box center [231, 83] width 18 height 19
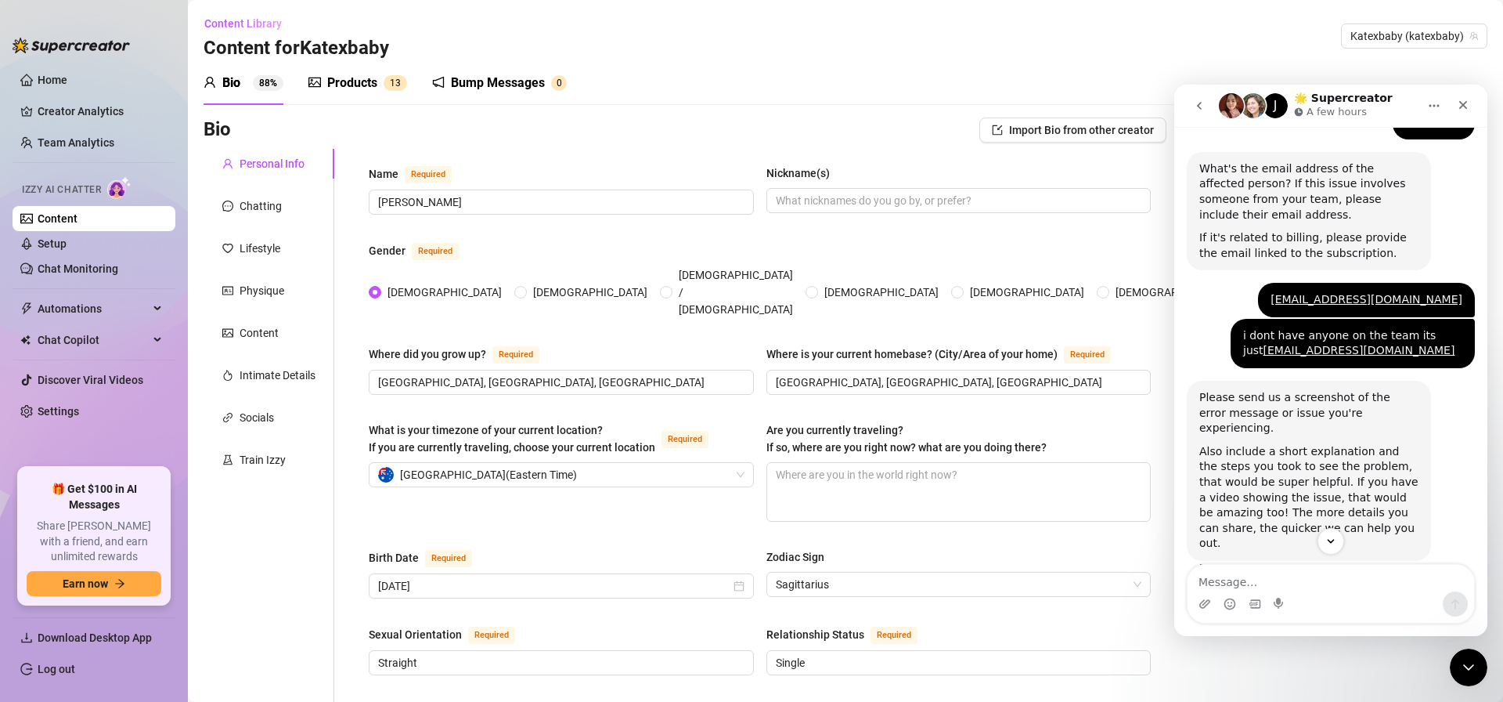
scroll to position [1138, 0]
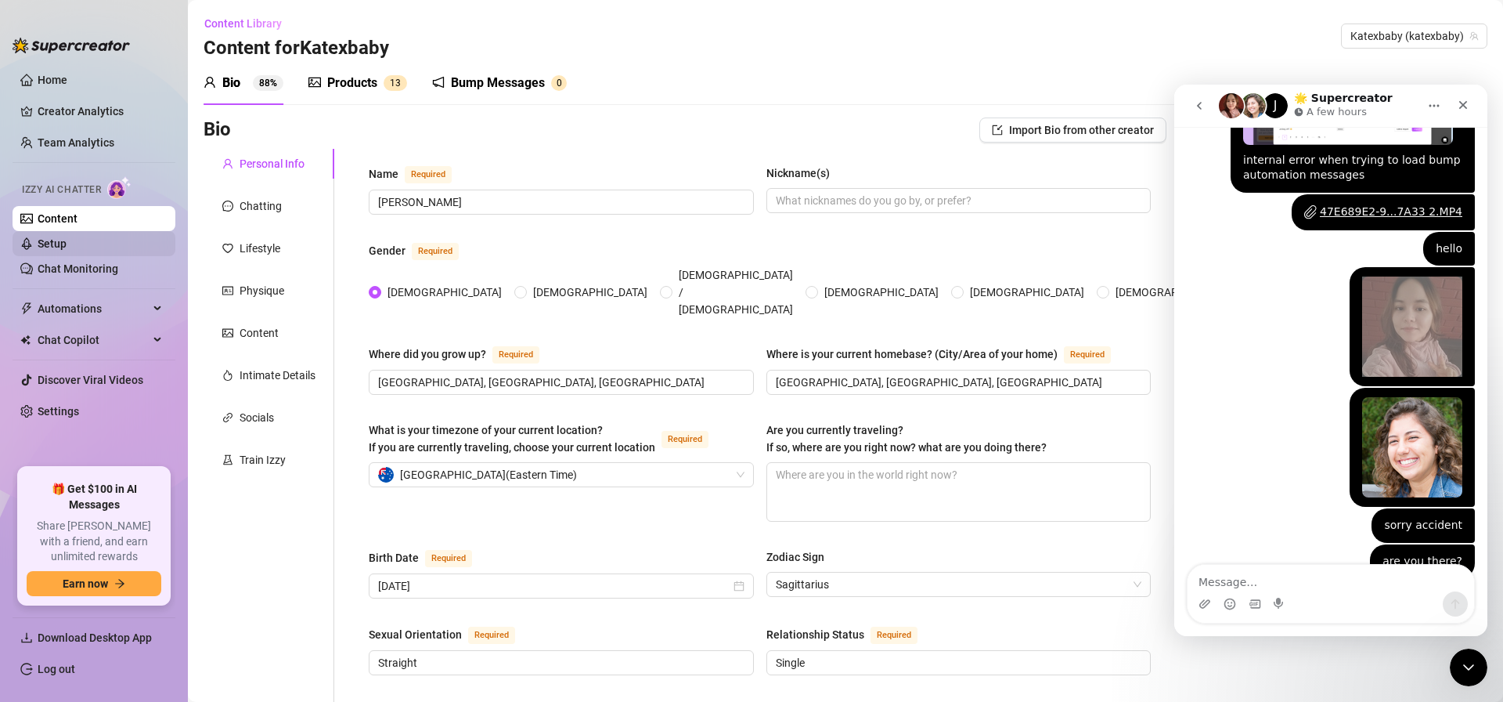
click at [67, 242] on link "Setup" at bounding box center [52, 243] width 29 height 13
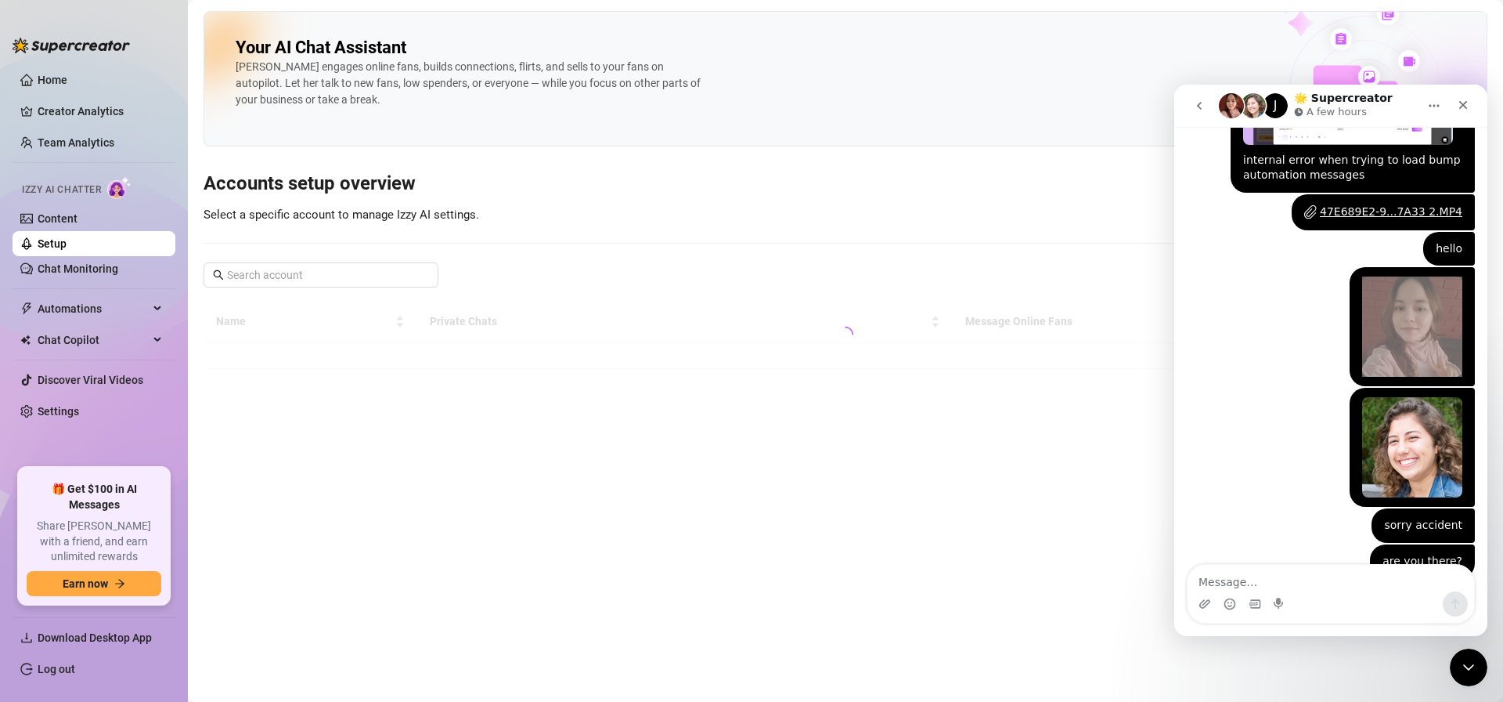
click at [67, 242] on link "Setup" at bounding box center [52, 243] width 29 height 13
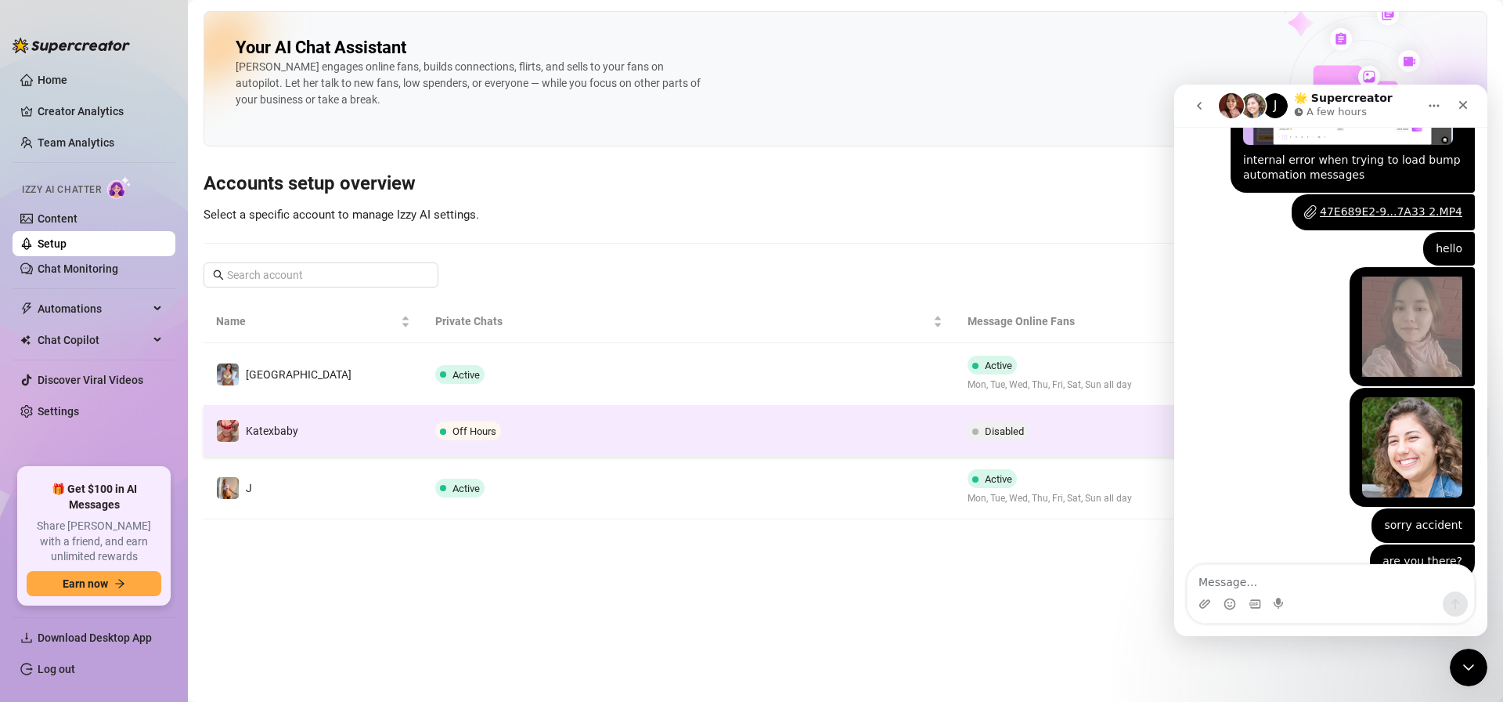
click at [593, 445] on td "Off Hours" at bounding box center [689, 431] width 532 height 51
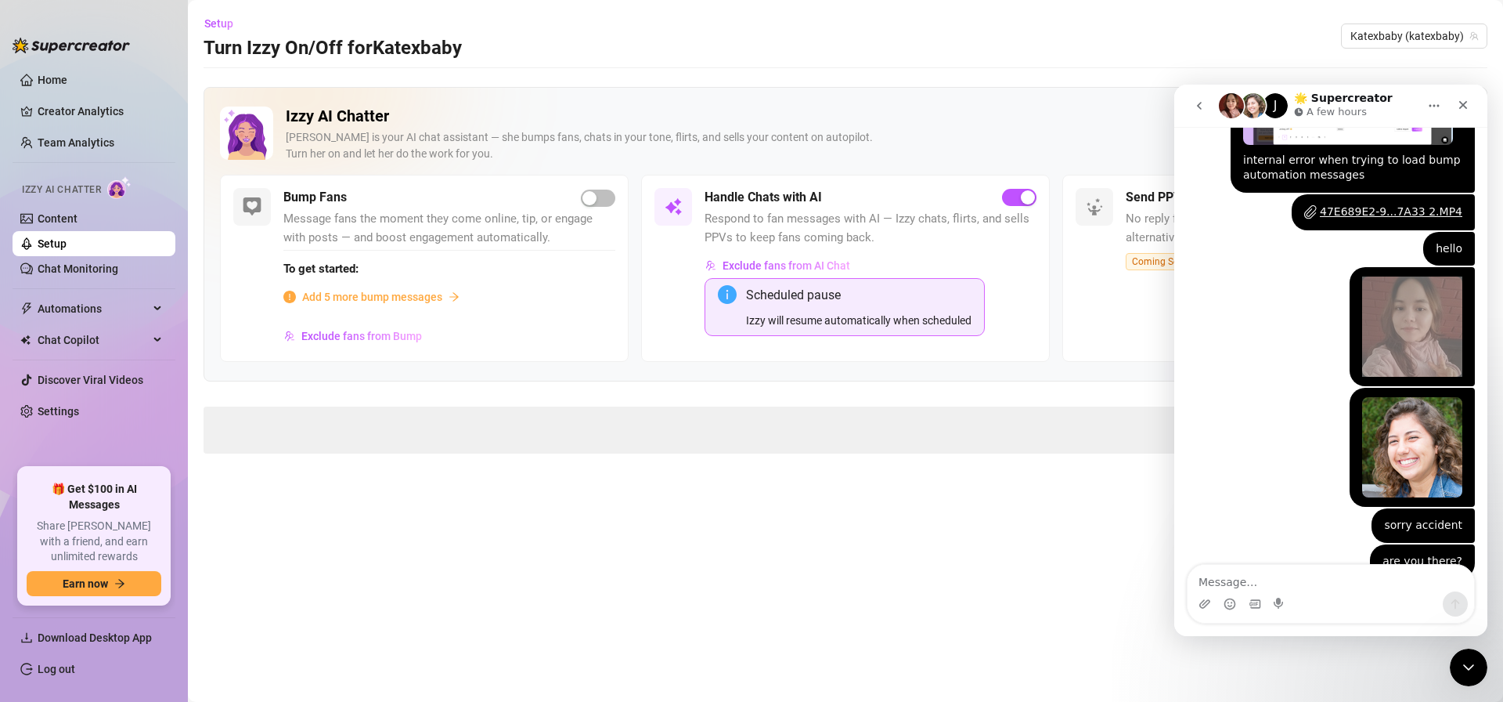
click at [459, 432] on span at bounding box center [846, 429] width 1284 height 47
click at [413, 442] on span at bounding box center [846, 429] width 1284 height 47
click at [400, 438] on span at bounding box center [846, 429] width 1284 height 47
click at [401, 438] on span at bounding box center [846, 429] width 1284 height 47
click at [400, 438] on span at bounding box center [846, 429] width 1284 height 47
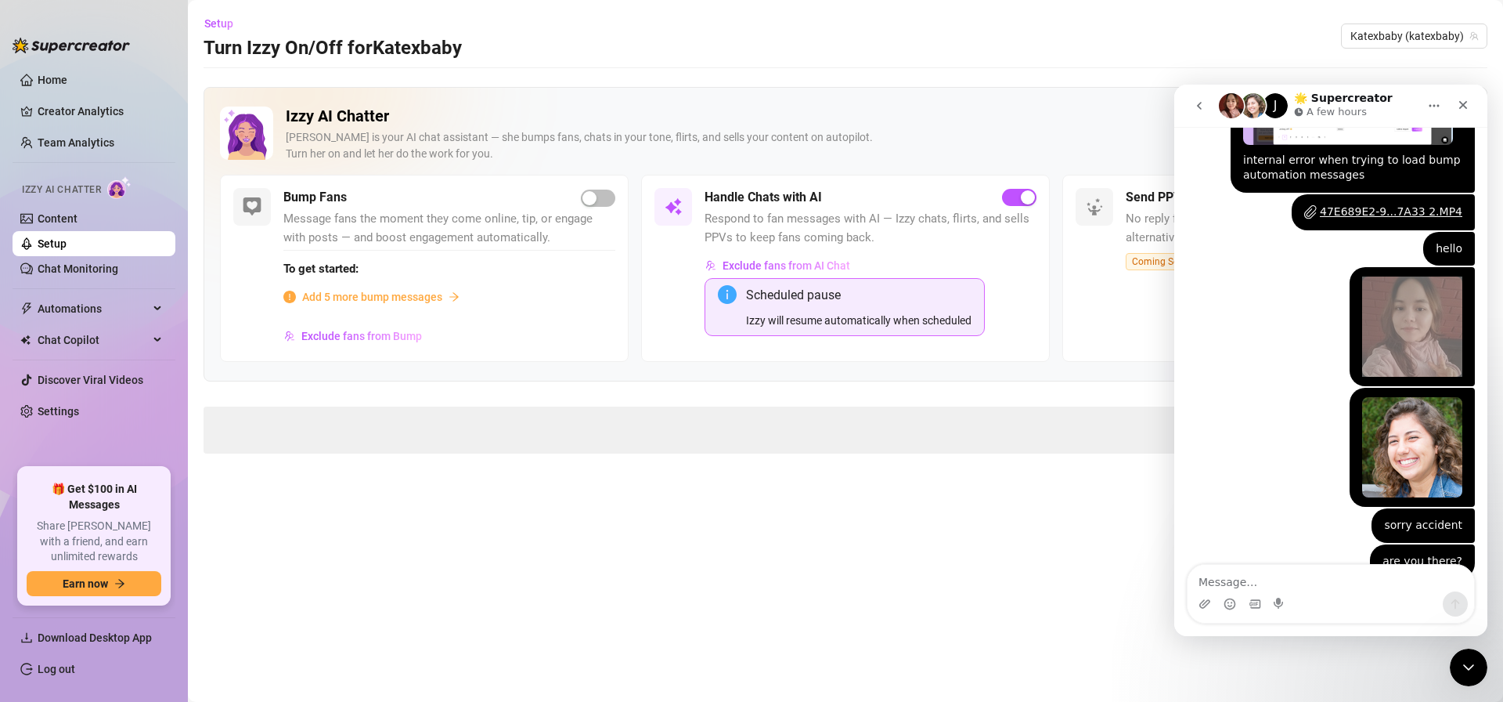
click at [450, 435] on span at bounding box center [846, 429] width 1284 height 47
click at [415, 432] on span at bounding box center [846, 429] width 1284 height 47
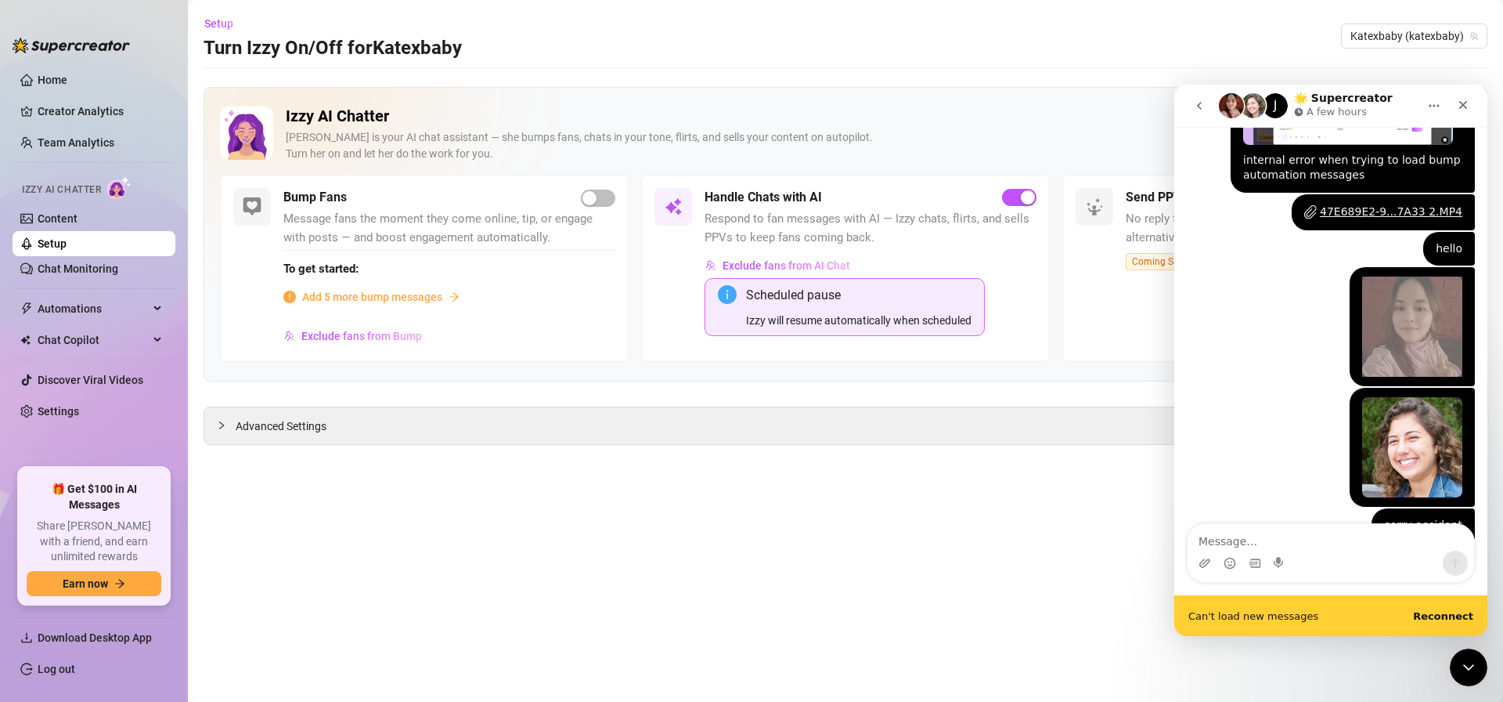
scroll to position [1178, 0]
